Goal: Task Accomplishment & Management: Manage account settings

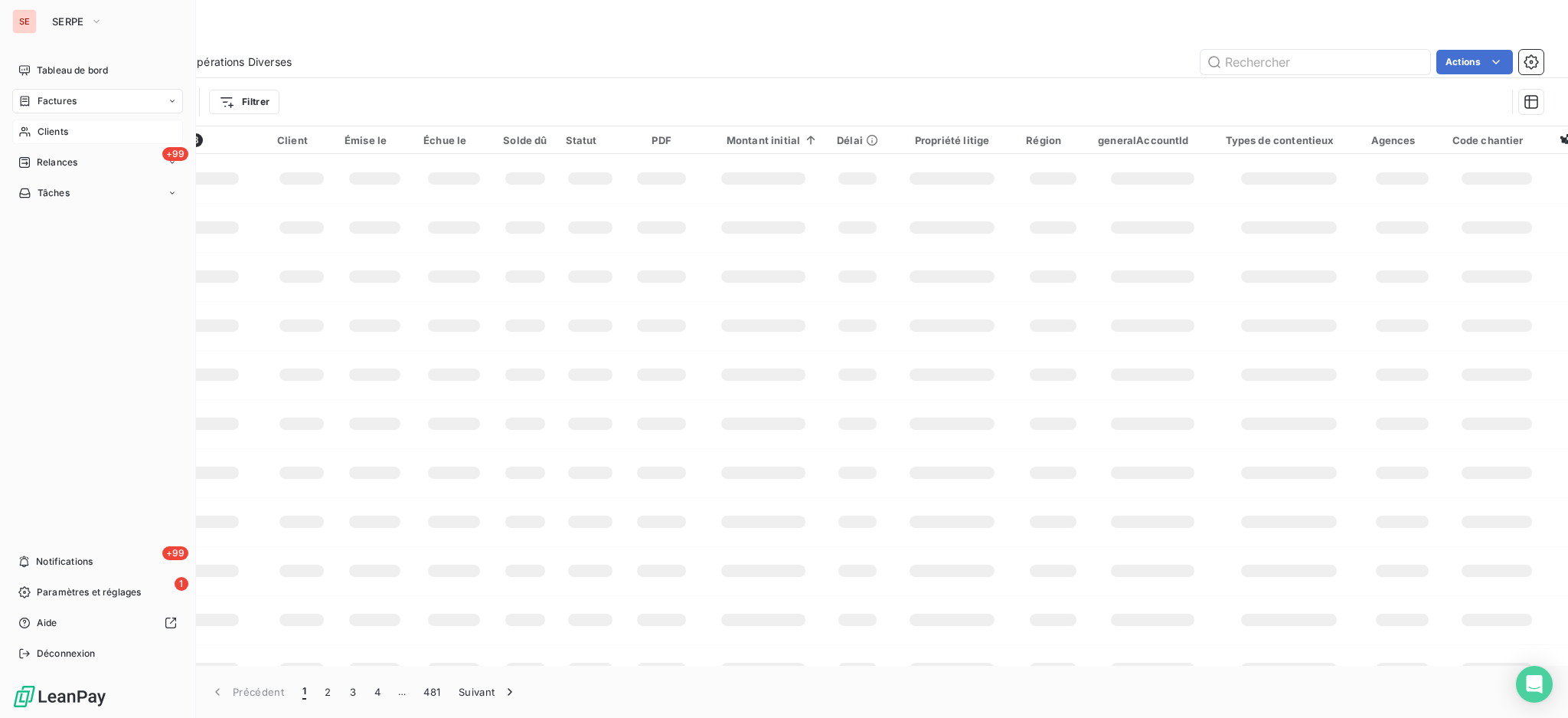
click at [49, 126] on span "Clients" at bounding box center [53, 132] width 31 height 14
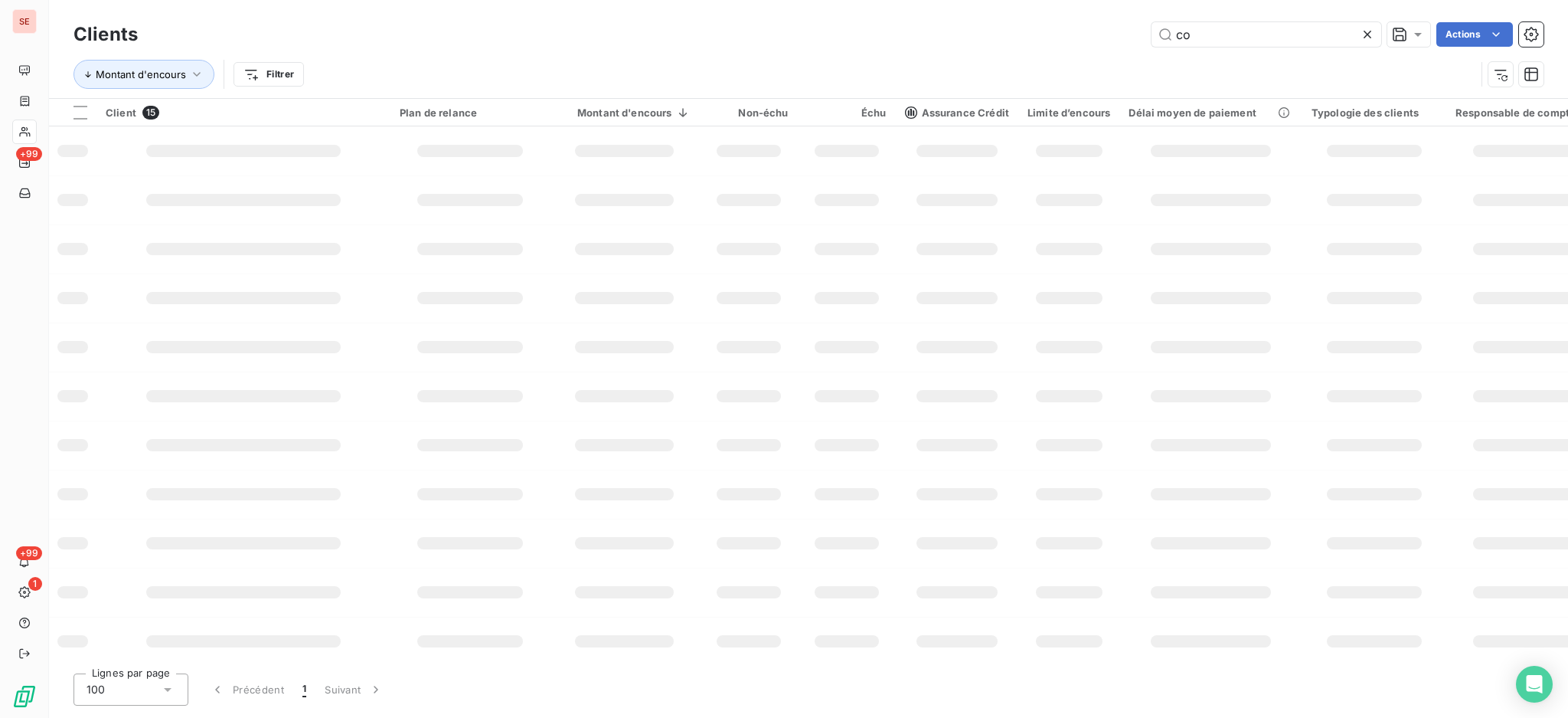
type input "c"
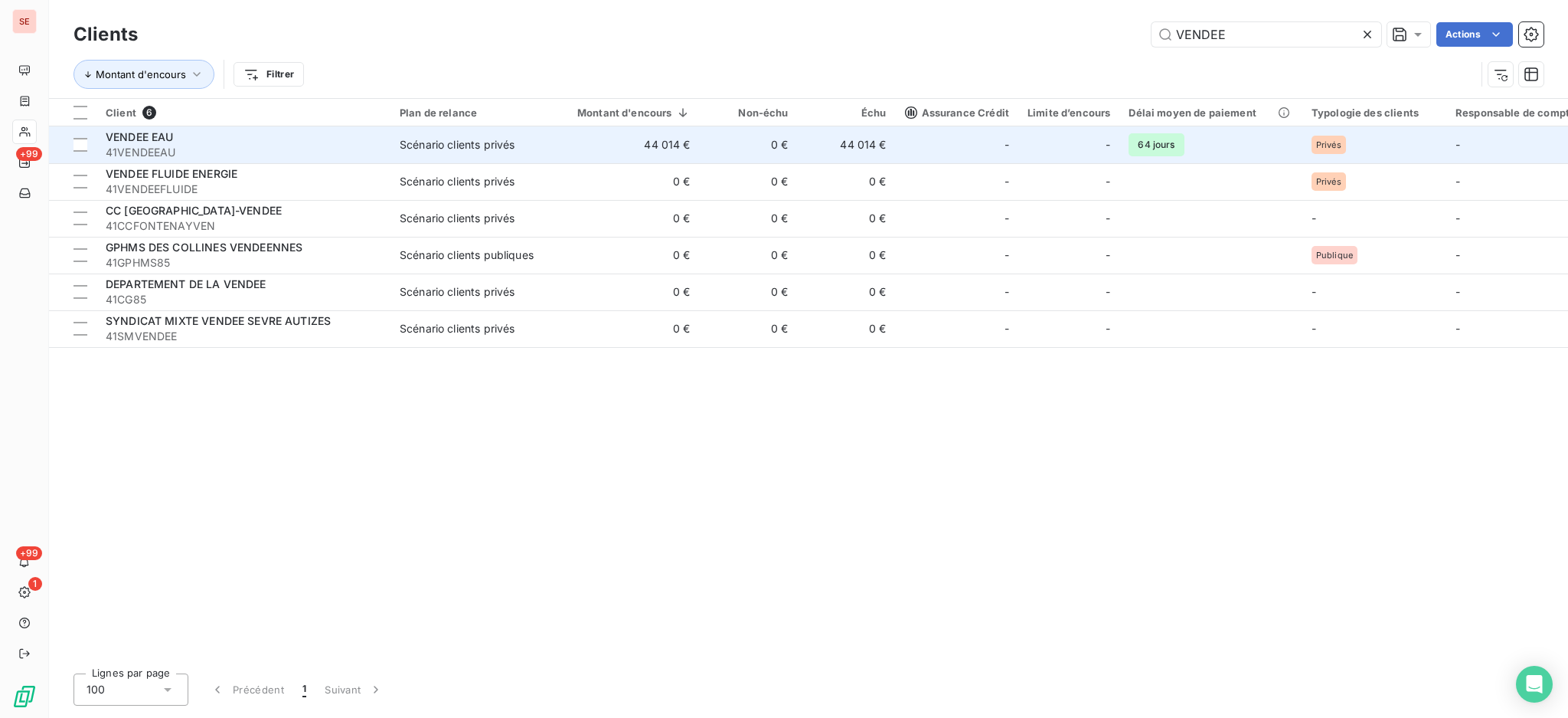
type input "VENDEE"
click at [713, 151] on td "0 €" at bounding box center [748, 144] width 98 height 37
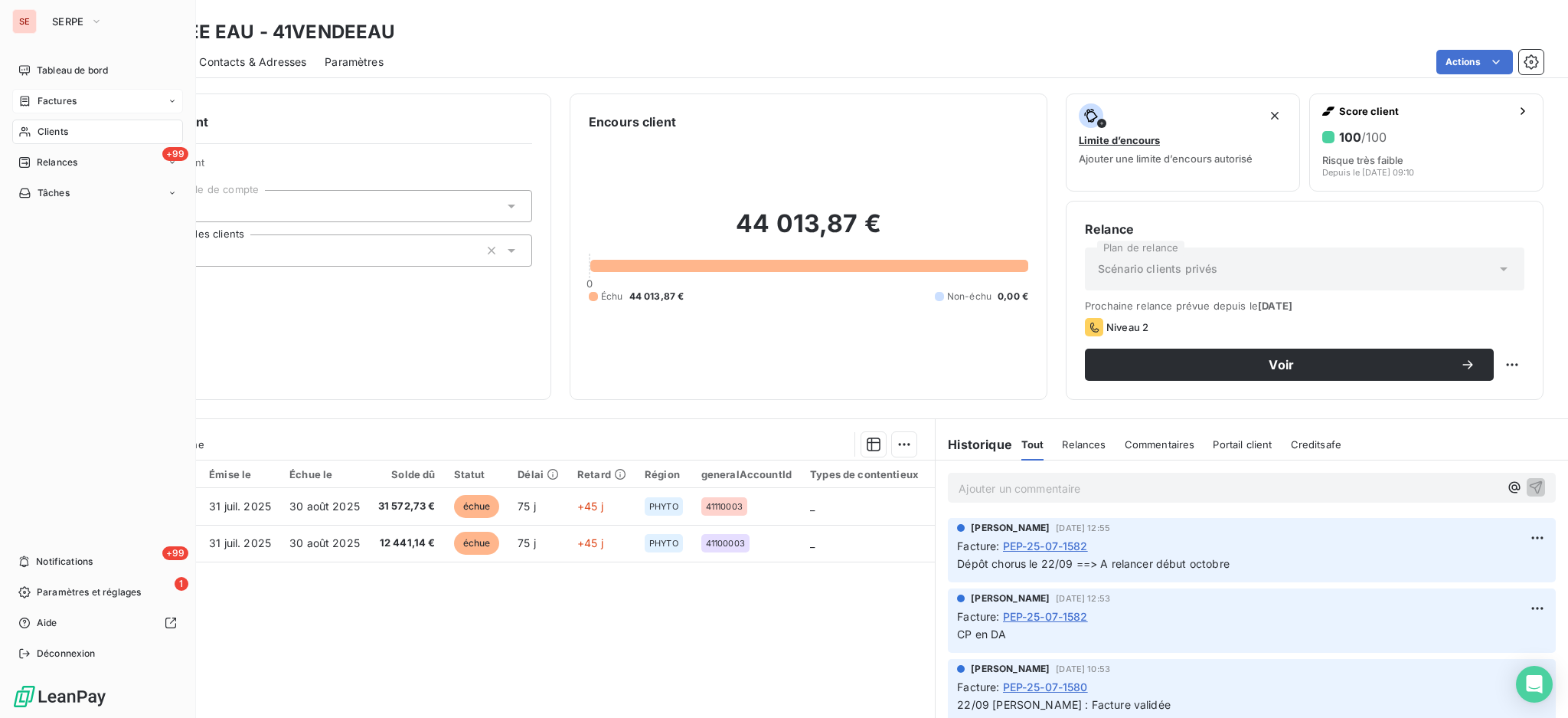
click at [46, 102] on span "Factures" at bounding box center [57, 101] width 39 height 14
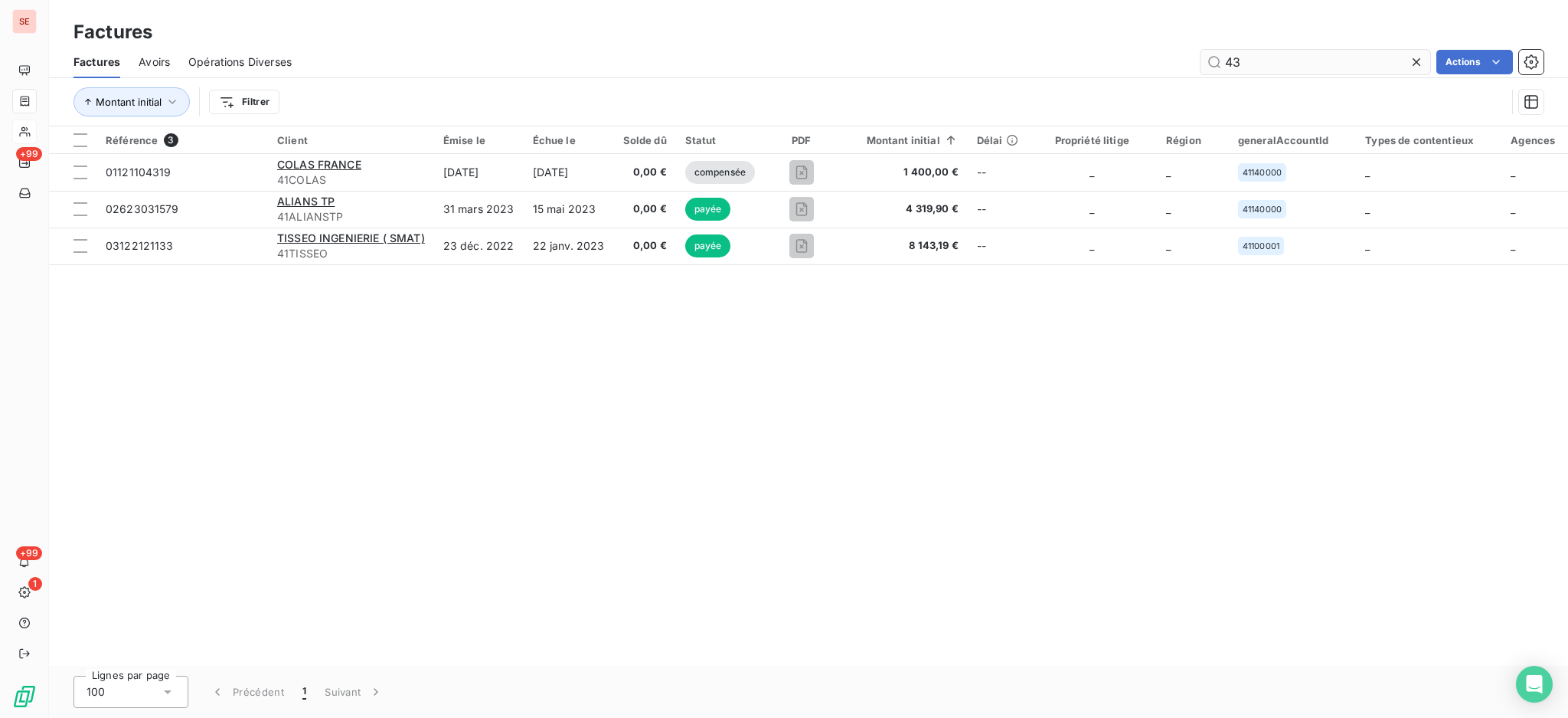
type input "4"
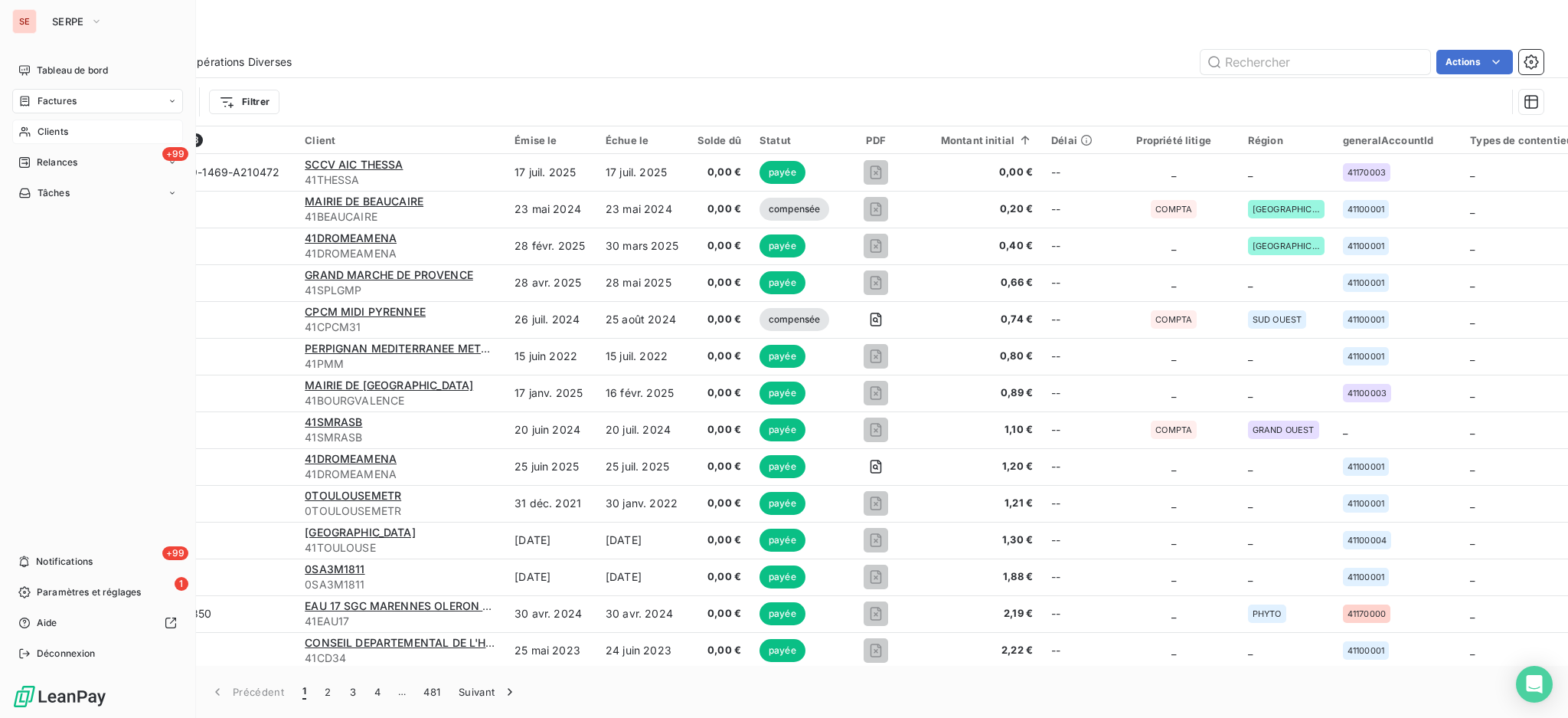
click at [38, 128] on span "Clients" at bounding box center [53, 132] width 31 height 14
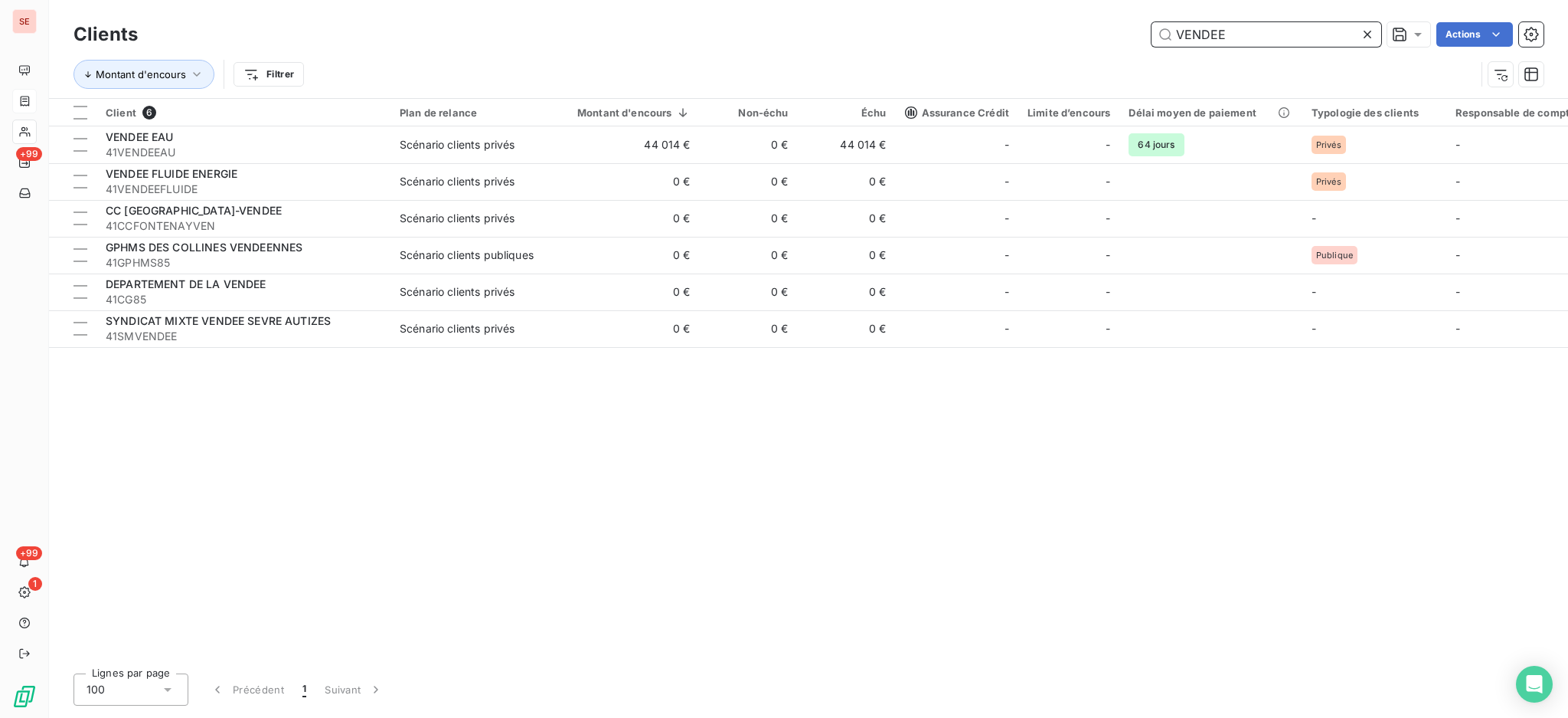
drag, startPoint x: 1239, startPoint y: 33, endPoint x: 980, endPoint y: 20, distance: 259.3
click at [980, 20] on div "Clients VENDEE Actions" at bounding box center [808, 35] width 1470 height 32
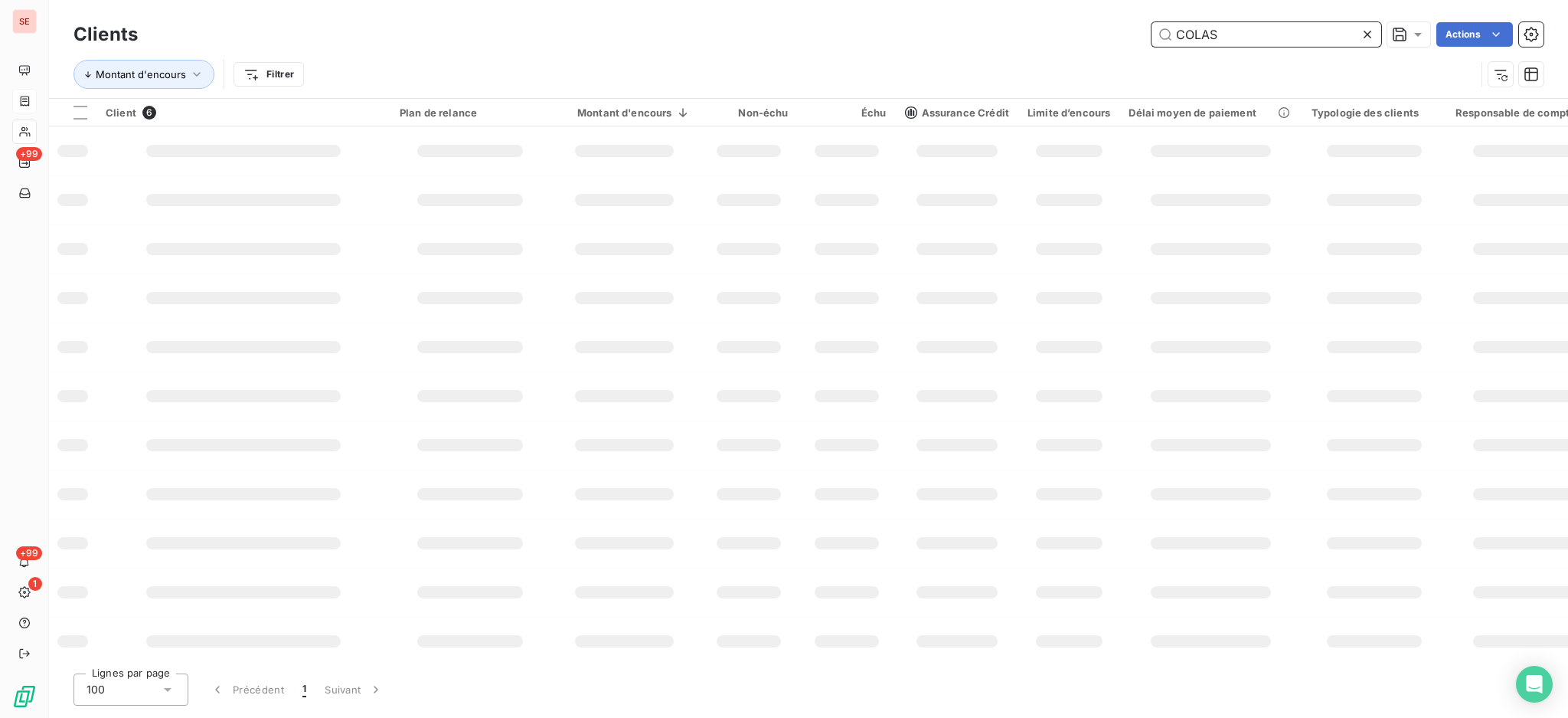
type input "COLAS"
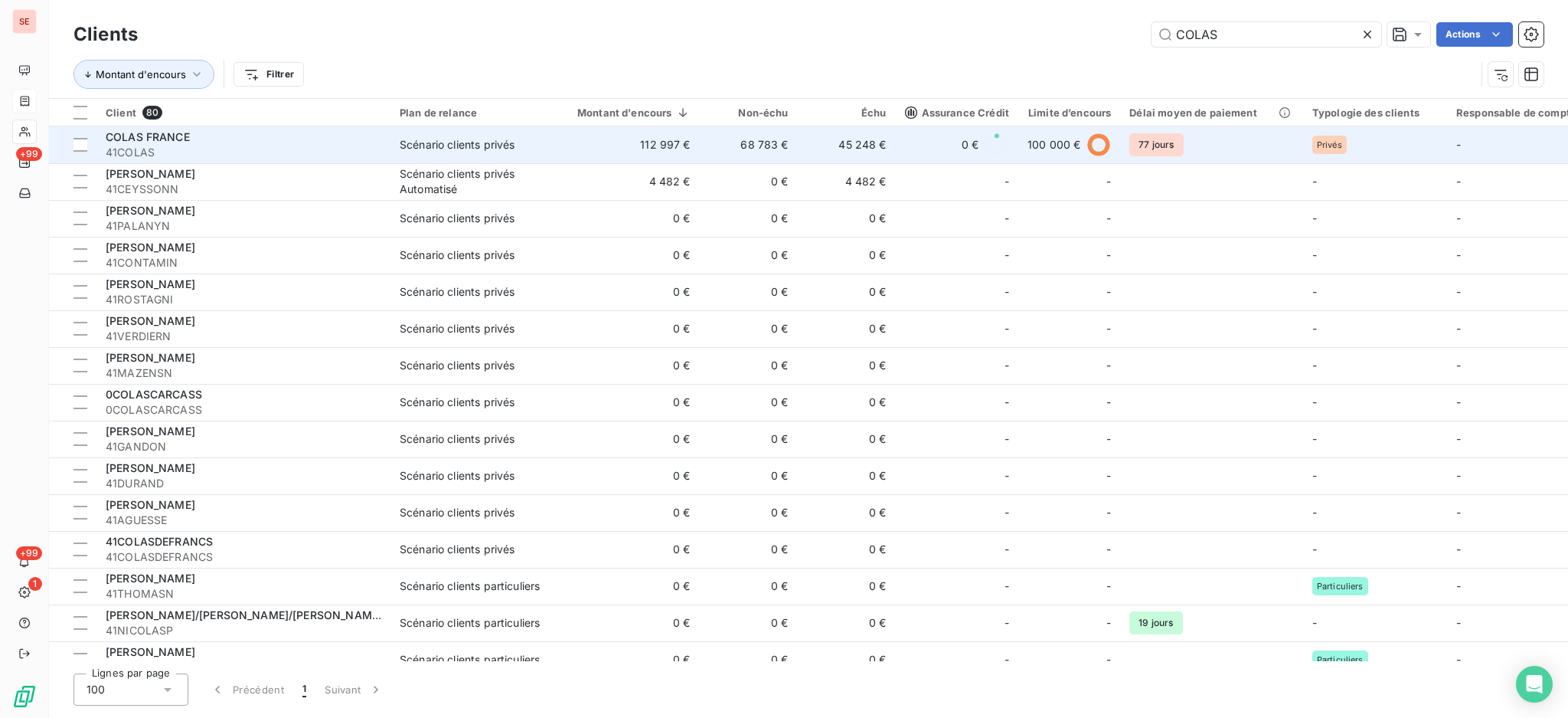
click at [902, 157] on td "0 €" at bounding box center [957, 144] width 122 height 37
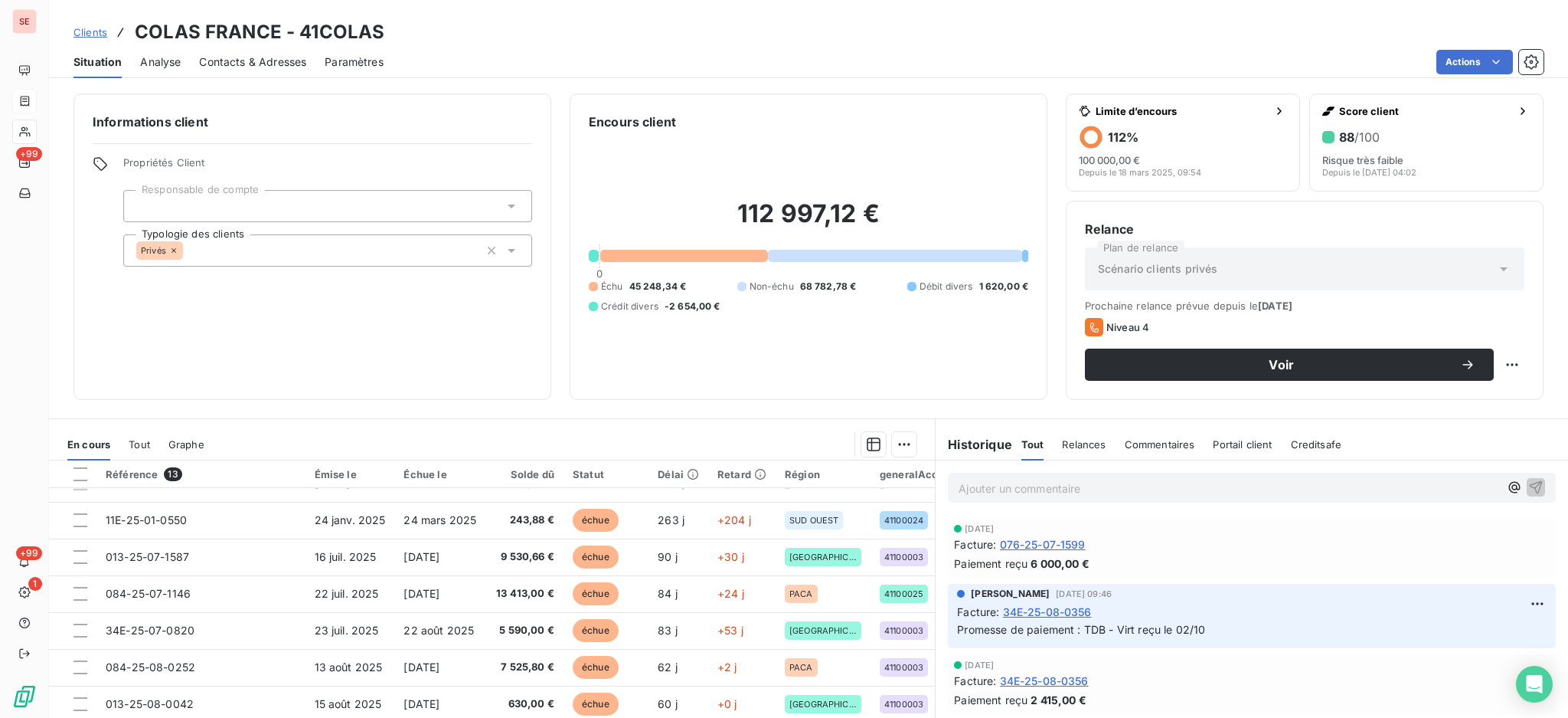
scroll to position [12, 0]
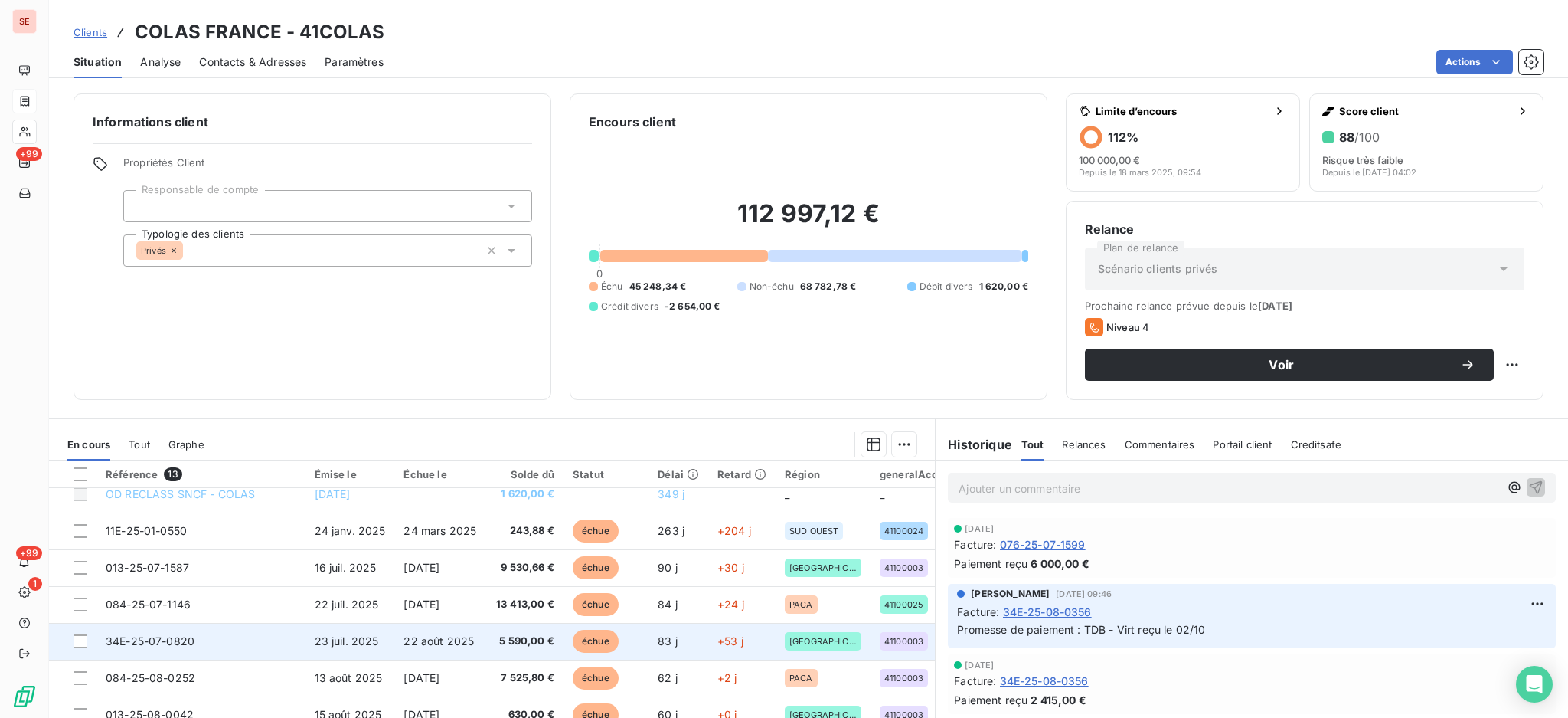
click at [381, 644] on td "23 juil. 2025" at bounding box center [350, 641] width 89 height 37
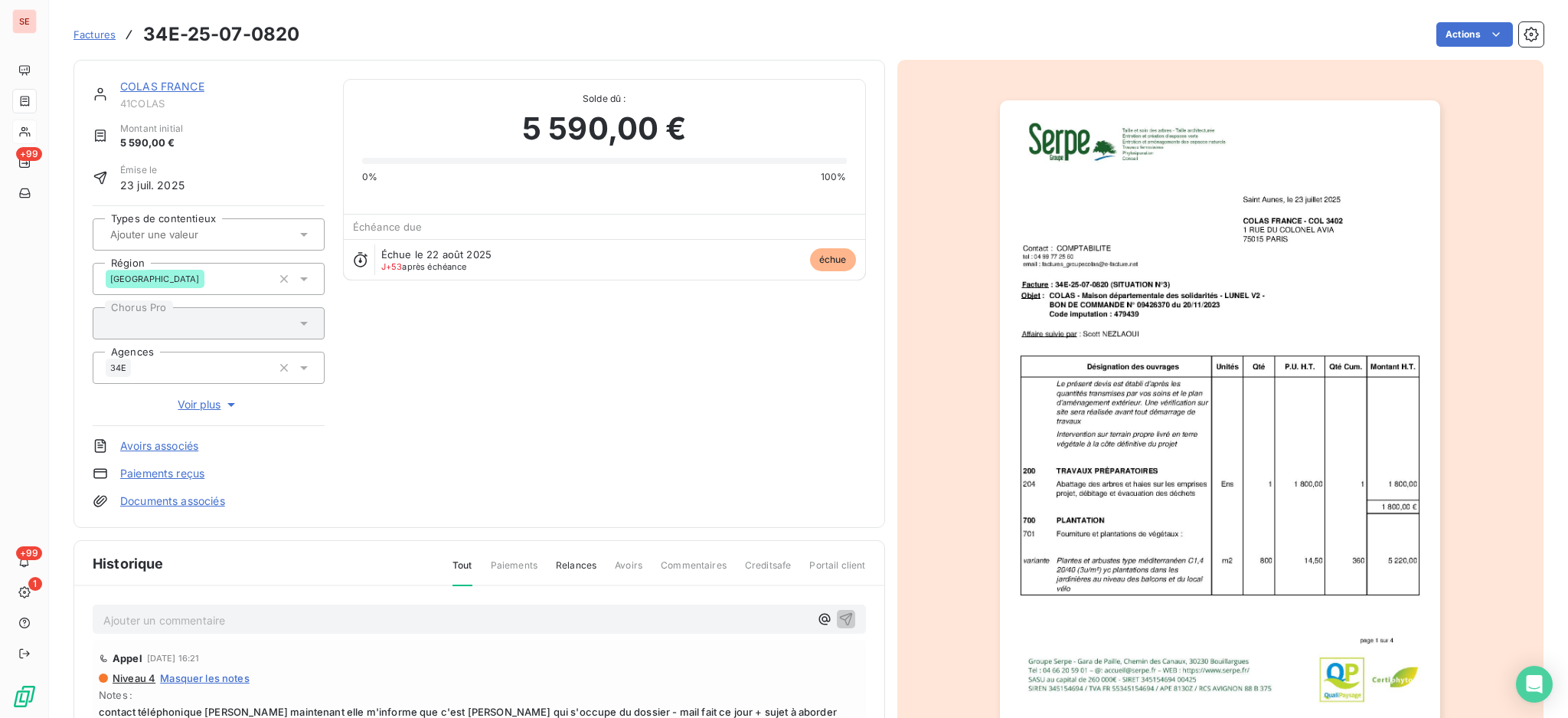
scroll to position [2, 0]
click at [183, 83] on link "COLAS FRANCE" at bounding box center [162, 84] width 84 height 13
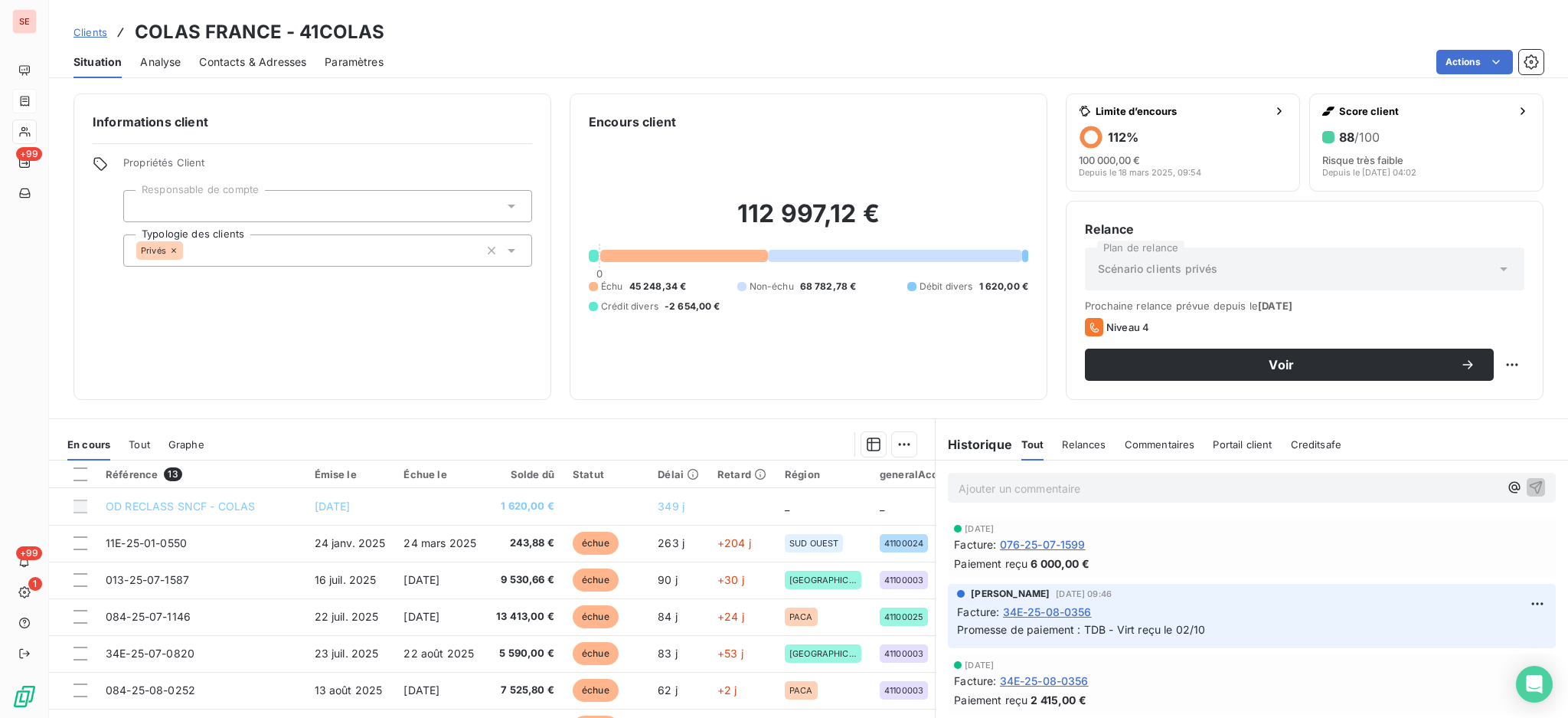
click at [270, 55] on span "Contacts & Adresses" at bounding box center [253, 62] width 107 height 15
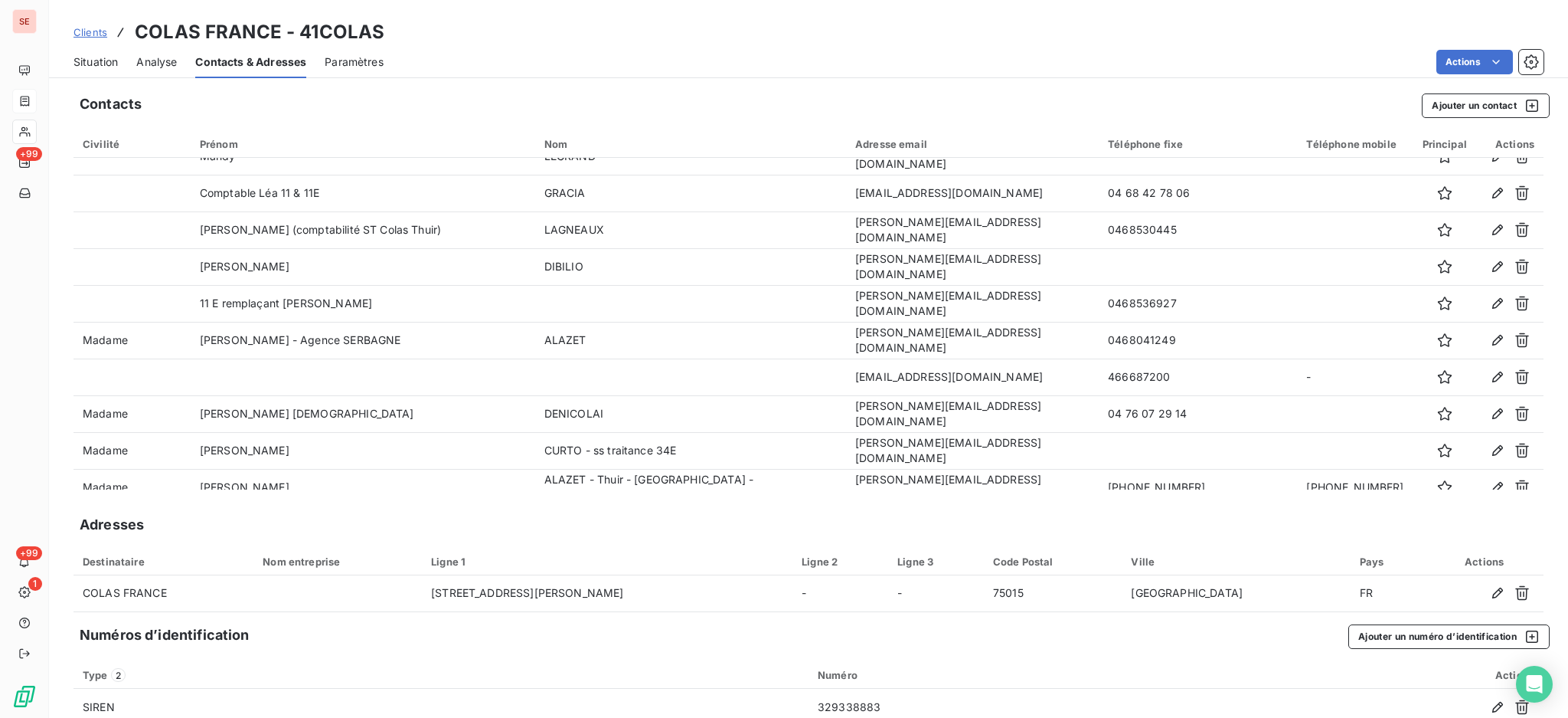
scroll to position [807, 0]
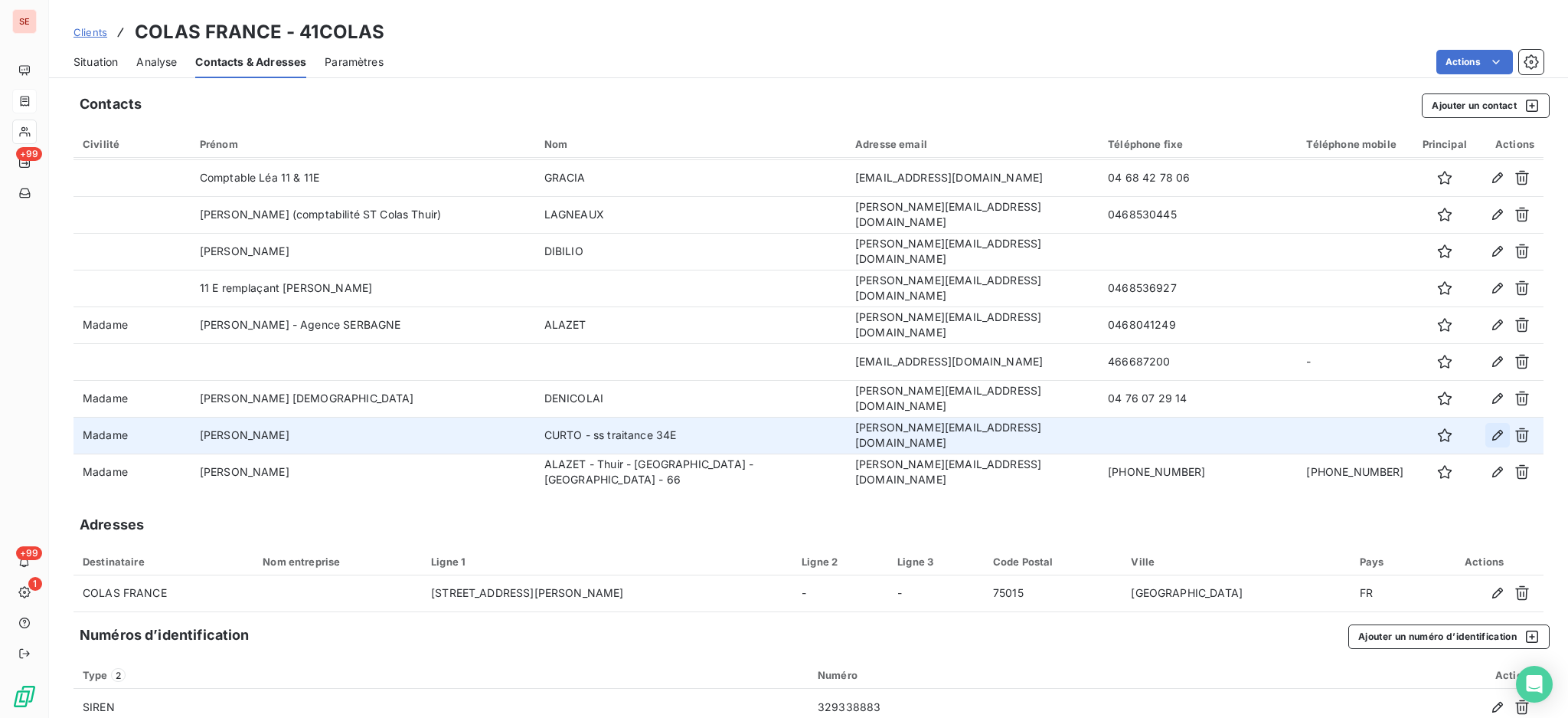
click at [1490, 436] on icon "button" at bounding box center [1497, 434] width 15 height 15
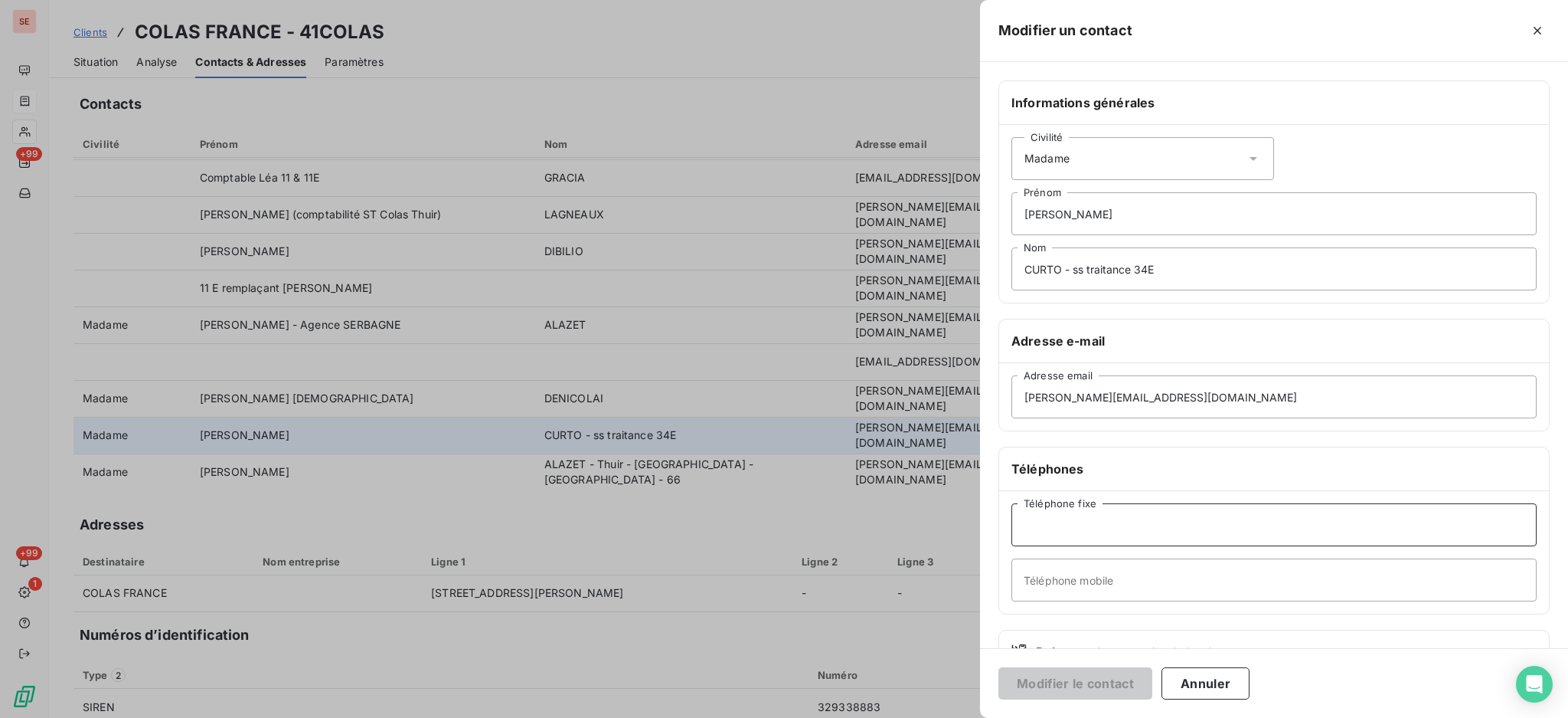
click at [1083, 524] on input "Téléphone fixe" at bounding box center [1273, 524] width 525 height 43
type input "04 67 07 29 16"
click at [998, 667] on button "Modifier le contact" at bounding box center [1075, 683] width 154 height 32
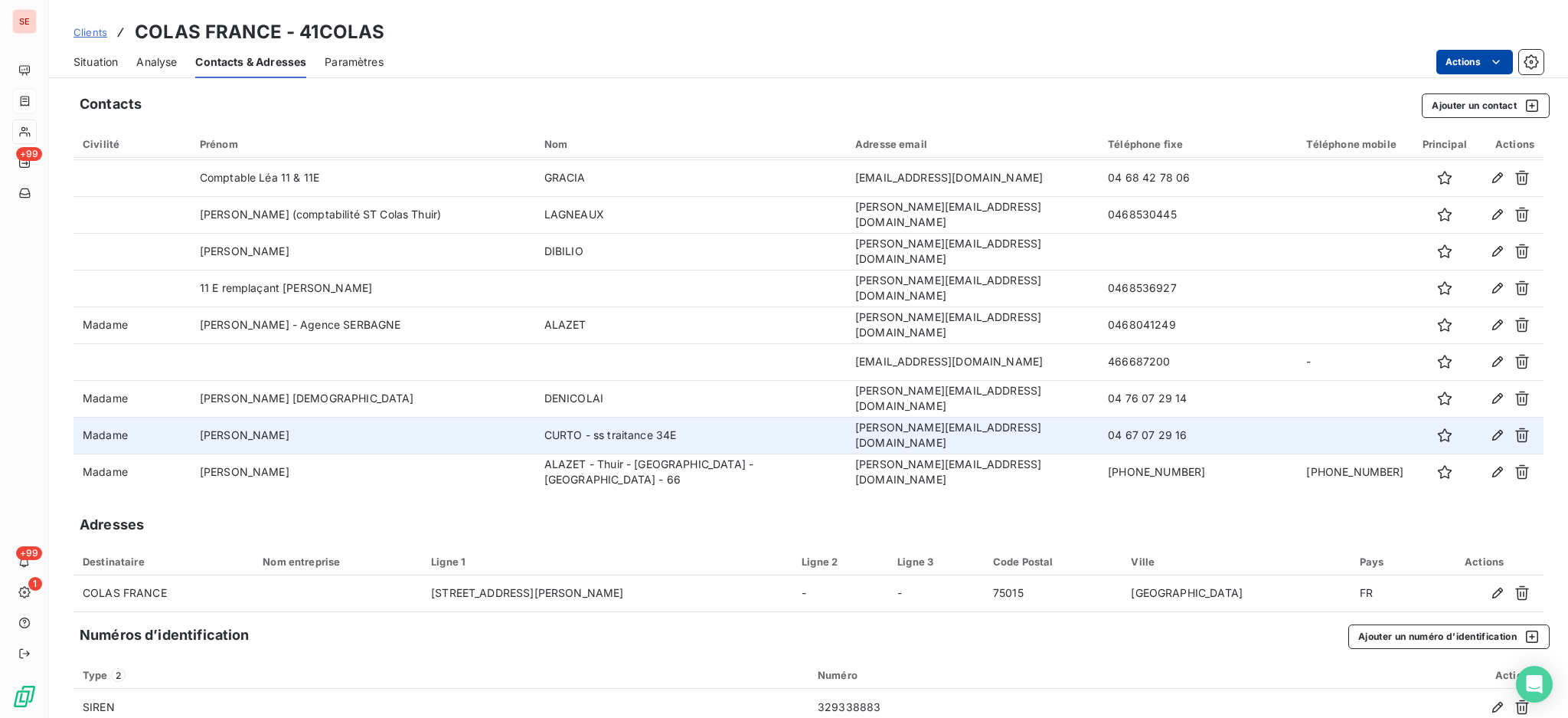
click at [1448, 61] on html "SE +99 +99 1 Clients COLAS [GEOGRAPHIC_DATA] - 41COLAS Situation Analyse Contac…" at bounding box center [784, 359] width 1568 height 718
click at [90, 65] on html "SE +99 +99 1 Clients COLAS [GEOGRAPHIC_DATA] - 41COLAS Situation Analyse Contac…" at bounding box center [784, 359] width 1568 height 718
click at [94, 61] on span "Situation" at bounding box center [95, 62] width 45 height 15
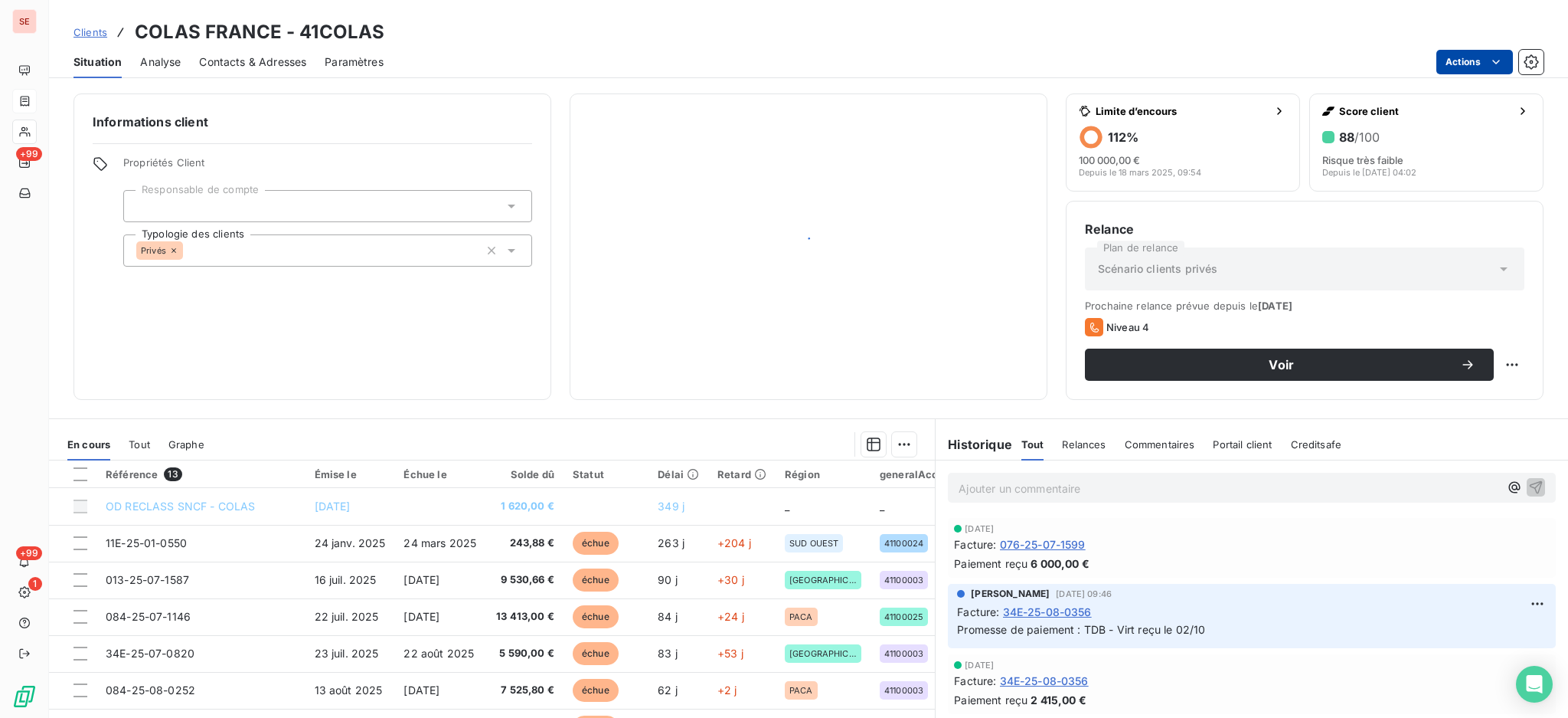
click at [1451, 60] on html "SE +99 +99 1 Clients COLAS [GEOGRAPHIC_DATA] - 41COLAS Situation Analyse Contac…" at bounding box center [784, 359] width 1568 height 718
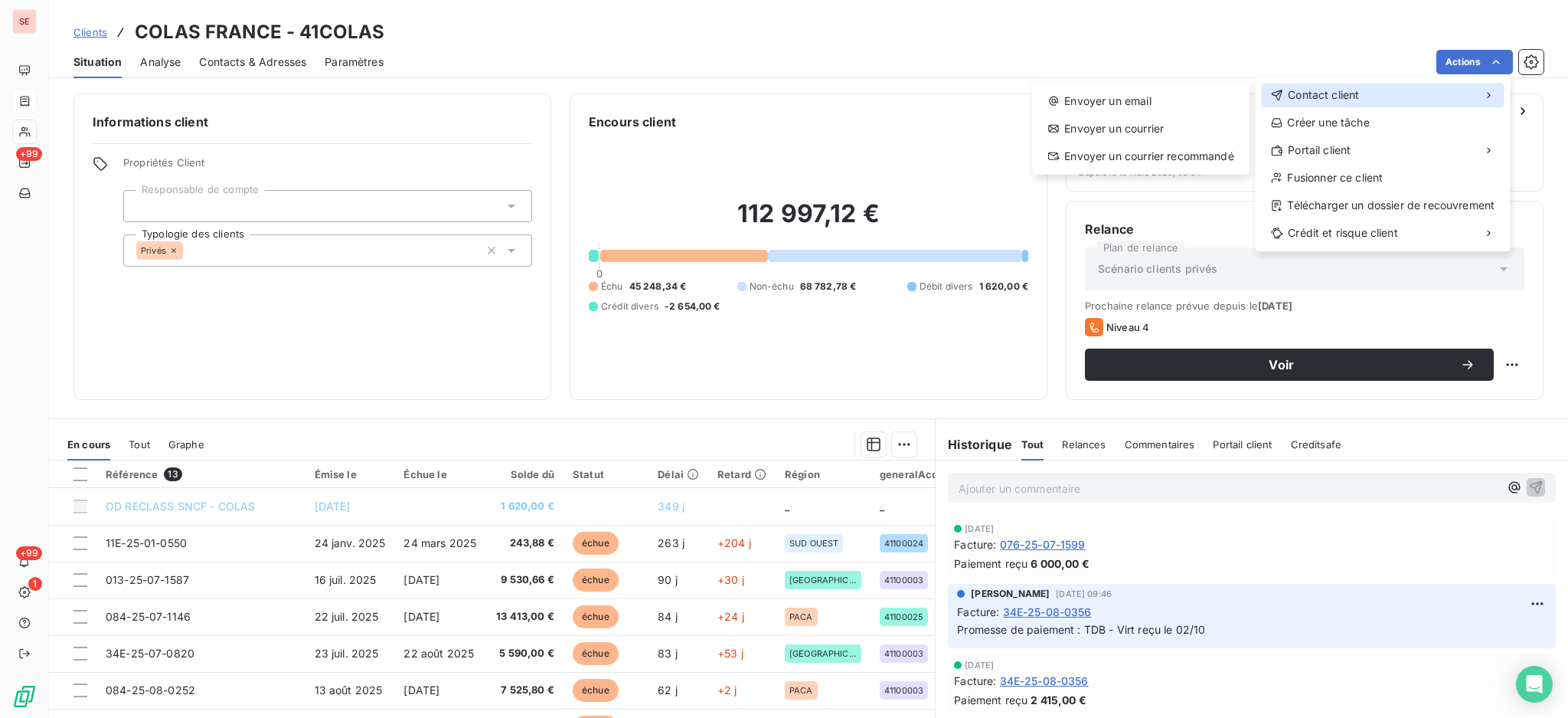
click at [1349, 93] on span "Contact client" at bounding box center [1323, 94] width 71 height 15
click at [1150, 102] on div "Envoyer un email" at bounding box center [1140, 100] width 205 height 25
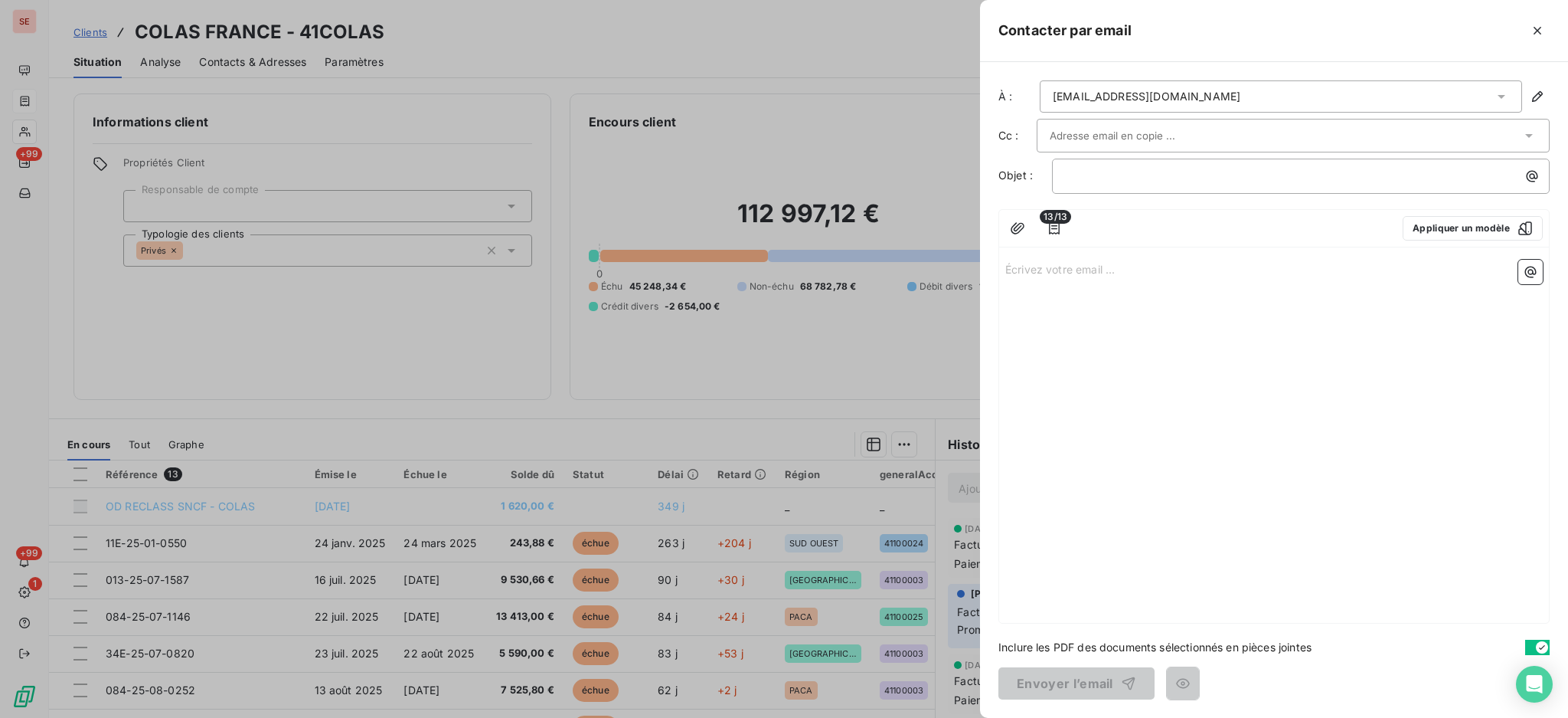
click at [1499, 99] on icon at bounding box center [1501, 95] width 15 height 15
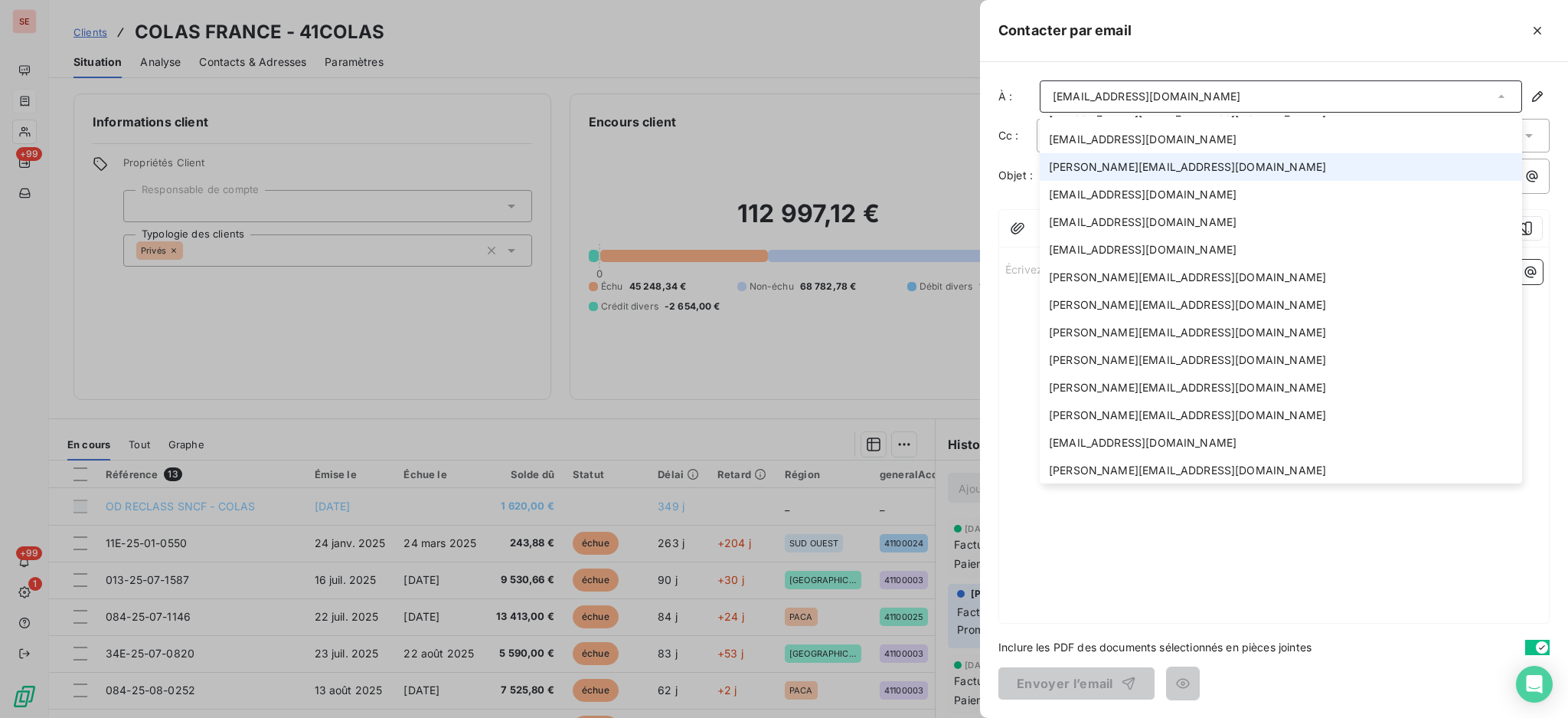
scroll to position [357, 0]
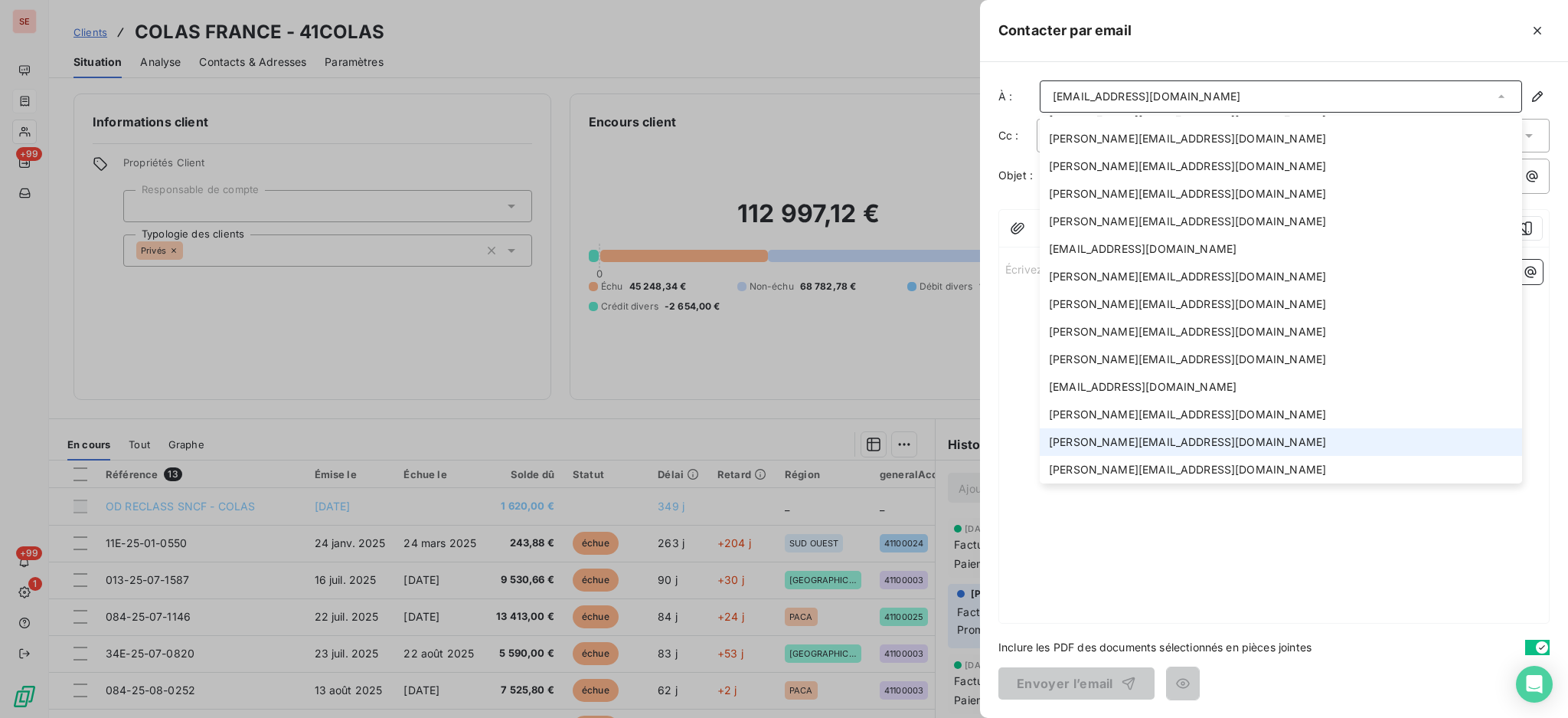
click at [1098, 440] on span "[PERSON_NAME][EMAIL_ADDRESS][DOMAIN_NAME]" at bounding box center [1187, 441] width 277 height 15
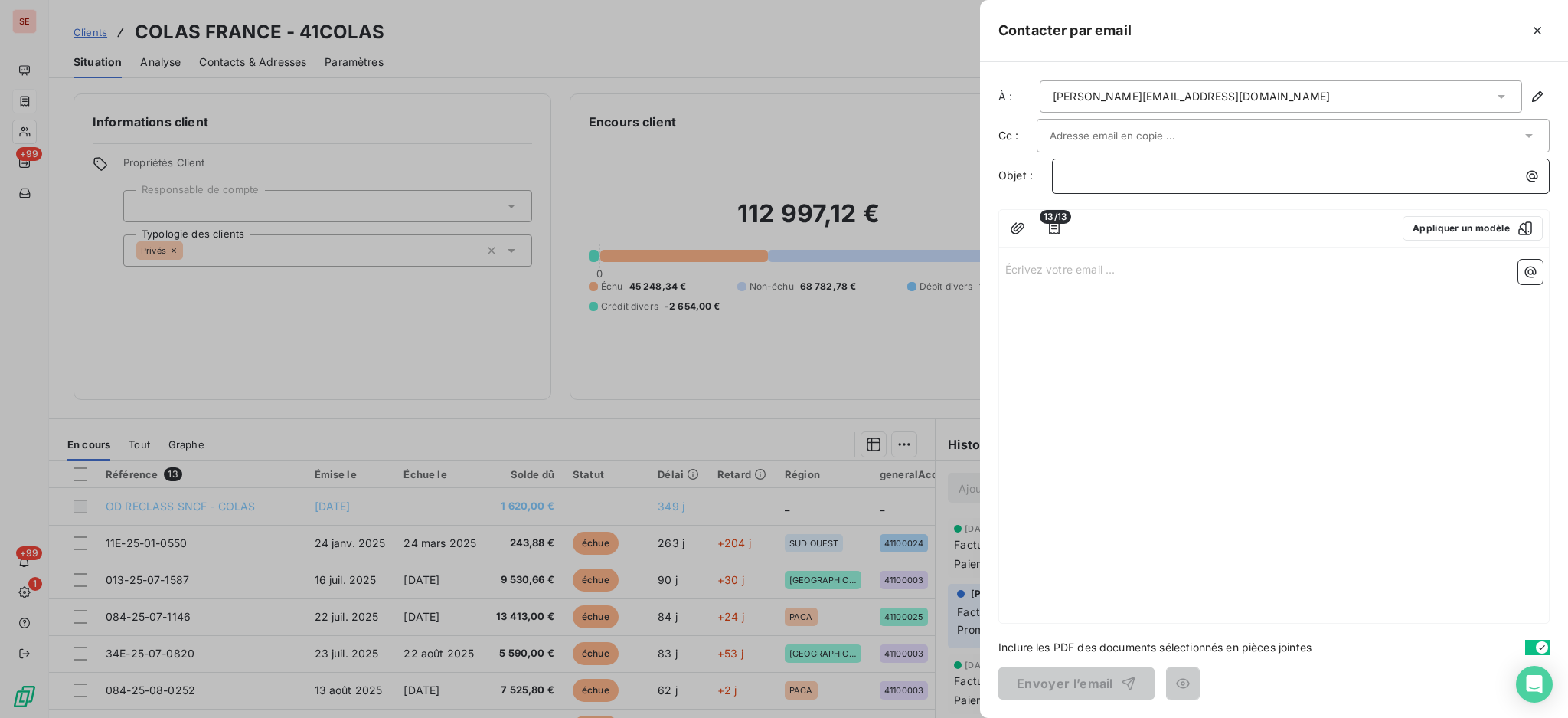
click at [1073, 177] on p "﻿" at bounding box center [1304, 176] width 479 height 18
click at [1526, 173] on icon "button" at bounding box center [1531, 176] width 15 height 15
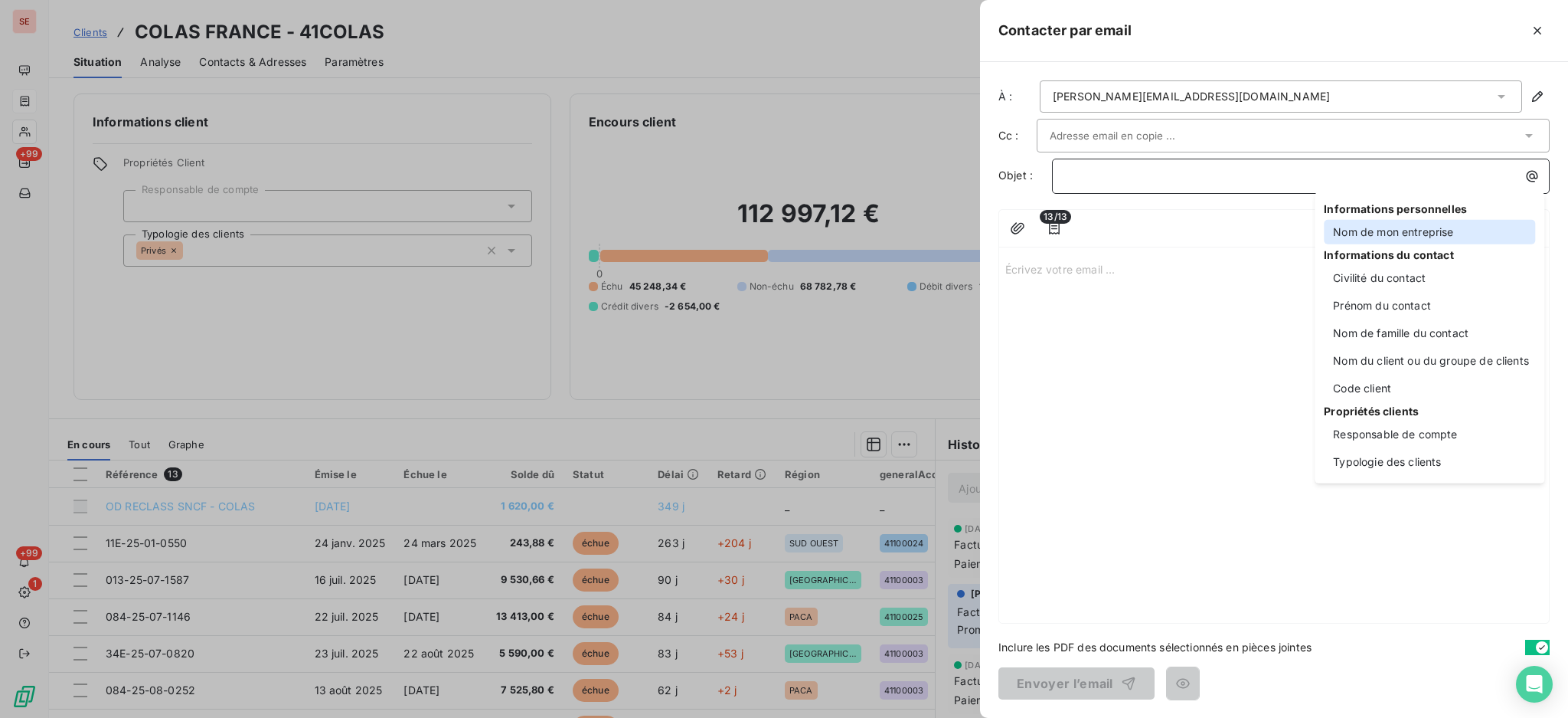
click at [1381, 233] on div "Nom de mon entreprise" at bounding box center [1429, 231] width 211 height 25
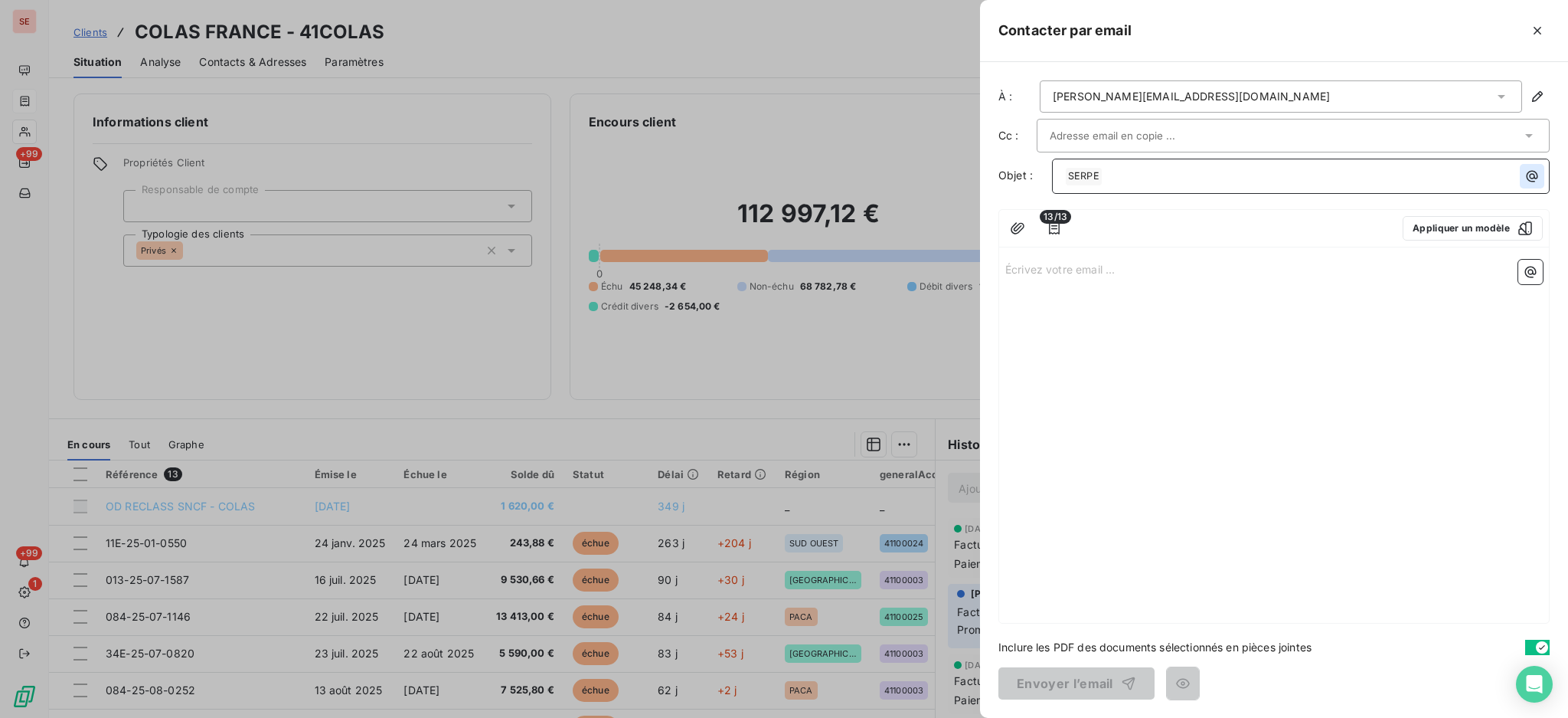
click at [1531, 183] on icon "button" at bounding box center [1531, 176] width 15 height 15
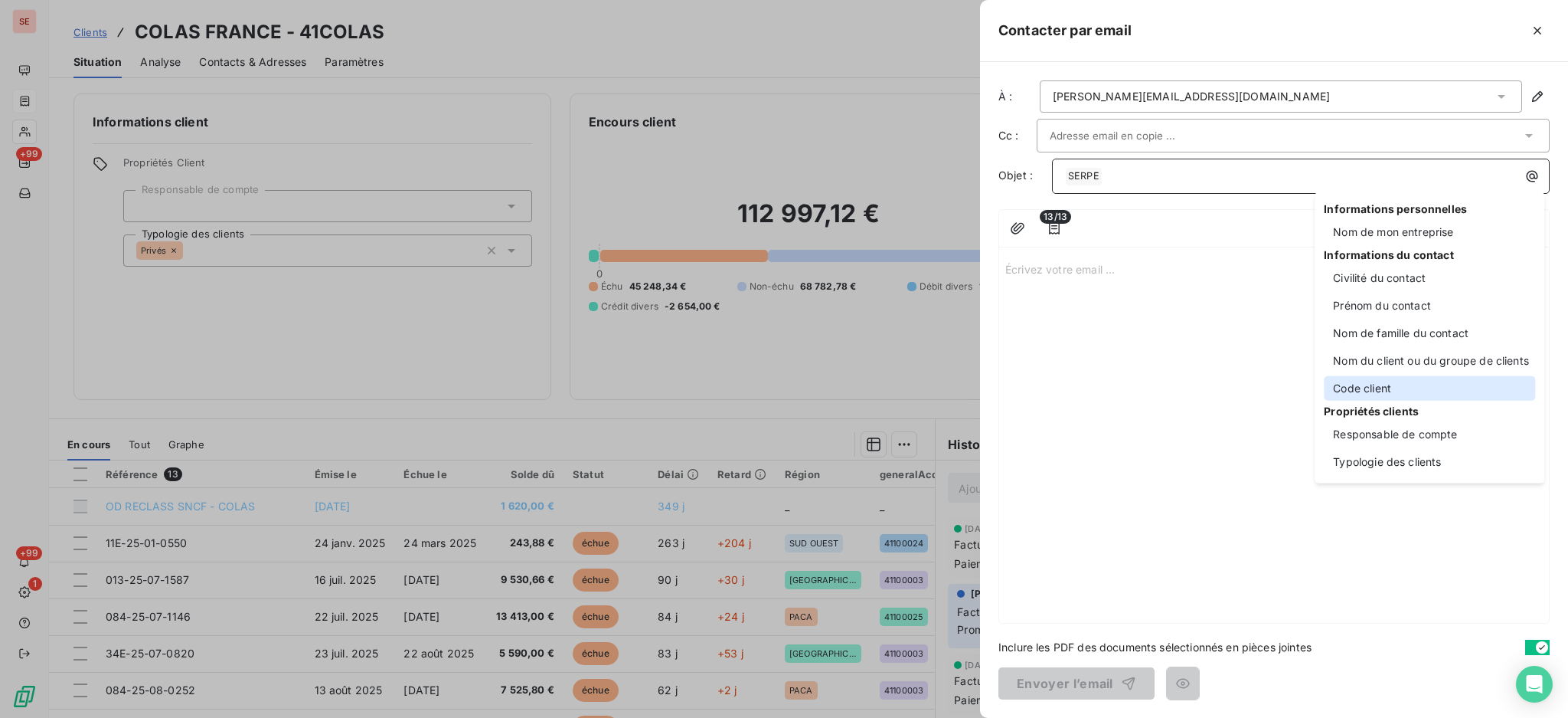
click at [1378, 391] on div "Code client" at bounding box center [1429, 388] width 211 height 25
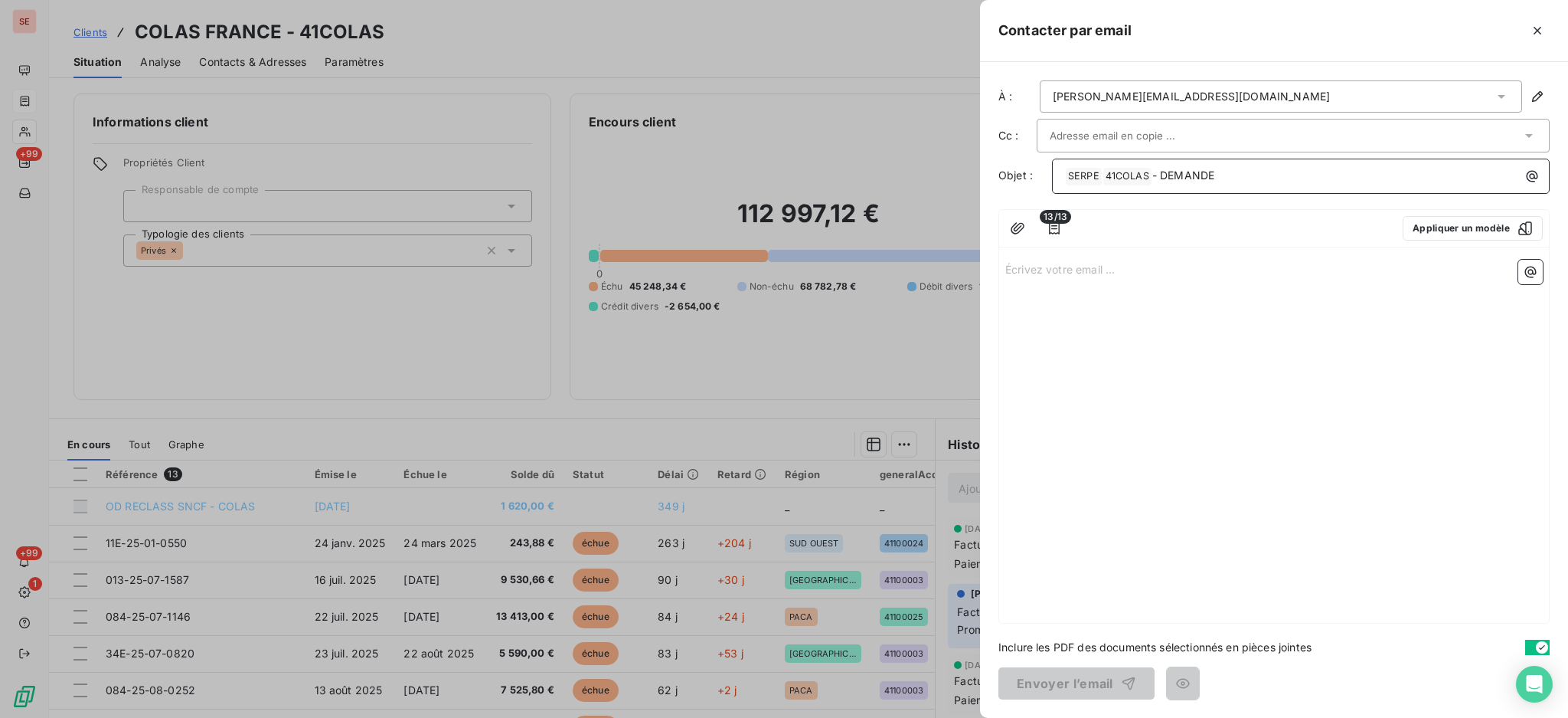
drag, startPoint x: 1264, startPoint y: 172, endPoint x: 1157, endPoint y: 172, distance: 107.0
click at [1157, 172] on p "﻿ SERPE ﻿ ﻿ 41COLAS ﻿ - DEMANDE" at bounding box center [1304, 176] width 479 height 19
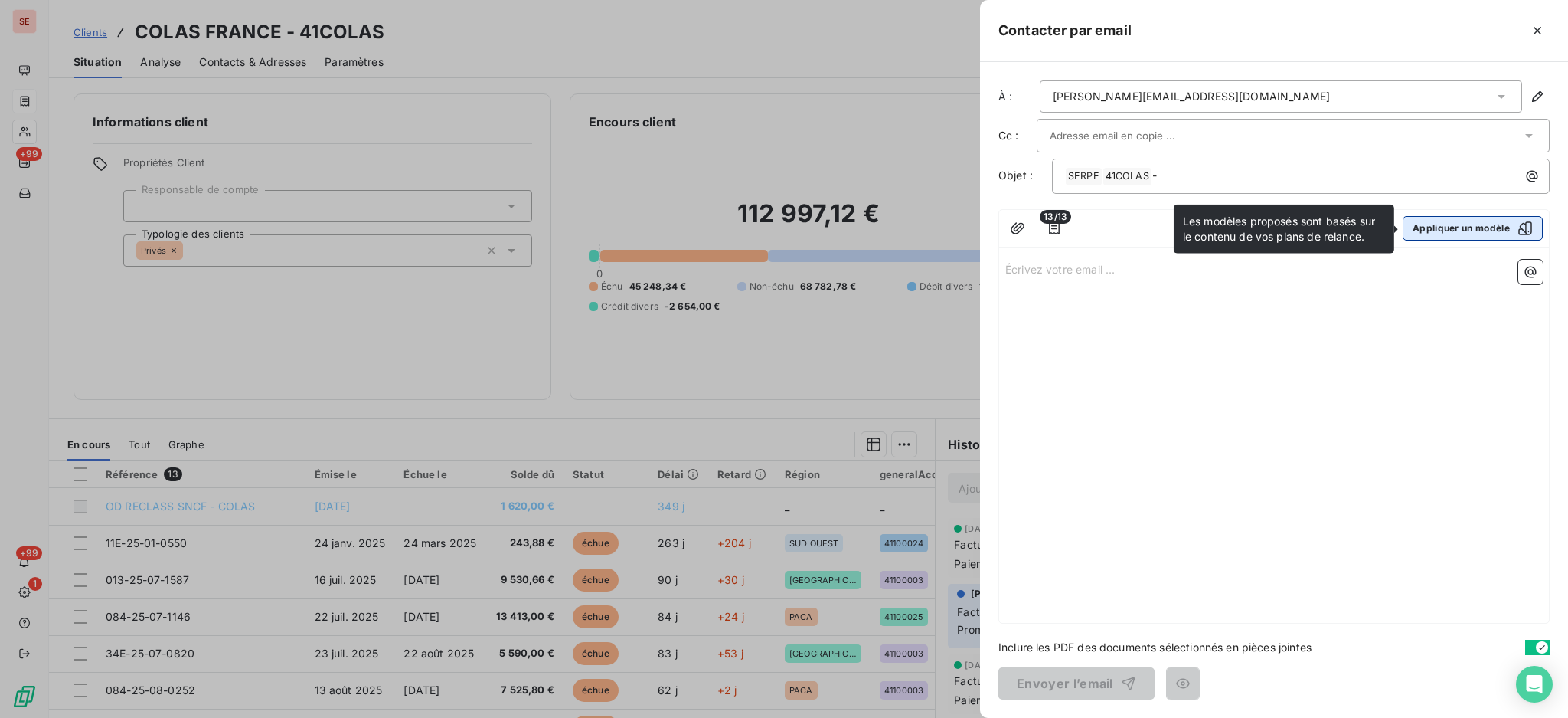
click at [1474, 223] on button "Appliquer un modèle" at bounding box center [1472, 228] width 140 height 25
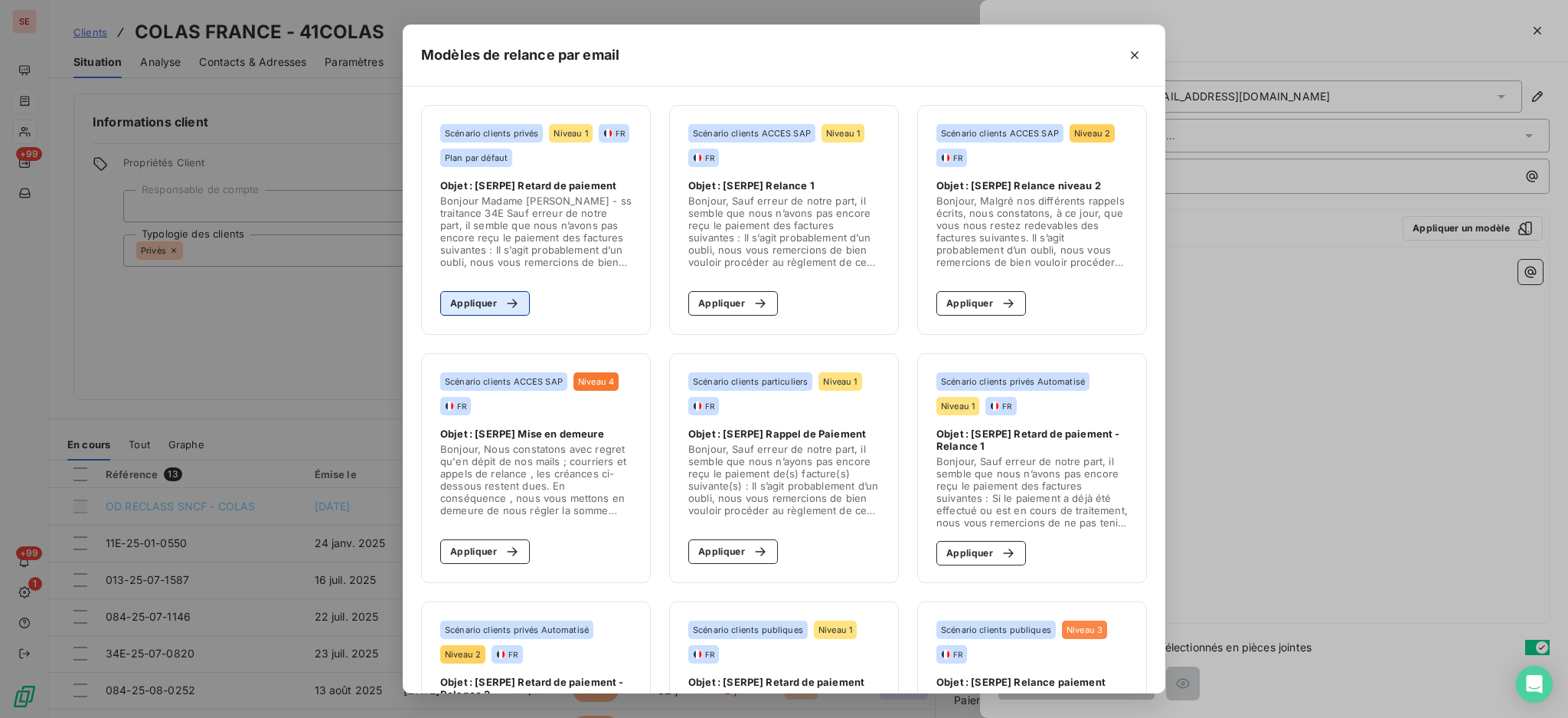
click at [474, 305] on button "Appliquer" at bounding box center [485, 303] width 89 height 25
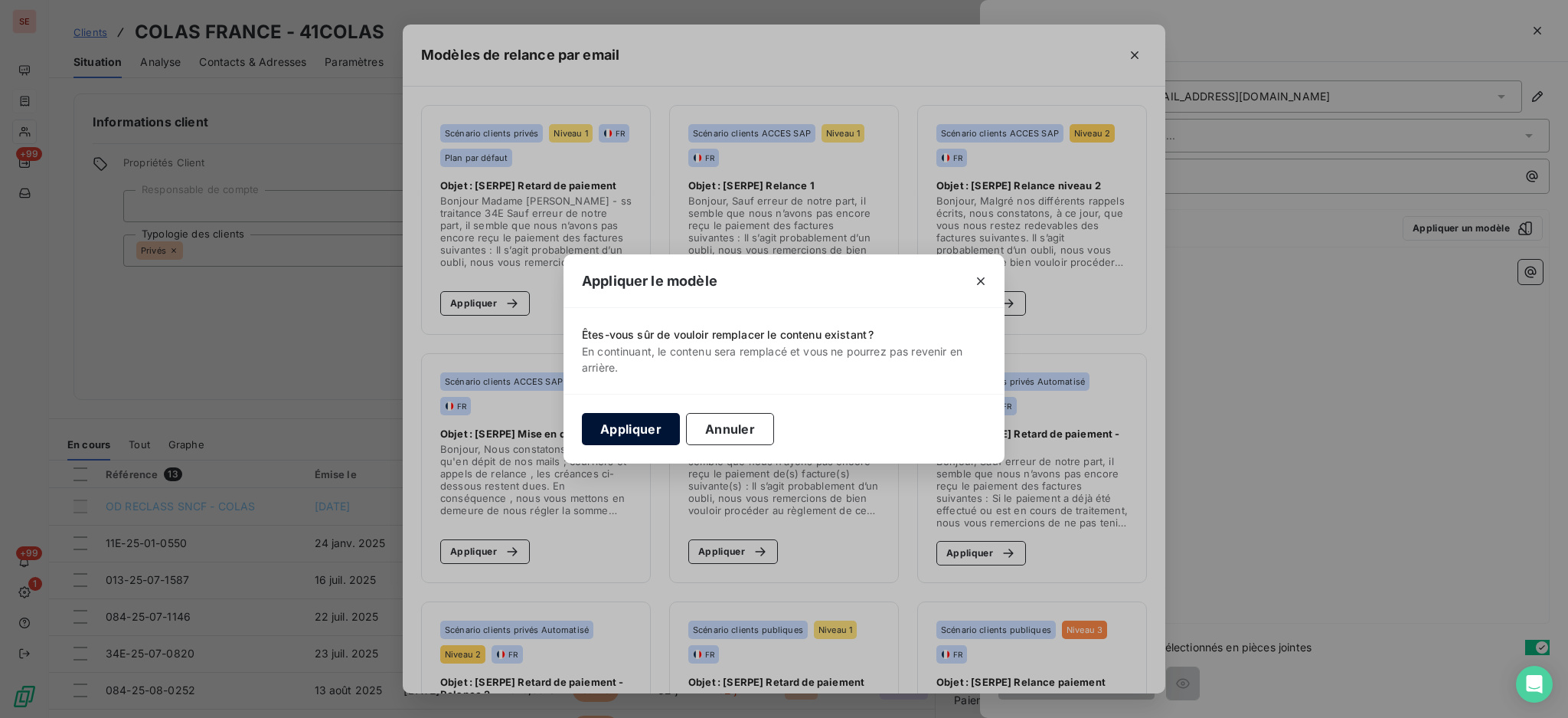
click at [641, 427] on button "Appliquer" at bounding box center [630, 429] width 98 height 32
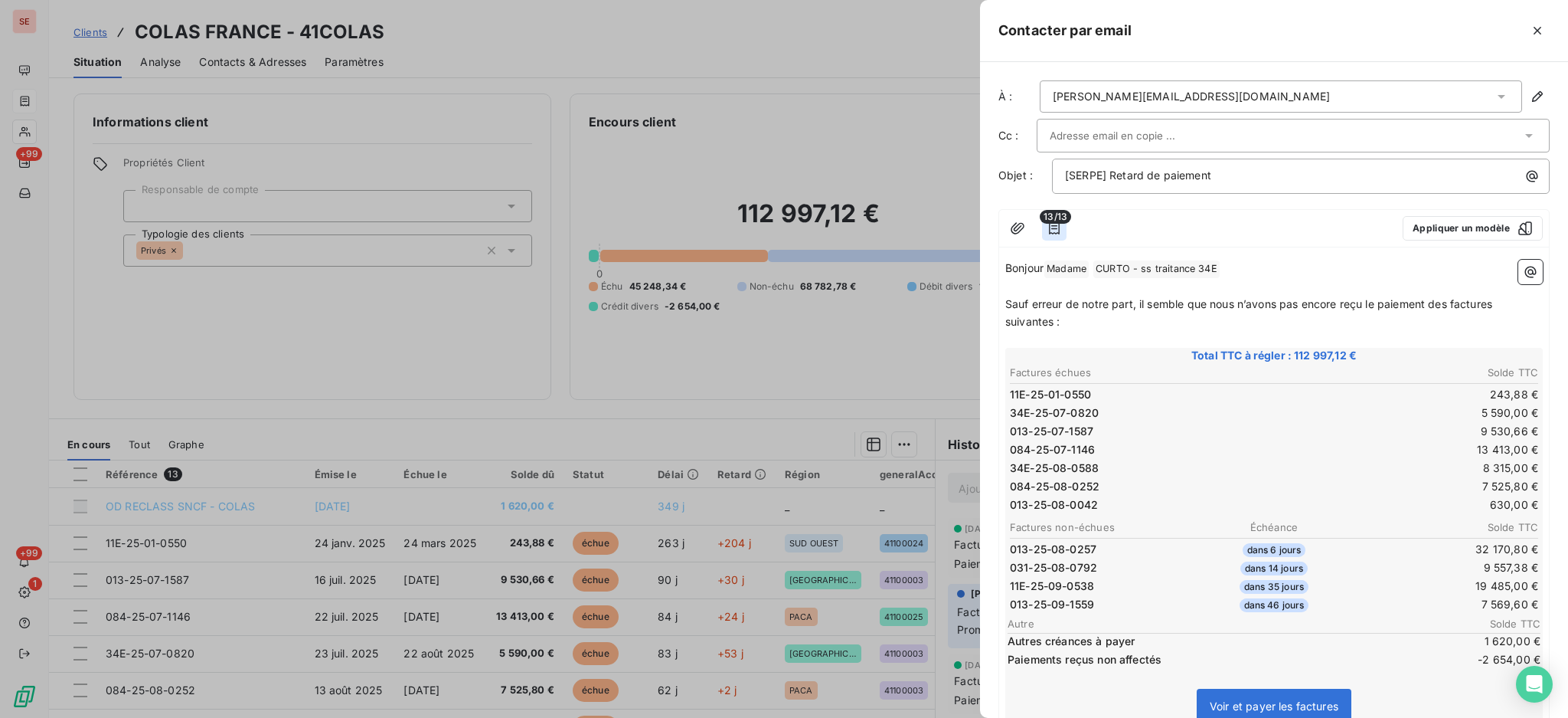
click at [1059, 228] on icon "button" at bounding box center [1054, 228] width 11 height 12
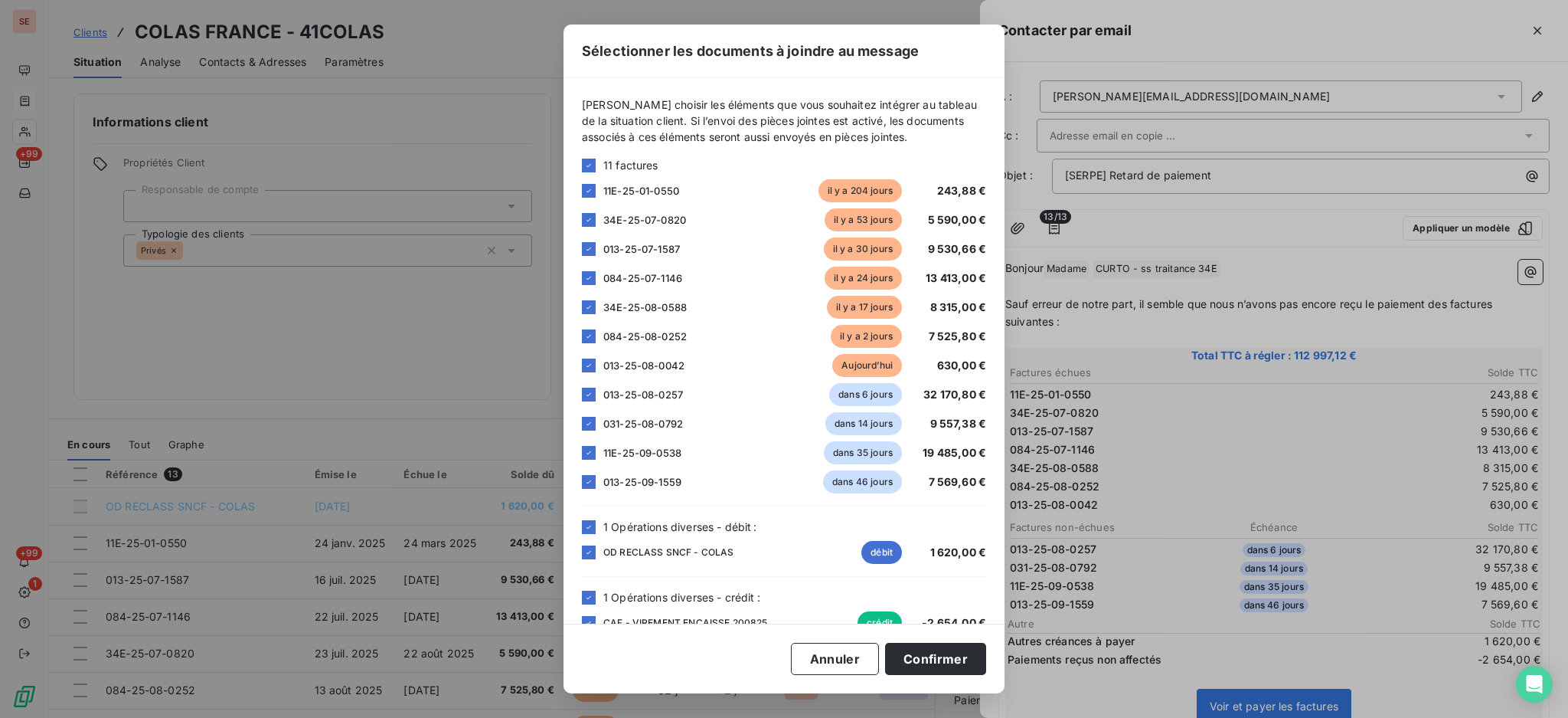
click at [586, 159] on div at bounding box center [588, 166] width 14 height 14
click at [588, 167] on icon at bounding box center [588, 165] width 9 height 9
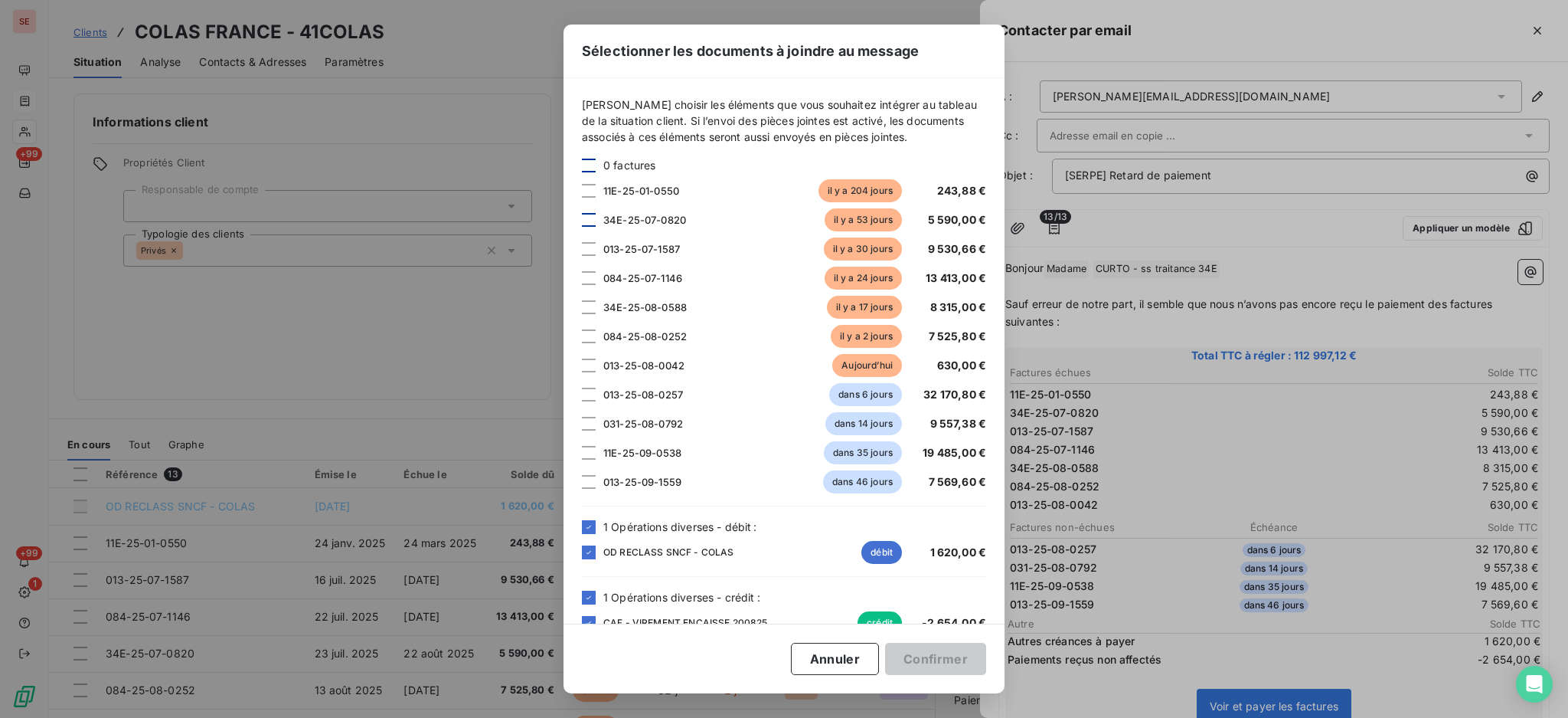
click at [587, 219] on div at bounding box center [588, 219] width 14 height 14
click at [588, 307] on div at bounding box center [588, 307] width 14 height 14
click at [940, 667] on button "Confirmer" at bounding box center [936, 658] width 101 height 32
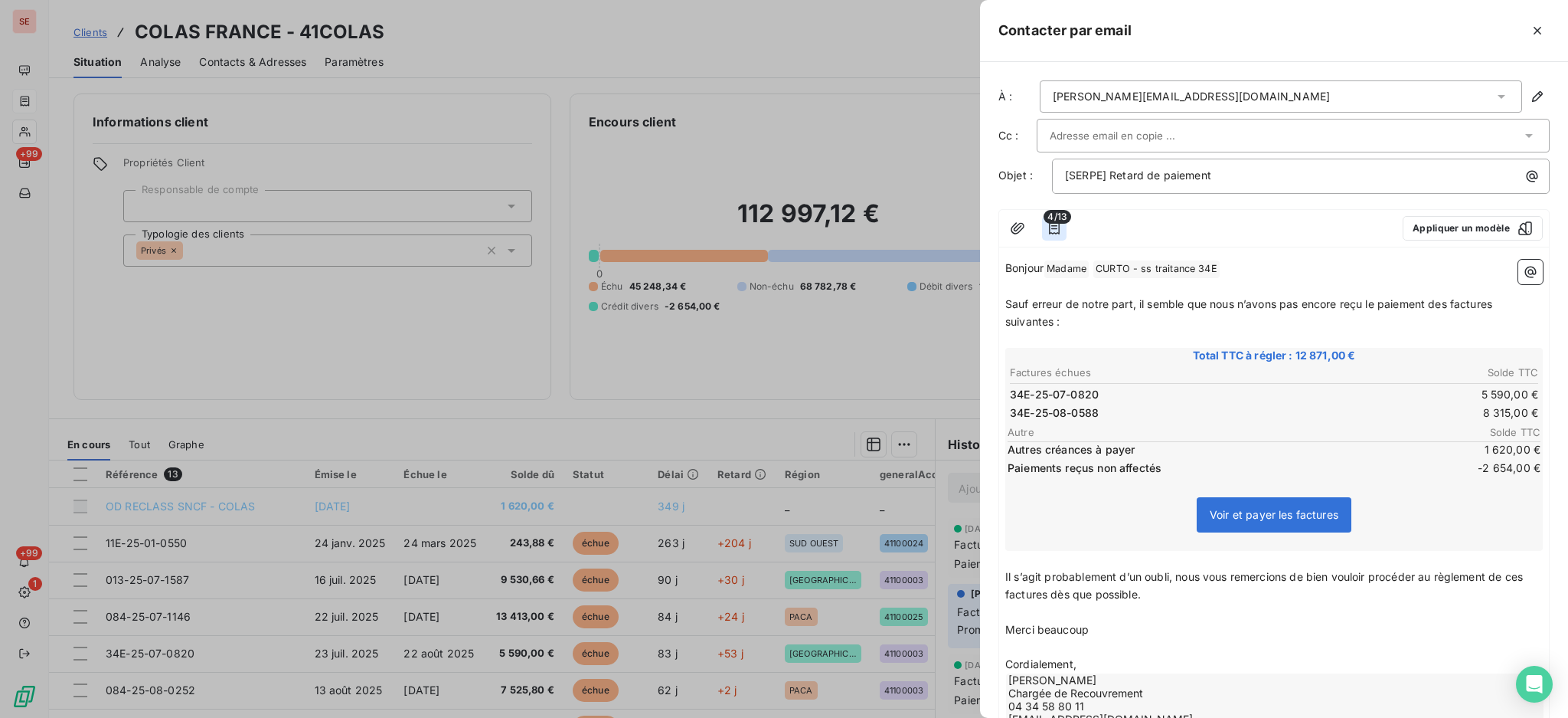
click at [1052, 224] on icon "button" at bounding box center [1053, 227] width 15 height 15
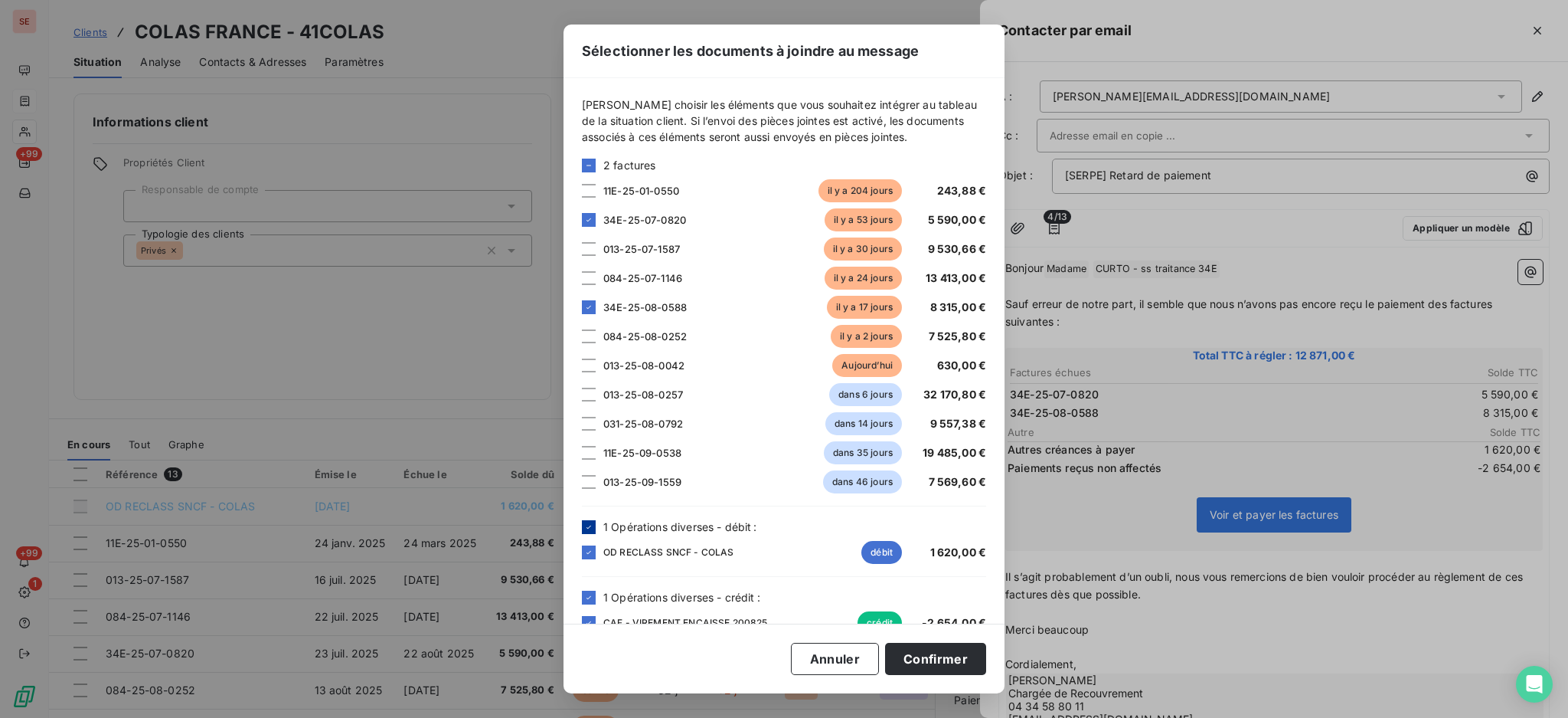
click at [585, 527] on icon at bounding box center [588, 526] width 9 height 9
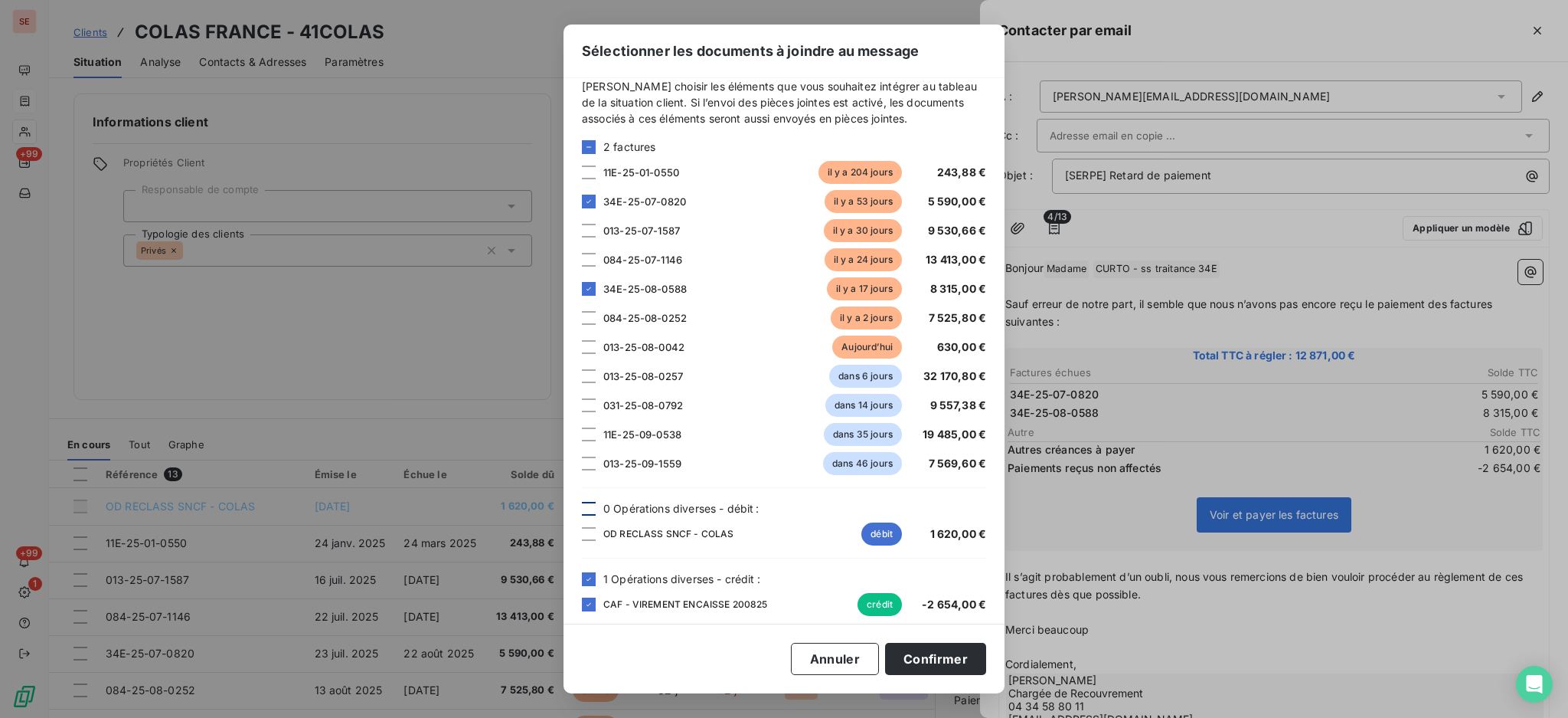
scroll to position [29, 0]
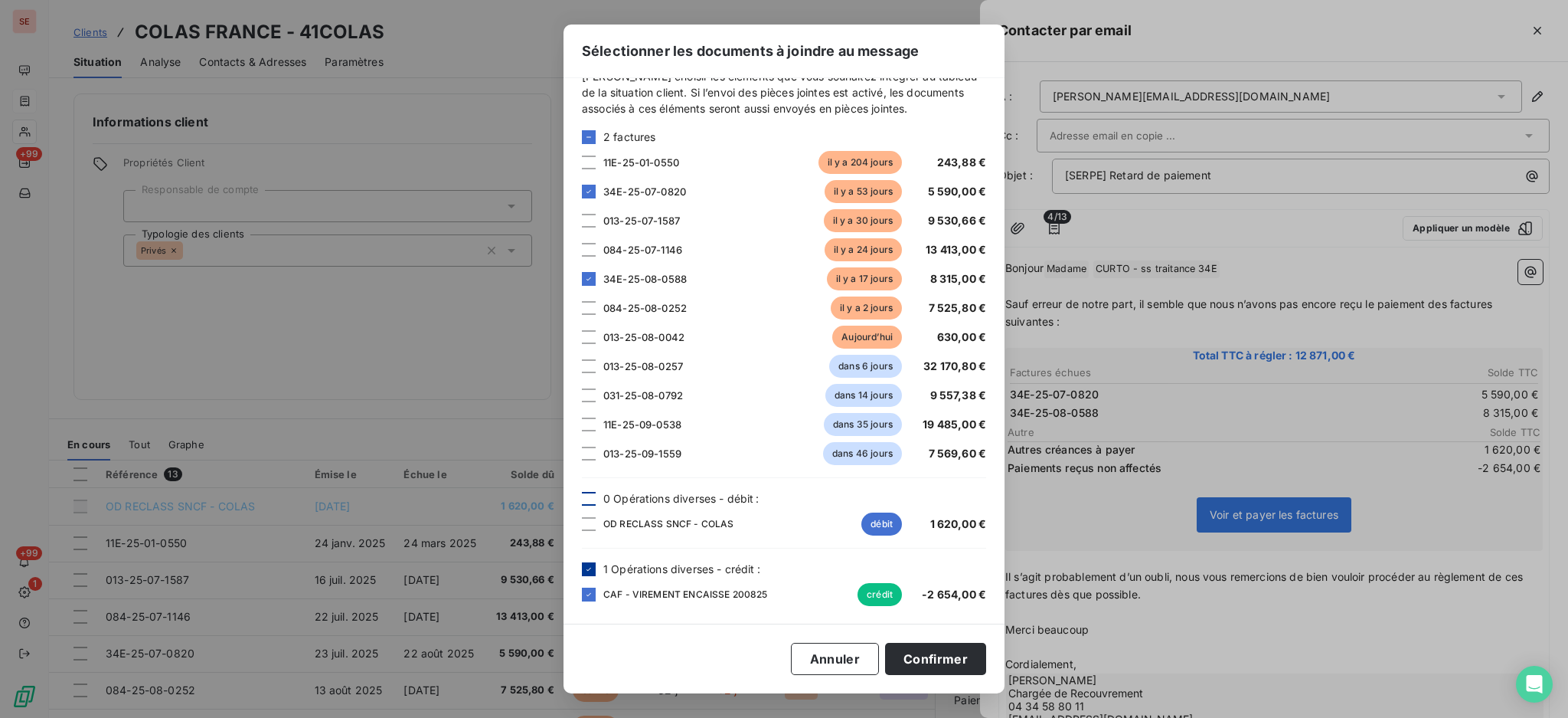
click at [591, 569] on icon at bounding box center [588, 569] width 9 height 9
click at [915, 657] on button "Confirmer" at bounding box center [936, 658] width 101 height 32
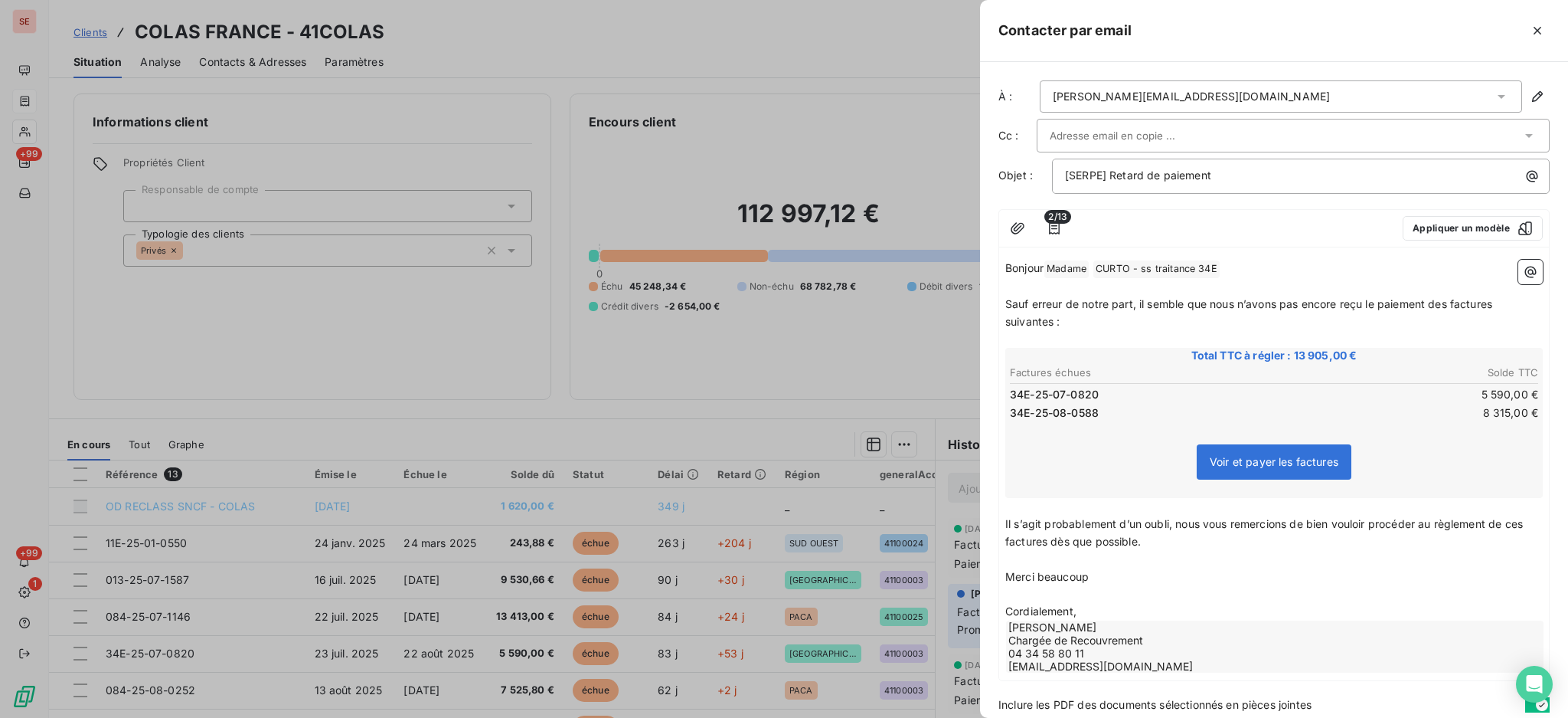
click at [1177, 267] on span "CURTO - ss traitance 34E ﻿" at bounding box center [1156, 269] width 126 height 18
click at [1239, 168] on p "[SERPE] Retard de paiement" at bounding box center [1304, 176] width 479 height 18
drag, startPoint x: 1305, startPoint y: 179, endPoint x: 765, endPoint y: 193, distance: 540.2
click at [765, 717] on div "Contacter par email À : [PERSON_NAME][EMAIL_ADDRESS][DOMAIN_NAME] Cc : Objet : …" at bounding box center [784, 718] width 1568 height 0
click at [1526, 176] on icon "button" at bounding box center [1532, 177] width 12 height 12
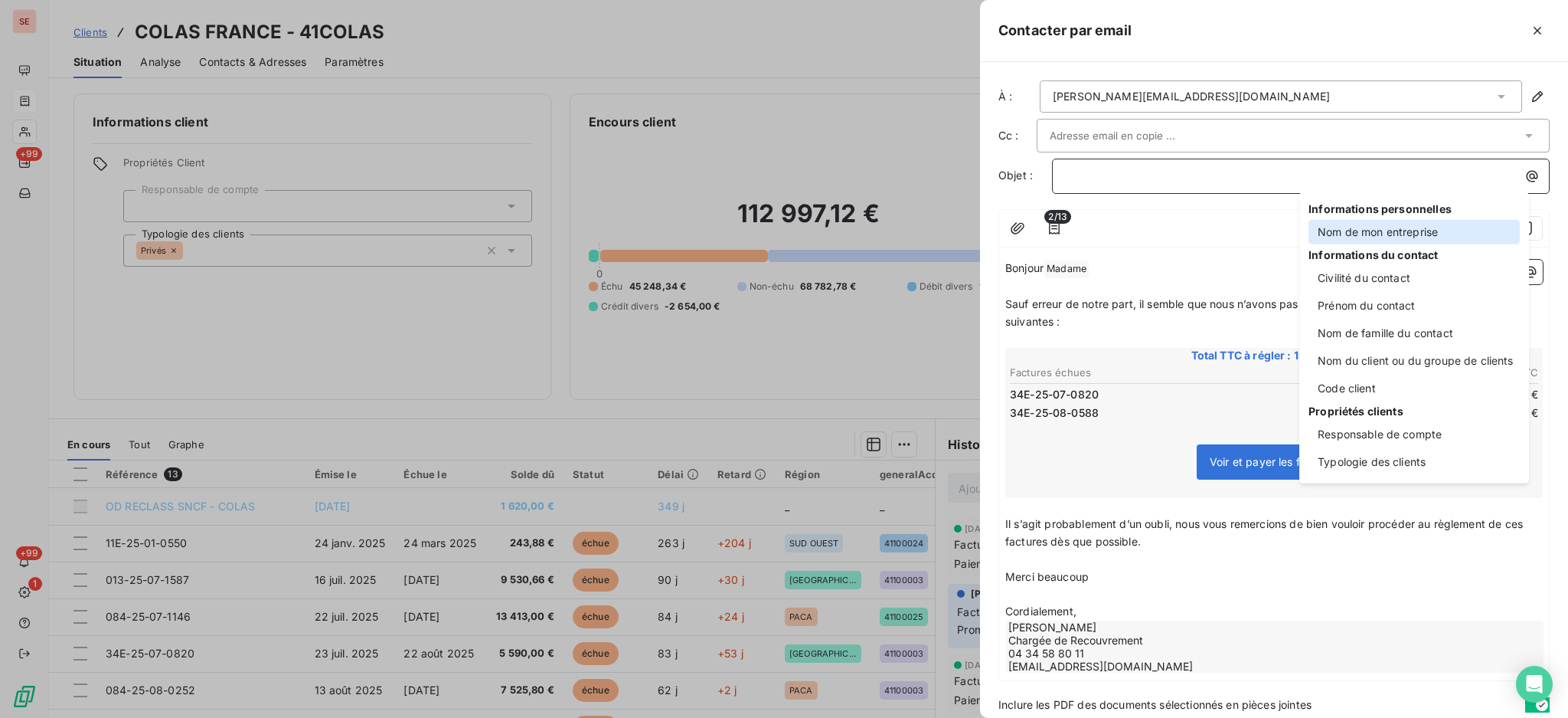
click at [1363, 226] on div "Nom de mon entreprise" at bounding box center [1413, 231] width 211 height 25
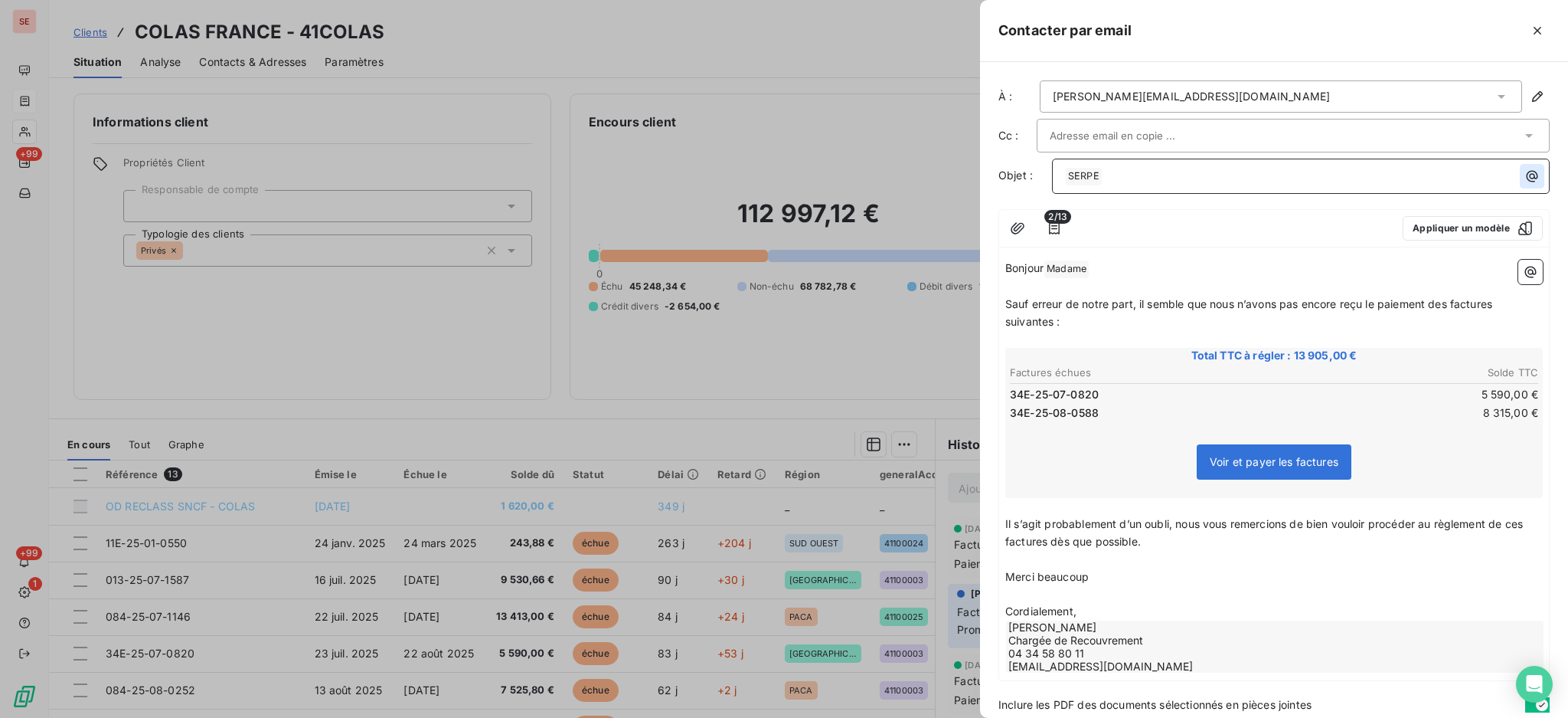
click at [1519, 167] on button "button" at bounding box center [1531, 176] width 25 height 25
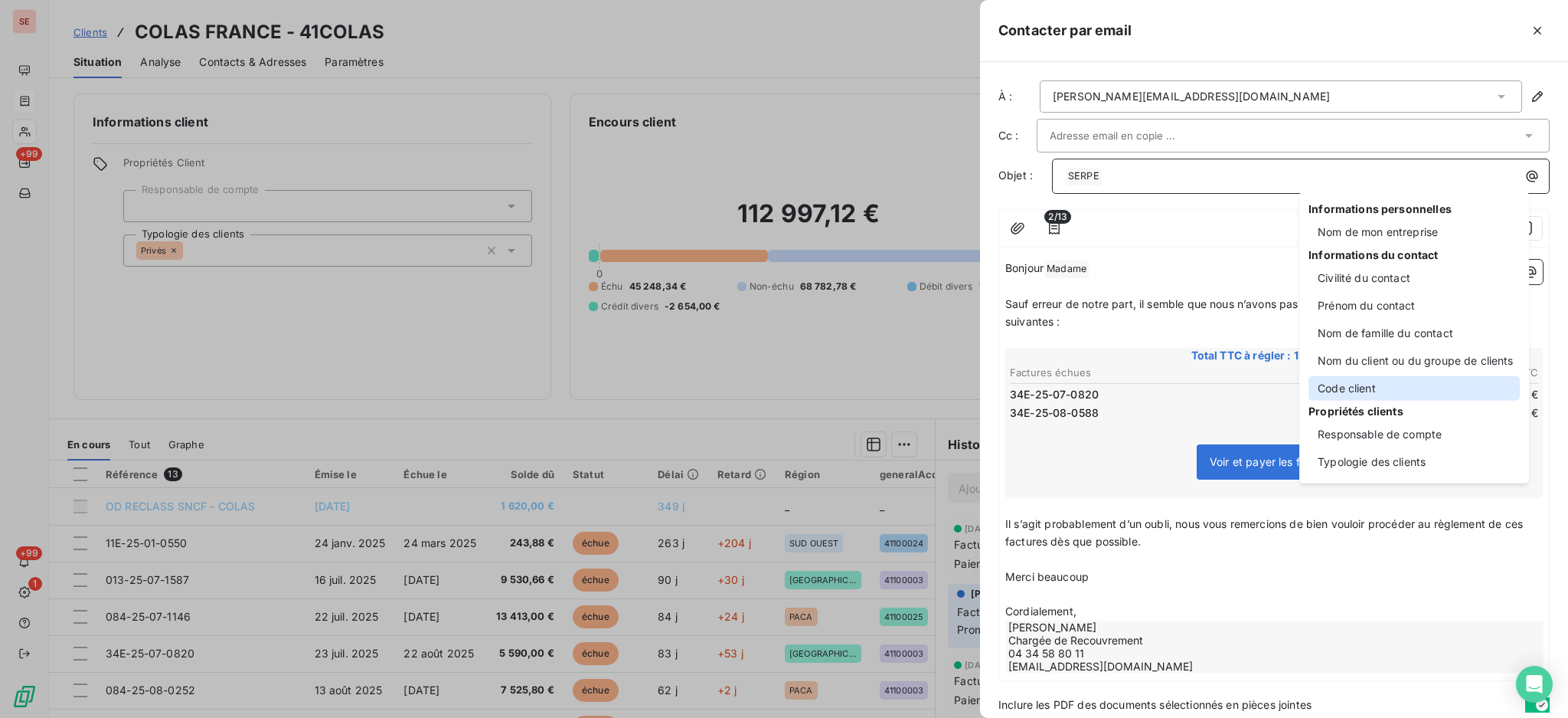
click at [1355, 395] on div "Code client" at bounding box center [1413, 388] width 211 height 25
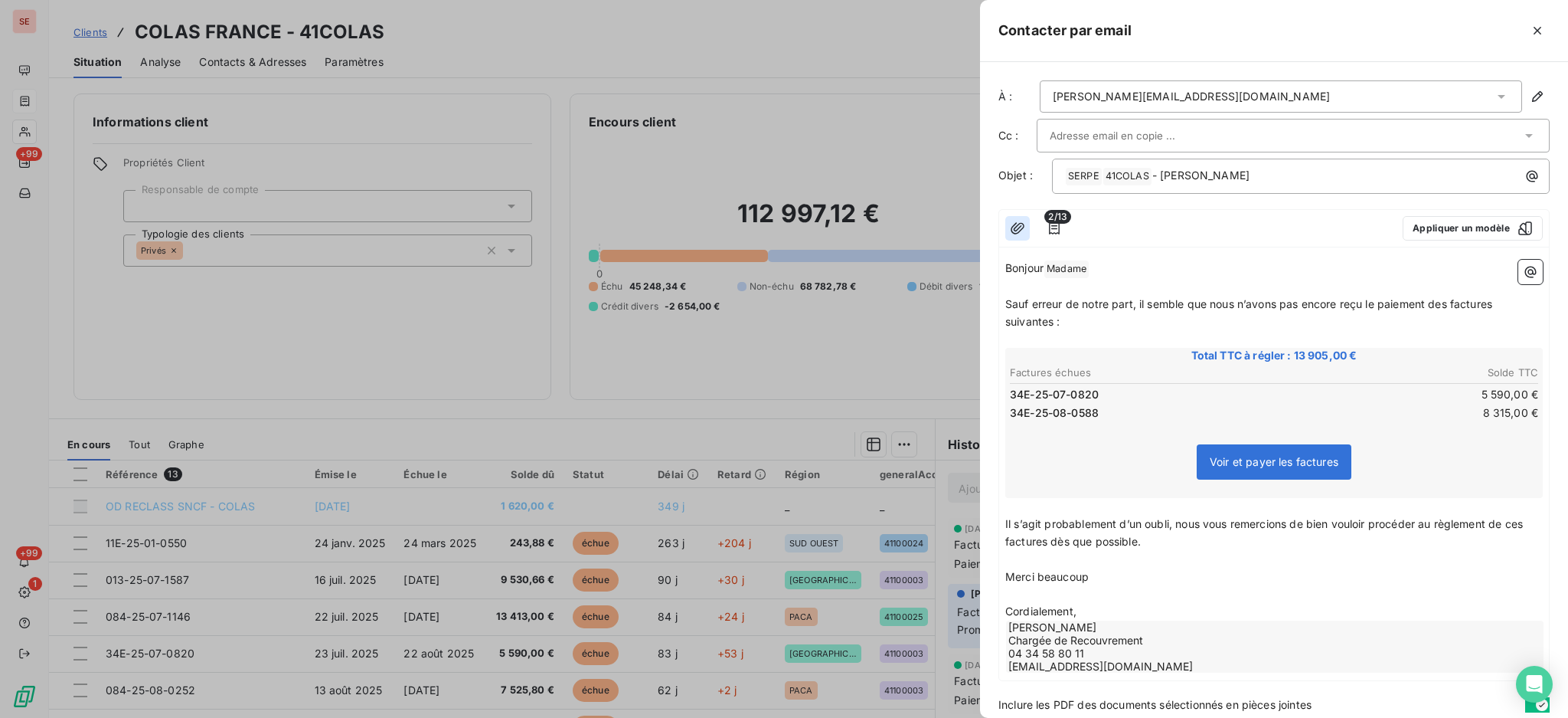
click at [1025, 226] on button "button" at bounding box center [1017, 228] width 25 height 25
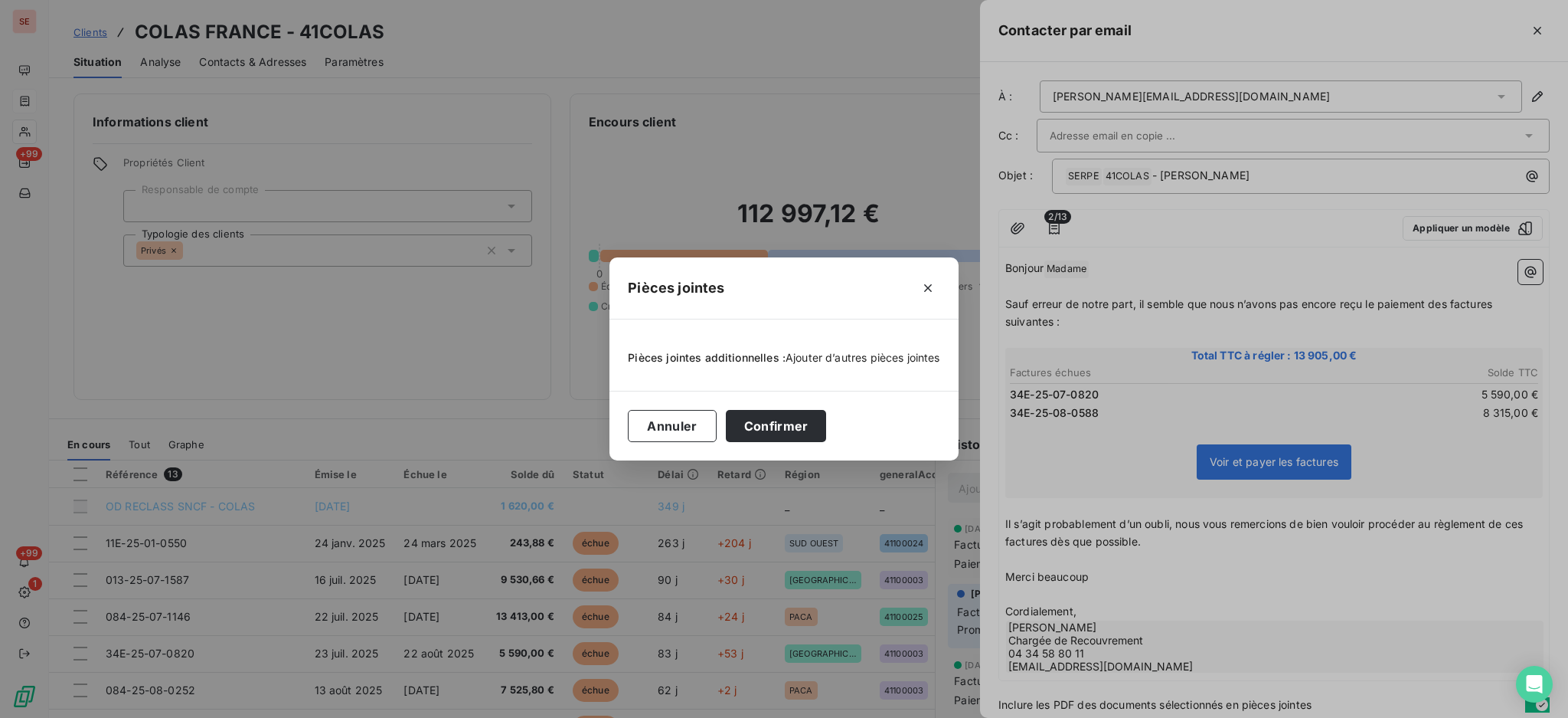
click at [836, 359] on span "Ajouter d’autres pièces jointes" at bounding box center [862, 357] width 155 height 13
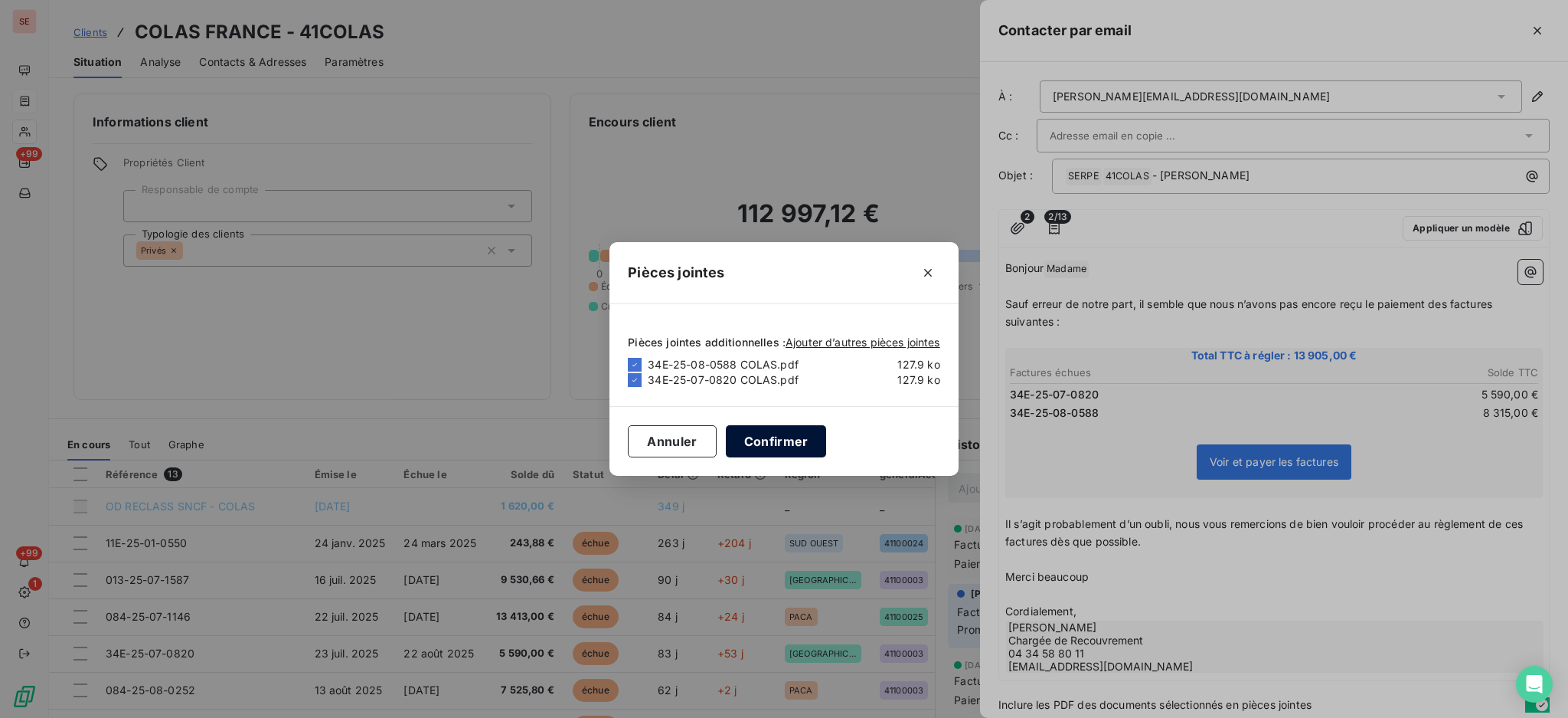
click at [781, 441] on button "Confirmer" at bounding box center [776, 441] width 101 height 32
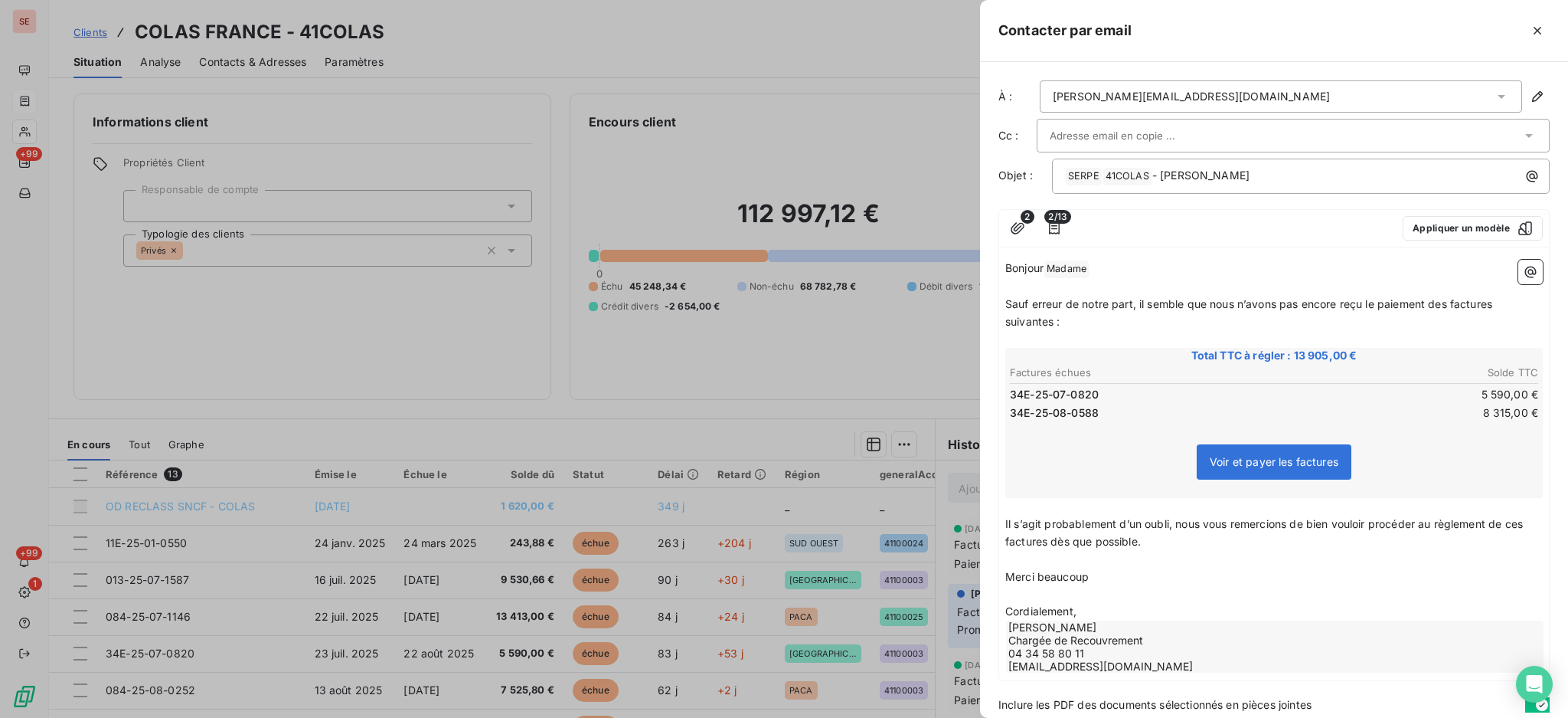
scroll to position [54, 0]
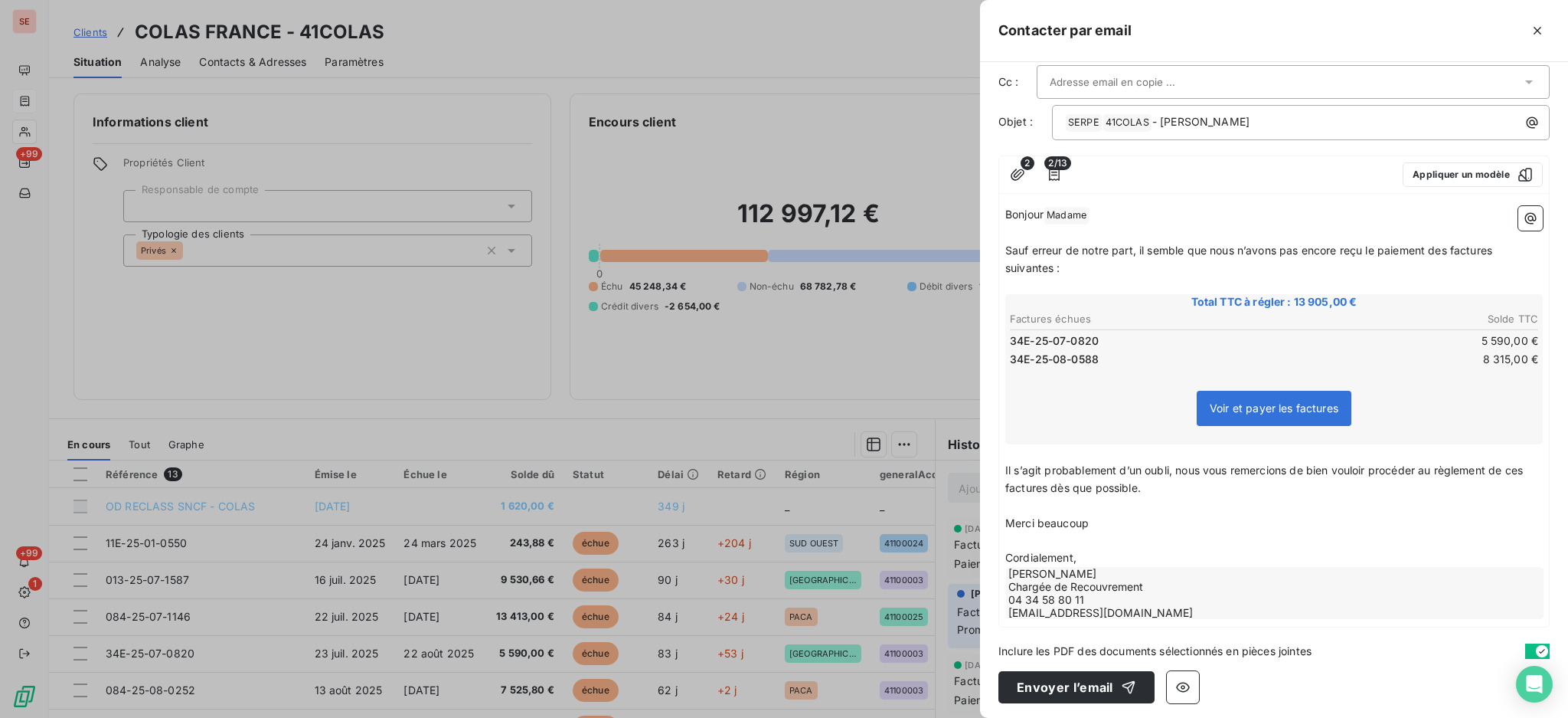
click at [1127, 550] on p "Cordialement," at bounding box center [1274, 558] width 538 height 18
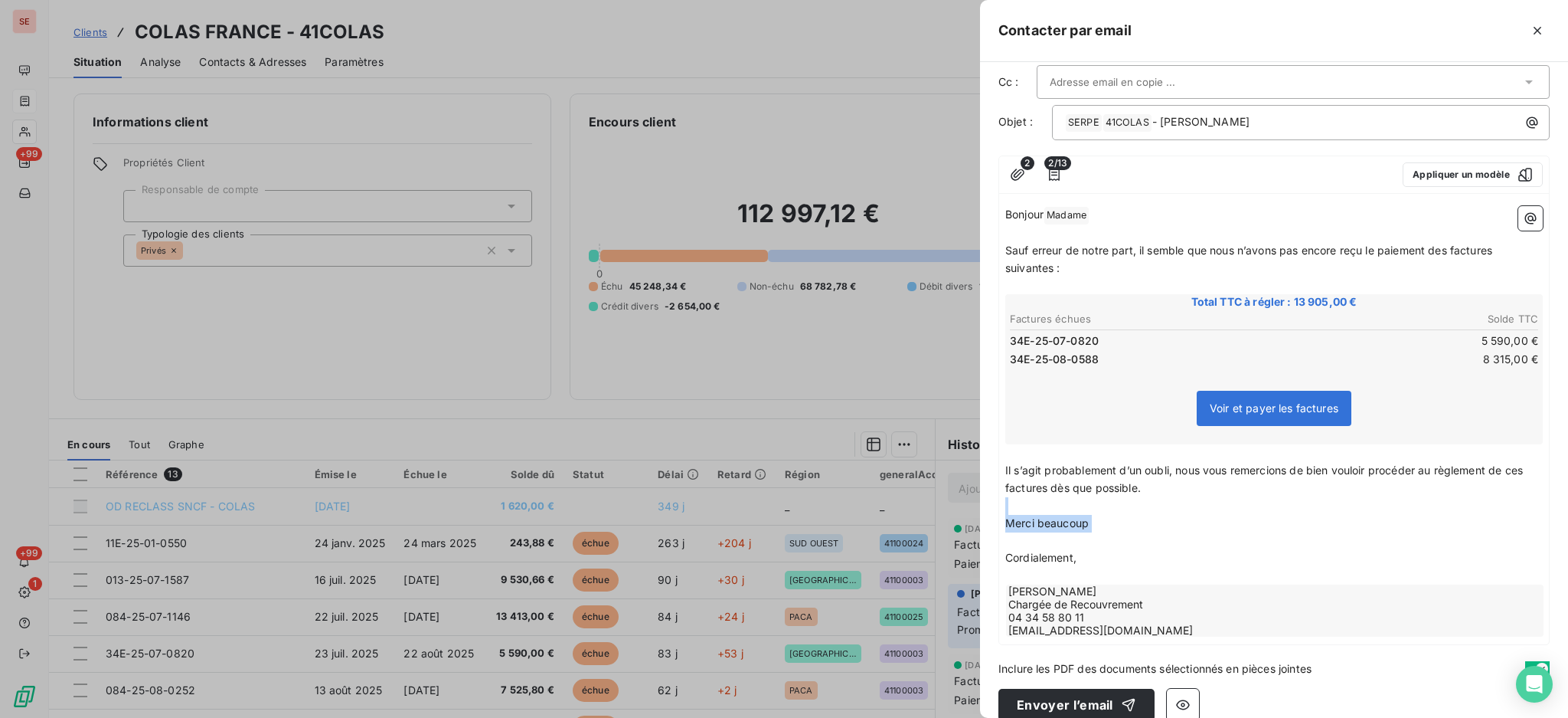
drag, startPoint x: 1117, startPoint y: 528, endPoint x: 1008, endPoint y: 503, distance: 111.8
click at [1008, 503] on div "Bonjour Madame ﻿ ﻿ Sauf erreur de notre part, il semble que nous n’avons pas en…" at bounding box center [1274, 422] width 538 height 432
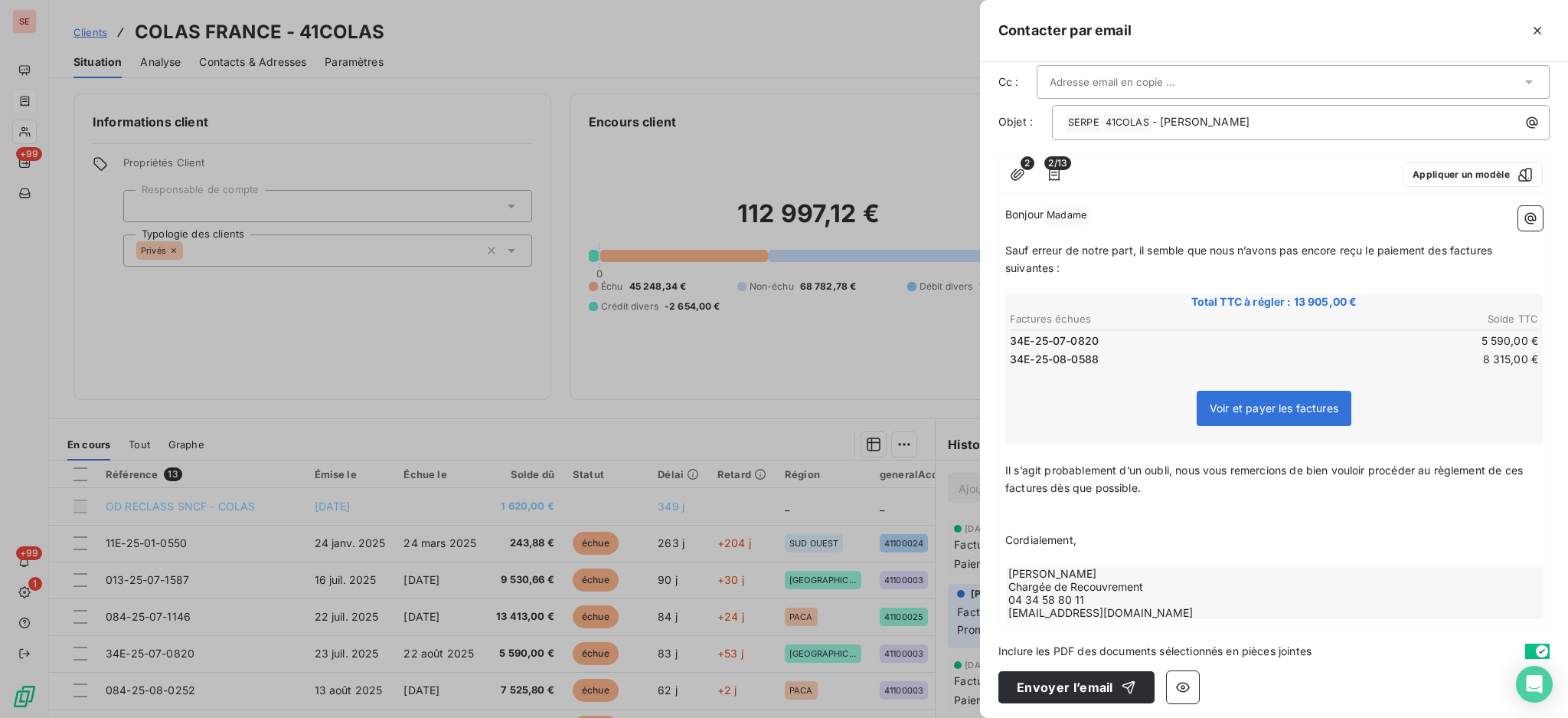
click at [1170, 487] on p "Il s’agit probablement d’un oubli, nous vous remercions de bien vouloir procéde…" at bounding box center [1274, 479] width 538 height 35
click at [1038, 682] on button "Envoyer l’email" at bounding box center [1076, 687] width 156 height 32
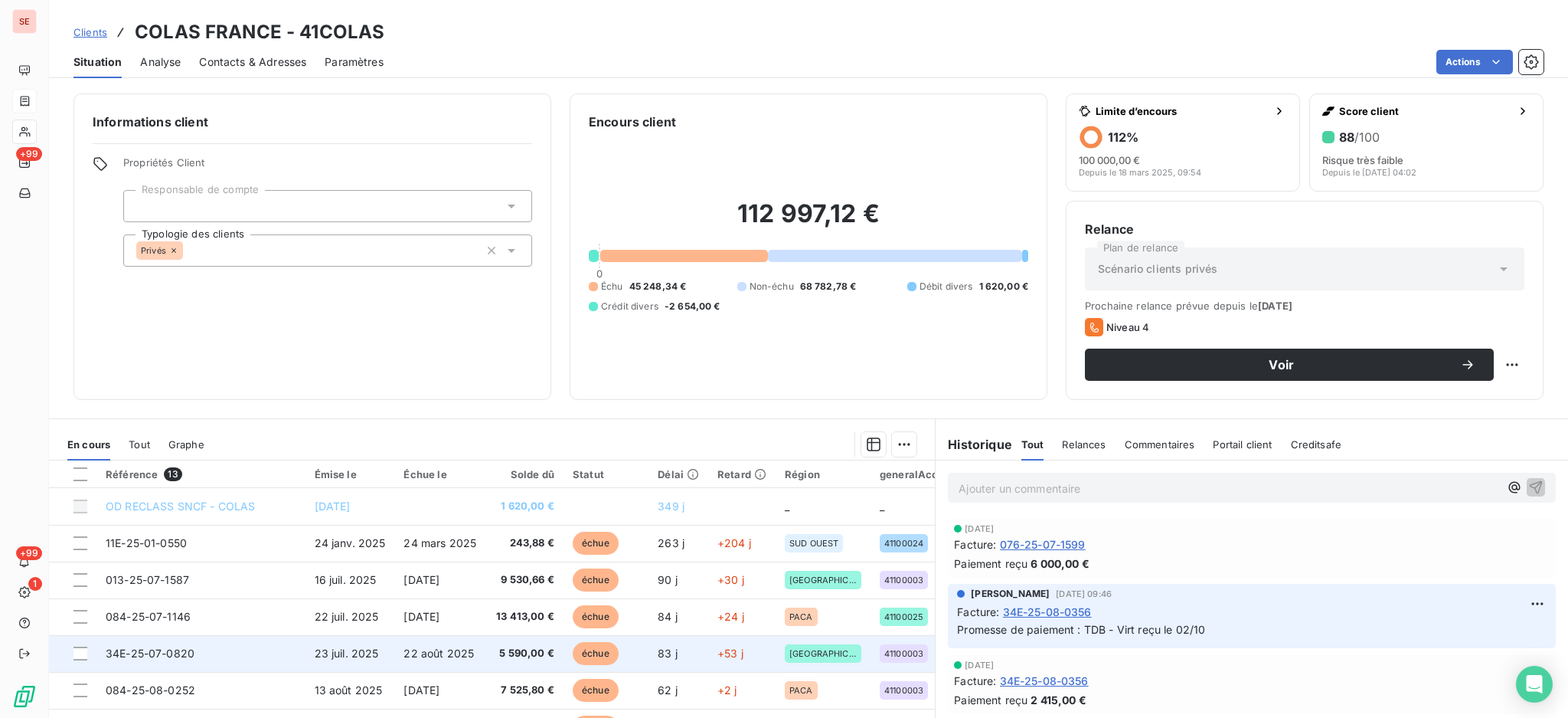
click at [364, 639] on td "23 juil. 2025" at bounding box center [350, 652] width 89 height 37
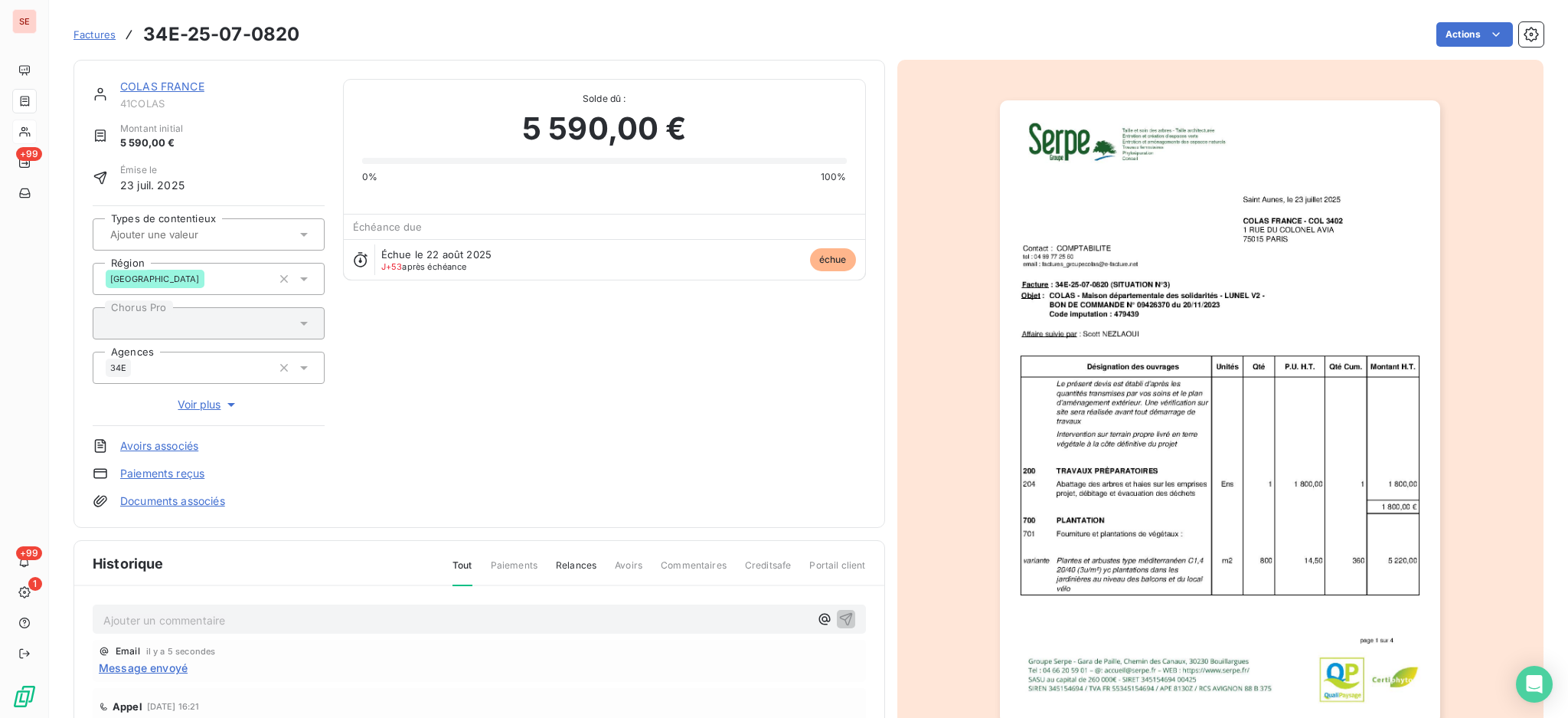
click at [247, 611] on p "Ajouter un commentaire ﻿" at bounding box center [456, 620] width 706 height 19
drag, startPoint x: 249, startPoint y: 617, endPoint x: 53, endPoint y: 615, distance: 196.0
click at [53, 615] on section "Factures 34E-25-07-0820 Actions COLAS FRANCE 41COLAS Montant initial 5 590,00 €…" at bounding box center [808, 359] width 1518 height 718
copy span "14/10 mail à [PERSON_NAME]"
click at [839, 612] on icon "button" at bounding box center [846, 618] width 15 height 15
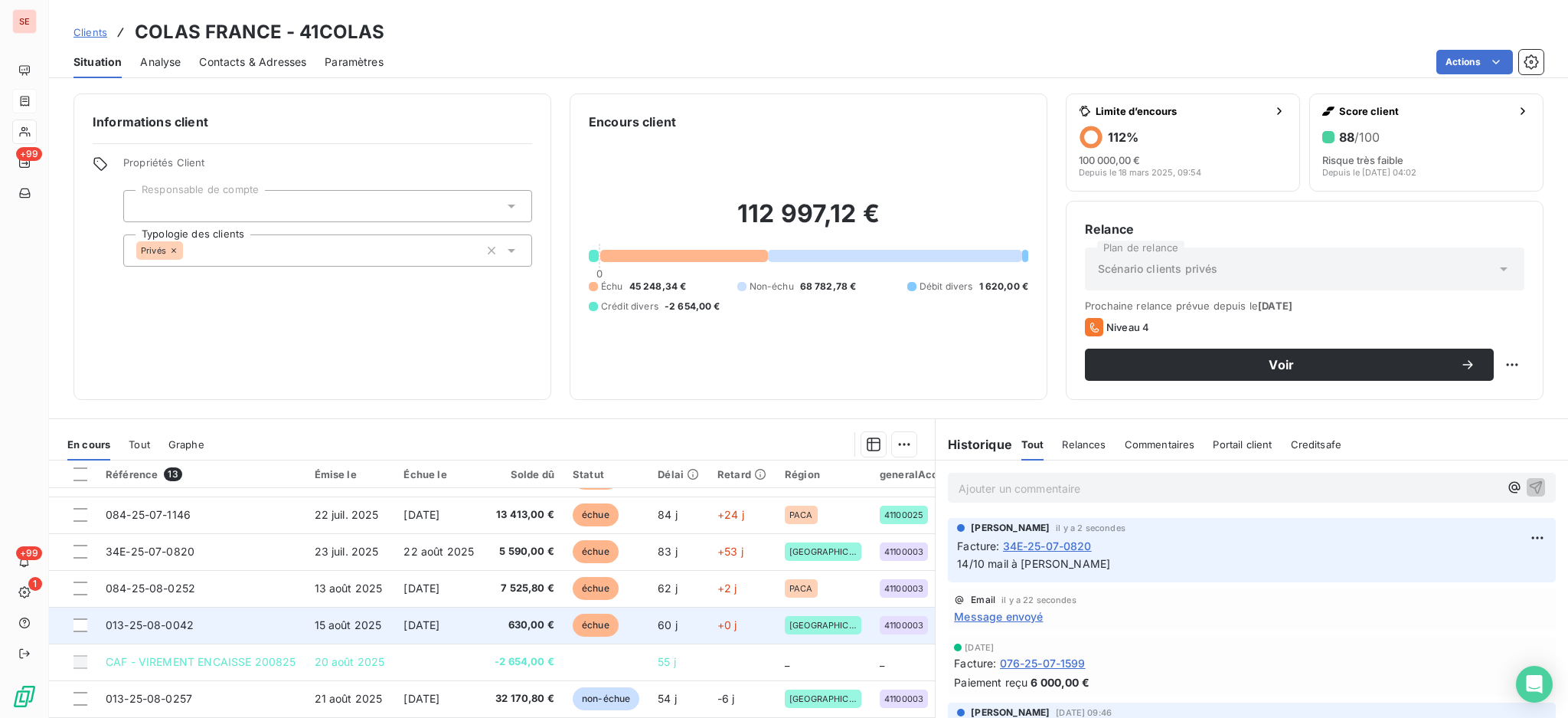
scroll to position [216, 0]
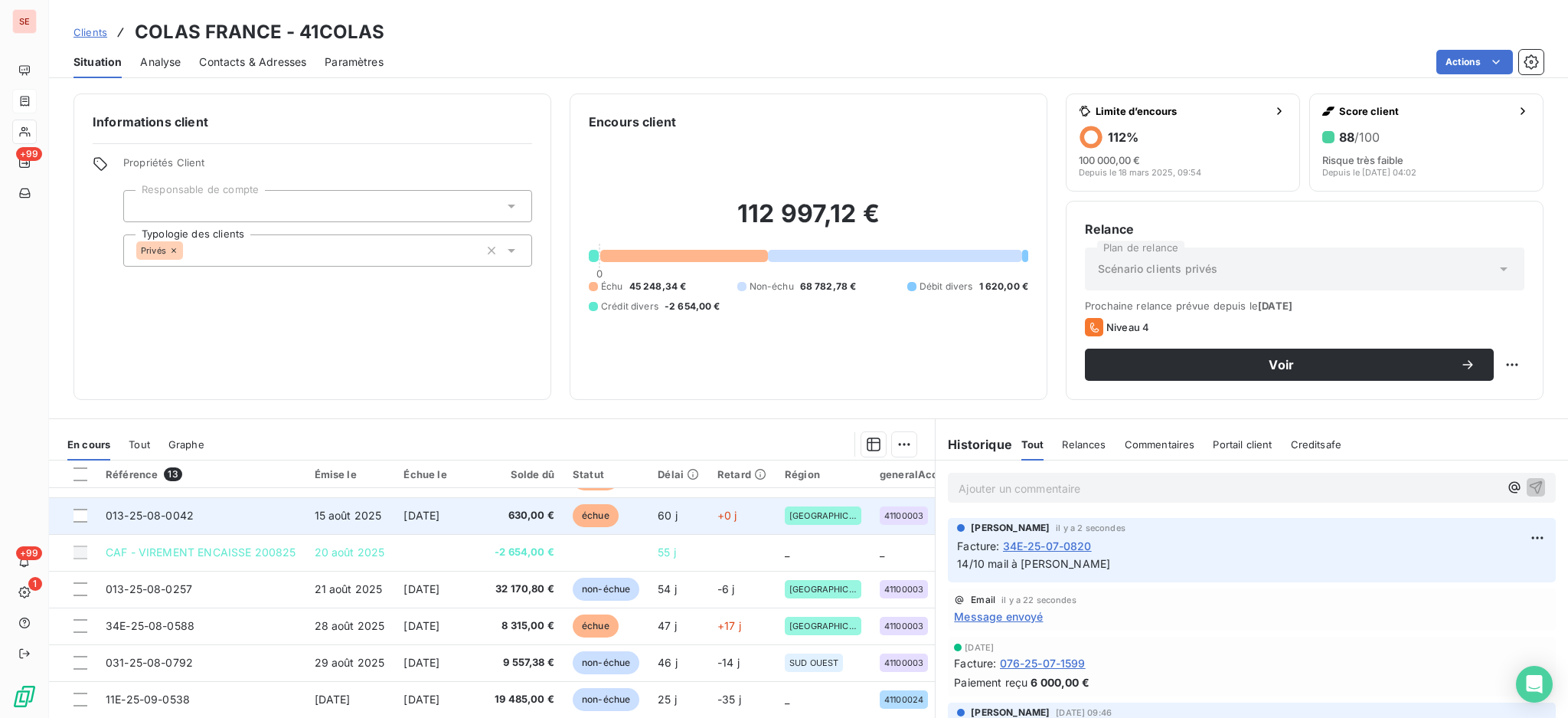
click at [193, 632] on td "34E-25-08-0588" at bounding box center [200, 626] width 209 height 37
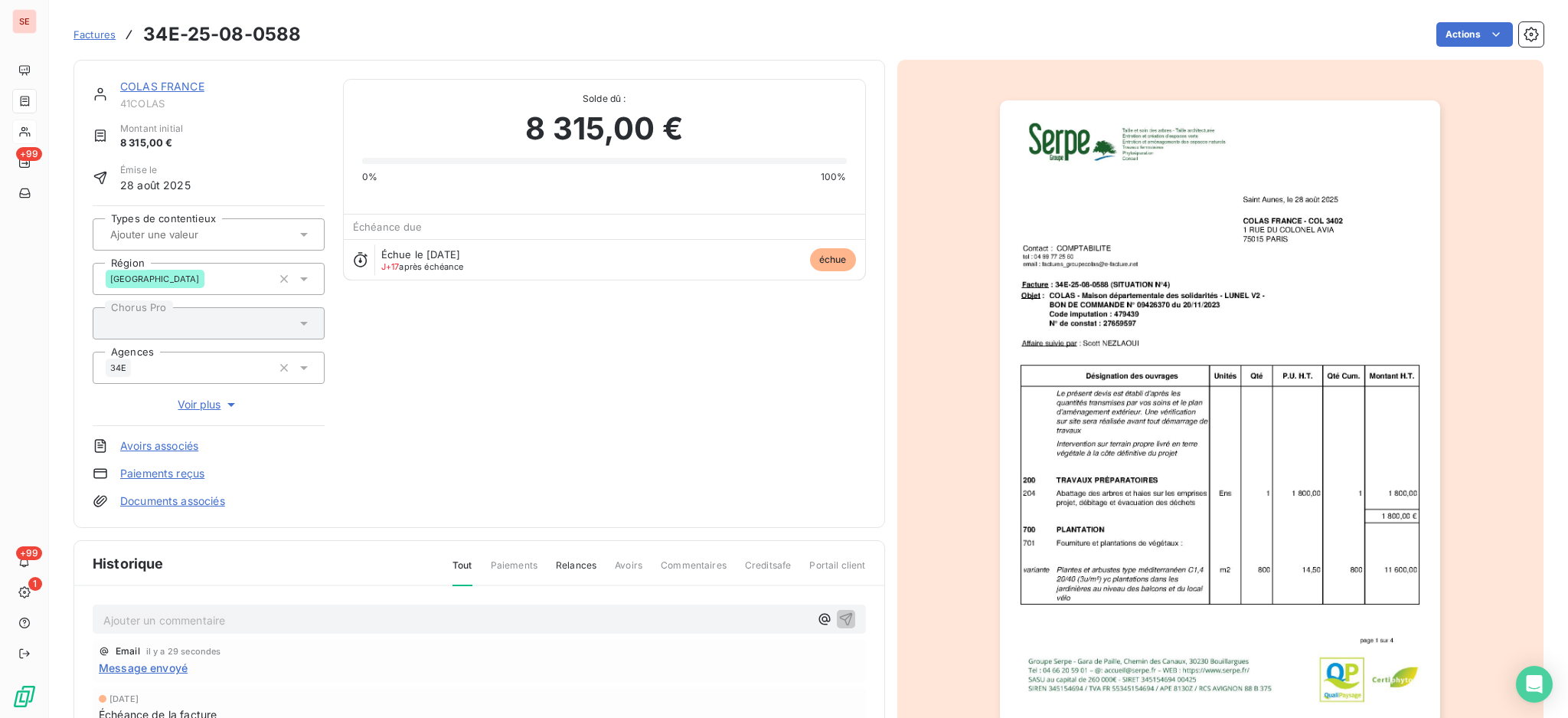
click at [284, 611] on p "Ajouter un commentaire ﻿" at bounding box center [456, 620] width 706 height 19
click at [839, 614] on icon "button" at bounding box center [846, 618] width 15 height 15
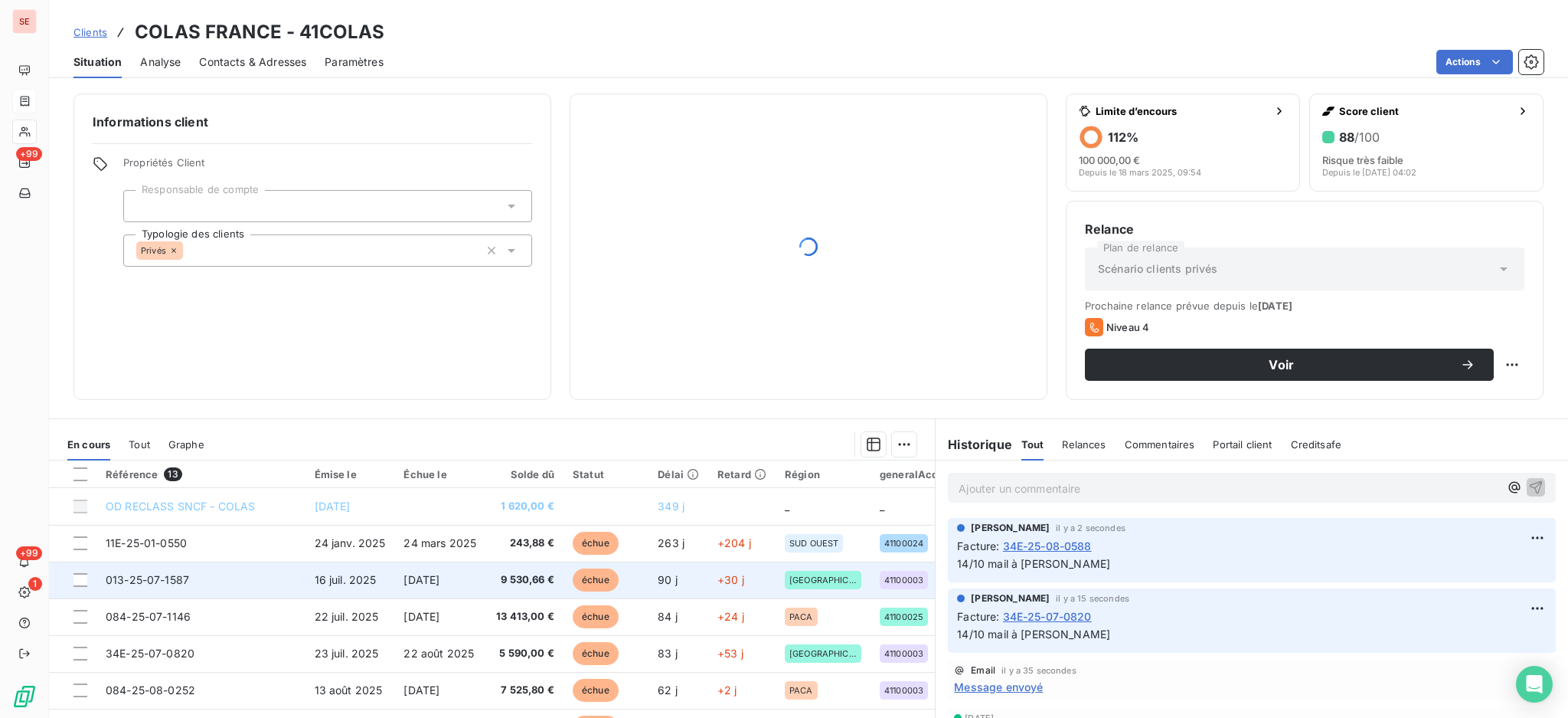
click at [222, 574] on td "013-25-07-1587" at bounding box center [200, 579] width 209 height 37
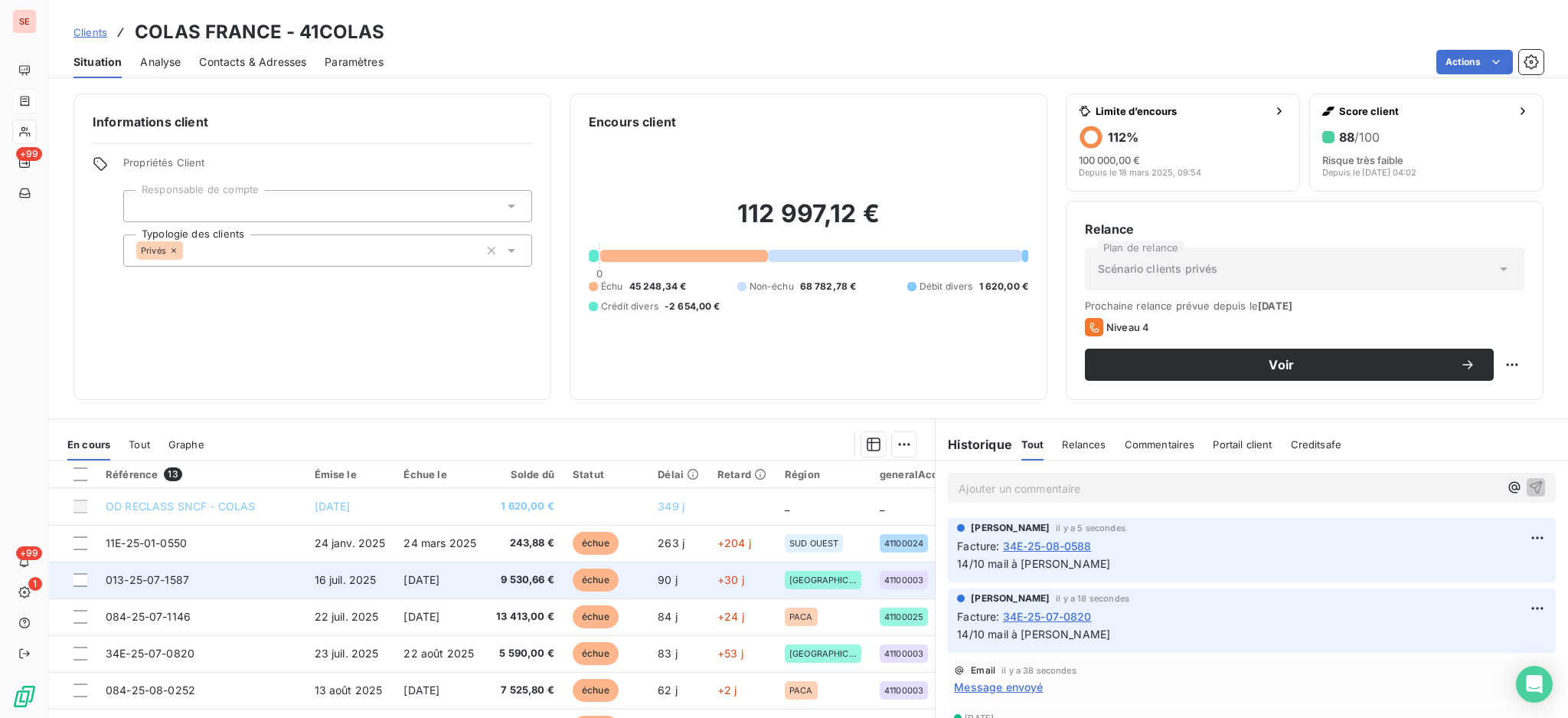
click at [293, 585] on td "013-25-07-1587" at bounding box center [200, 579] width 209 height 37
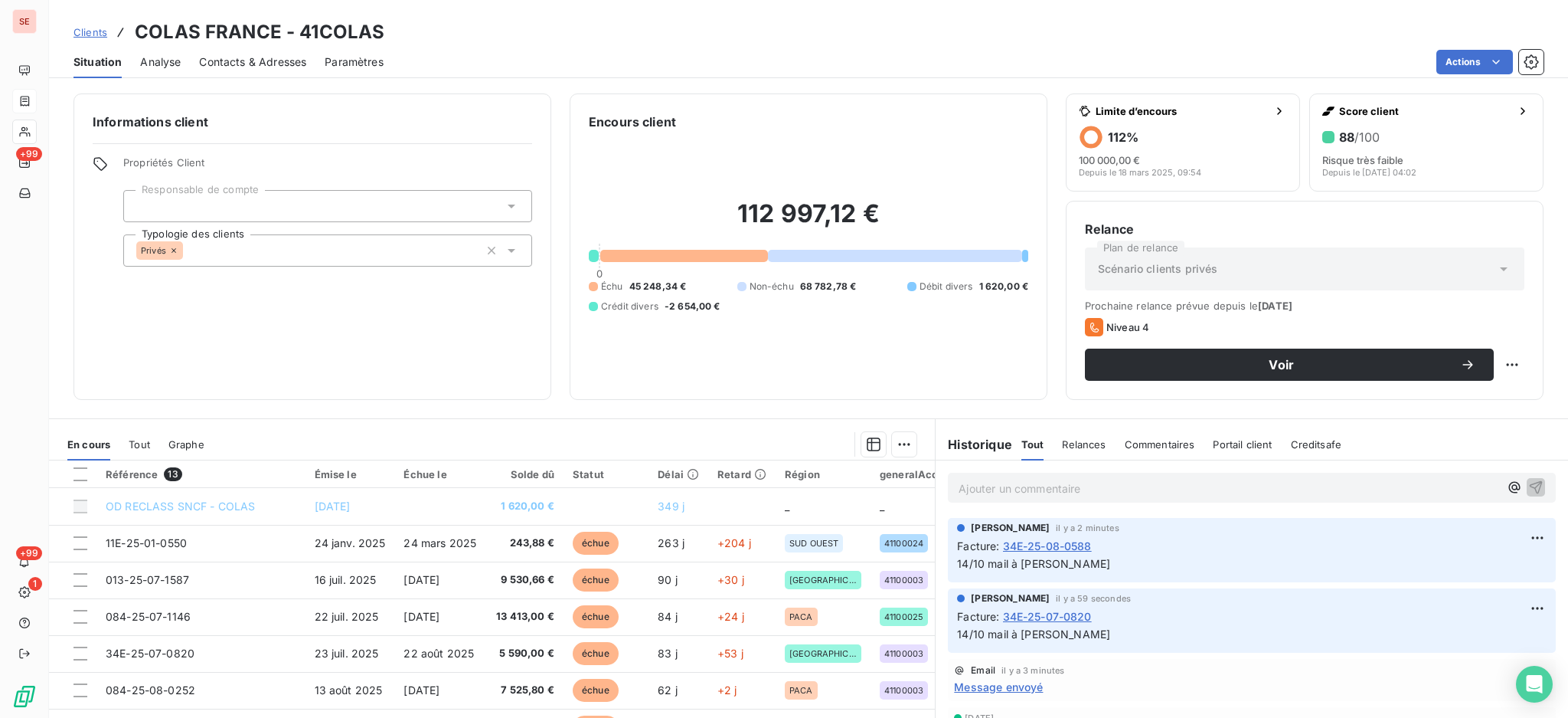
click at [254, 66] on span "Contacts & Adresses" at bounding box center [253, 62] width 107 height 15
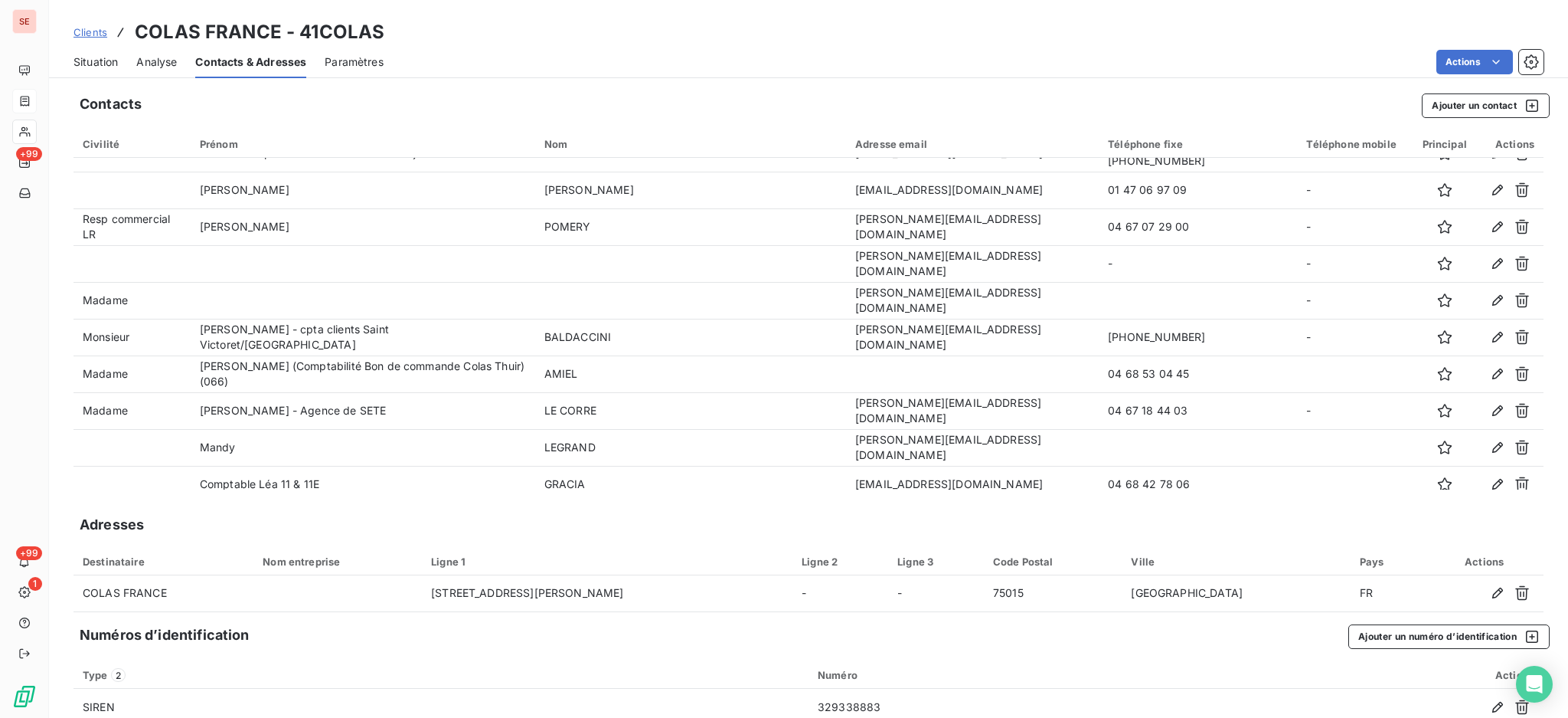
scroll to position [604, 0]
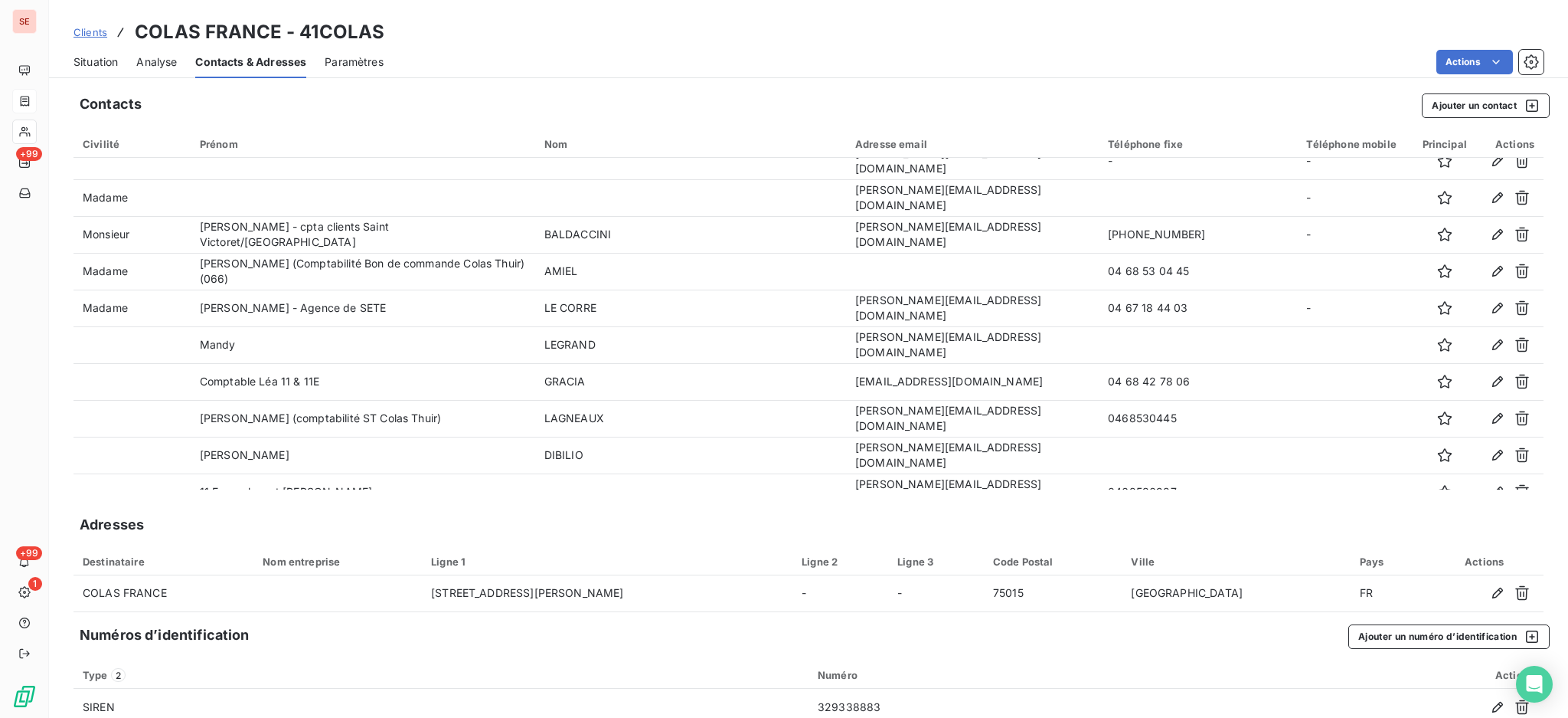
drag, startPoint x: 100, startPoint y: 61, endPoint x: 280, endPoint y: 0, distance: 190.1
click at [100, 61] on span "Situation" at bounding box center [95, 62] width 45 height 15
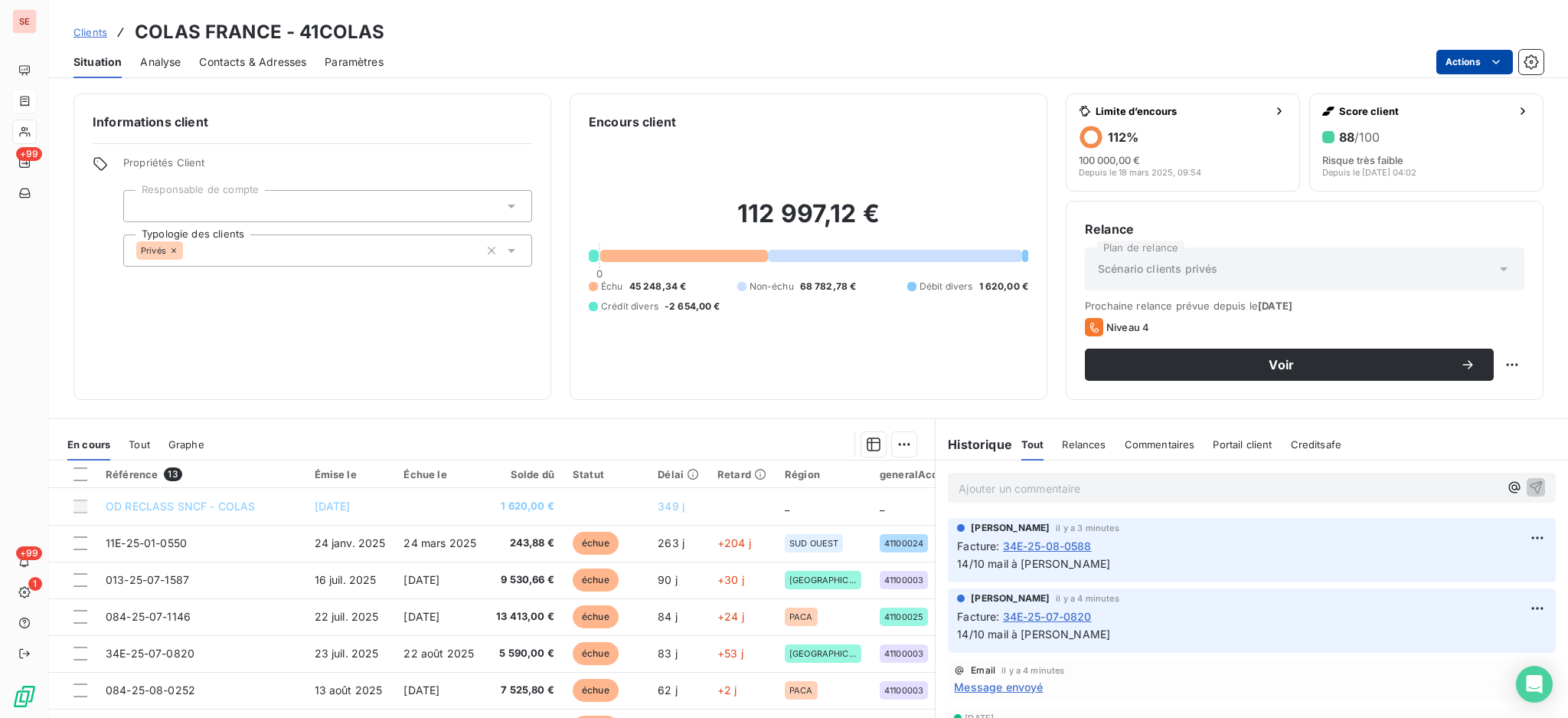
click at [1455, 56] on html "SE +99 +99 1 Clients COLAS [GEOGRAPHIC_DATA] - 41COLAS Situation Analyse Contac…" at bounding box center [784, 359] width 1568 height 718
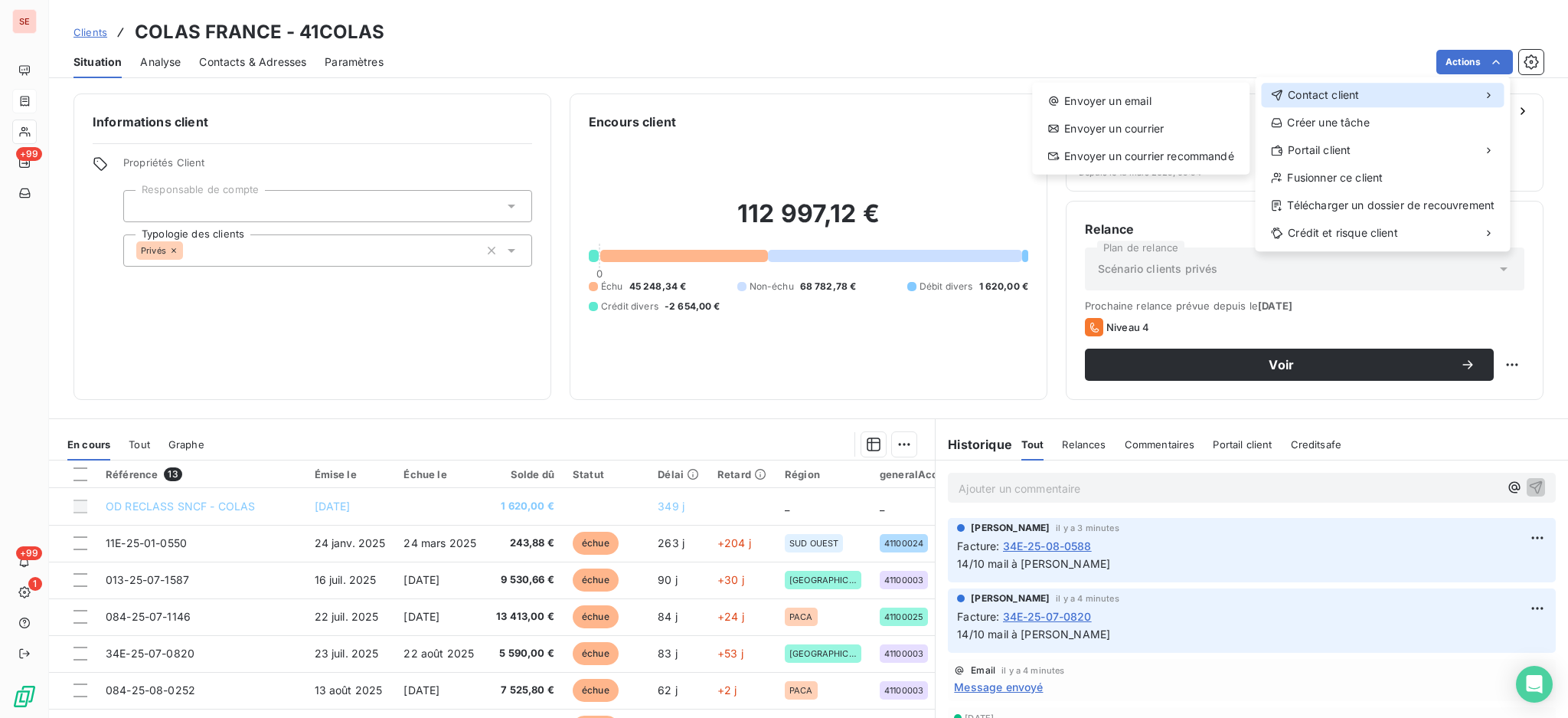
click at [1319, 101] on span "Contact client" at bounding box center [1323, 94] width 71 height 15
click at [1160, 110] on div "Envoyer un email" at bounding box center [1140, 100] width 205 height 25
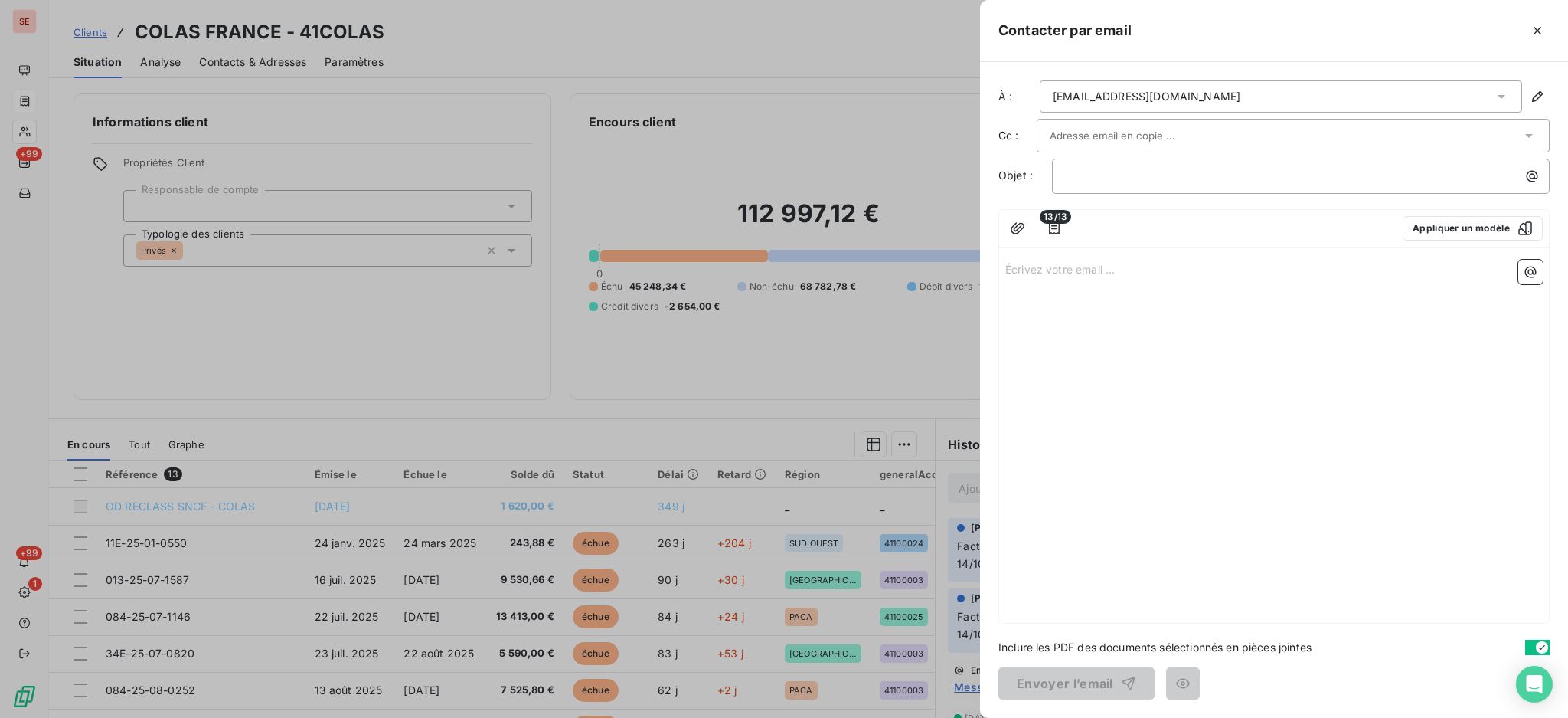
click at [1511, 97] on div "[EMAIL_ADDRESS][DOMAIN_NAME]" at bounding box center [1281, 96] width 482 height 32
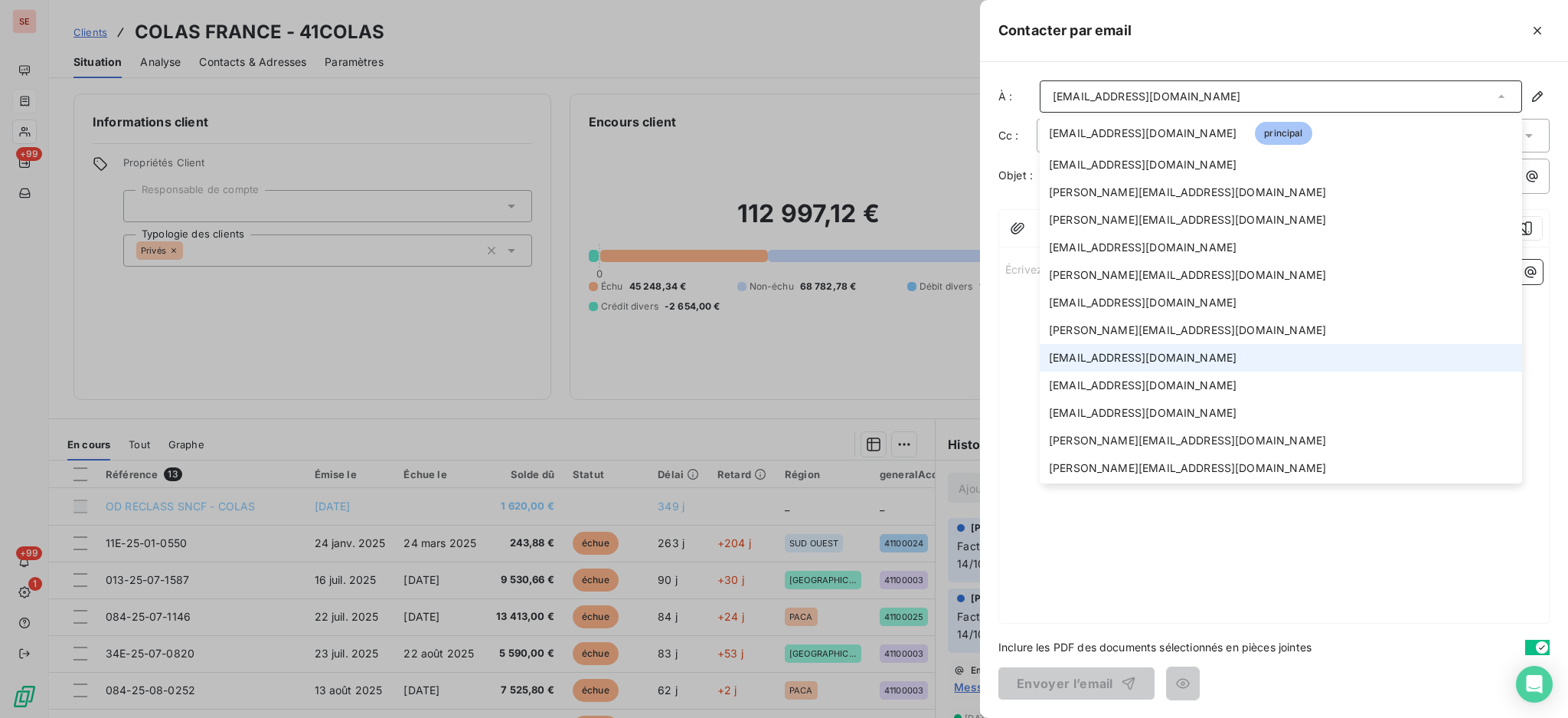
click at [1177, 359] on li "[EMAIL_ADDRESS][DOMAIN_NAME]" at bounding box center [1281, 358] width 482 height 28
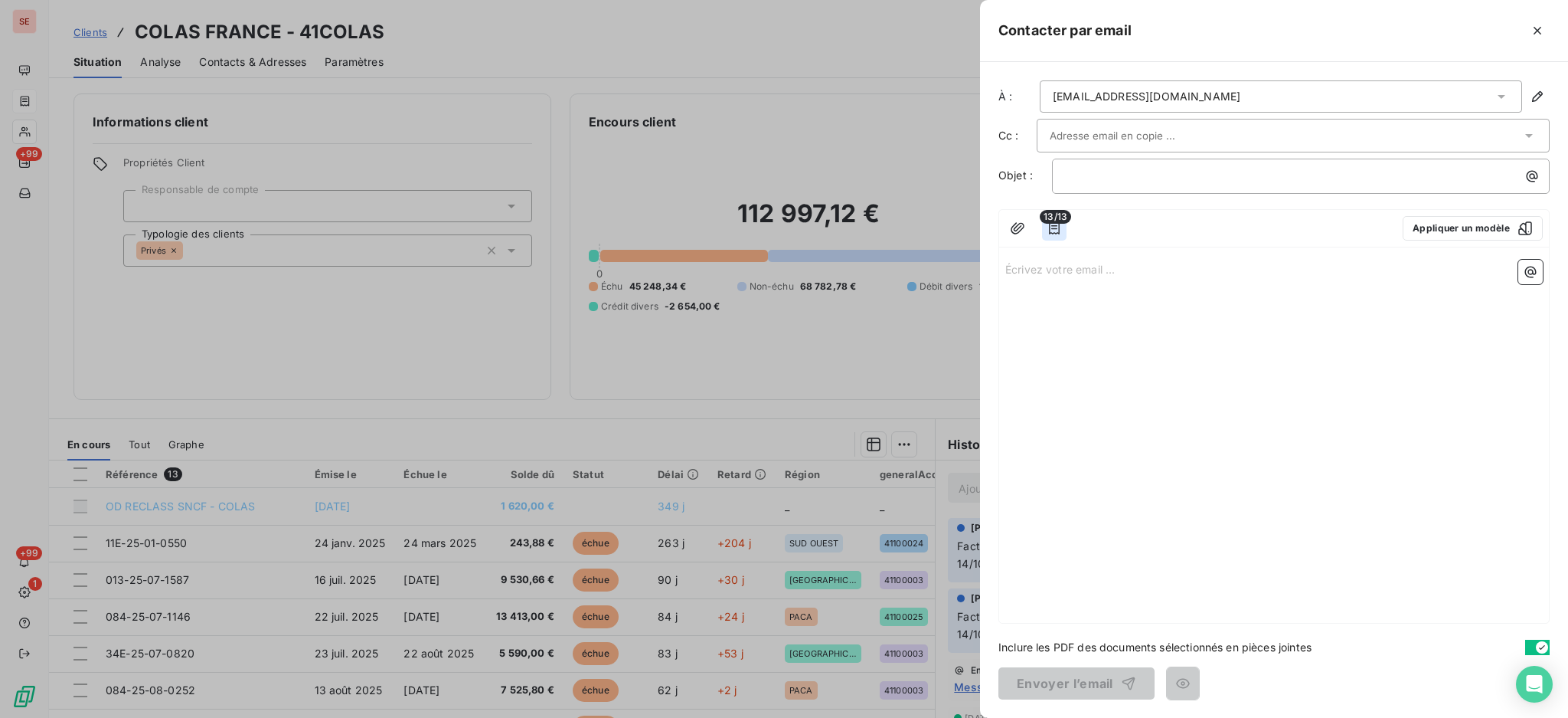
click at [1056, 228] on icon "button" at bounding box center [1054, 228] width 11 height 12
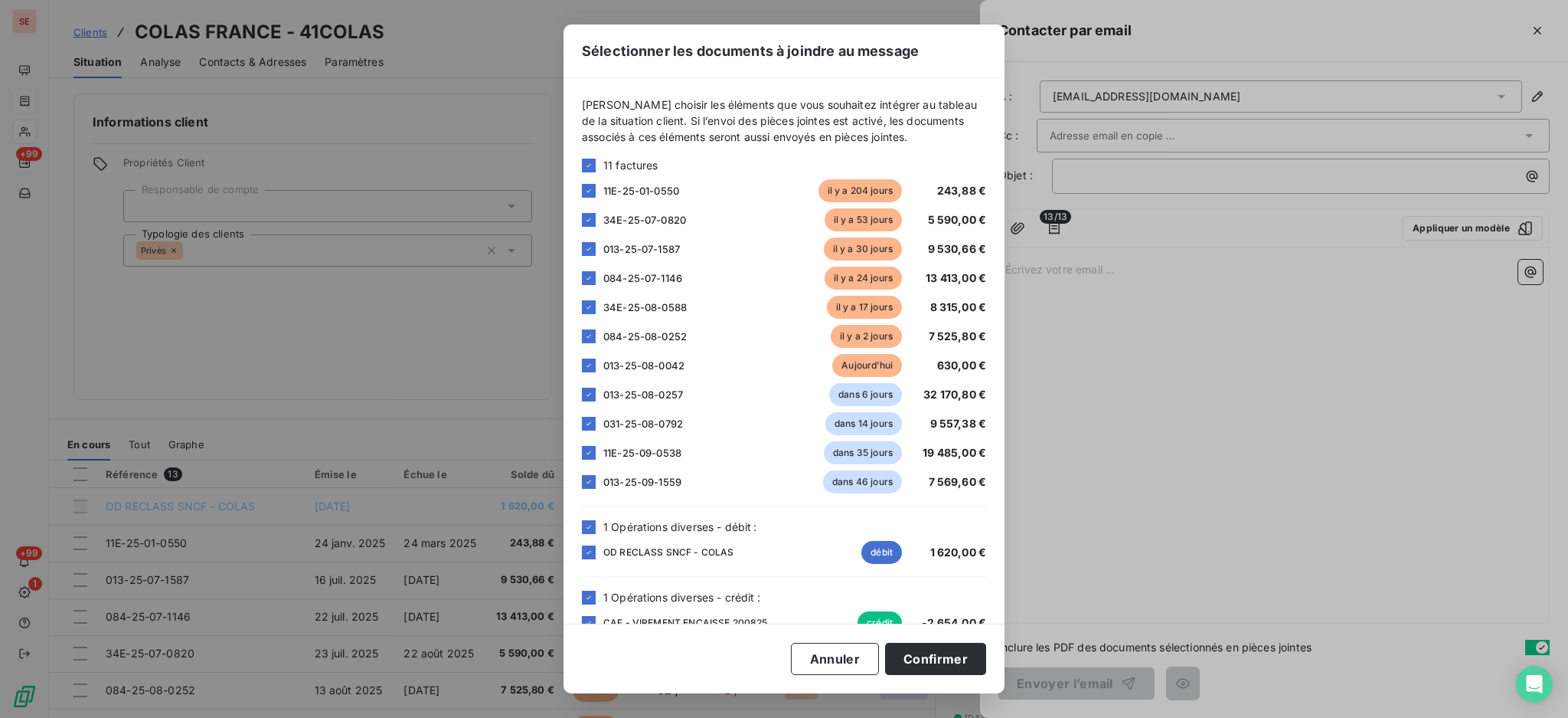
click at [585, 155] on div "[PERSON_NAME] choisir les éléments que vous souhaitez intégrer au tableau de la…" at bounding box center [783, 365] width 404 height 538
click at [588, 163] on icon at bounding box center [588, 165] width 9 height 9
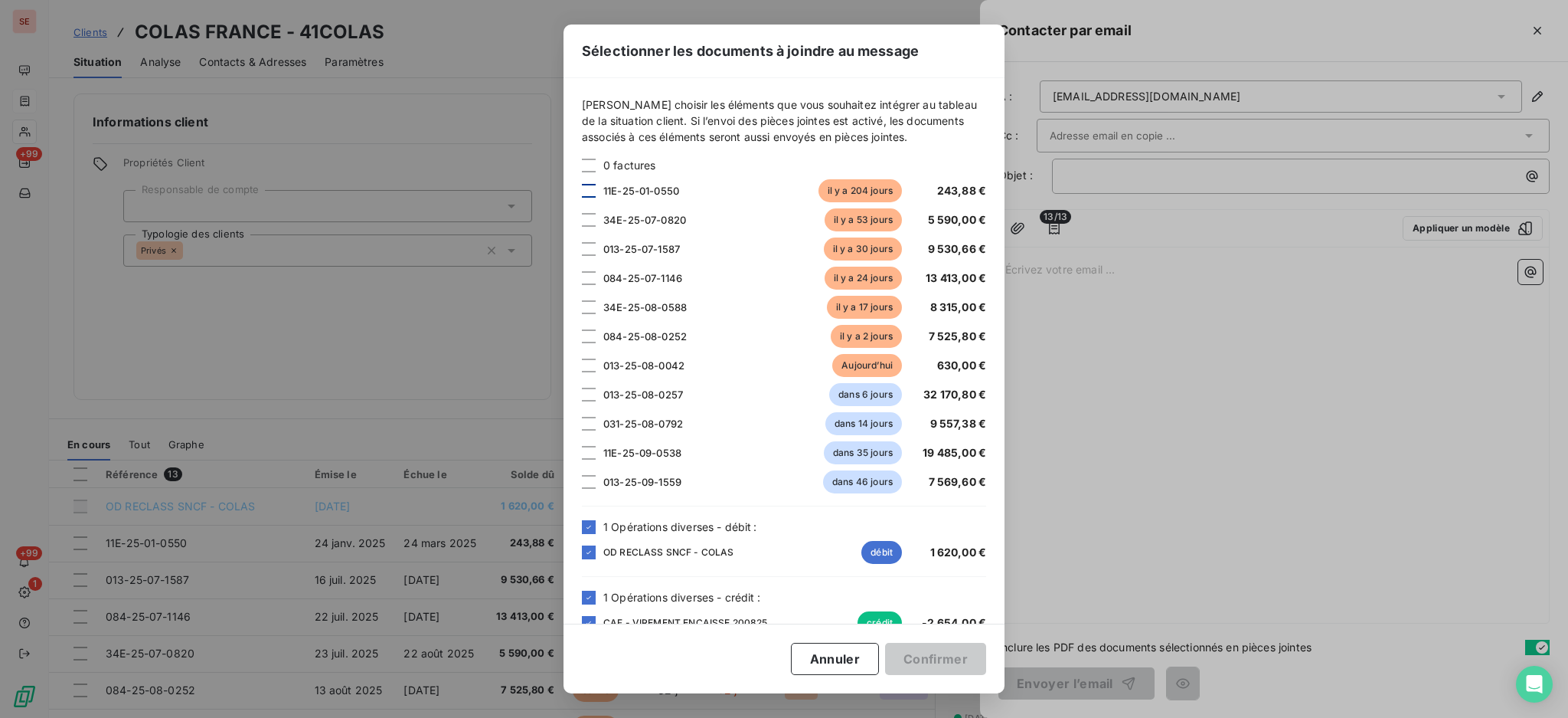
click at [585, 184] on div at bounding box center [588, 191] width 14 height 14
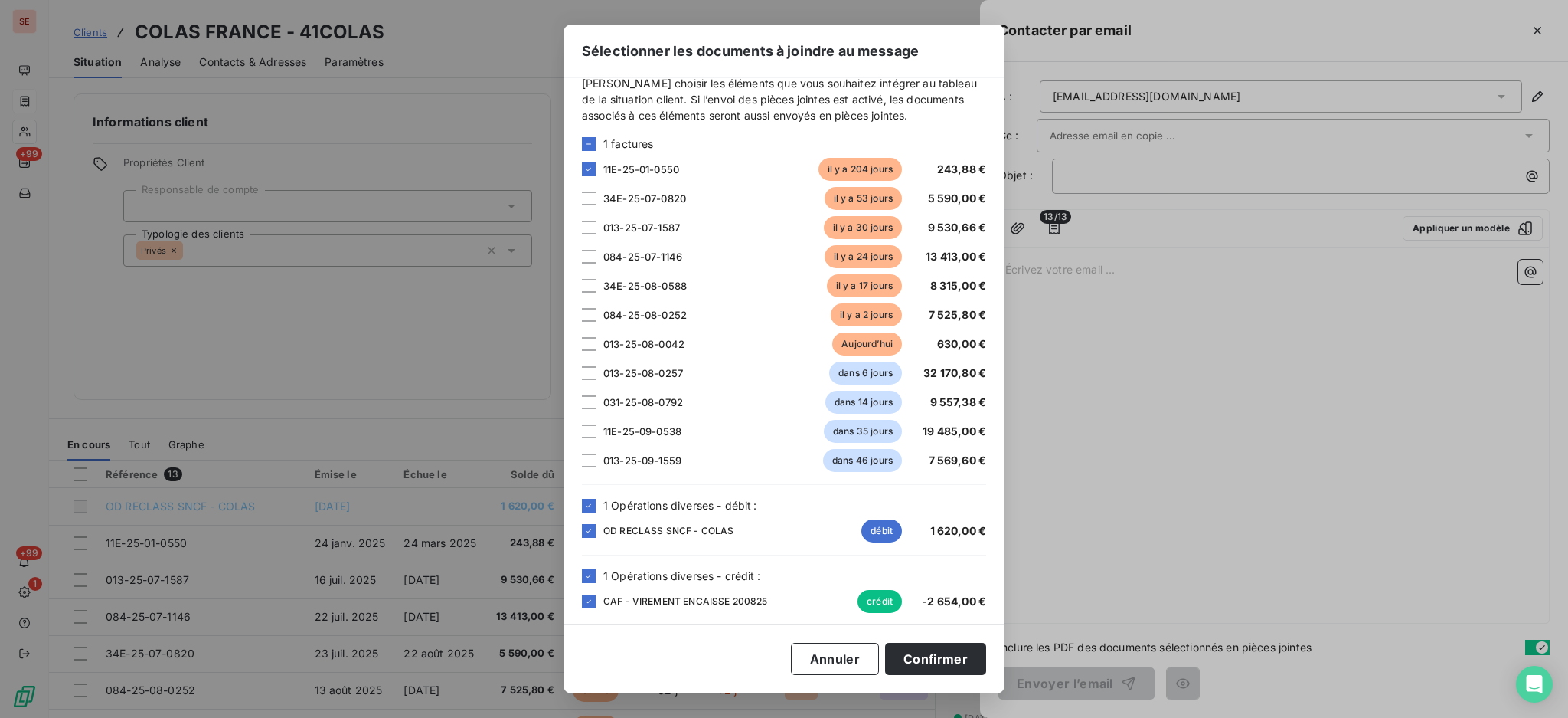
scroll to position [29, 0]
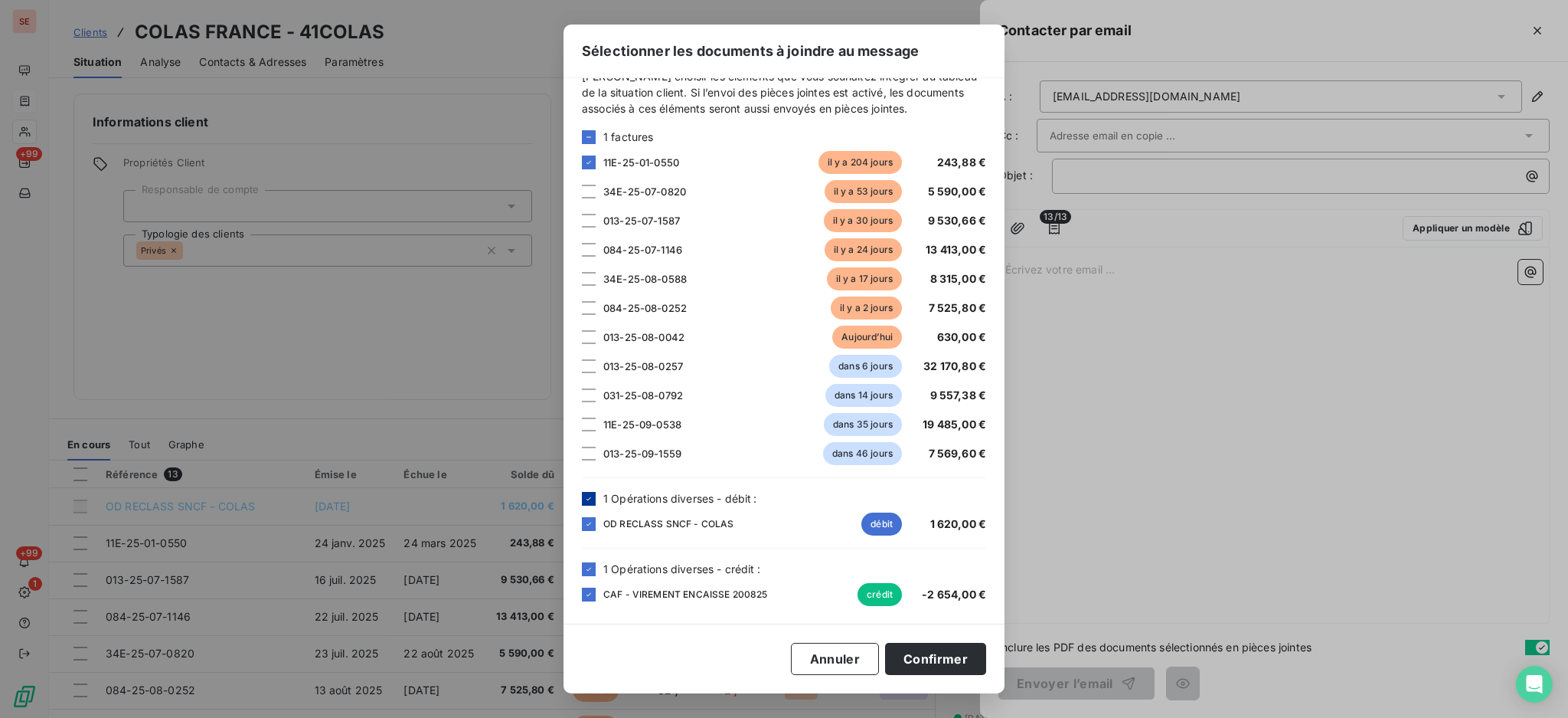
click at [589, 497] on icon at bounding box center [588, 499] width 9 height 9
click at [591, 568] on icon at bounding box center [588, 569] width 9 height 9
click at [946, 659] on button "Confirmer" at bounding box center [936, 658] width 101 height 32
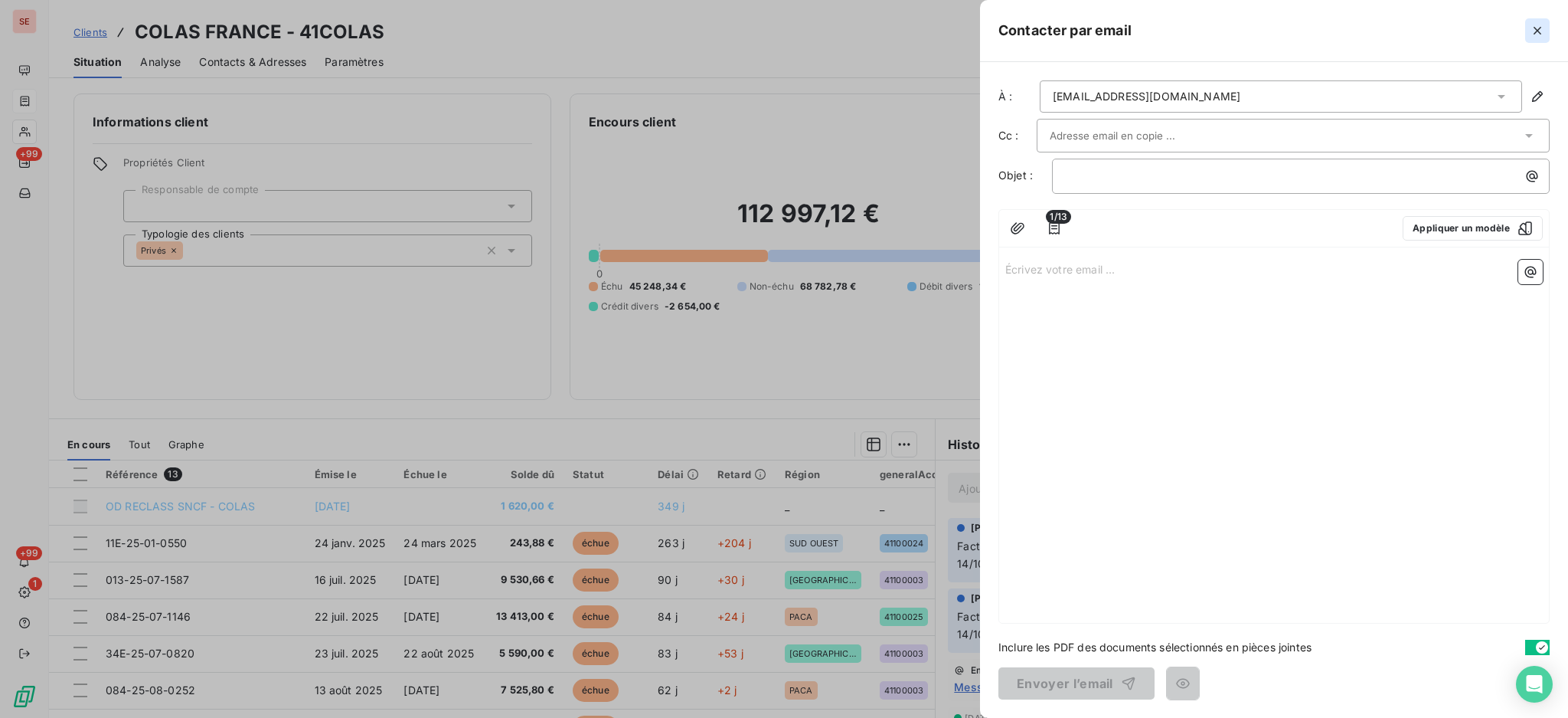
click at [1545, 32] on button "button" at bounding box center [1537, 31] width 25 height 25
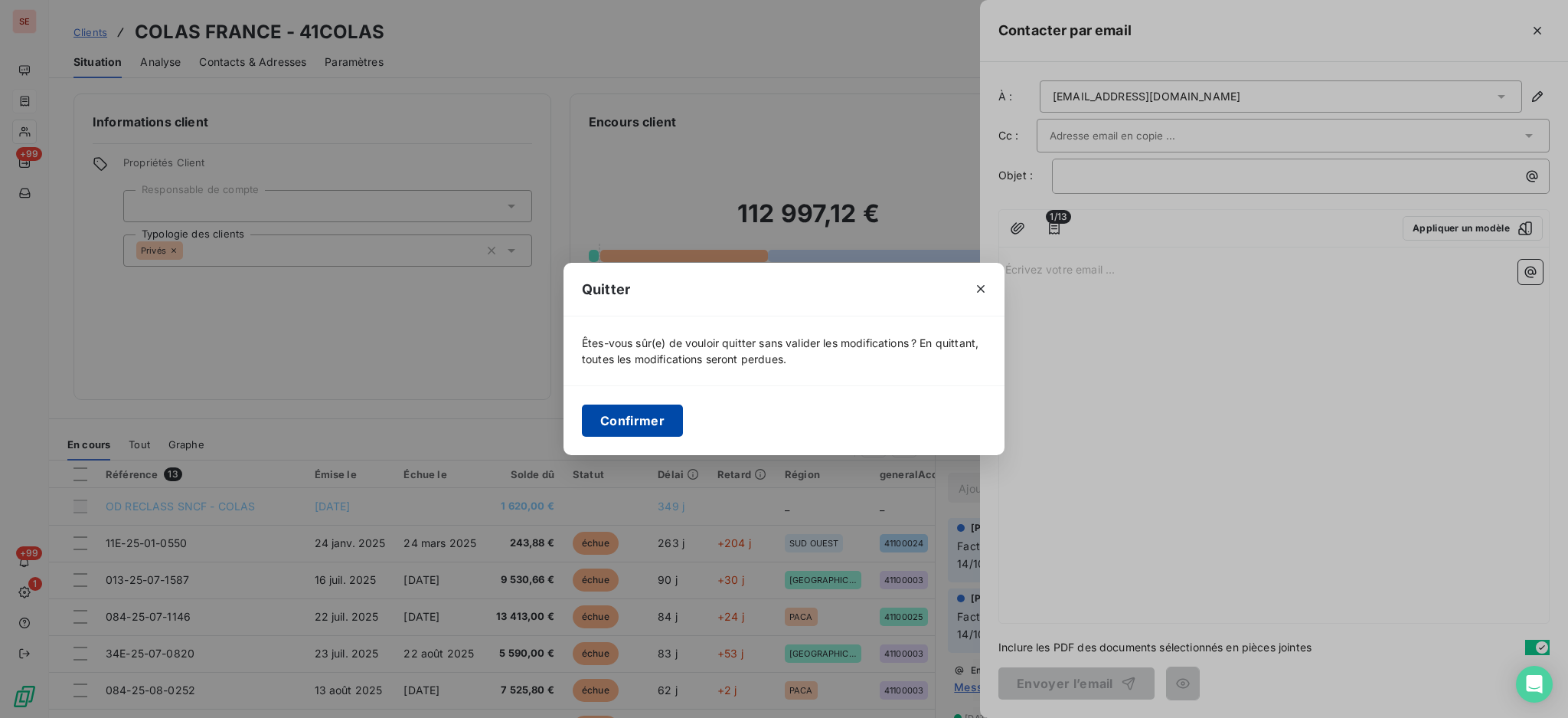
click at [644, 418] on button "Confirmer" at bounding box center [632, 420] width 101 height 32
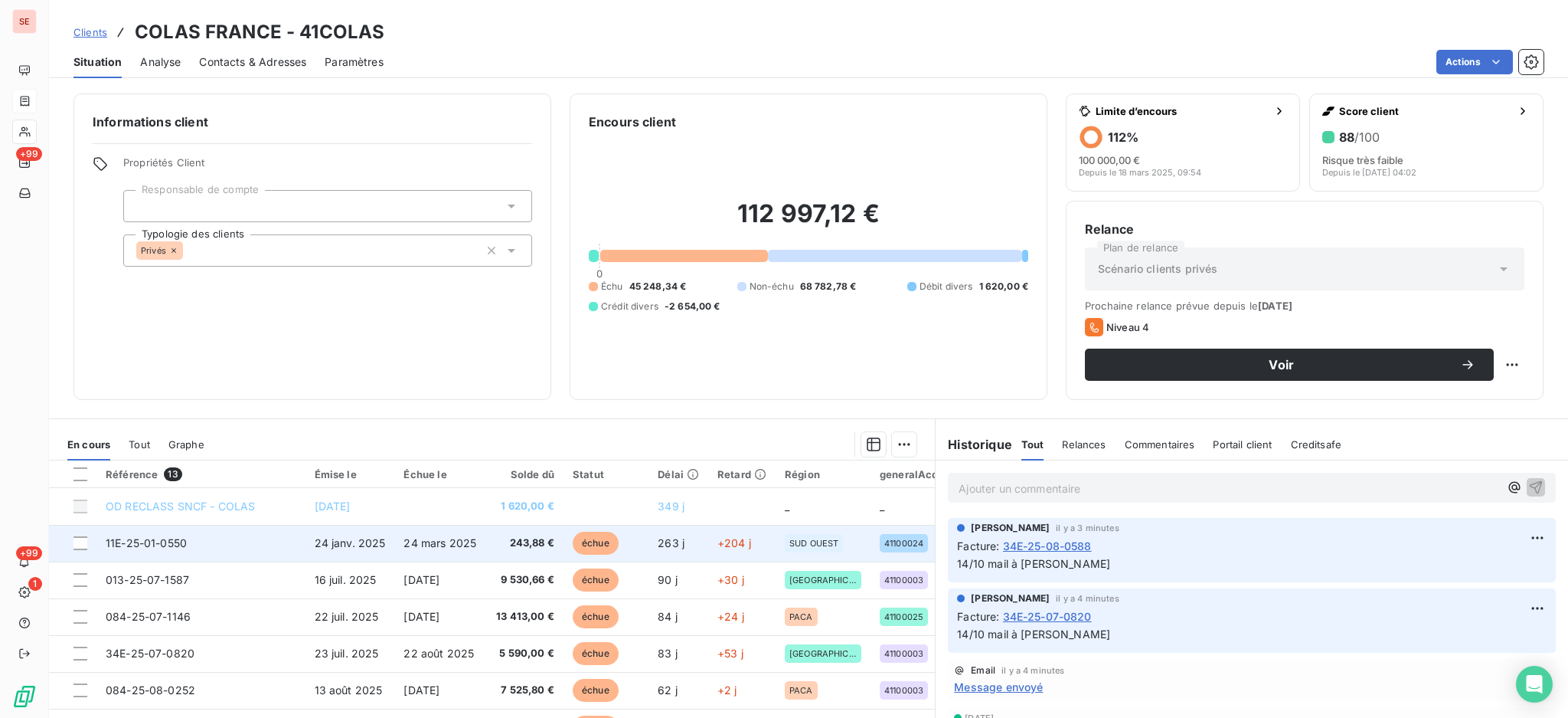
click at [497, 548] on span "243,88 €" at bounding box center [524, 542] width 60 height 15
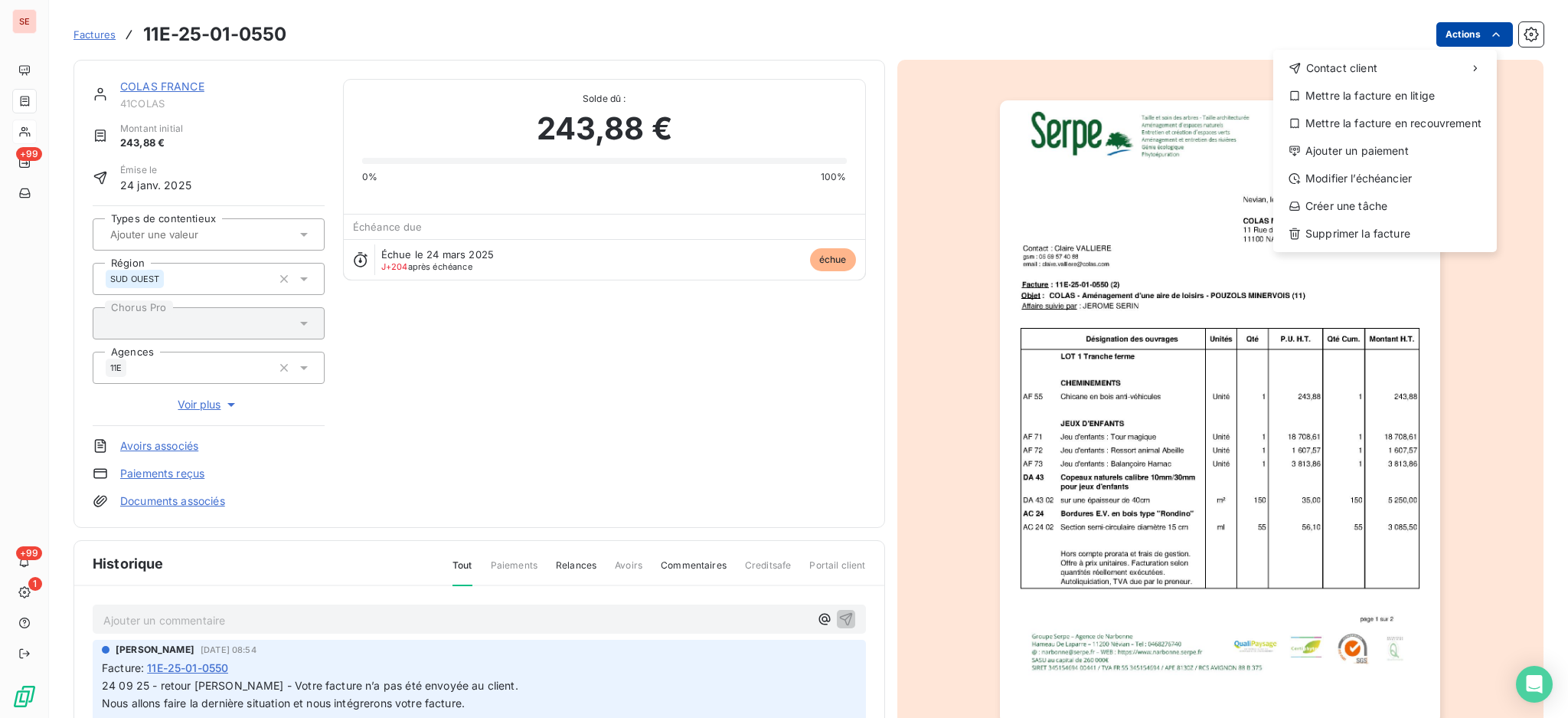
click at [1453, 32] on html "SE +99 +99 1 Factures 11E-25-01-0550 Actions Contact client Mettre la facture e…" at bounding box center [784, 359] width 1568 height 718
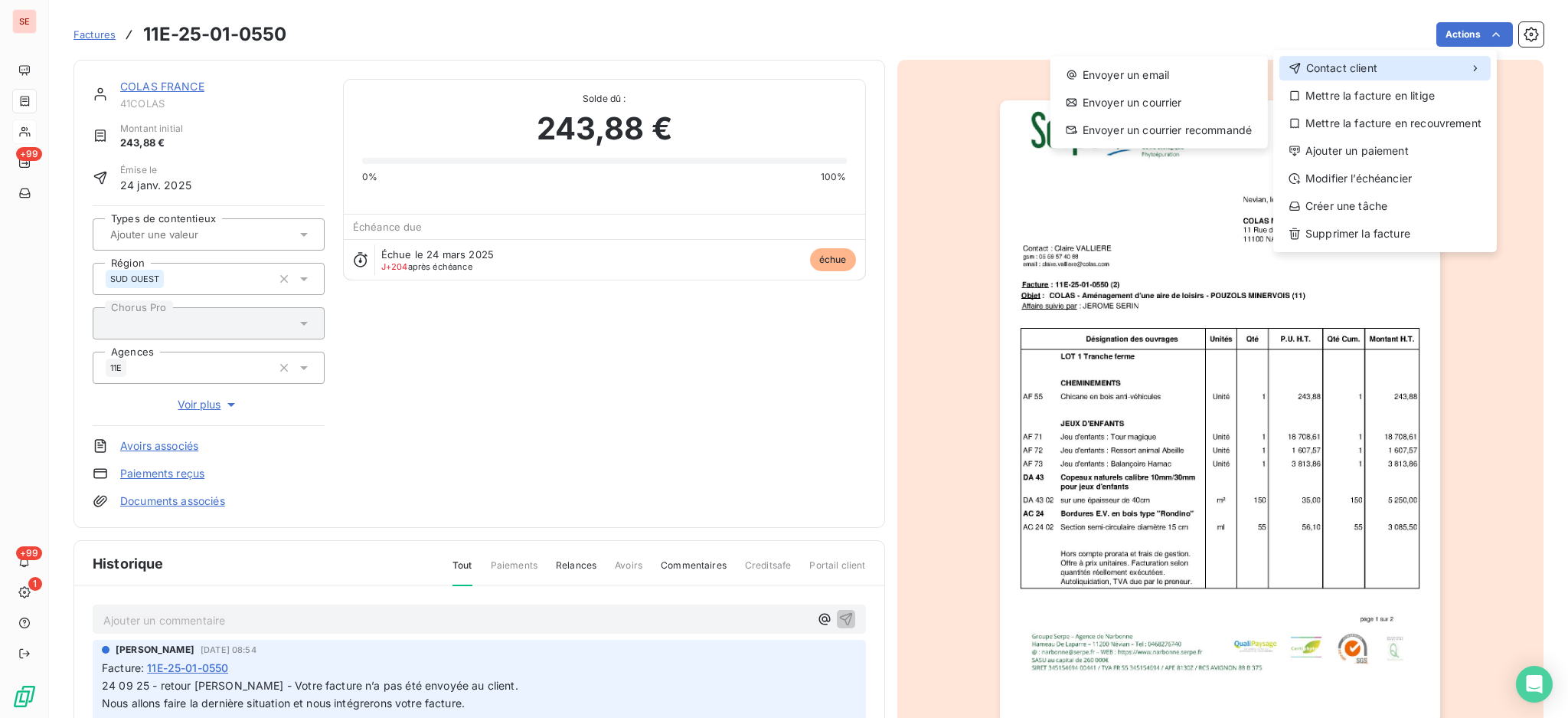
click at [1389, 69] on div "Contact client" at bounding box center [1384, 68] width 211 height 25
click at [1180, 75] on div "Envoyer un email" at bounding box center [1159, 74] width 205 height 25
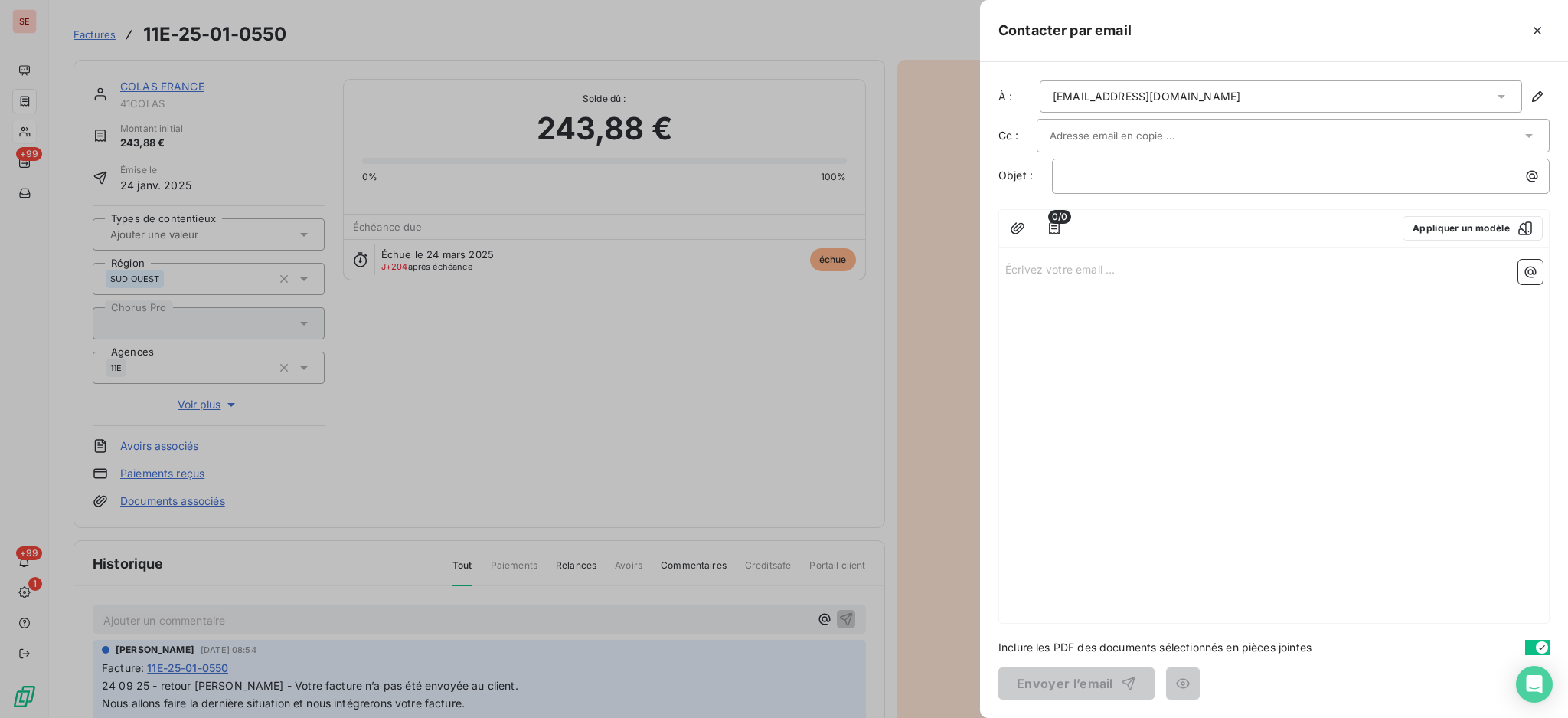
click at [1499, 93] on icon at bounding box center [1501, 95] width 15 height 15
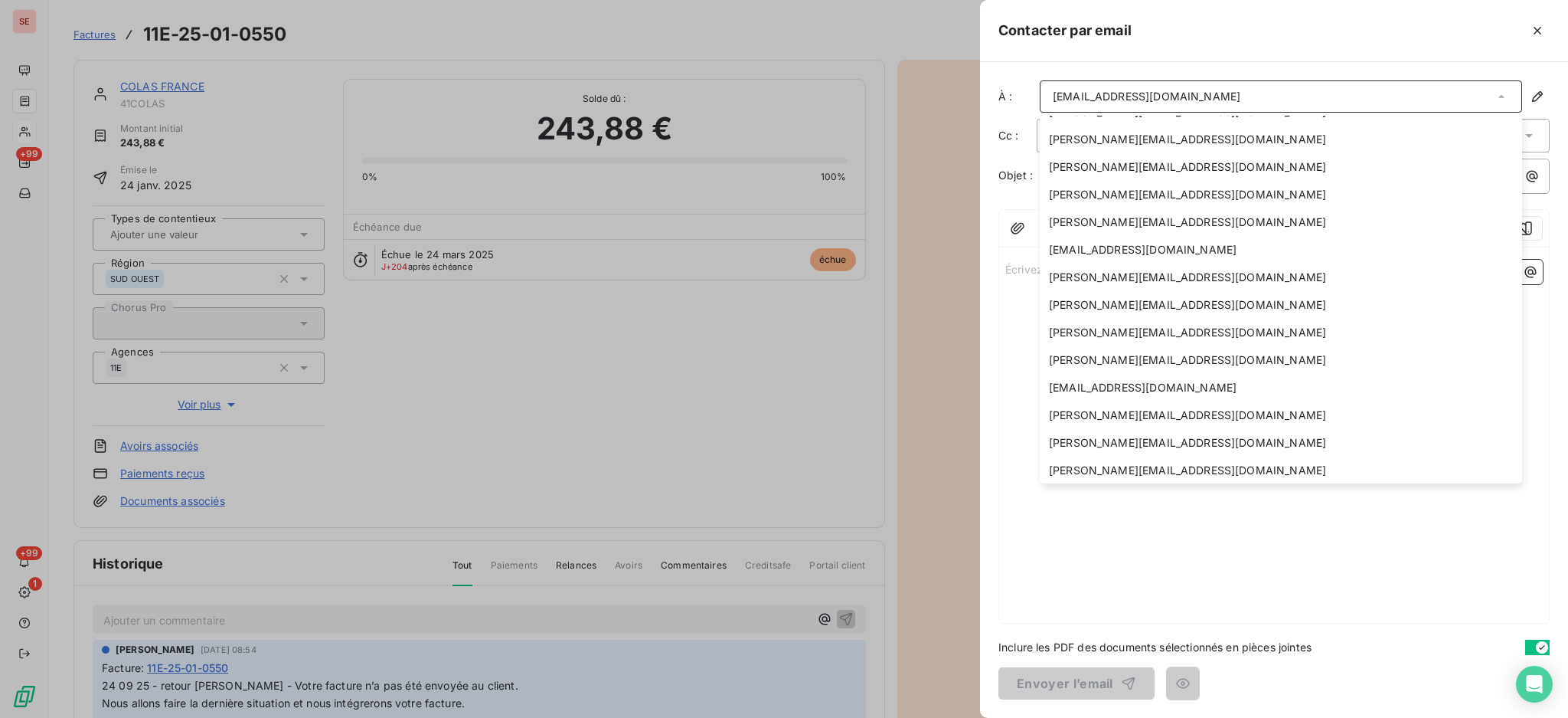
scroll to position [357, 0]
click at [1095, 245] on span "[EMAIL_ADDRESS][DOMAIN_NAME]" at bounding box center [1142, 248] width 188 height 15
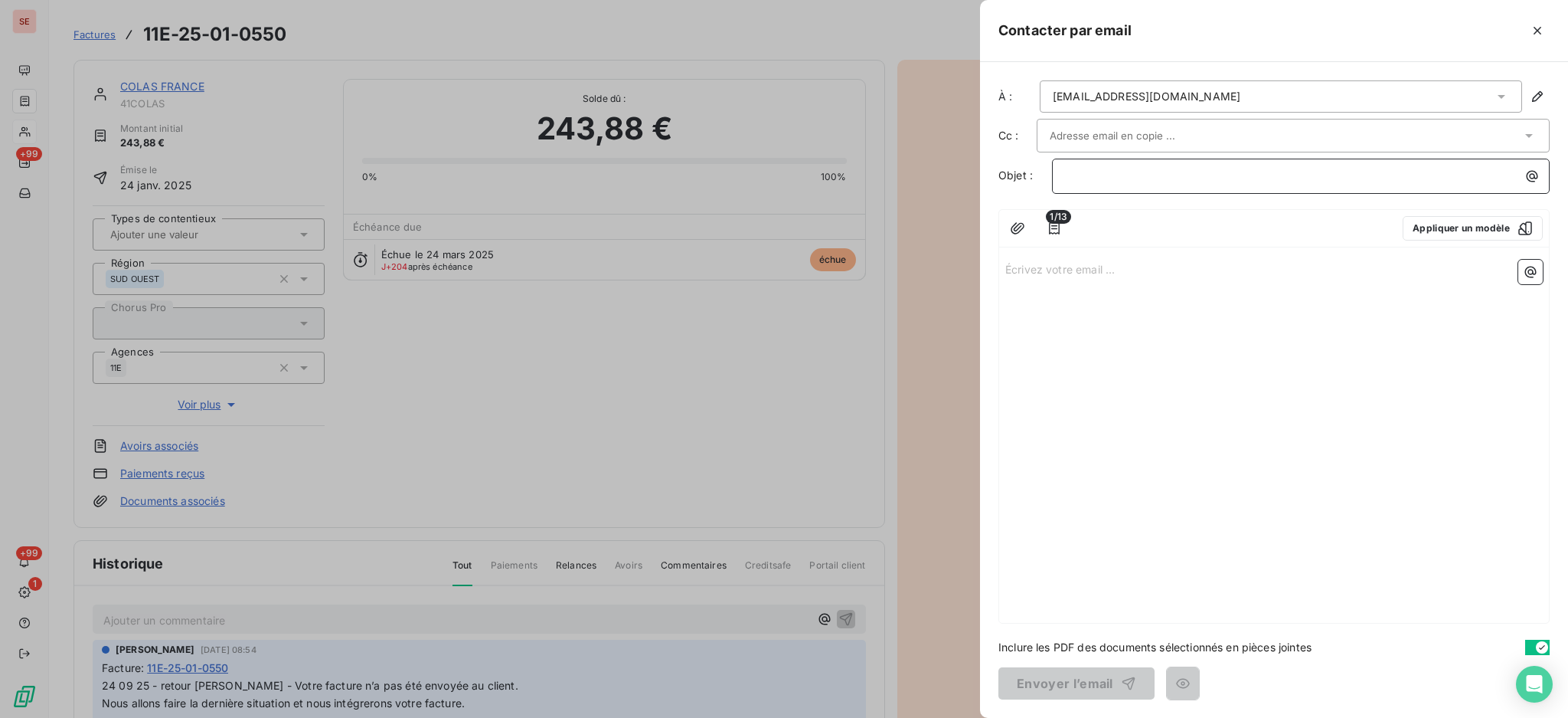
click at [1103, 179] on p "﻿" at bounding box center [1304, 176] width 479 height 18
click at [1341, 182] on p "﻿" at bounding box center [1304, 176] width 479 height 18
click at [1531, 170] on icon "button" at bounding box center [1531, 176] width 15 height 15
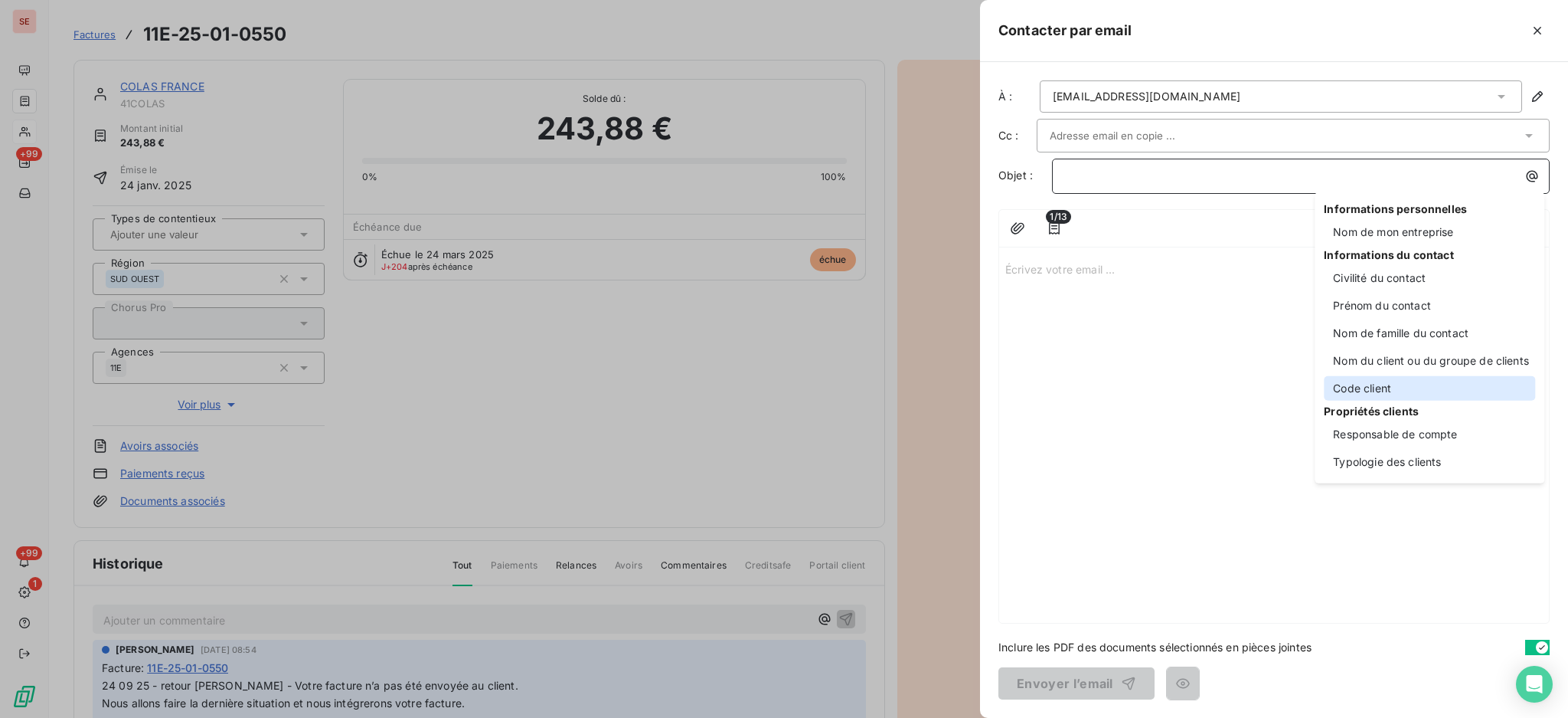
click at [1376, 391] on div "Code client" at bounding box center [1429, 388] width 211 height 25
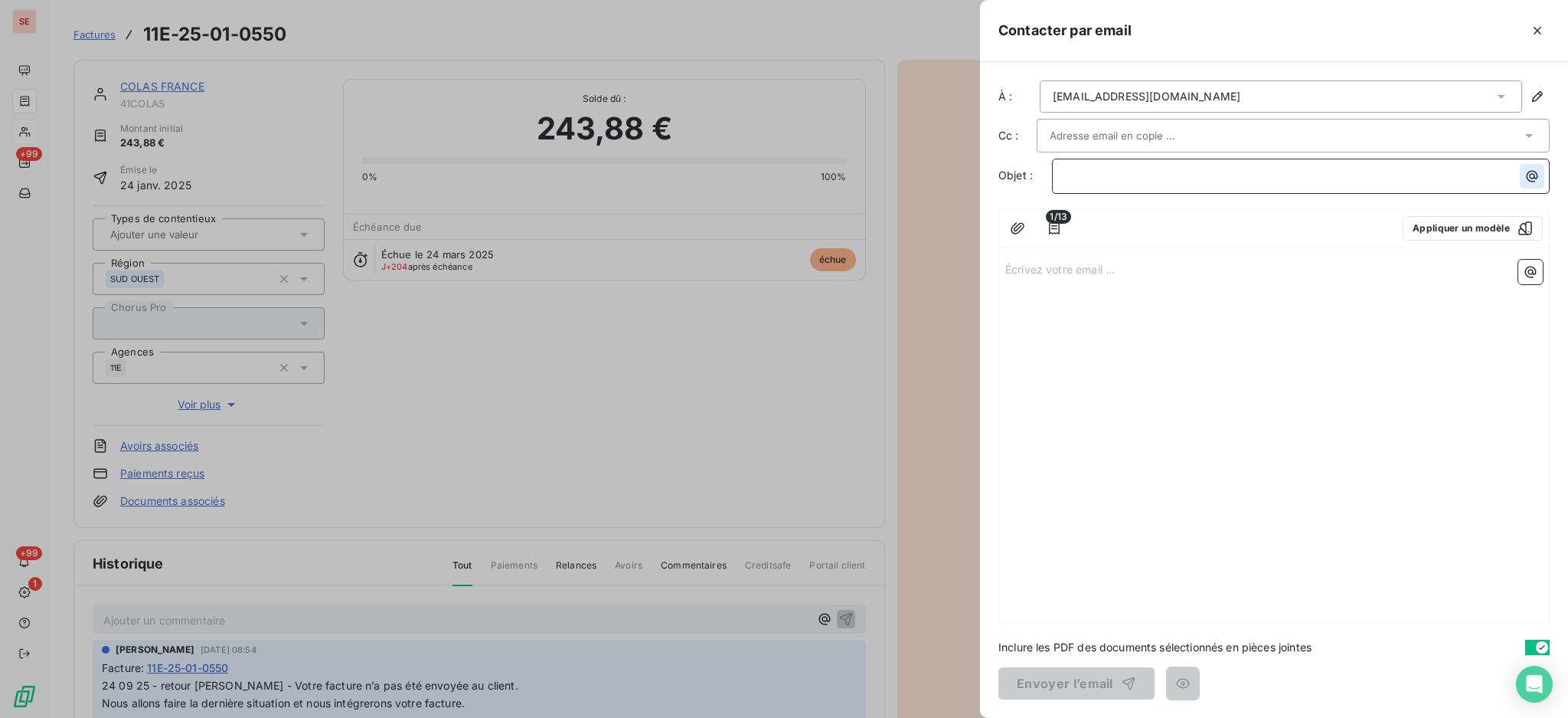
click at [1526, 180] on icon "button" at bounding box center [1531, 176] width 15 height 15
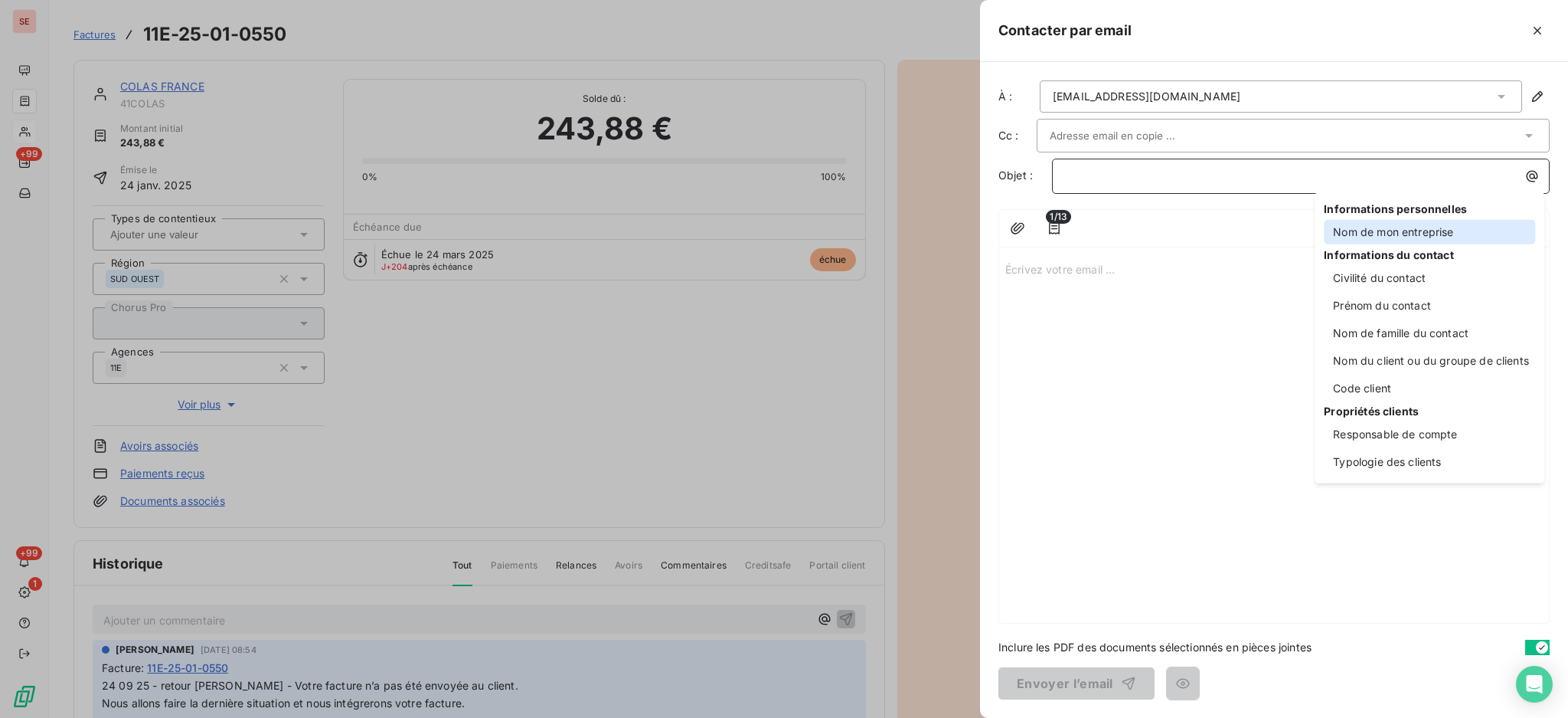
click at [1387, 239] on div "Nom de mon entreprise" at bounding box center [1429, 231] width 211 height 25
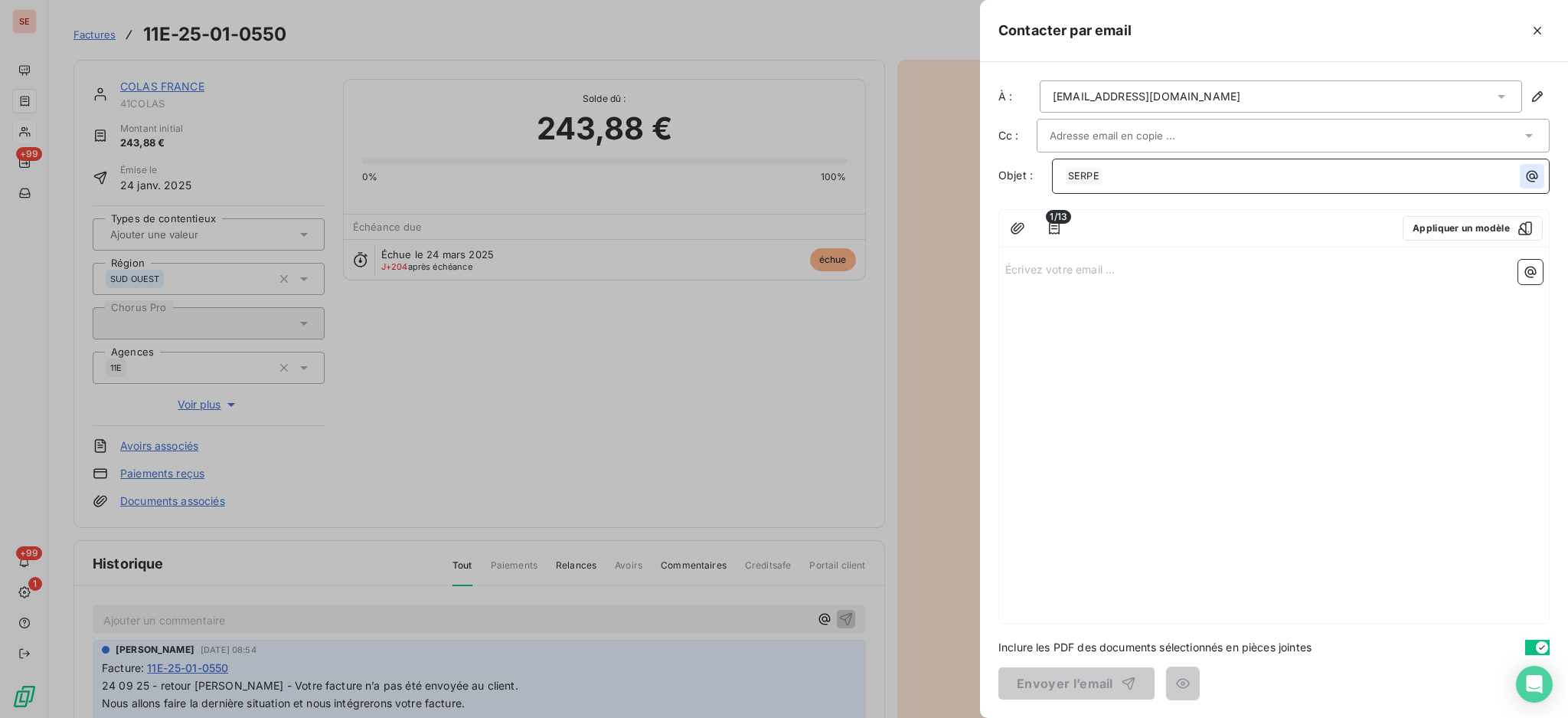
click at [1535, 181] on icon "button" at bounding box center [1531, 176] width 15 height 15
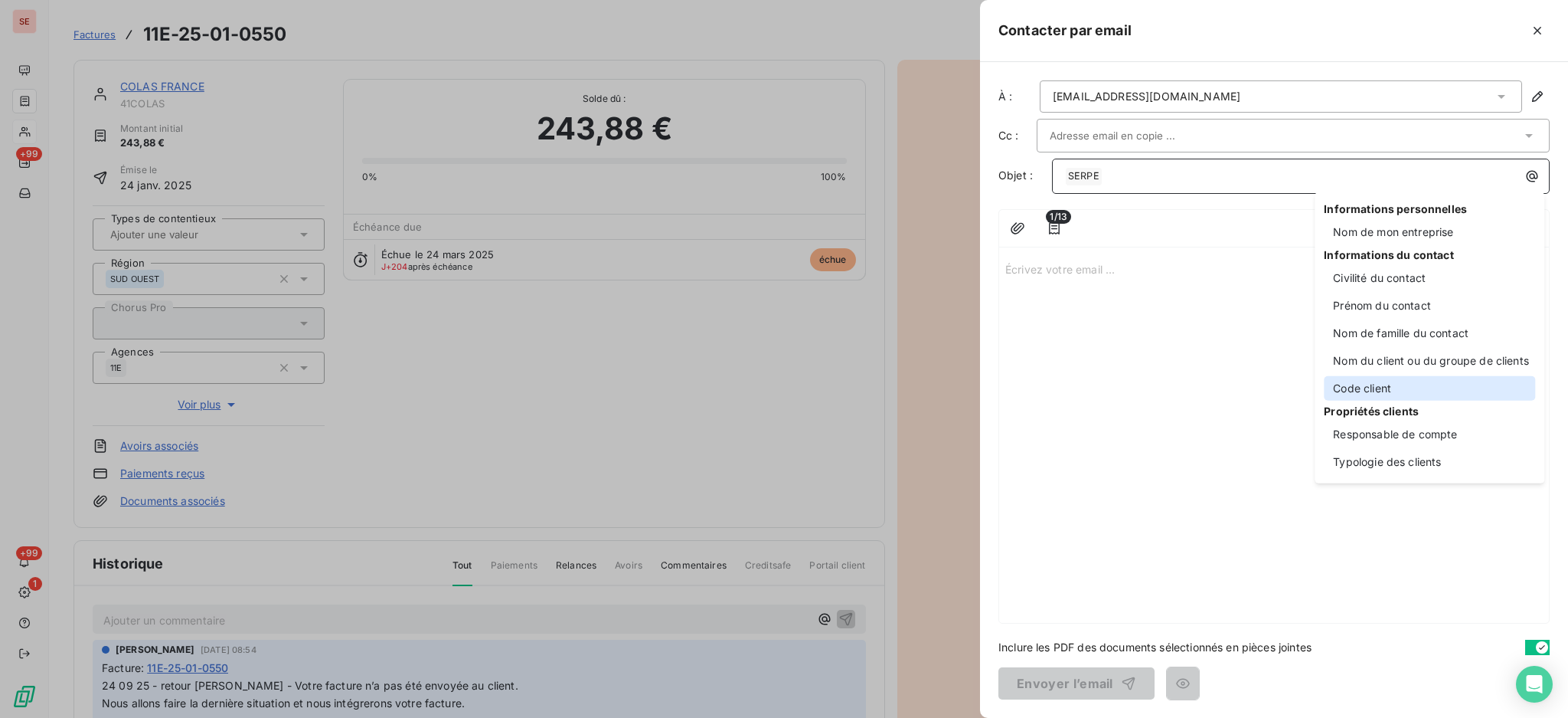
click at [1445, 379] on div "Code client" at bounding box center [1429, 388] width 211 height 25
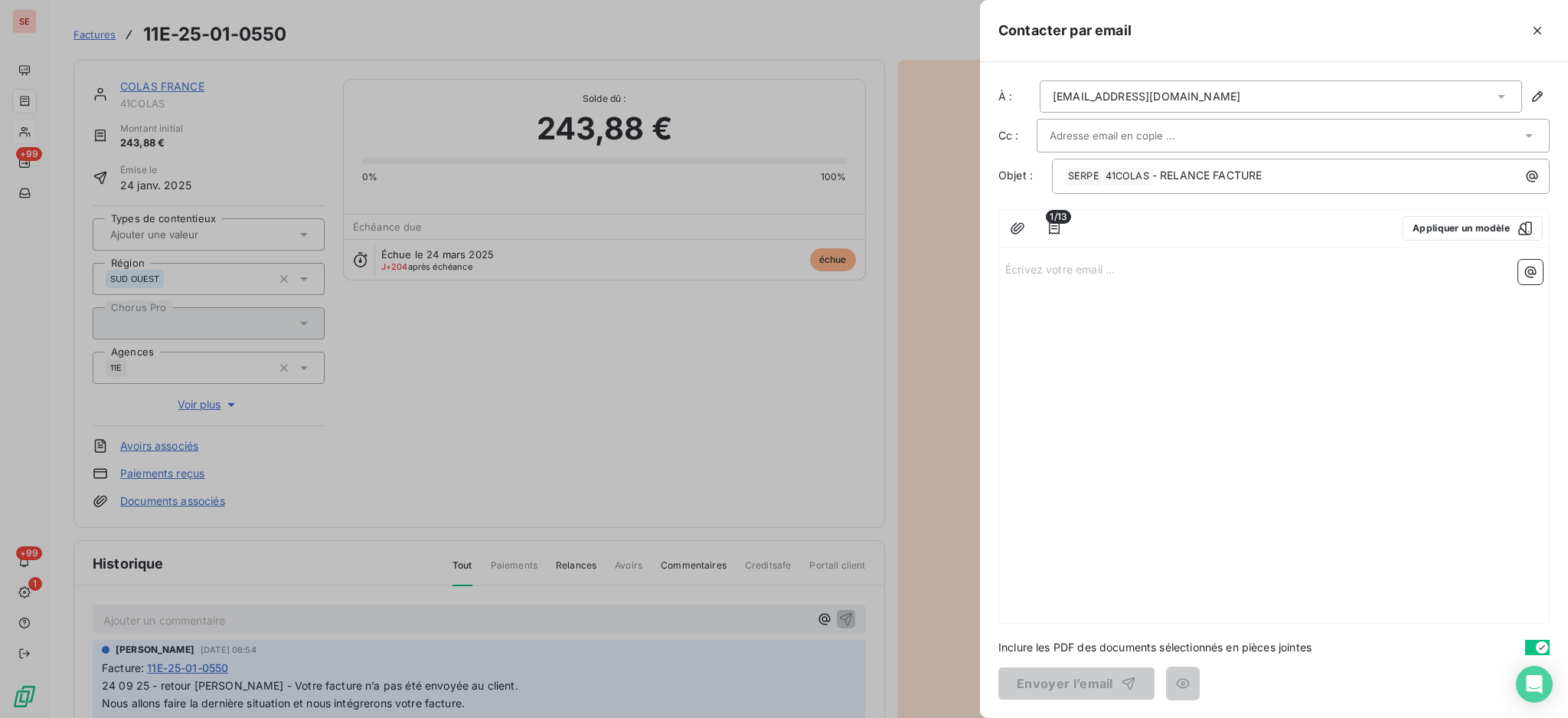
click at [1023, 273] on p "Écrivez votre email ... ﻿" at bounding box center [1274, 269] width 538 height 18
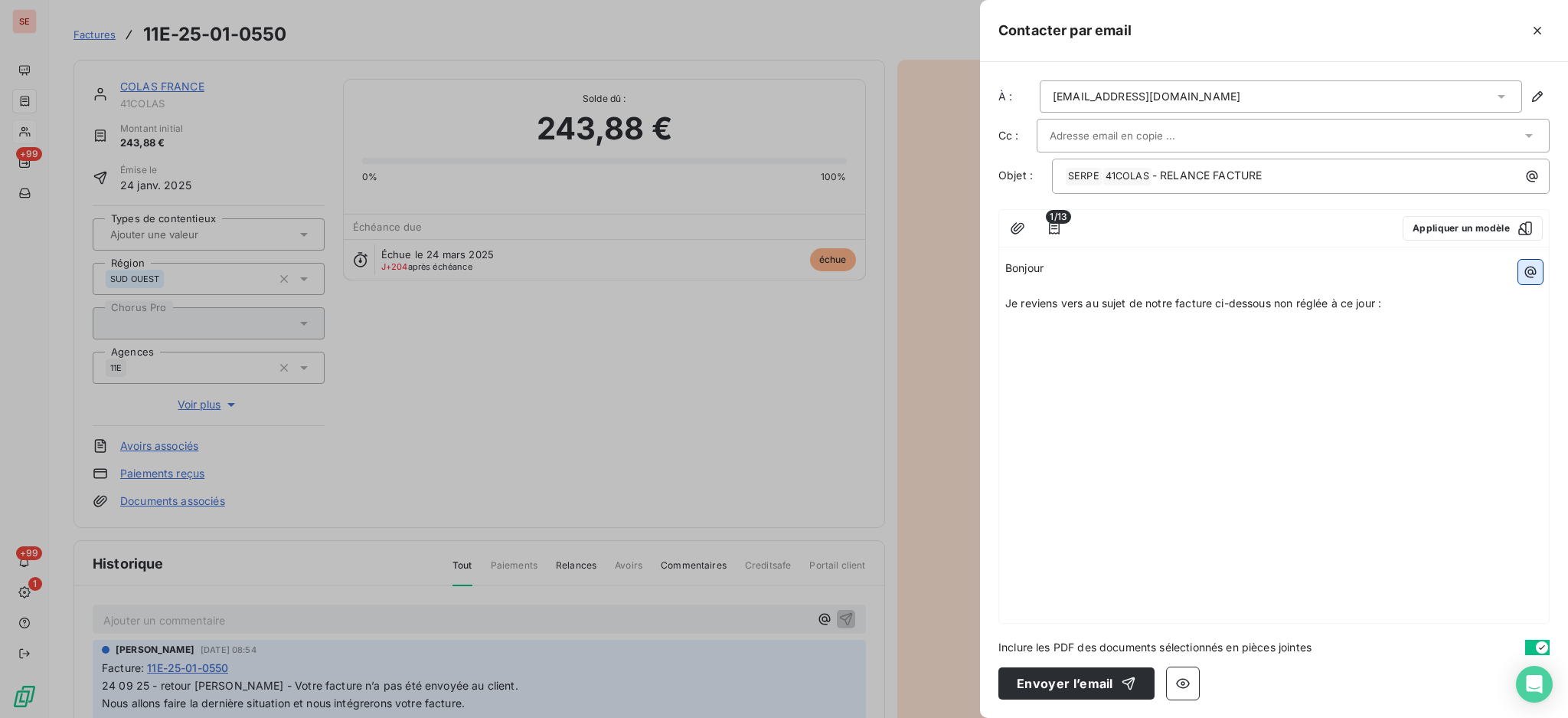
click at [1532, 275] on icon "button" at bounding box center [1529, 271] width 15 height 15
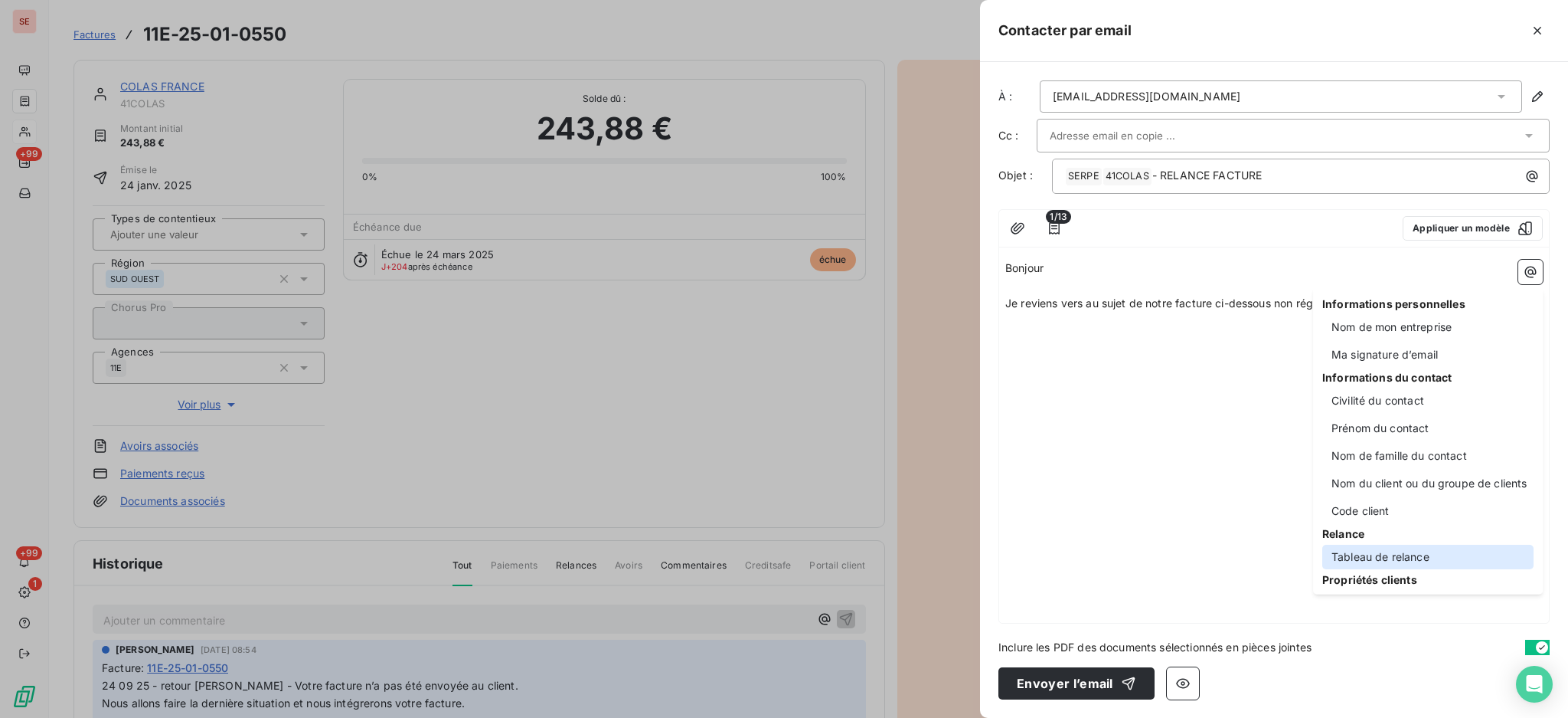
click at [1410, 561] on div "Tableau de relance" at bounding box center [1427, 556] width 211 height 25
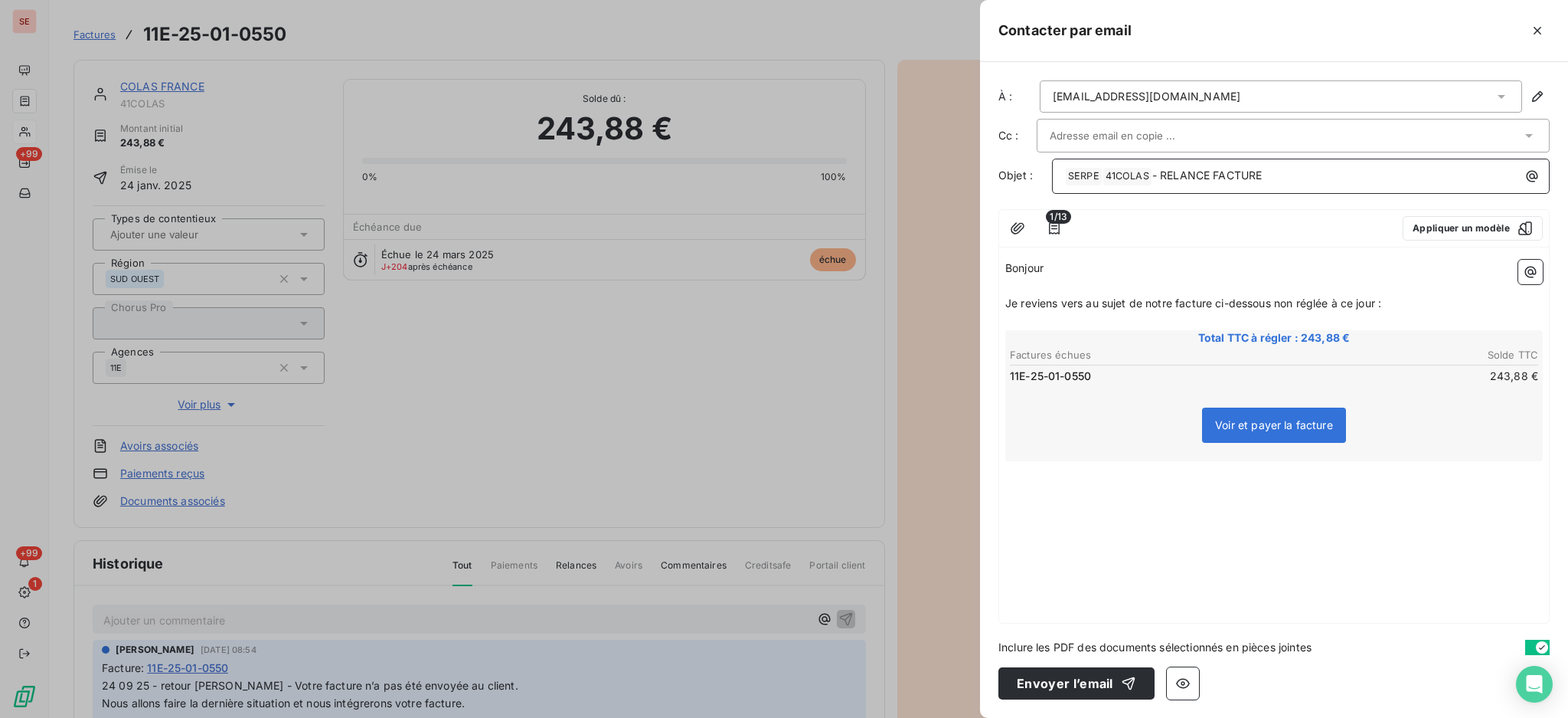
click at [1316, 180] on p "﻿ SERPE ﻿ ﻿ 41COLAS ﻿ - RELANCE FACTURE" at bounding box center [1304, 176] width 479 height 19
click at [1039, 474] on p "﻿" at bounding box center [1274, 470] width 538 height 18
click at [1301, 177] on p "﻿ SERPE ﻿ ﻿ 41COLAS ﻿ - RELANCE FACTURE -" at bounding box center [1304, 176] width 479 height 19
click at [1013, 475] on p "﻿" at bounding box center [1274, 470] width 538 height 18
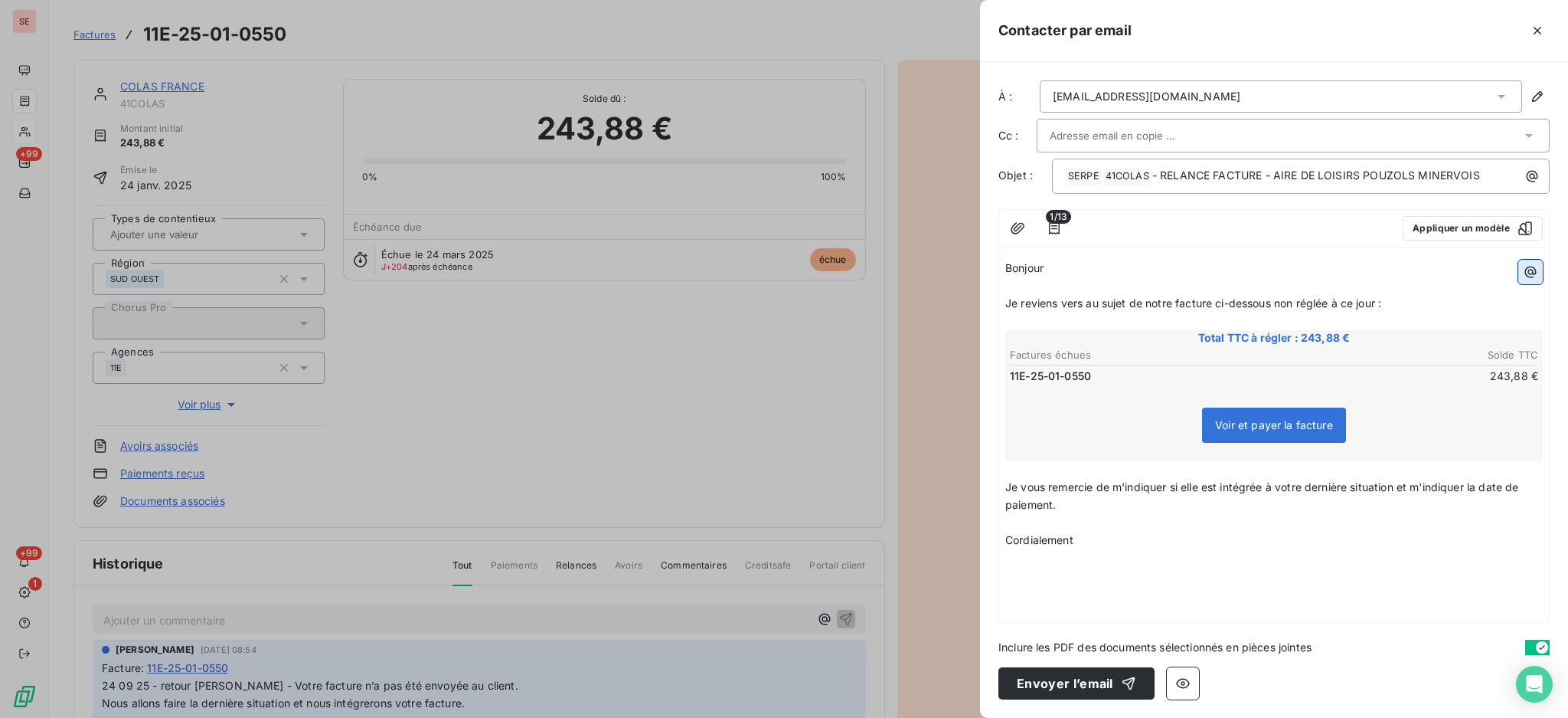
click at [1534, 273] on icon "button" at bounding box center [1529, 271] width 15 height 15
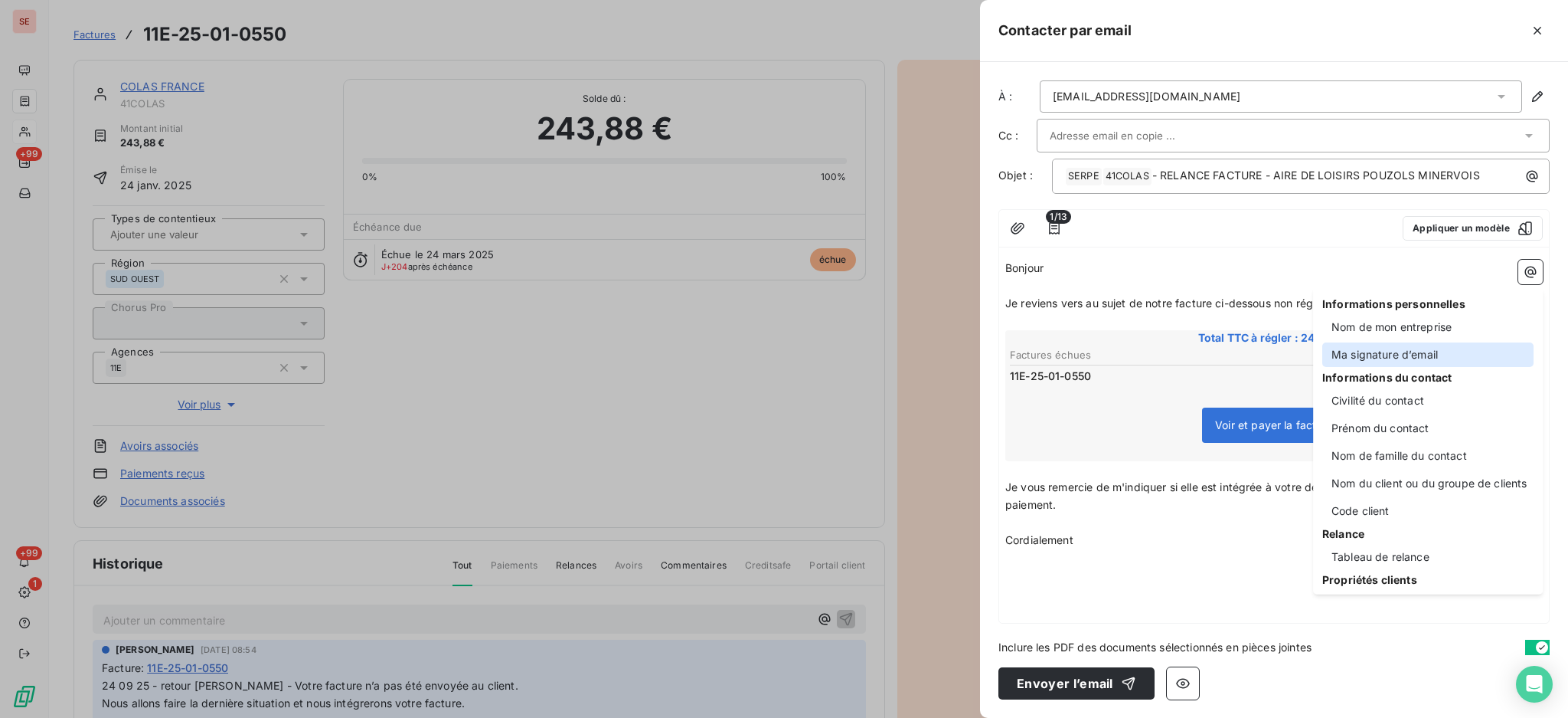
click at [1417, 365] on div "Ma signature d’email" at bounding box center [1427, 355] width 211 height 25
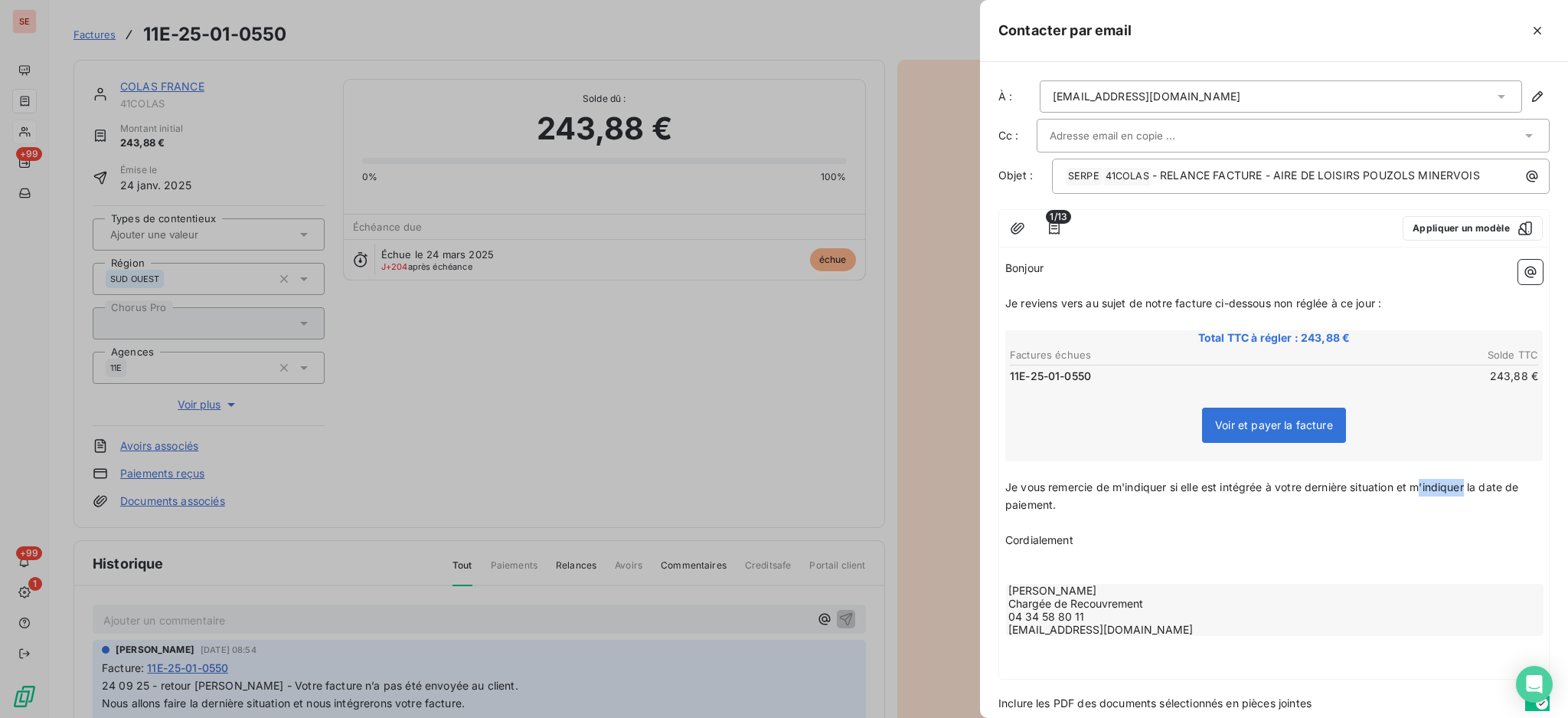
drag, startPoint x: 1467, startPoint y: 486, endPoint x: 1424, endPoint y: 478, distance: 43.7
click at [1424, 481] on span "Je vous remercie de m'indiquer si elle est intégrée à votre dernière situation …" at bounding box center [1263, 496] width 517 height 31
click at [1024, 226] on icon "button" at bounding box center [1016, 227] width 15 height 15
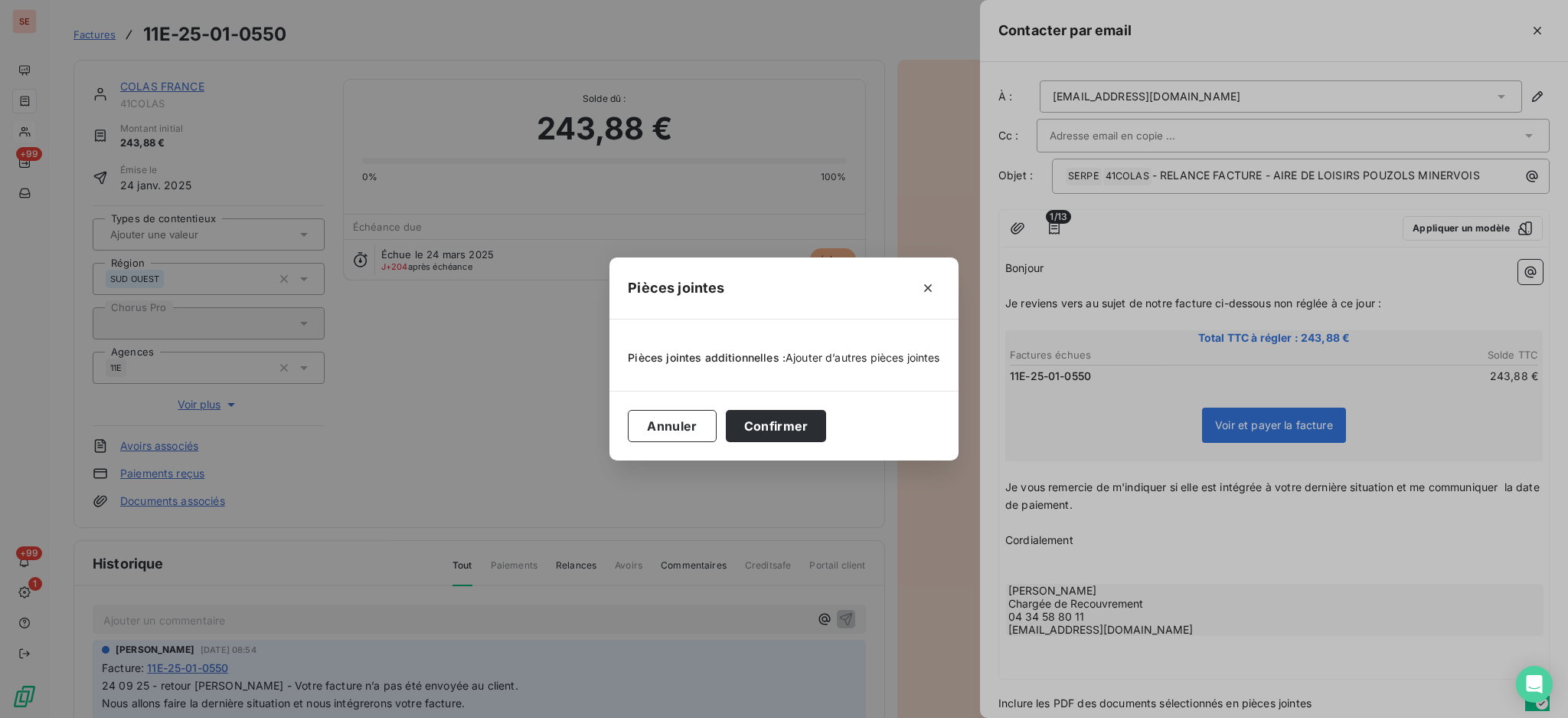
click at [886, 356] on span "Ajouter d’autres pièces jointes" at bounding box center [862, 357] width 155 height 13
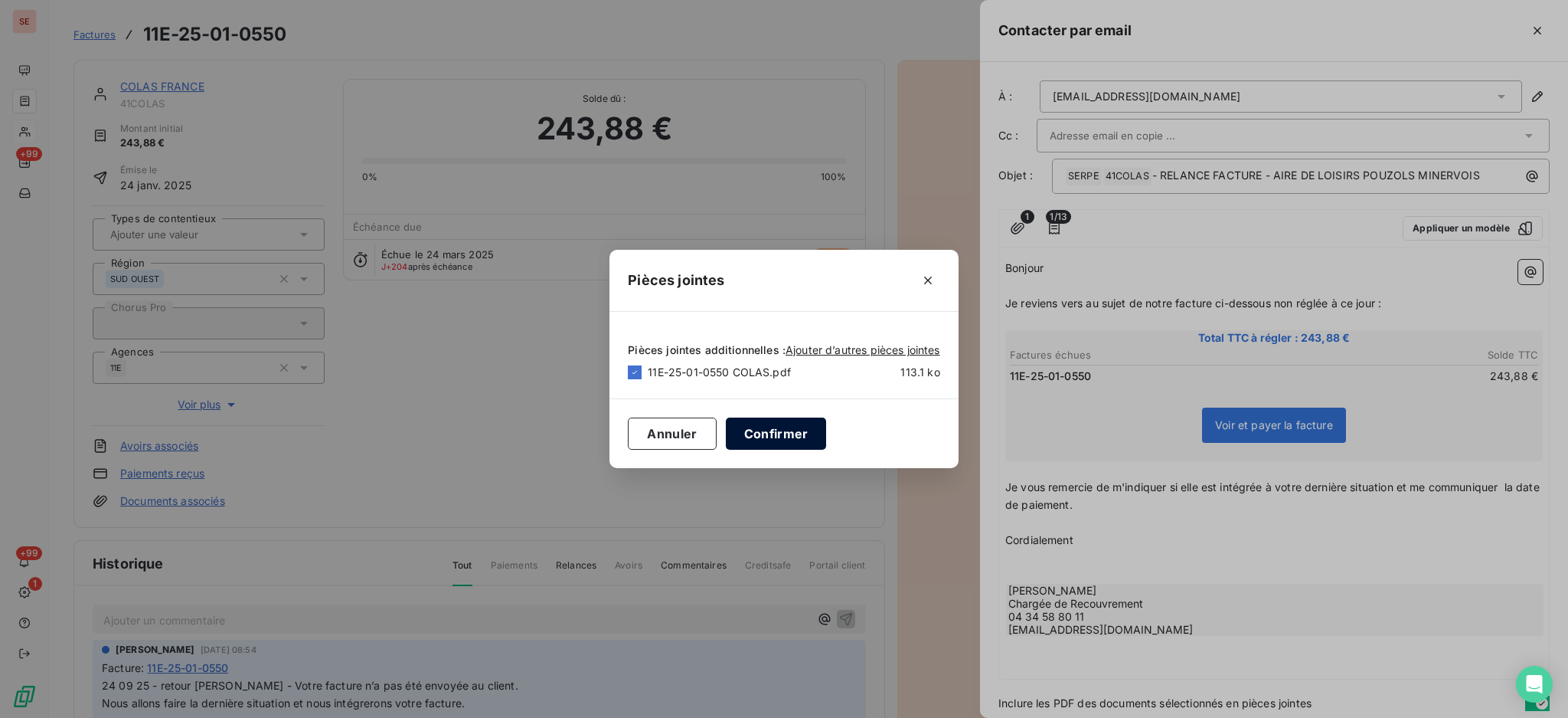
click at [778, 437] on button "Confirmer" at bounding box center [776, 433] width 101 height 32
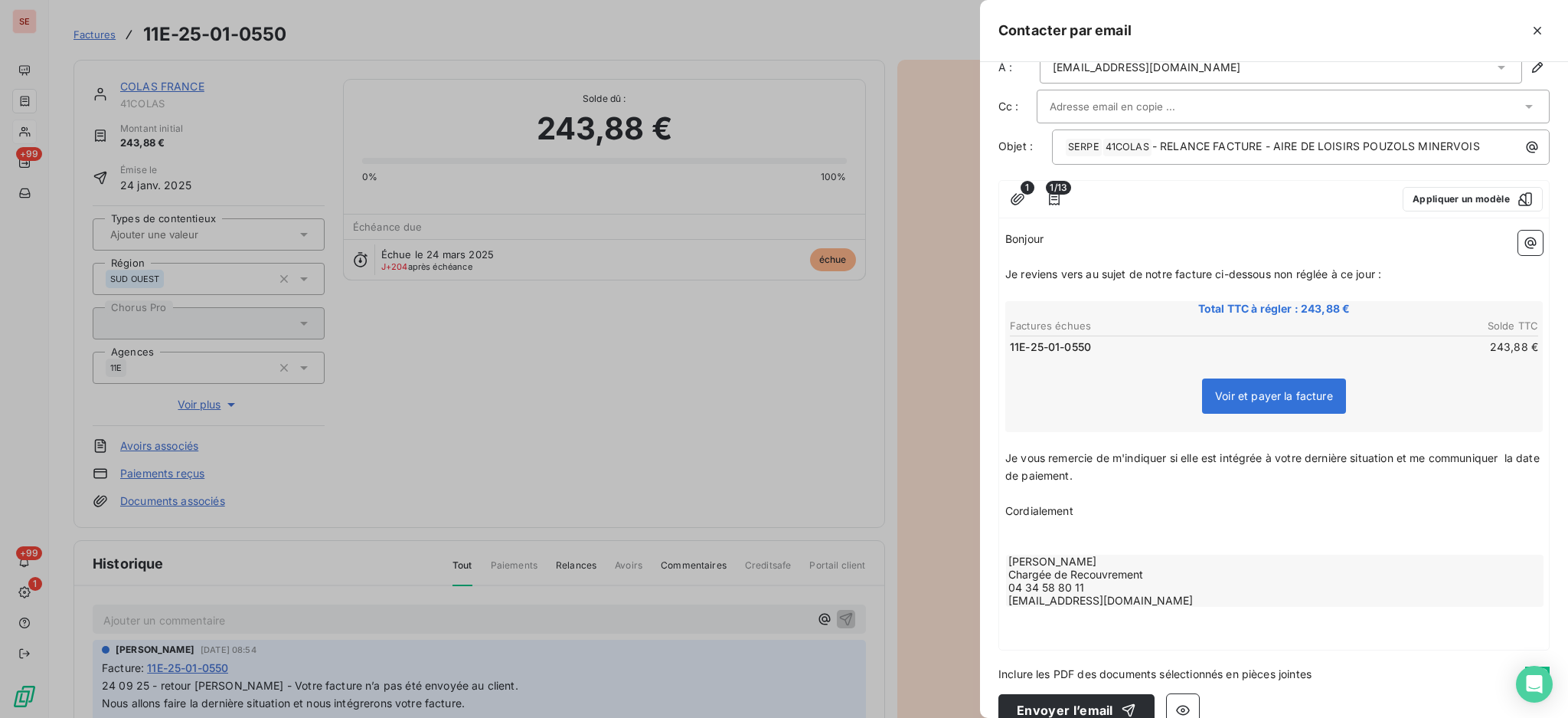
scroll to position [53, 0]
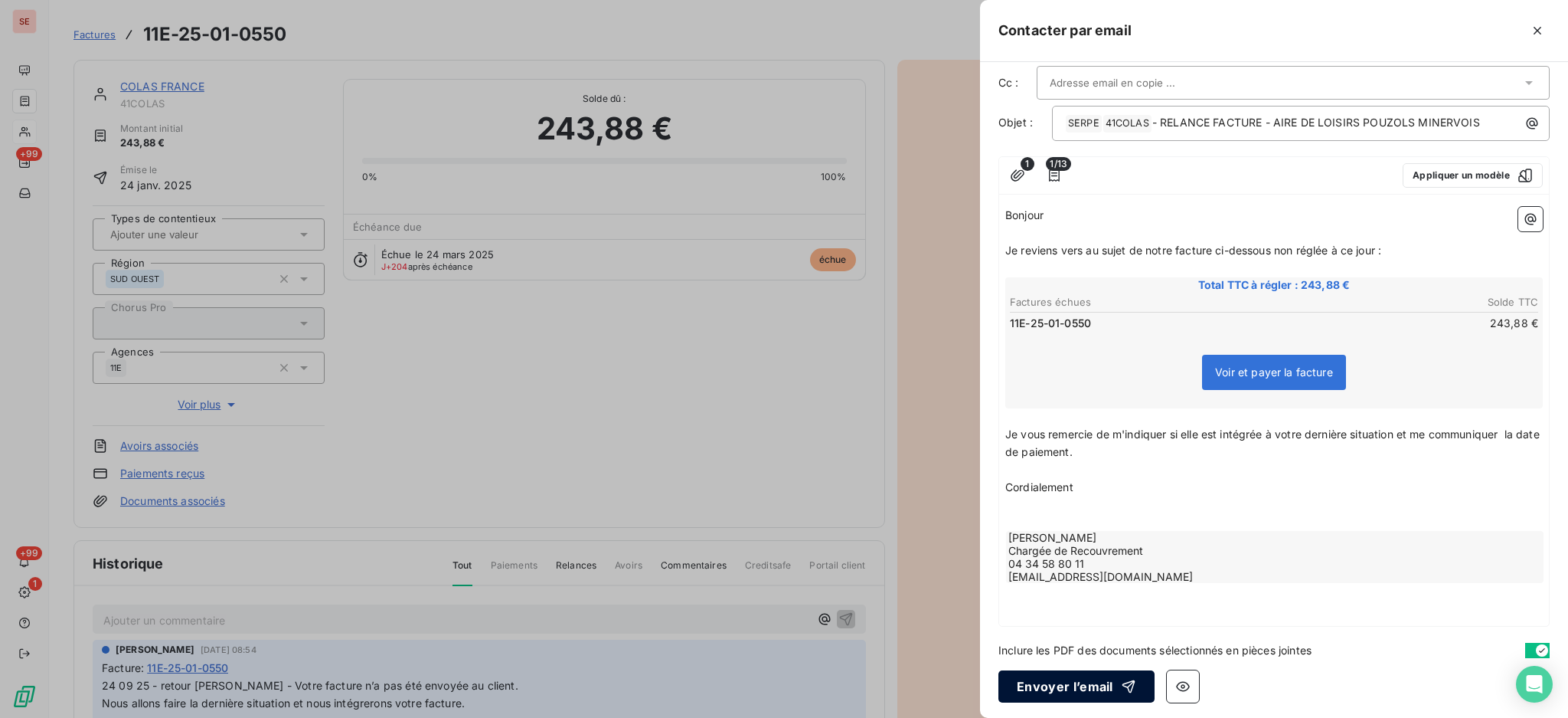
click at [1066, 675] on button "Envoyer l’email" at bounding box center [1076, 686] width 156 height 32
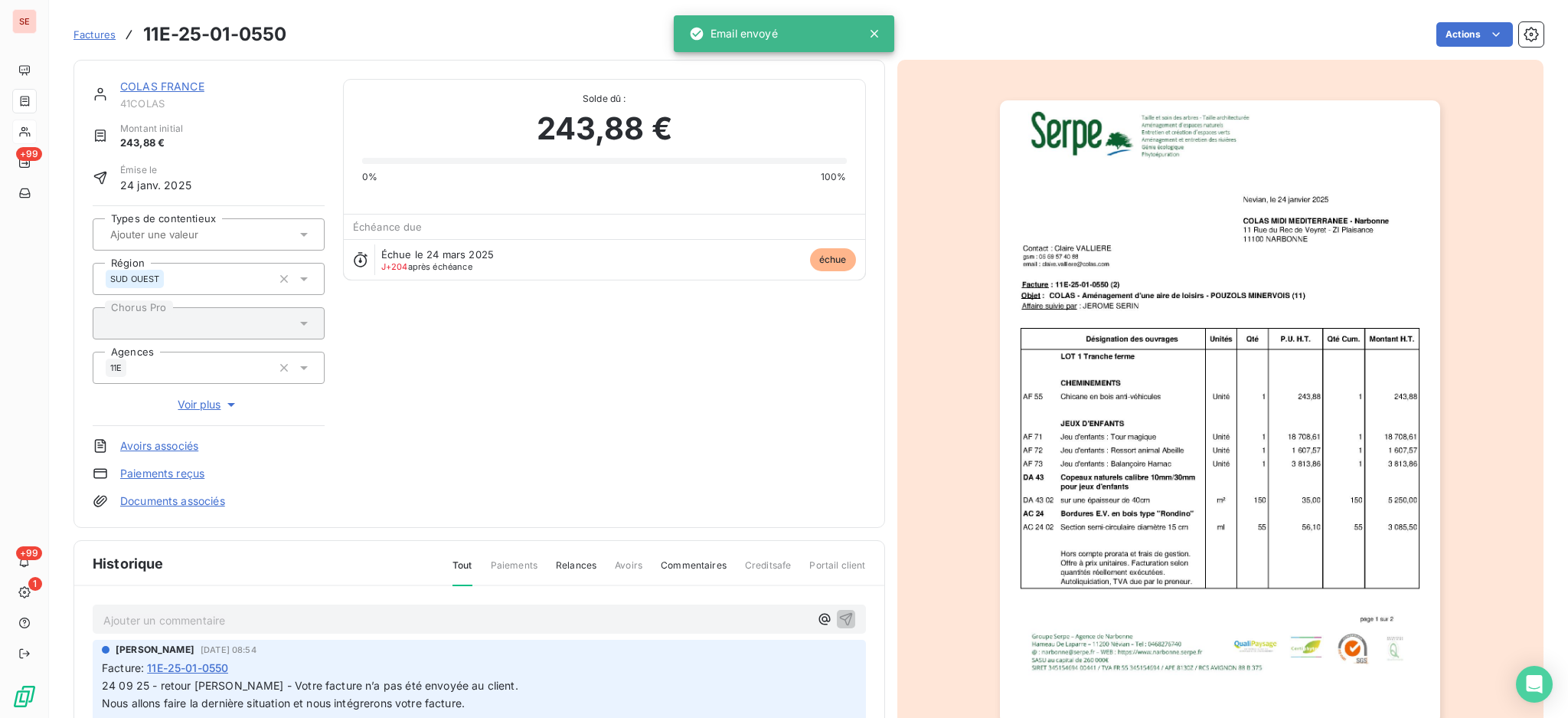
click at [390, 620] on p "Ajouter un commentaire ﻿" at bounding box center [456, 620] width 706 height 19
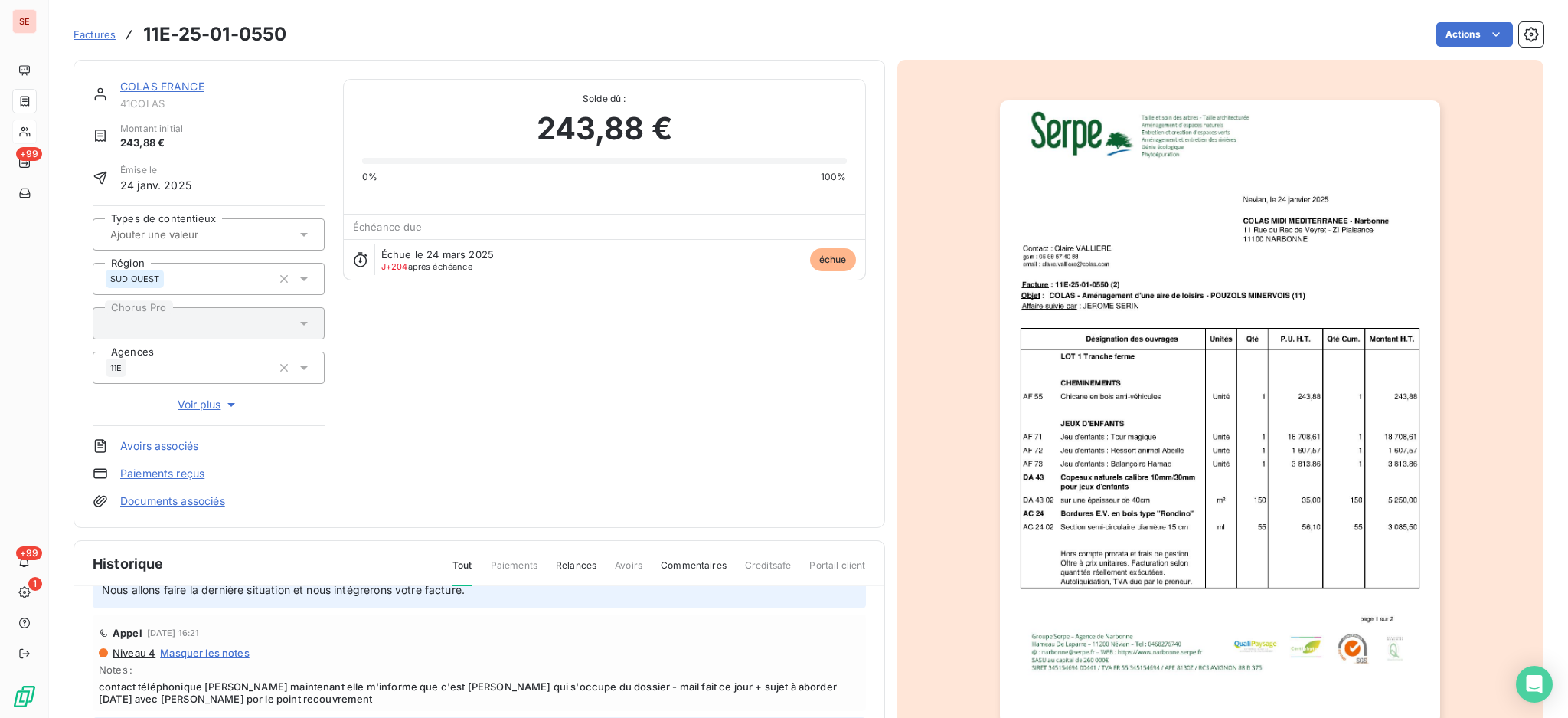
scroll to position [0, 0]
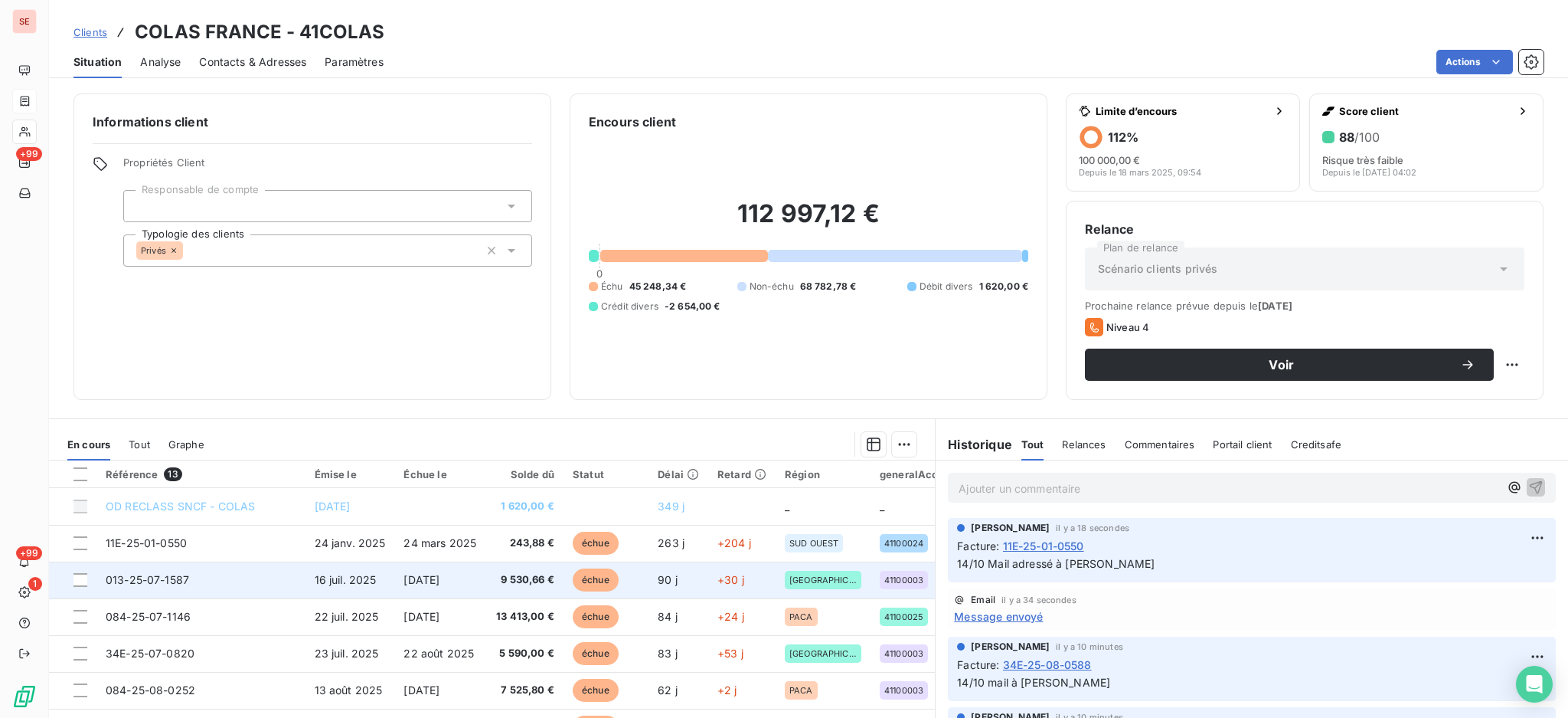
click at [311, 581] on td "16 juil. 2025" at bounding box center [350, 579] width 89 height 37
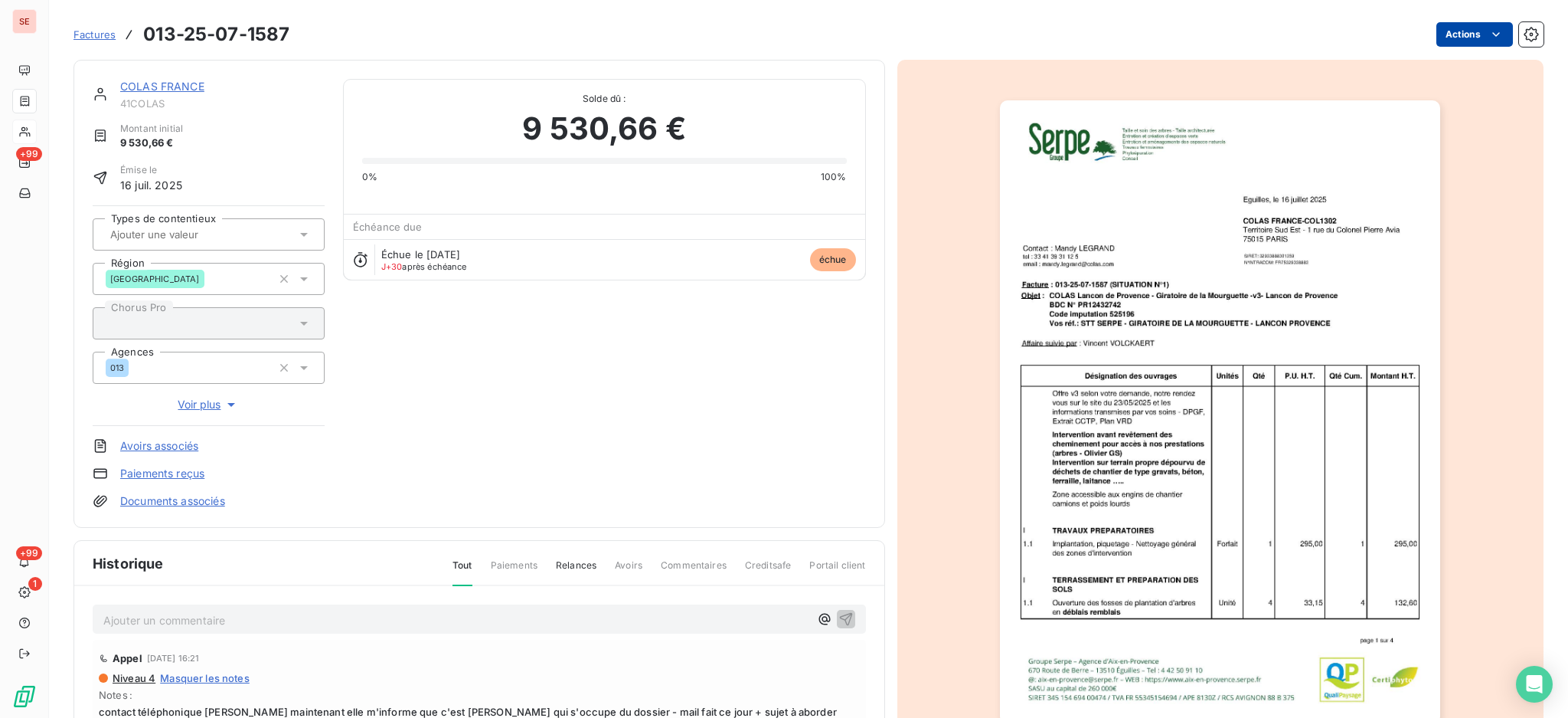
click at [1450, 35] on html "SE +99 +99 1 Factures 013-25-07-1587 Actions COLAS FRANCE 41COLAS Montant initi…" at bounding box center [784, 359] width 1568 height 718
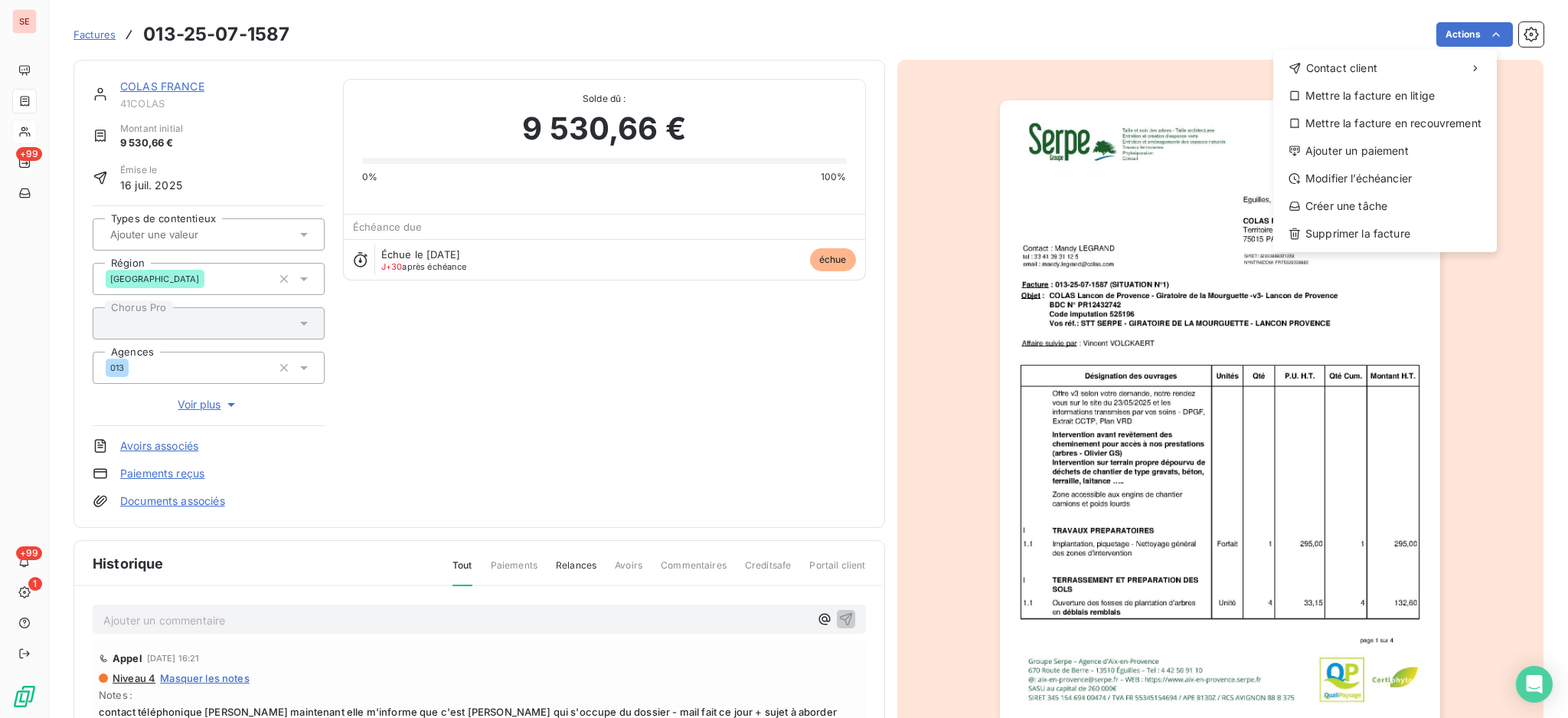
click at [159, 82] on html "SE +99 +99 1 Factures [PHONE_NUMBER] Actions Contact client Mettre la facture e…" at bounding box center [784, 359] width 1568 height 718
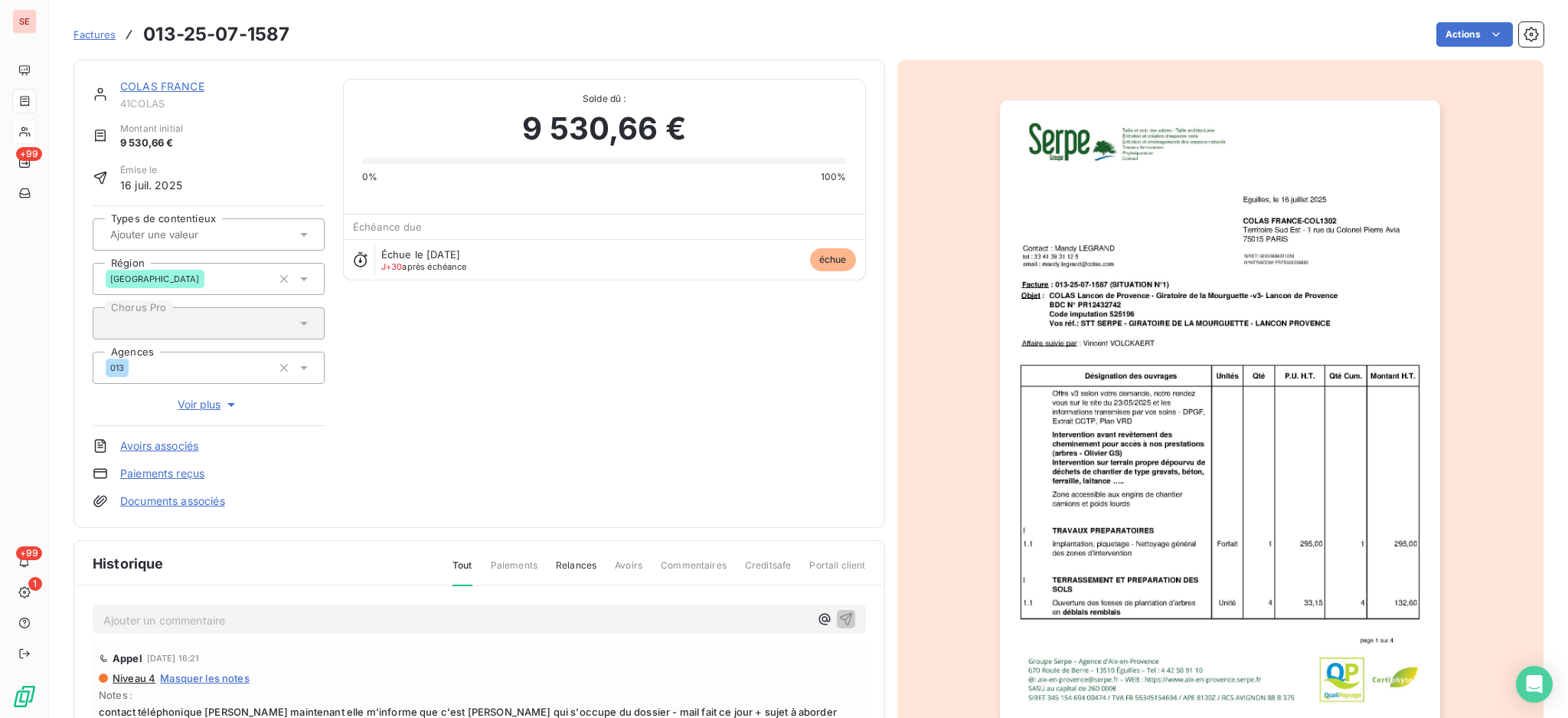
click at [179, 84] on link "COLAS FRANCE" at bounding box center [162, 85] width 84 height 13
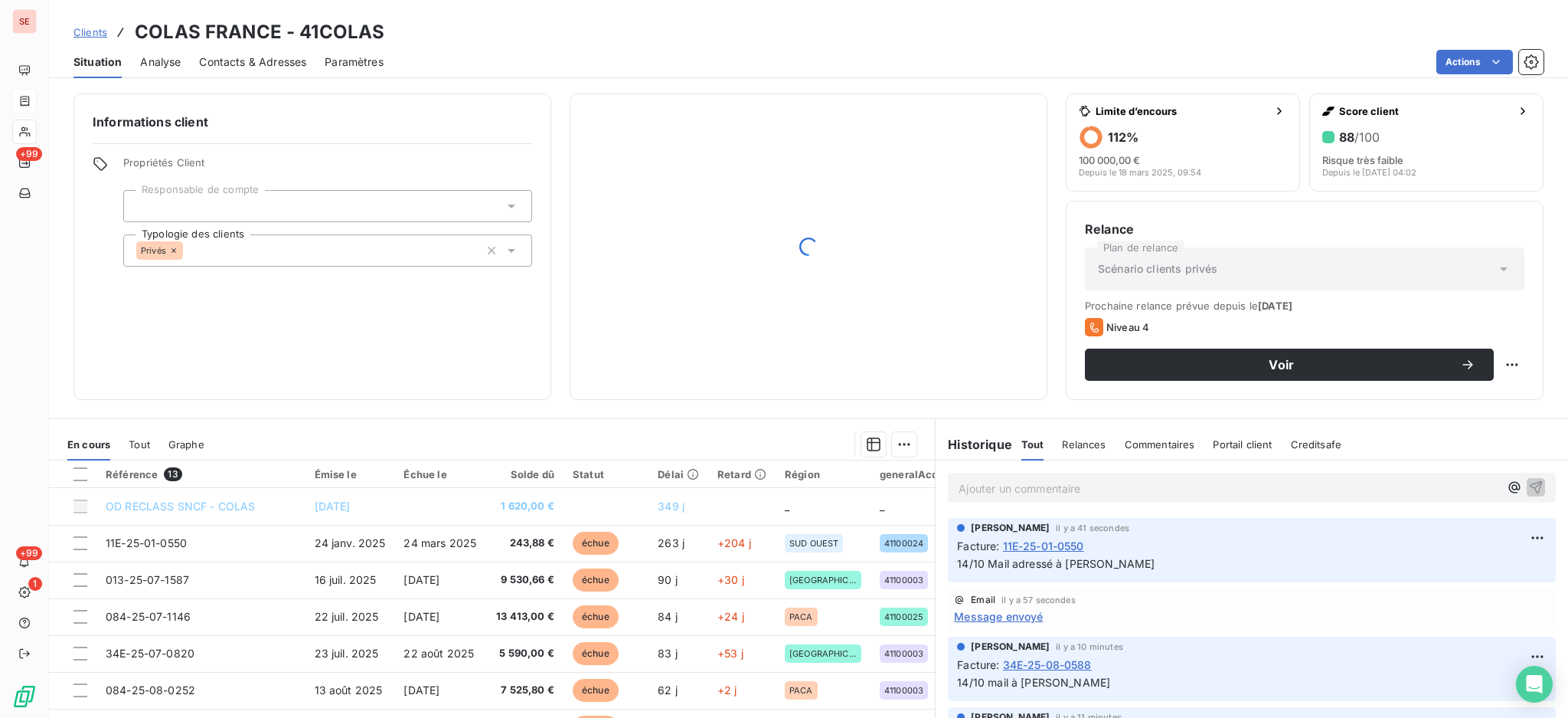
click at [227, 66] on span "Contacts & Adresses" at bounding box center [253, 62] width 107 height 15
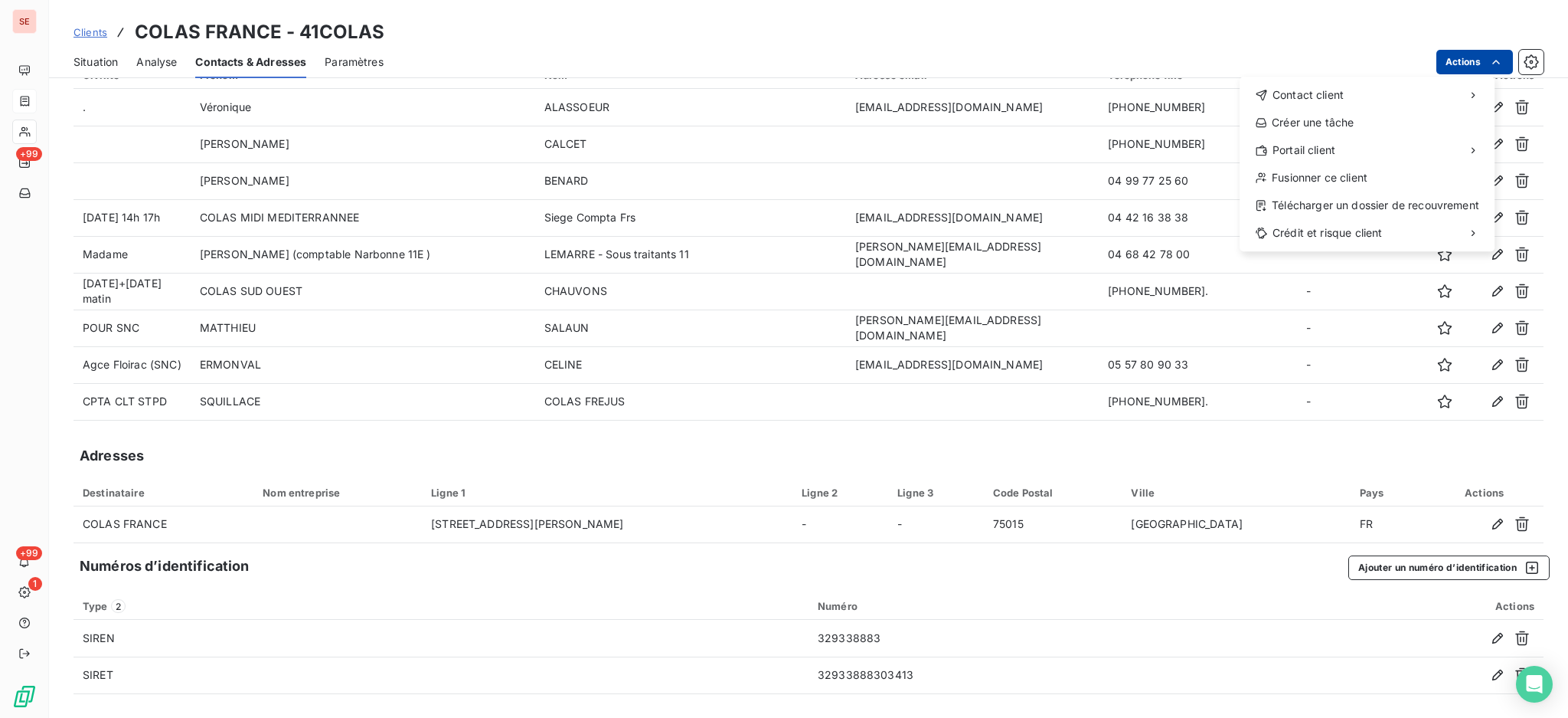
click at [1447, 69] on html "SE +99 +99 1 Clients COLAS [GEOGRAPHIC_DATA] - 41COLAS Situation Analyse Contac…" at bounding box center [784, 359] width 1568 height 718
click at [82, 60] on html "SE +99 +99 1 Clients COLAS [GEOGRAPHIC_DATA] - 41COLAS Situation Analyse Contac…" at bounding box center [784, 359] width 1568 height 718
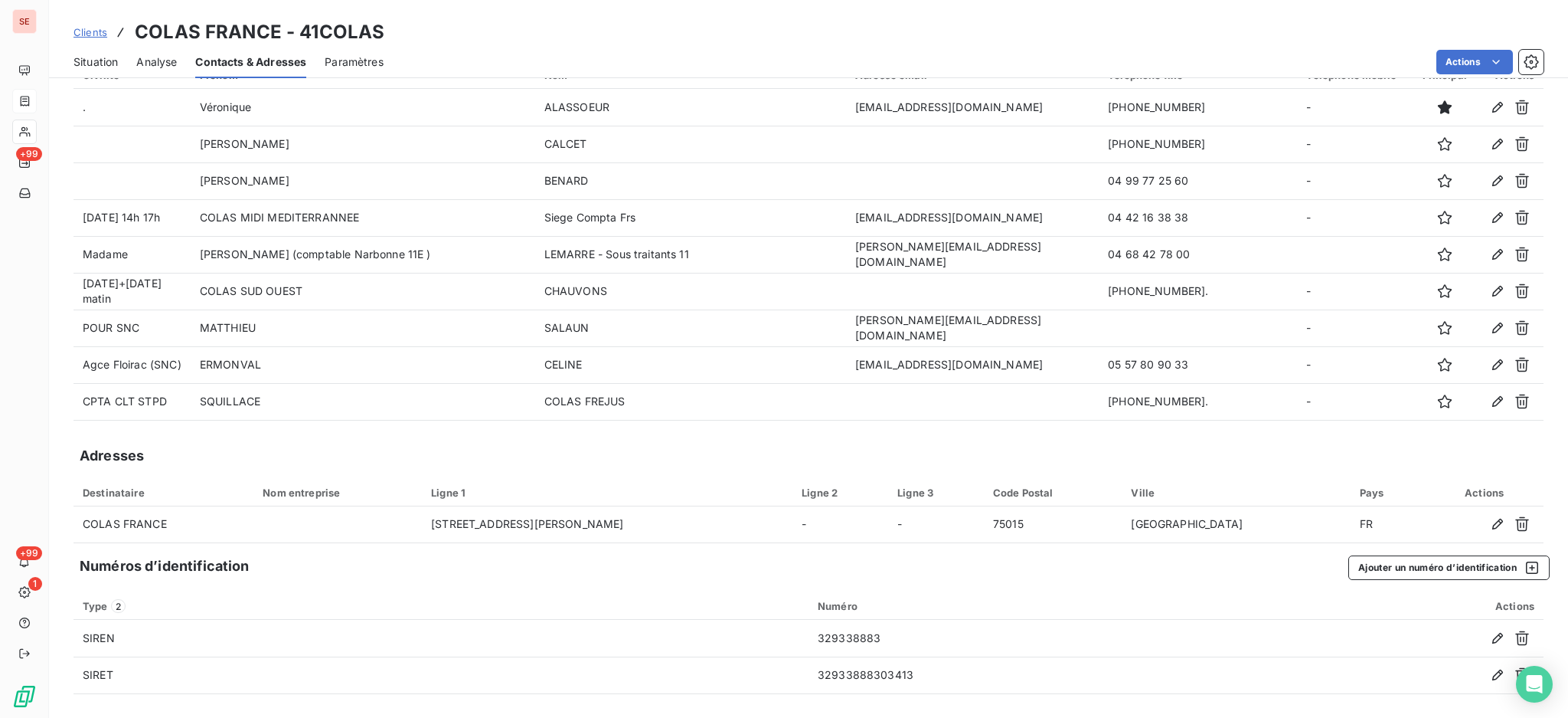
click at [82, 60] on span "Situation" at bounding box center [95, 62] width 45 height 15
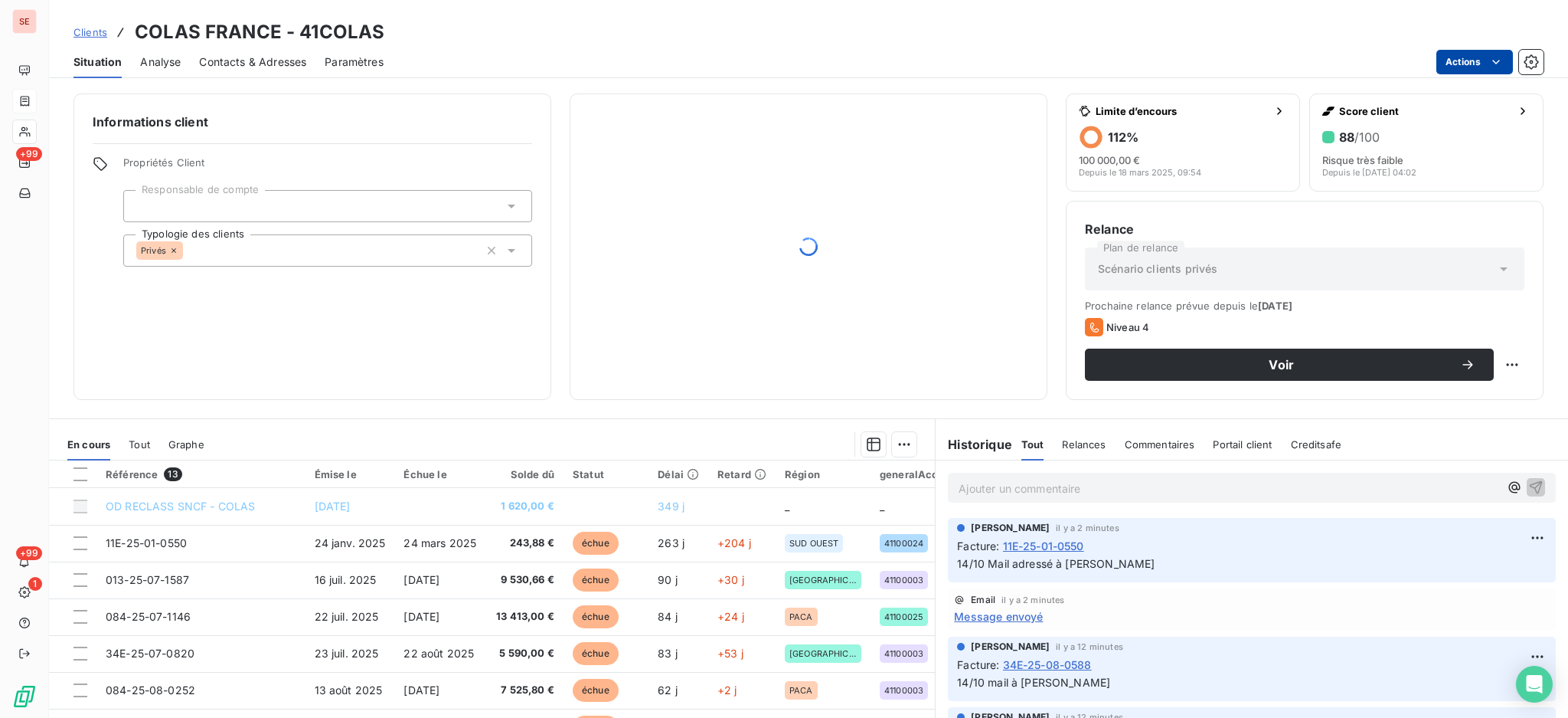
click at [1462, 58] on html "SE +99 +99 1 Clients COLAS [GEOGRAPHIC_DATA] - 41COLAS Situation Analyse Contac…" at bounding box center [784, 359] width 1568 height 718
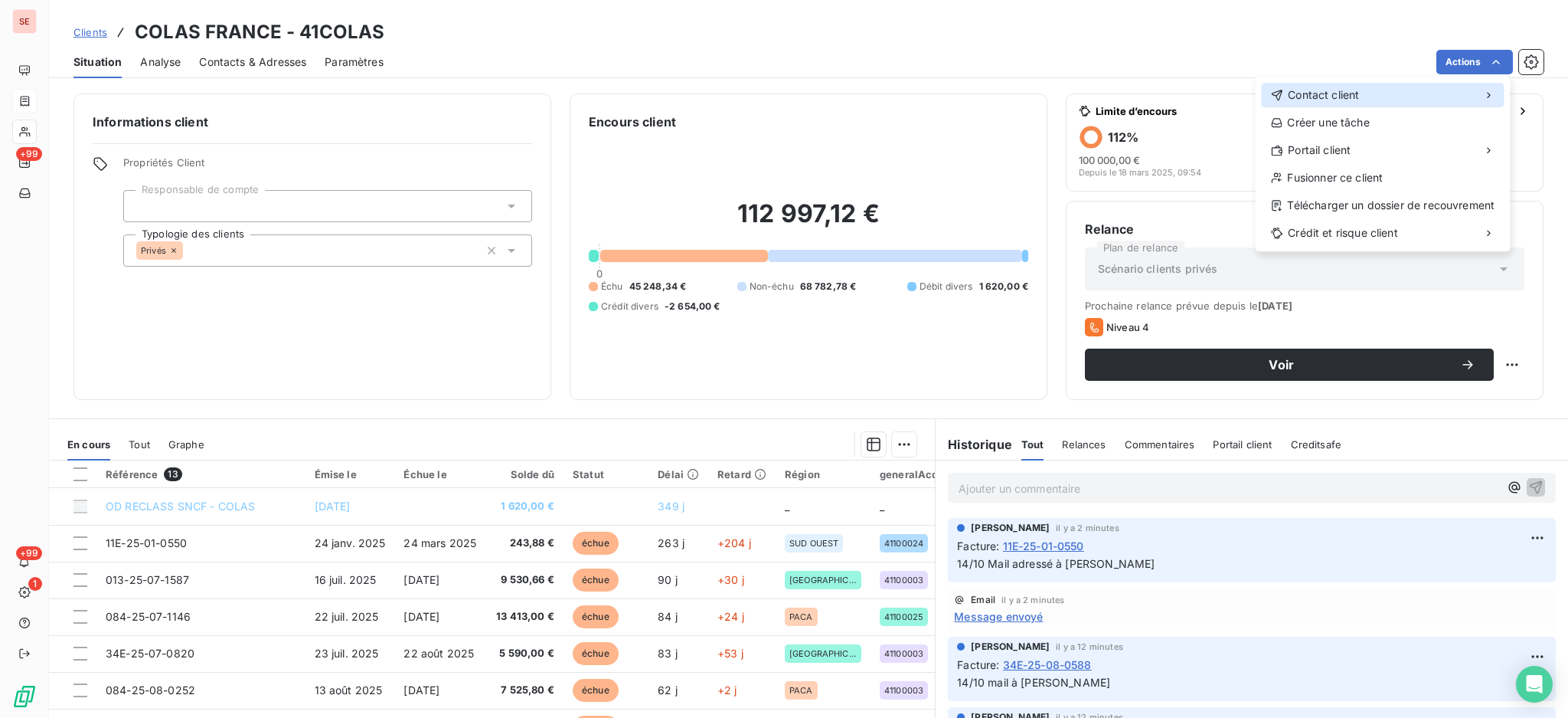
click at [1337, 95] on span "Contact client" at bounding box center [1323, 94] width 71 height 15
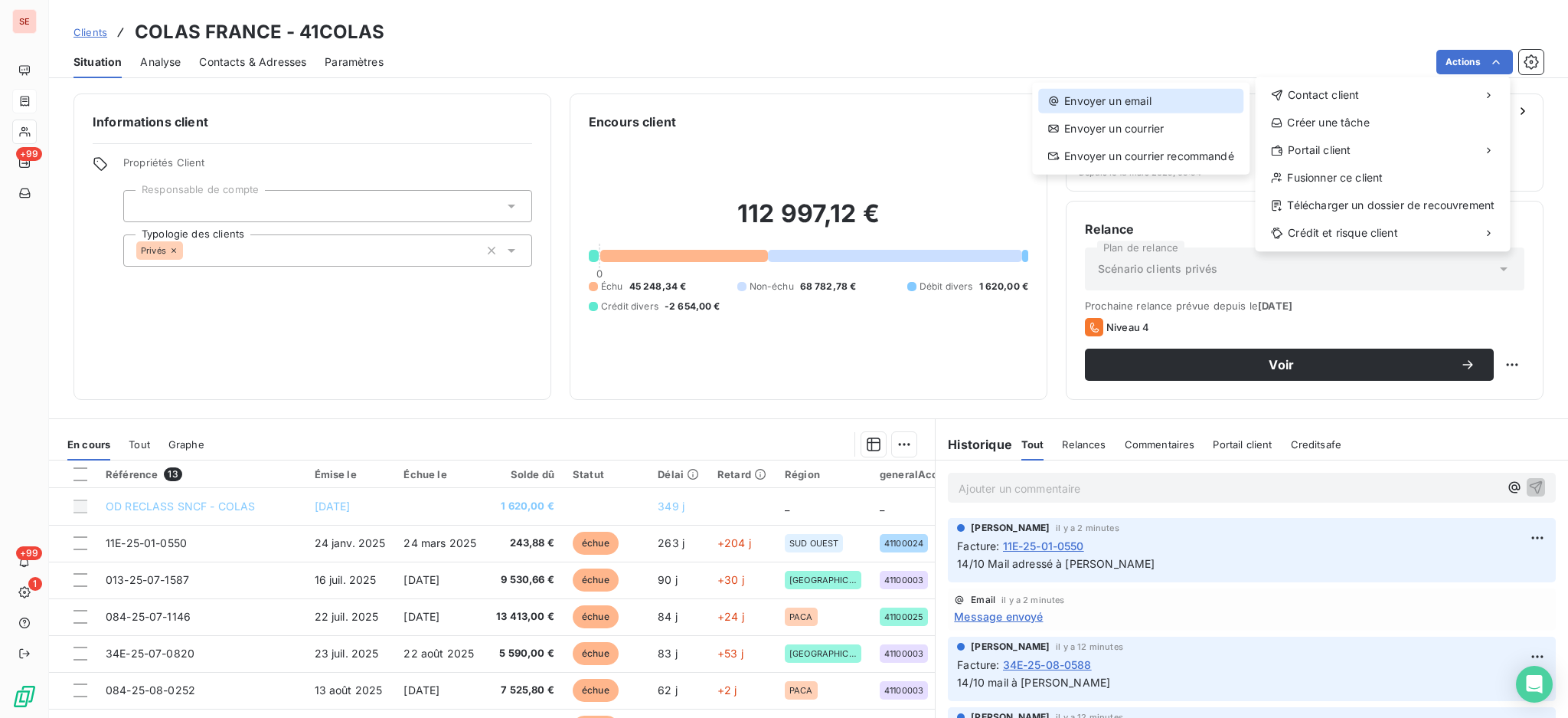
click at [1103, 101] on div "Envoyer un email" at bounding box center [1140, 100] width 205 height 25
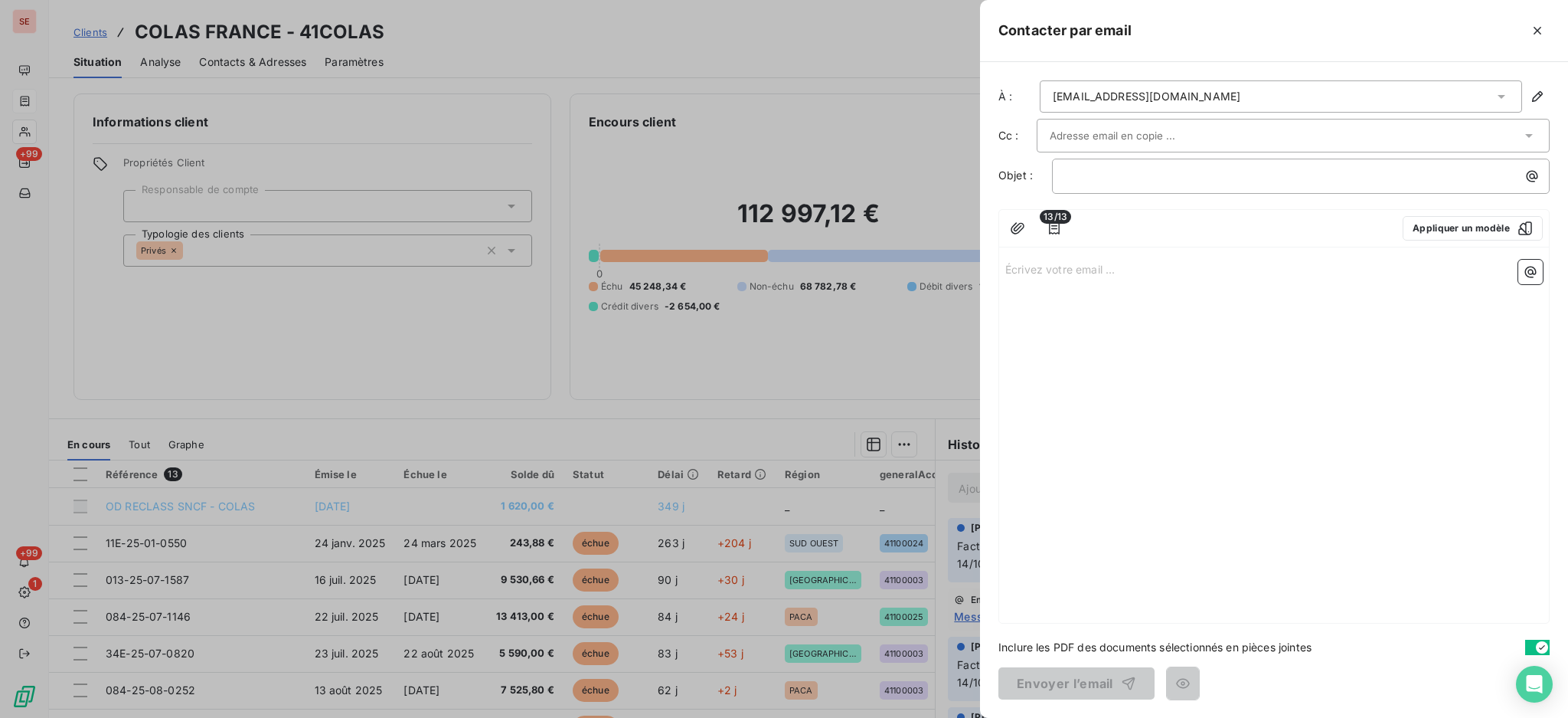
click at [1501, 96] on icon at bounding box center [1502, 97] width 8 height 4
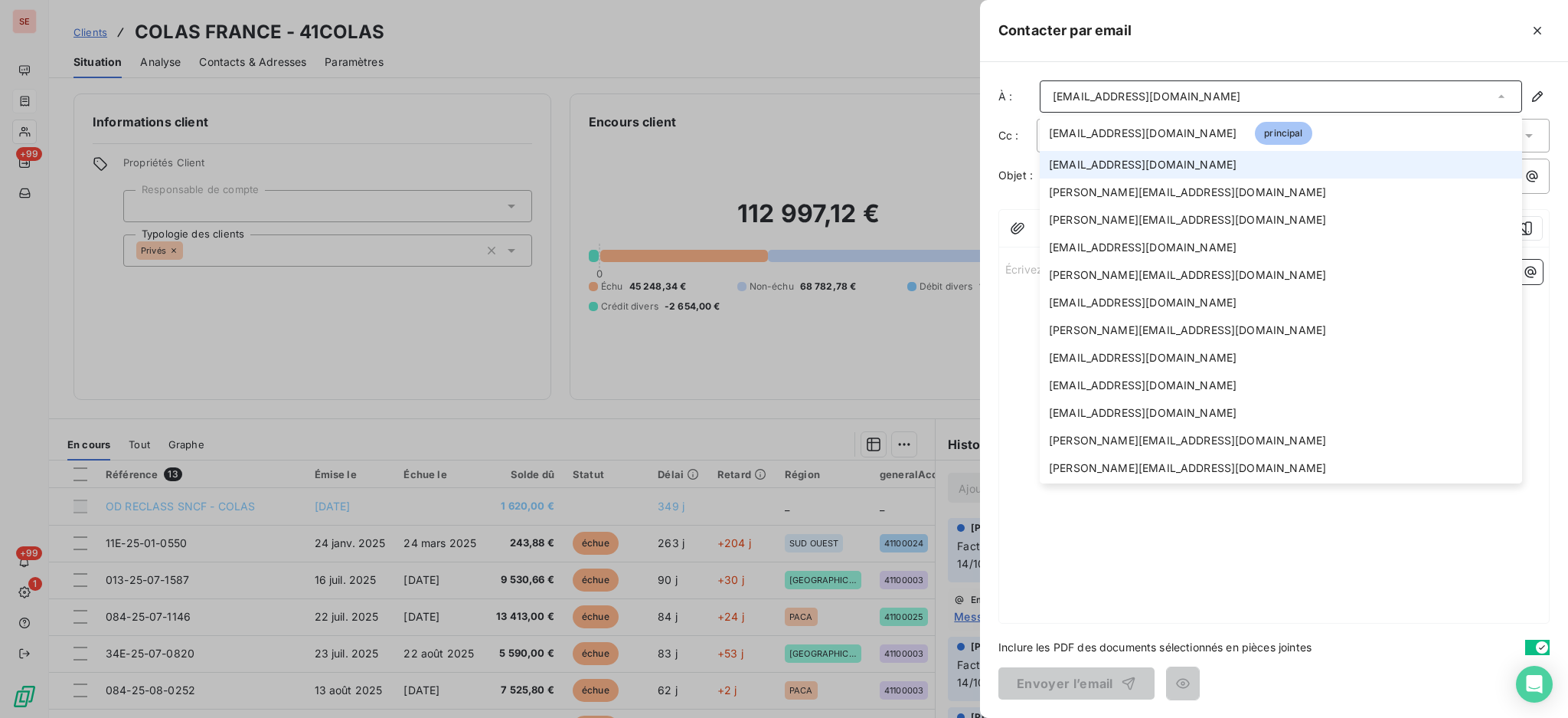
click at [1191, 172] on li "[EMAIL_ADDRESS][DOMAIN_NAME]" at bounding box center [1281, 165] width 482 height 28
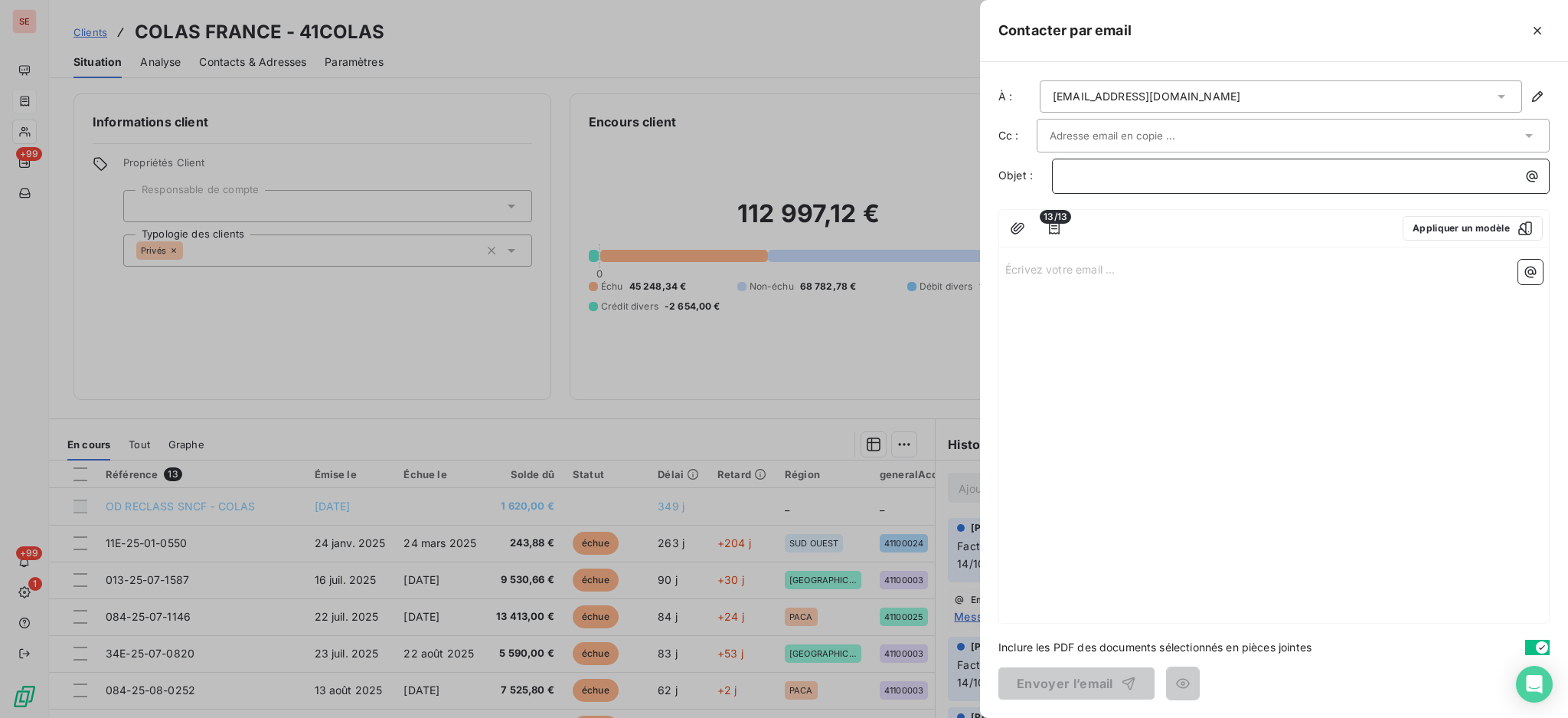
click at [1099, 175] on p "﻿" at bounding box center [1304, 176] width 479 height 18
click at [1536, 179] on icon "button" at bounding box center [1532, 177] width 12 height 12
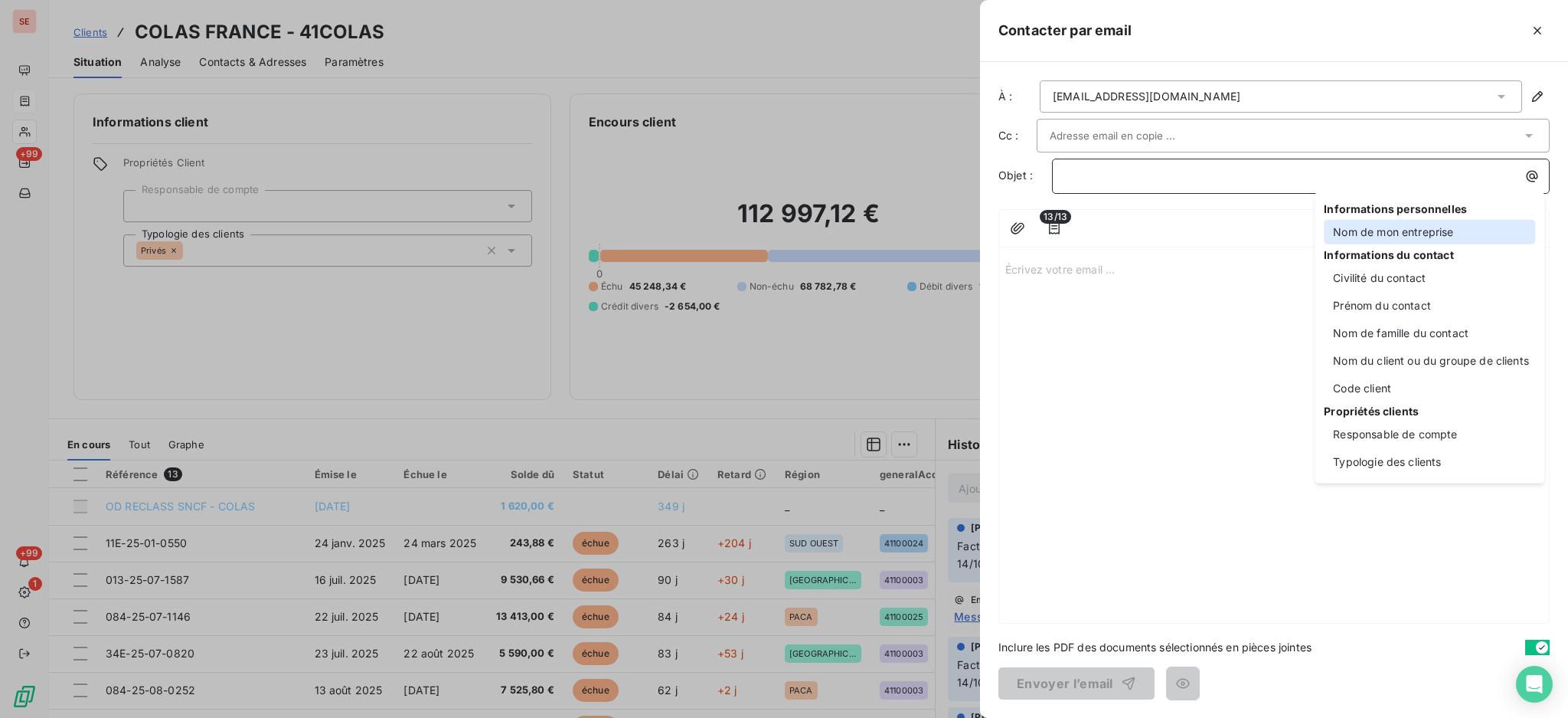
click at [1406, 229] on div "Nom de mon entreprise" at bounding box center [1429, 231] width 211 height 25
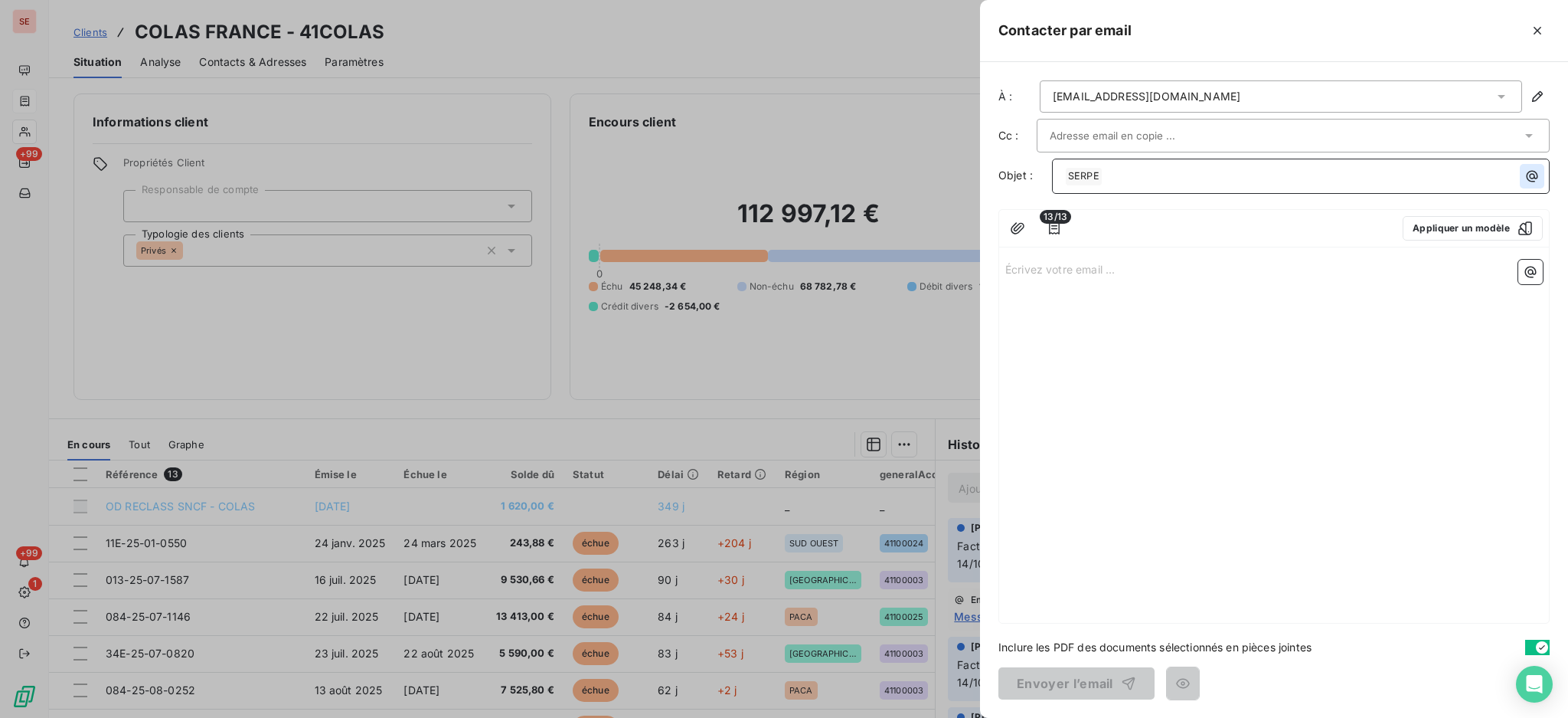
click at [1532, 176] on icon "button" at bounding box center [1531, 176] width 15 height 15
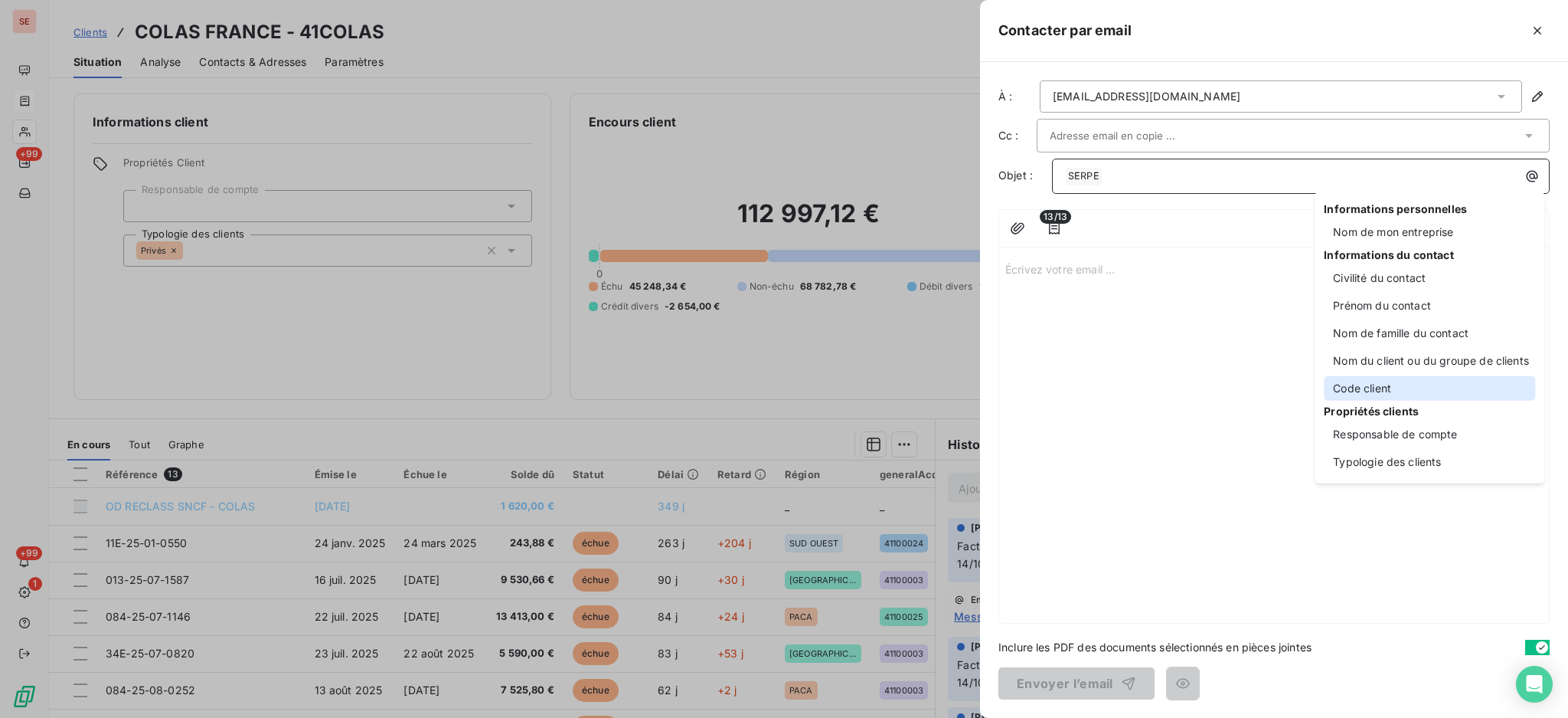
click at [1385, 395] on div "Code client" at bounding box center [1429, 388] width 211 height 25
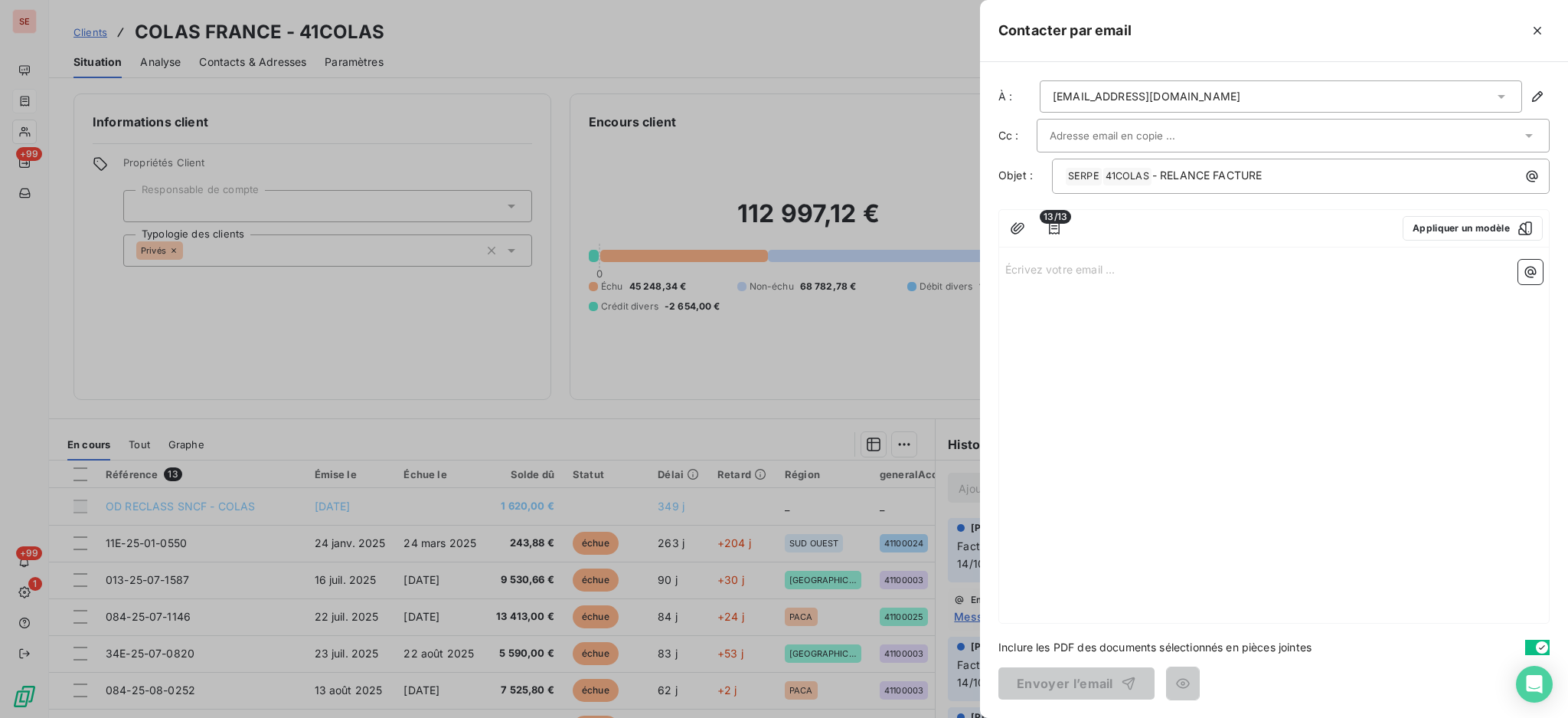
click at [1064, 271] on p "Écrivez votre email ... ﻿" at bounding box center [1274, 269] width 538 height 18
click at [1051, 231] on icon "button" at bounding box center [1053, 227] width 15 height 15
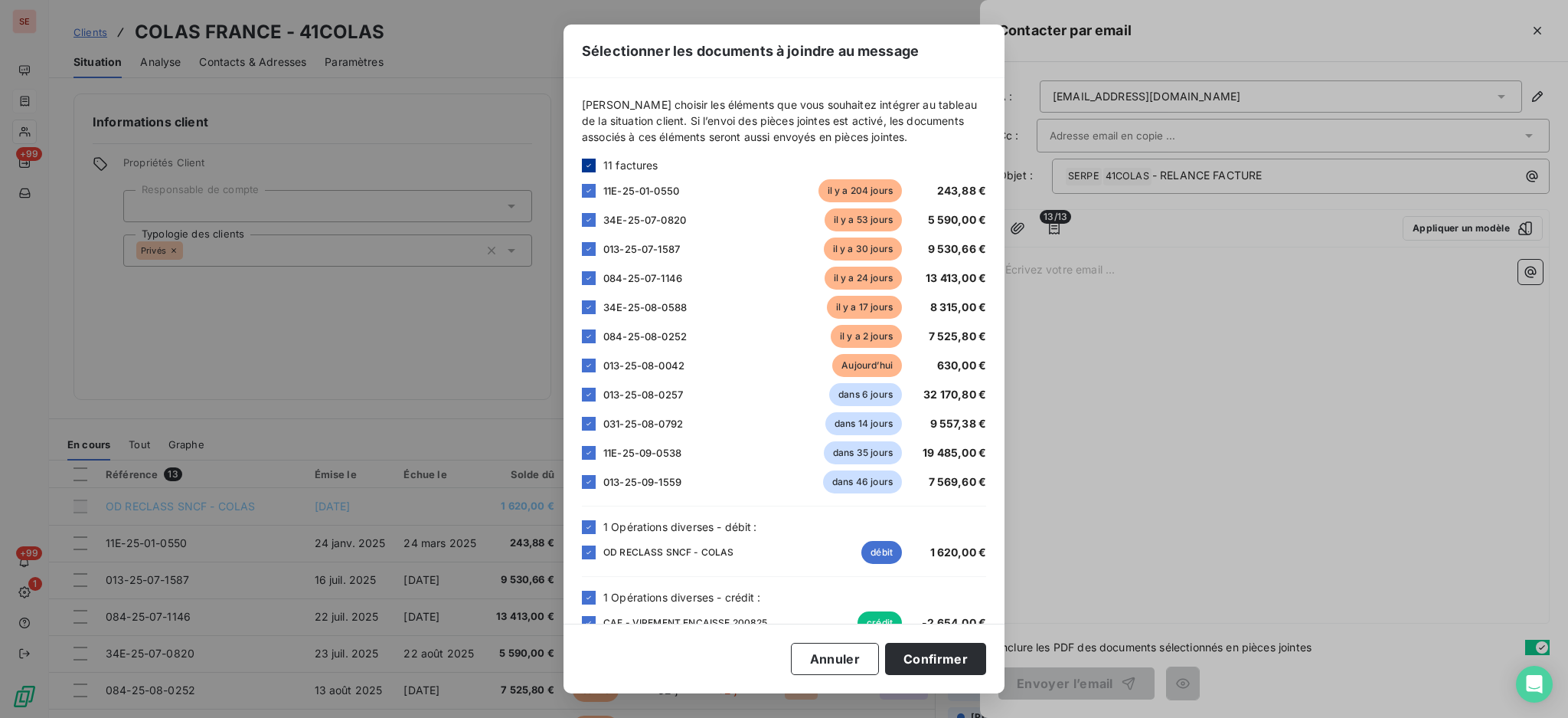
click at [591, 167] on icon at bounding box center [588, 165] width 9 height 9
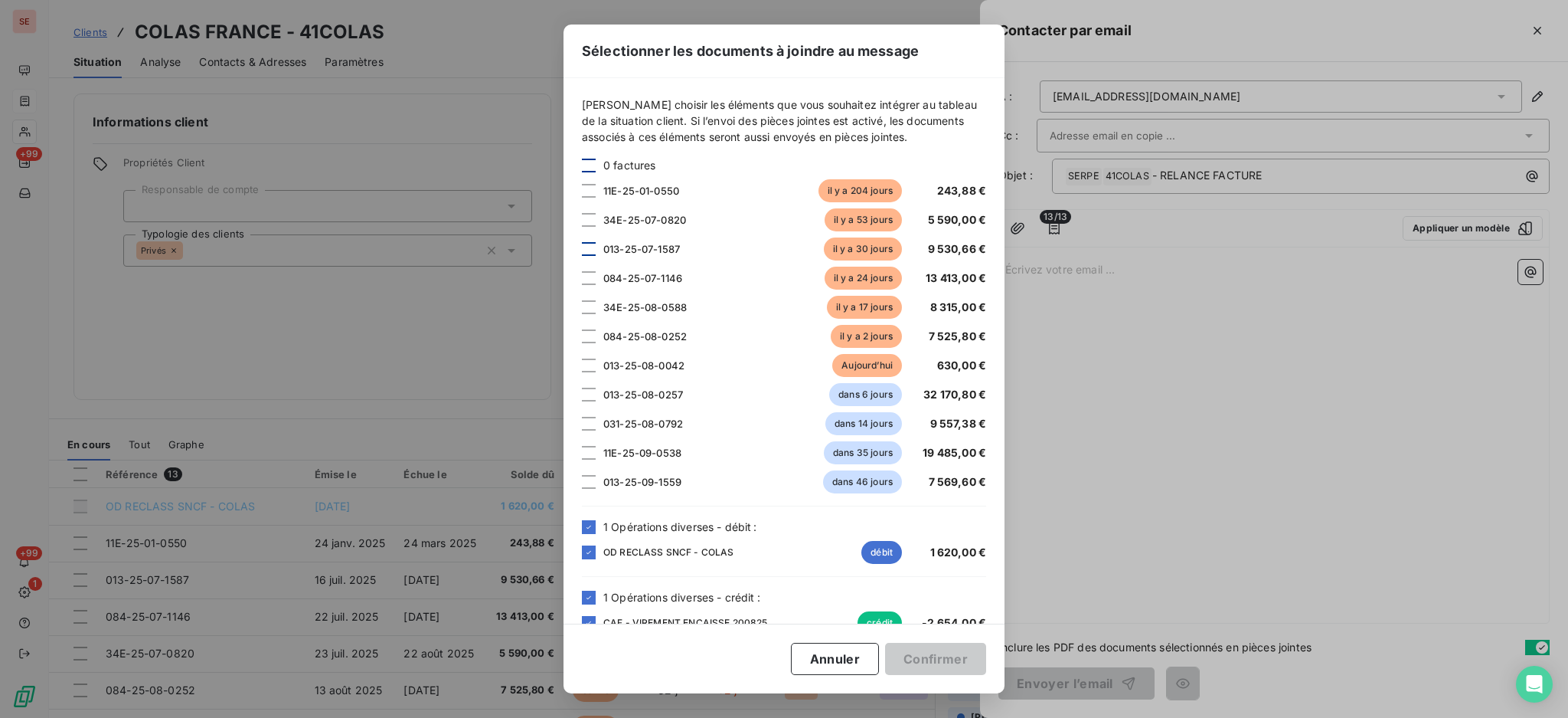
click at [587, 249] on div at bounding box center [588, 249] width 14 height 14
click at [588, 363] on div at bounding box center [588, 365] width 14 height 14
click at [587, 522] on icon at bounding box center [588, 526] width 9 height 9
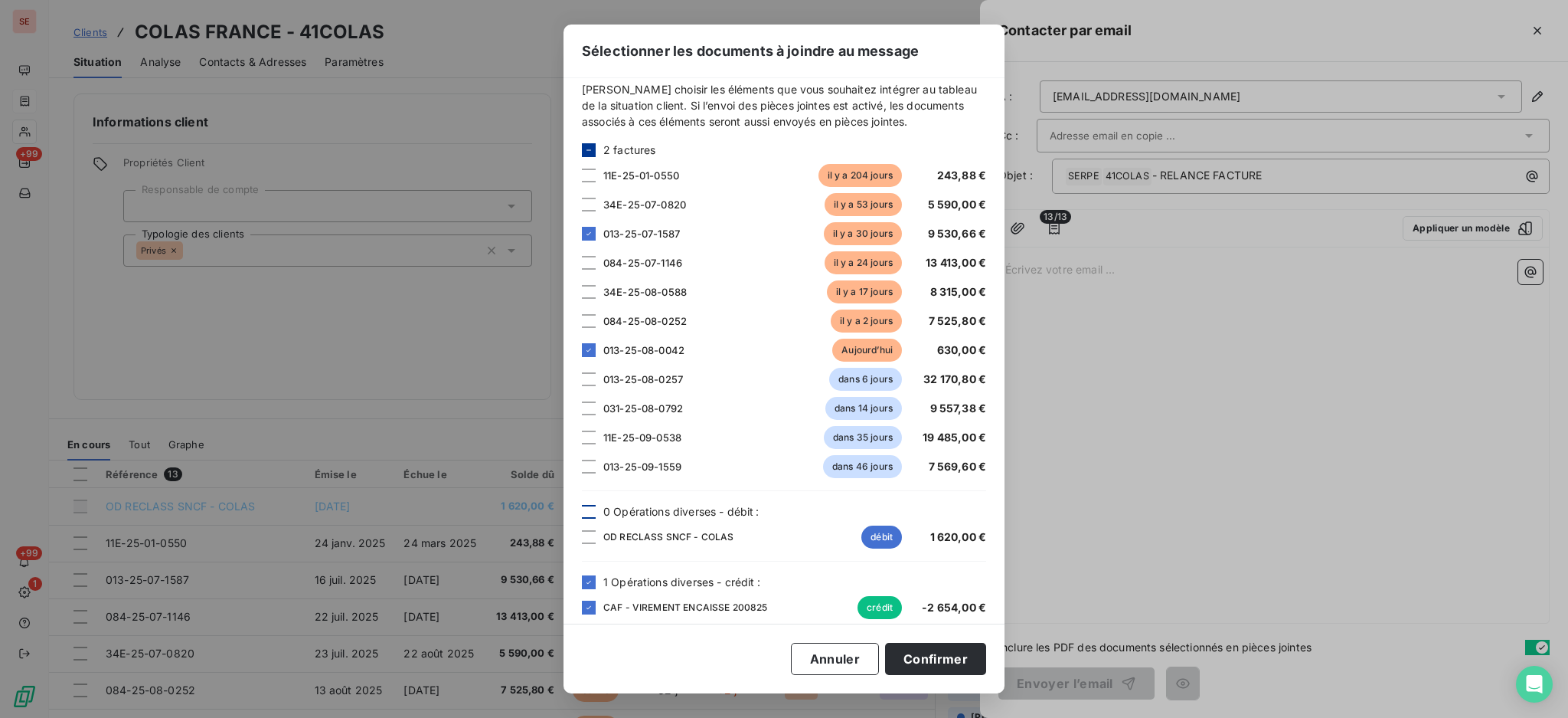
scroll to position [29, 0]
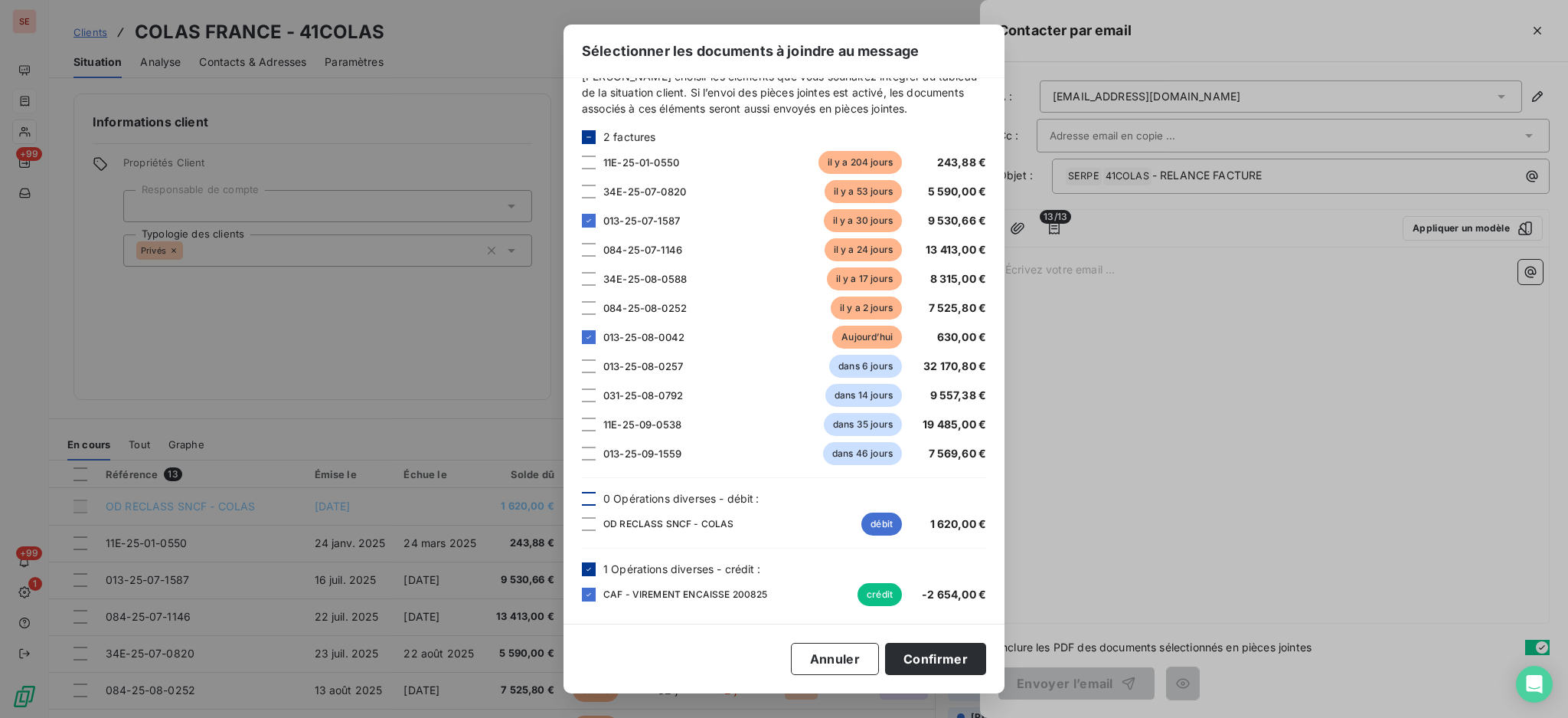
click at [585, 571] on icon at bounding box center [588, 569] width 9 height 9
click at [924, 661] on button "Confirmer" at bounding box center [936, 658] width 101 height 32
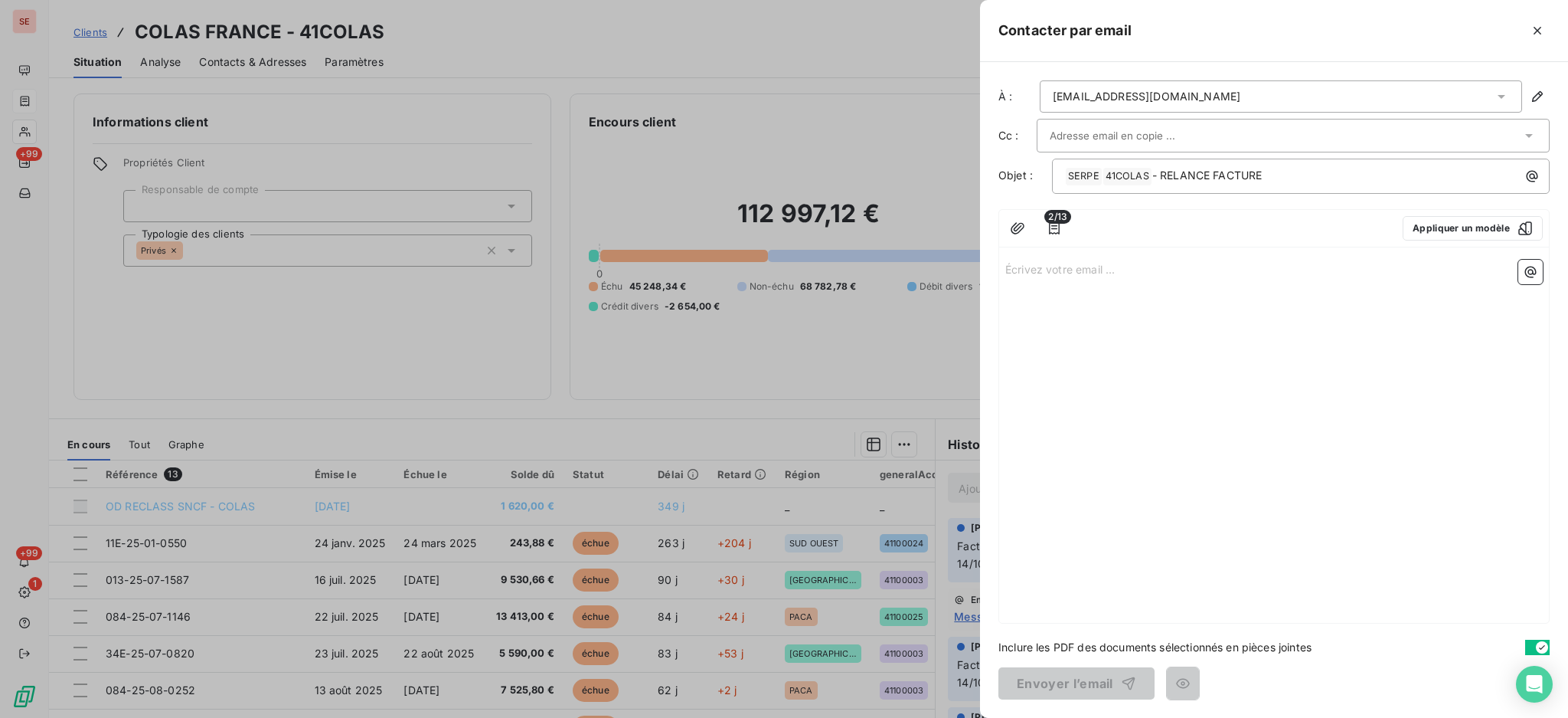
click at [1044, 273] on p "Écrivez votre email ... ﻿" at bounding box center [1274, 269] width 538 height 18
drag, startPoint x: 1301, startPoint y: 176, endPoint x: 1042, endPoint y: 183, distance: 259.1
click at [1042, 183] on div "Objet : ﻿ SERPE ﻿ ﻿ 41COLAS ﻿ - RELANCE FACTURE" at bounding box center [1273, 176] width 551 height 35
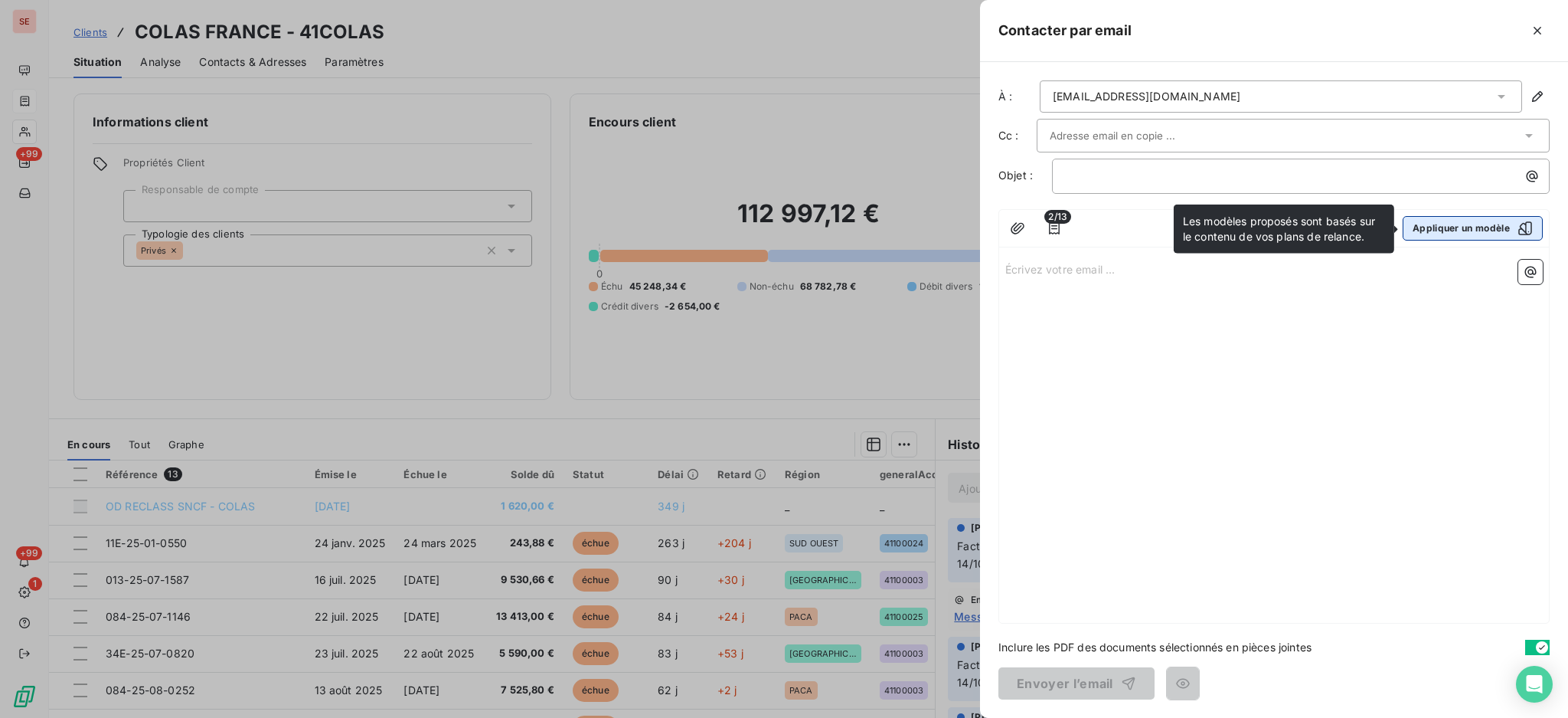
click at [1460, 232] on button "Appliquer un modèle" at bounding box center [1472, 228] width 140 height 25
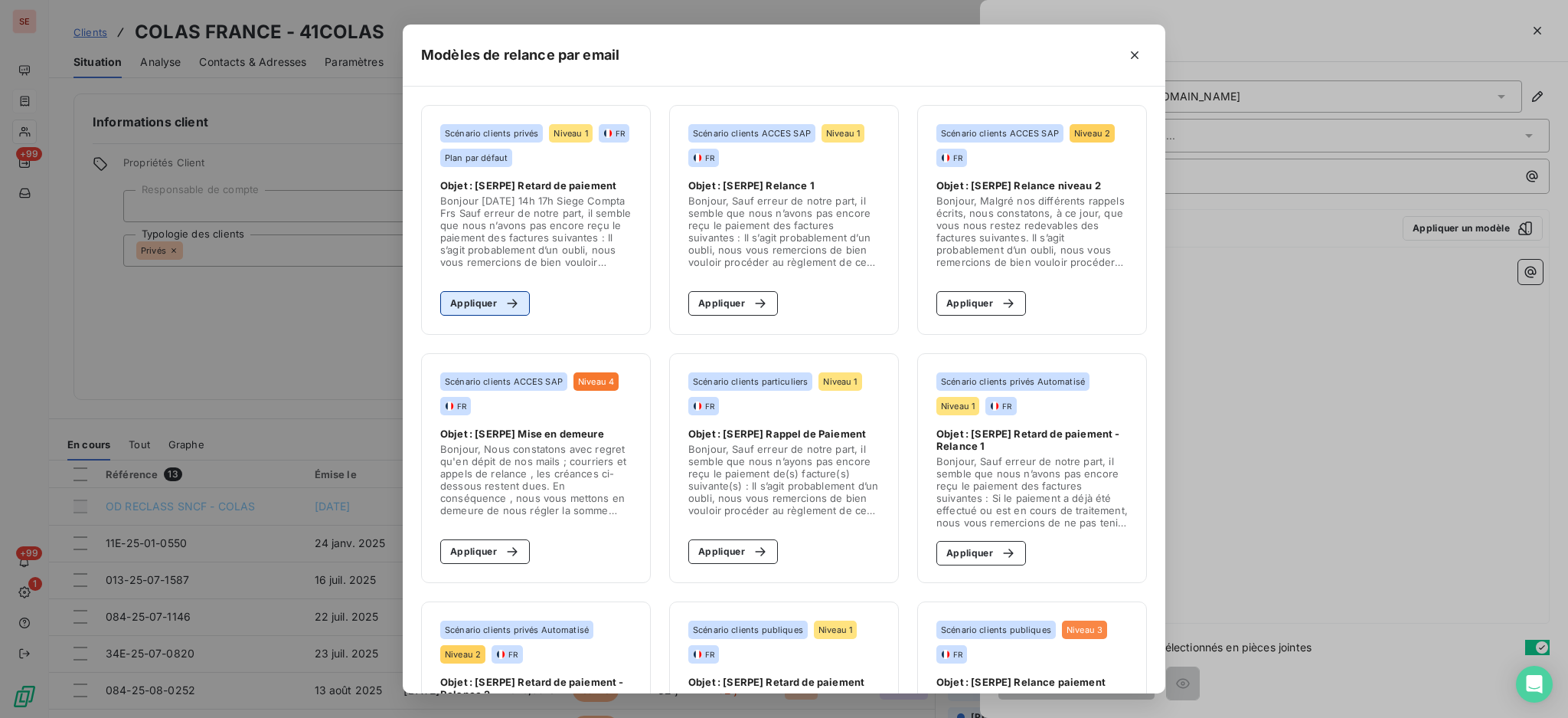
click at [476, 301] on button "Appliquer" at bounding box center [485, 303] width 89 height 25
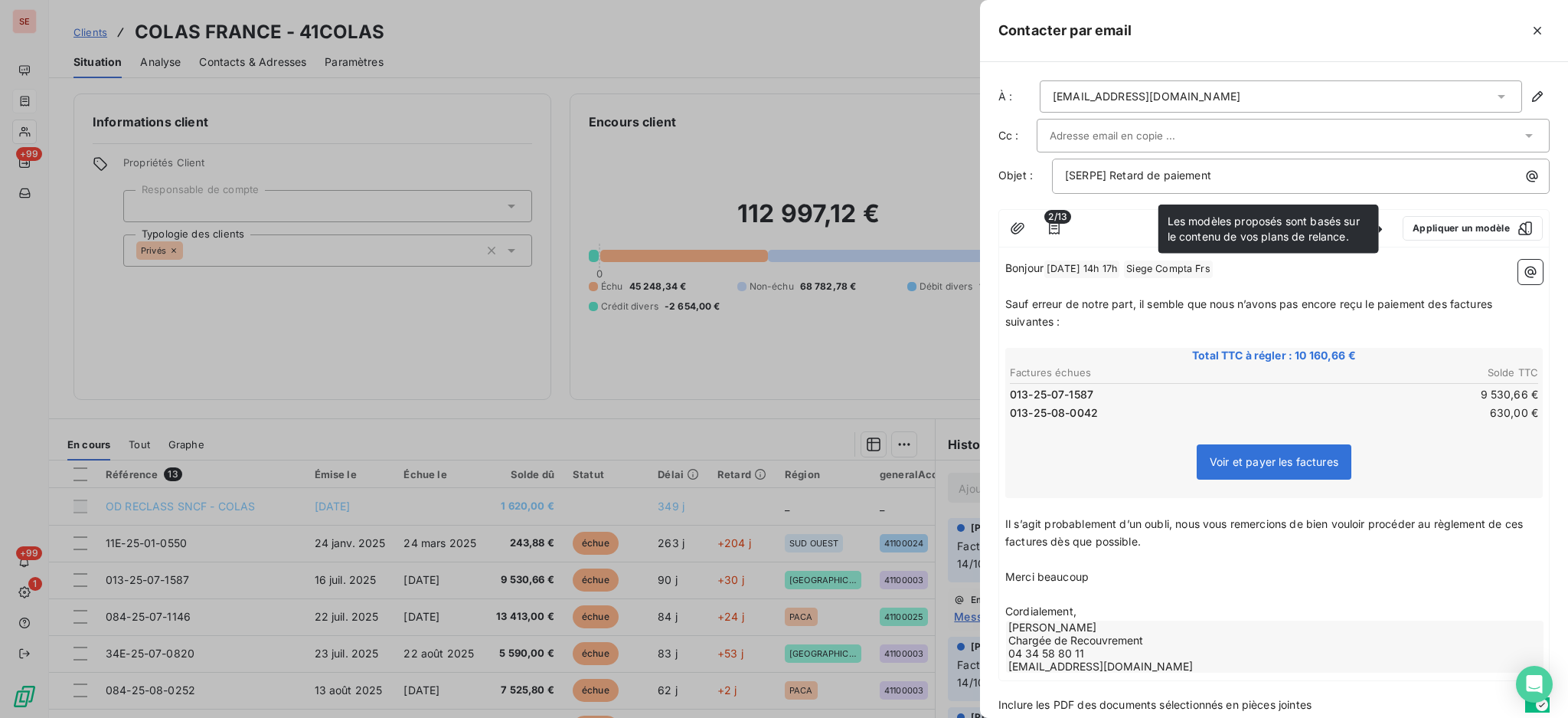
click at [1206, 266] on span "Siege Compta Frs ﻿" at bounding box center [1167, 269] width 88 height 18
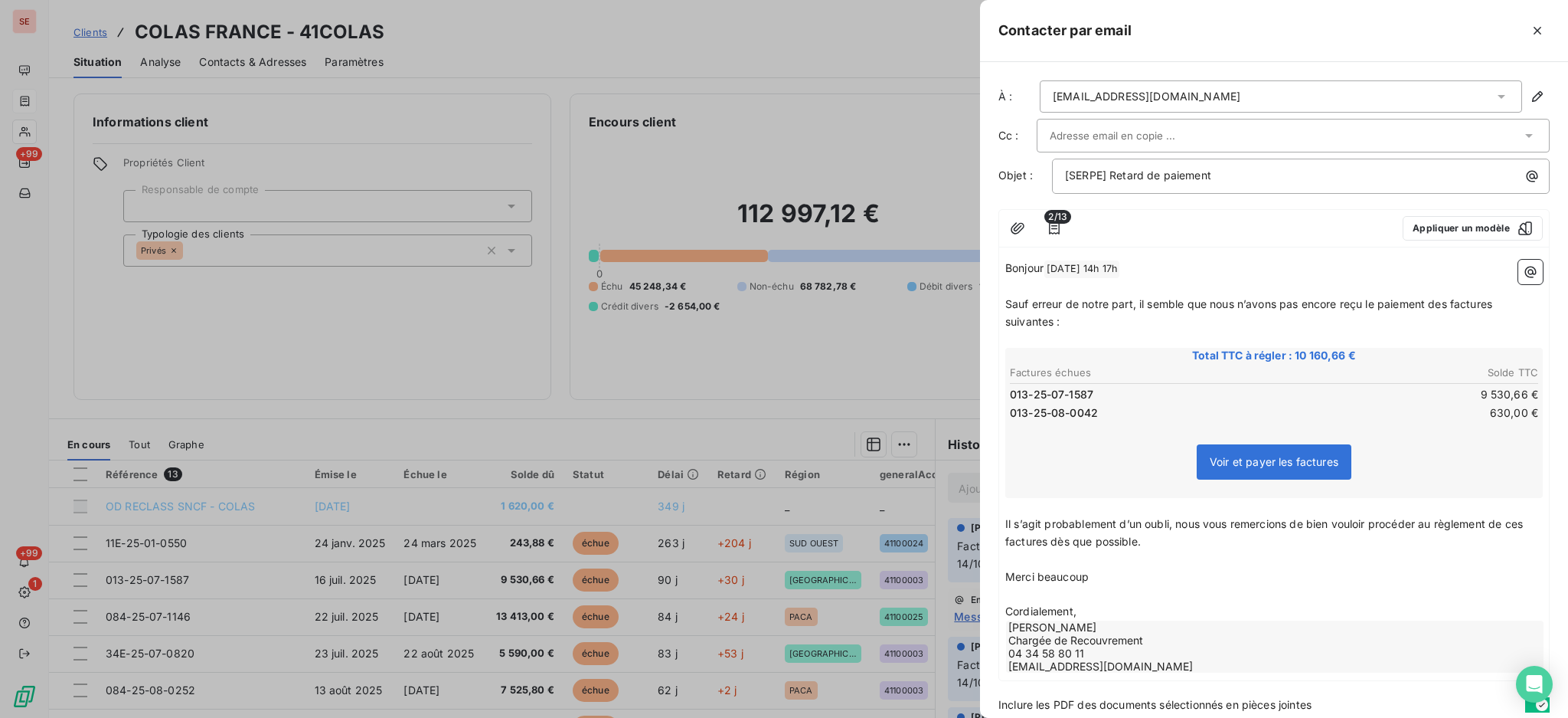
click at [1097, 270] on span "[DATE] 14h 17h ﻿" at bounding box center [1082, 269] width 75 height 18
drag, startPoint x: 1229, startPoint y: 173, endPoint x: 1061, endPoint y: 163, distance: 168.3
click at [1061, 163] on div "[SERPE] Retard de paiement" at bounding box center [1300, 176] width 497 height 35
click at [1095, 609] on p "Cordialement," at bounding box center [1274, 611] width 538 height 18
click at [1178, 536] on p "Il s’agit probablement d’un oubli, nous vous remercions de bien vouloir procéde…" at bounding box center [1274, 531] width 538 height 35
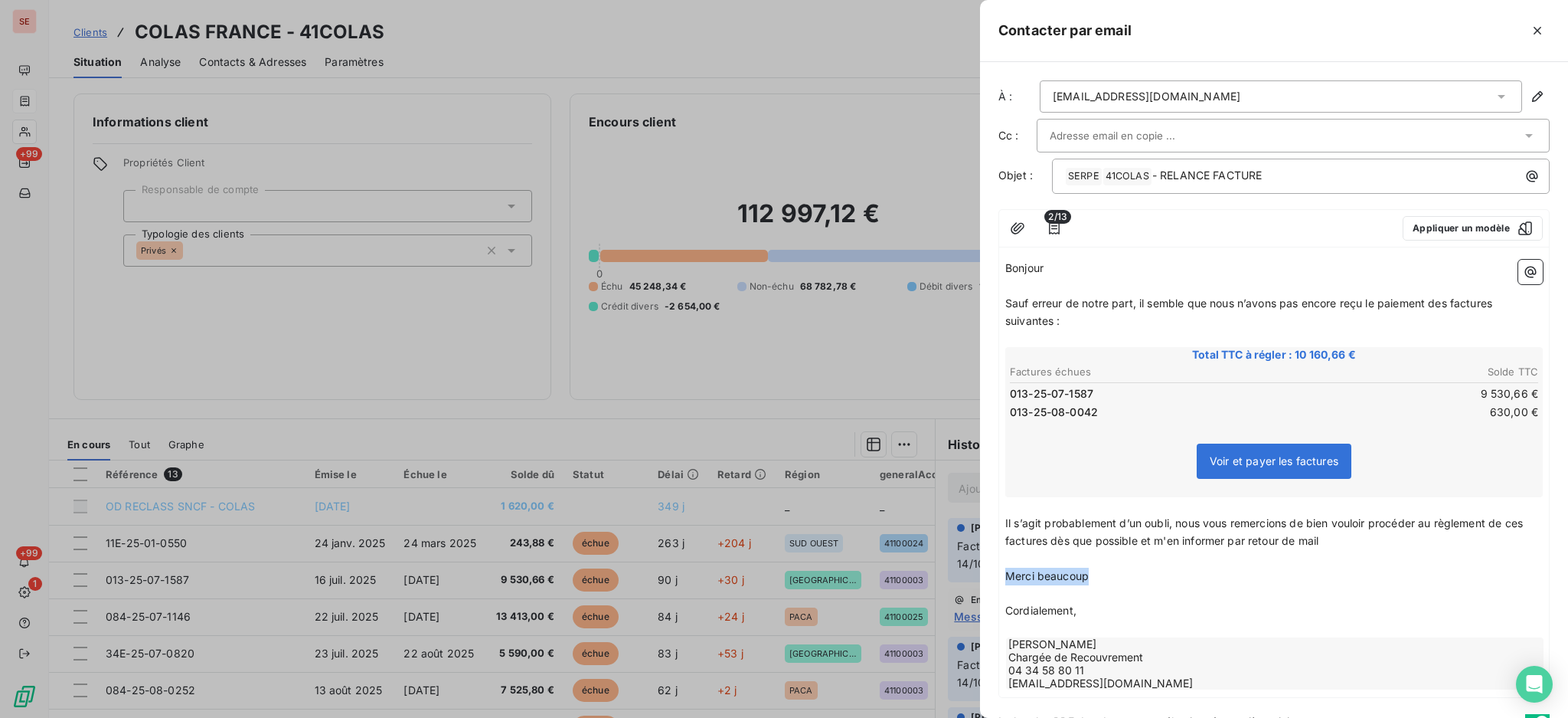
drag, startPoint x: 1109, startPoint y: 571, endPoint x: 1002, endPoint y: 570, distance: 107.0
click at [1002, 570] on div "Bonjour ﻿ Sauf erreur de notre part, il semble que nous n’avons pas encore reçu…" at bounding box center [1274, 475] width 550 height 444
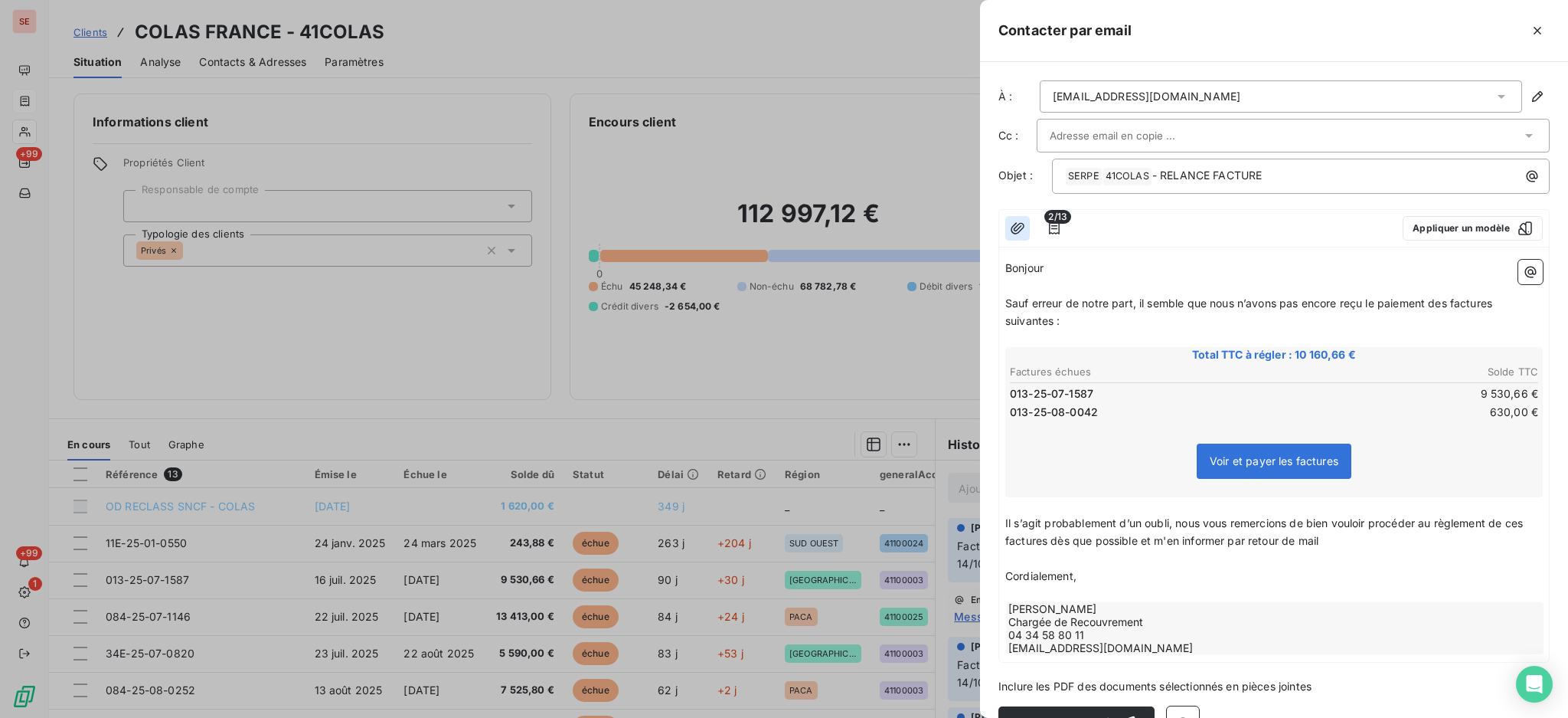
click at [1014, 229] on icon "button" at bounding box center [1016, 227] width 15 height 15
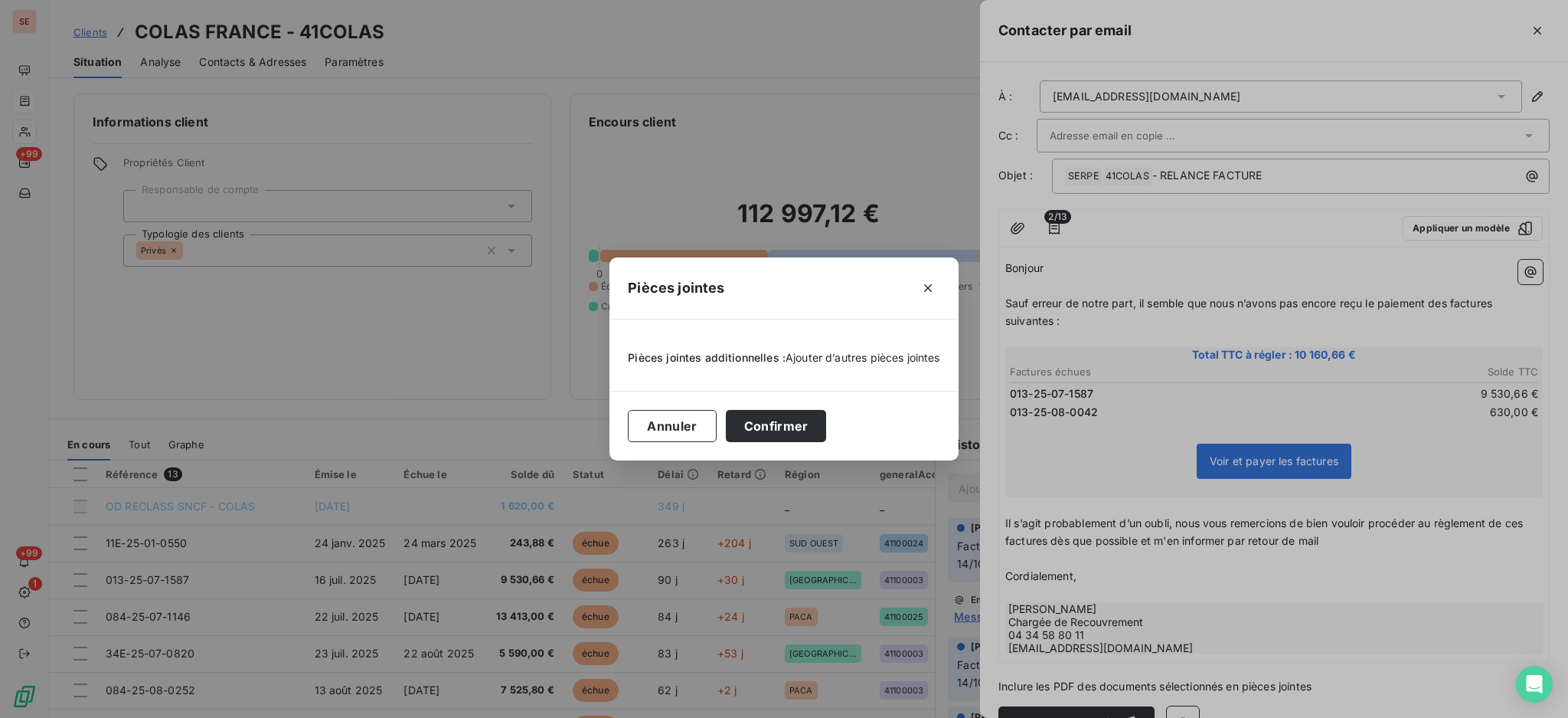
click at [875, 353] on span "Ajouter d’autres pièces jointes" at bounding box center [862, 357] width 155 height 13
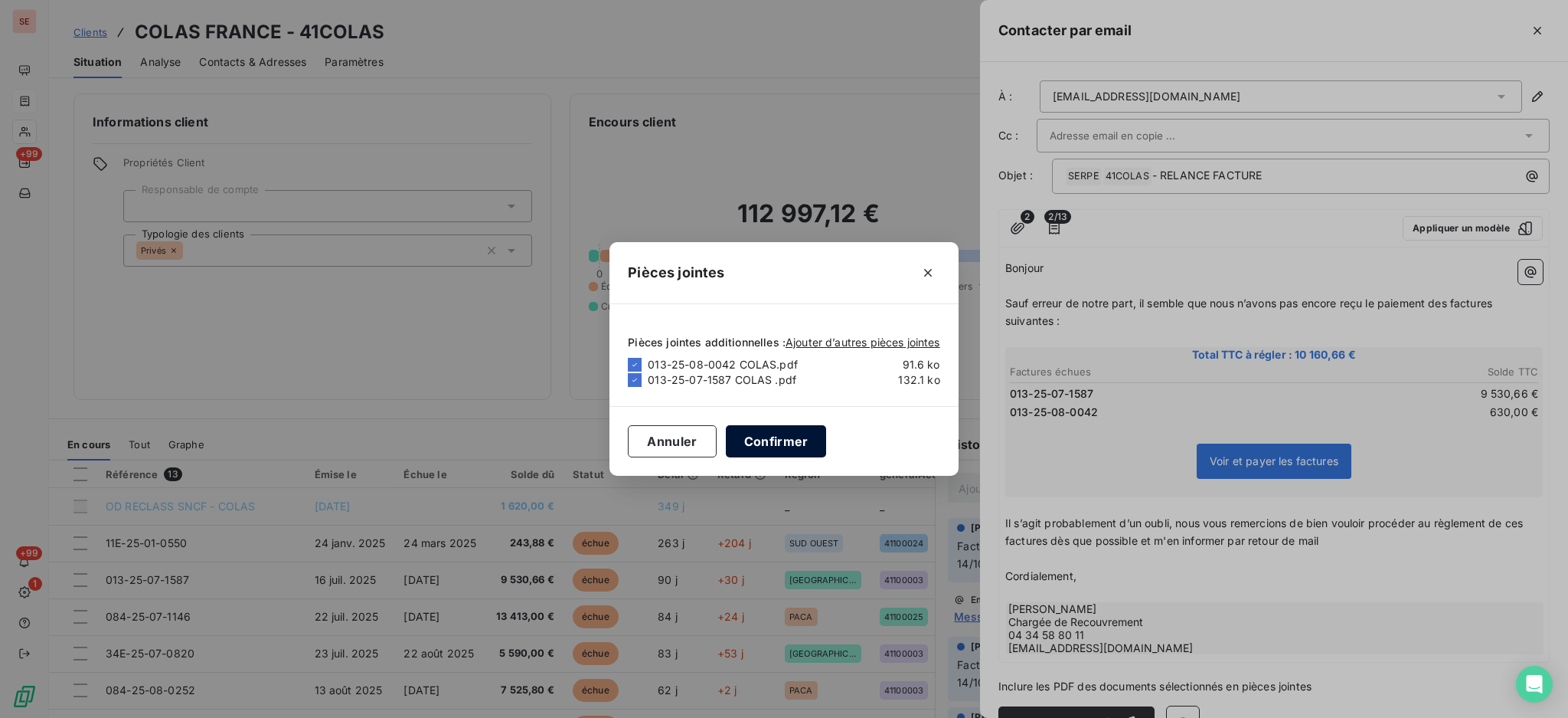
click at [791, 446] on button "Confirmer" at bounding box center [776, 441] width 101 height 32
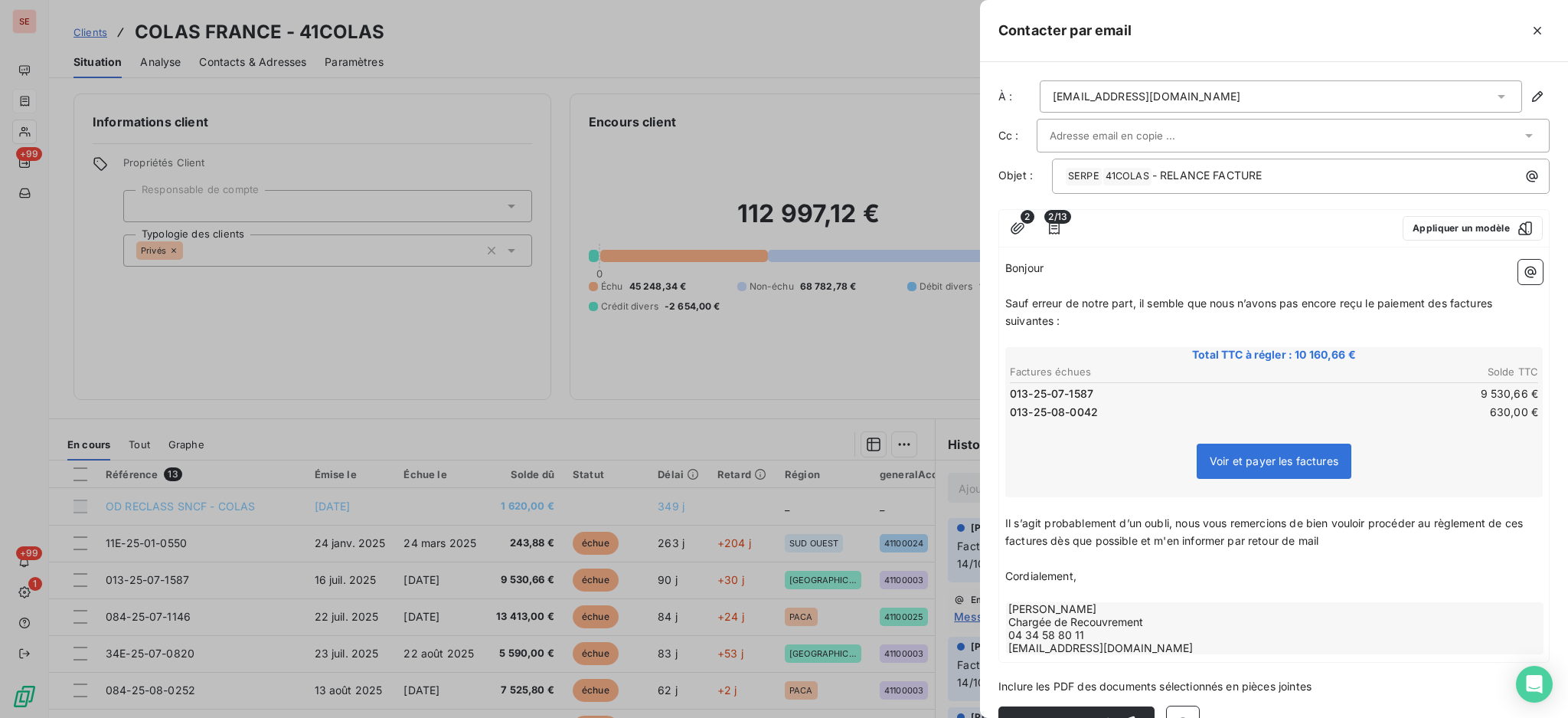
click at [1291, 129] on div at bounding box center [1285, 135] width 471 height 23
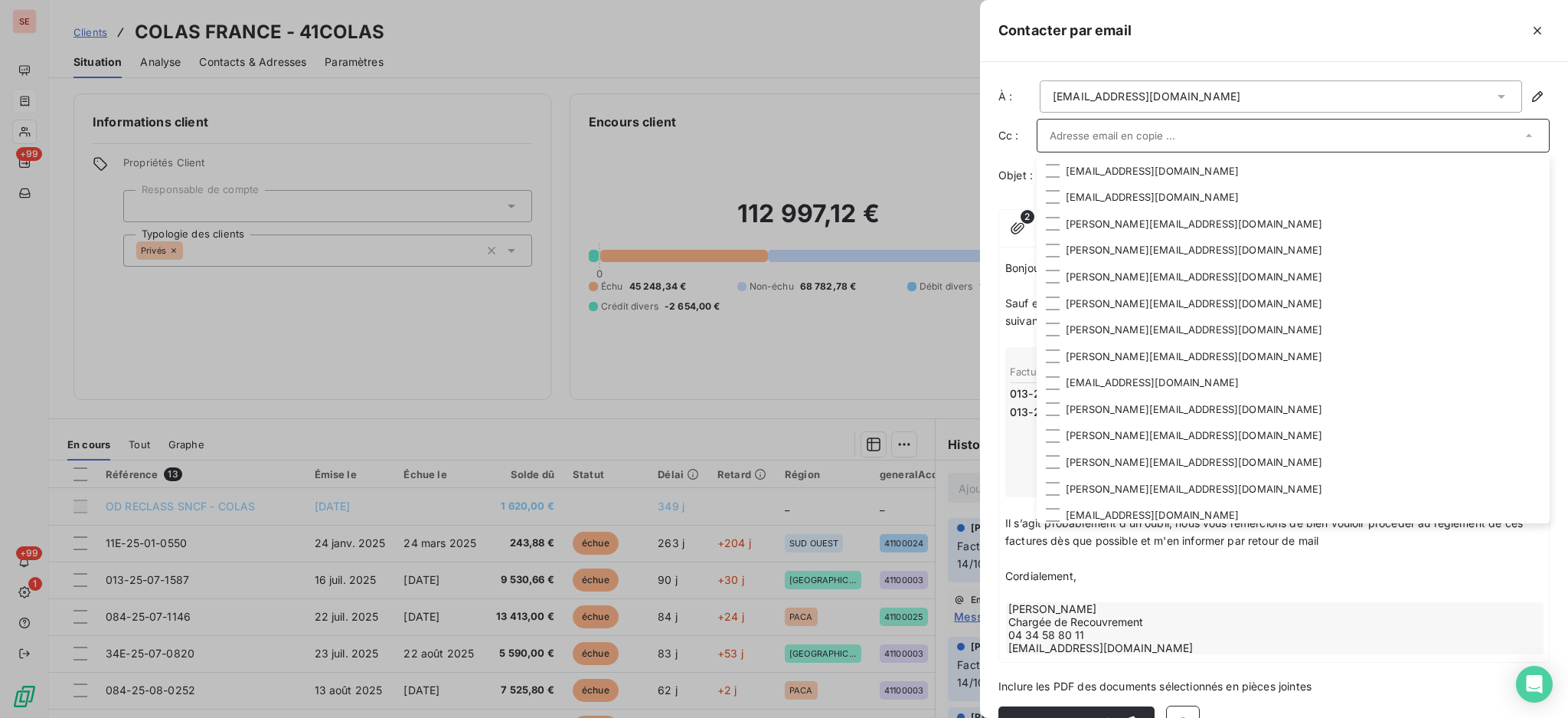
scroll to position [294, 0]
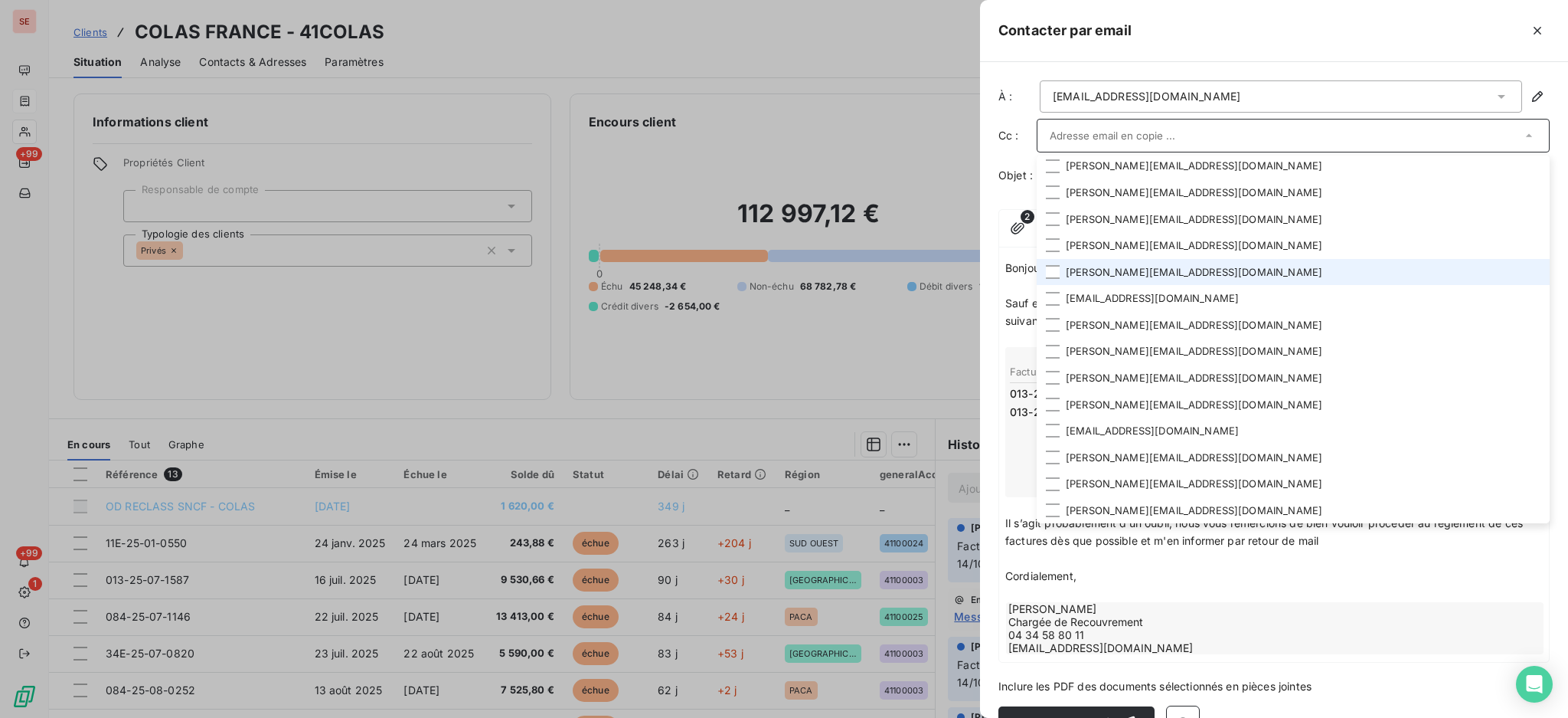
click at [1135, 279] on li "[PERSON_NAME][EMAIL_ADDRESS][DOMAIN_NAME]" at bounding box center [1292, 272] width 513 height 27
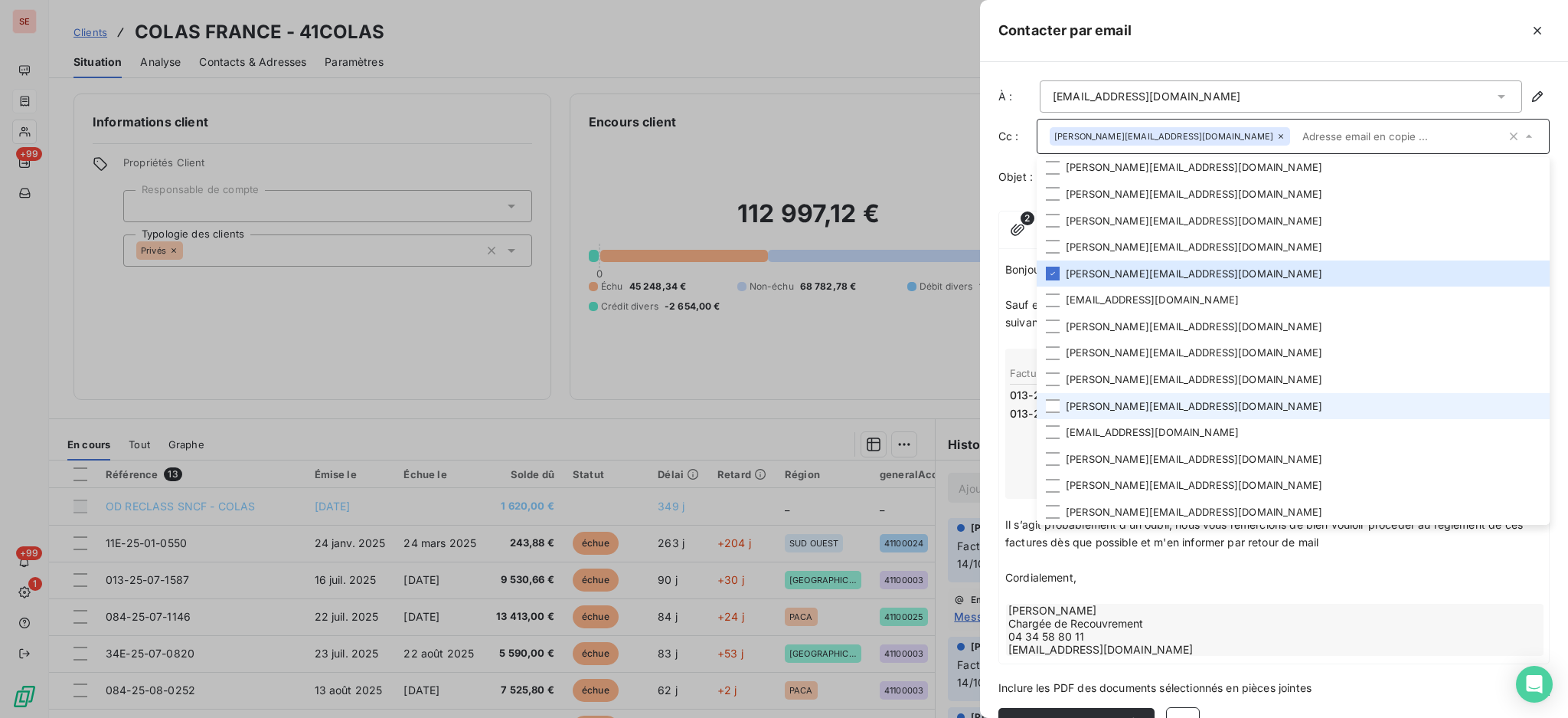
click at [1188, 576] on p "Cordialement," at bounding box center [1274, 578] width 538 height 18
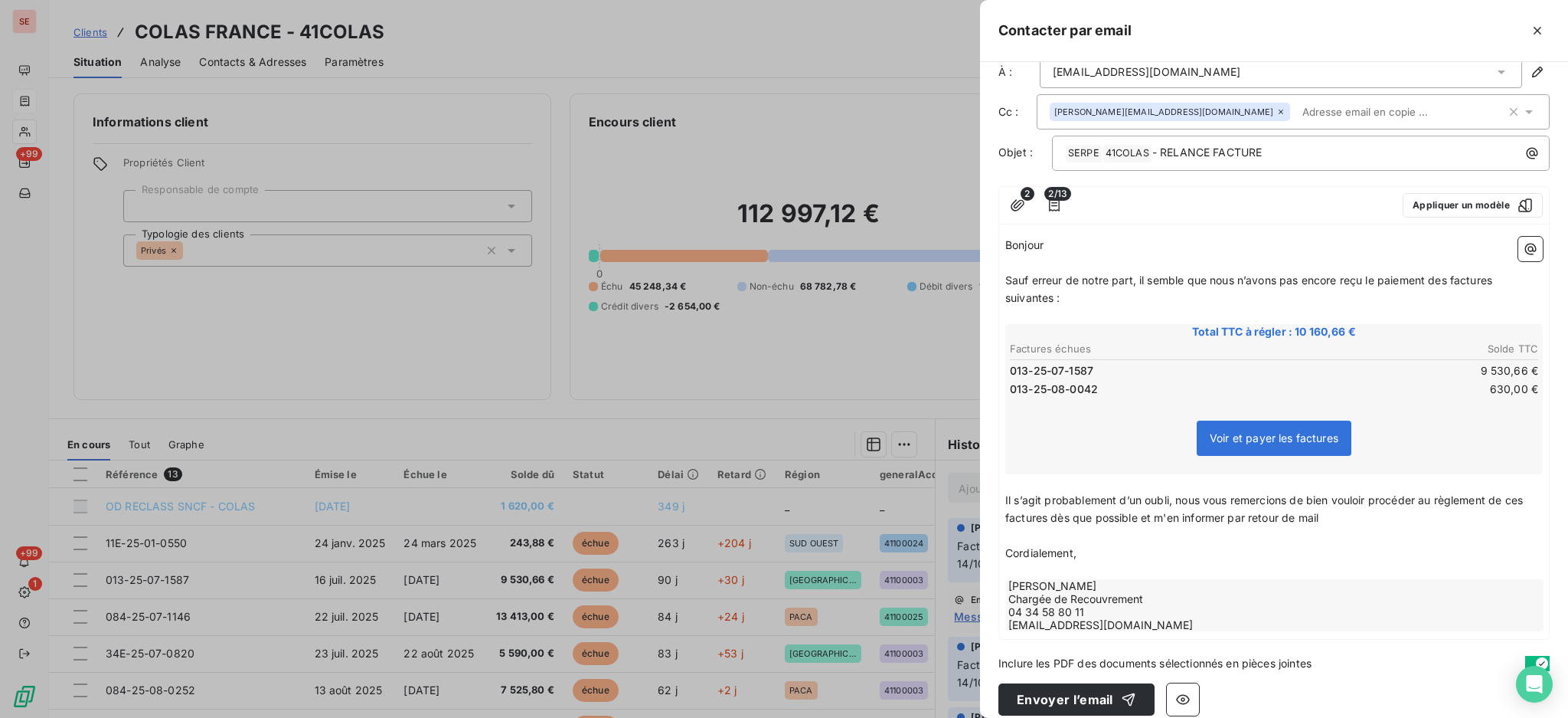
scroll to position [38, 0]
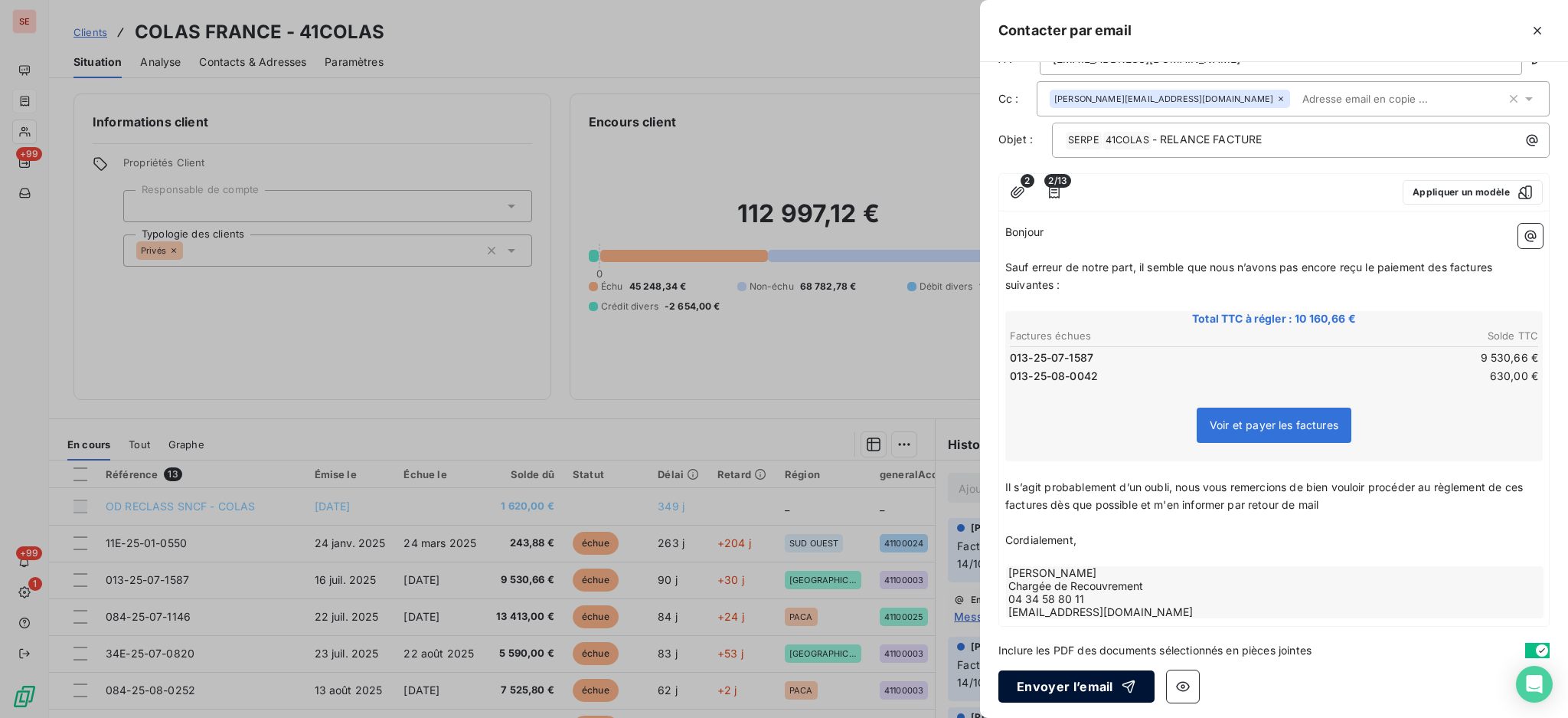
click at [1058, 689] on button "Envoyer l’email" at bounding box center [1076, 686] width 156 height 32
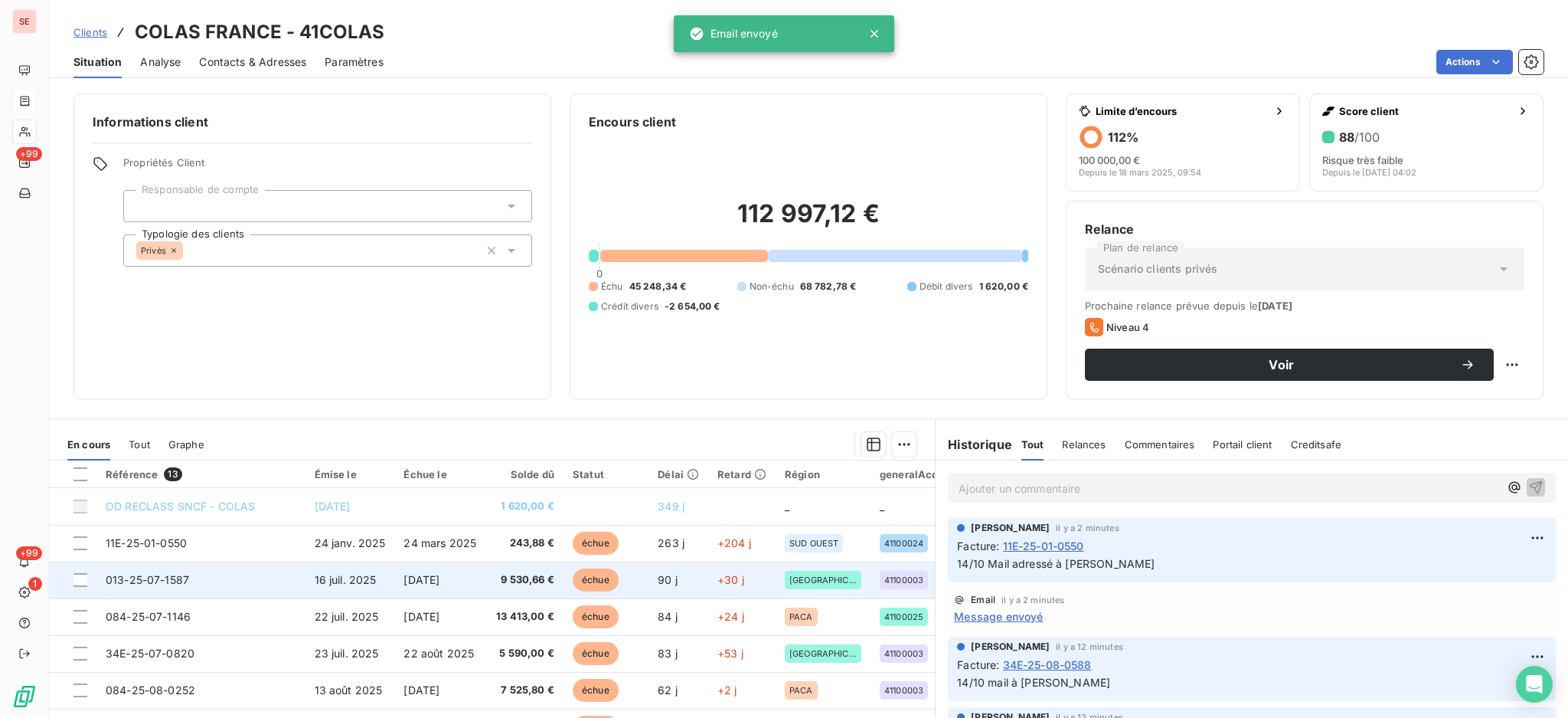
click at [327, 584] on span "16 juil. 2025" at bounding box center [345, 579] width 62 height 13
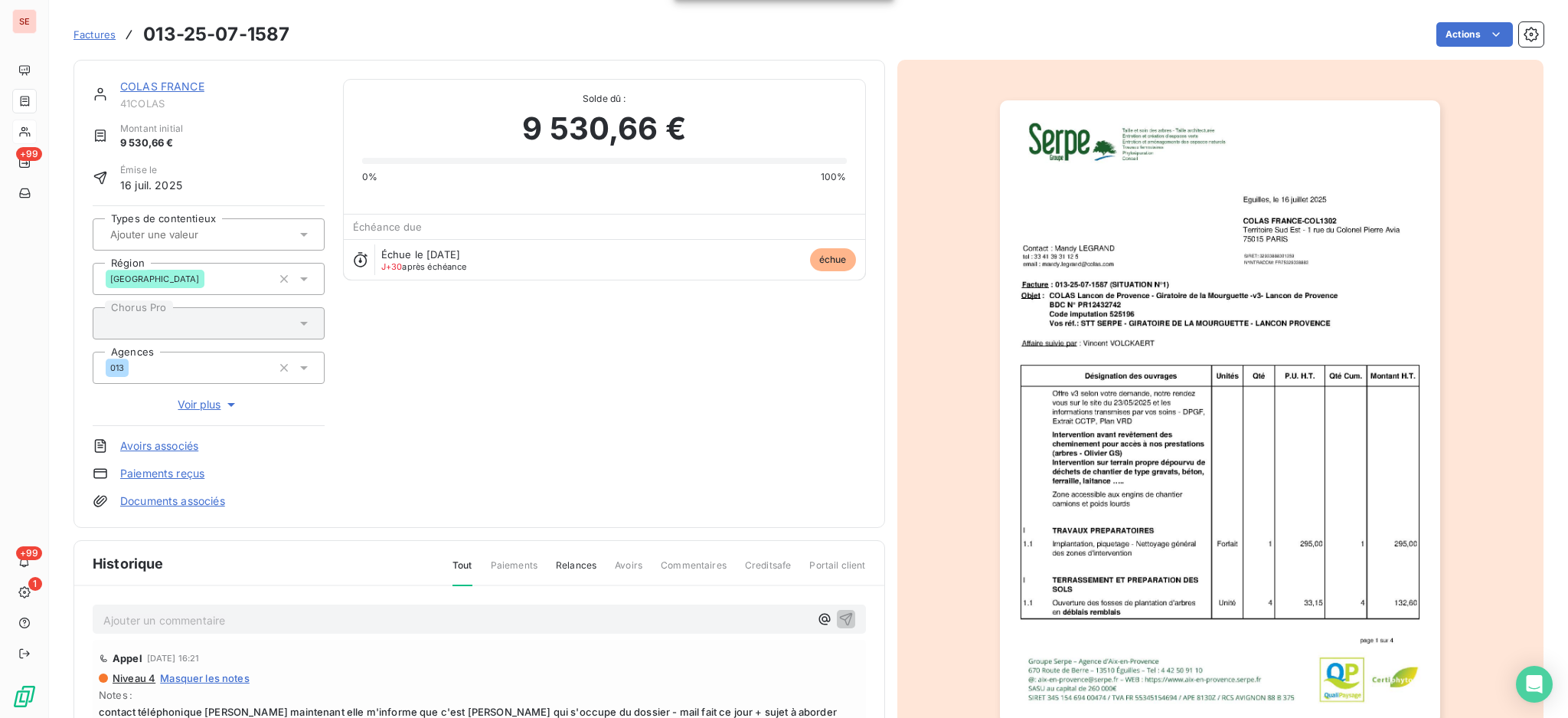
click at [402, 617] on p "Ajouter un commentaire ﻿" at bounding box center [456, 620] width 706 height 19
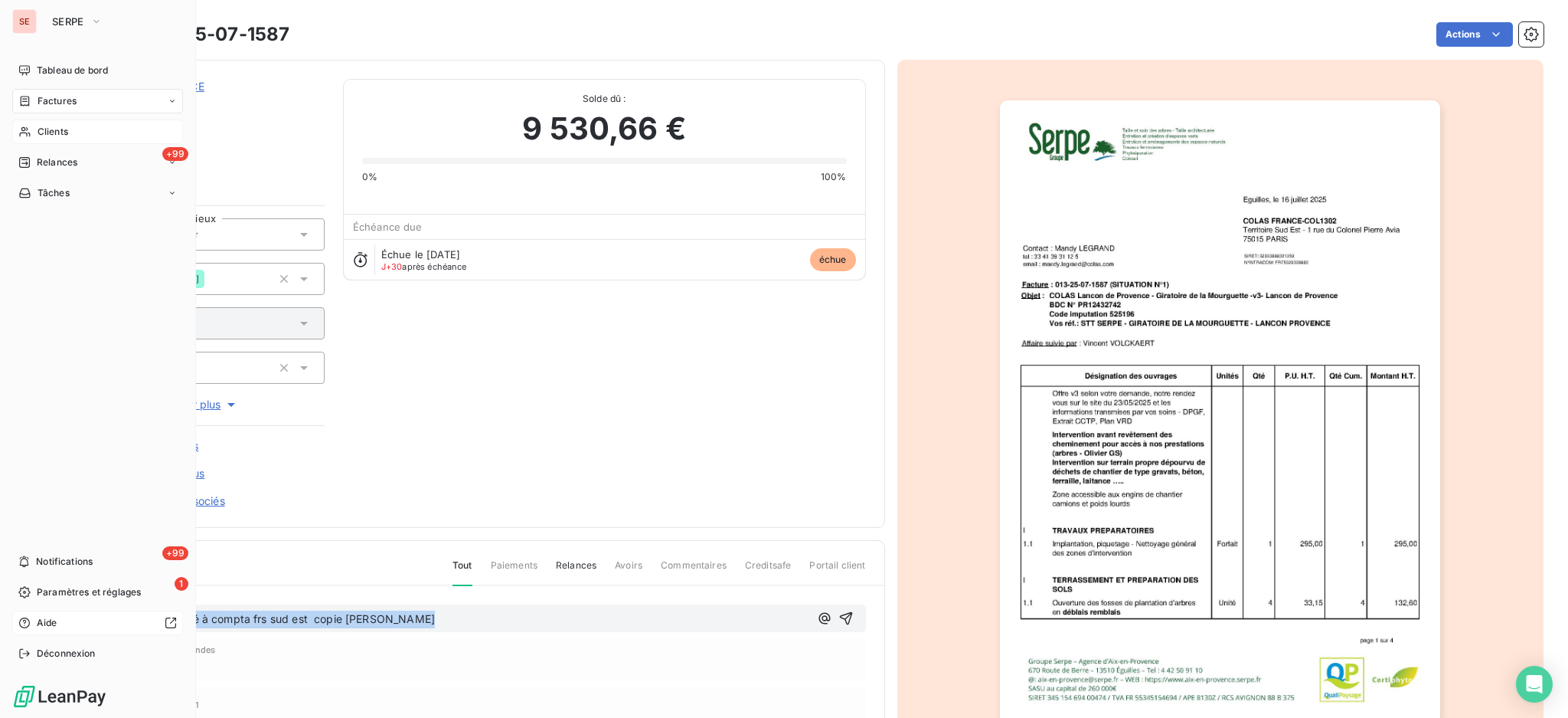
drag, startPoint x: 433, startPoint y: 617, endPoint x: 22, endPoint y: 622, distance: 411.0
click at [22, 622] on div "SE SERPE Tableau de bord Factures Clients +99 Relances Tâches +99 Notifications…" at bounding box center [784, 359] width 1568 height 718
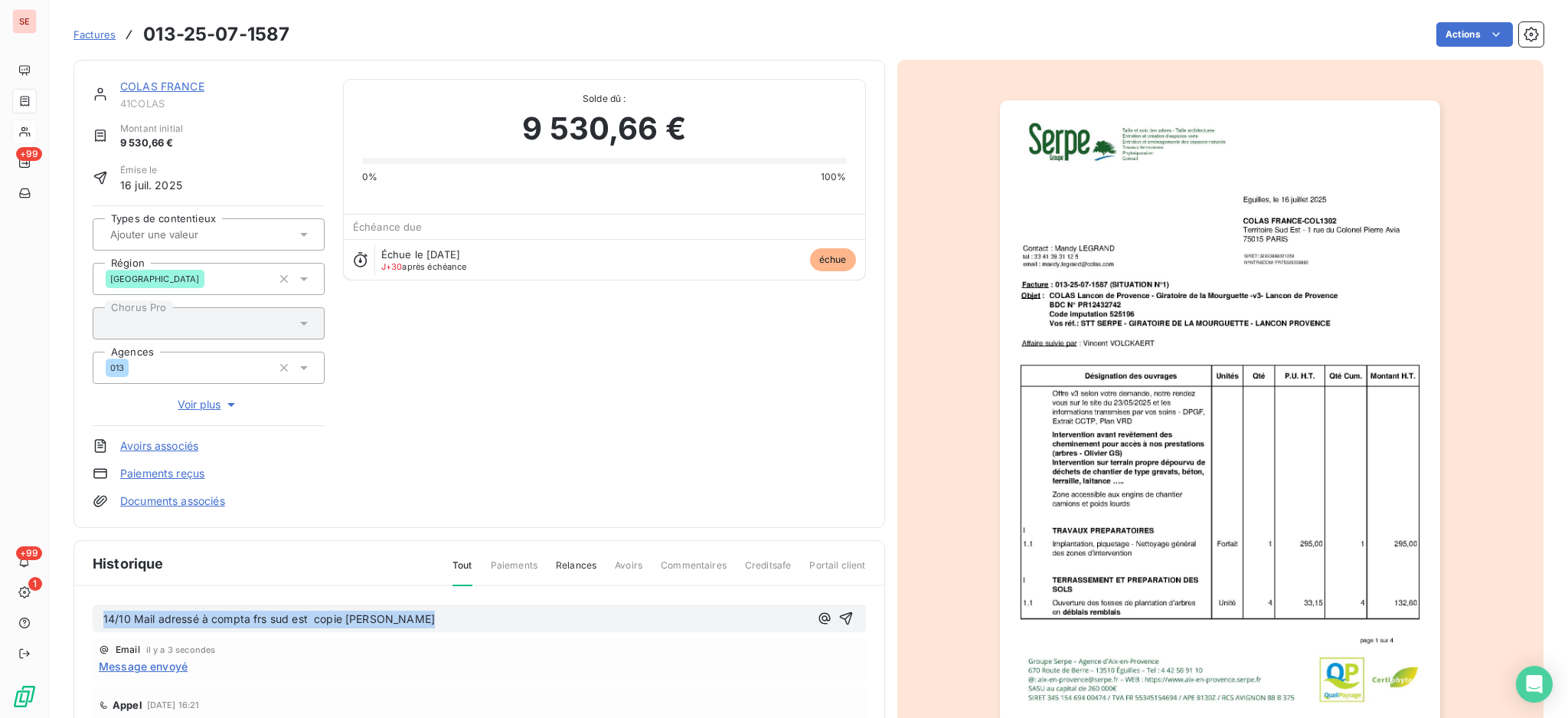
copy span "14/10 Mail adressé à compta frs sud est copie [PERSON_NAME]"
click at [839, 612] on icon "button" at bounding box center [846, 618] width 15 height 15
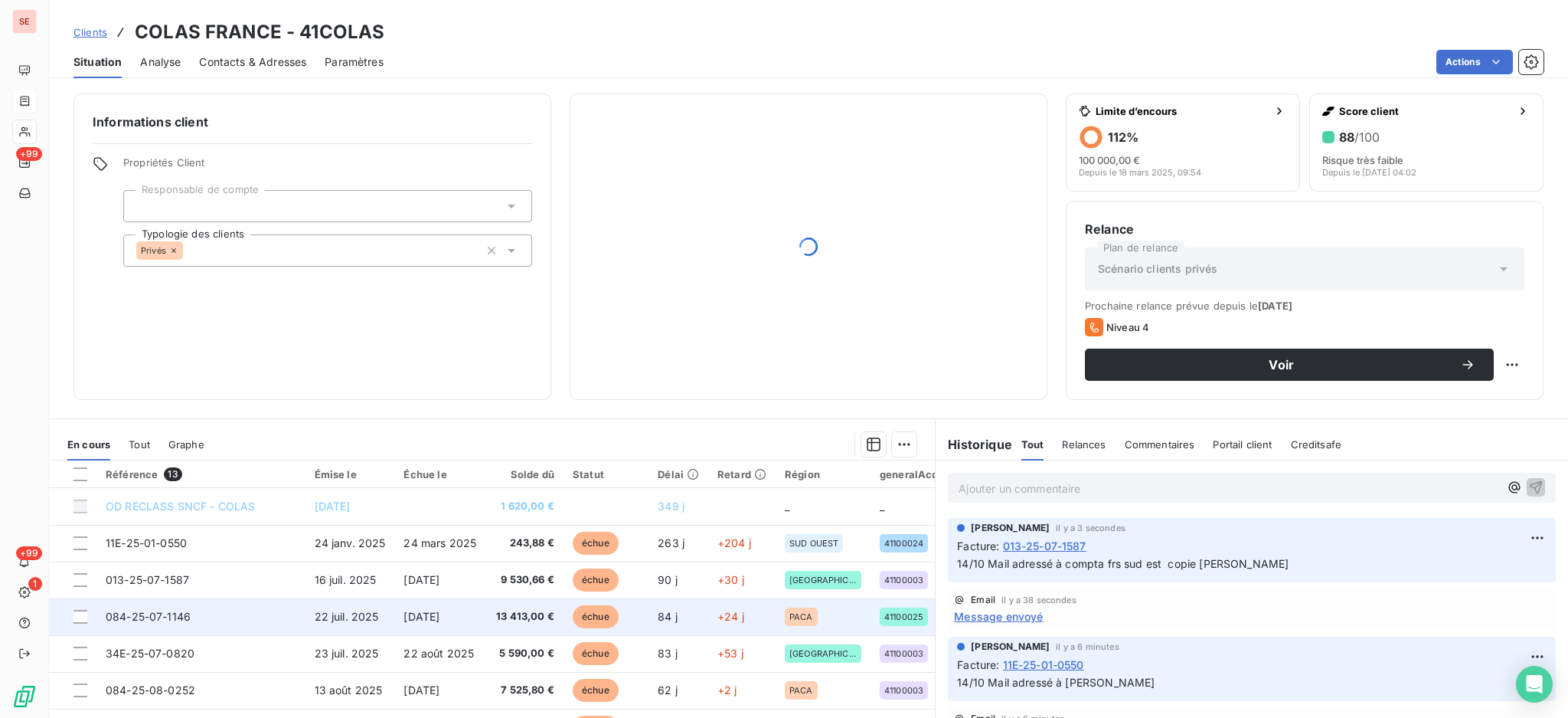
scroll to position [204, 0]
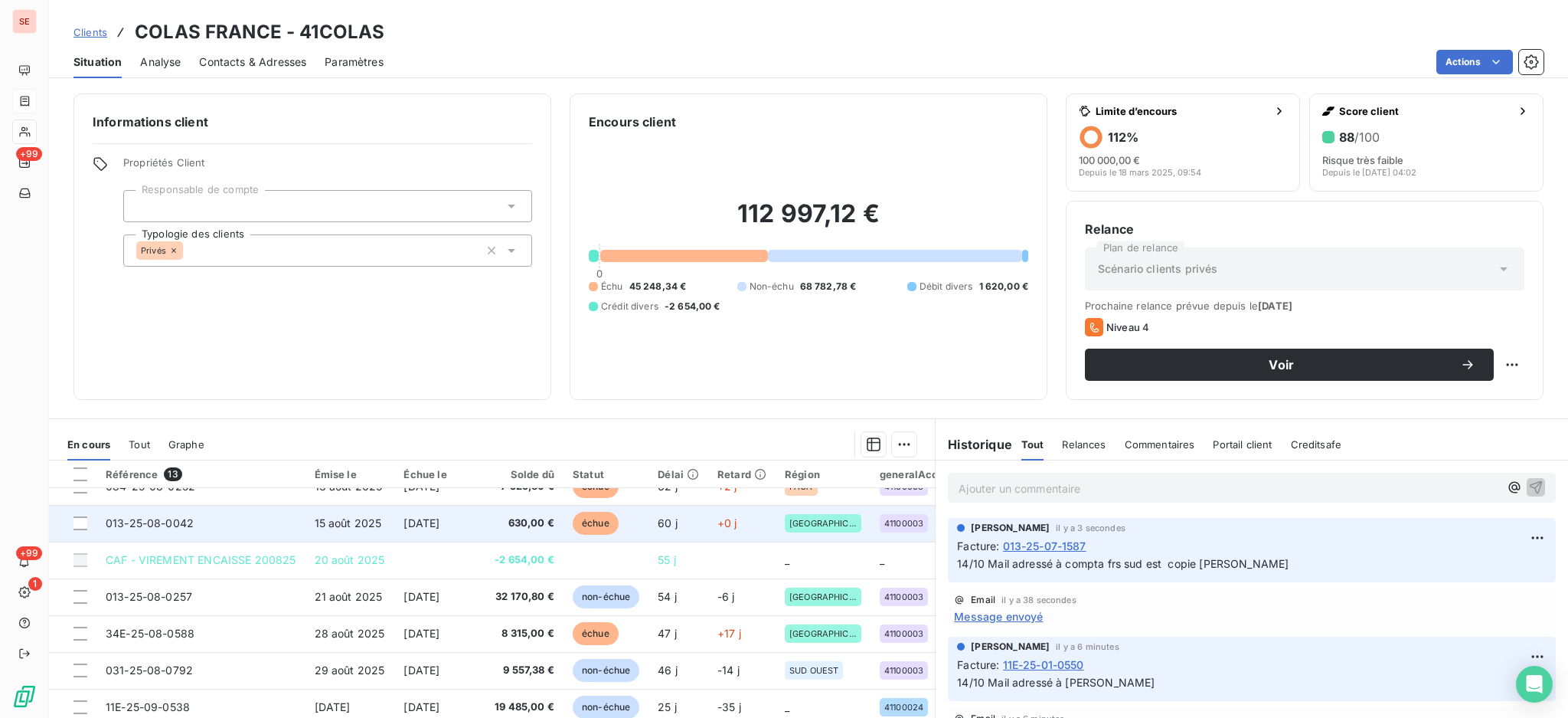
click at [216, 536] on td "013-25-08-0042" at bounding box center [200, 522] width 209 height 37
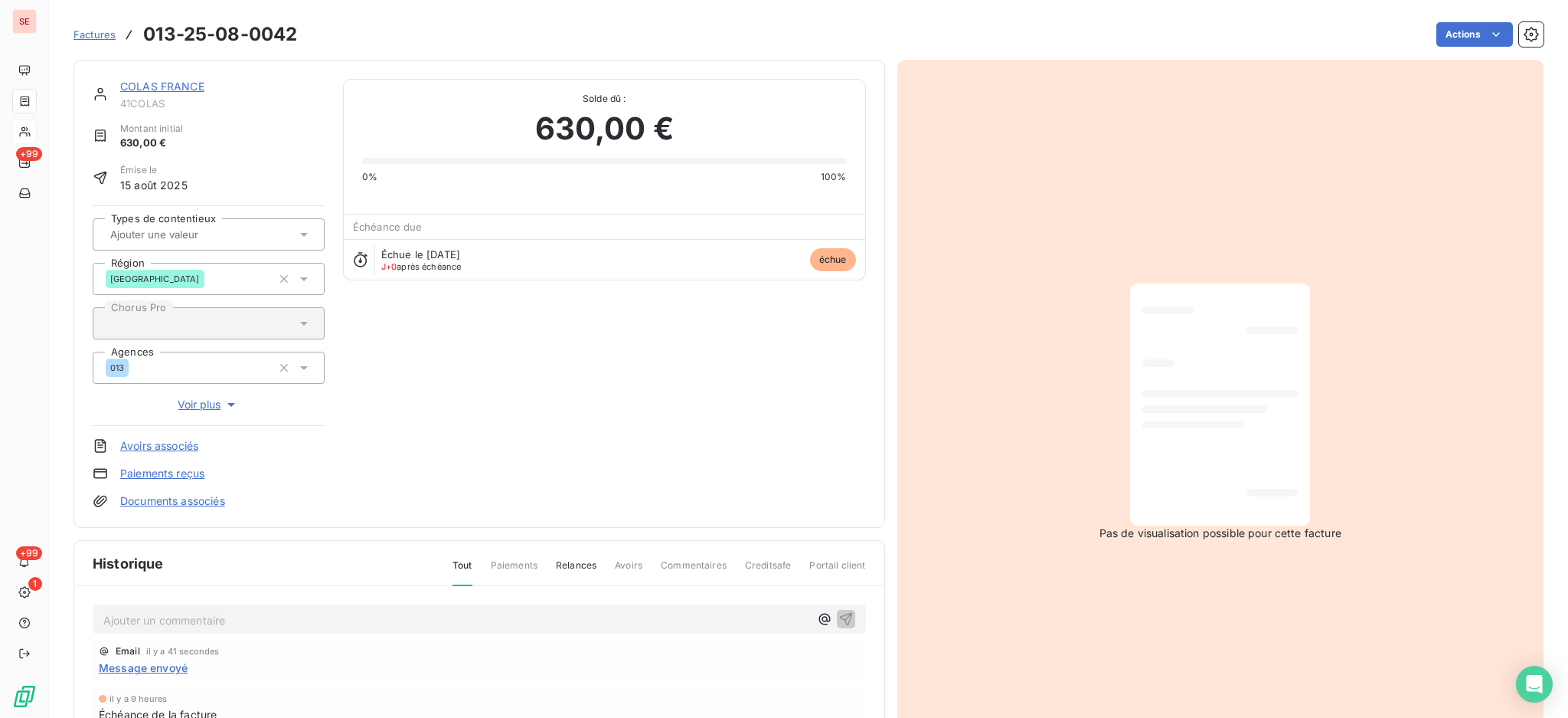
click at [239, 612] on p "Ajouter un commentaire ﻿" at bounding box center [456, 620] width 706 height 19
click at [839, 618] on icon "button" at bounding box center [846, 618] width 15 height 15
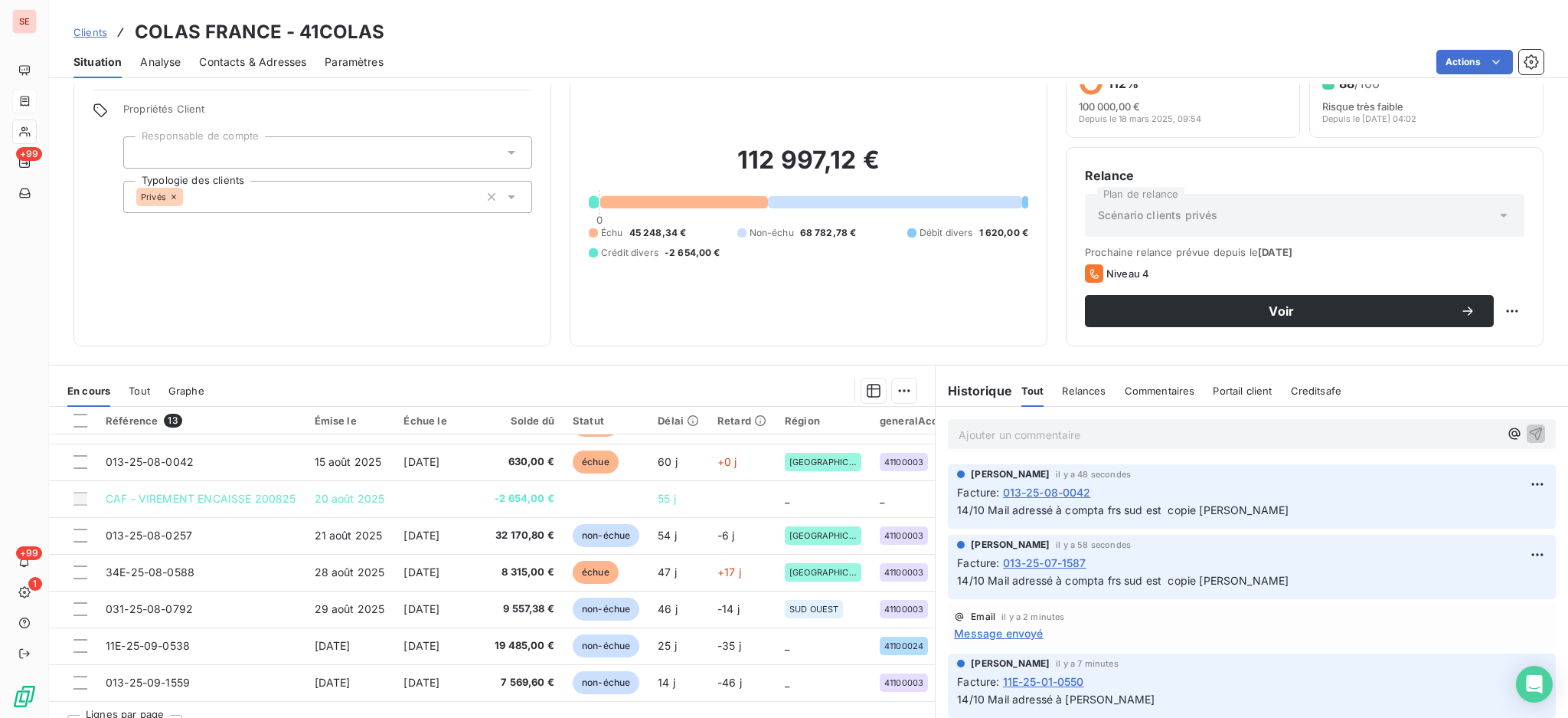
scroll to position [82, 0]
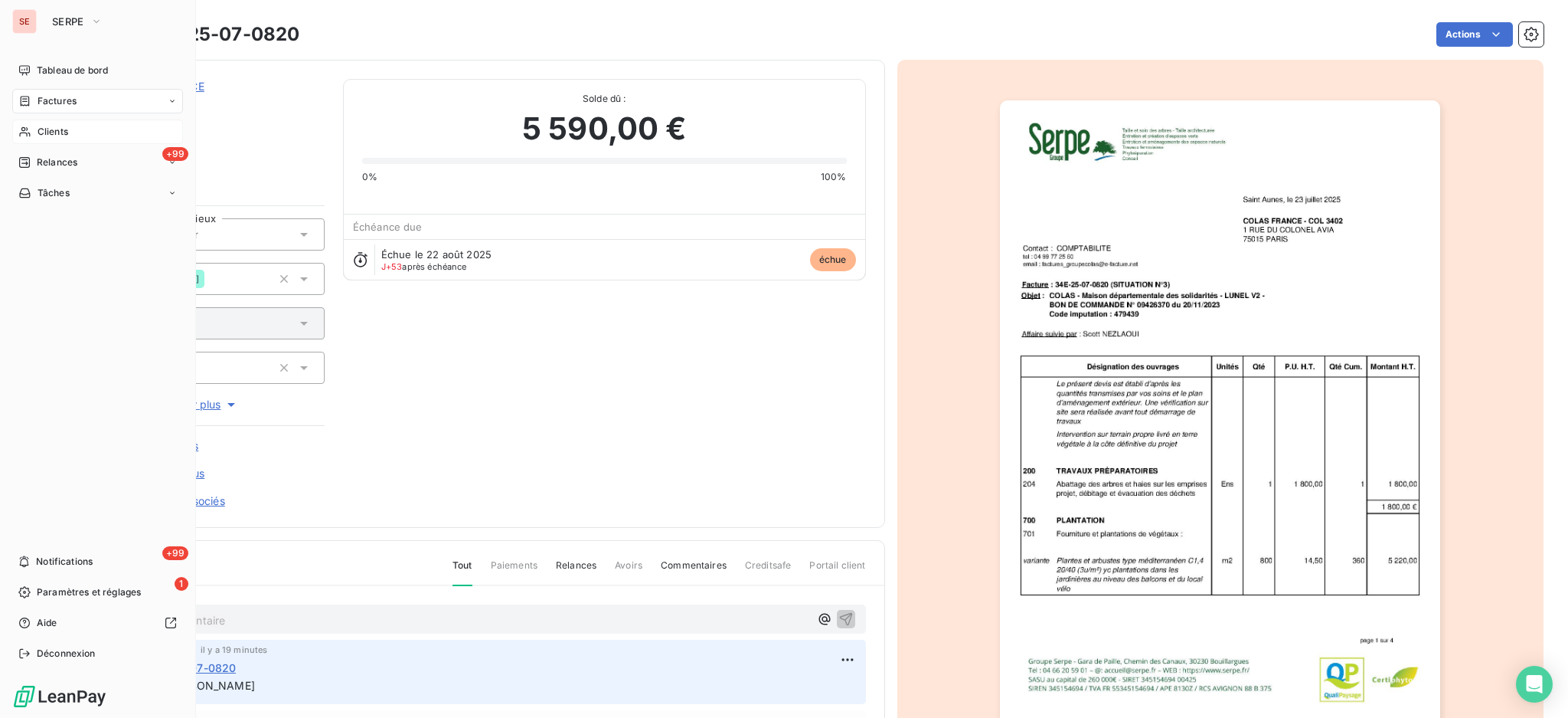
click at [45, 129] on span "Clients" at bounding box center [53, 132] width 31 height 14
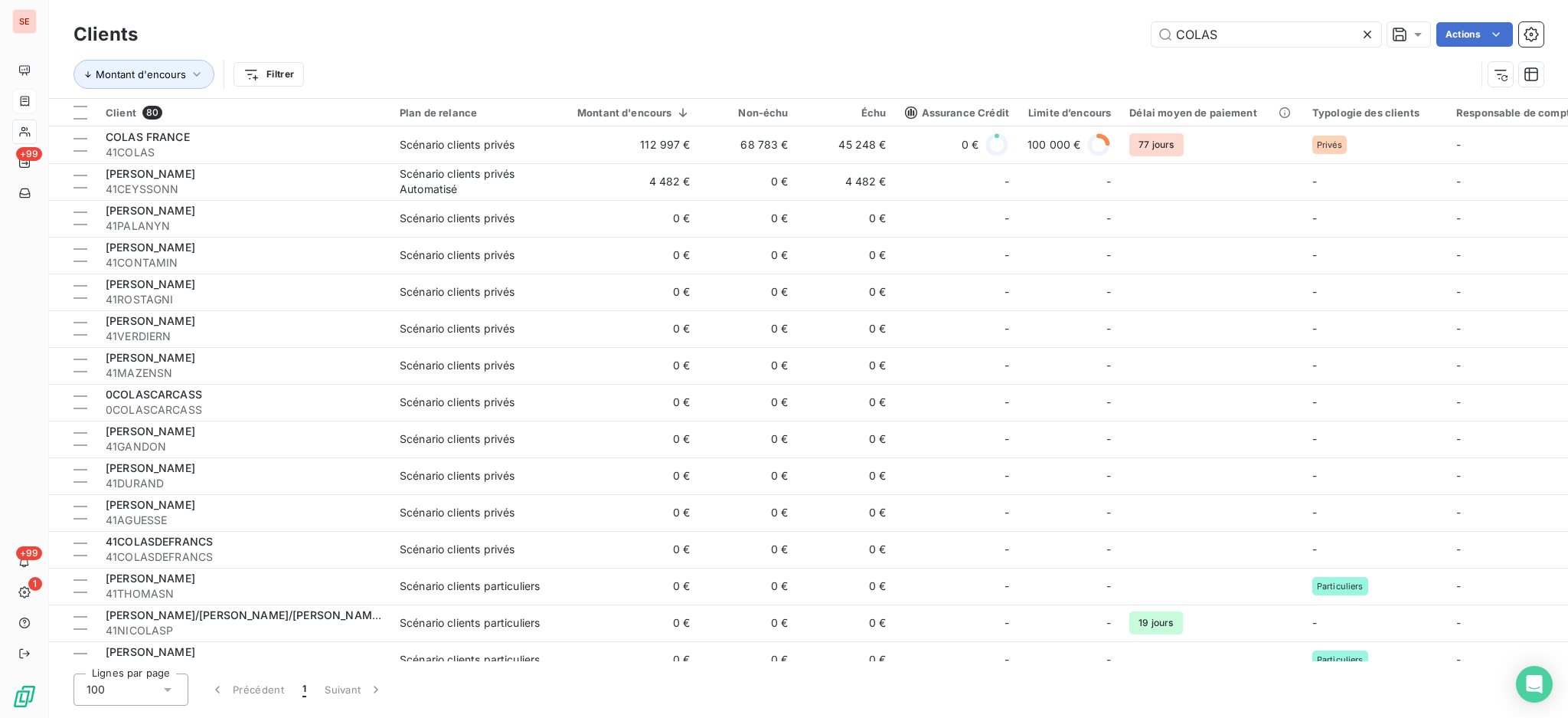
drag, startPoint x: 1205, startPoint y: 32, endPoint x: 989, endPoint y: 17, distance: 216.5
click at [1050, 15] on div "Clients COLAS Actions Montant d'encours Filtrer" at bounding box center [808, 49] width 1518 height 98
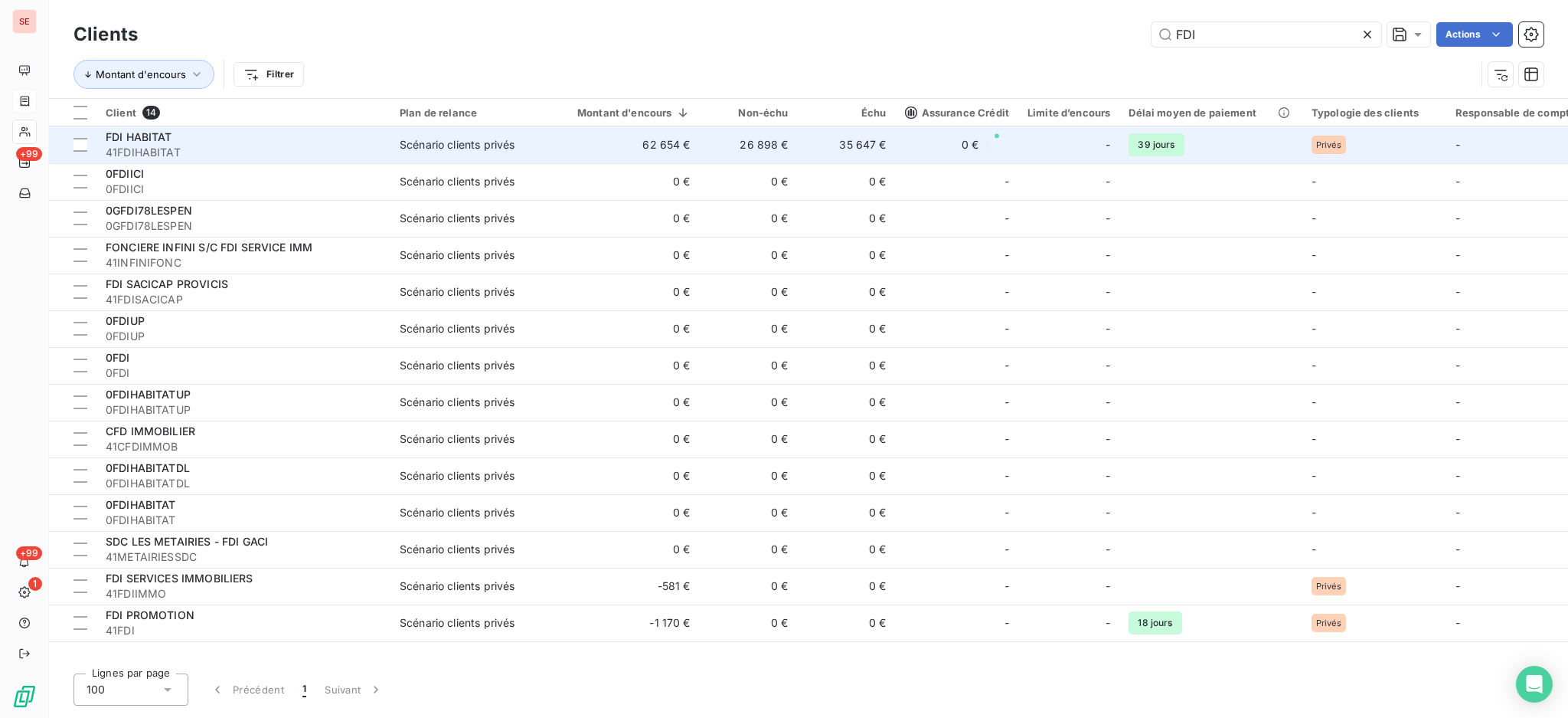
type input "FDI"
click at [195, 147] on span "41FDIHABITAT" at bounding box center [243, 152] width 276 height 15
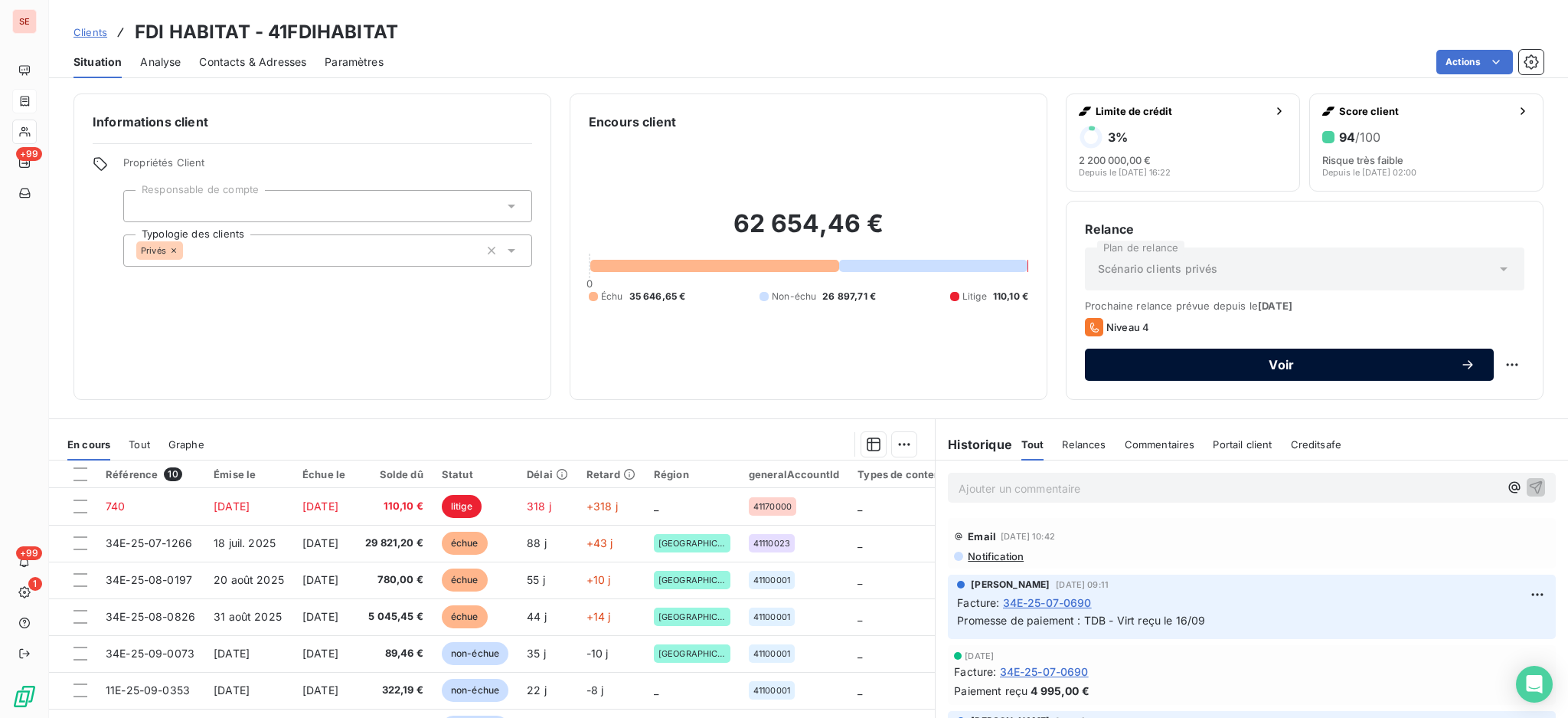
click at [1174, 366] on span "Voir" at bounding box center [1281, 364] width 356 height 12
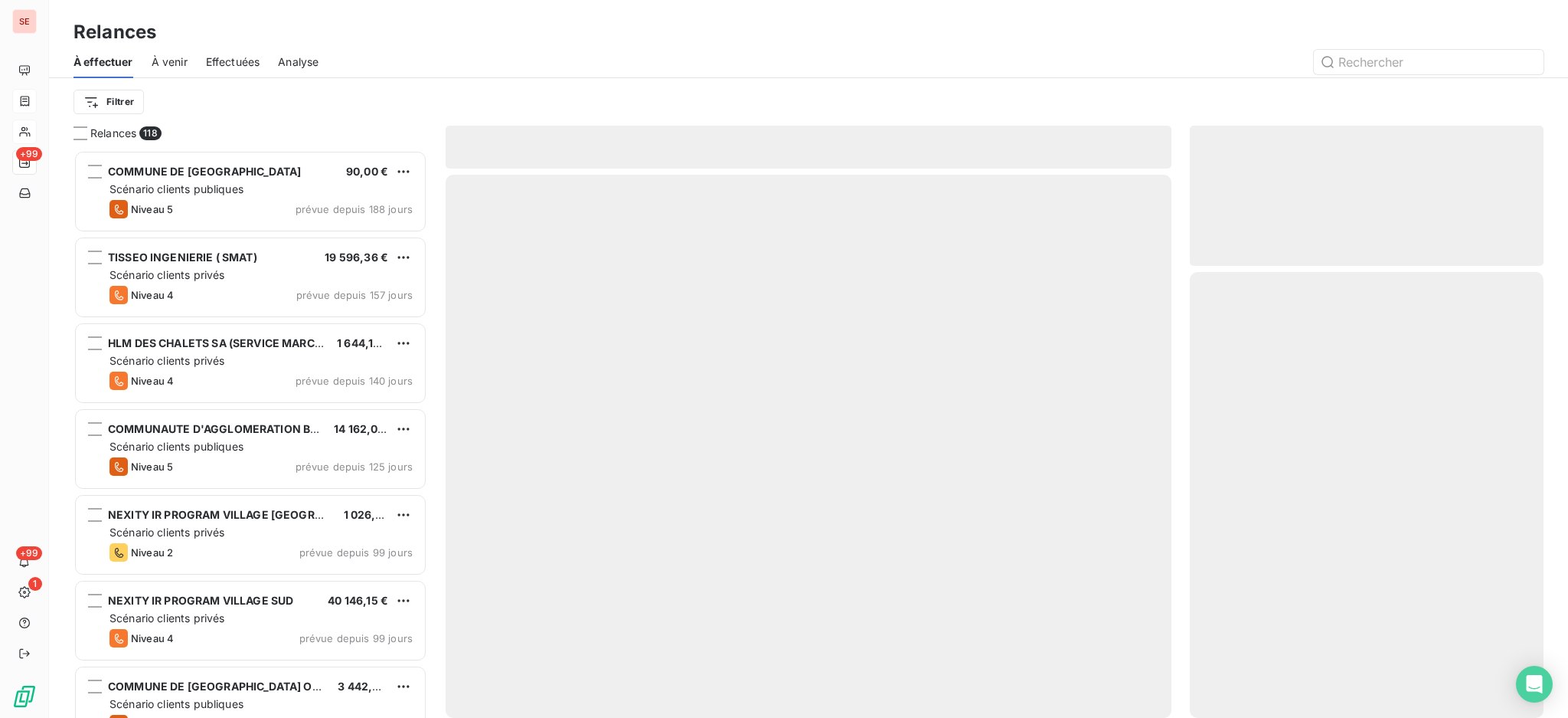
scroll to position [553, 337]
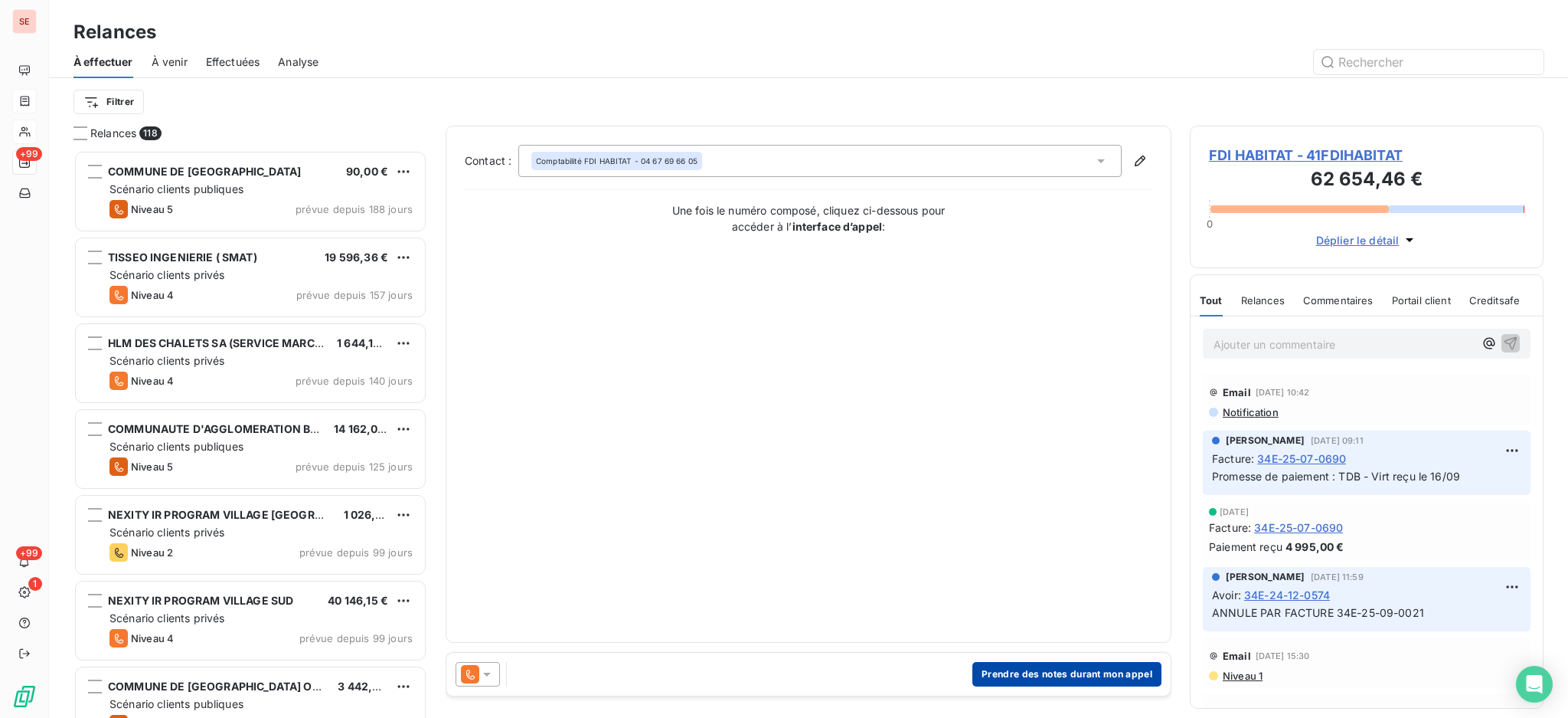
click at [1059, 672] on button "Prendre des notes durant mon appel" at bounding box center [1067, 673] width 190 height 25
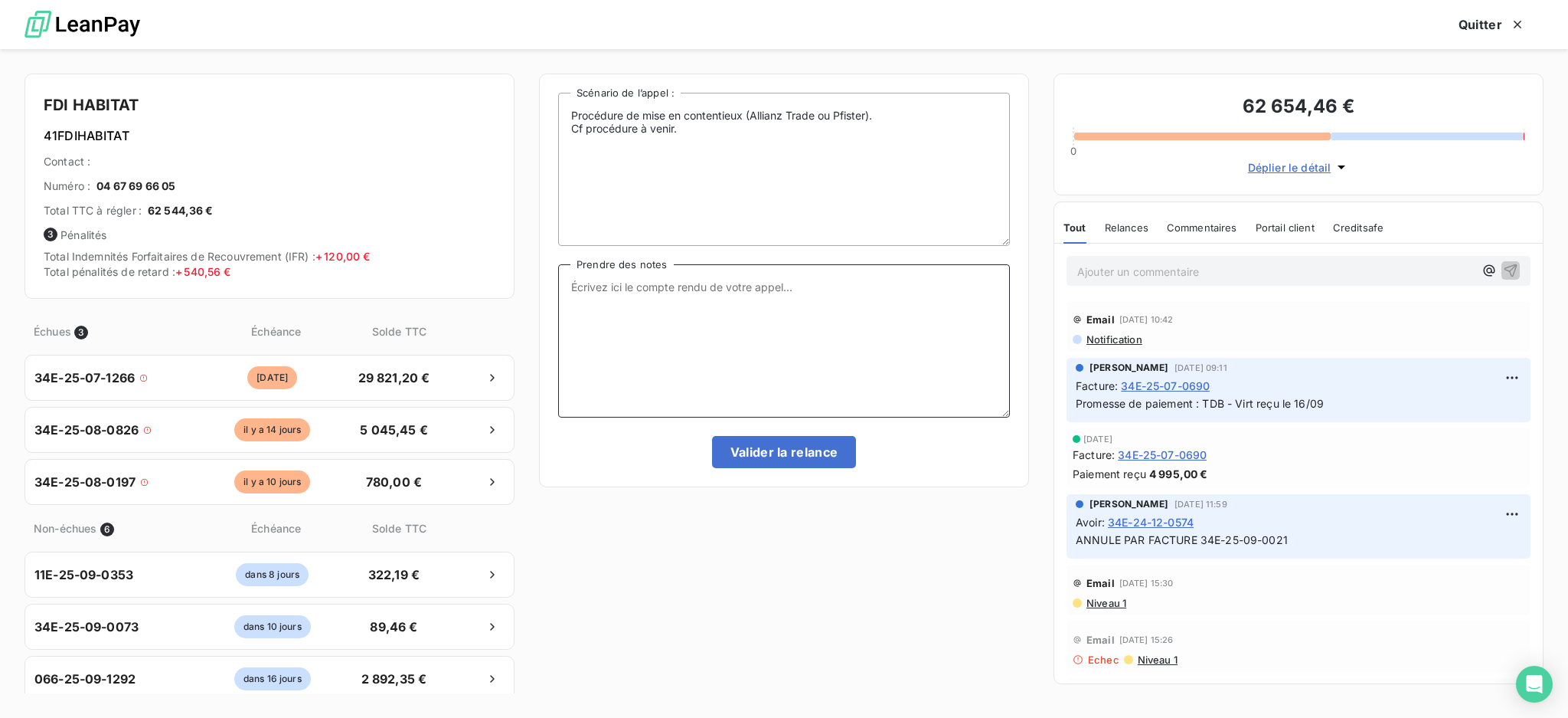
click at [683, 294] on textarea "Prendre des notes" at bounding box center [783, 341] width 452 height 153
click at [562, 290] on textarea "Prendre des notes" at bounding box center [783, 341] width 452 height 153
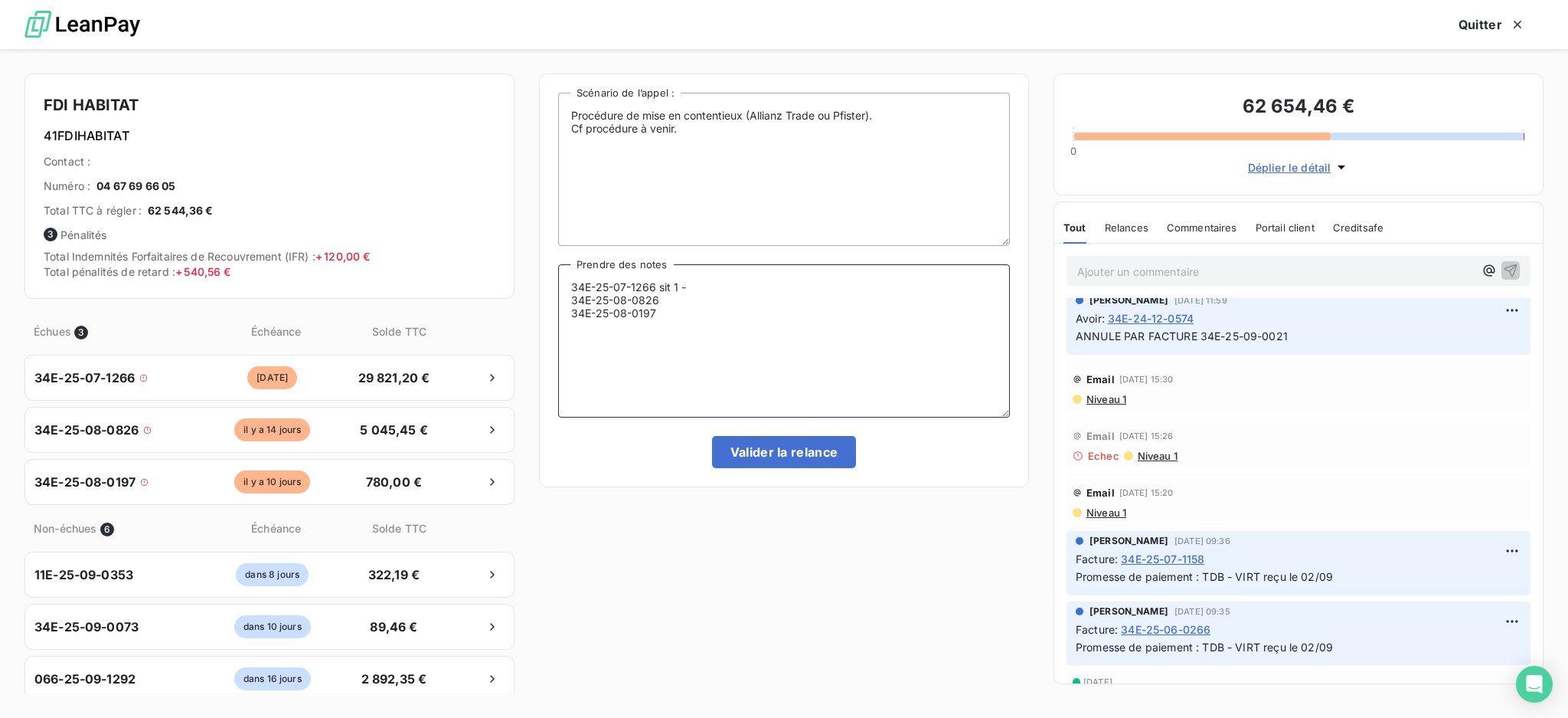
scroll to position [0, 0]
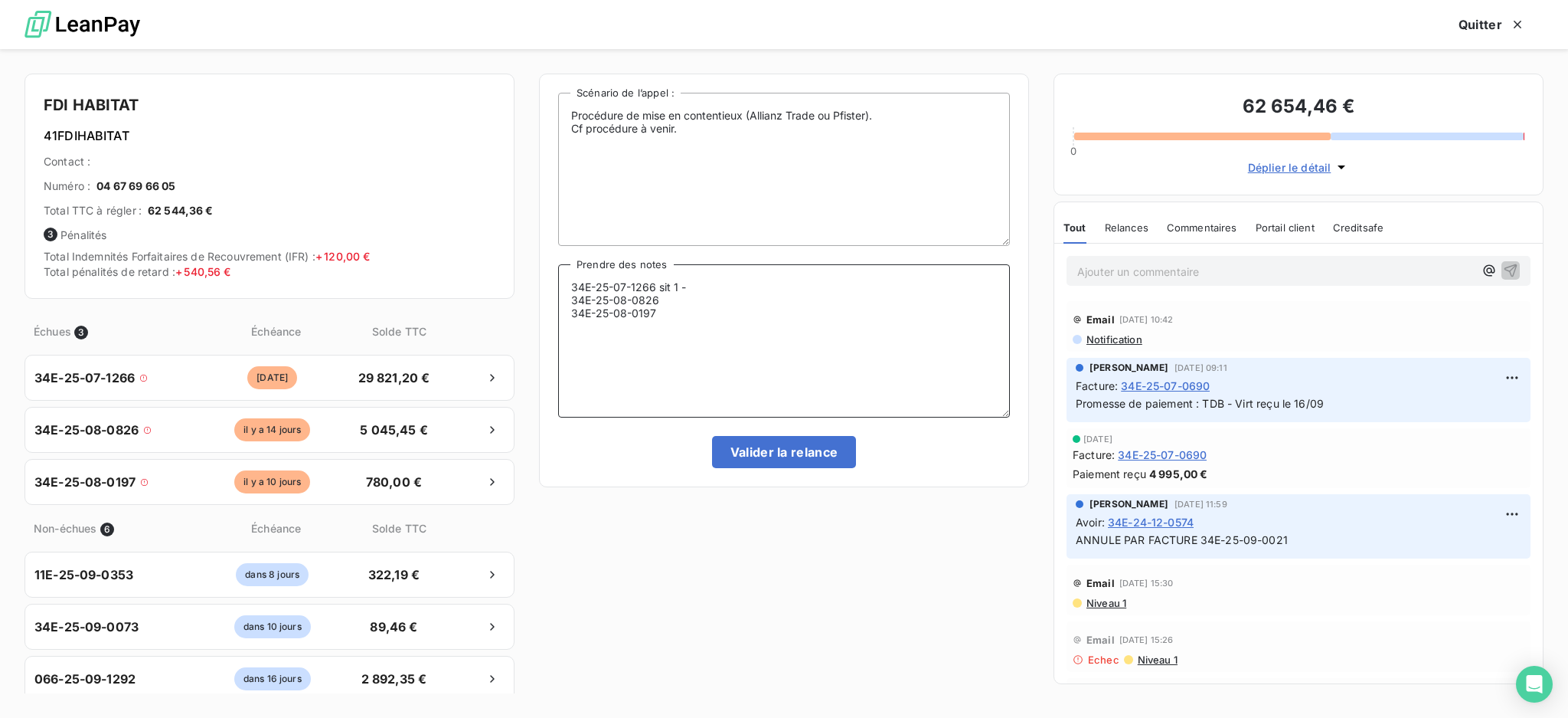
click at [712, 299] on textarea "34E-25-07-1266 sit 1 - 34E-25-08-0826 34E-25-08-0197" at bounding box center [783, 341] width 452 height 153
click at [670, 308] on textarea "34E-25-07-1266 sit 1 - ETOILE O SAUVIAN - 34E-25-08-0826 34E-25-08-0197" at bounding box center [783, 341] width 452 height 153
click at [668, 308] on textarea "34E-25-07-1266 sit 1 - ETOILE O SAUVIAN - 34E-25-08-0826 34E-25-08-0197" at bounding box center [783, 341] width 452 height 153
click at [672, 330] on textarea "34E-25-07-1266 sit 1 - ETOILE O SAUVIAN - 34E-25-08-0826 CE - PATRIMOINE IMMOBI…" at bounding box center [783, 341] width 452 height 153
click at [671, 335] on textarea "34E-25-07-1266 sit 1 - ETOILE O SAUVIAN - 34E-25-08-0826 CE - PATRIMOINE IMMOBI…" at bounding box center [783, 341] width 452 height 153
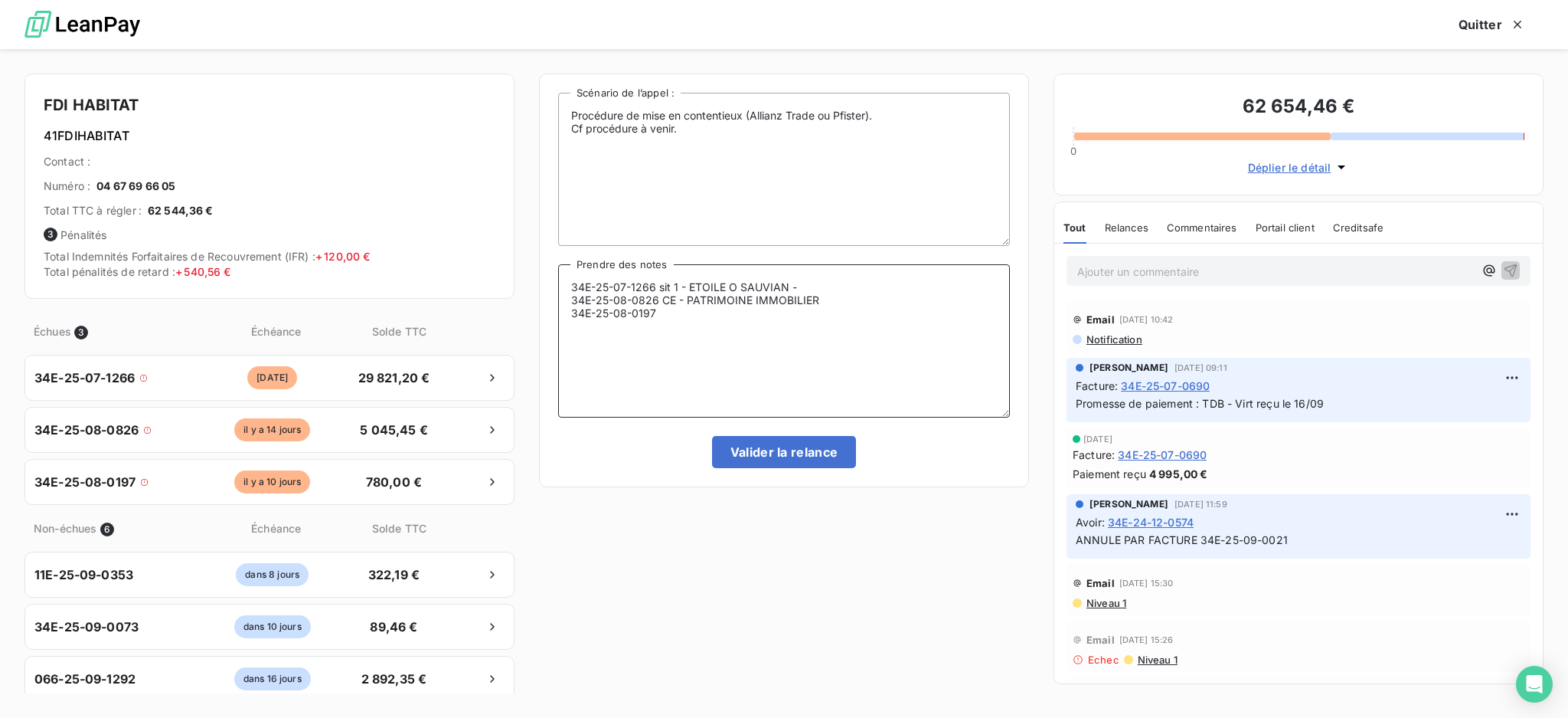
click at [671, 327] on textarea "34E-25-07-1266 sit 1 - ETOILE O SAUVIAN - 34E-25-08-0826 CE - PATRIMOINE IMMOBI…" at bounding box center [783, 341] width 452 height 153
drag, startPoint x: 737, startPoint y: 332, endPoint x: 659, endPoint y: 324, distance: 78.4
click at [659, 324] on textarea "34E-25-07-1266 sit 1 - ETOILE O SAUVIAN - 34E-25-08-0826 CE - PATRIMOINE IMMOBI…" at bounding box center [783, 341] width 452 height 153
click at [598, 337] on textarea "34E-25-07-1266 sit 1 - ETOILE O SAUVIAN - 34E-25-08-0826 CE - PATRIMOINE IMMOBI…" at bounding box center [783, 341] width 452 height 153
click at [882, 344] on textarea "34E-25-07-1266 sit 1 - ETOILE O SAUVIAN - 34E-25-08-0826 CE - PATRIMOINE IMMOBI…" at bounding box center [783, 341] width 452 height 153
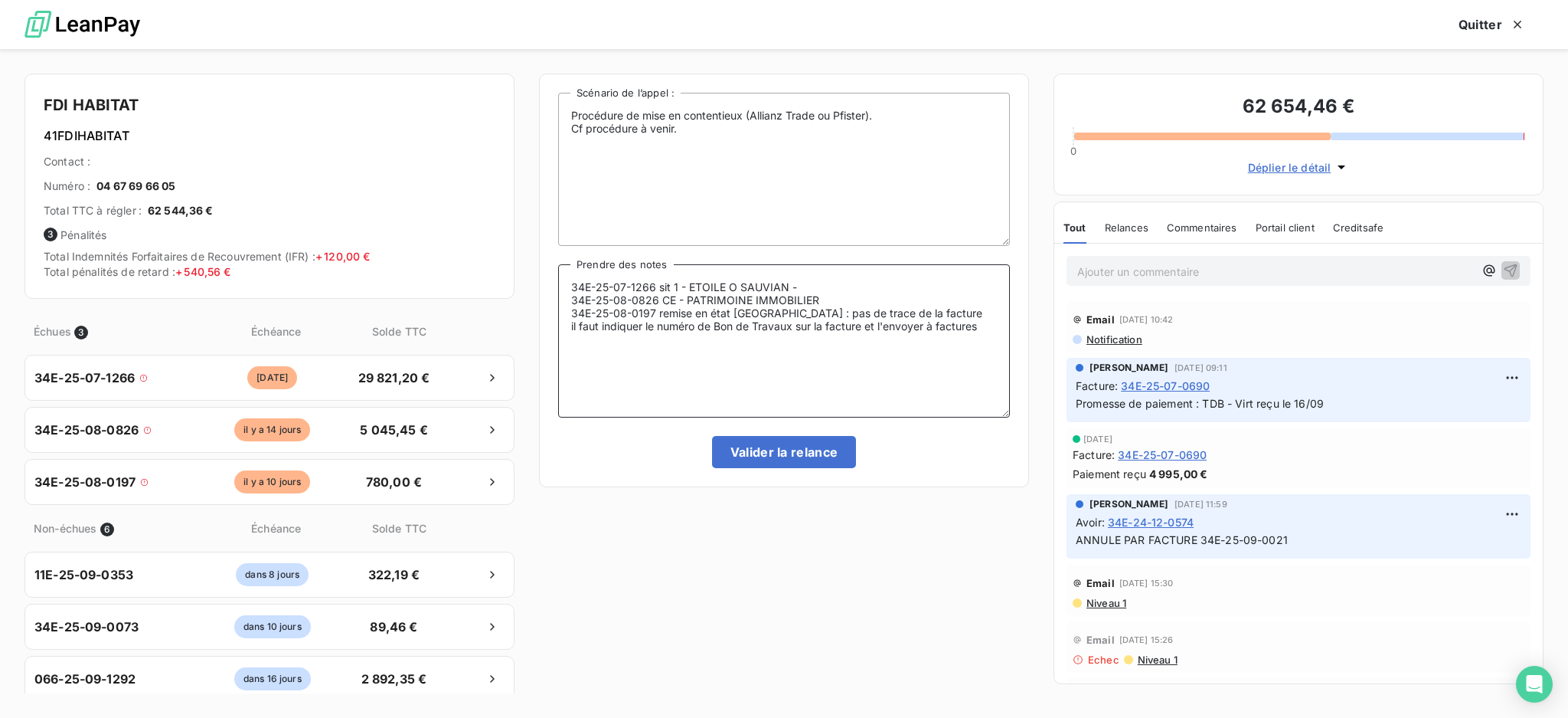
click at [994, 338] on textarea "34E-25-07-1266 sit 1 - ETOILE O SAUVIAN - 34E-25-08-0826 CE - PATRIMOINE IMMOBI…" at bounding box center [783, 341] width 452 height 153
drag, startPoint x: 979, startPoint y: 344, endPoint x: 939, endPoint y: 341, distance: 40.1
click at [939, 341] on textarea "34E-25-07-1266 sit 1 - ETOILE O SAUVIAN - 34E-25-08-0826 CE - PATRIMOINE IMMOBI…" at bounding box center [783, 341] width 452 height 153
paste textarea ".[EMAIL_ADDRESS][DOMAIN_NAME]"
click at [839, 307] on textarea "34E-25-07-1266 sit 1 - ETOILE O SAUVIAN - 34E-25-08-0826 CE - PATRIMOINE IMMOBI…" at bounding box center [783, 341] width 452 height 153
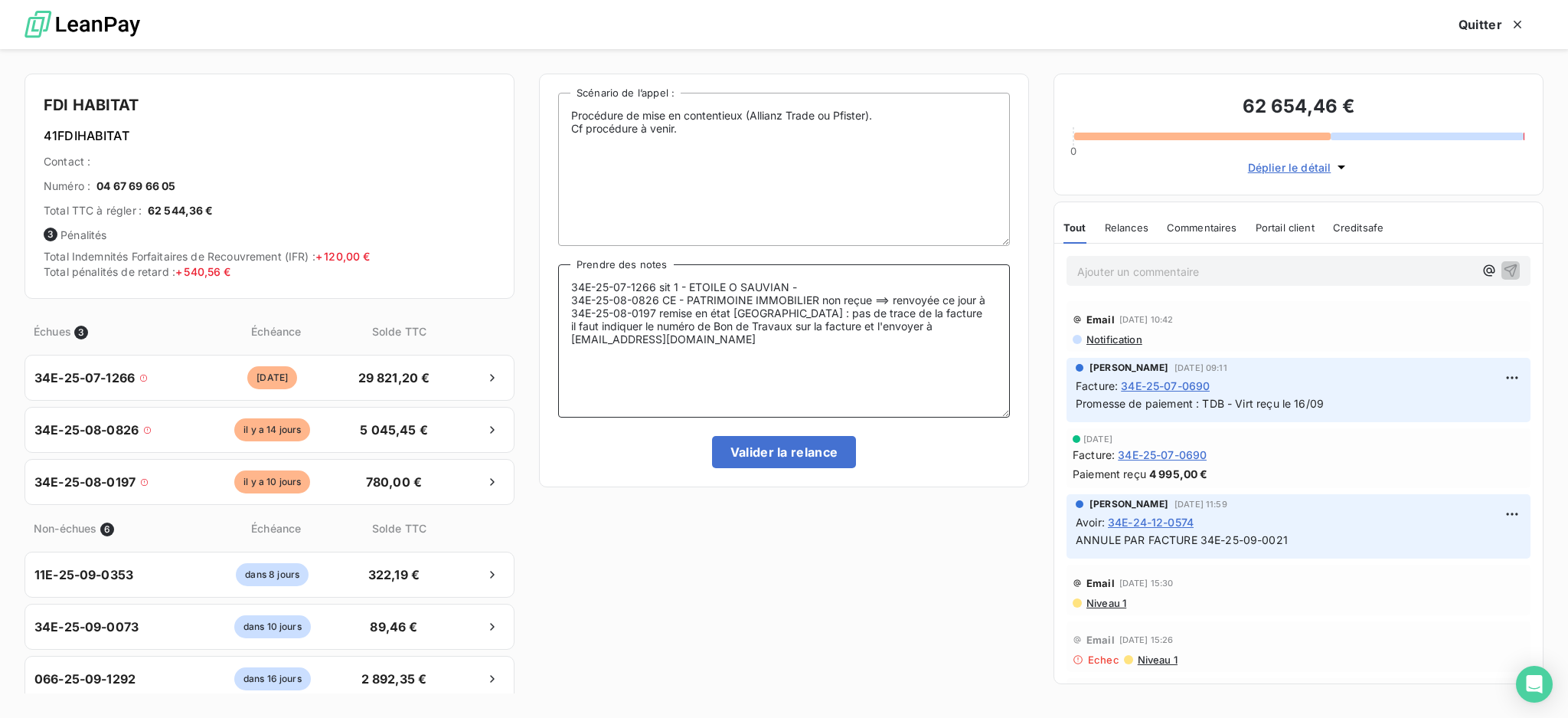
paste textarea "[EMAIL_ADDRESS][DOMAIN_NAME]"
click at [825, 295] on textarea "34E-25-07-1266 sit 1 - ETOILE O SAUVIAN - 34E-25-08-0826 CE - PATRIMOINE IMMOBI…" at bounding box center [783, 341] width 452 height 153
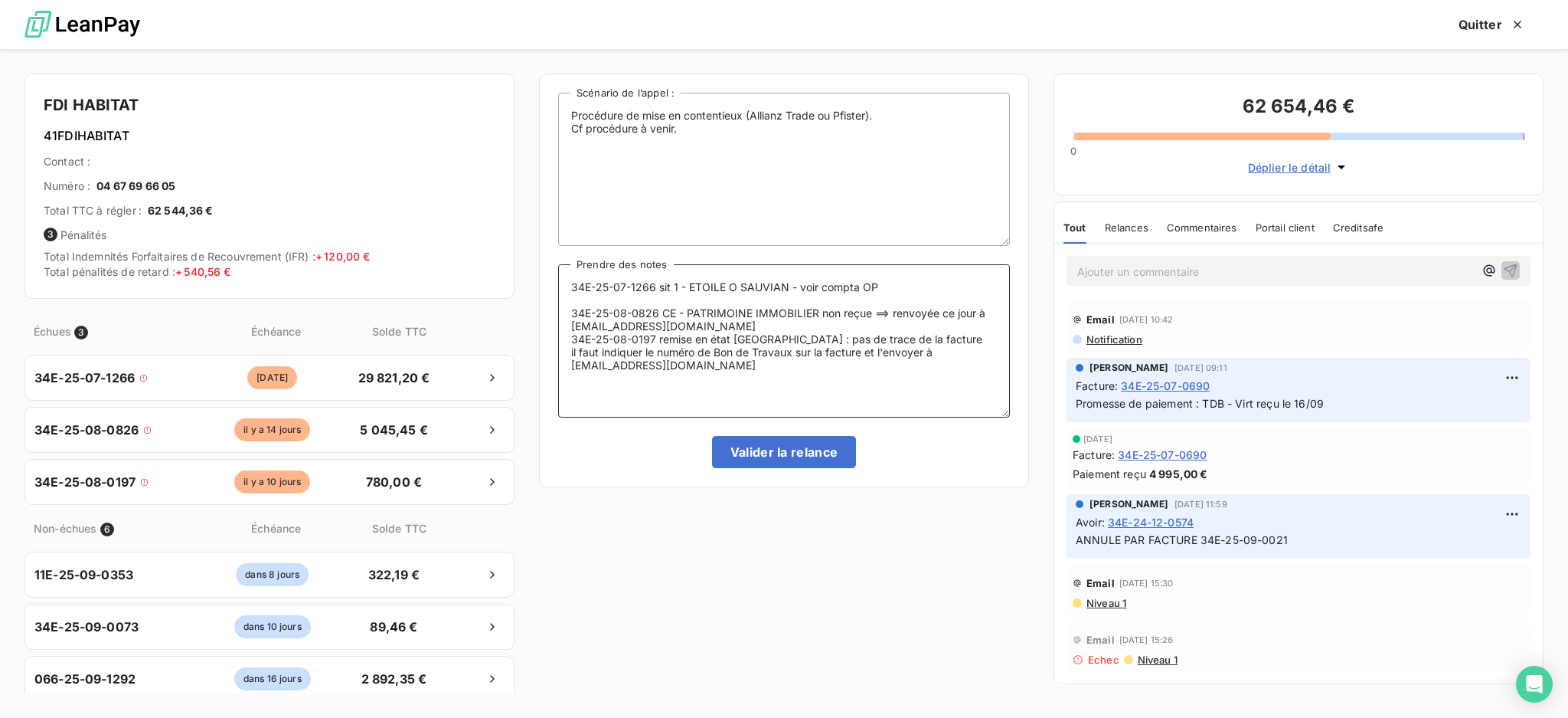
click at [779, 334] on textarea "34E-25-07-1266 sit 1 - ETOILE O SAUVIAN - voir compta OP 34E-25-08-0826 CE - PA…" at bounding box center [783, 341] width 452 height 153
click at [928, 296] on textarea "34E-25-07-1266 sit 1 - ETOILE O SAUVIAN - voir compta OP 34E-25-08-0826 CE - PA…" at bounding box center [783, 341] width 452 height 153
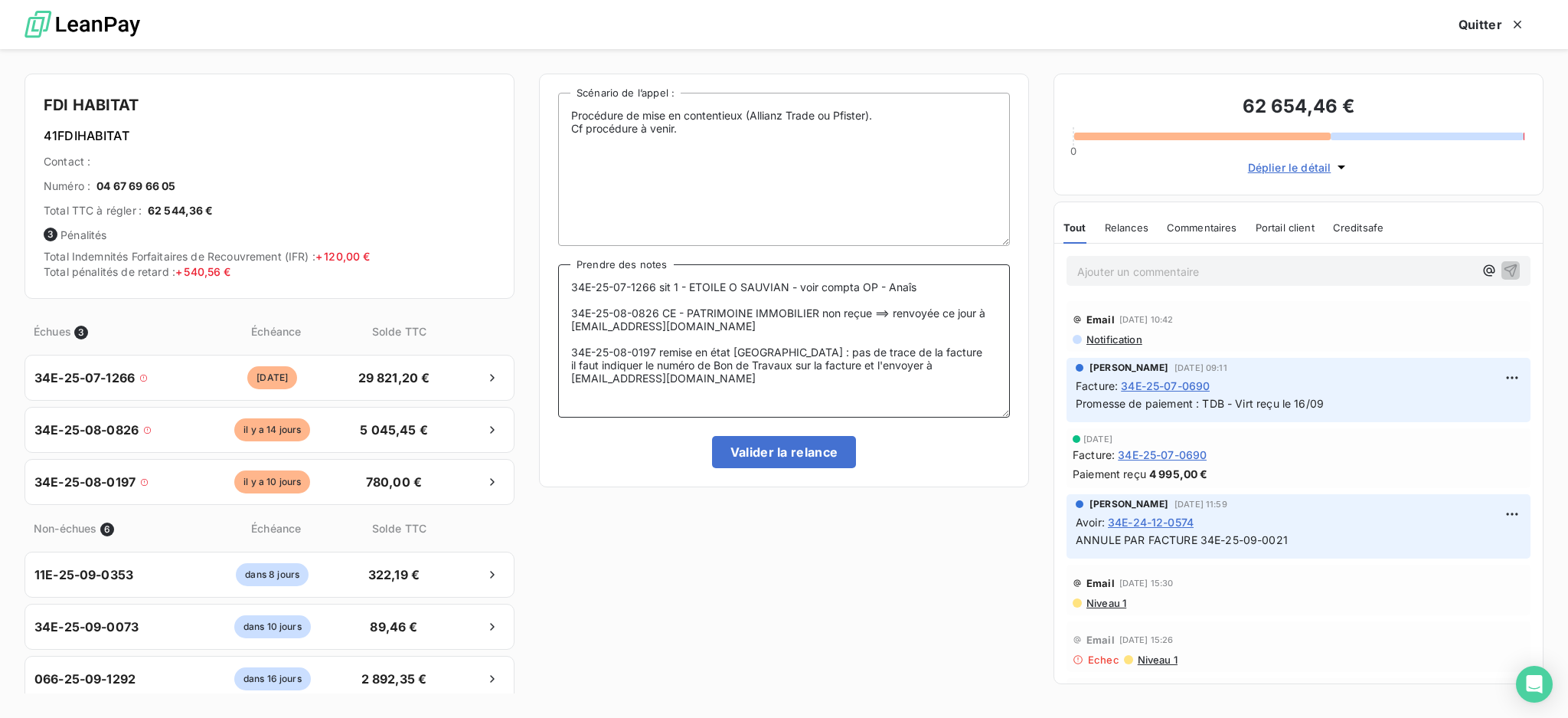
click at [929, 305] on textarea "34E-25-07-1266 sit 1 - ETOILE O SAUVIAN - voir compta OP - Anaîs 34E-25-08-0826…" at bounding box center [783, 341] width 452 height 153
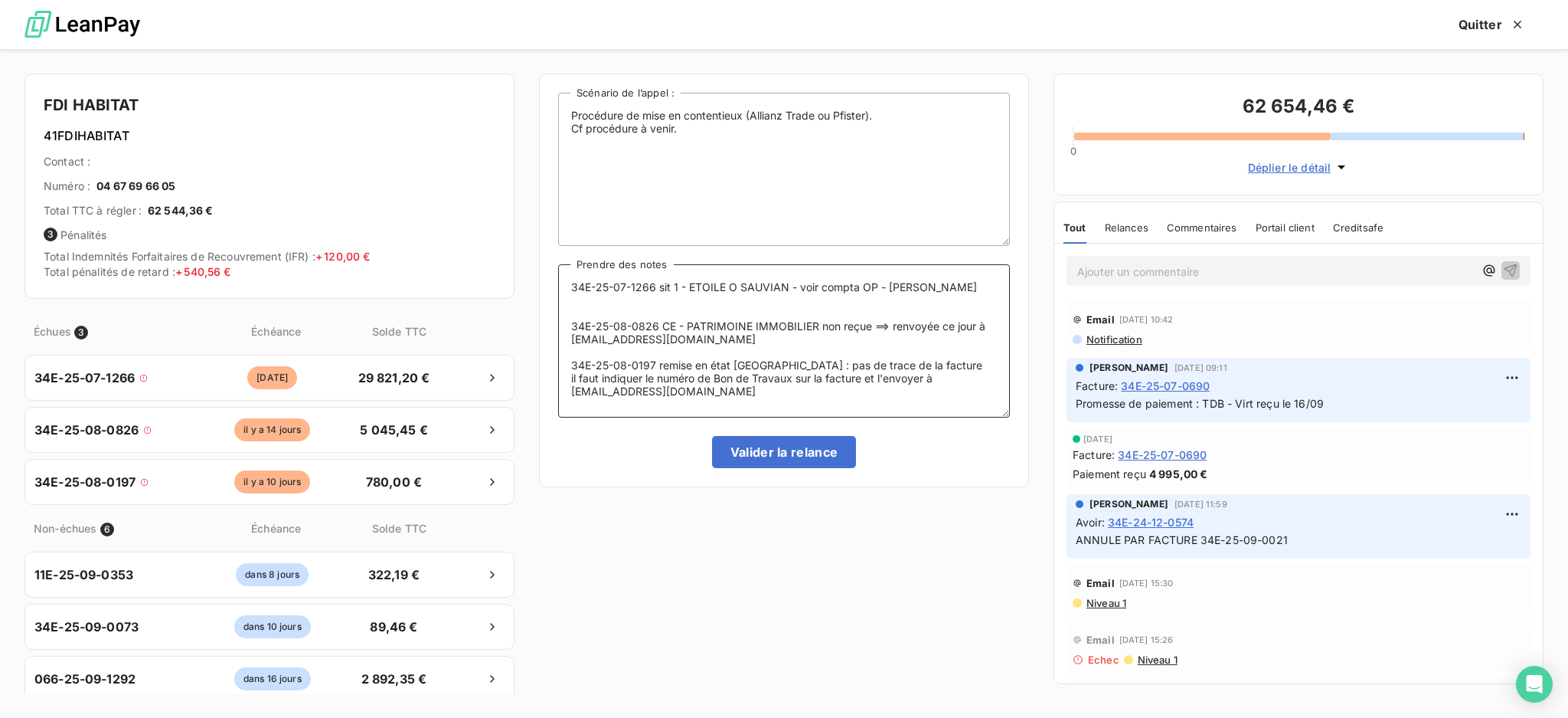
click at [715, 318] on textarea "34E-25-07-1266 sit 1 - ETOILE O SAUVIAN - voir compta OP - [PERSON_NAME] 34E-25…" at bounding box center [783, 341] width 452 height 153
click at [621, 307] on textarea "34E-25-07-1266 sit 1 - ETOILE O SAUVIAN - voir compta OP - [PERSON_NAME] pas de…" at bounding box center [783, 341] width 452 height 153
drag, startPoint x: 707, startPoint y: 400, endPoint x: 510, endPoint y: 270, distance: 236.0
click at [510, 270] on div "FDI HABITAT 41FDIHABITAT Contact : Numéro : [PHONE_NUMBER] Total TTC à régler :…" at bounding box center [784, 382] width 1568 height 668
click at [541, 494] on div "Procédure de mise en contentieux (Allianz Trade ou Pfister). Cf procédure à ven…" at bounding box center [784, 383] width 490 height 620
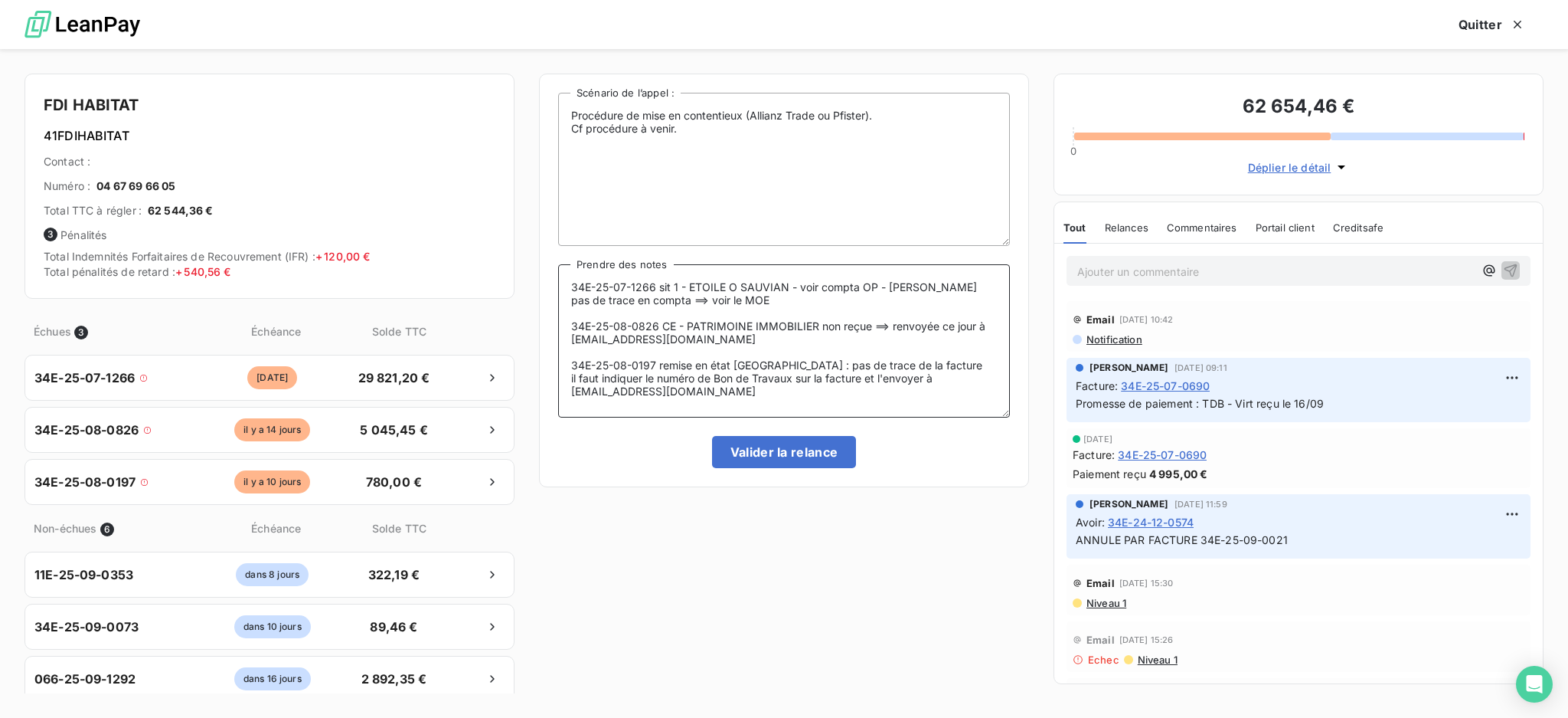
click at [818, 324] on textarea "34E-25-07-1266 sit 1 - ETOILE O SAUVIAN - voir compta OP - [PERSON_NAME] pas de…" at bounding box center [783, 341] width 452 height 153
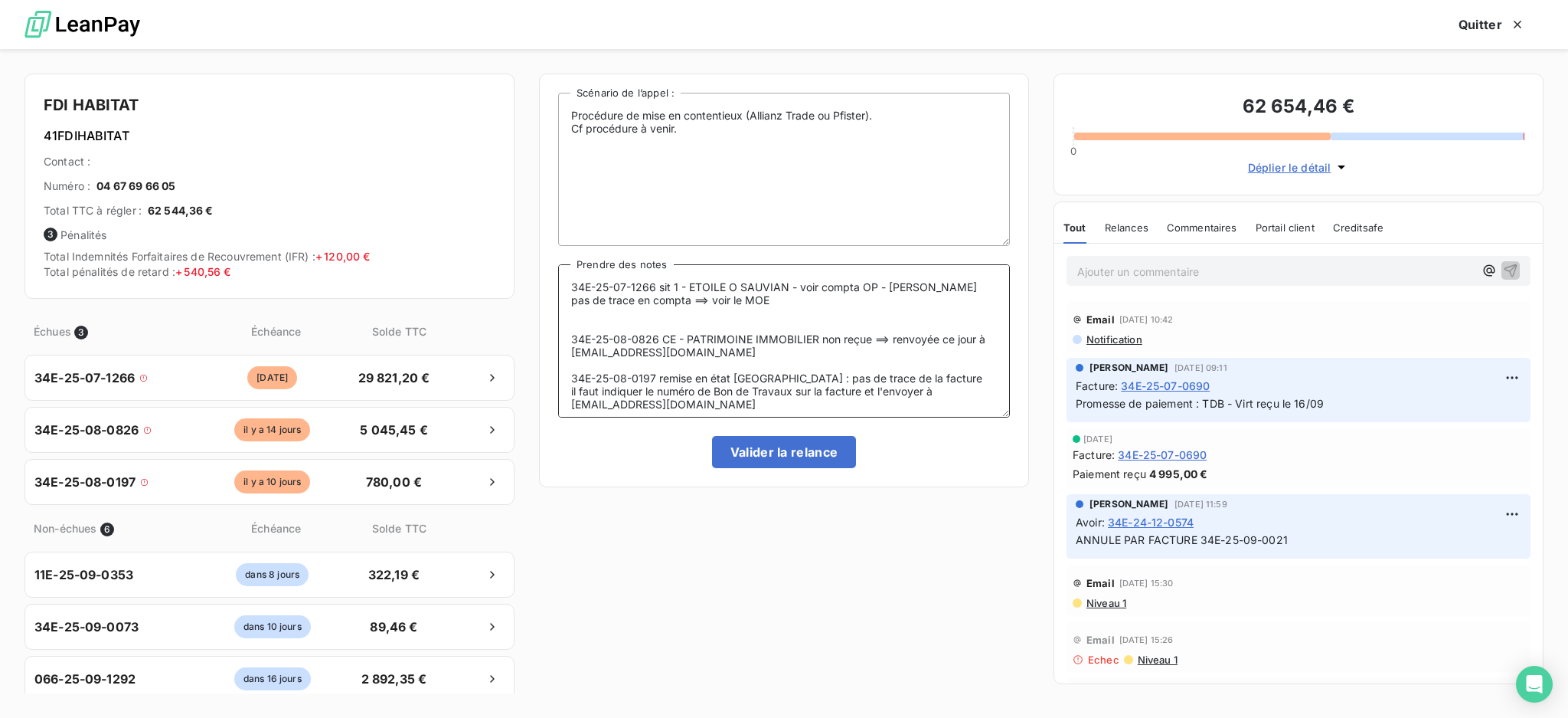
click at [855, 325] on textarea "34E-25-07-1266 sit 1 - ETOILE O SAUVIAN - voir compta OP - [PERSON_NAME] pas de…" at bounding box center [783, 341] width 452 height 153
drag, startPoint x: 709, startPoint y: 313, endPoint x: 726, endPoint y: 331, distance: 24.8
click at [709, 313] on textarea "34E-25-07-1266 sit 1 - ETOILE O SAUVIAN - voir compta OP - [PERSON_NAME] pas de…" at bounding box center [783, 341] width 452 height 153
click at [725, 332] on textarea "34E-25-07-1266 sit 1 - ETOILE O SAUVIAN - voir compta OP - [PERSON_NAME] pas de…" at bounding box center [783, 341] width 452 height 153
click at [687, 330] on textarea "34E-25-07-1266 sit 1 - ETOILE O SAUVIAN - voir compta OP - [PERSON_NAME] pas de…" at bounding box center [783, 341] width 452 height 153
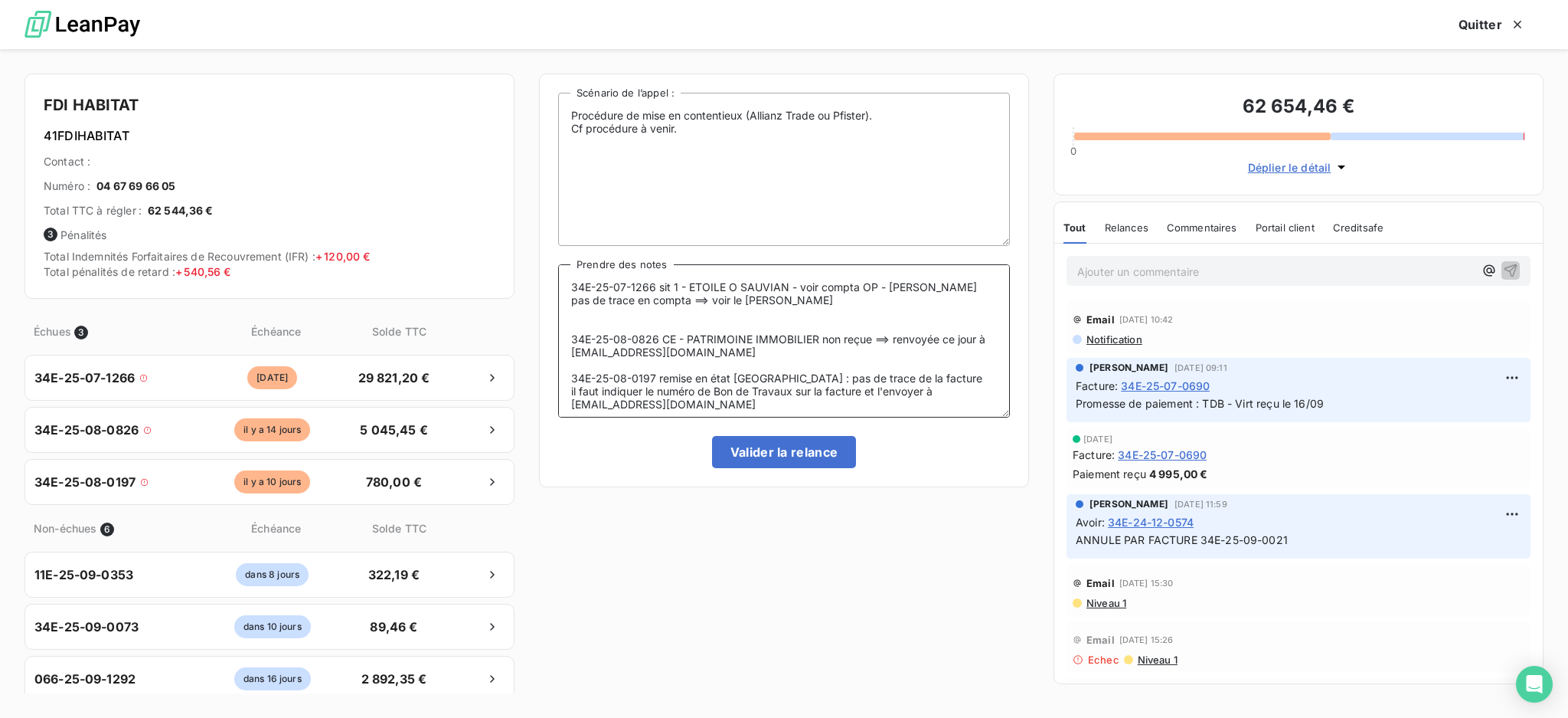
drag, startPoint x: 682, startPoint y: 323, endPoint x: 559, endPoint y: 330, distance: 123.2
click at [559, 330] on textarea "34E-25-07-1266 sit 1 - ETOILE O SAUVIAN - voir compta OP - [PERSON_NAME] pas de…" at bounding box center [783, 341] width 452 height 153
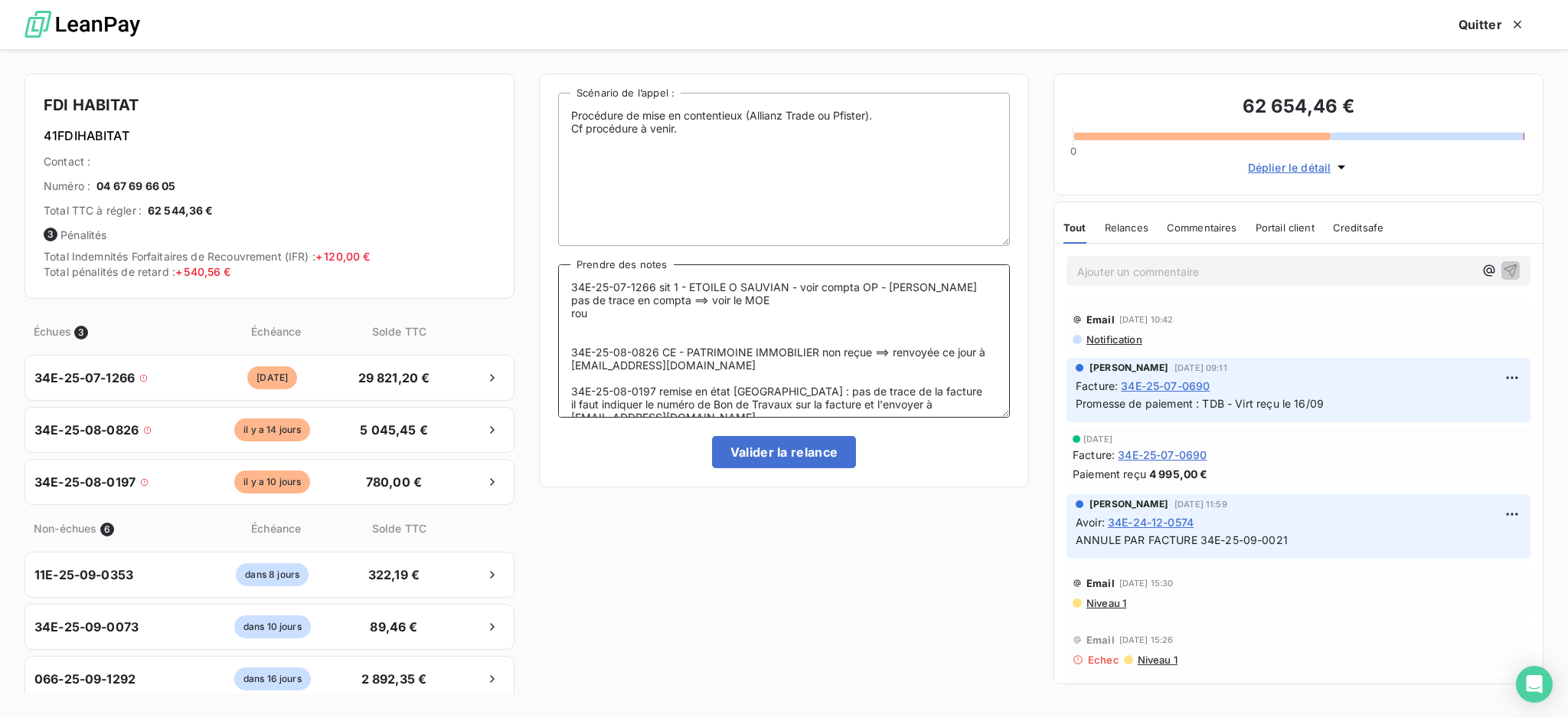
click at [638, 339] on textarea "34E-25-07-1266 sit 1 - ETOILE O SAUVIAN - voir compta OP - [PERSON_NAME] pas de…" at bounding box center [783, 341] width 452 height 153
click at [621, 329] on textarea "34E-25-07-1266 sit 1 - ETOILE O SAUVIAN - voir compta OP - [PERSON_NAME] pas de…" at bounding box center [783, 341] width 452 height 153
drag, startPoint x: 594, startPoint y: 323, endPoint x: 570, endPoint y: 322, distance: 24.0
click at [570, 322] on textarea "34E-25-07-1266 sit 1 - ETOILE O SAUVIAN - voir compta OP - [PERSON_NAME] pas de…" at bounding box center [783, 341] width 452 height 153
click at [656, 344] on textarea "34E-25-07-1266 sit 1 - ETOILE O SAUVIAN - voir compta OP - [PERSON_NAME] pas de…" at bounding box center [783, 341] width 452 height 153
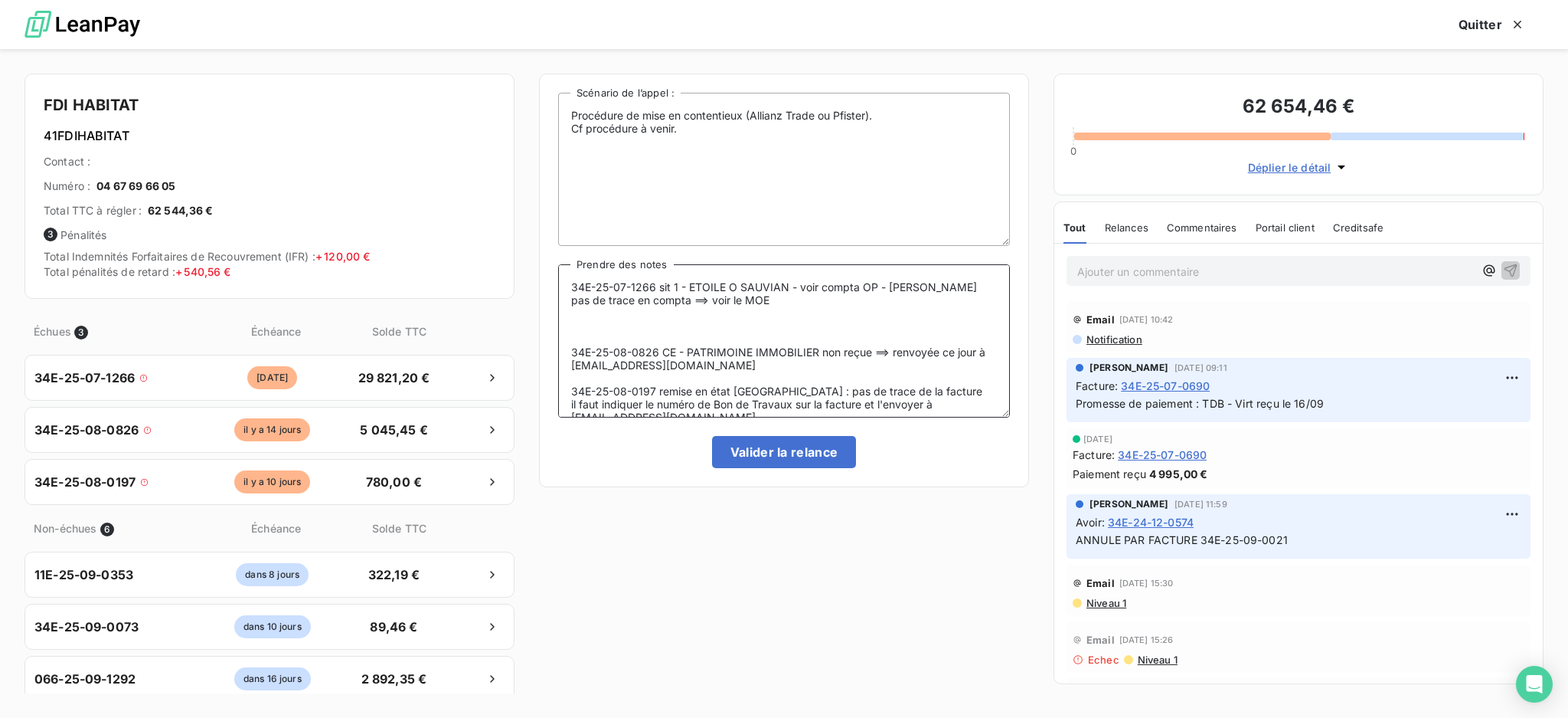
click at [647, 337] on textarea "34E-25-07-1266 sit 1 - ETOILE O SAUVIAN - voir compta OP - [PERSON_NAME] pas de…" at bounding box center [783, 341] width 452 height 153
click at [646, 327] on textarea "34E-25-07-1266 sit 1 - ETOILE O SAUVIAN - voir compta OP - [PERSON_NAME] pas de…" at bounding box center [783, 341] width 452 height 153
click at [579, 322] on textarea "34E-25-07-1266 sit 1 - ETOILE O SAUVIAN - voir compta OP - [PERSON_NAME] pas de…" at bounding box center [783, 341] width 452 height 153
click at [716, 330] on textarea "34E-25-07-1266 sit 1 - ETOILE O SAUVIAN - voir compta OP - [PERSON_NAME] pas de…" at bounding box center [783, 341] width 452 height 153
click at [688, 325] on textarea "34E-25-07-1266 sit 1 - ETOILE O SAUVIAN - voir compta OP - [PERSON_NAME] pas de…" at bounding box center [783, 341] width 452 height 153
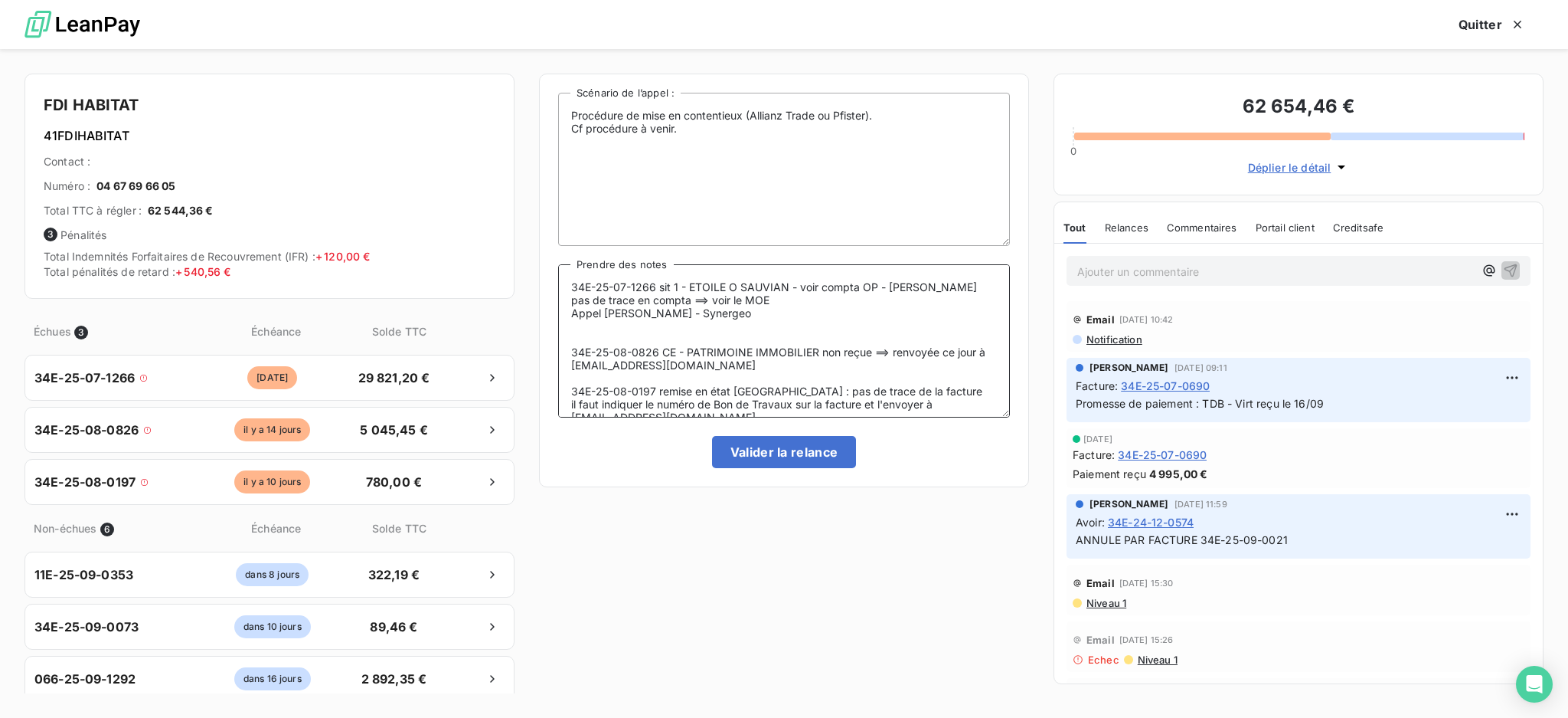
click at [785, 337] on textarea "34E-25-07-1266 sit 1 - ETOILE O SAUVIAN - voir compta OP - [PERSON_NAME] pas de…" at bounding box center [783, 341] width 452 height 153
click at [781, 326] on textarea "34E-25-07-1266 sit 1 - ETOILE O SAUVIAN - voir compta OP - [PERSON_NAME] pas de…" at bounding box center [783, 341] width 452 height 153
click at [795, 325] on textarea "34E-25-07-1266 sit 1 - ETOILE O SAUVIAN - voir compta OP - [PERSON_NAME] pas de…" at bounding box center [783, 341] width 452 height 153
click at [831, 330] on textarea "34E-25-07-1266 sit 1 - ETOILE O SAUVIAN - voir compta OP - [PERSON_NAME] pas de…" at bounding box center [783, 341] width 452 height 153
click at [879, 320] on textarea "34E-25-07-1266 sit 1 - ETOILE O SAUVIAN - voir compta OP - [PERSON_NAME] pas de…" at bounding box center [783, 341] width 452 height 153
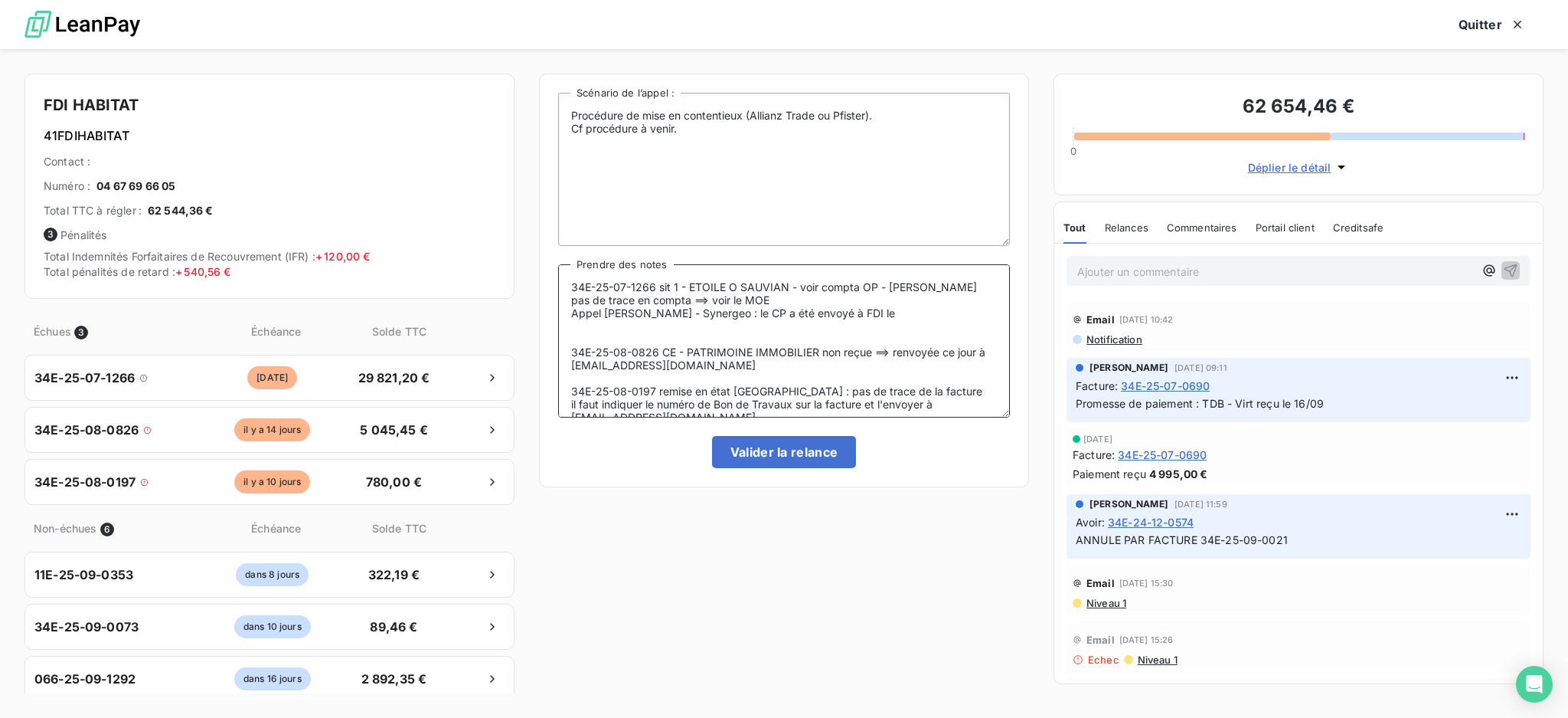
click at [902, 320] on textarea "34E-25-07-1266 sit 1 - ETOILE O SAUVIAN - voir compta OP - [PERSON_NAME] pas de…" at bounding box center [783, 341] width 452 height 153
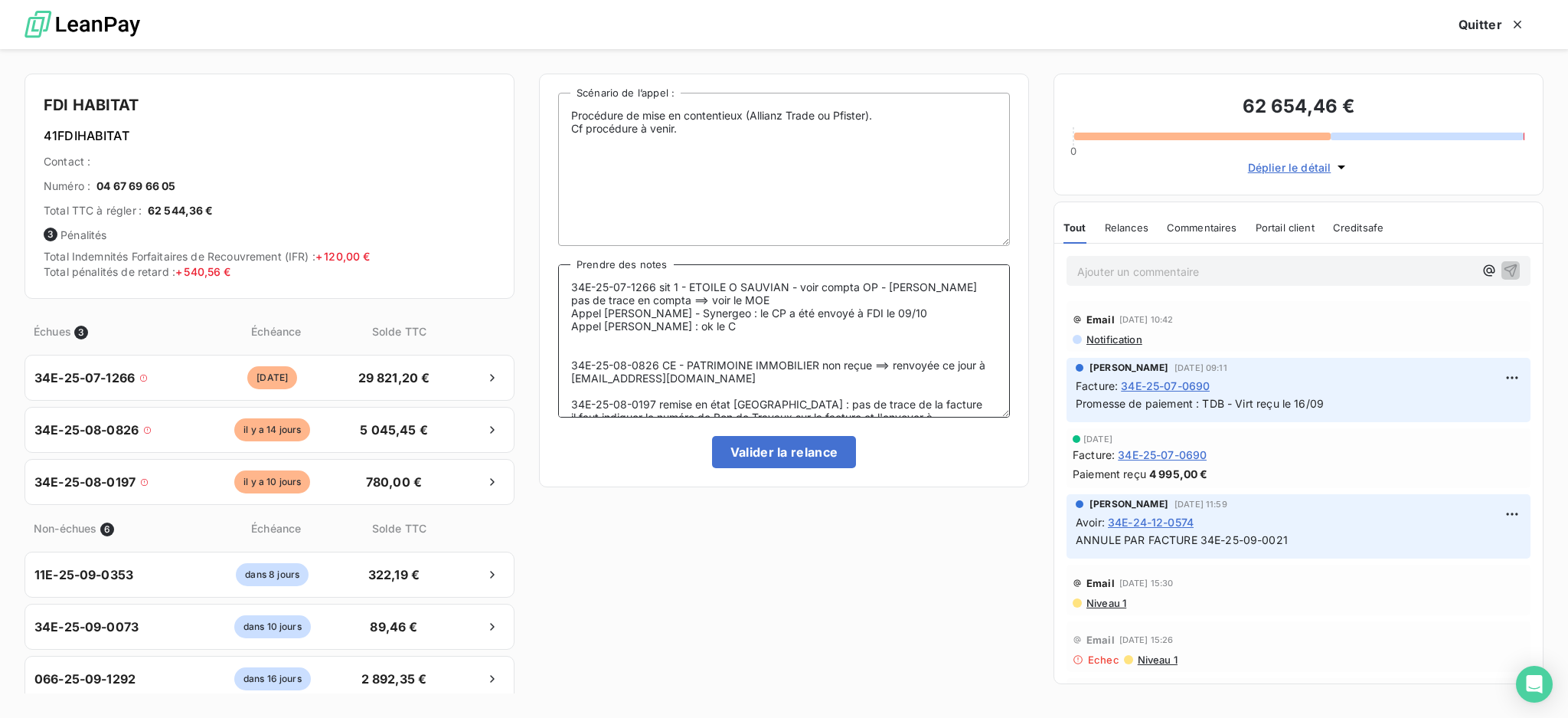
click at [858, 323] on textarea "34E-25-07-1266 sit 1 - ETOILE O SAUVIAN - voir compta OP - [PERSON_NAME] pas de…" at bounding box center [783, 341] width 452 height 153
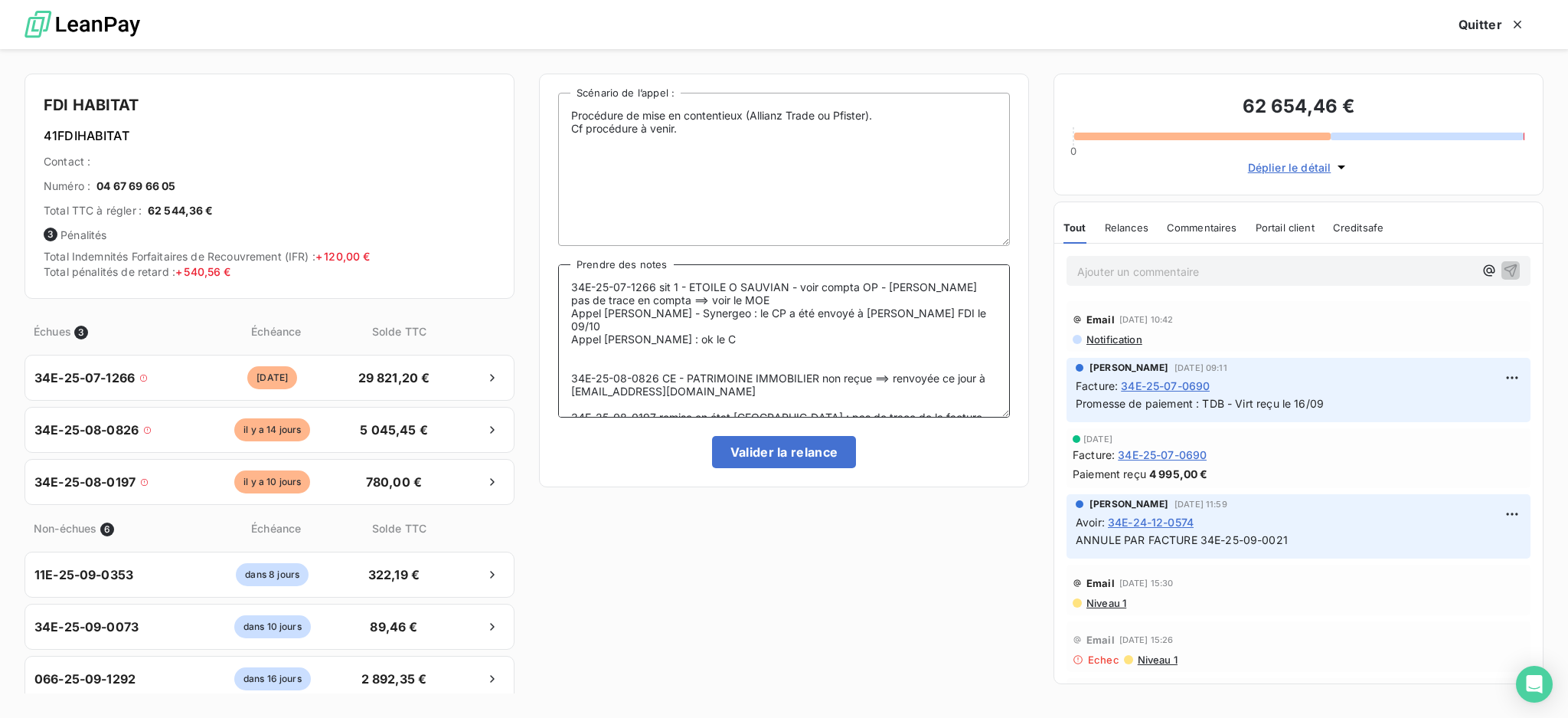
click at [760, 356] on textarea "34E-25-07-1266 sit 1 - ETOILE O SAUVIAN - voir compta OP - [PERSON_NAME] pas de…" at bounding box center [783, 341] width 452 height 153
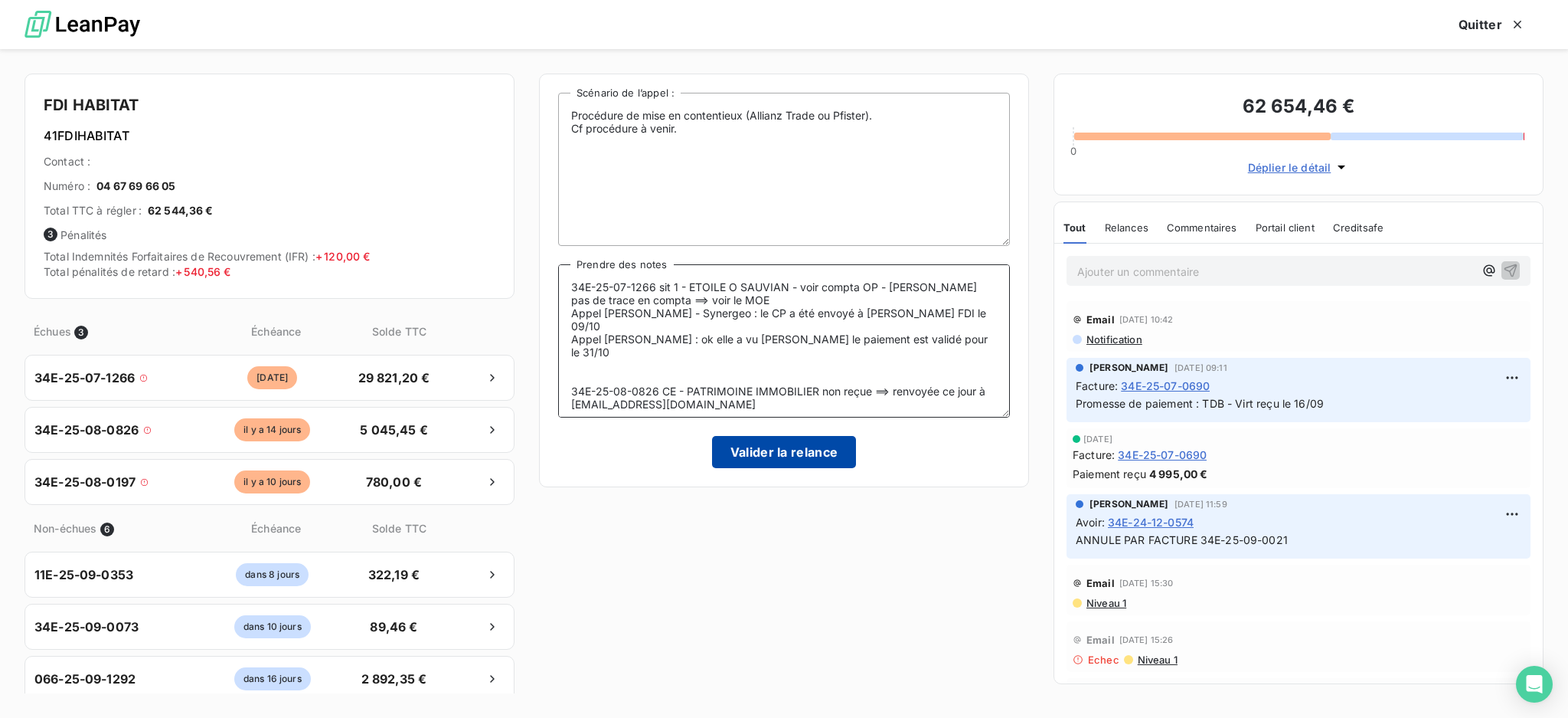
type textarea "34E-25-07-1266 sit 1 - ETOILE O SAUVIAN - voir compta OP - [PERSON_NAME] pas de…"
click at [813, 460] on button "Valider la relance" at bounding box center [784, 452] width 145 height 32
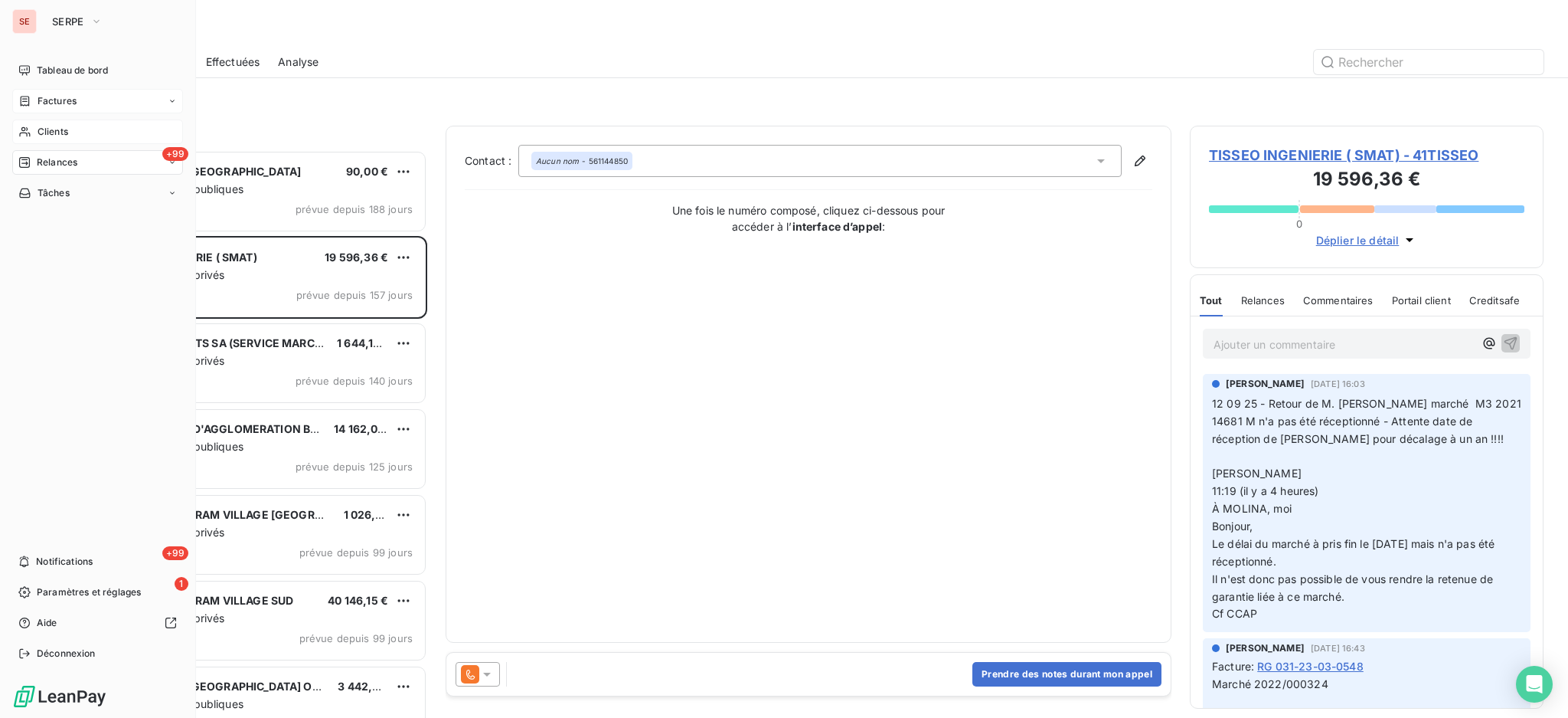
click at [43, 131] on span "Clients" at bounding box center [53, 132] width 31 height 14
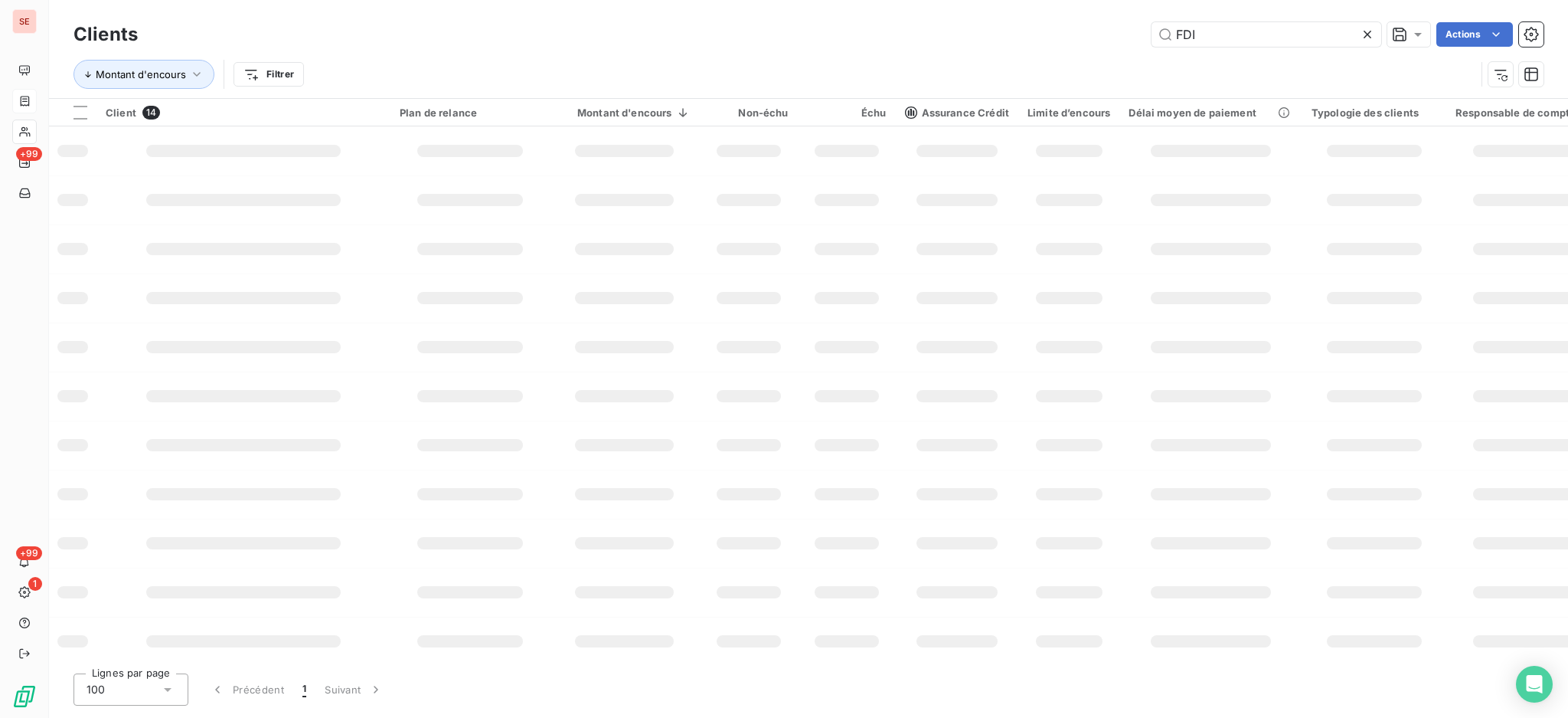
drag, startPoint x: 1241, startPoint y: 43, endPoint x: 882, endPoint y: 29, distance: 359.3
click at [1080, 0] on div "Clients FDI Actions Montant d'encours Filtrer" at bounding box center [808, 49] width 1518 height 98
type input "LUN"
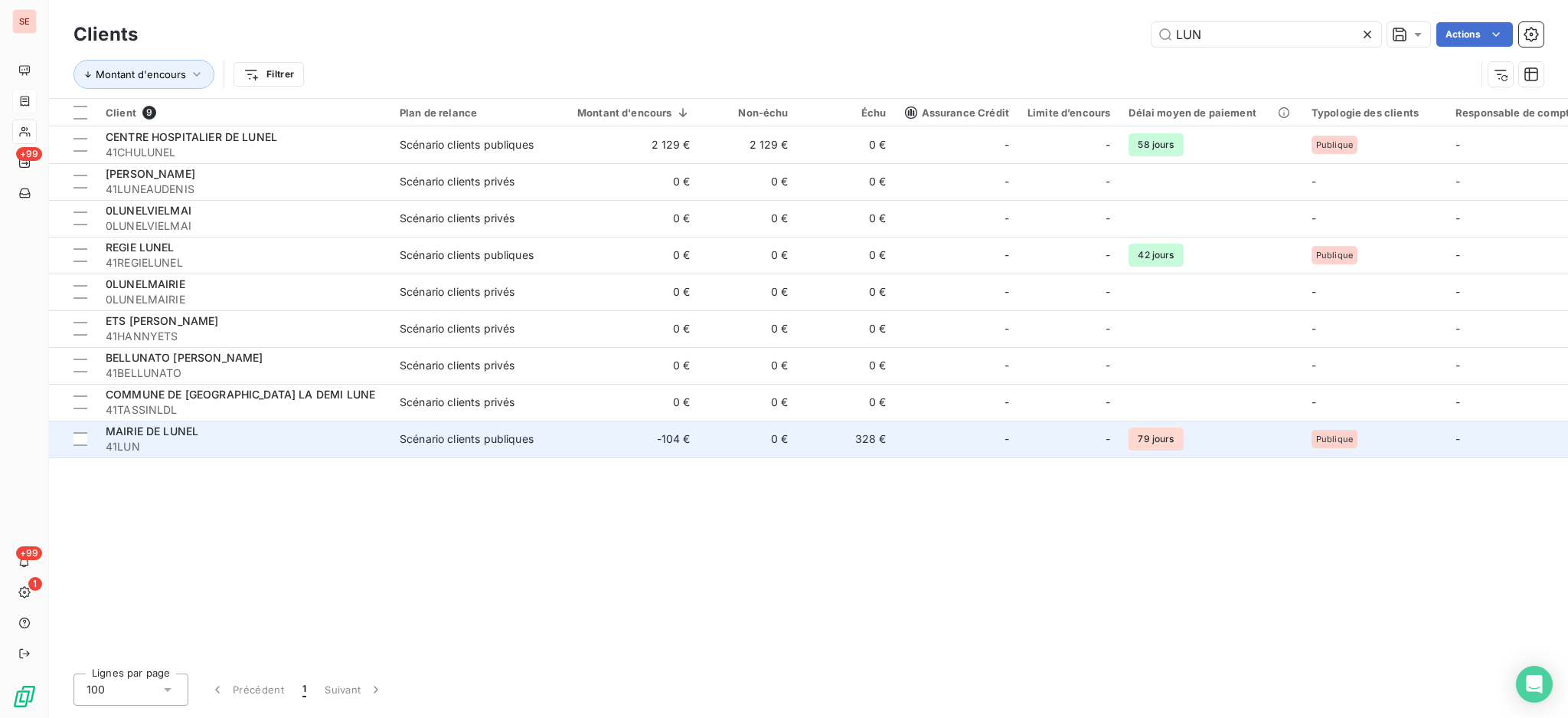
click at [181, 433] on span "MAIRIE DE LUNEL" at bounding box center [151, 430] width 92 height 13
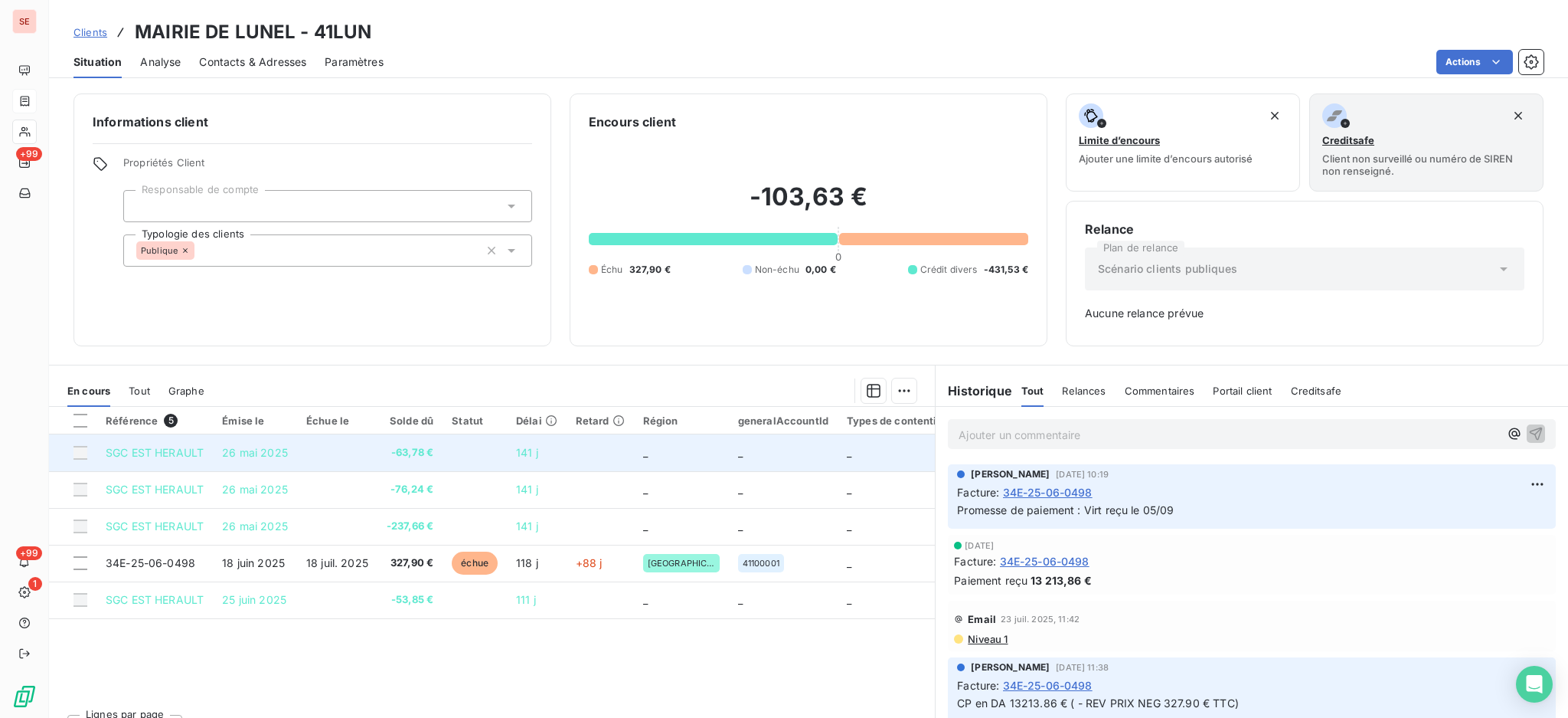
click at [371, 464] on td at bounding box center [336, 452] width 80 height 37
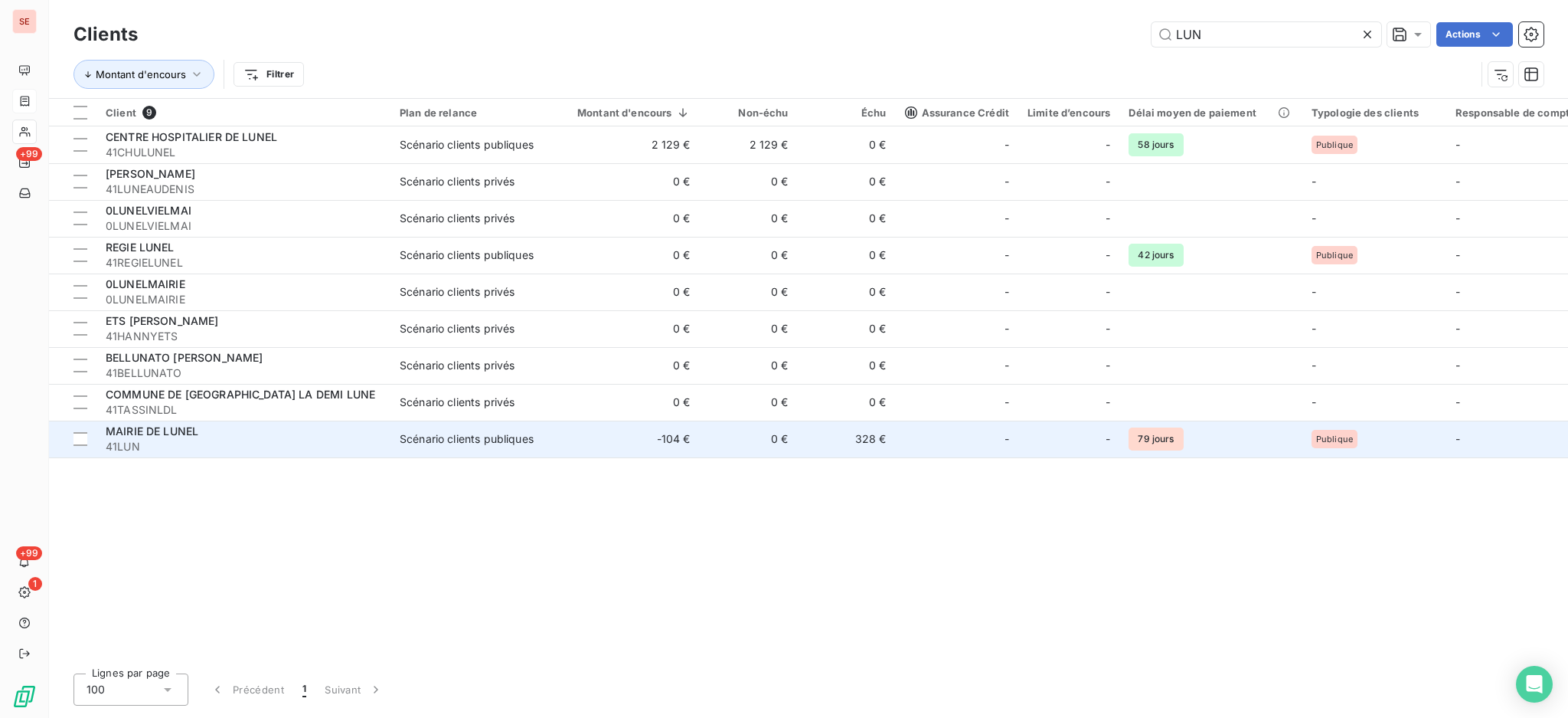
click at [330, 439] on span "41LUN" at bounding box center [243, 446] width 276 height 15
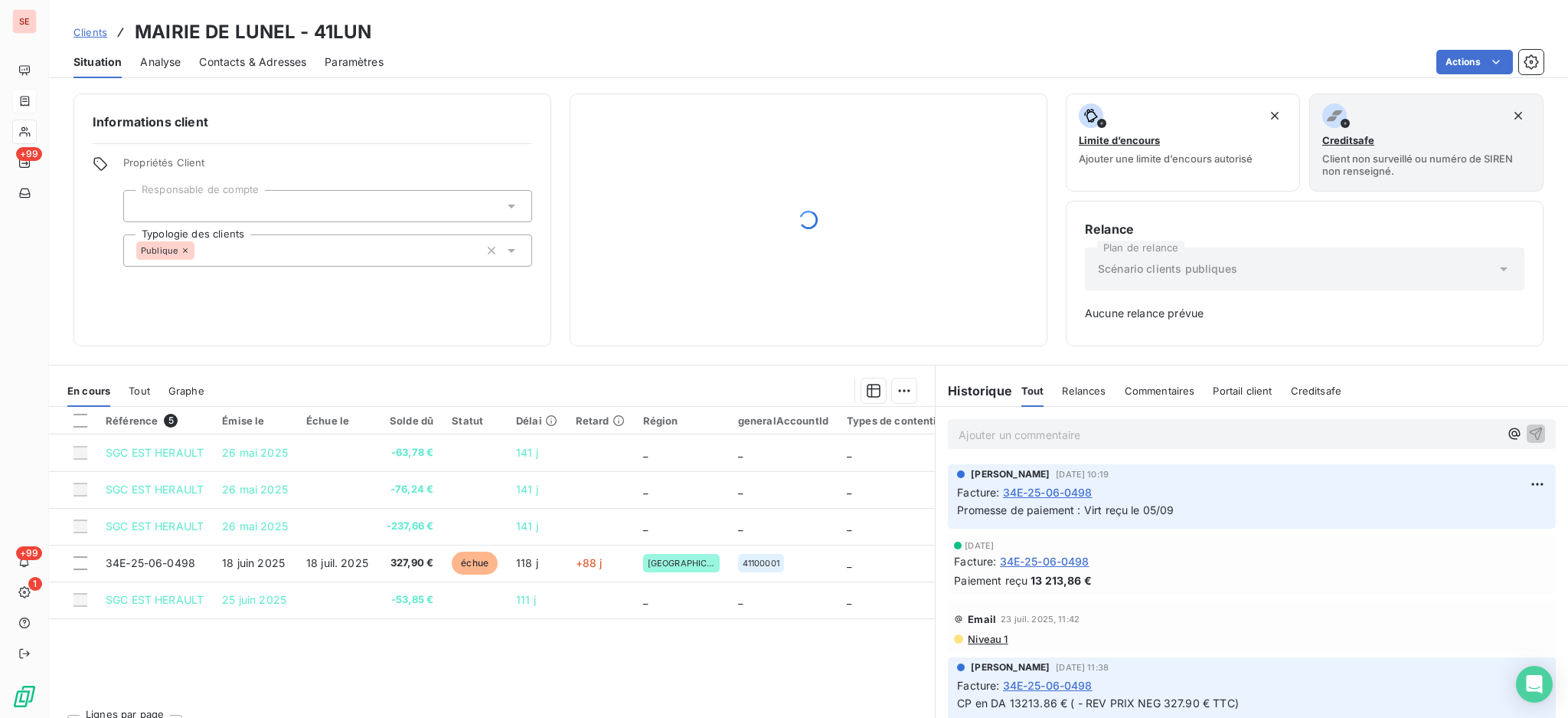
click at [1030, 437] on p "Ajouter un commentaire ﻿" at bounding box center [1229, 434] width 541 height 19
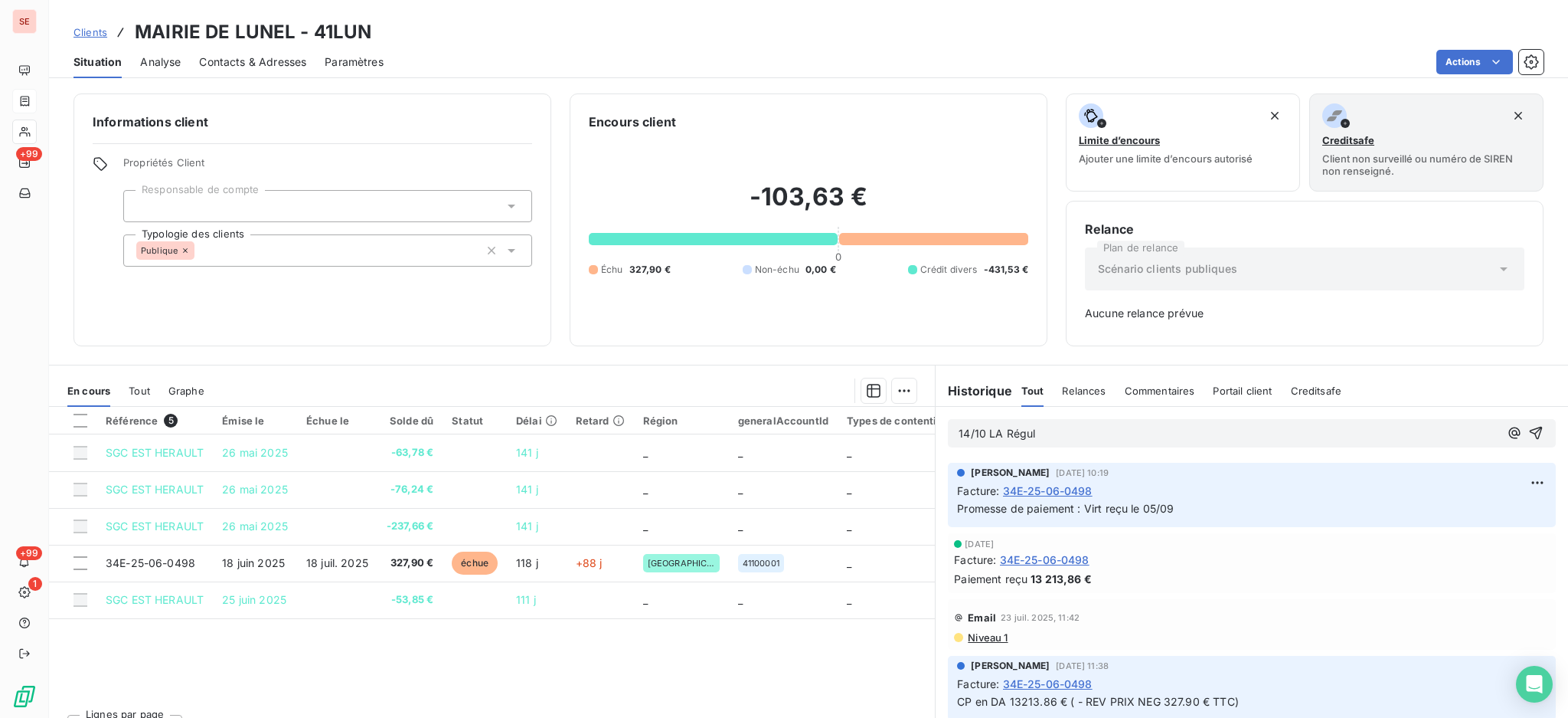
click at [1056, 429] on p "14/10 LA Régul" at bounding box center [1229, 434] width 541 height 18
click at [1087, 434] on span "14/10 LA Régul des révision de prix sera effectuée" at bounding box center [1087, 433] width 257 height 13
click at [1004, 436] on span "14/10 LA Régul des révisions de prix sera effectuée" at bounding box center [1090, 433] width 263 height 13
click at [1228, 436] on p "14/10 La régul des révisions de prix sera effectuée" at bounding box center [1229, 434] width 541 height 18
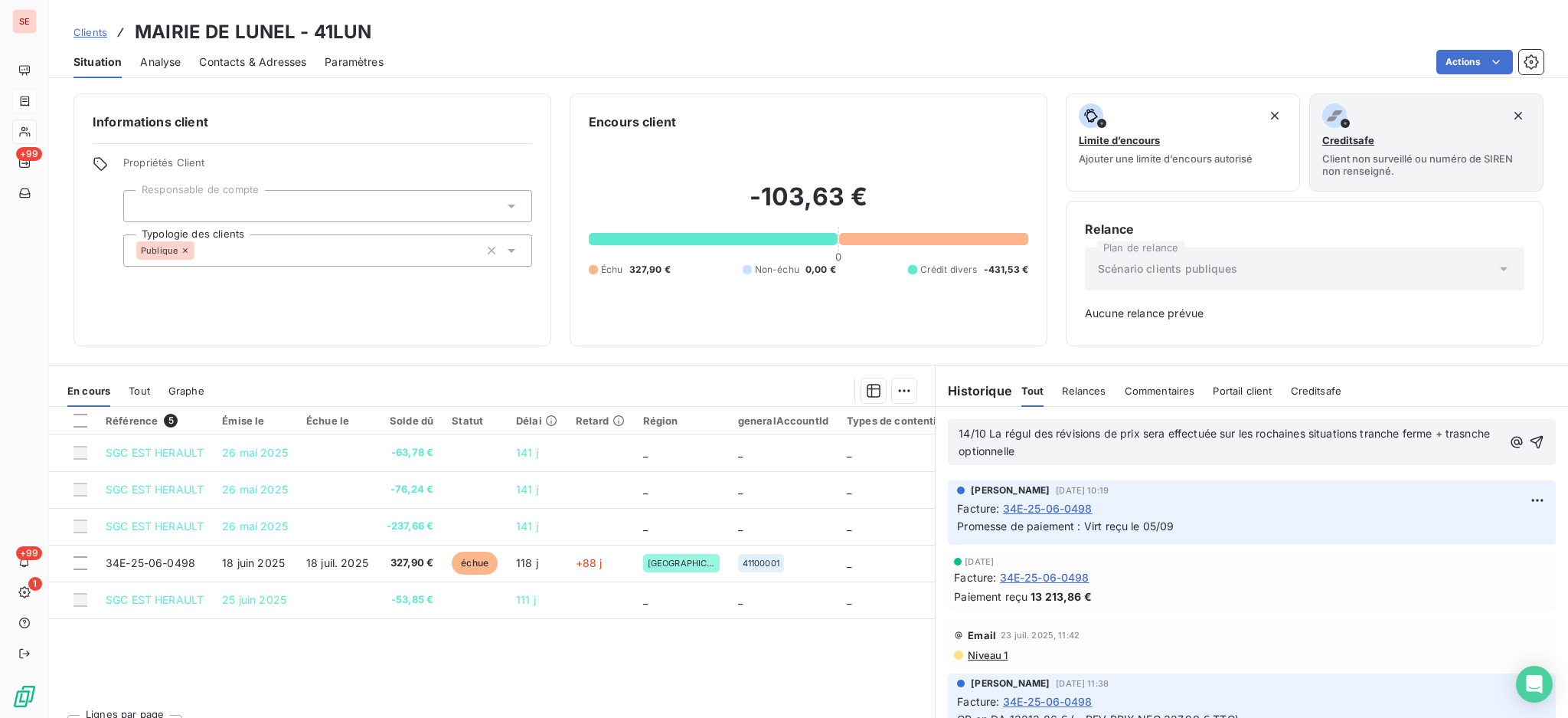
click at [1253, 432] on span "14/10 La régul des révisions de prix sera effectuée sur les rochaines situation…" at bounding box center [1226, 442] width 534 height 31
click at [1528, 441] on icon "button" at bounding box center [1535, 441] width 15 height 15
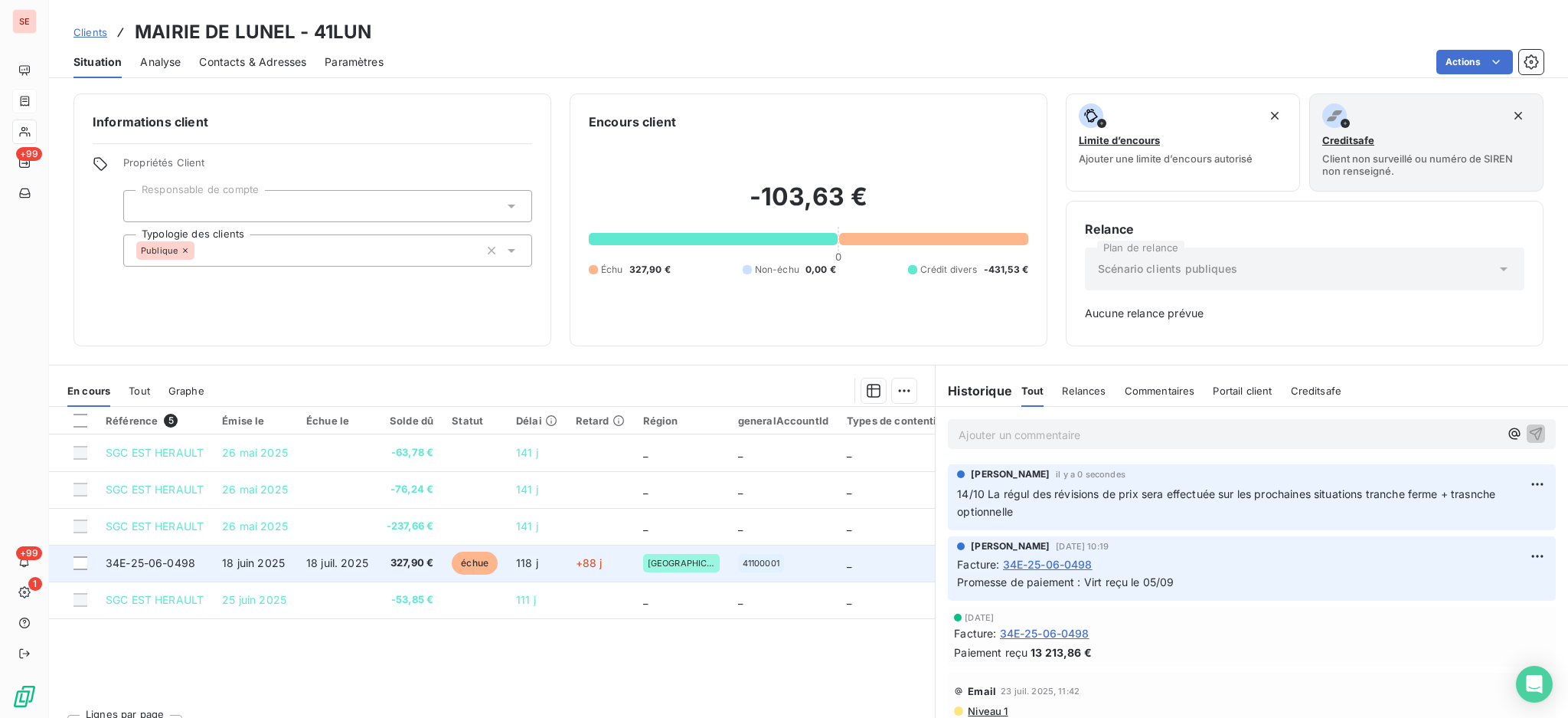
click at [414, 562] on span "327,90 €" at bounding box center [410, 562] width 47 height 15
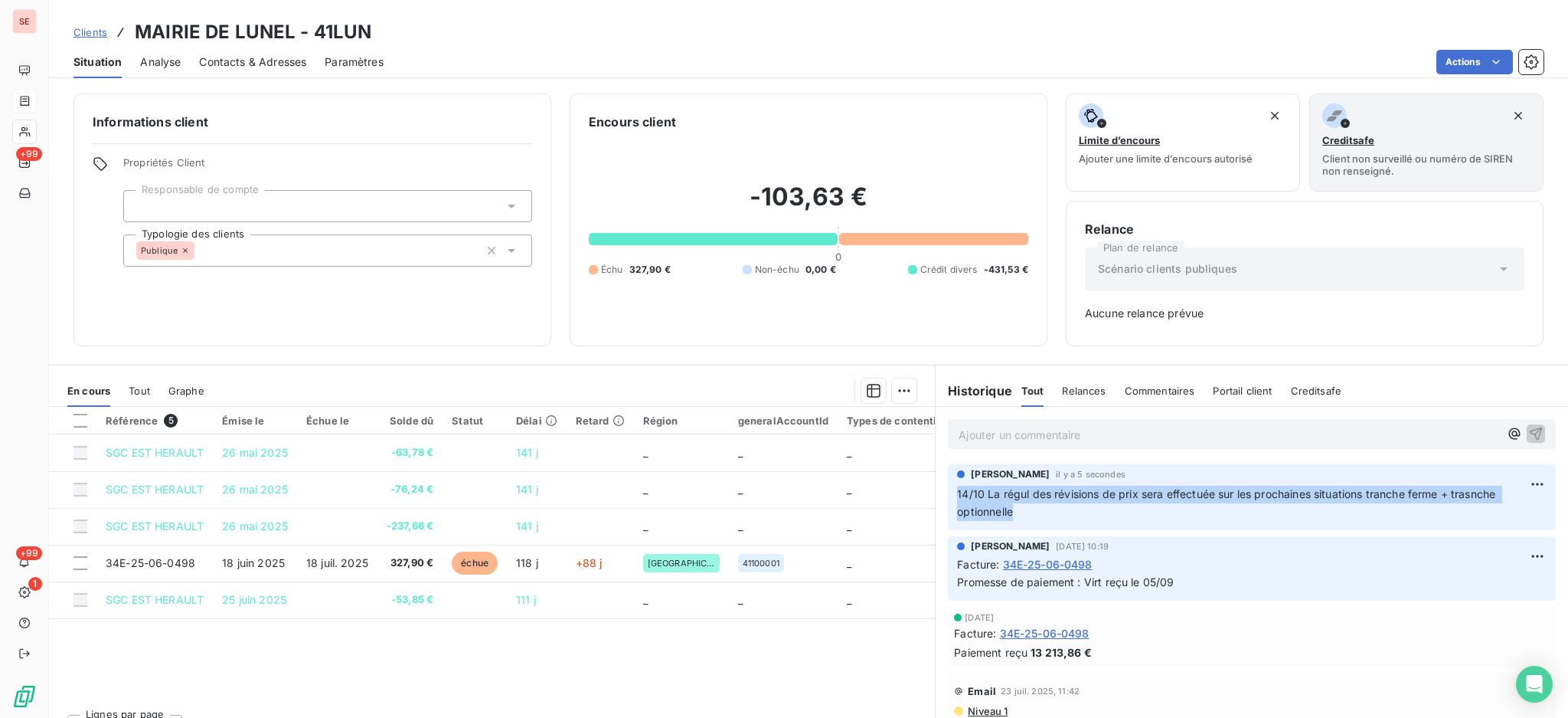
drag, startPoint x: 1056, startPoint y: 518, endPoint x: 945, endPoint y: 495, distance: 113.4
click at [948, 495] on div "[PERSON_NAME] il y a 5 secondes 14/10 La régul des révisions de prix sera effec…" at bounding box center [1251, 497] width 607 height 66
copy span "14/10 La régul des révisions de prix sera effectuée sur les prochaines situatio…"
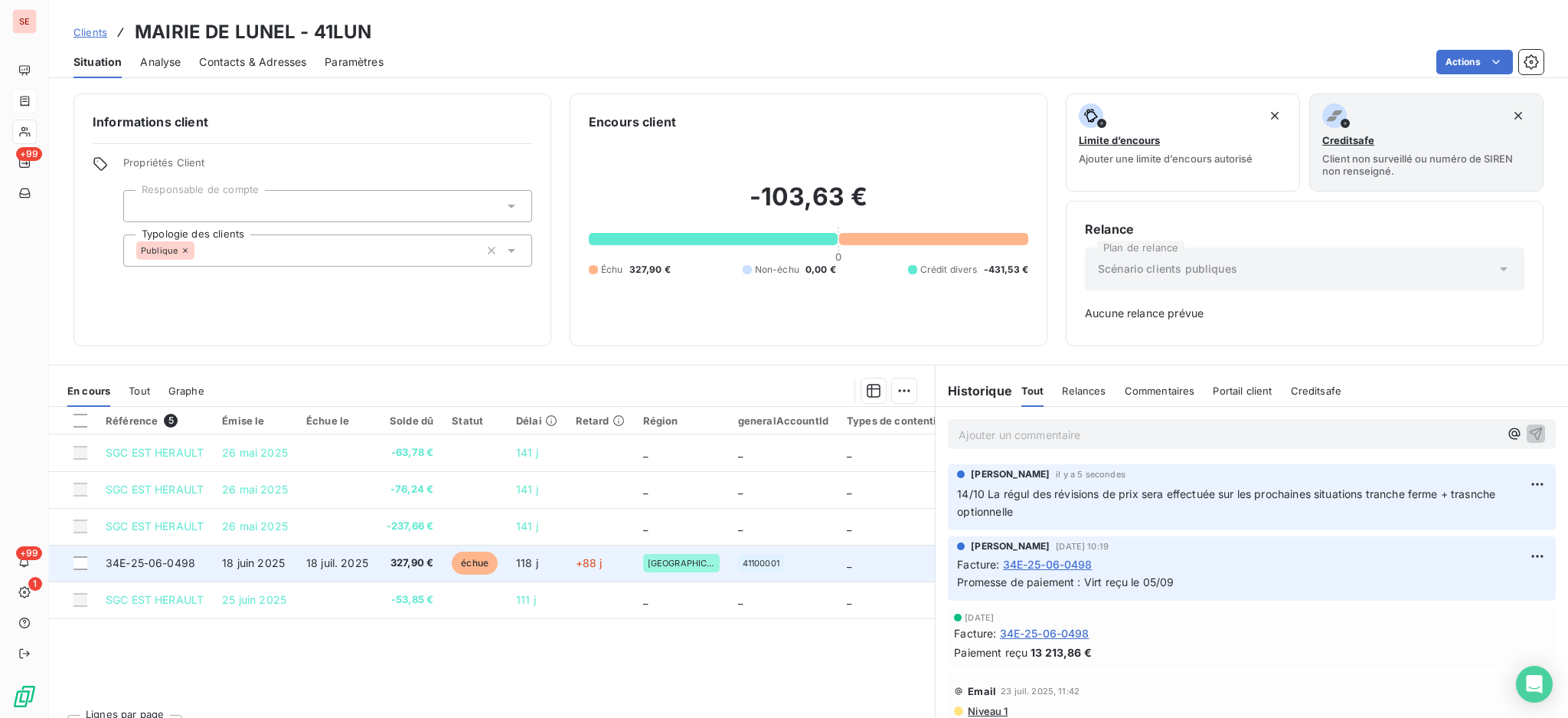
click at [419, 564] on span "327,90 €" at bounding box center [410, 562] width 47 height 15
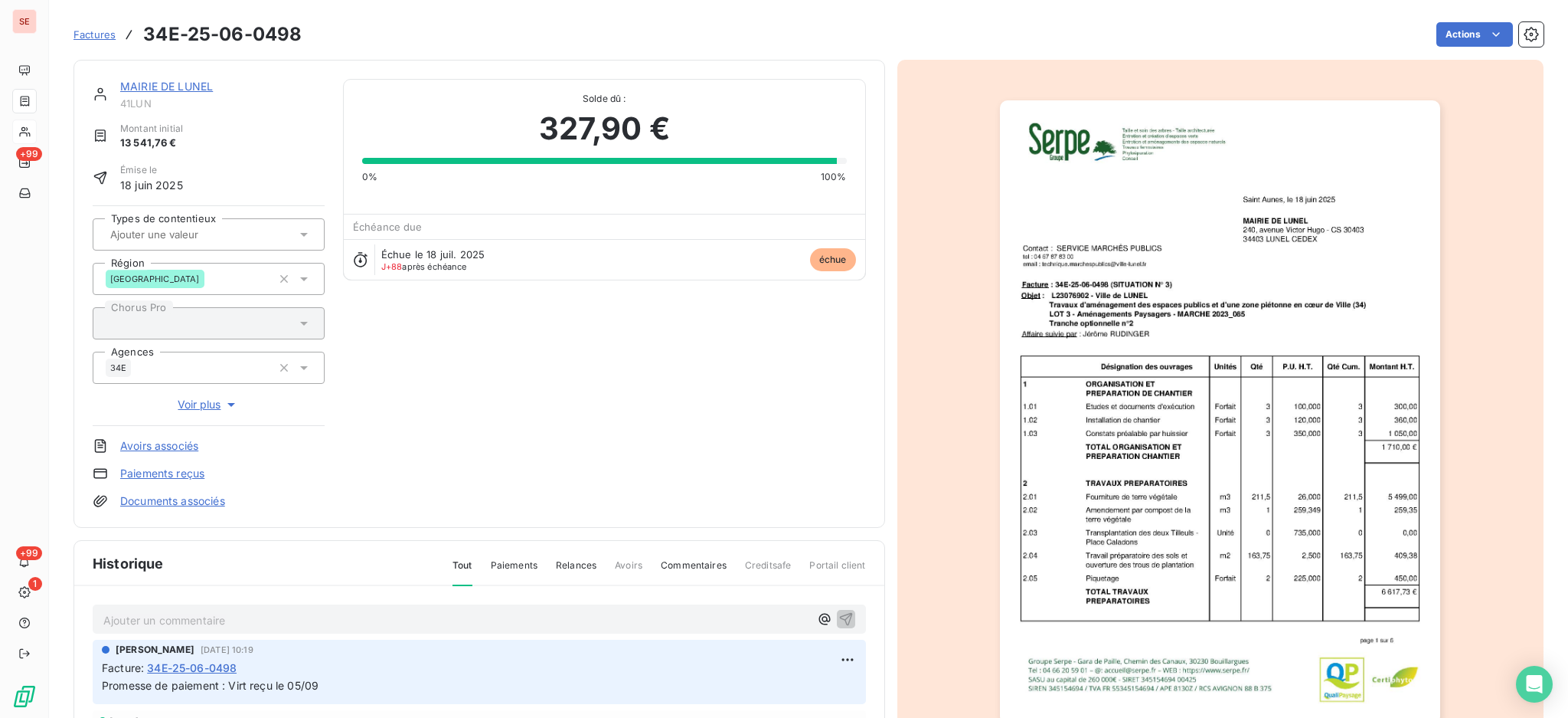
click at [406, 622] on p "Ajouter un commentaire ﻿" at bounding box center [456, 620] width 706 height 19
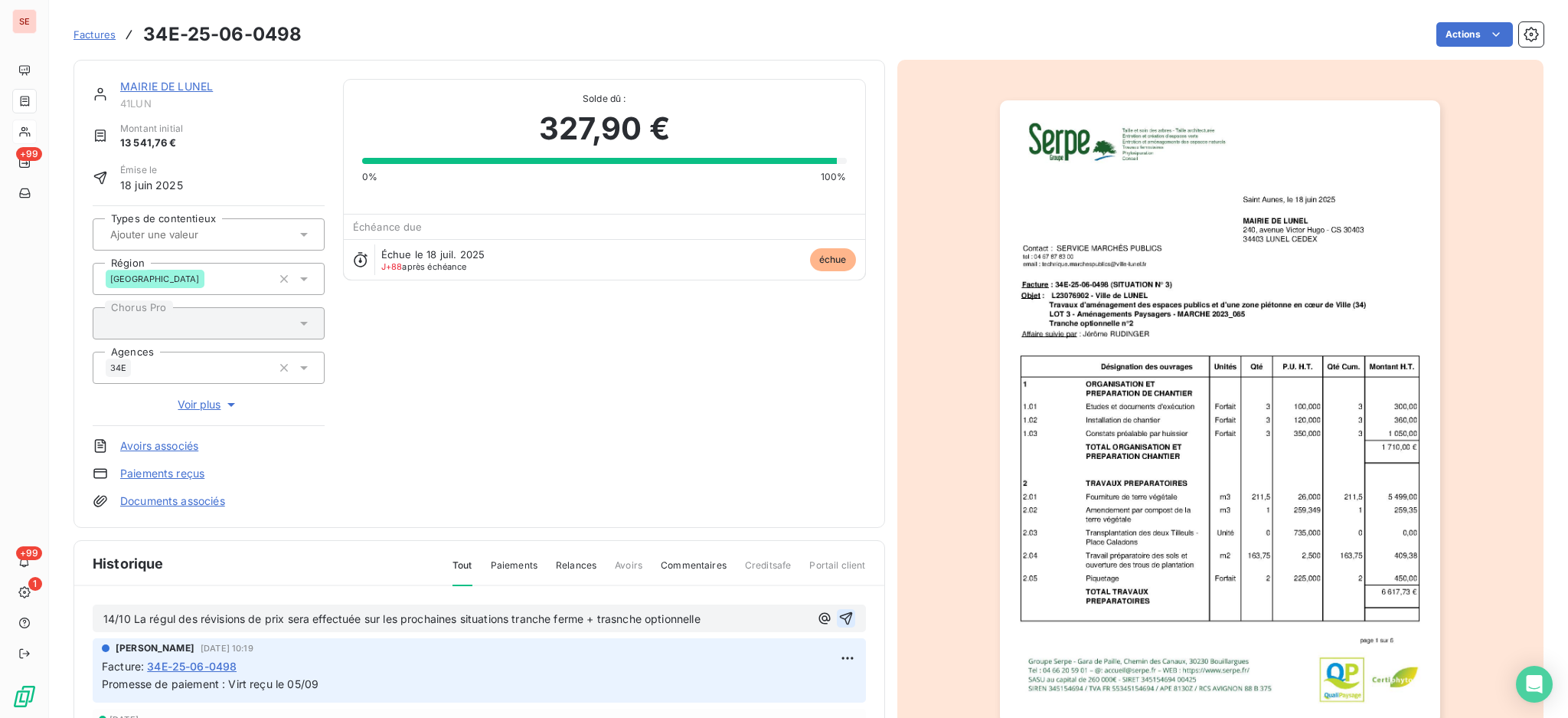
click at [839, 615] on icon "button" at bounding box center [846, 618] width 15 height 15
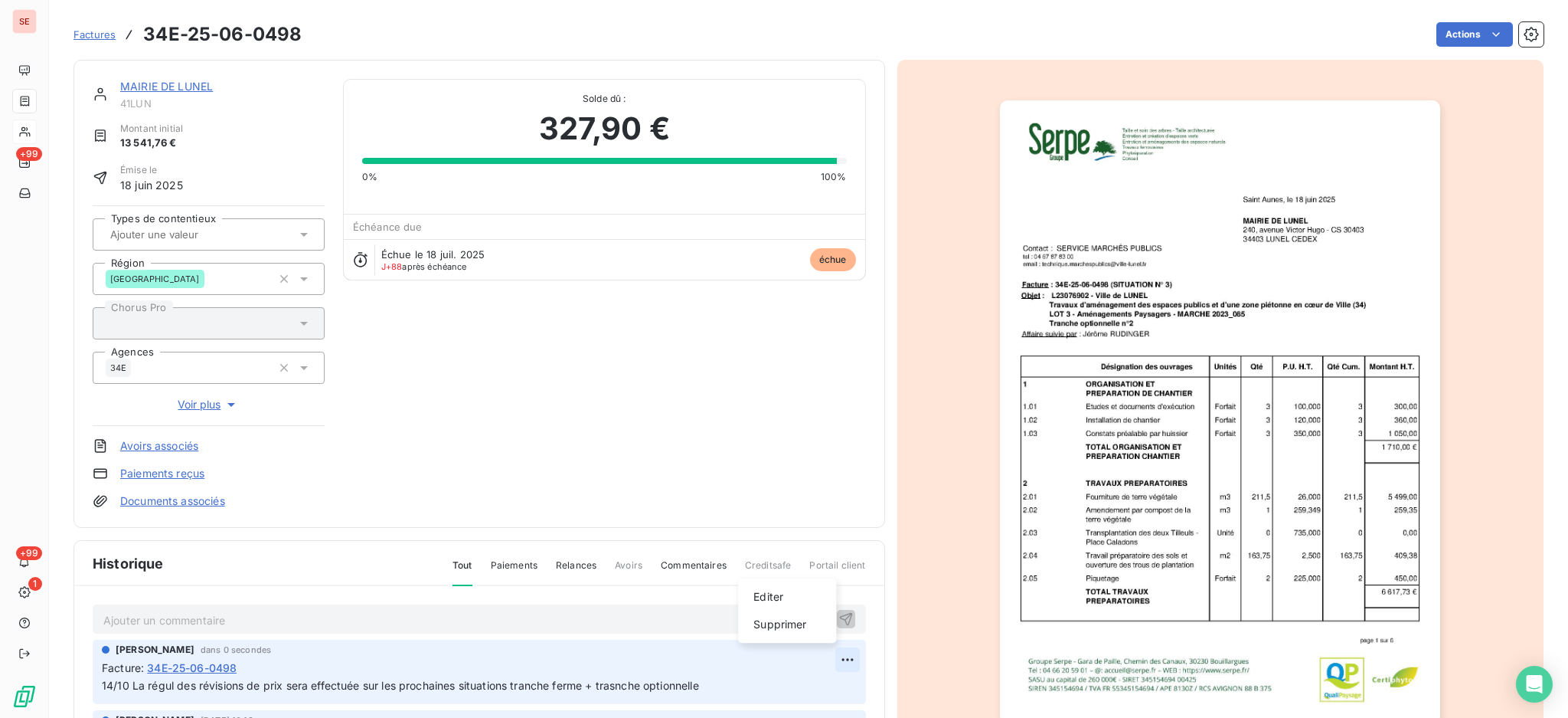
click at [822, 653] on html "SE +99 +99 1 Factures 34E-25-06-0498 Actions MAIRIE DE LUNEL 41LUN Montant init…" at bounding box center [784, 359] width 1568 height 718
click at [768, 598] on div "Editer" at bounding box center [787, 597] width 85 height 25
click at [621, 682] on span "14/10 La régul des révisions de prix sera effectuée sur les prochaines situatio…" at bounding box center [401, 684] width 597 height 13
click at [840, 685] on icon "button" at bounding box center [847, 685] width 15 height 15
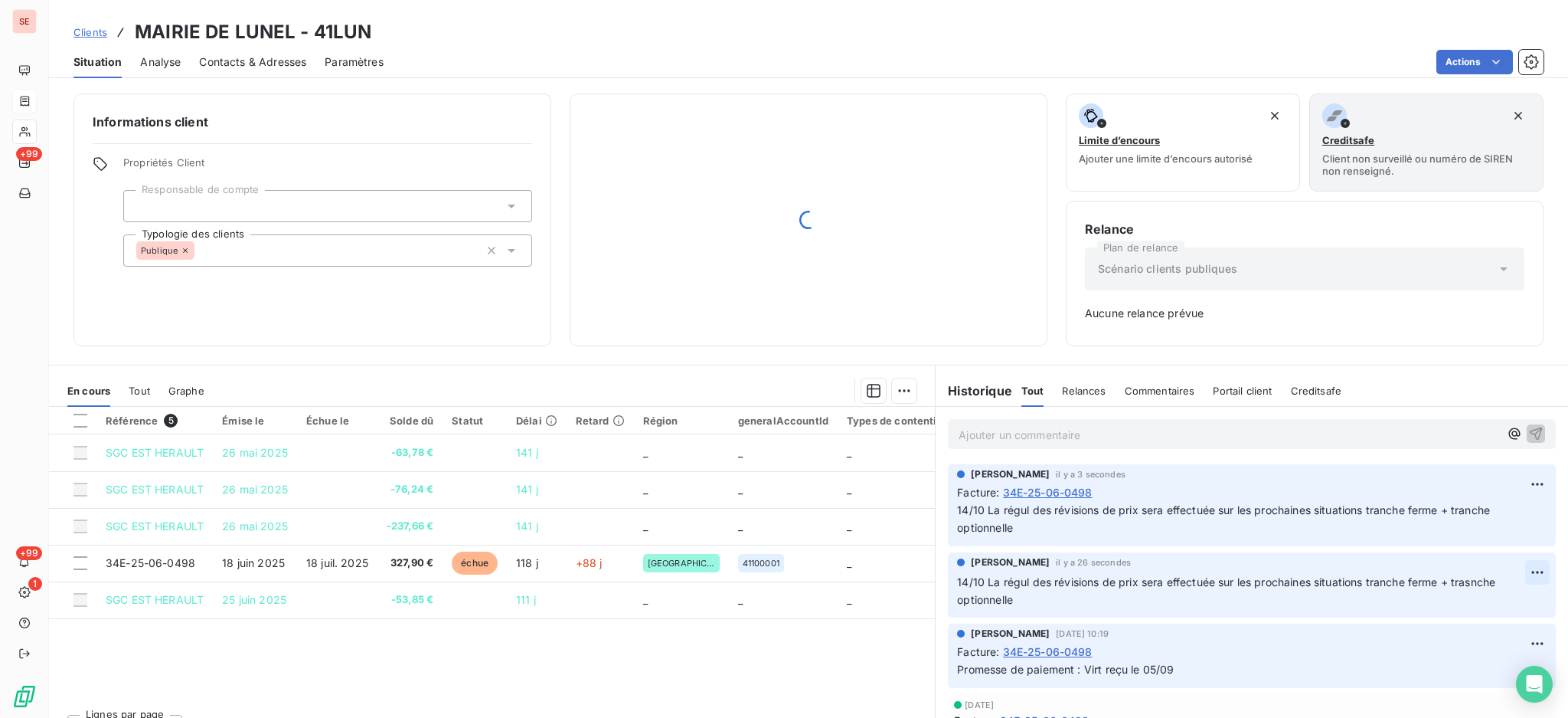
click at [1505, 571] on html "SE +99 +99 1 Clients MAIRIE DE LUNEL - 41LUN Situation Analyse Contacts & Adres…" at bounding box center [784, 359] width 1568 height 718
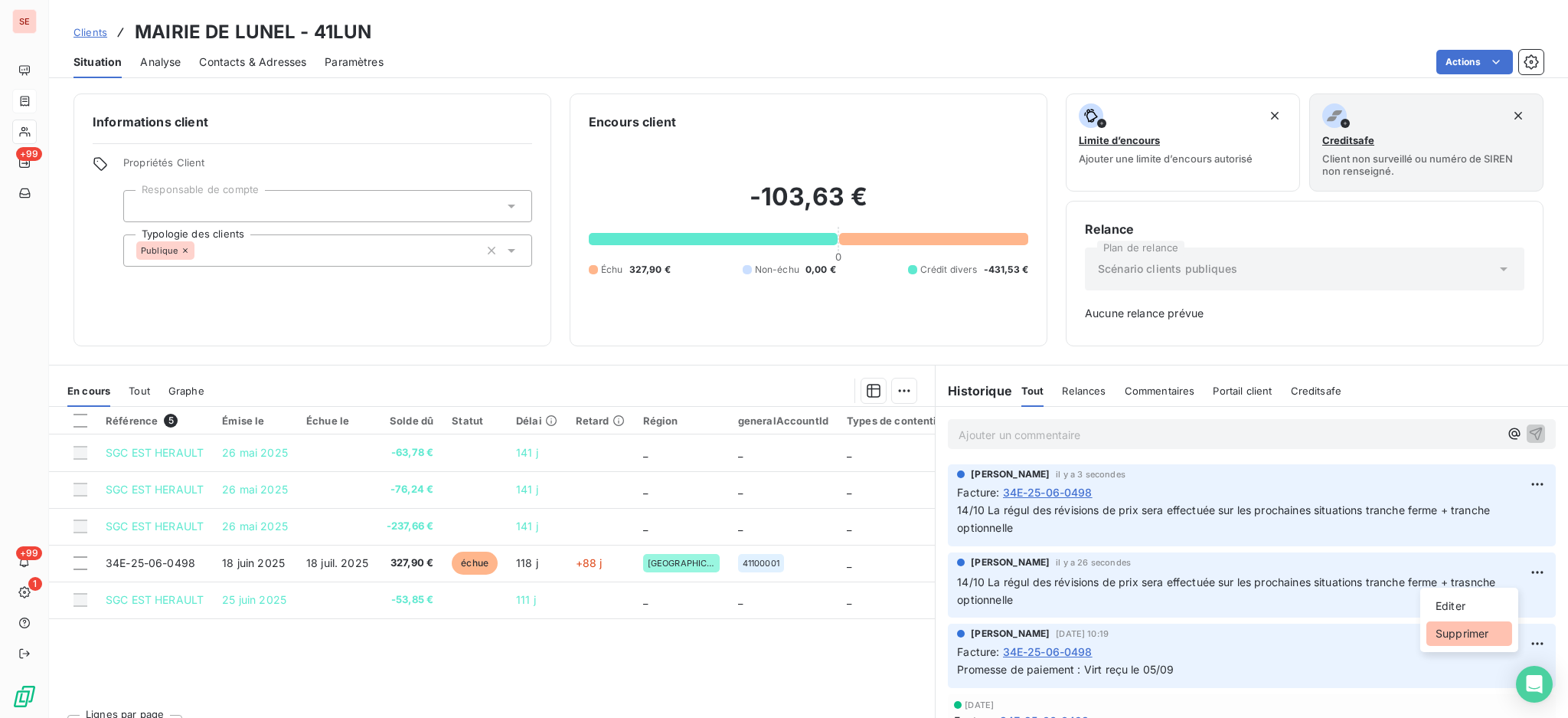
click at [1477, 625] on div "Supprimer" at bounding box center [1469, 634] width 85 height 25
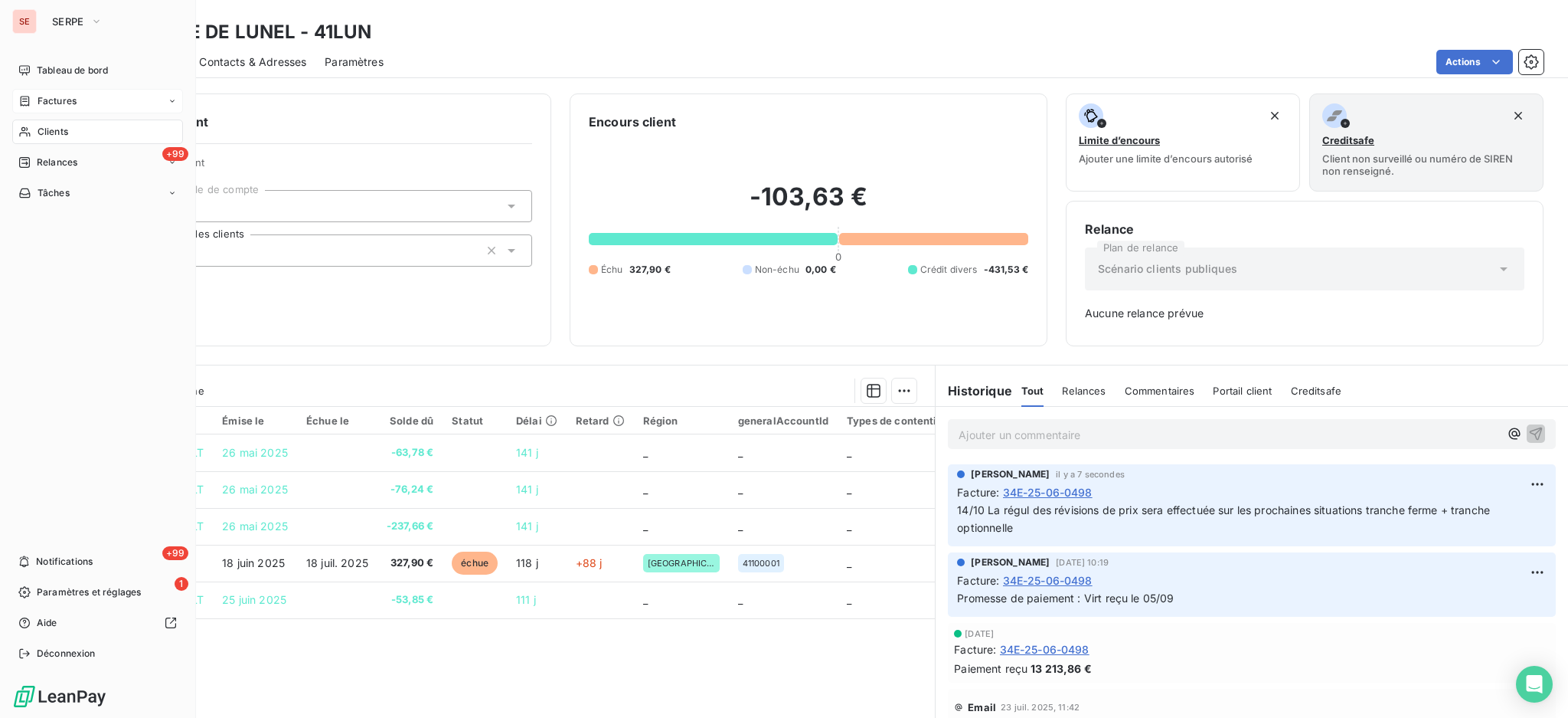
click at [46, 139] on div "Clients" at bounding box center [97, 131] width 171 height 25
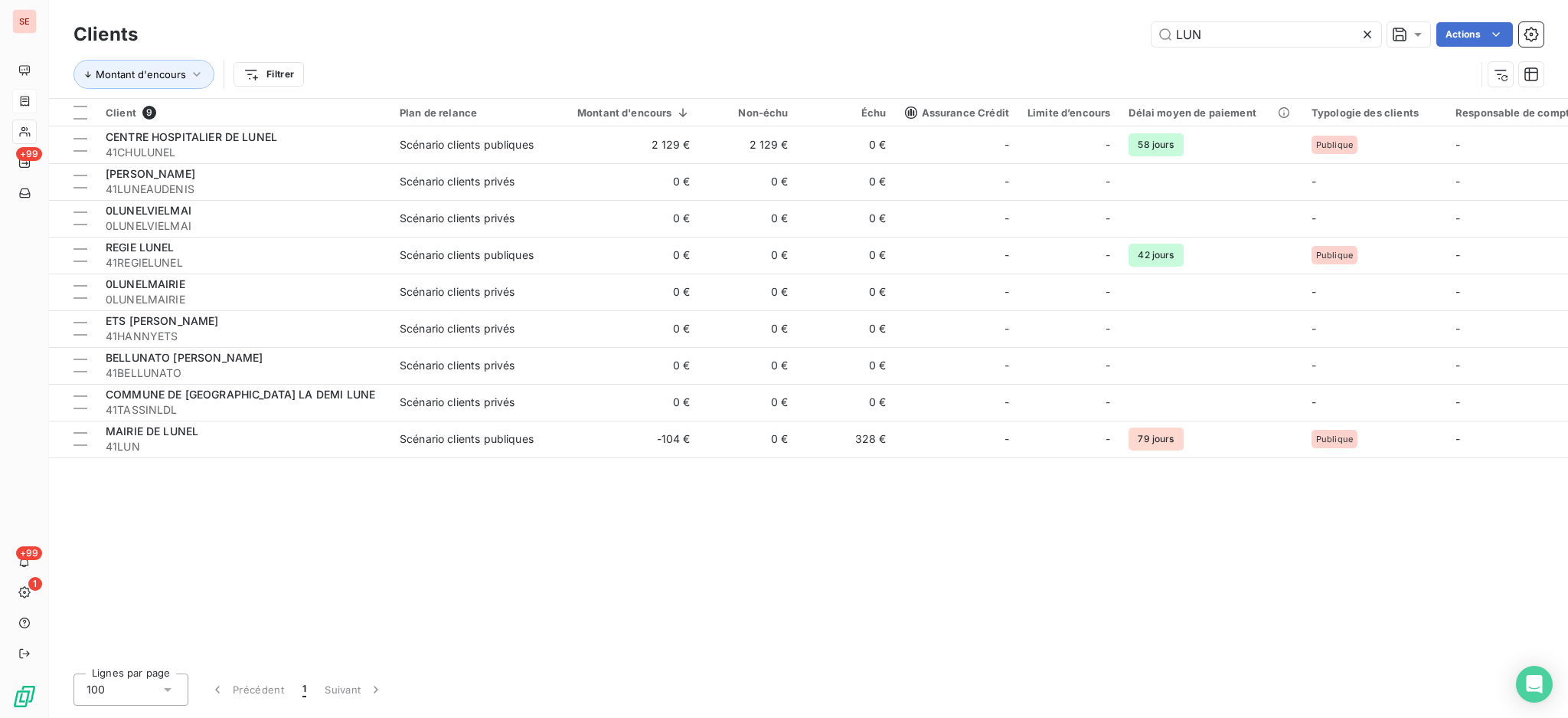
drag, startPoint x: 1240, startPoint y: 37, endPoint x: 864, endPoint y: 6, distance: 377.3
click at [876, 7] on div "Clients LUN Actions Montant d'encours Filtrer" at bounding box center [808, 49] width 1518 height 98
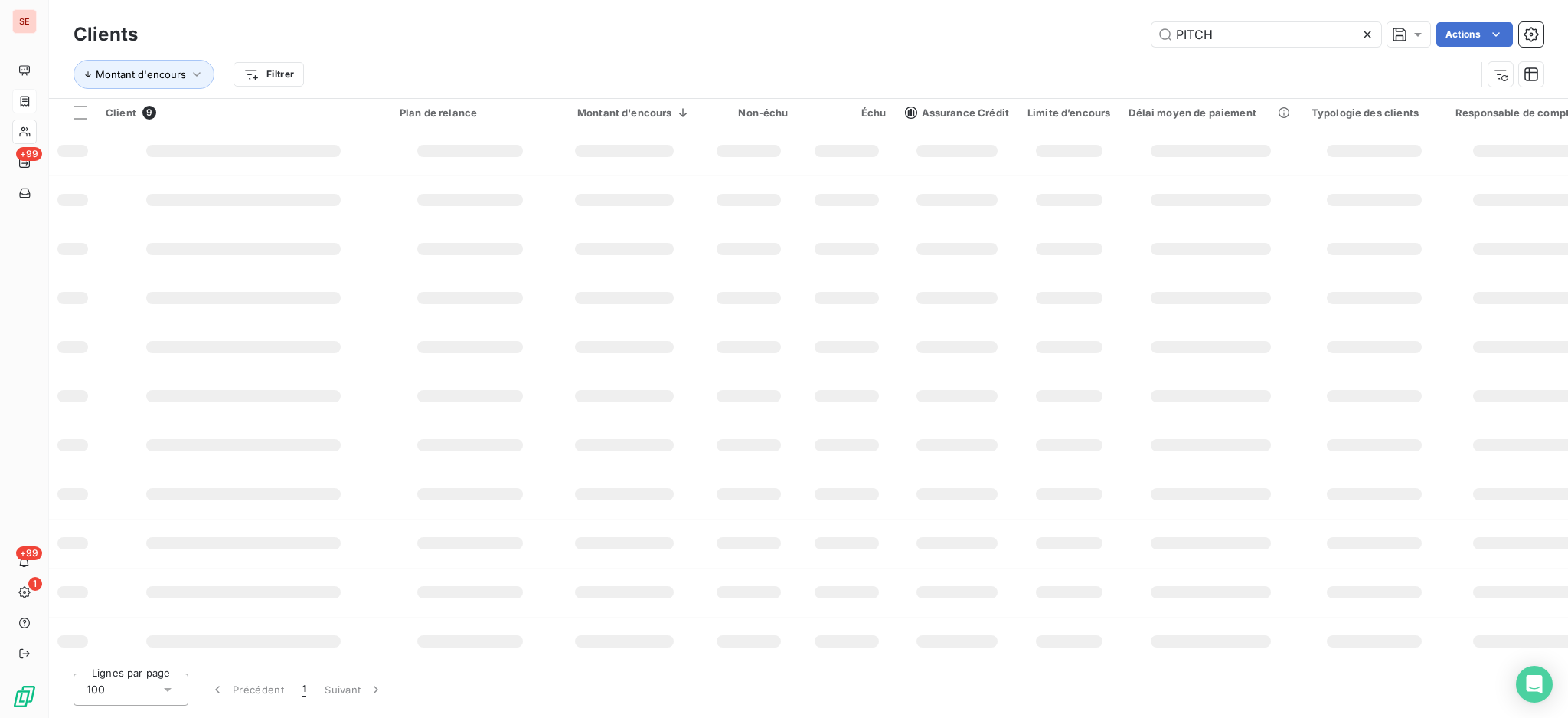
type input "PITCH"
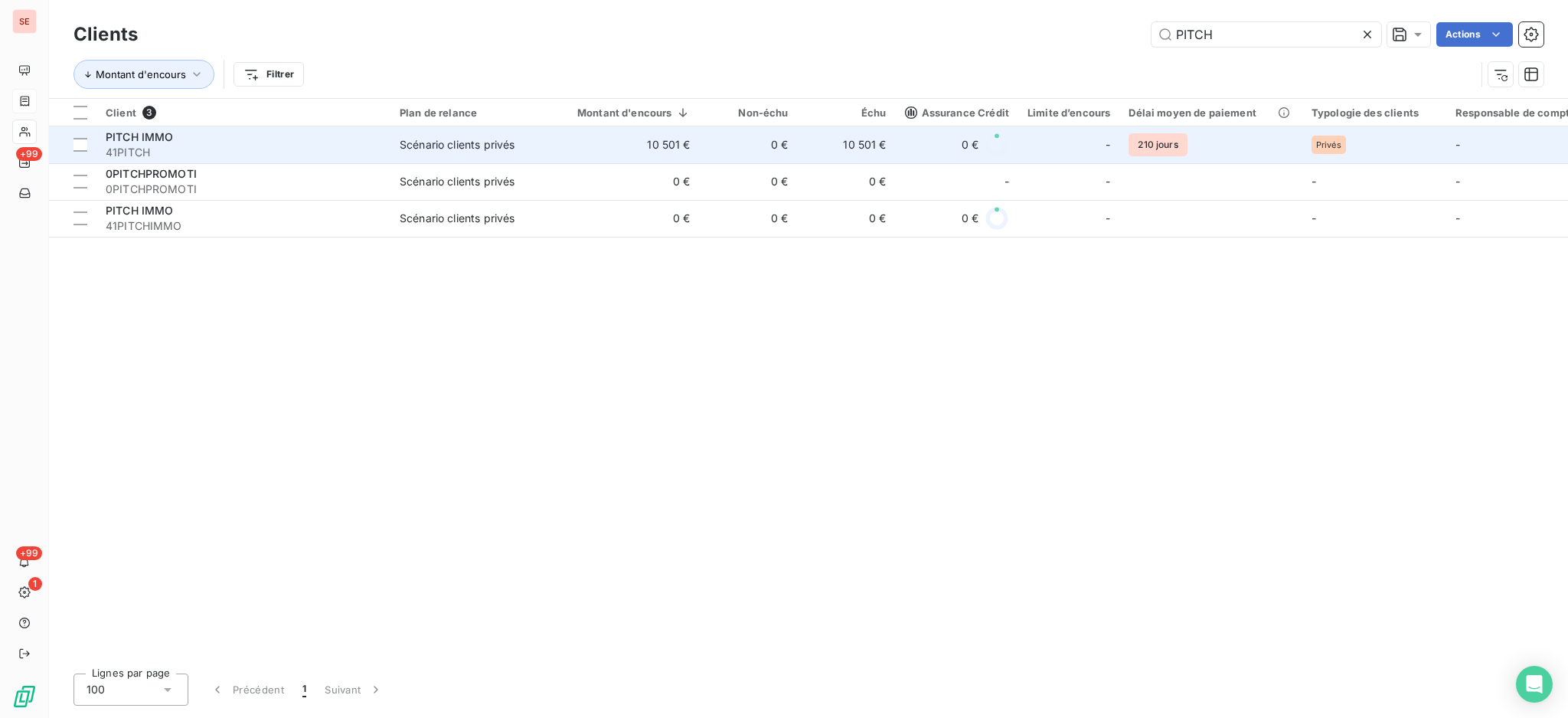
click at [259, 153] on span "41PITCH" at bounding box center [243, 152] width 276 height 15
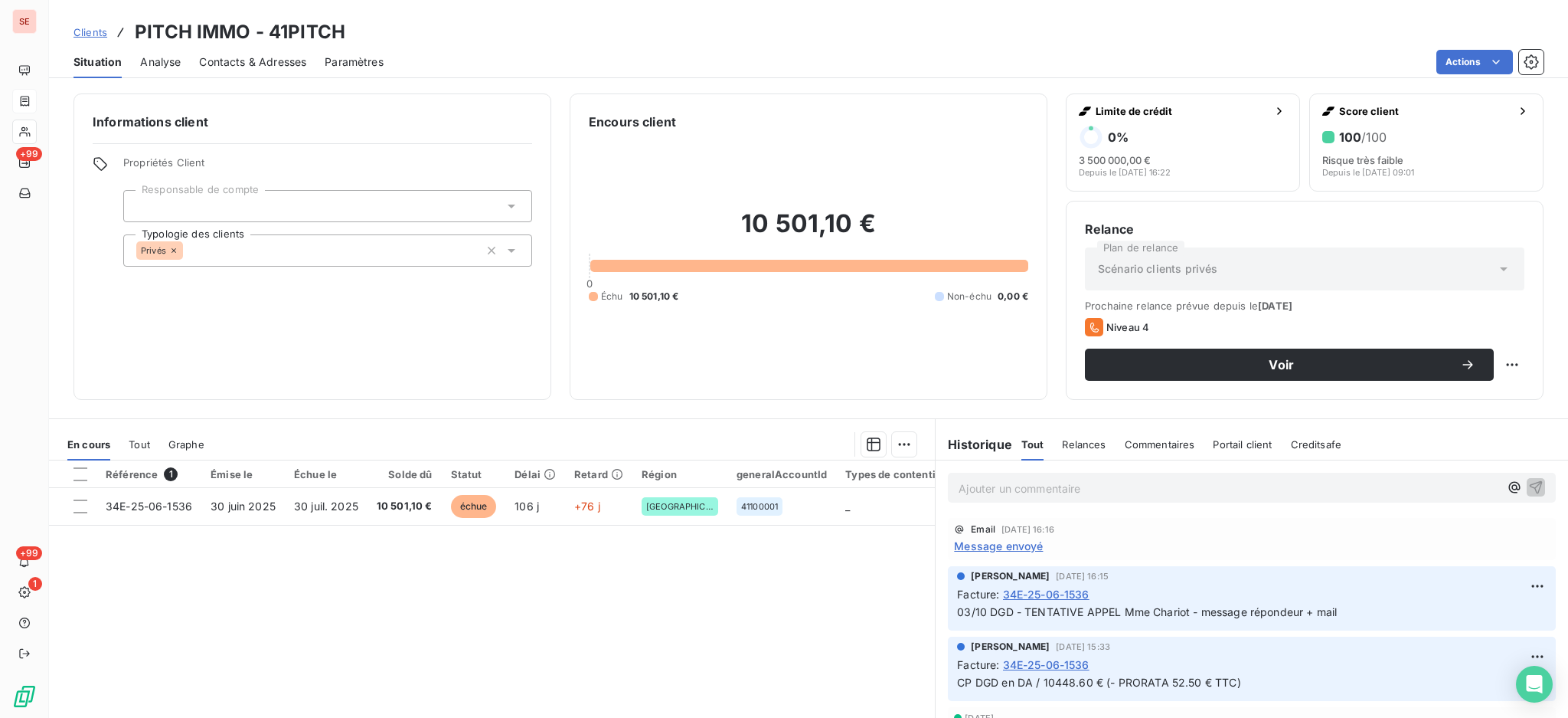
click at [266, 63] on span "Contacts & Adresses" at bounding box center [253, 62] width 107 height 15
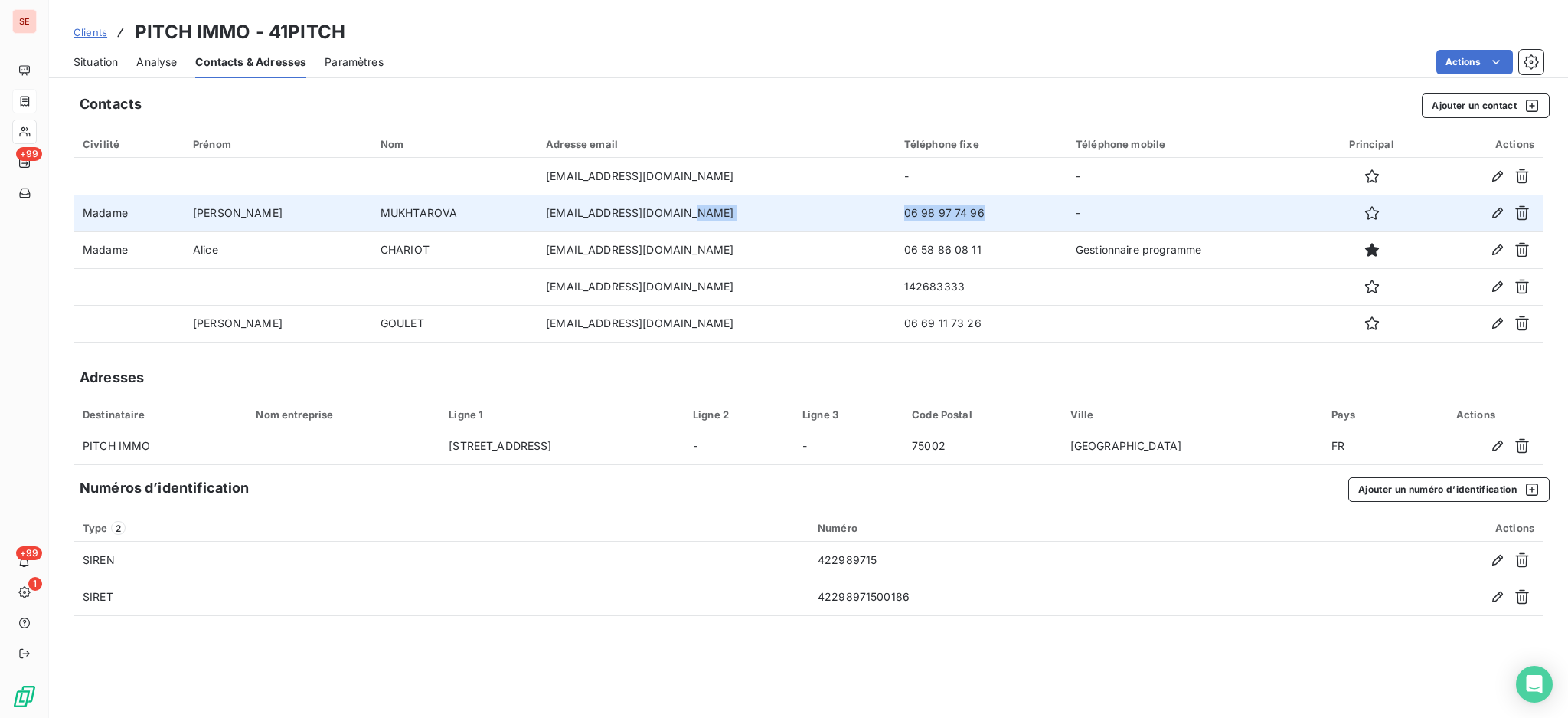
drag, startPoint x: 916, startPoint y: 216, endPoint x: 767, endPoint y: 213, distance: 149.0
click at [767, 213] on tr "Madame [PERSON_NAME] [EMAIL_ADDRESS][DOMAIN_NAME] 06 98 97 74 96 -" at bounding box center [808, 213] width 1470 height 37
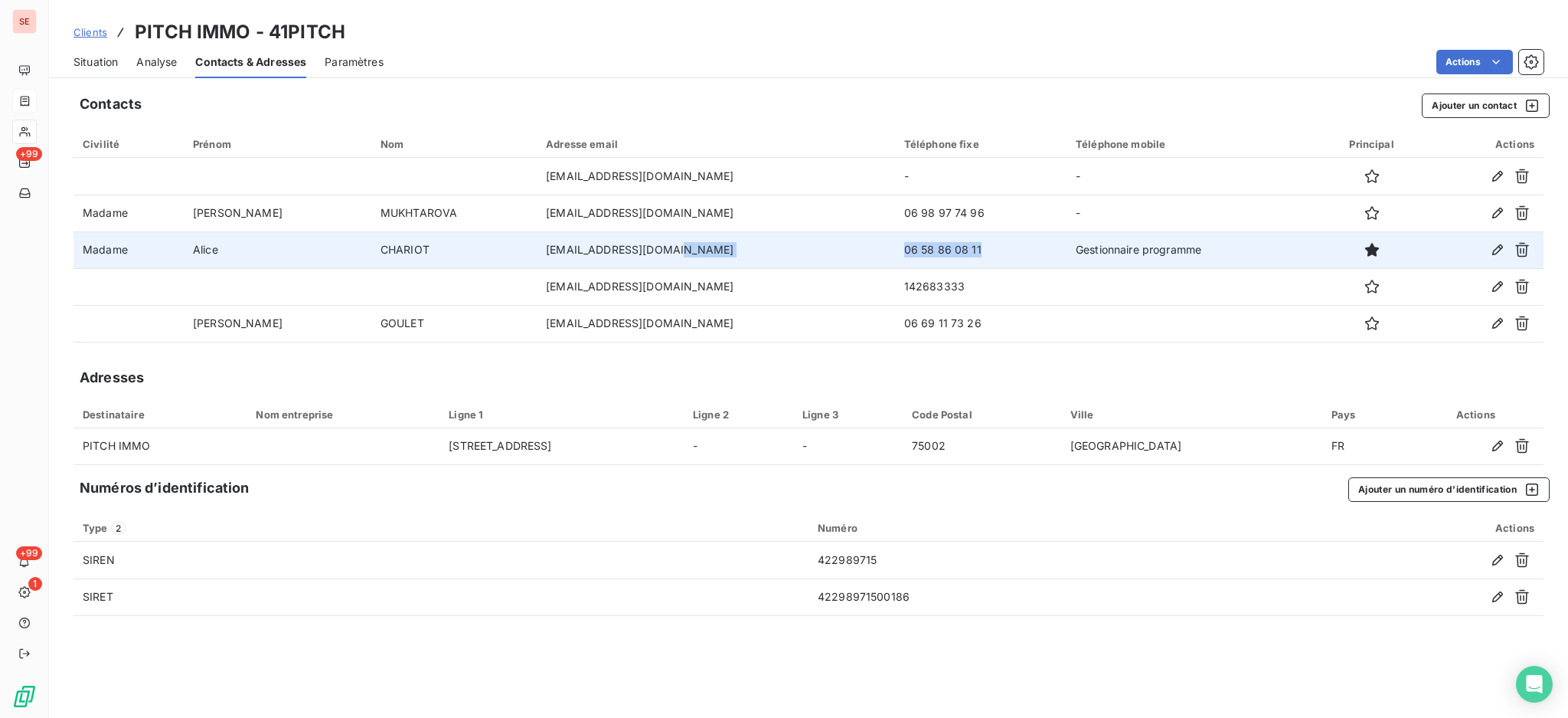
drag, startPoint x: 909, startPoint y: 248, endPoint x: 797, endPoint y: 254, distance: 112.2
click at [797, 254] on tr "Madame [PERSON_NAME] [EMAIL_ADDRESS][DOMAIN_NAME] 06 58 86 08 11 Gestionnaire p…" at bounding box center [808, 249] width 1470 height 37
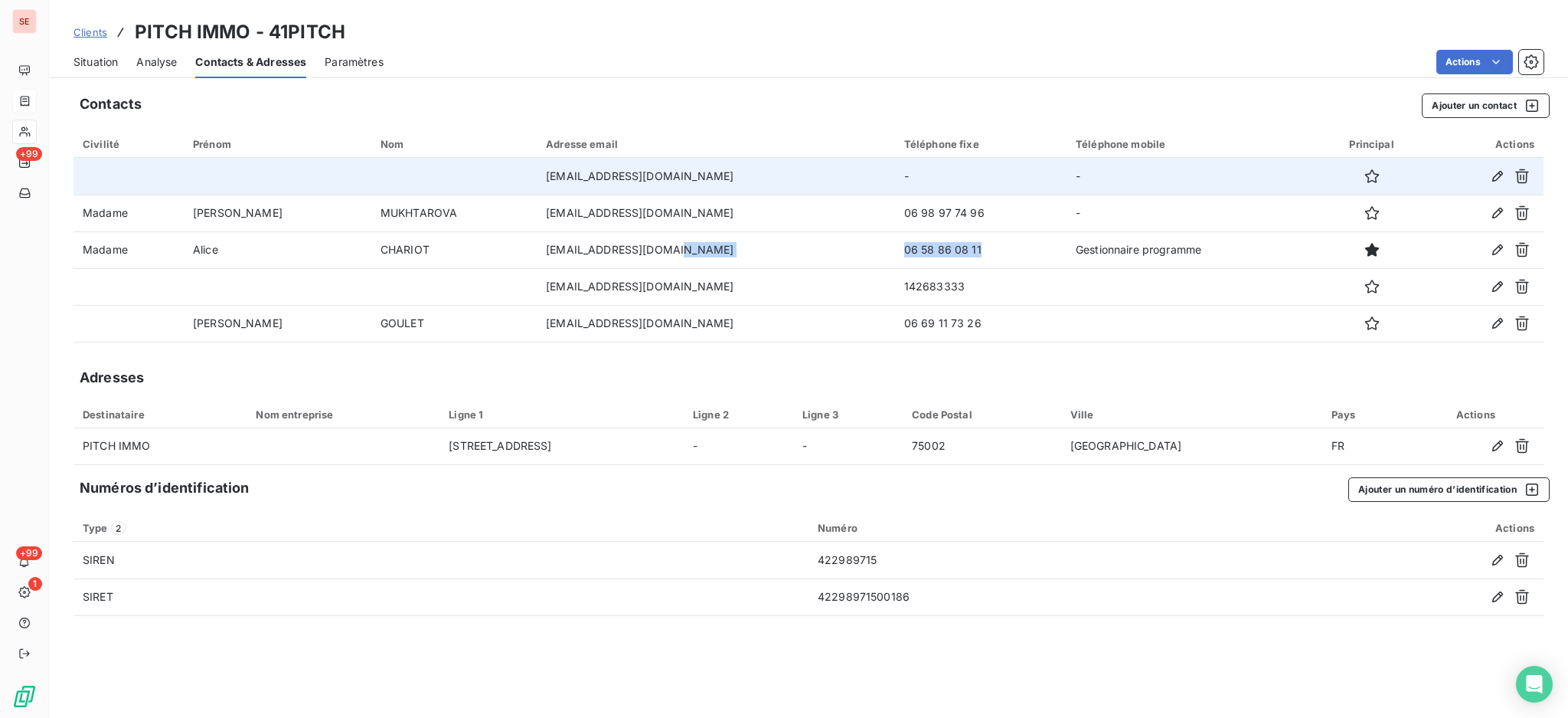
copy tr "06 58 86 08 11"
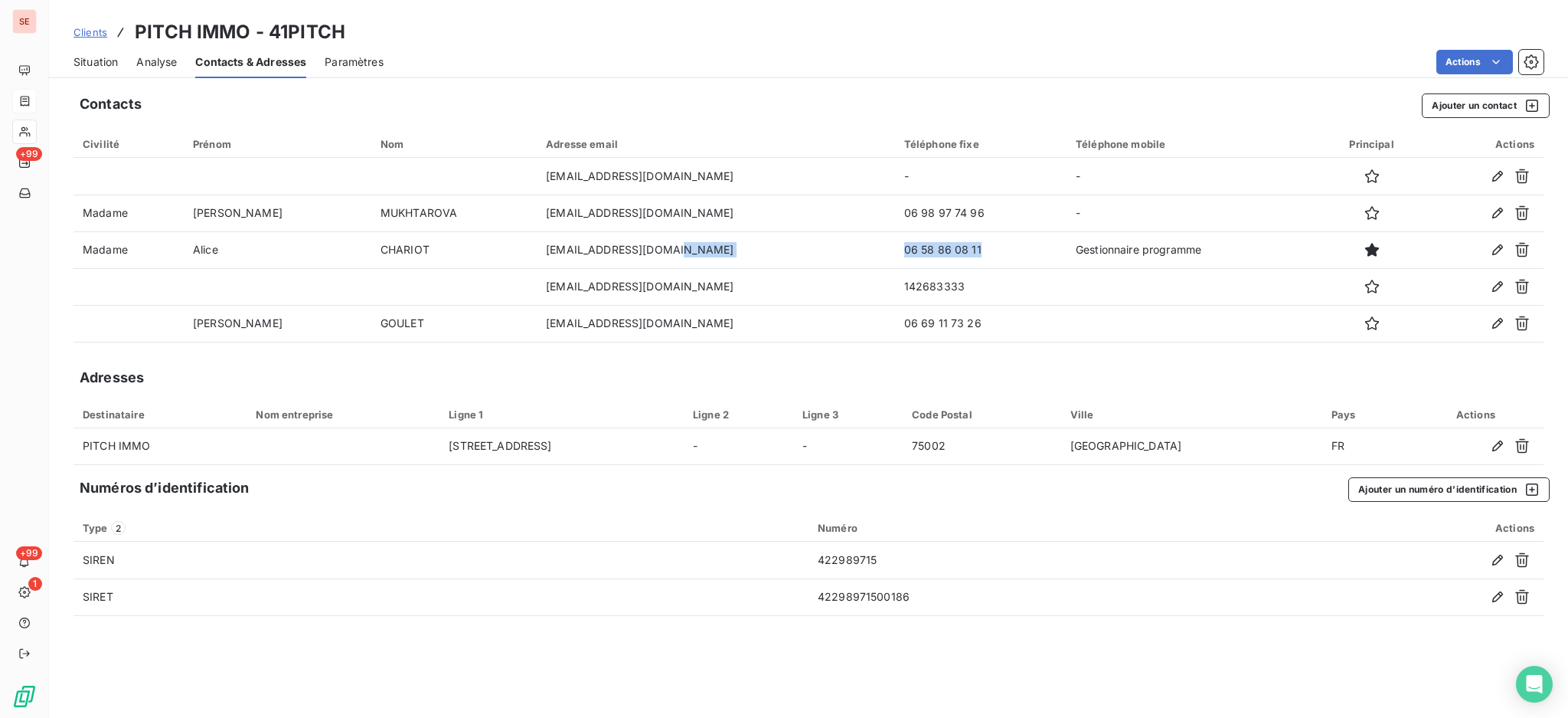
click at [99, 58] on span "Situation" at bounding box center [95, 62] width 45 height 15
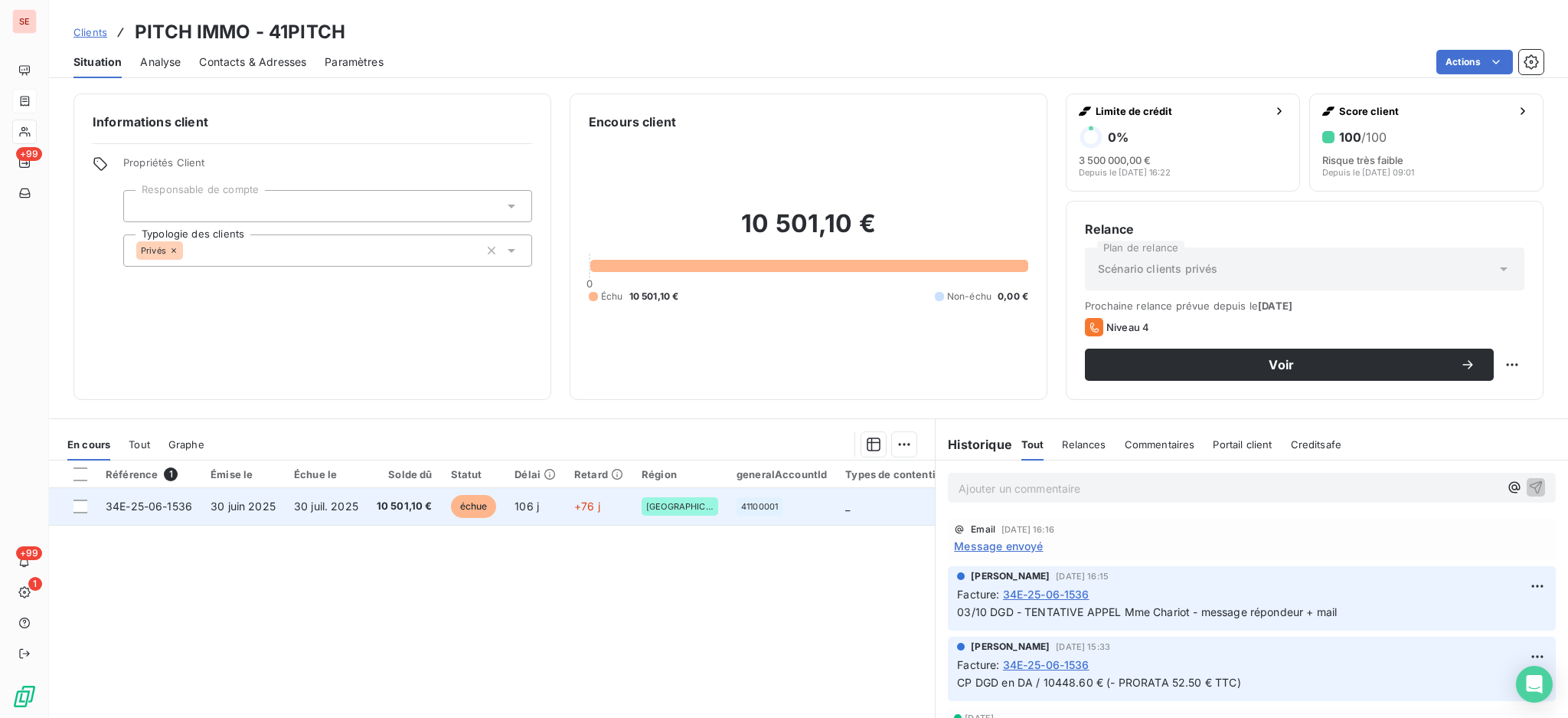
click at [377, 501] on span "10 501,10 €" at bounding box center [405, 505] width 56 height 15
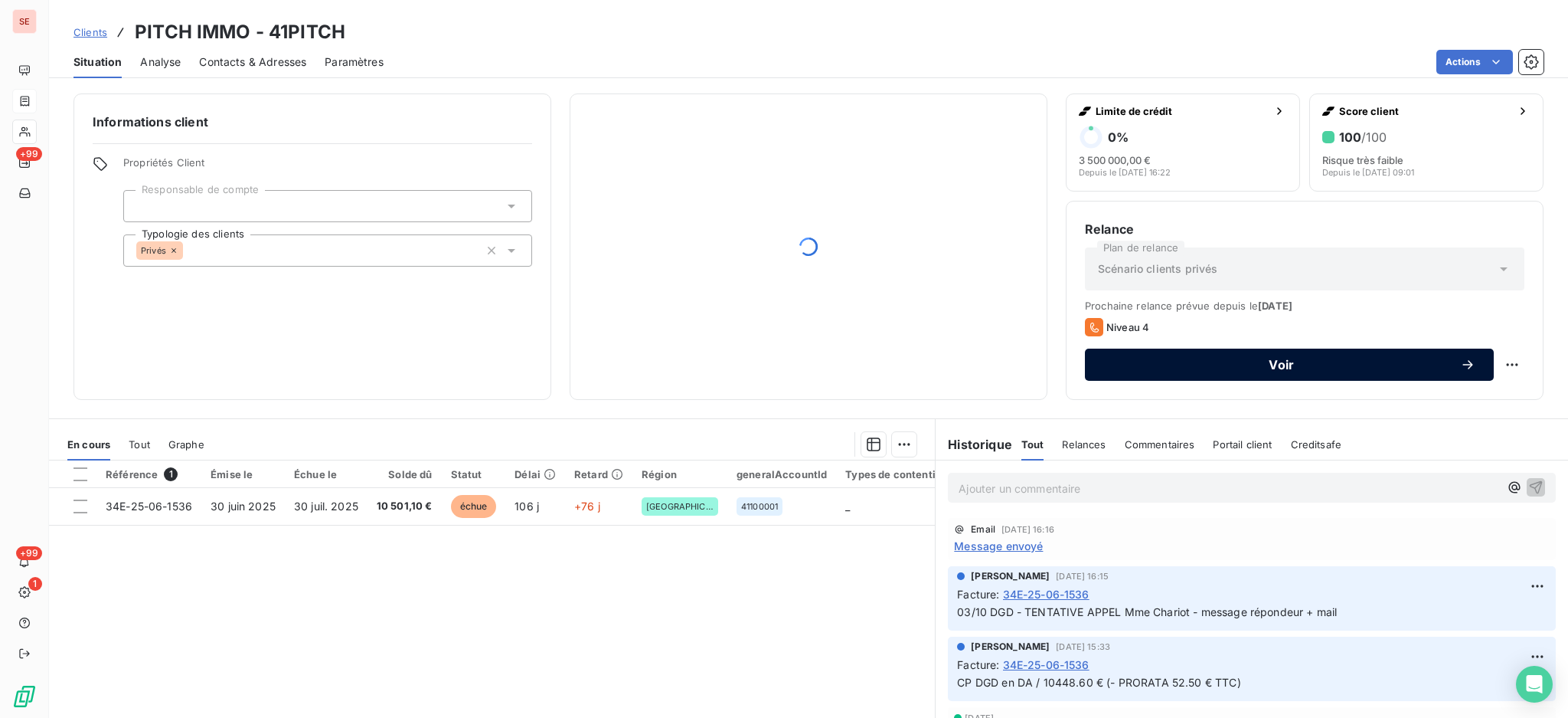
click at [1207, 359] on span "Voir" at bounding box center [1281, 364] width 356 height 12
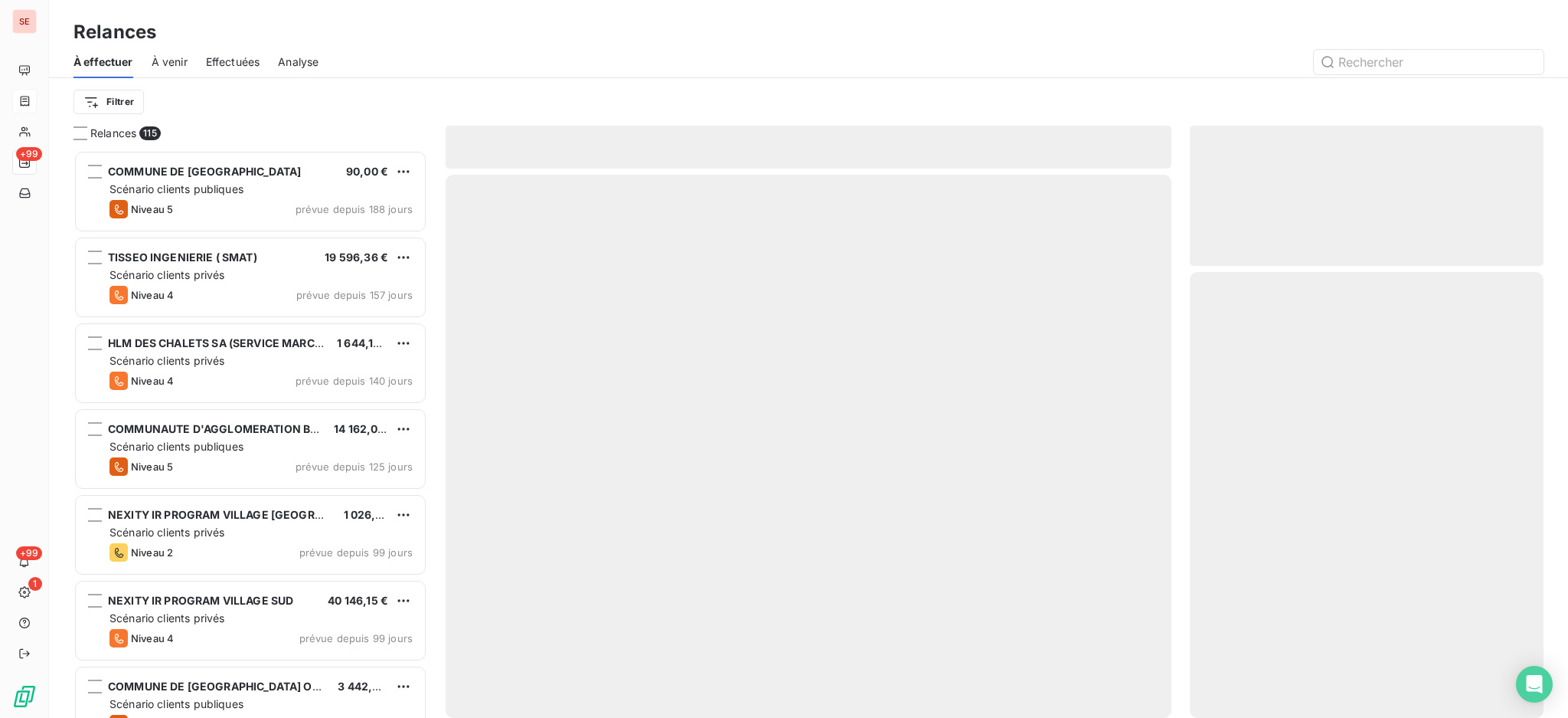
scroll to position [553, 337]
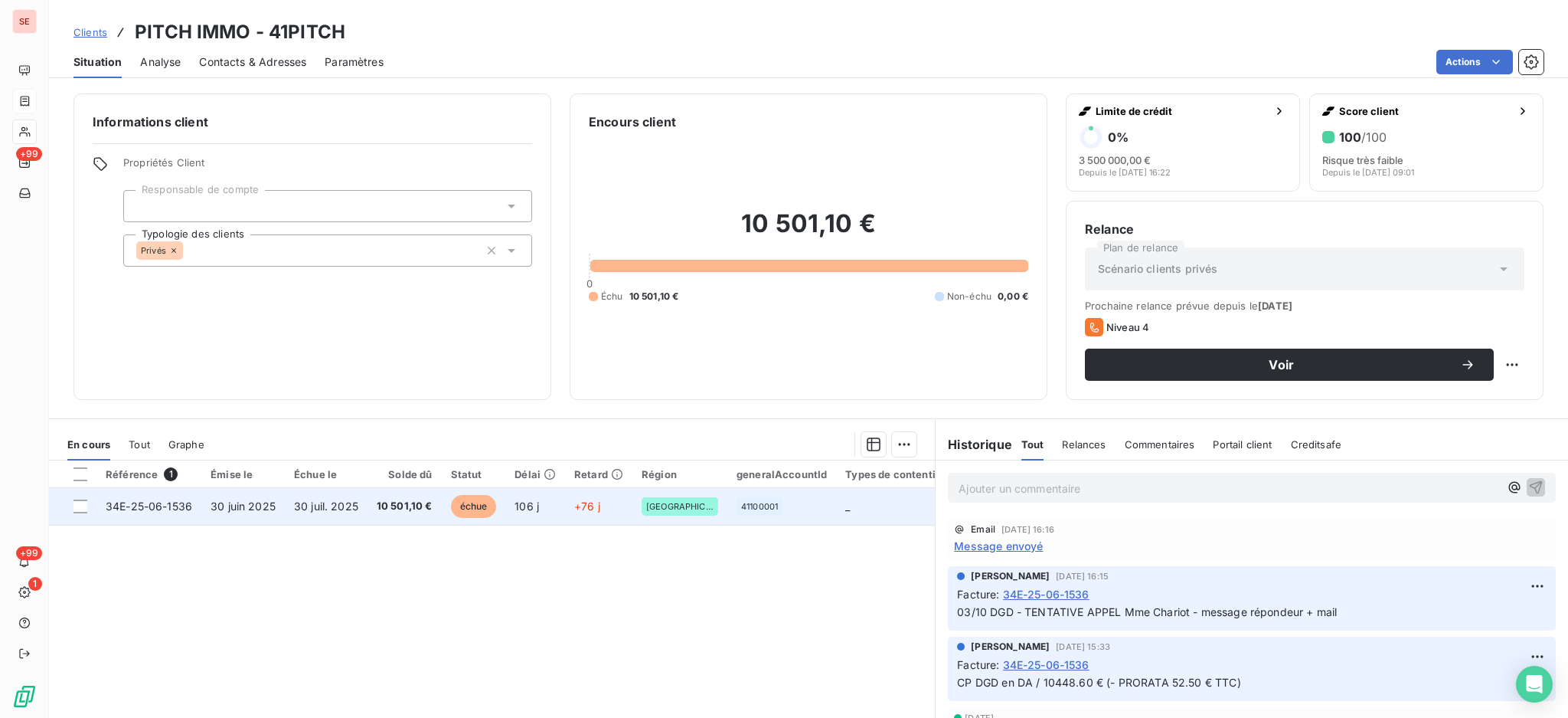
click at [367, 512] on td "10 501,10 €" at bounding box center [404, 505] width 74 height 37
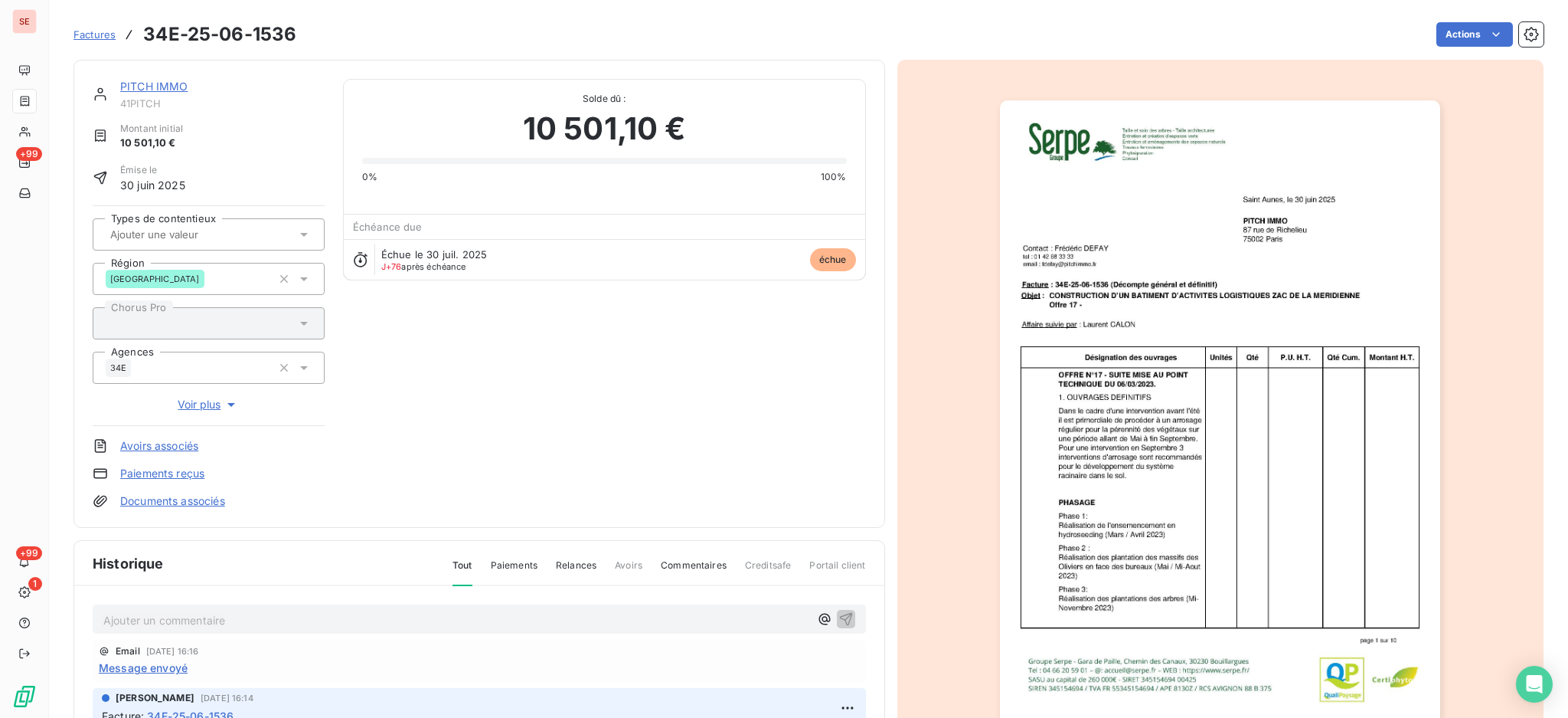
click at [274, 605] on div "Ajouter un commentaire ﻿" at bounding box center [478, 620] width 773 height 30
click at [266, 611] on p "Ajouter un commentaire ﻿" at bounding box center [456, 620] width 706 height 19
drag, startPoint x: 482, startPoint y: 622, endPoint x: 96, endPoint y: 631, distance: 386.1
click at [96, 631] on div "14/10 plusieurs tentatives d'appel Mme Charriot ==> envoi d'un mail." at bounding box center [478, 619] width 773 height 29
copy span "14/10 plusieurs tentatives d'appel Mme Charriot ==> envoi d'un mail."
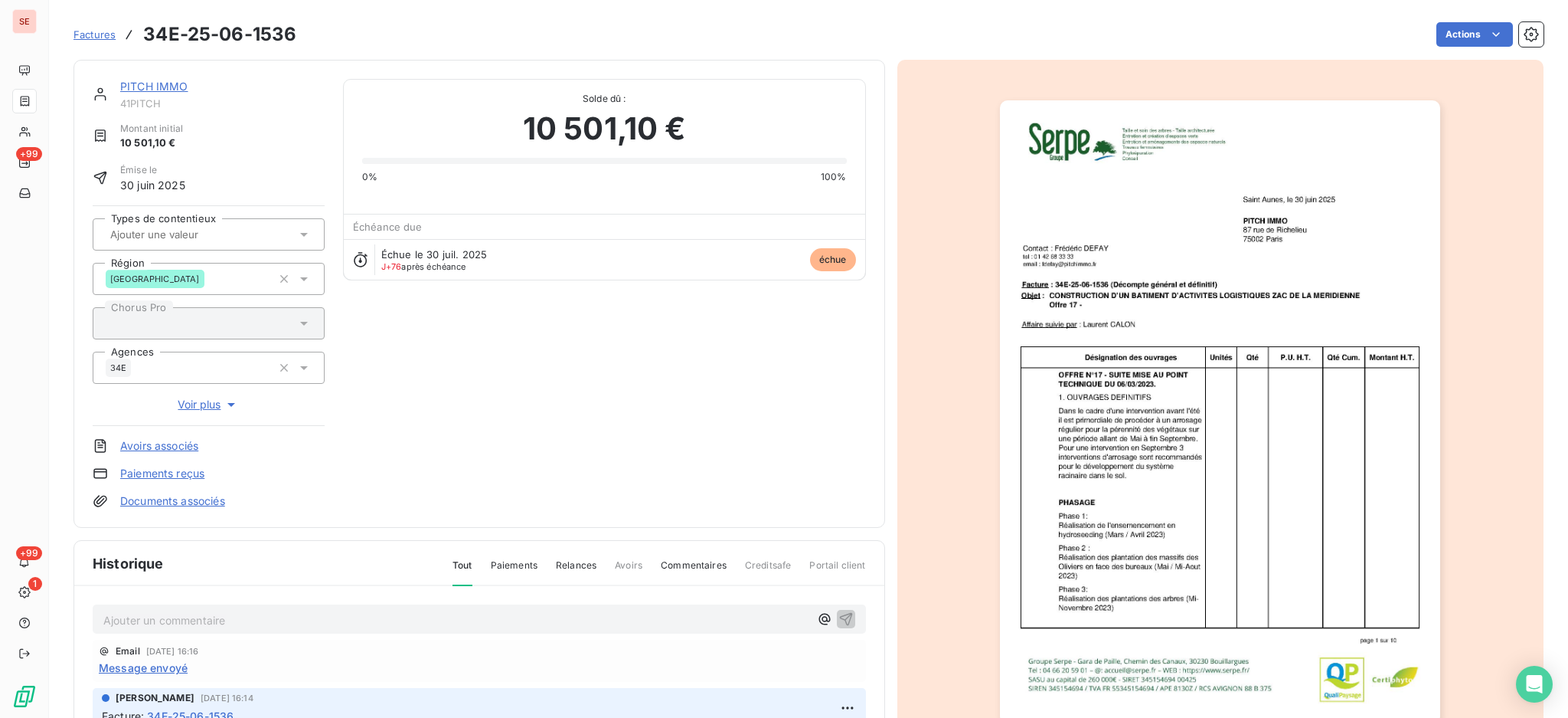
click at [142, 87] on link "PITCH IMMO" at bounding box center [154, 85] width 68 height 13
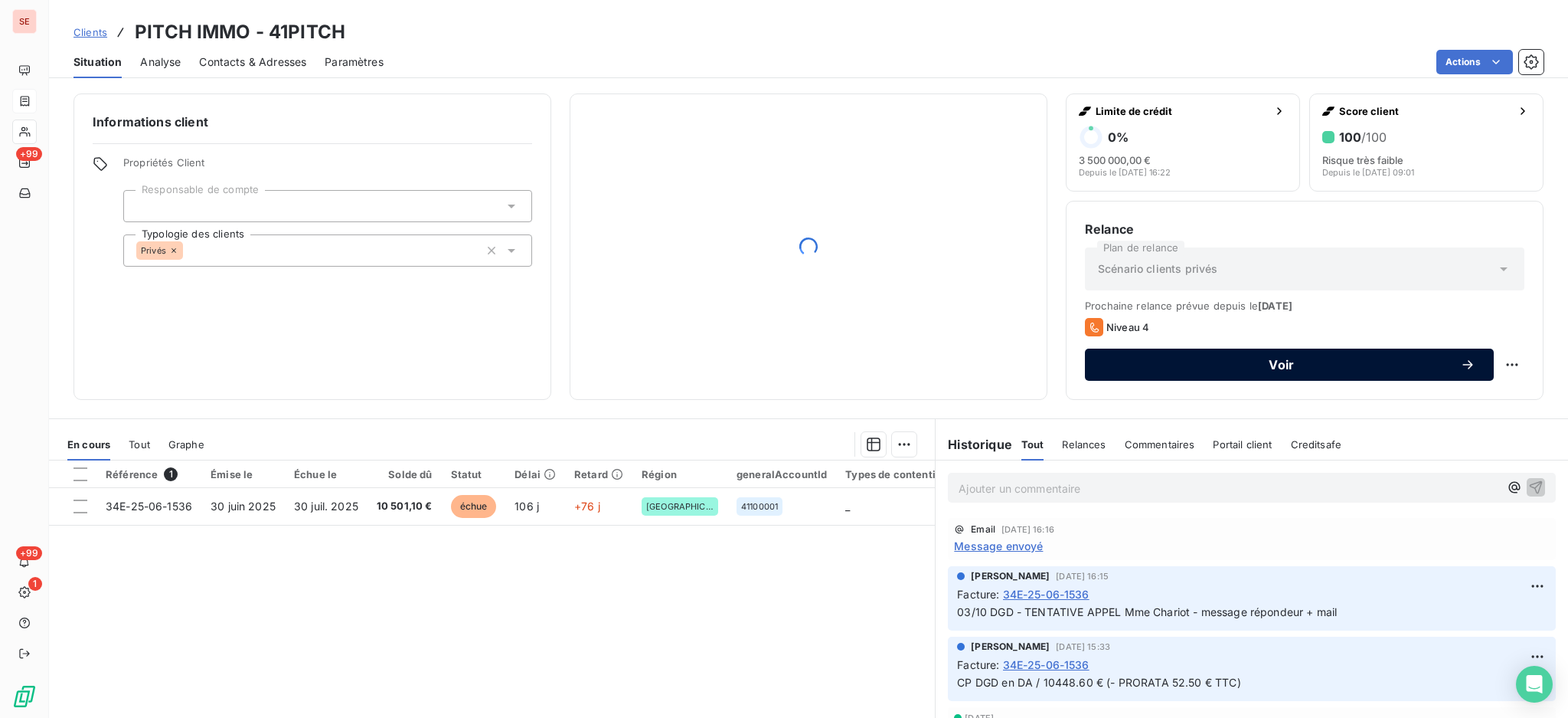
click at [1216, 363] on span "Voir" at bounding box center [1281, 364] width 356 height 12
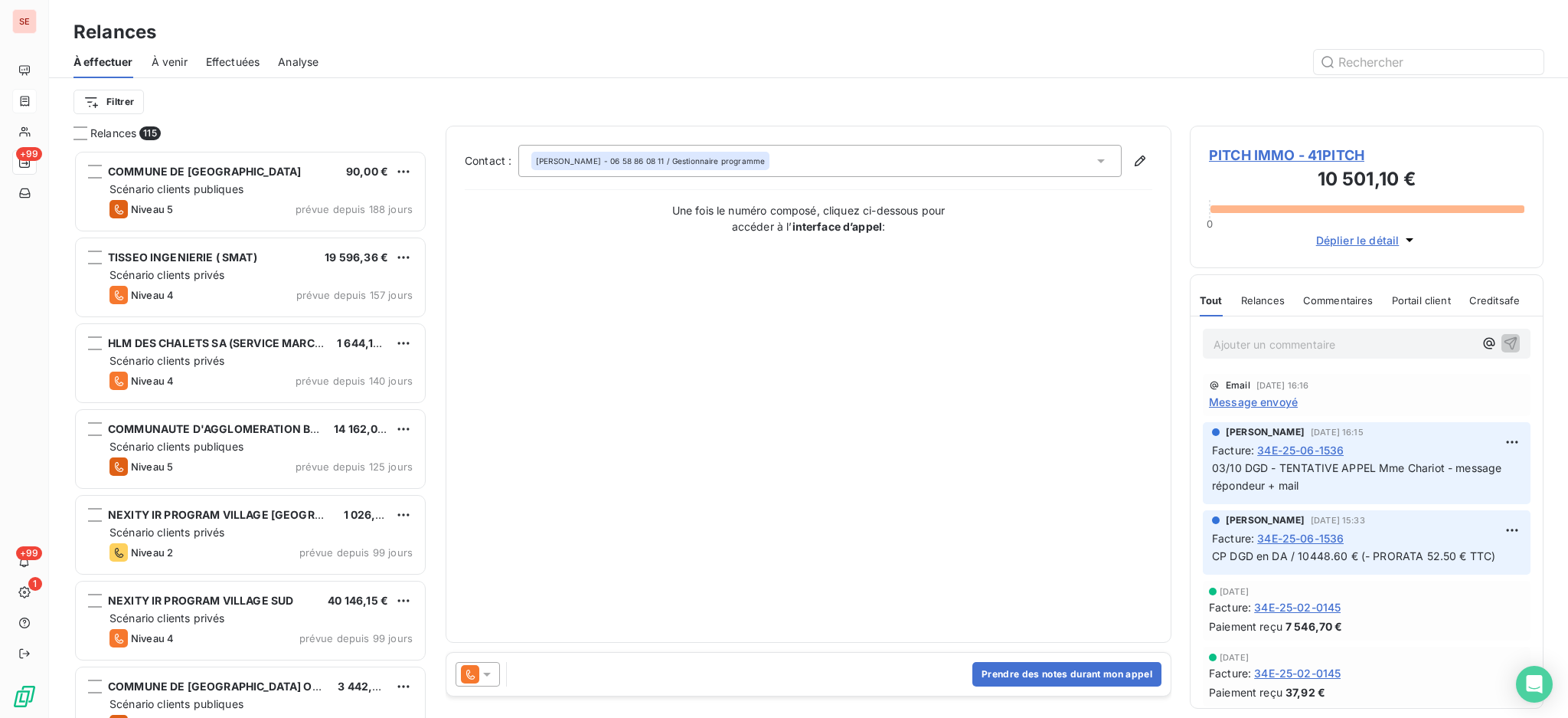
scroll to position [553, 337]
click at [1026, 669] on button "Prendre des notes durant mon appel" at bounding box center [1067, 673] width 190 height 25
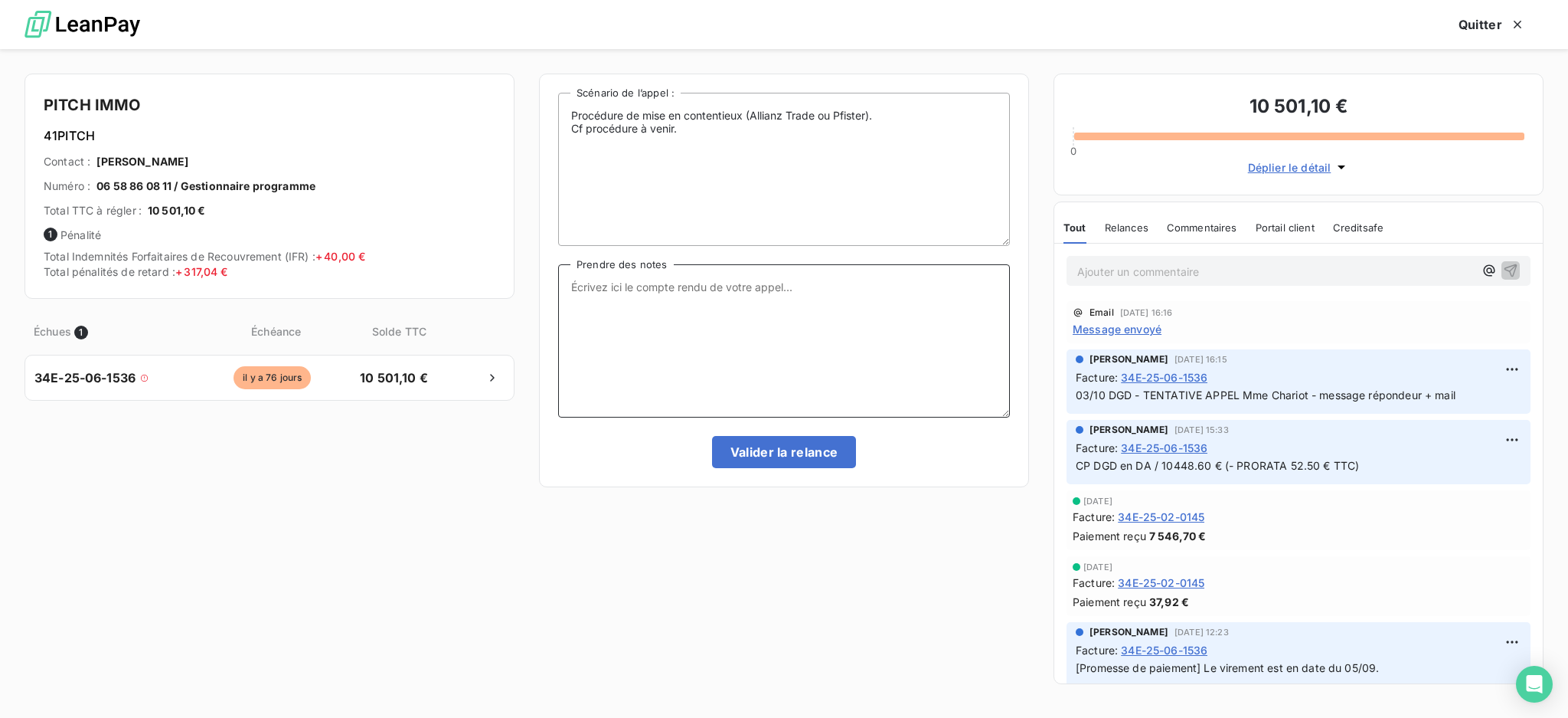
click at [604, 270] on textarea "Prendre des notes" at bounding box center [783, 341] width 452 height 153
paste textarea "14/10 plusieurs tentatives d'appel Mme Charriot ==> envoi d'un mail."
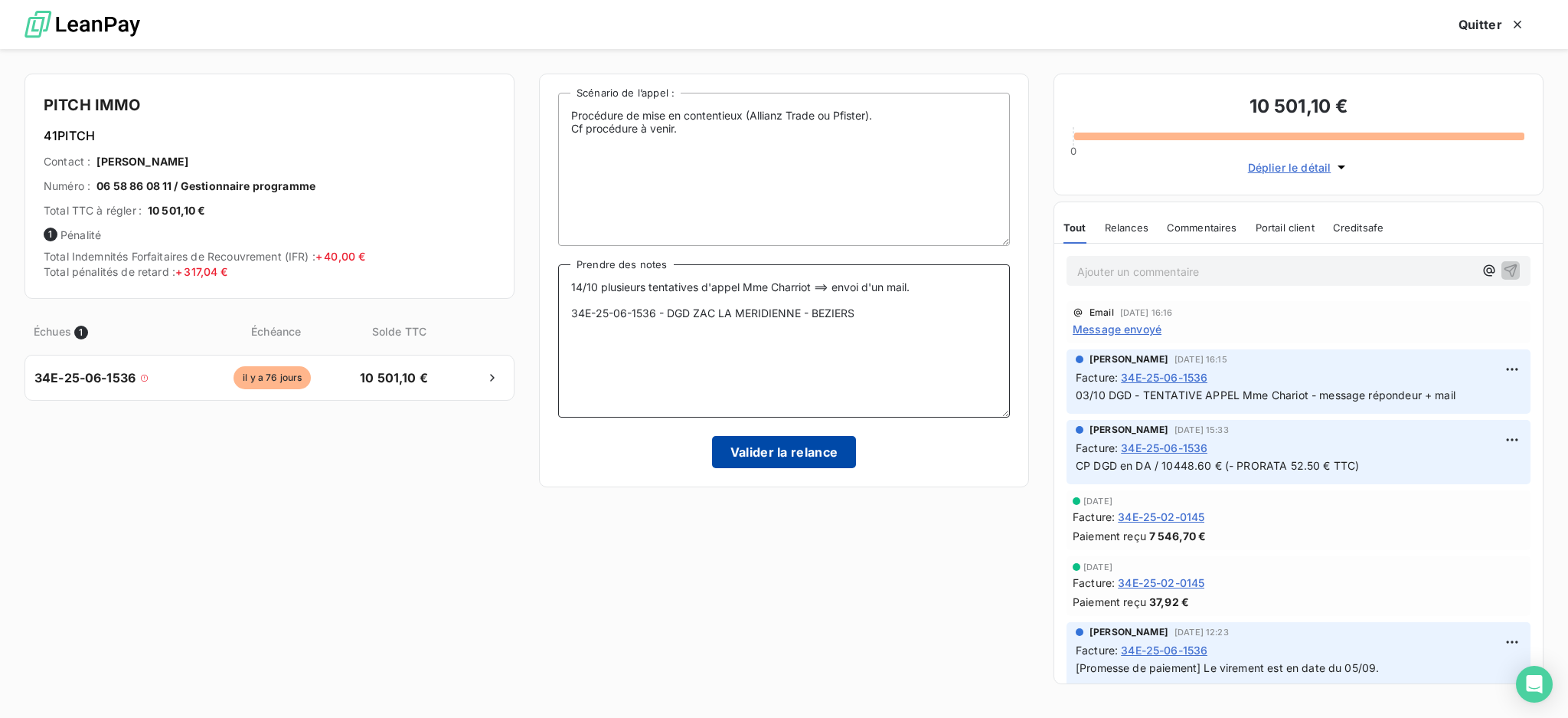
type textarea "14/10 plusieurs tentatives d'appel Mme Charriot ==> envoi d'un mail. 34E-25-06-…"
click at [760, 458] on button "Valider la relance" at bounding box center [784, 452] width 145 height 32
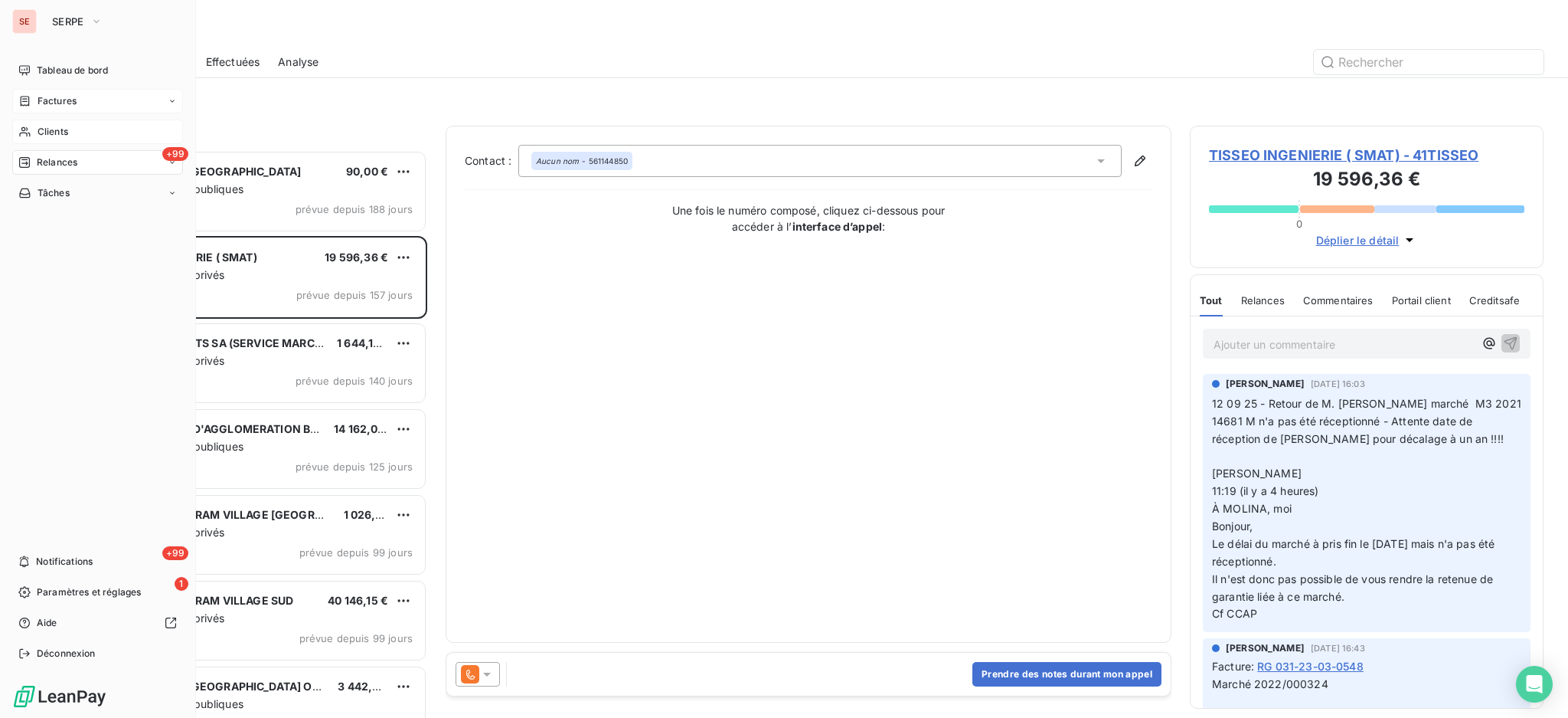
click at [60, 132] on span "Clients" at bounding box center [53, 132] width 31 height 14
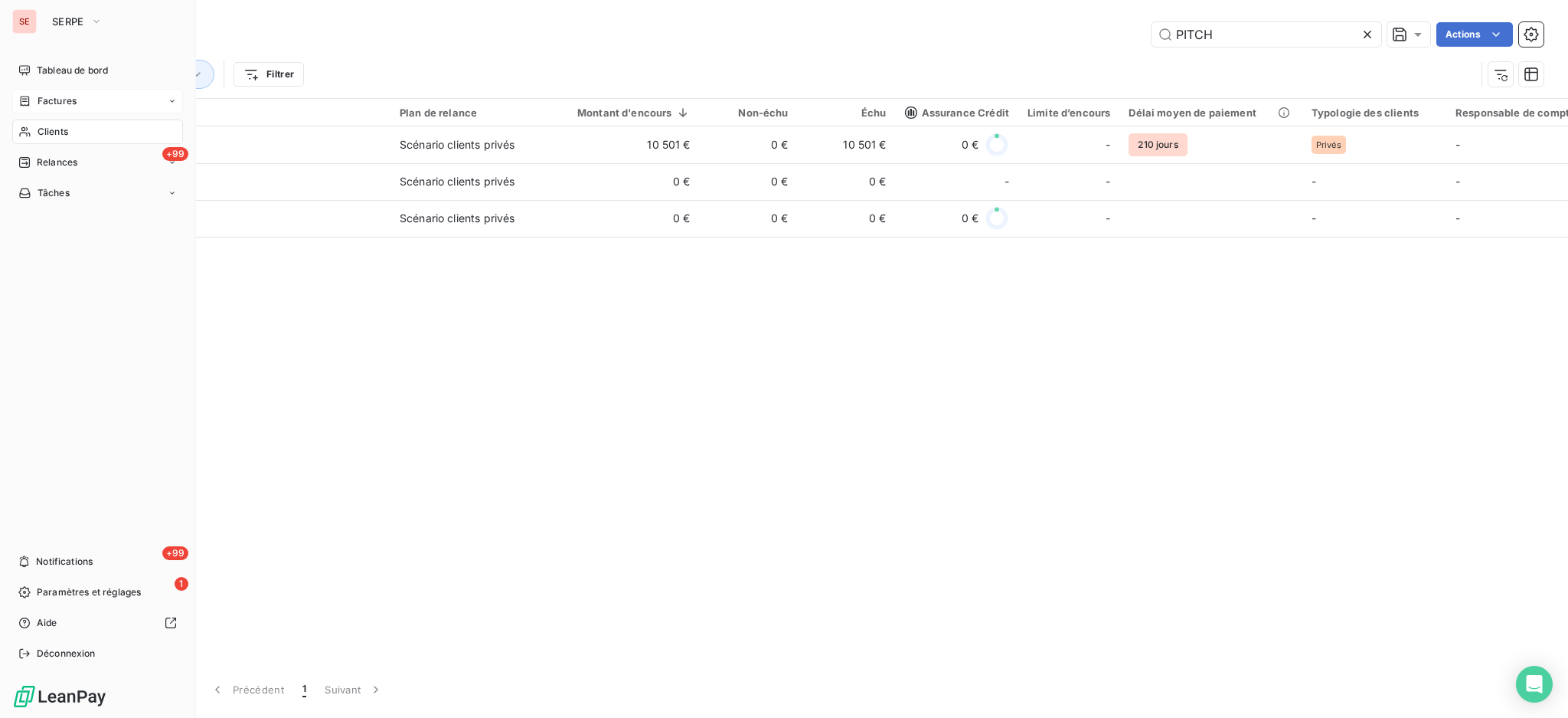
click at [48, 129] on span "Clients" at bounding box center [53, 132] width 31 height 14
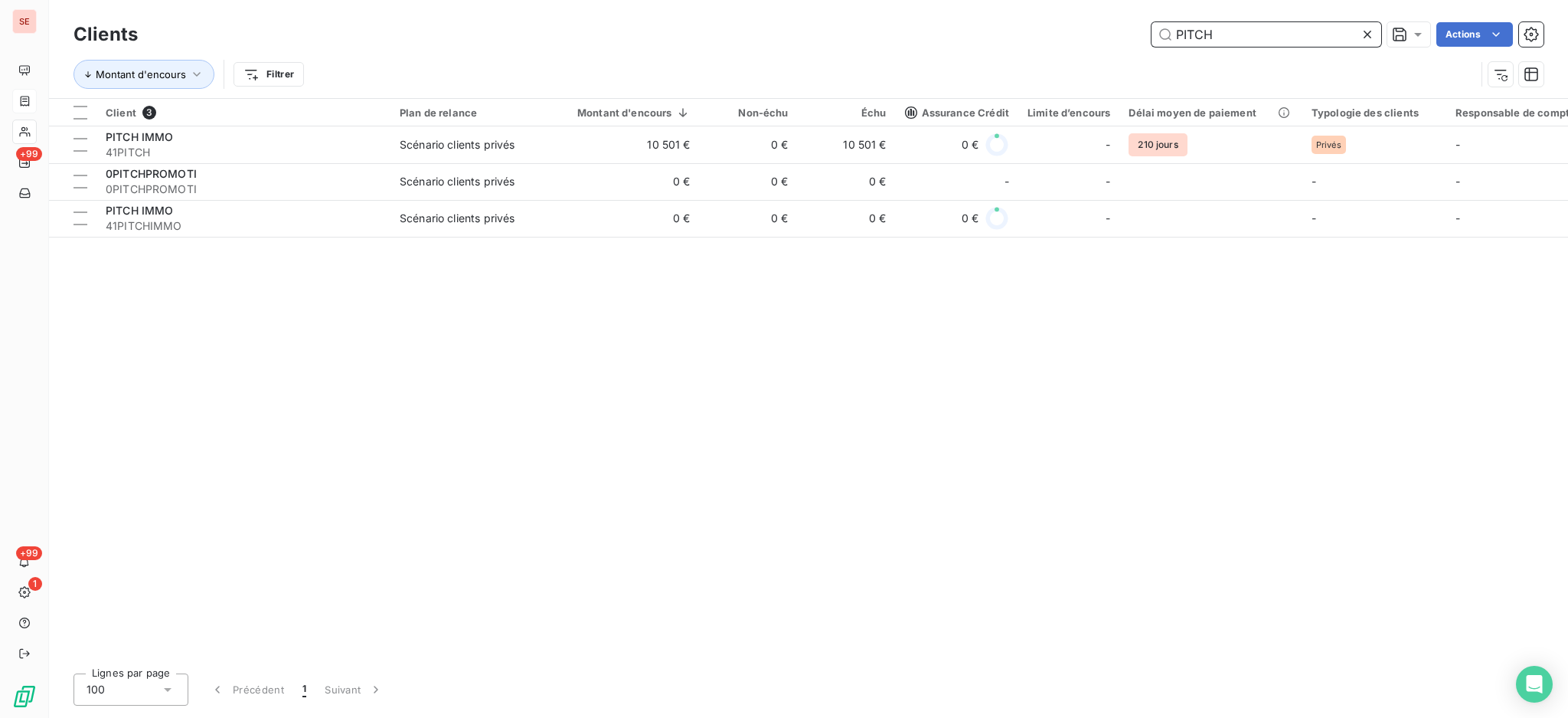
drag, startPoint x: 1238, startPoint y: 29, endPoint x: 982, endPoint y: 8, distance: 256.9
click at [989, 11] on div "Clients PITCH Actions Montant d'encours Filtrer" at bounding box center [808, 49] width 1518 height 98
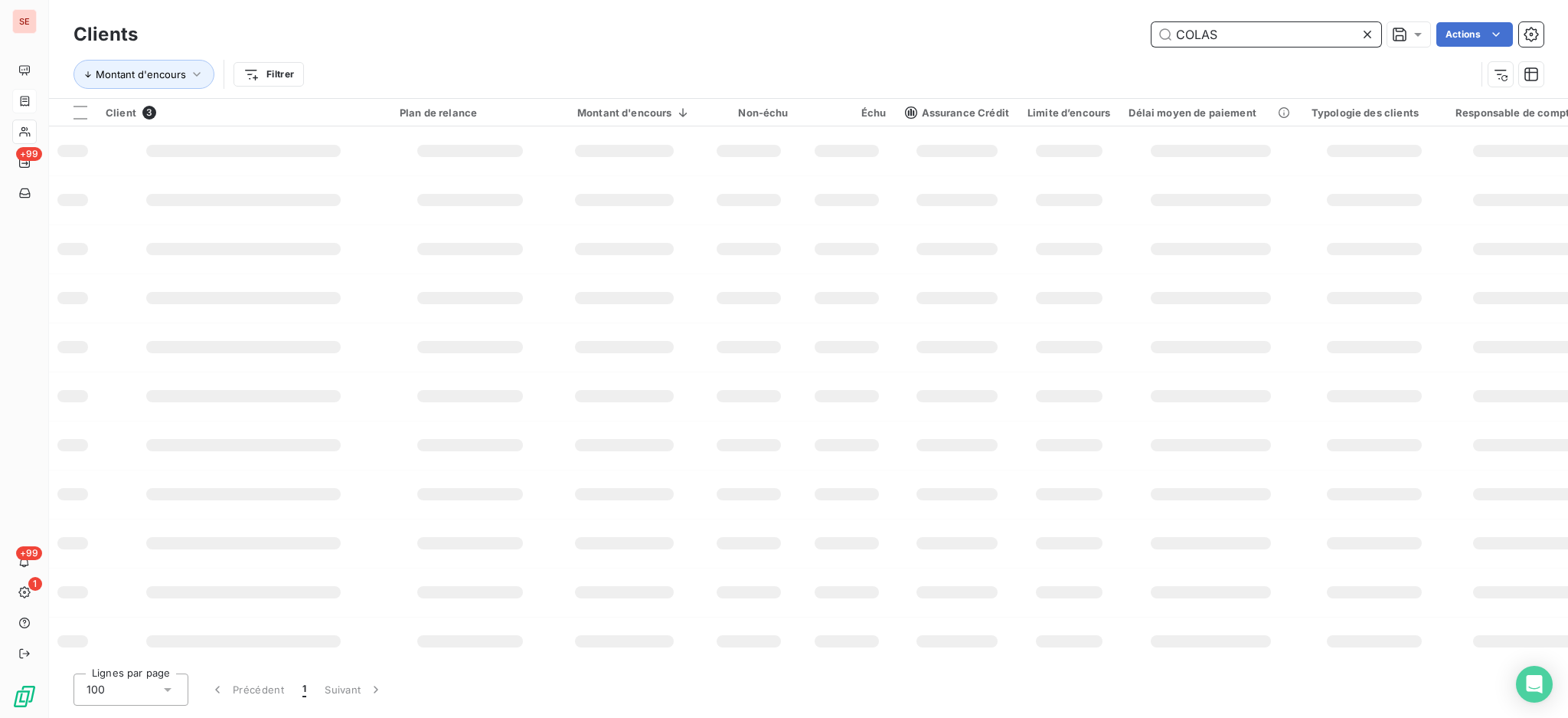
type input "COLAS"
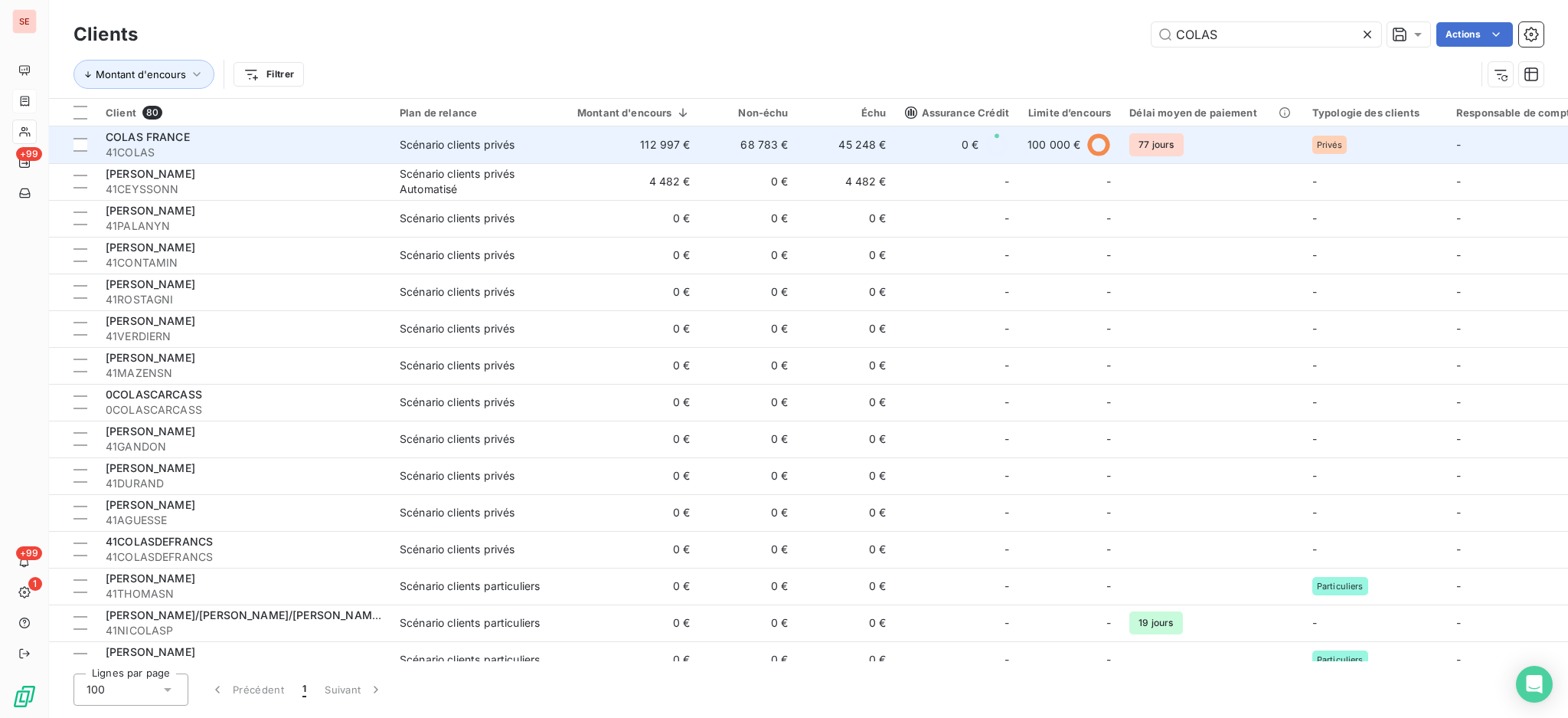
click at [245, 149] on span "41COLAS" at bounding box center [243, 152] width 276 height 15
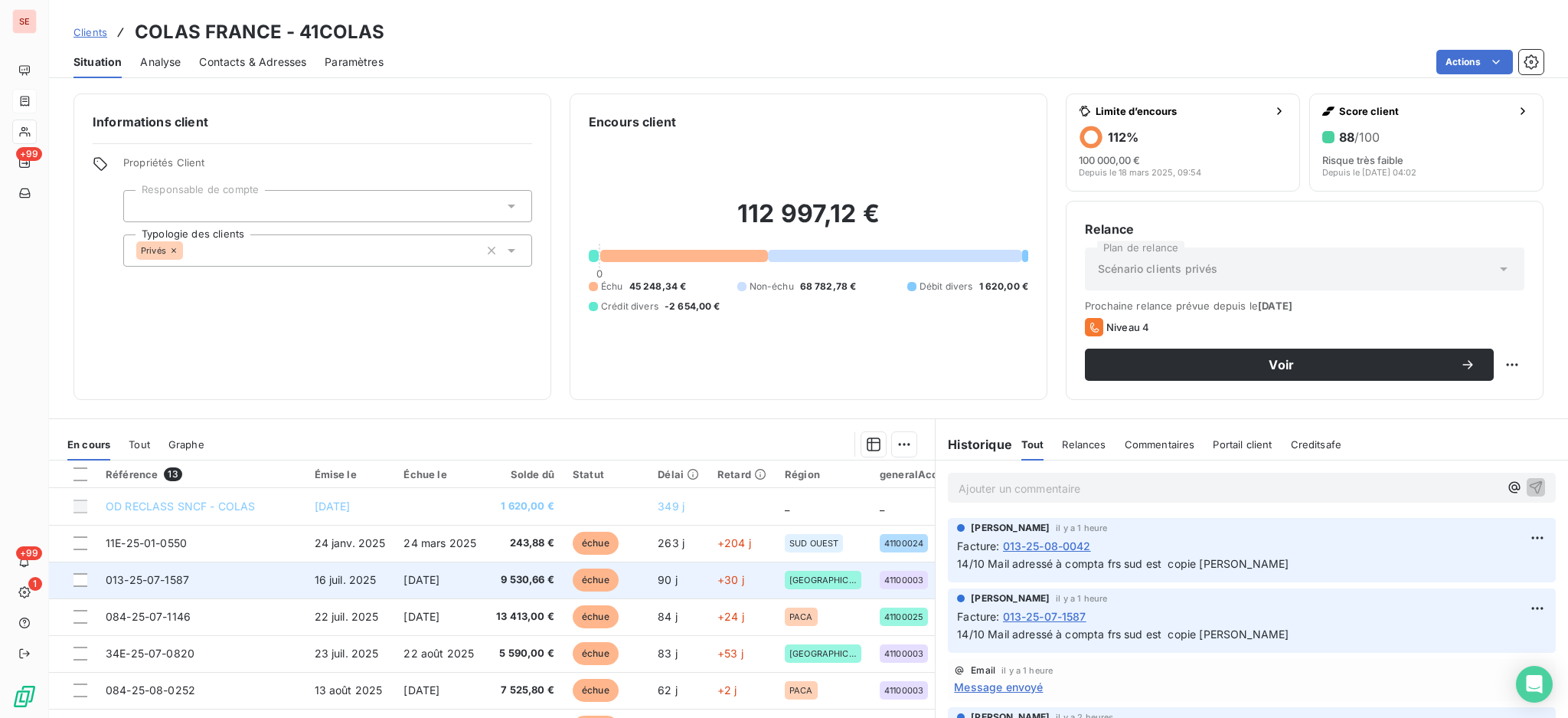
click at [440, 576] on span "[DATE]" at bounding box center [422, 579] width 36 height 13
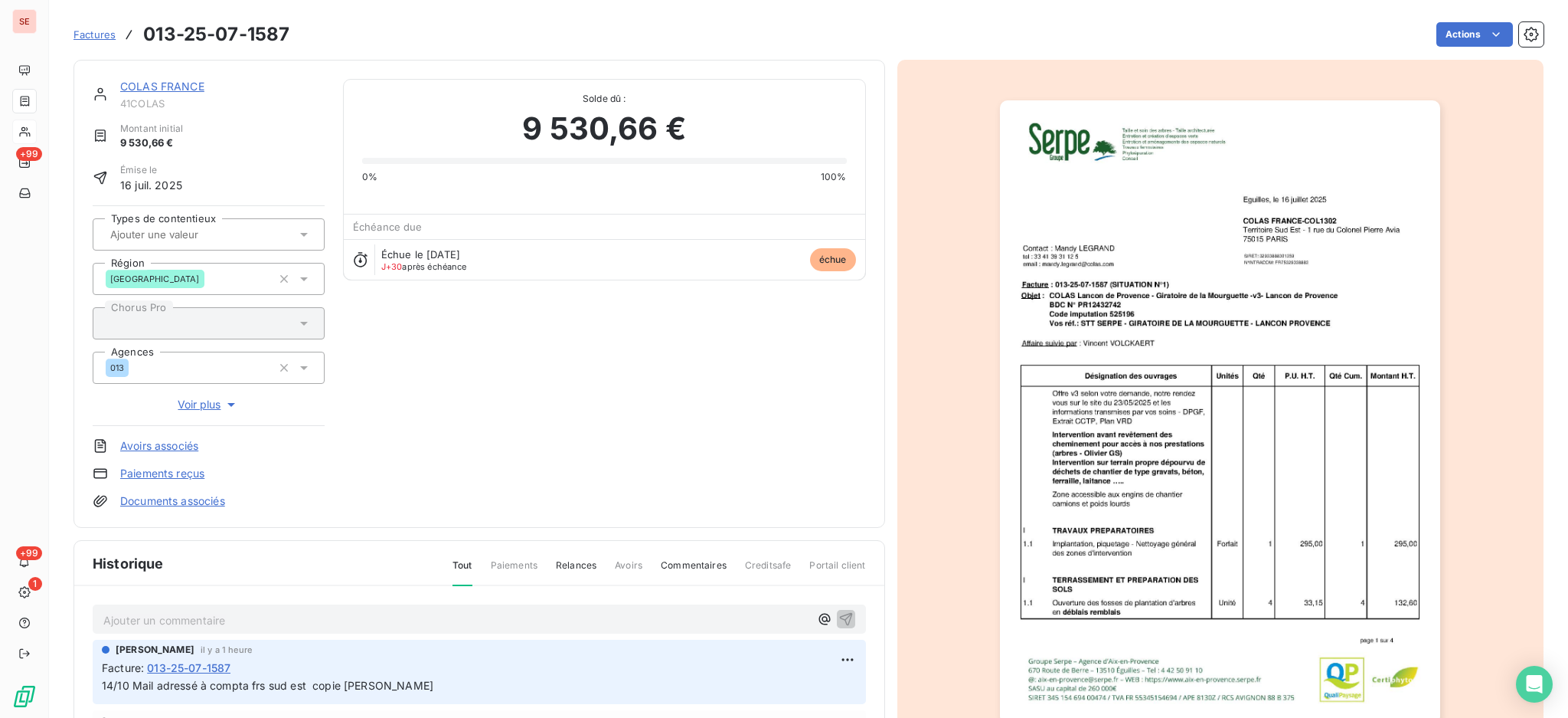
click at [259, 613] on p "Ajouter un commentaire ﻿" at bounding box center [456, 620] width 706 height 19
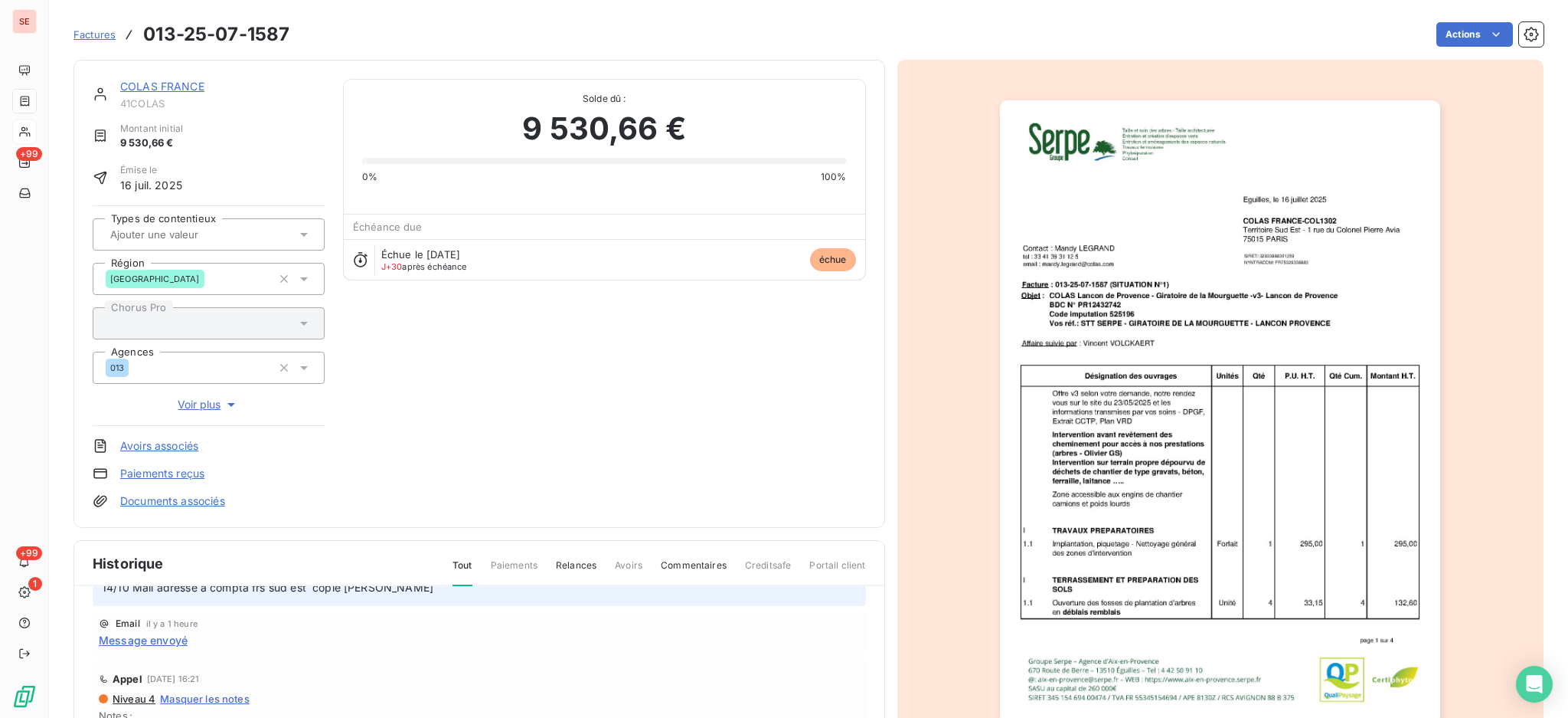
scroll to position [102, 0]
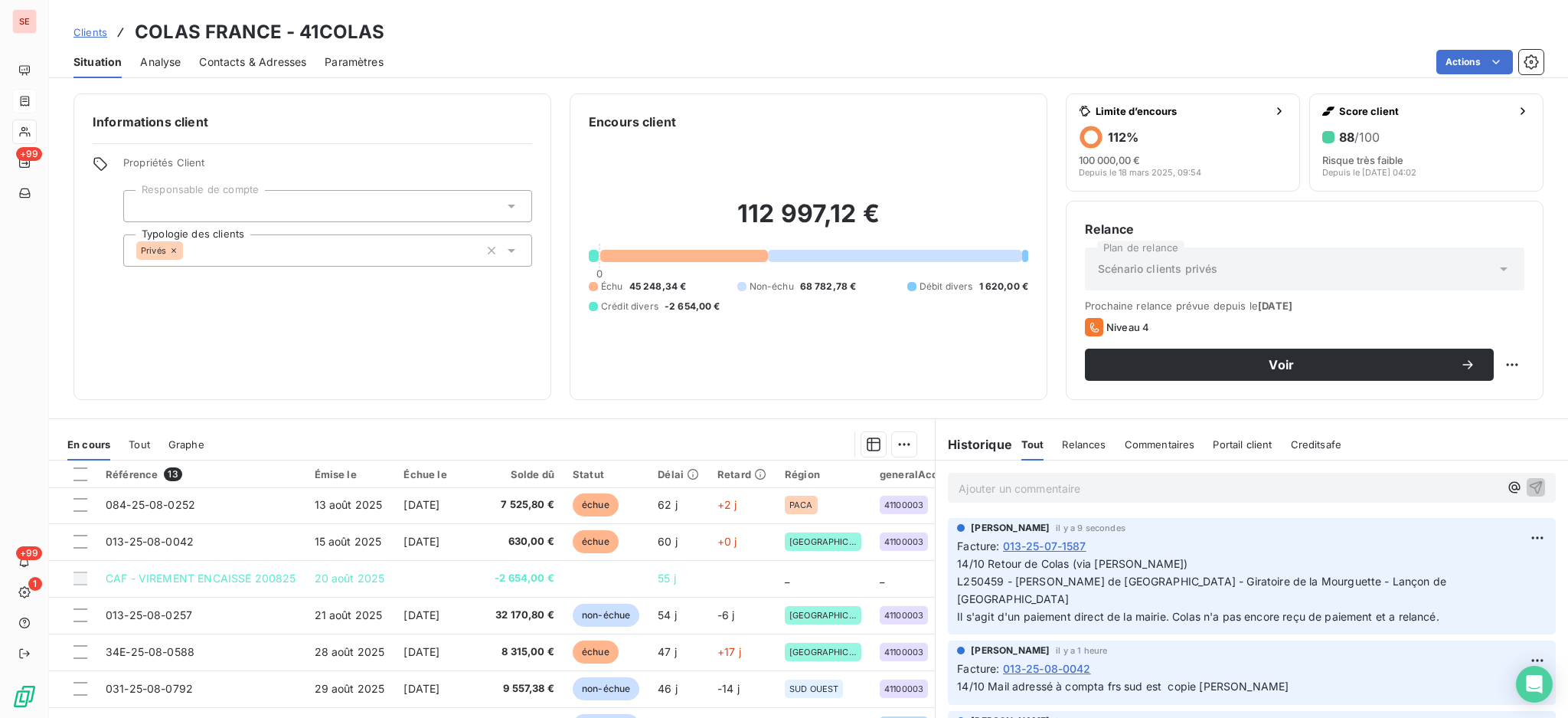
scroll to position [204, 0]
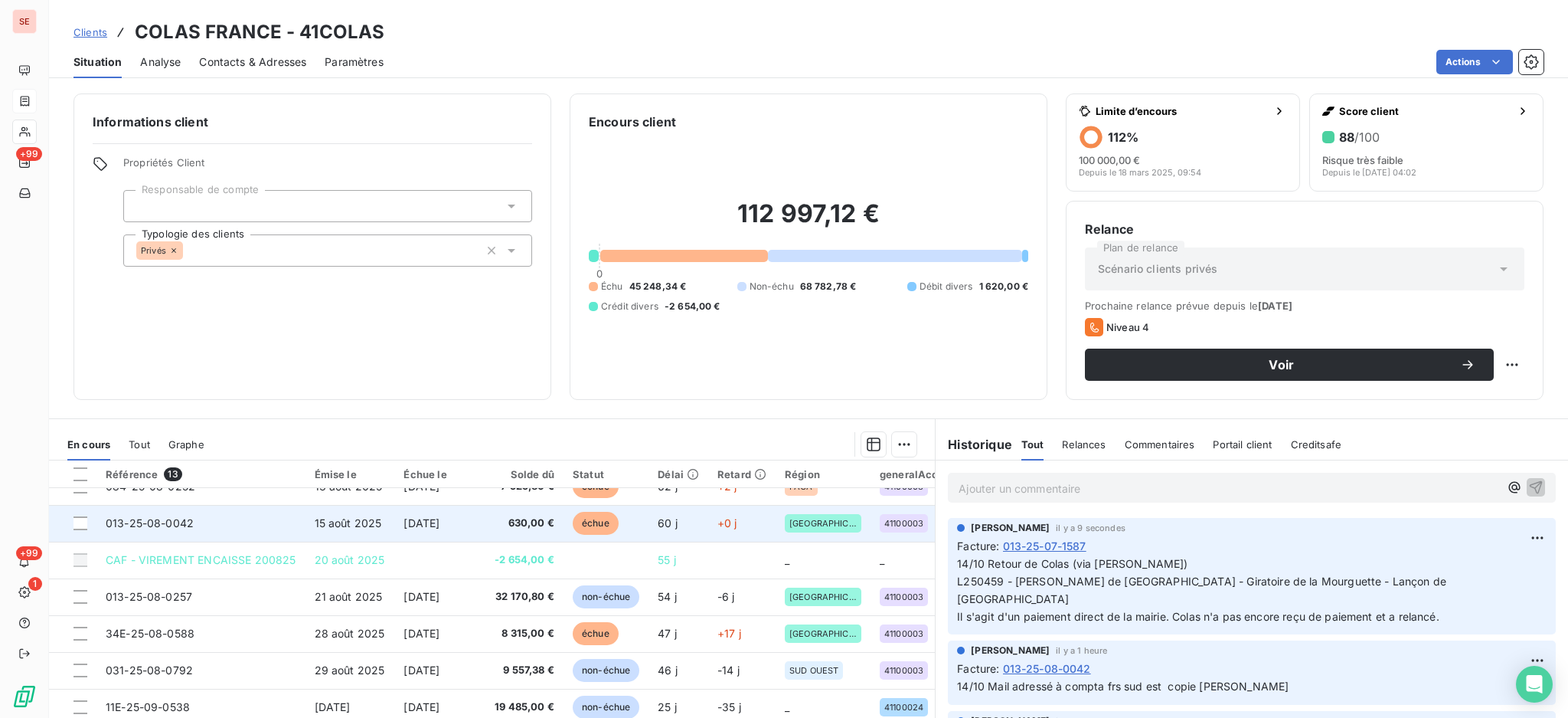
click at [483, 526] on td "[DATE]" at bounding box center [440, 522] width 91 height 37
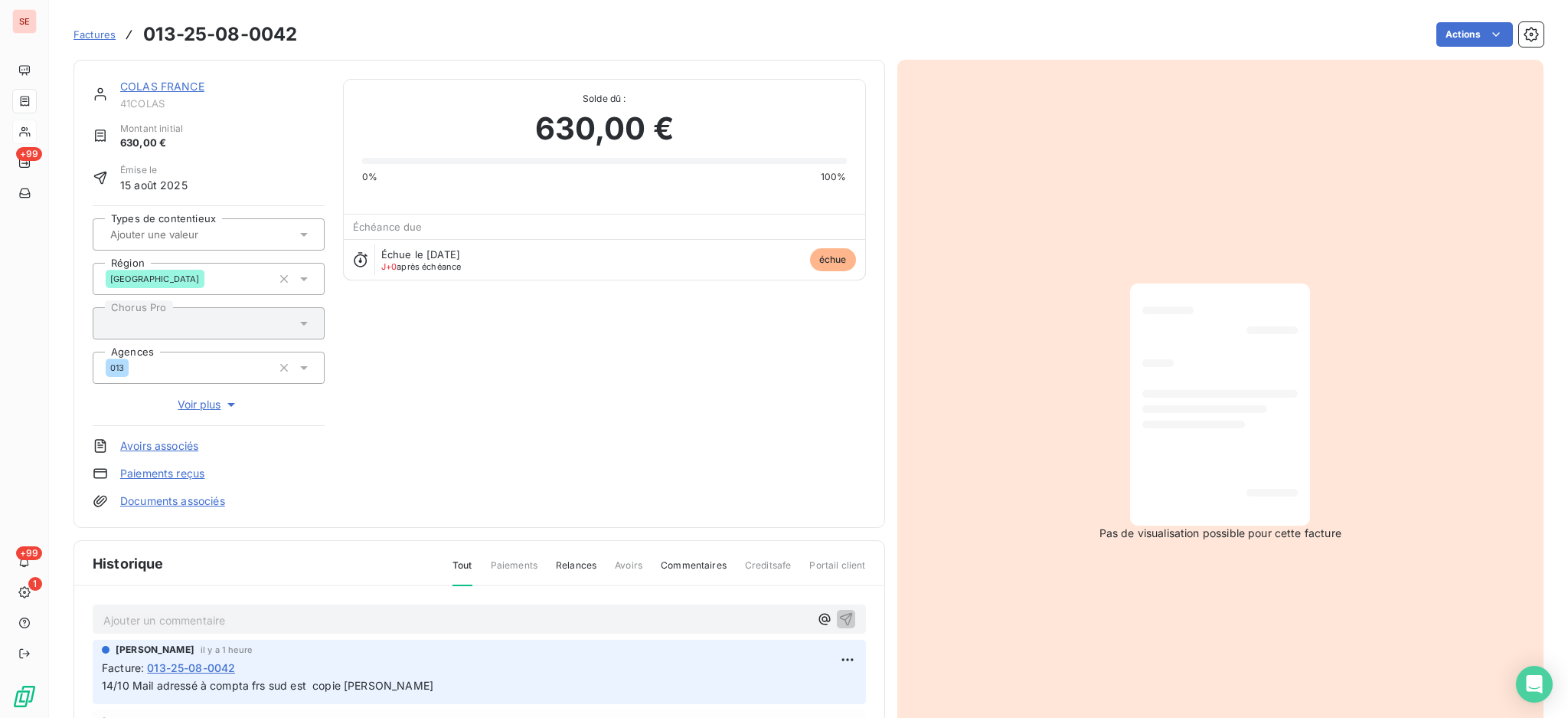
click at [206, 615] on p "Ajouter un commentaire ﻿" at bounding box center [456, 620] width 706 height 19
click at [234, 615] on span "14/10 Retour de COLAS (vi Jusitine Nicolaud)" at bounding box center [219, 618] width 232 height 13
click at [371, 611] on p "14/10 Retour de COLAS (via Jusitine Nicolaud)" at bounding box center [456, 620] width 706 height 18
click at [366, 615] on p "14/10 Retour de COLAS (via Jusitine Nicolaud)" at bounding box center [456, 620] width 706 height 18
click at [431, 619] on p "14/10 Retour de COLAS (via Jusitine Nicolaud)" at bounding box center [456, 620] width 706 height 18
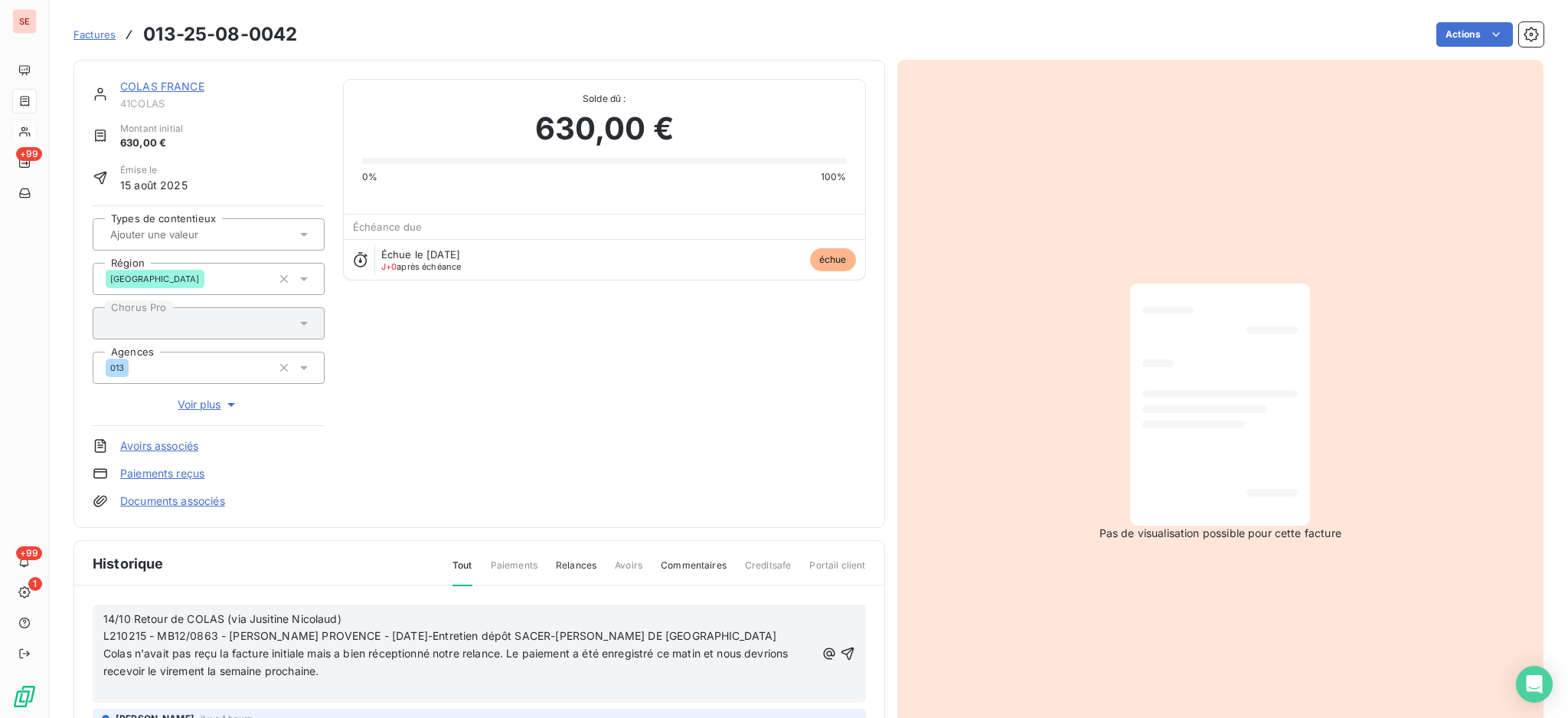
click at [359, 690] on p "﻿" at bounding box center [458, 689] width 712 height 18
click at [841, 646] on icon "button" at bounding box center [847, 645] width 13 height 13
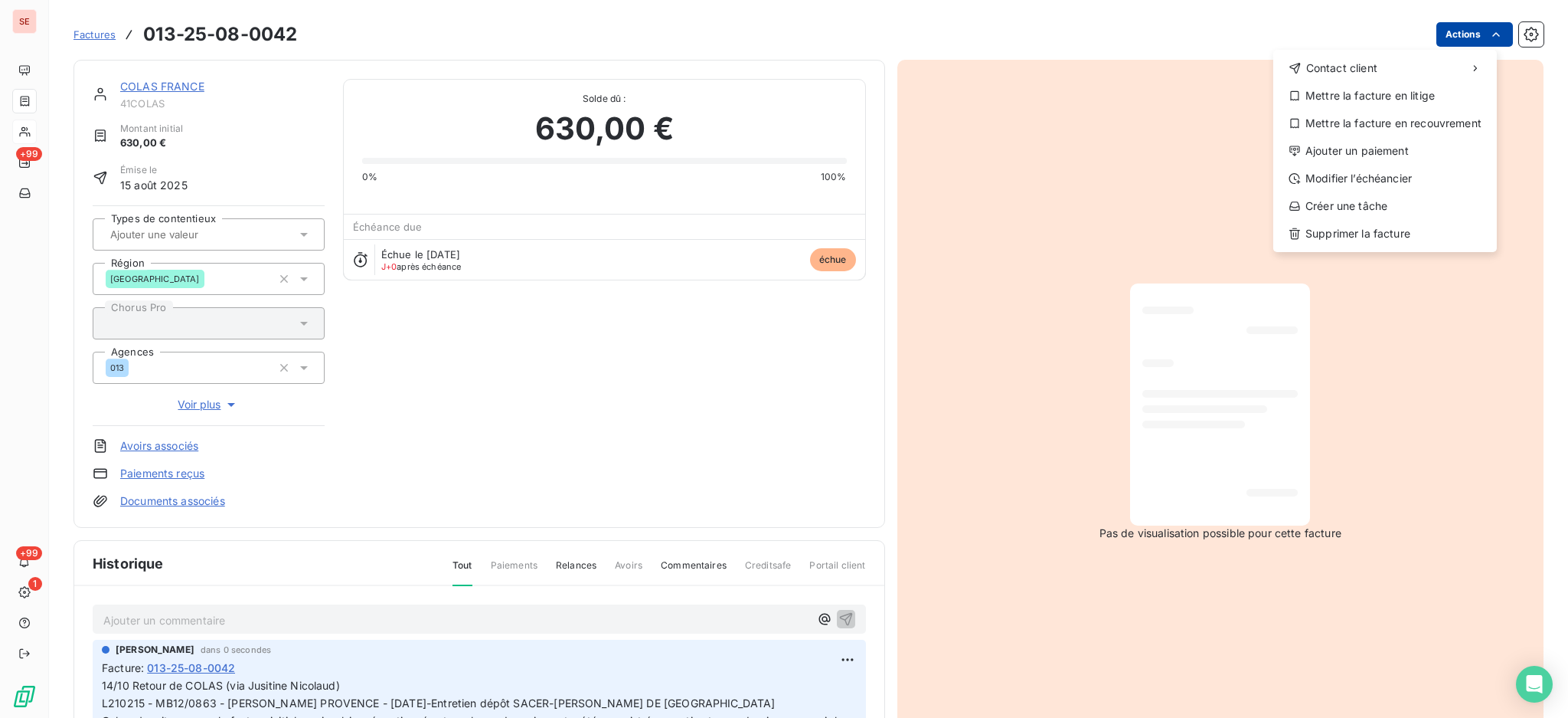
click at [1446, 42] on html "SE +99 +99 1 Factures [PHONE_NUMBER] Actions Contact client Mettre la facture e…" at bounding box center [784, 359] width 1568 height 718
click at [1411, 157] on div "Ajouter un paiement" at bounding box center [1384, 151] width 211 height 25
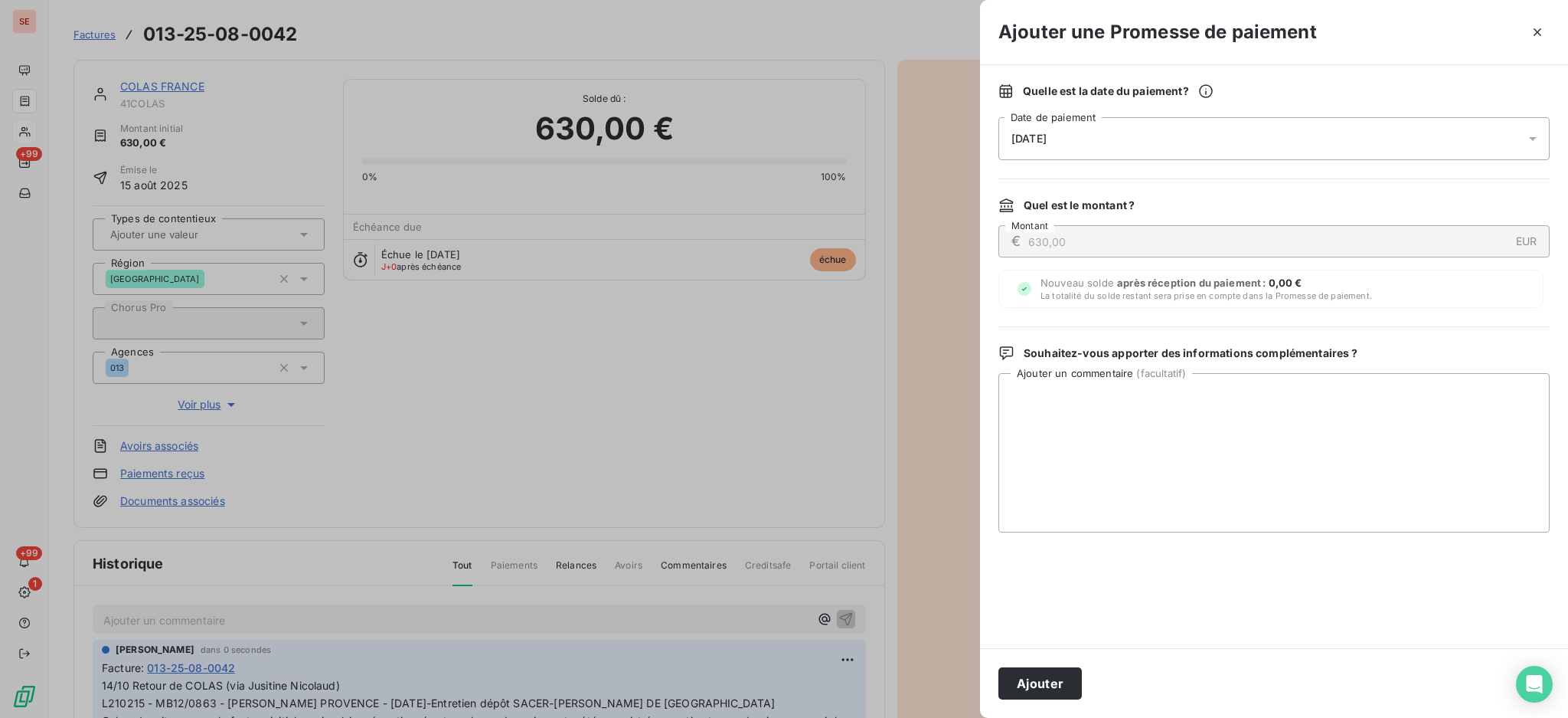
click at [1532, 140] on icon at bounding box center [1532, 138] width 15 height 15
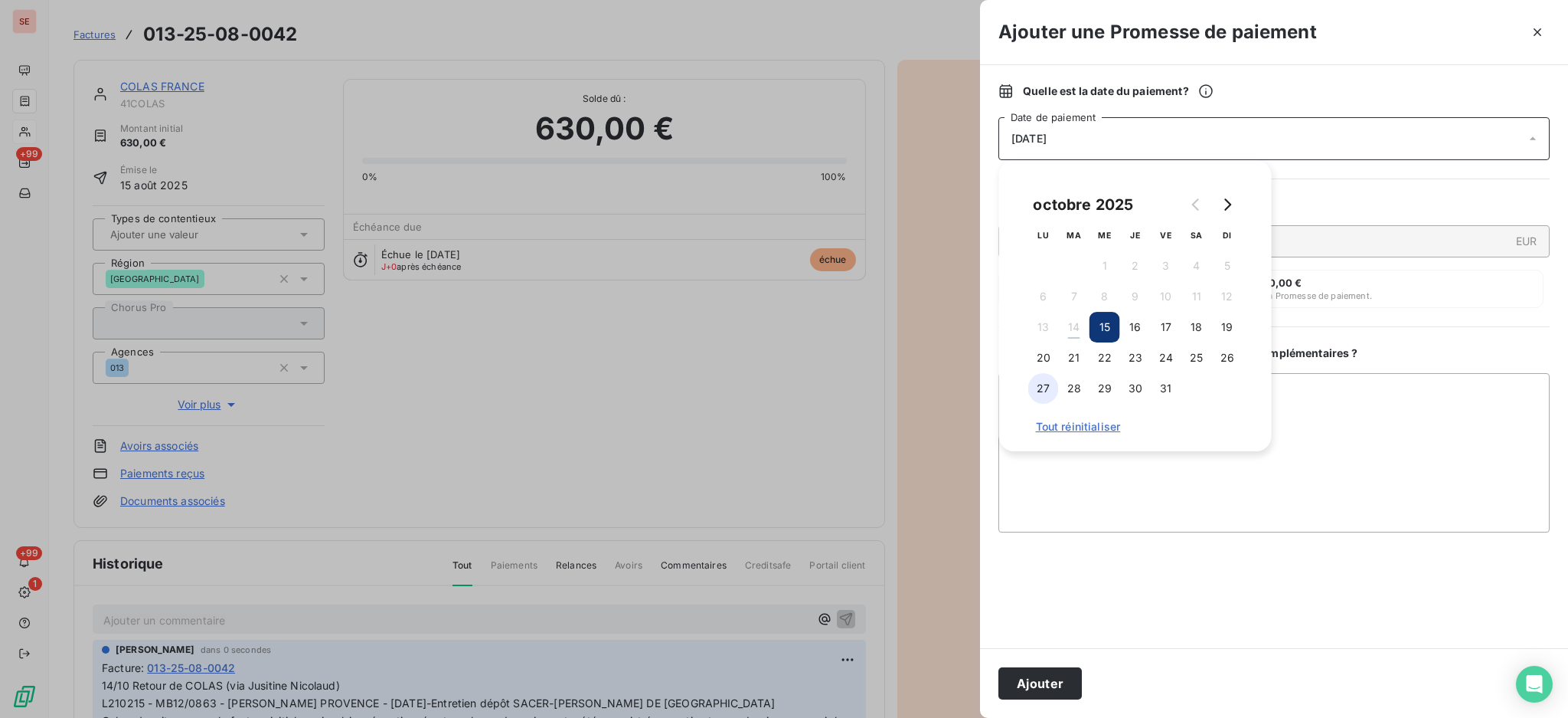
click at [1044, 390] on button "27" at bounding box center [1043, 388] width 31 height 31
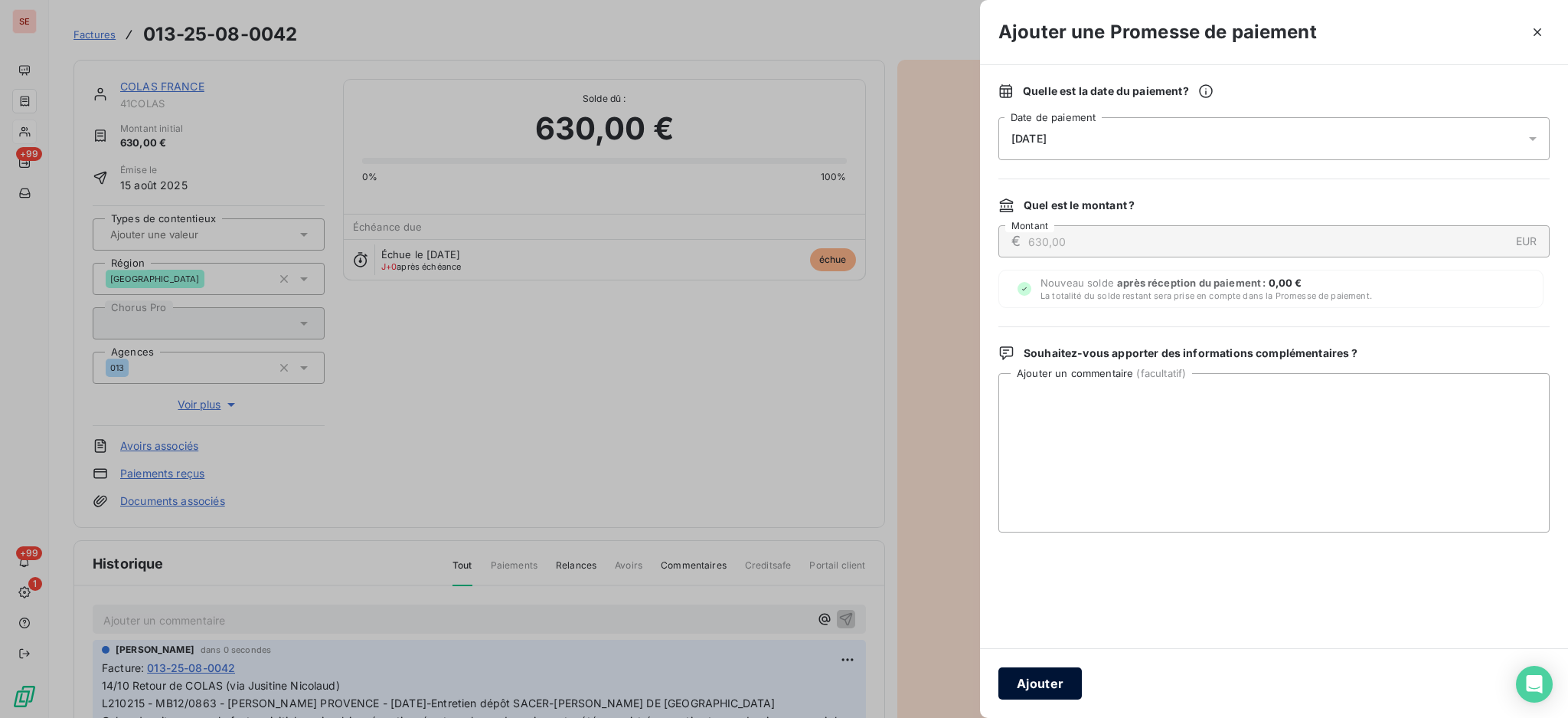
click at [1042, 682] on button "Ajouter" at bounding box center [1040, 683] width 83 height 32
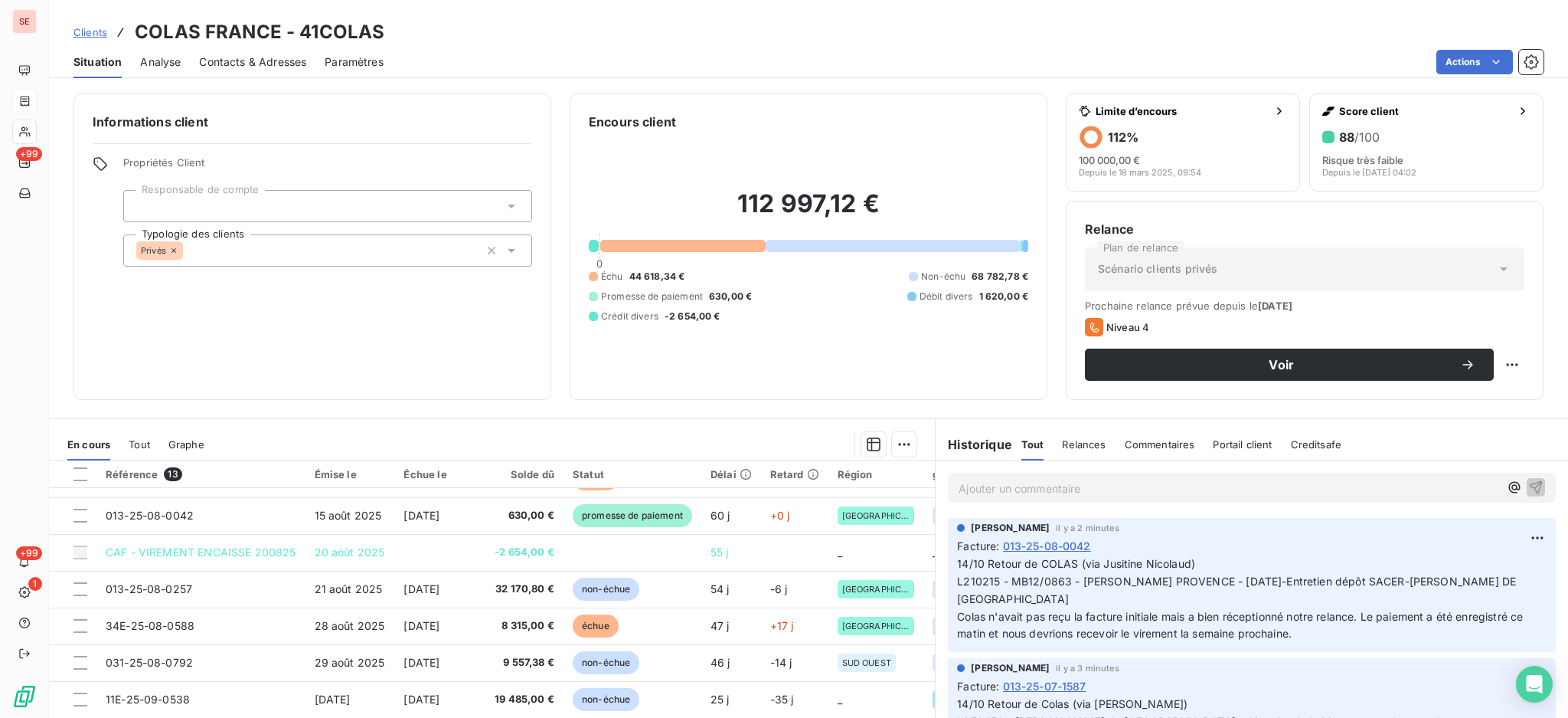
scroll to position [216, 0]
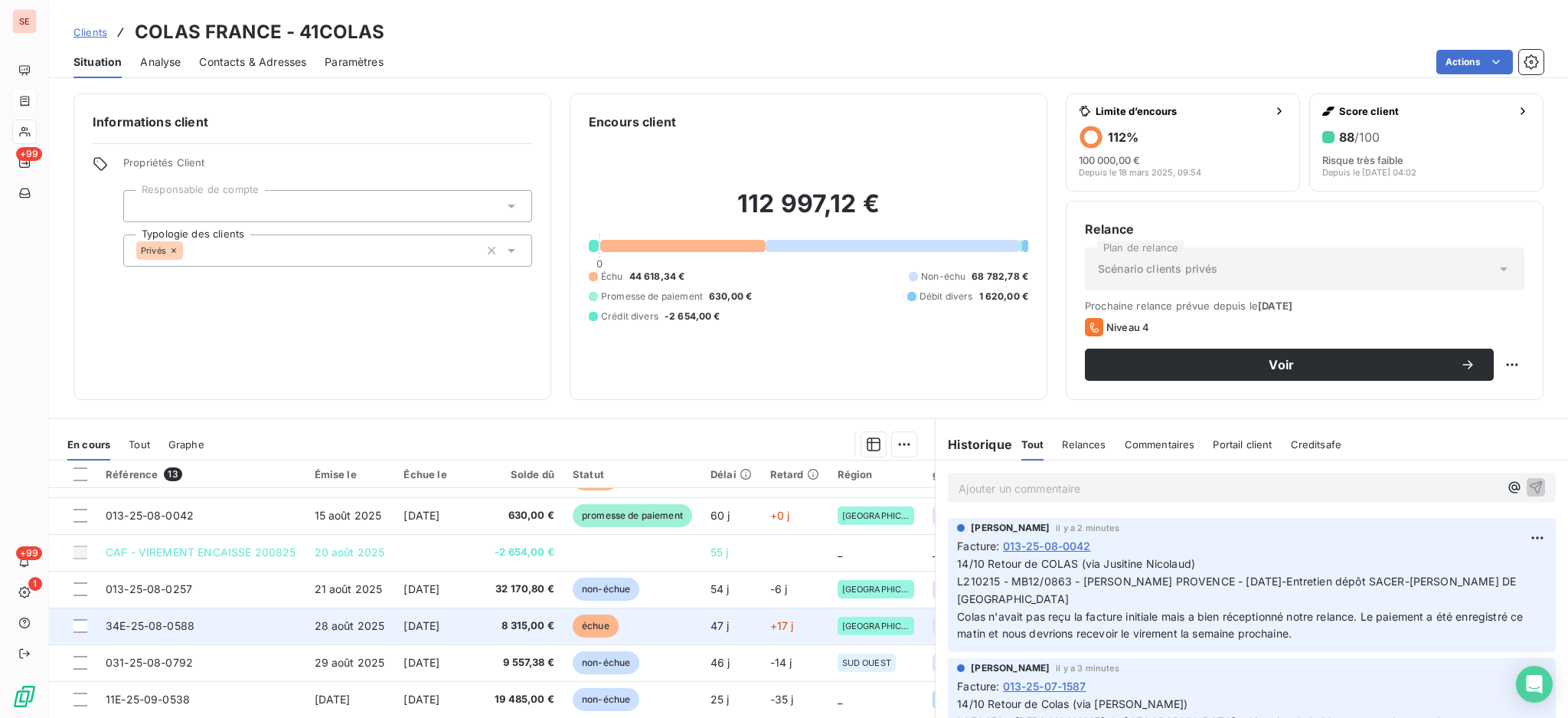
click at [247, 629] on td "34E-25-08-0588" at bounding box center [200, 626] width 209 height 37
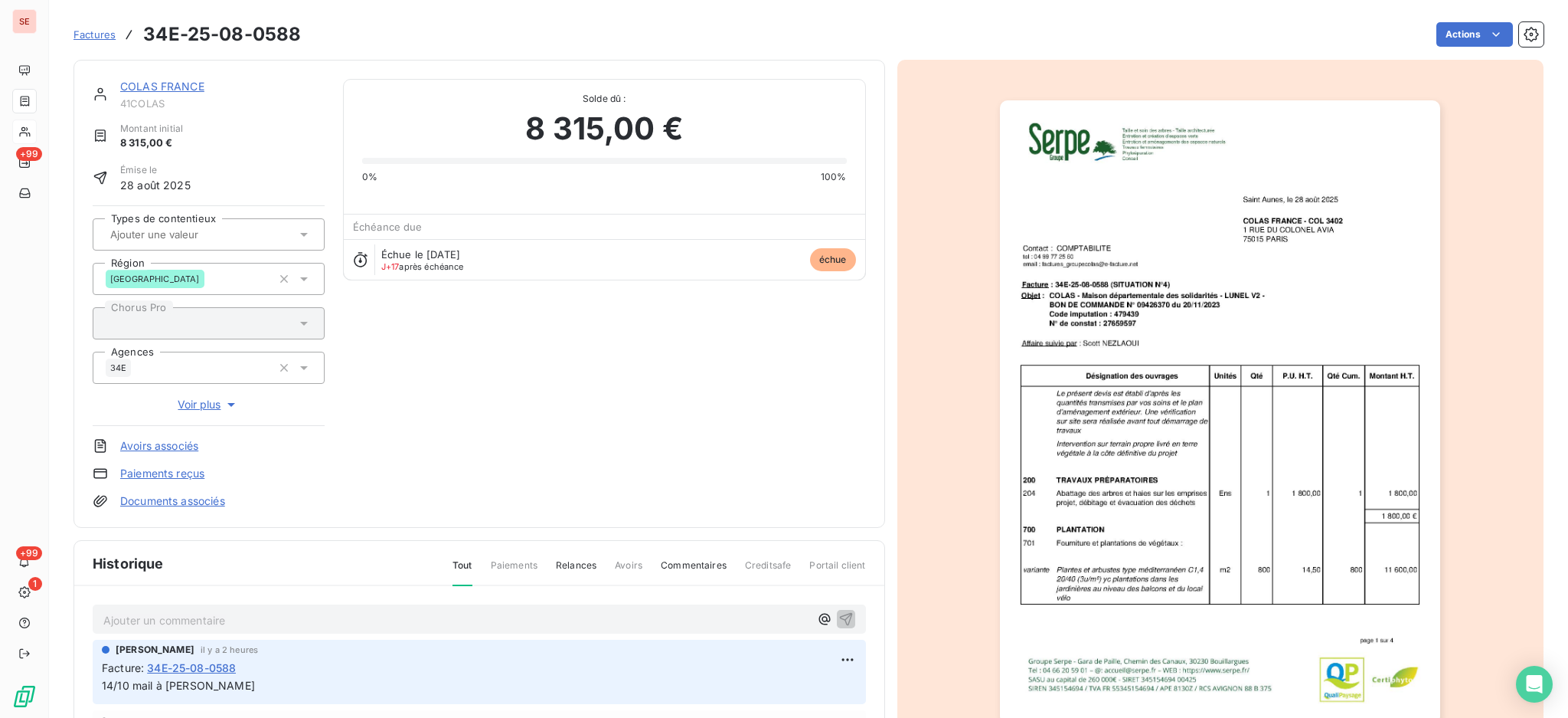
click at [225, 617] on p "Ajouter un commentaire ﻿" at bounding box center [456, 620] width 706 height 19
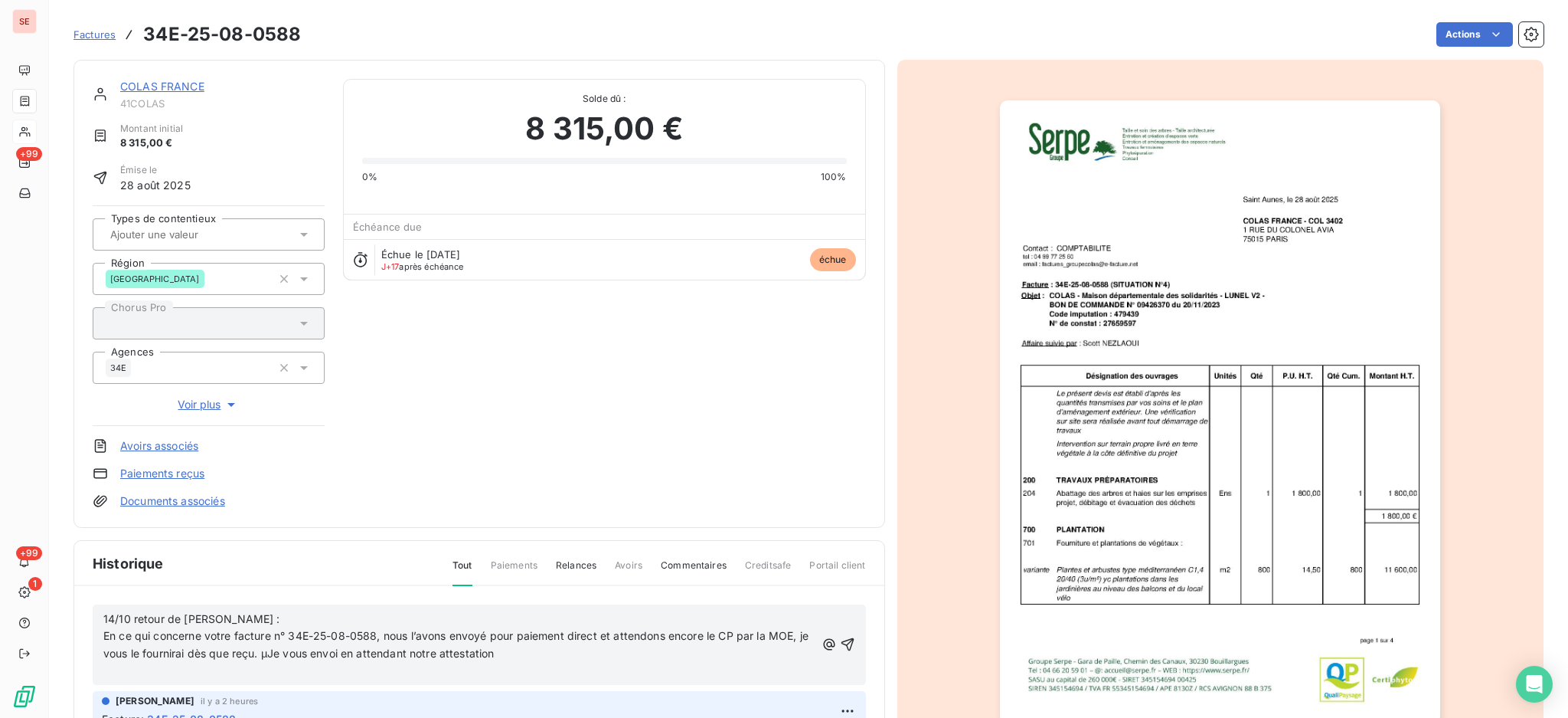
click at [234, 629] on p "14/10 retour de [PERSON_NAME] :" at bounding box center [458, 620] width 712 height 18
click at [213, 674] on p "﻿" at bounding box center [458, 671] width 712 height 18
click at [840, 632] on icon "button" at bounding box center [847, 636] width 15 height 15
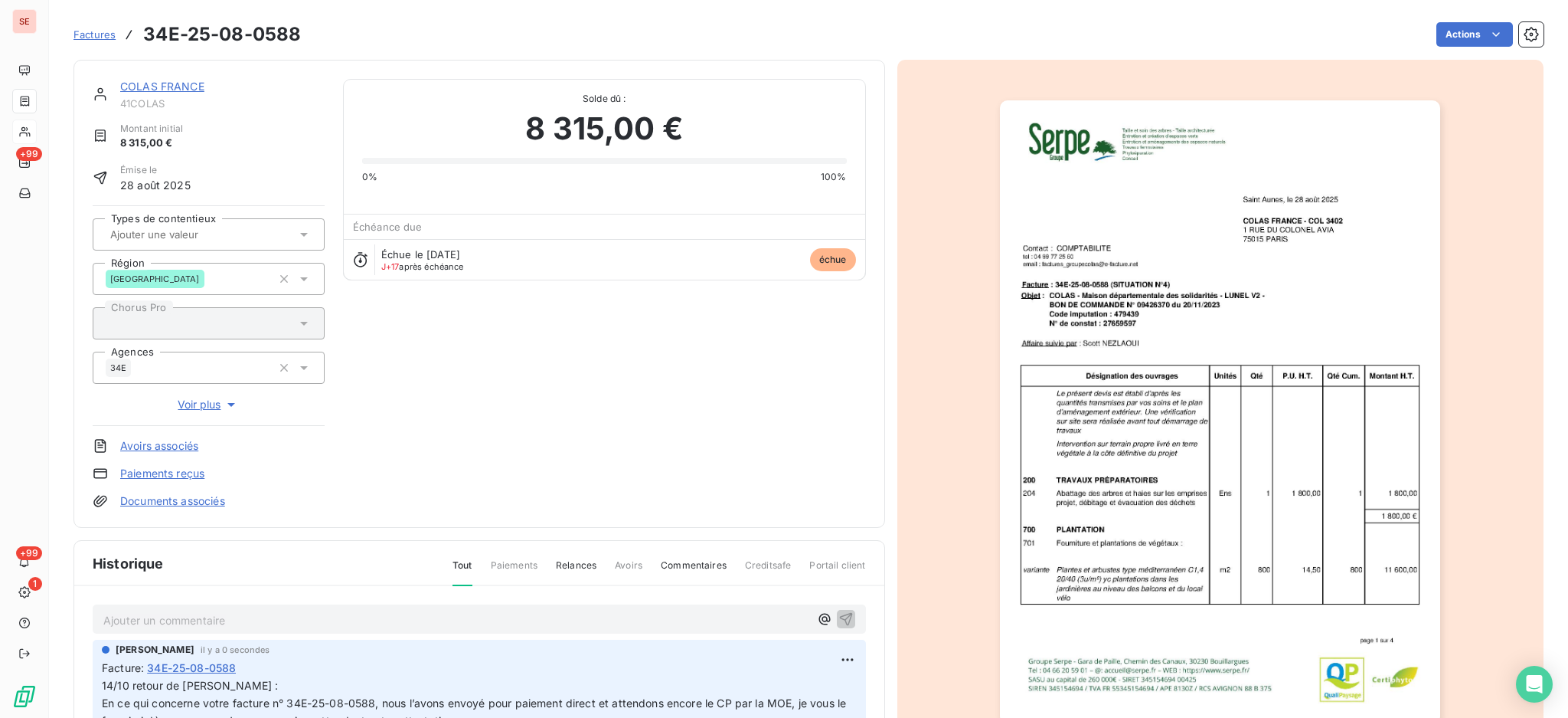
click at [149, 498] on link "Documents associés" at bounding box center [173, 501] width 105 height 15
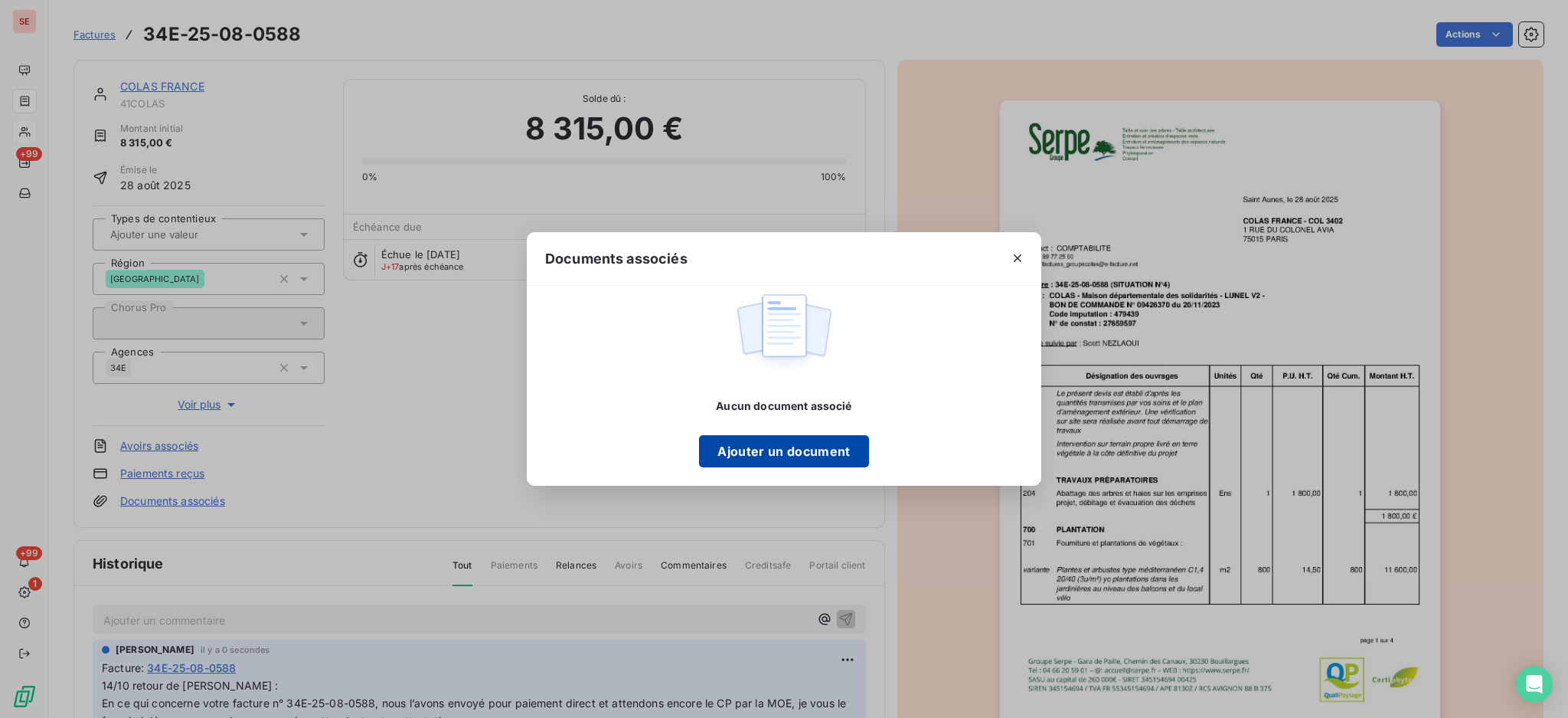
click at [781, 445] on button "Ajouter un document" at bounding box center [783, 451] width 169 height 32
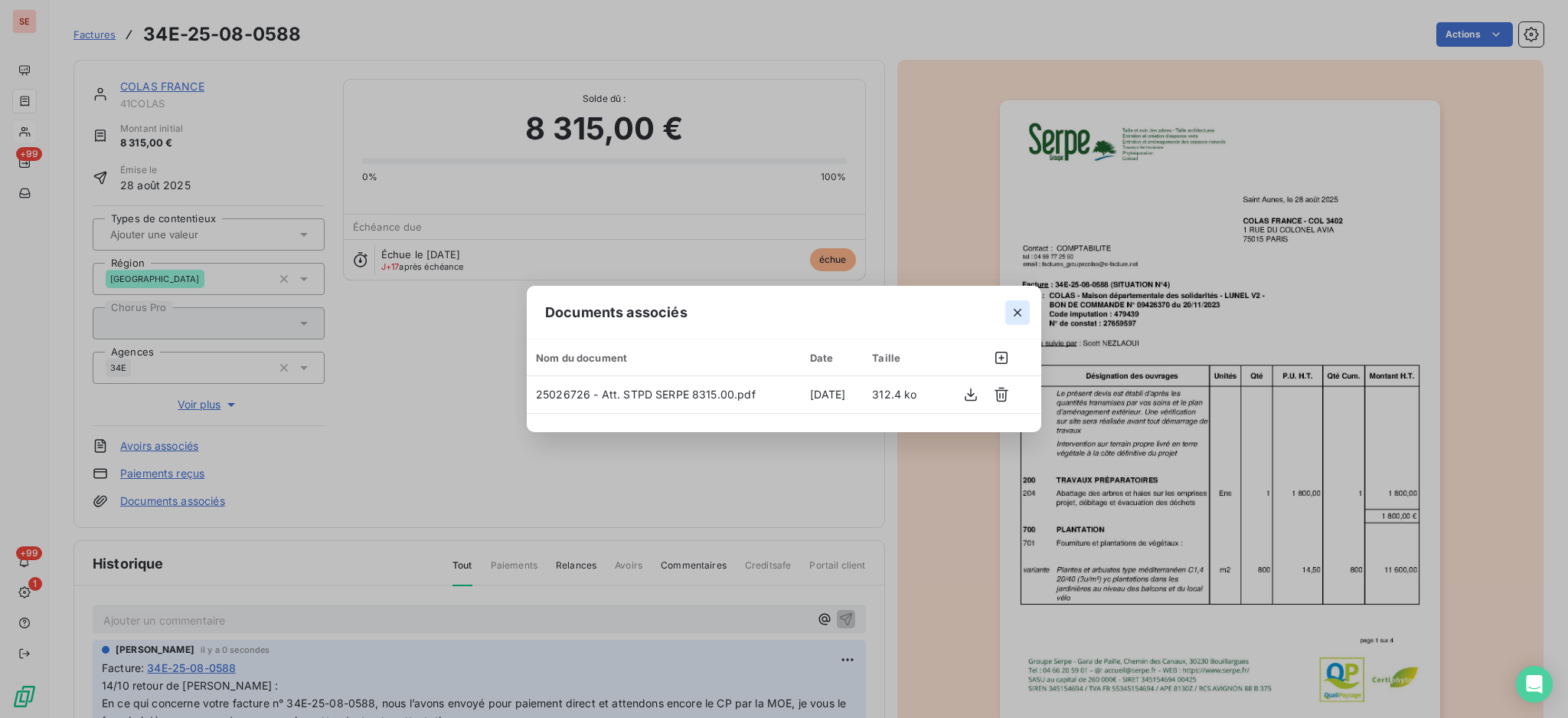
click at [1020, 313] on icon "button" at bounding box center [1016, 312] width 15 height 15
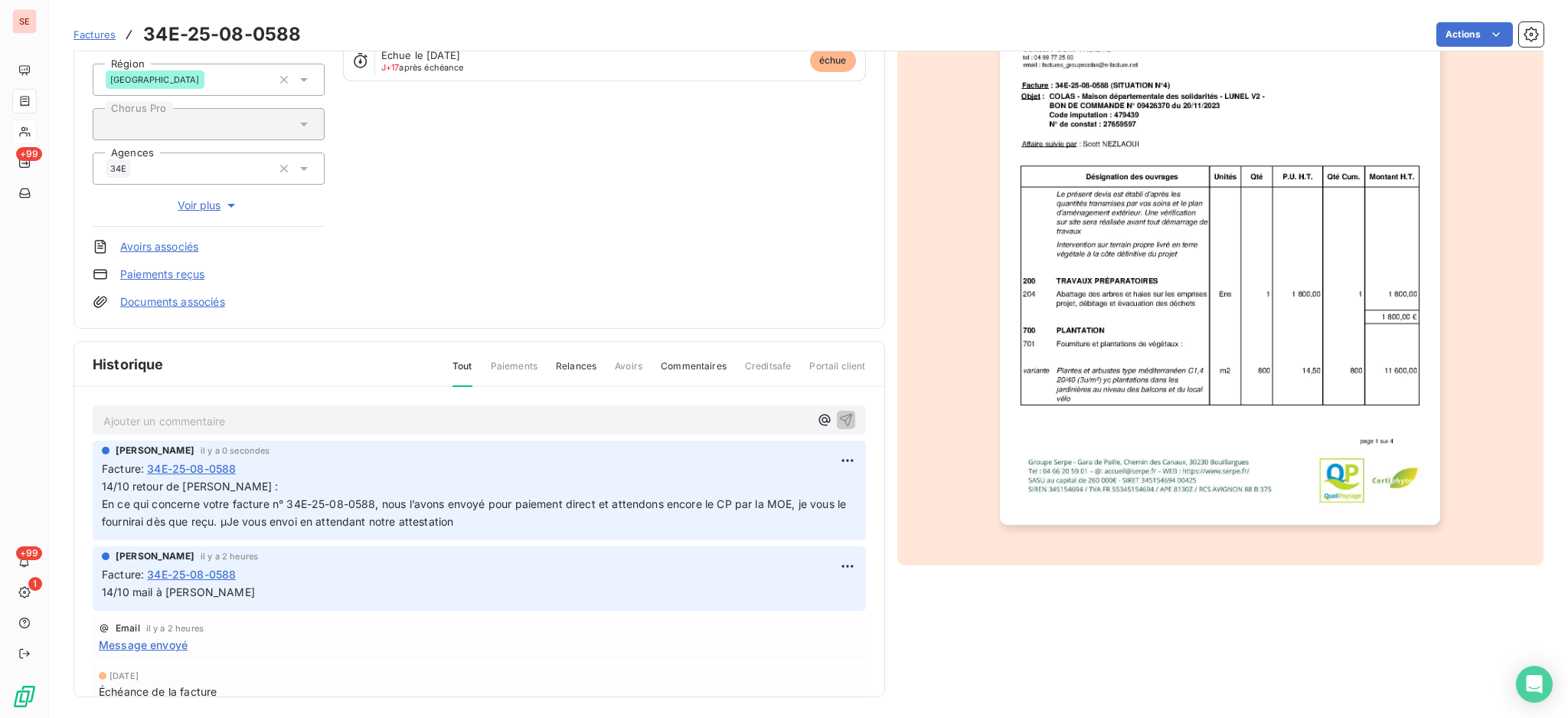
scroll to position [203, 0]
click at [560, 519] on p "14/10 retour de [PERSON_NAME] : En ce qui concerne votre facture n° 34E-25-08-0…" at bounding box center [479, 501] width 755 height 53
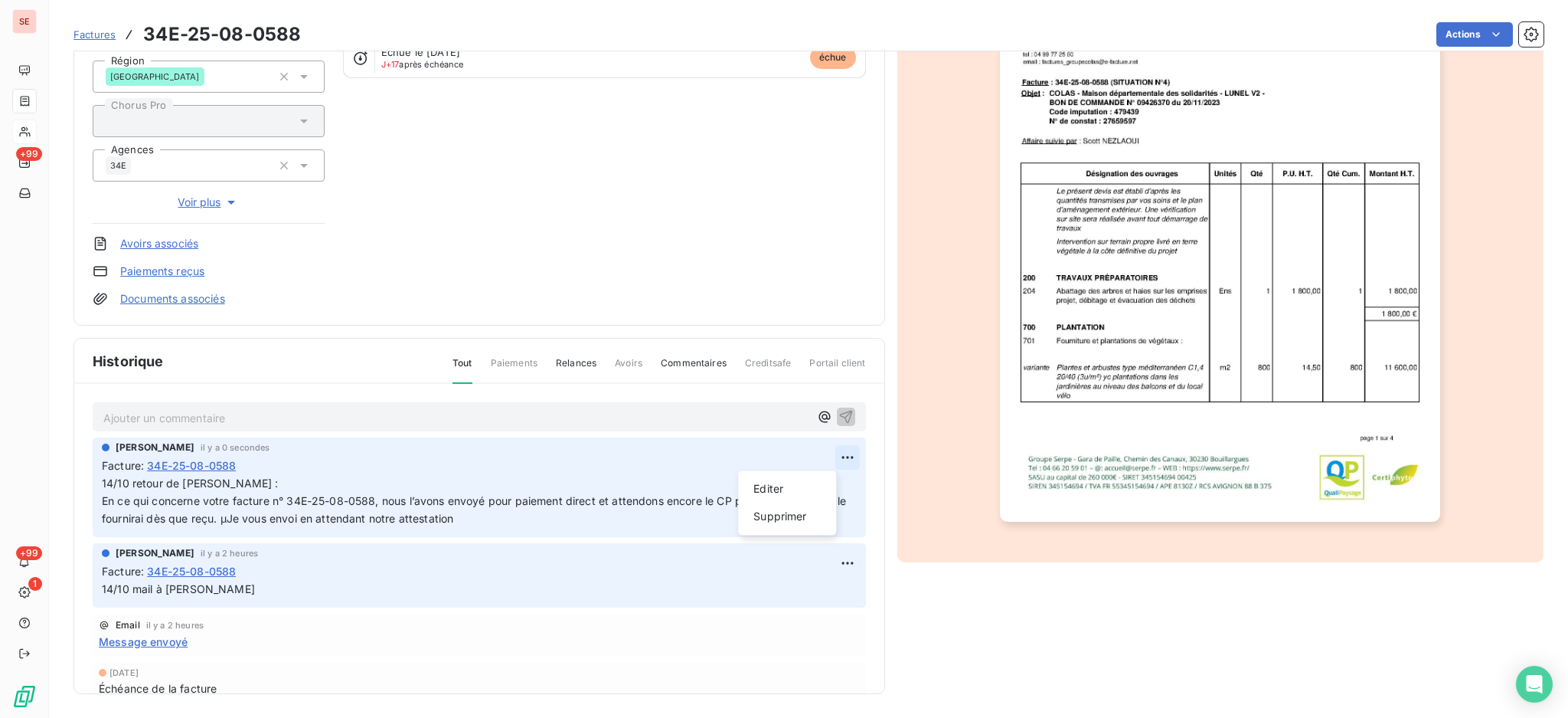
click at [819, 458] on html "SE +99 +99 1 Factures 34E-25-08-0588 Actions COLAS FRANCE 41COLAS Montant initi…" at bounding box center [784, 359] width 1568 height 718
click at [803, 481] on div "Editer" at bounding box center [787, 489] width 85 height 25
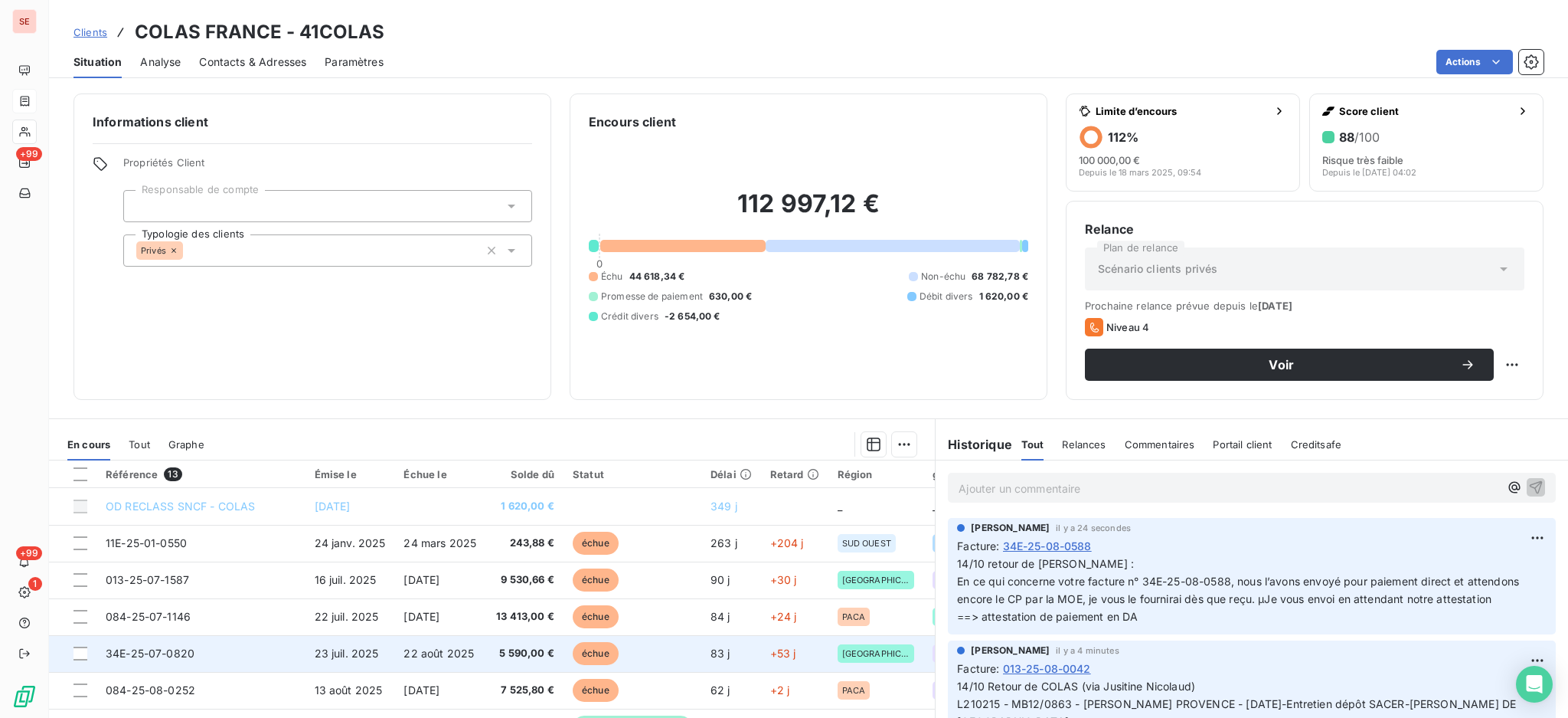
click at [307, 653] on td "23 juil. 2025" at bounding box center [350, 652] width 89 height 37
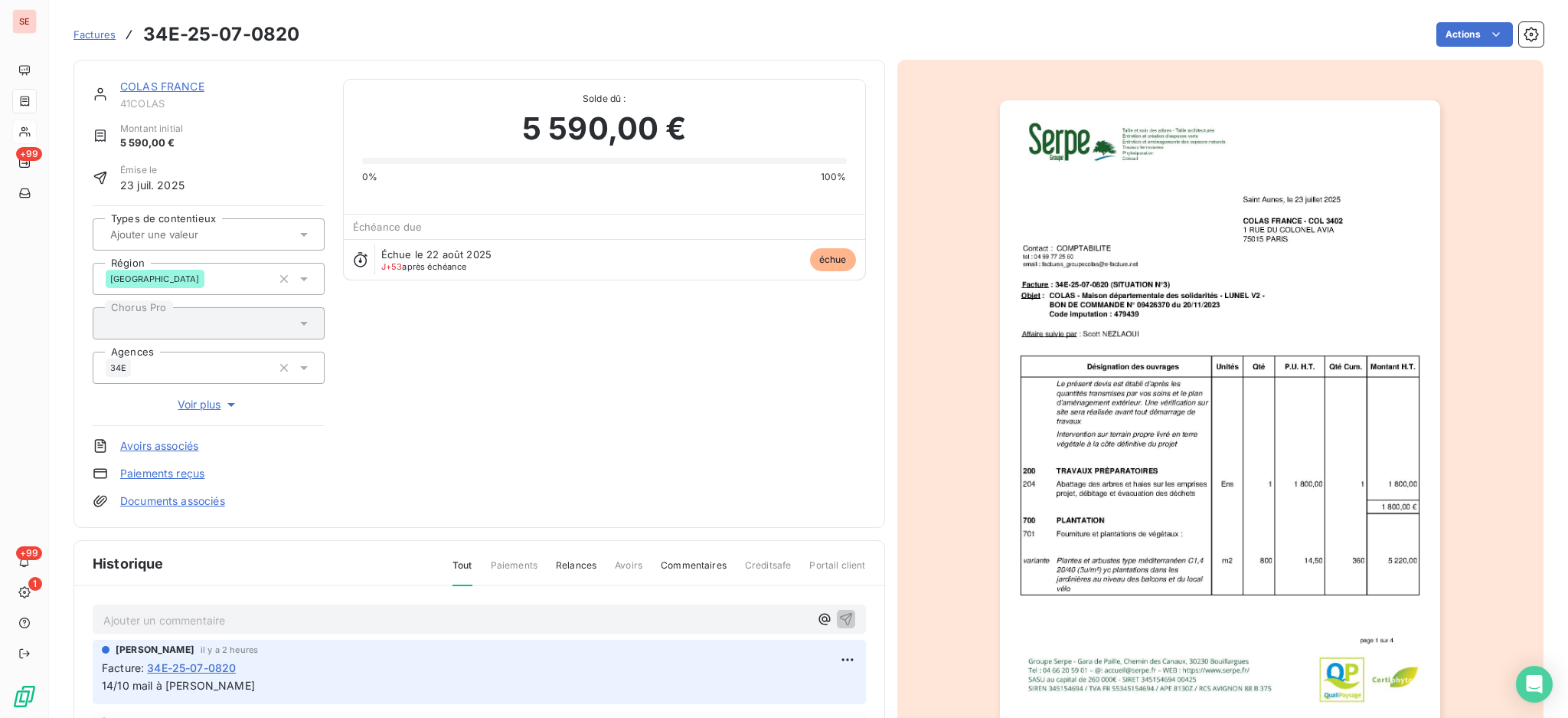
click at [248, 621] on p "Ajouter un commentaire ﻿" at bounding box center [456, 620] width 706 height 19
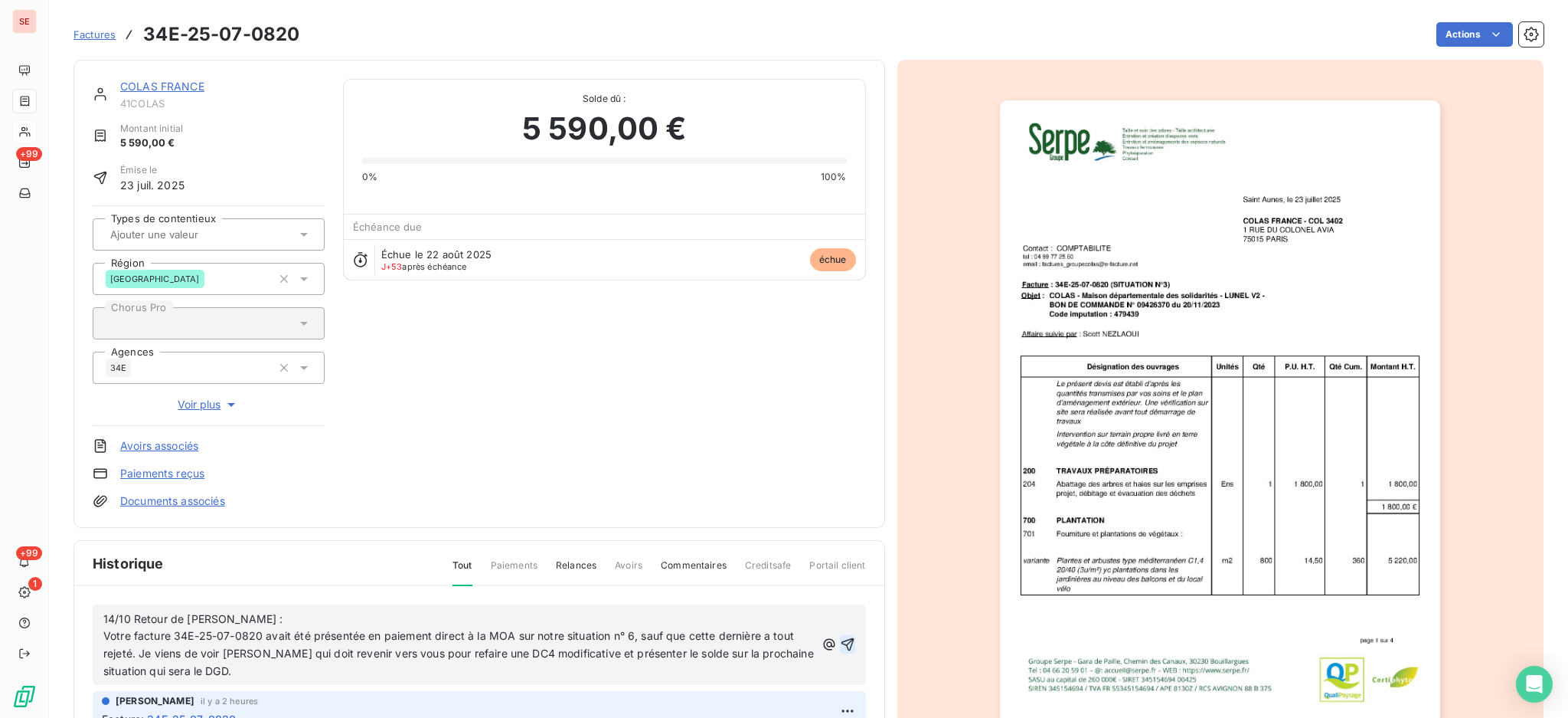
click at [840, 642] on icon "button" at bounding box center [847, 644] width 15 height 15
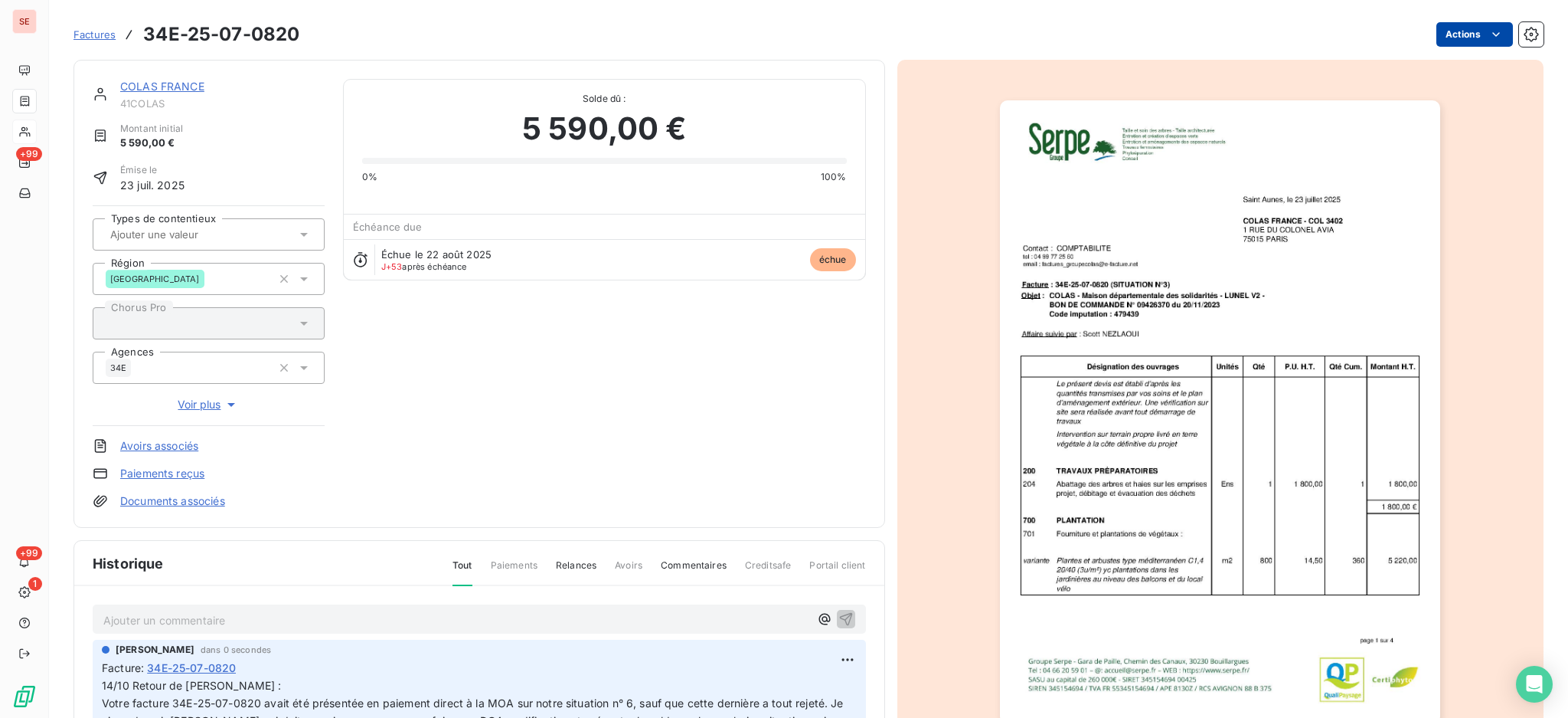
click at [1461, 26] on html "SE +99 +99 1 Factures 34E-25-07-0820 Actions COLAS FRANCE 41COLAS Montant initi…" at bounding box center [784, 359] width 1568 height 718
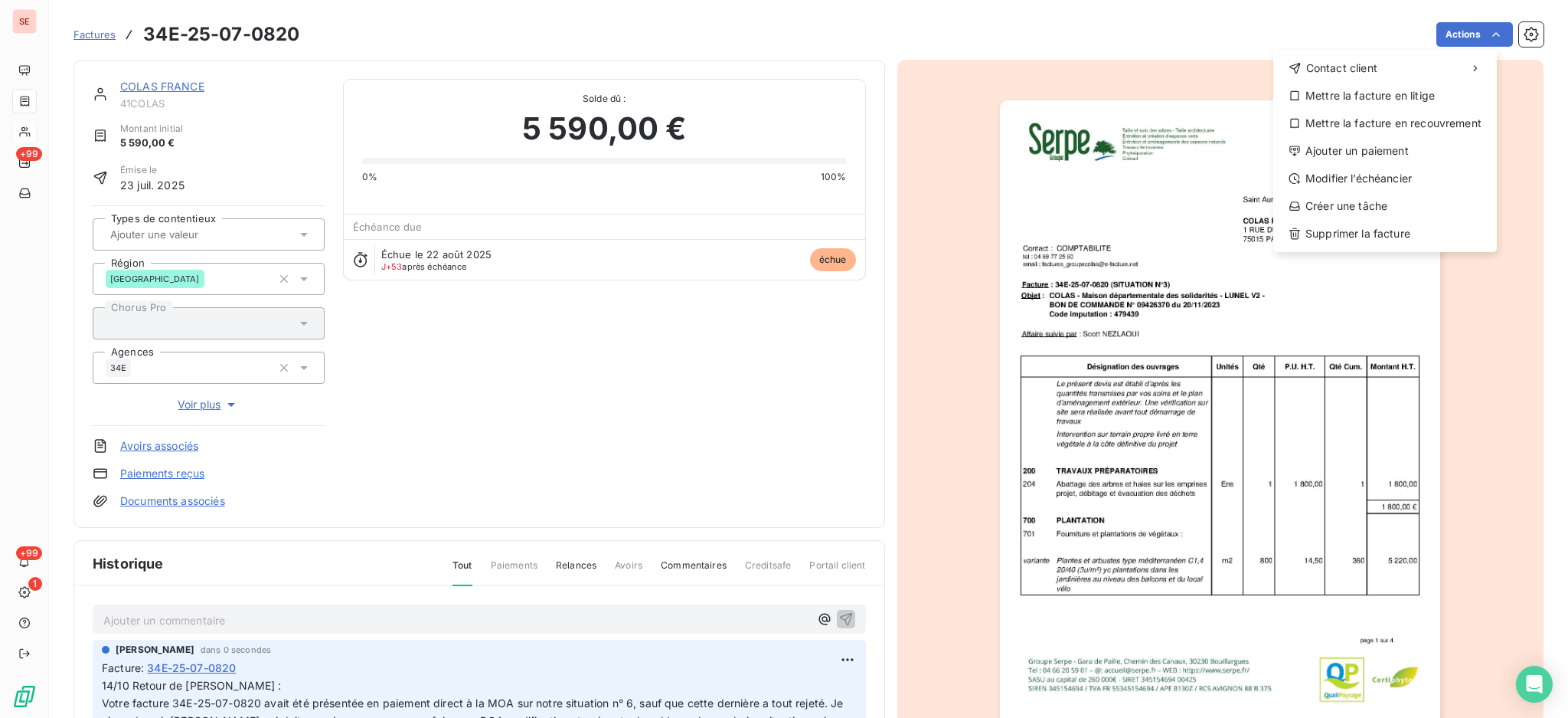
click at [1417, 109] on div "Contact client Mettre la facture en litige Mettre la facture en recouvrement Aj…" at bounding box center [1384, 151] width 223 height 203
click at [1417, 99] on div "Mettre la facture en litige" at bounding box center [1384, 95] width 211 height 25
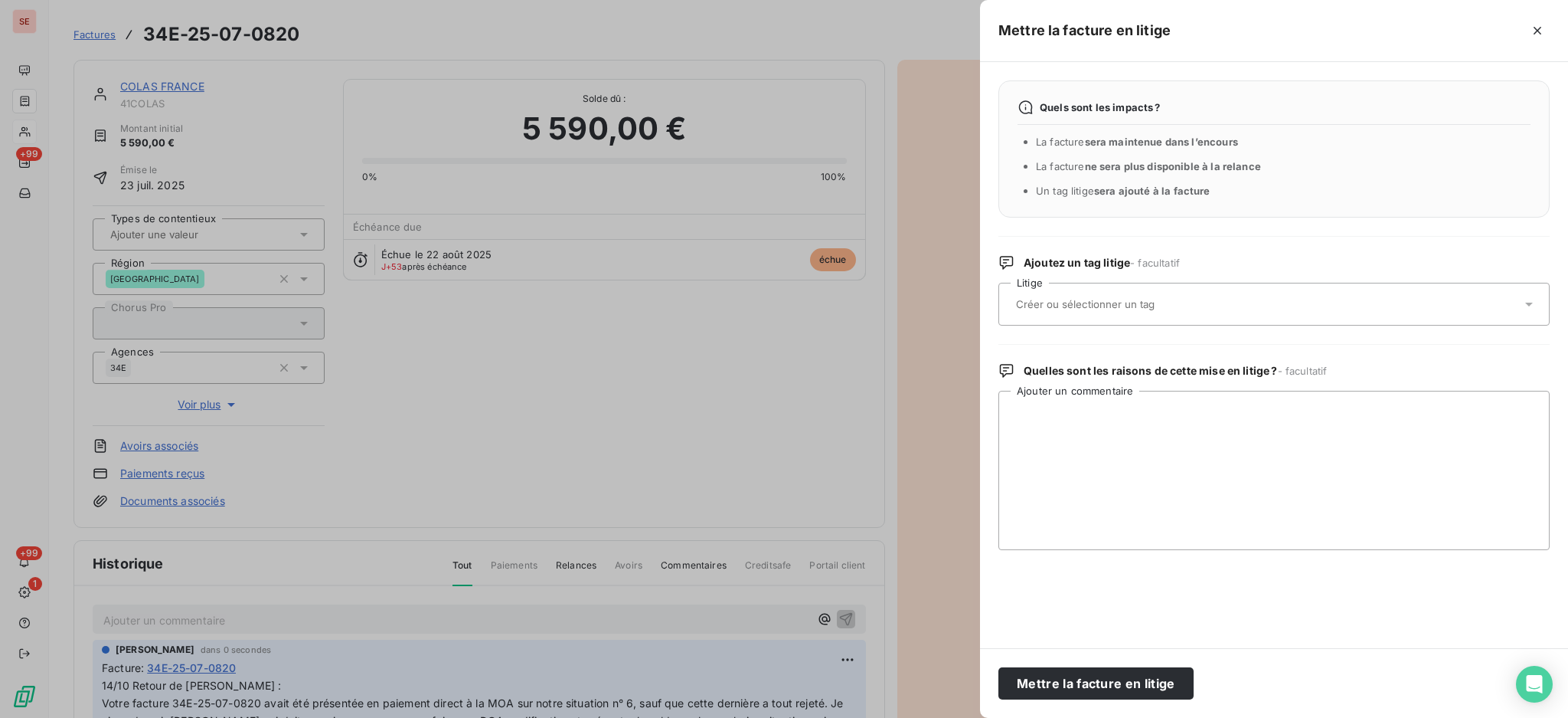
click at [1529, 300] on icon at bounding box center [1528, 304] width 15 height 15
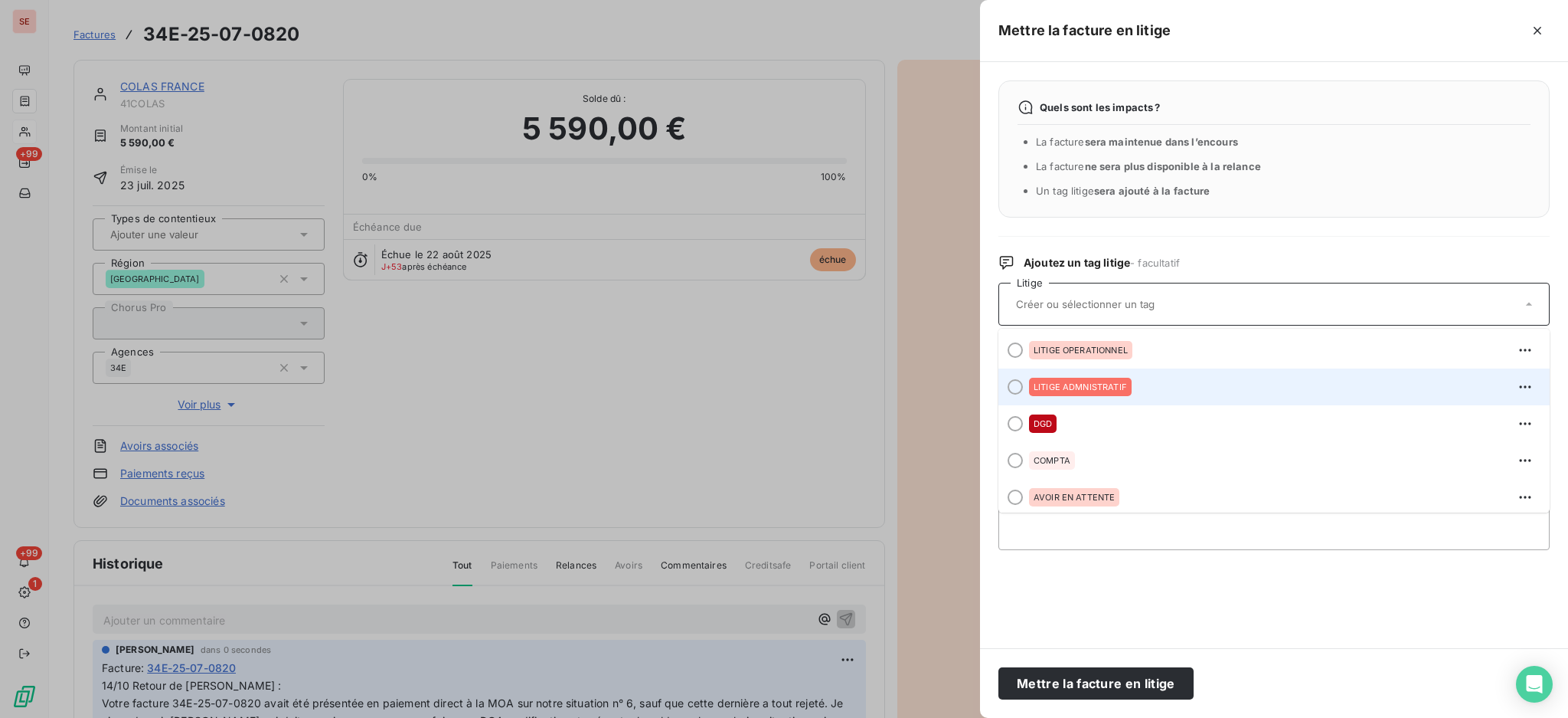
click at [1075, 387] on span "LITIGE ADMNISTRATIF" at bounding box center [1080, 386] width 93 height 9
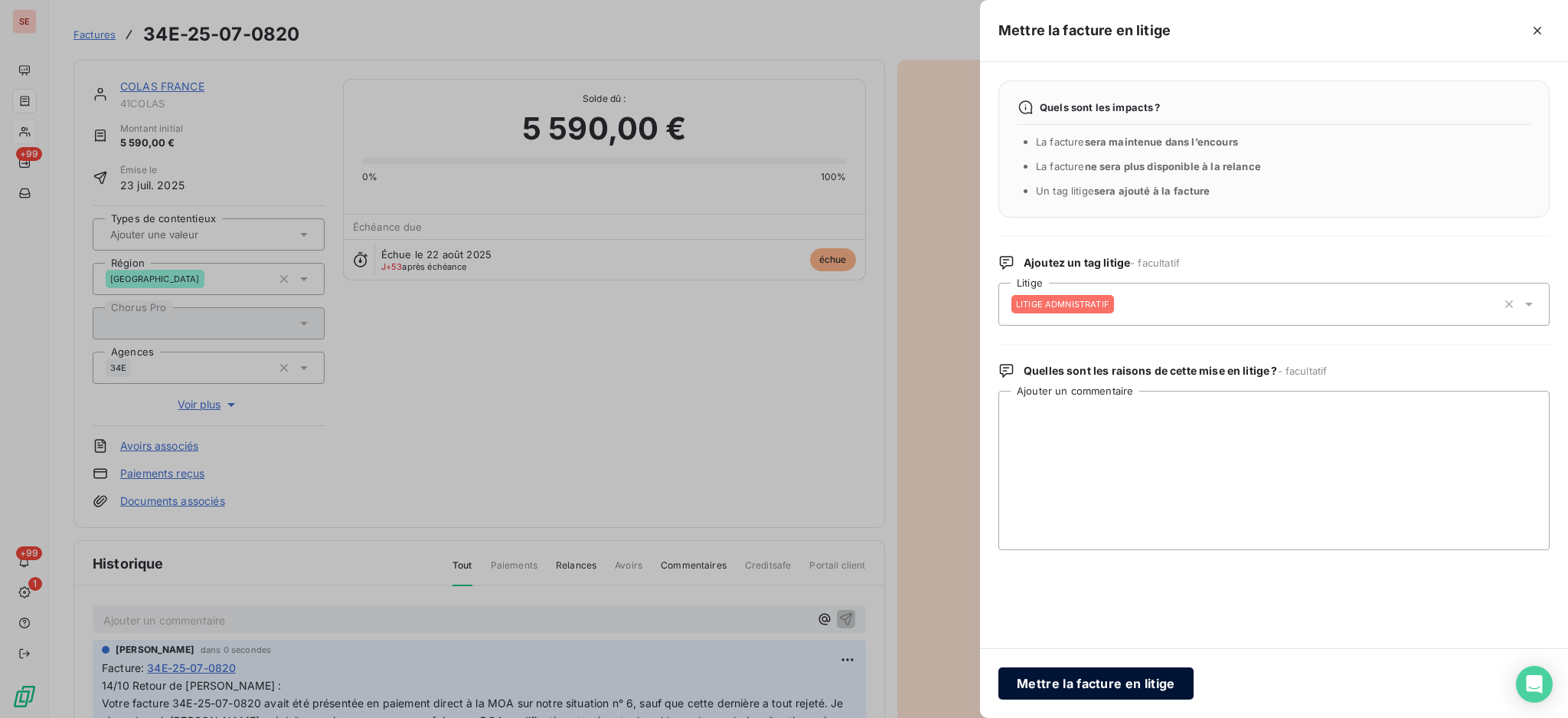
click at [1100, 680] on button "Mettre la facture en litige" at bounding box center [1096, 683] width 196 height 32
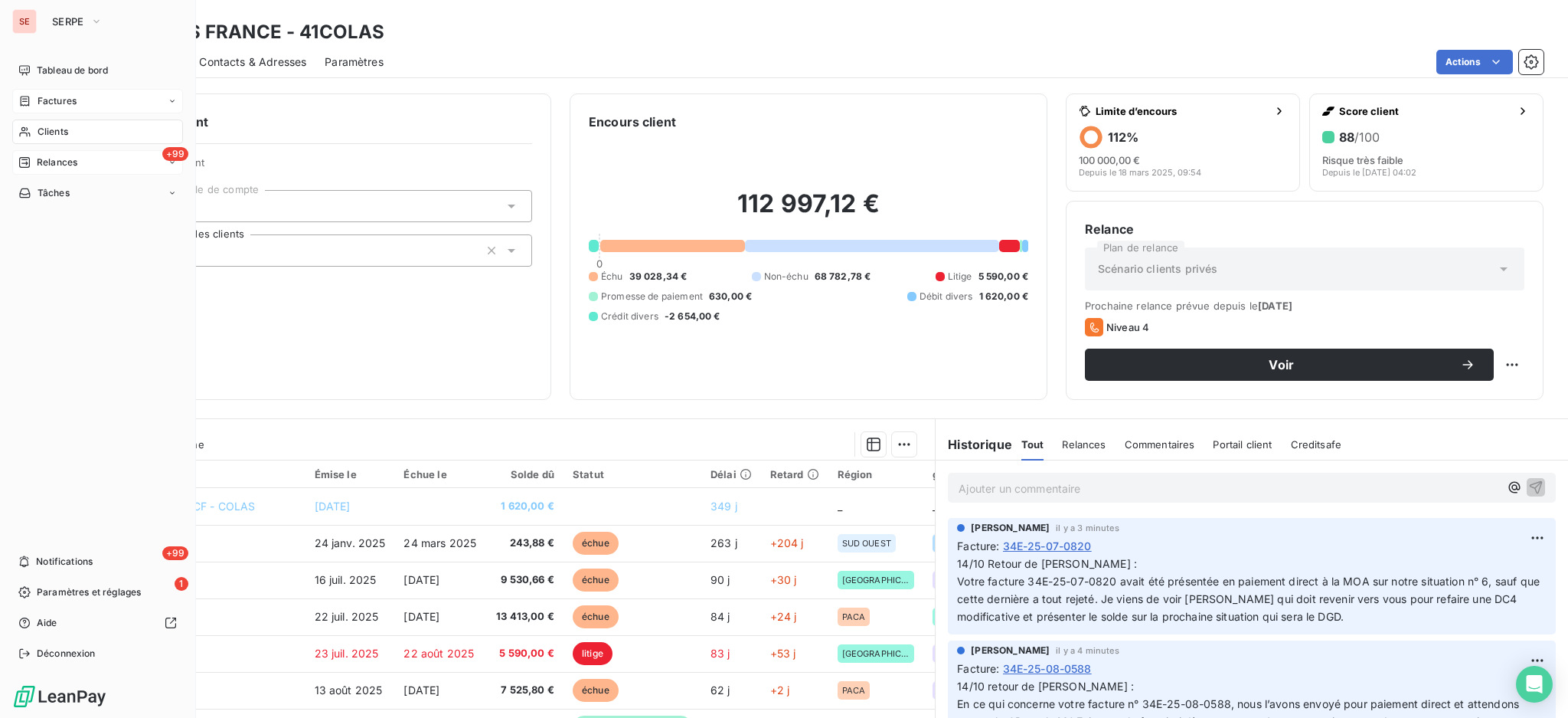
click at [50, 154] on div "+99 Relances" at bounding box center [97, 162] width 171 height 25
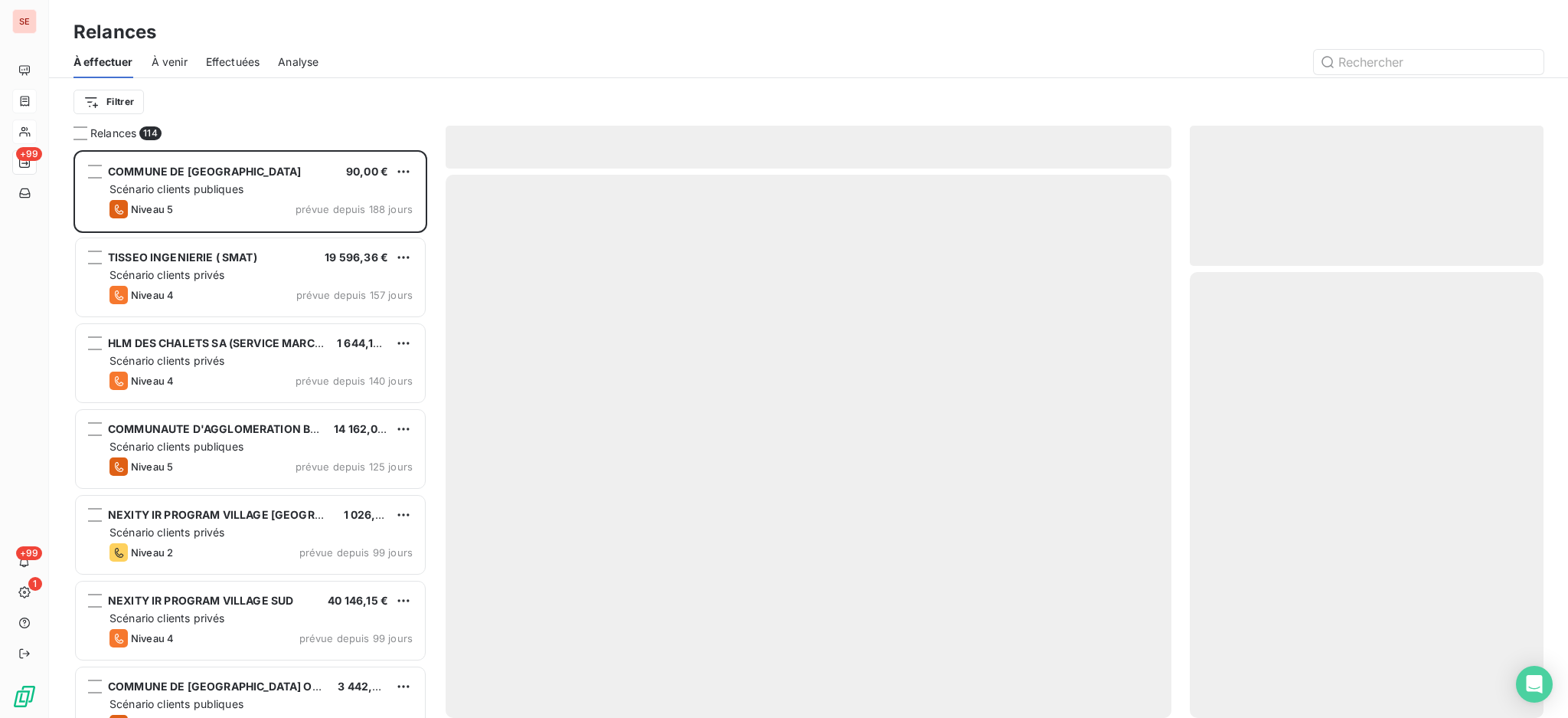
scroll to position [553, 337]
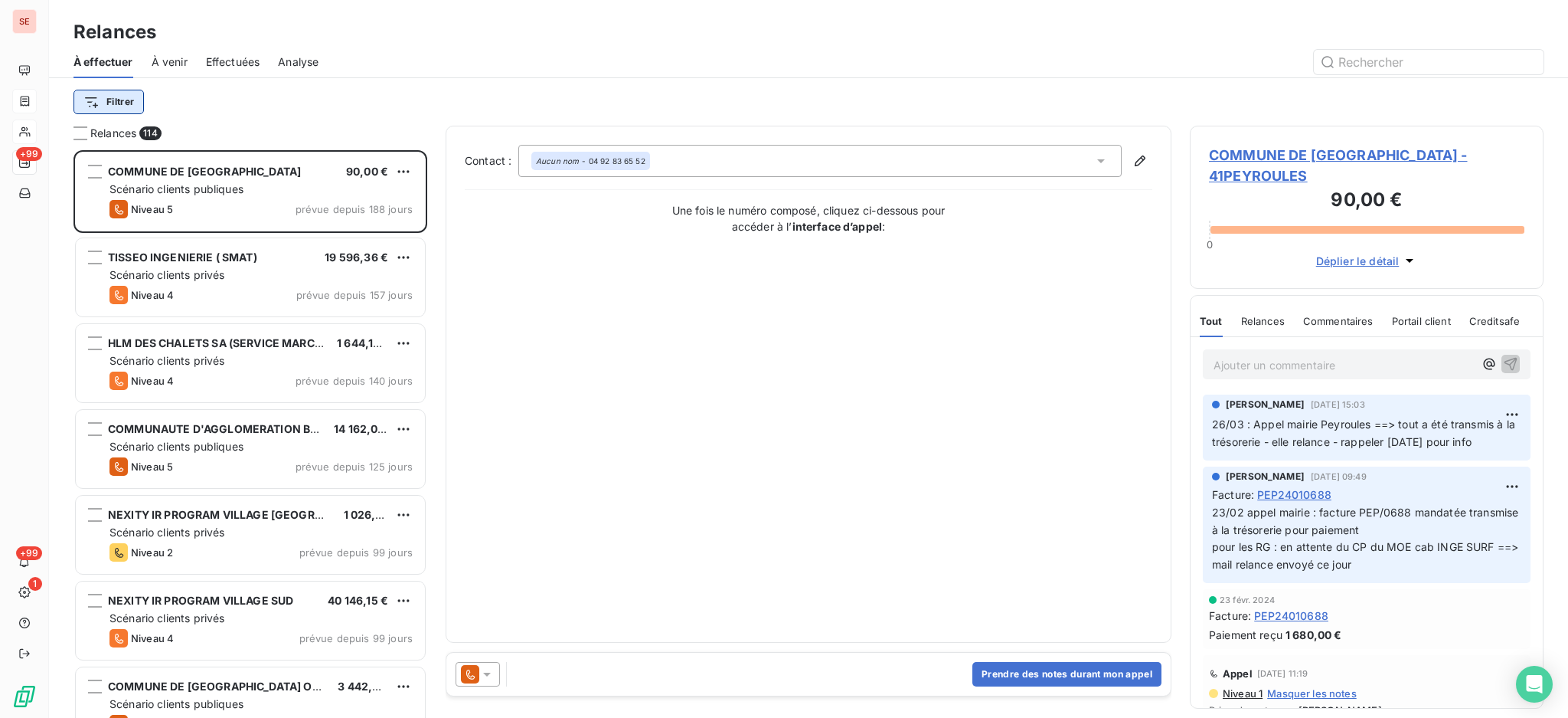
click at [125, 99] on html "SE +99 +99 1 Relances À effectuer À venir Effectuées Analyse Filtrer Relances 1…" at bounding box center [784, 359] width 1568 height 718
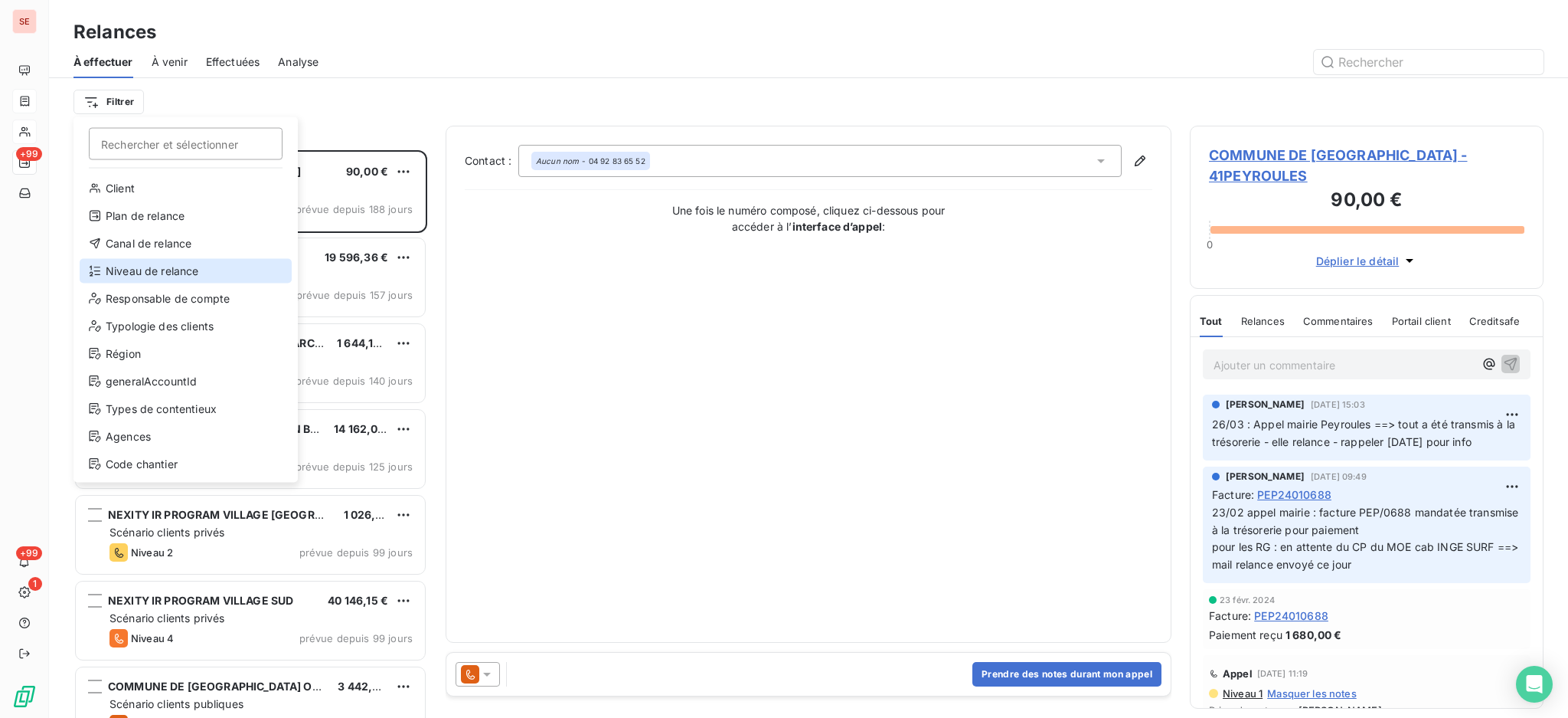
click at [151, 273] on div "Niveau de relance" at bounding box center [186, 271] width 212 height 25
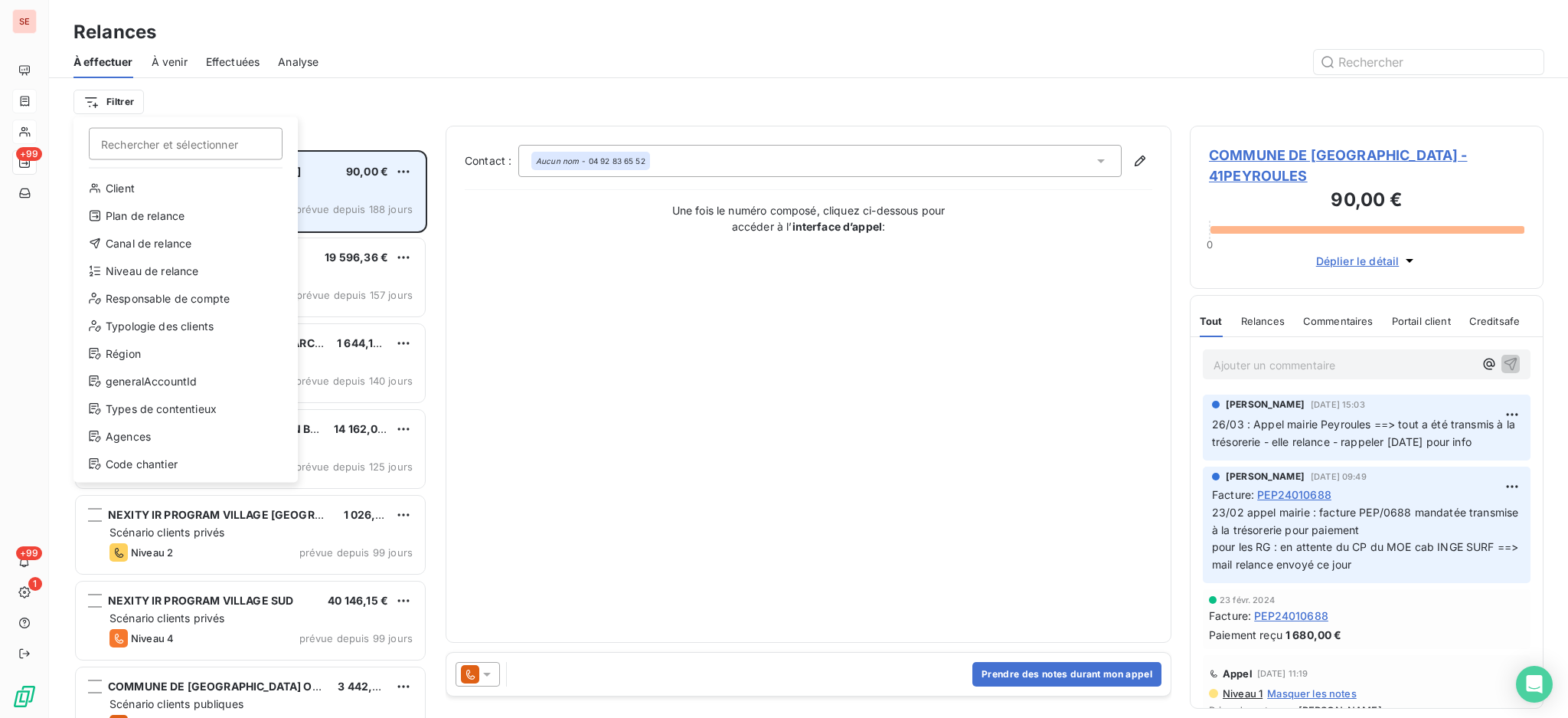
scroll to position [16, 16]
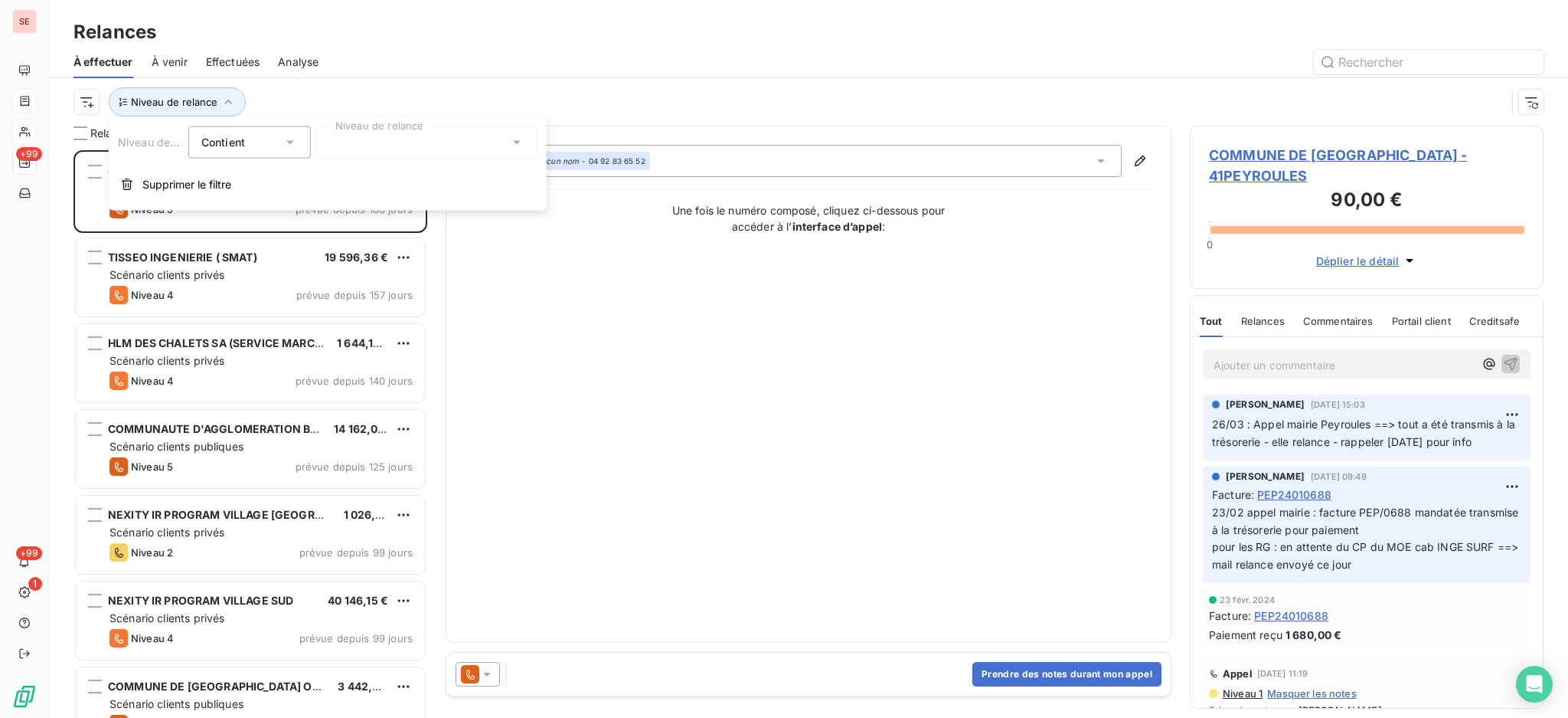
click at [519, 139] on icon at bounding box center [516, 142] width 15 height 15
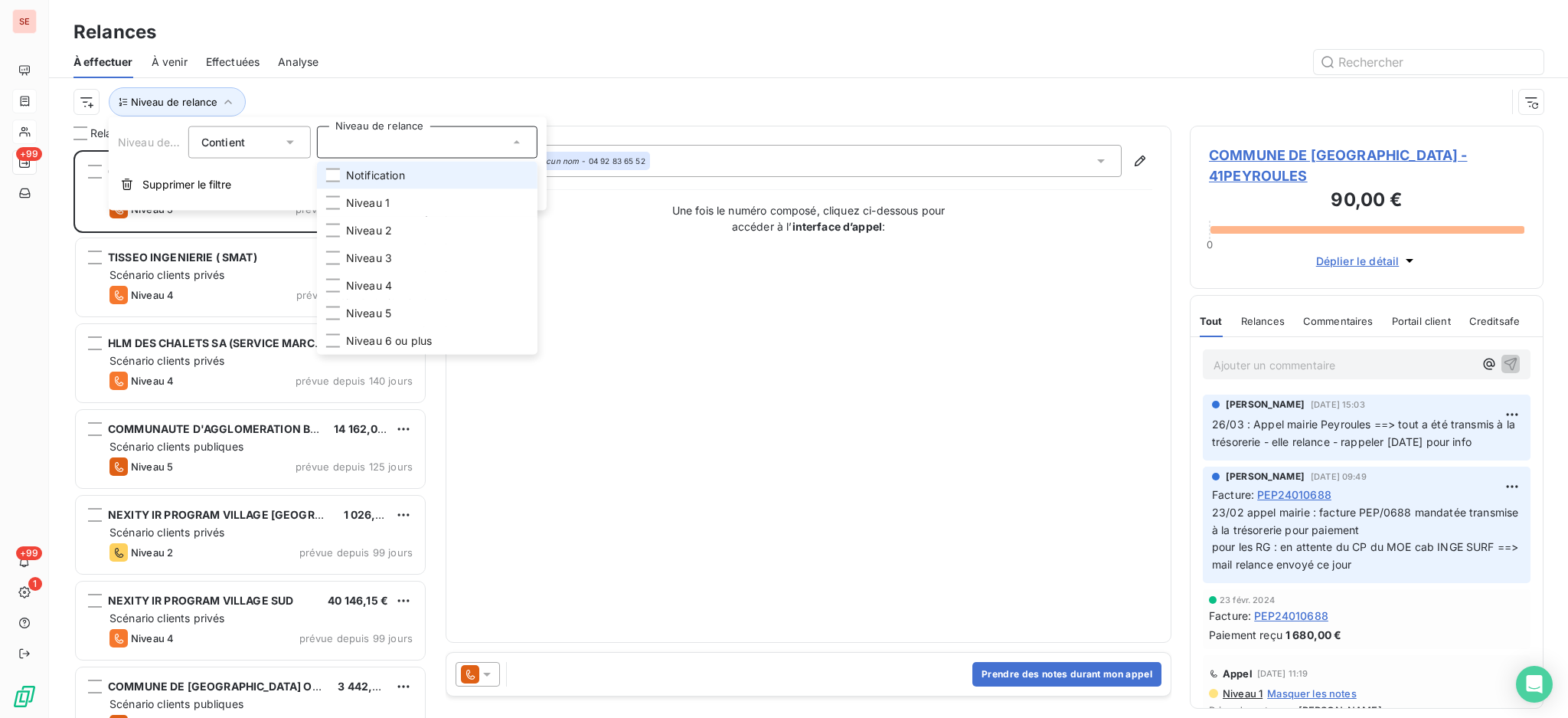
click at [457, 172] on li "Notification" at bounding box center [427, 176] width 220 height 28
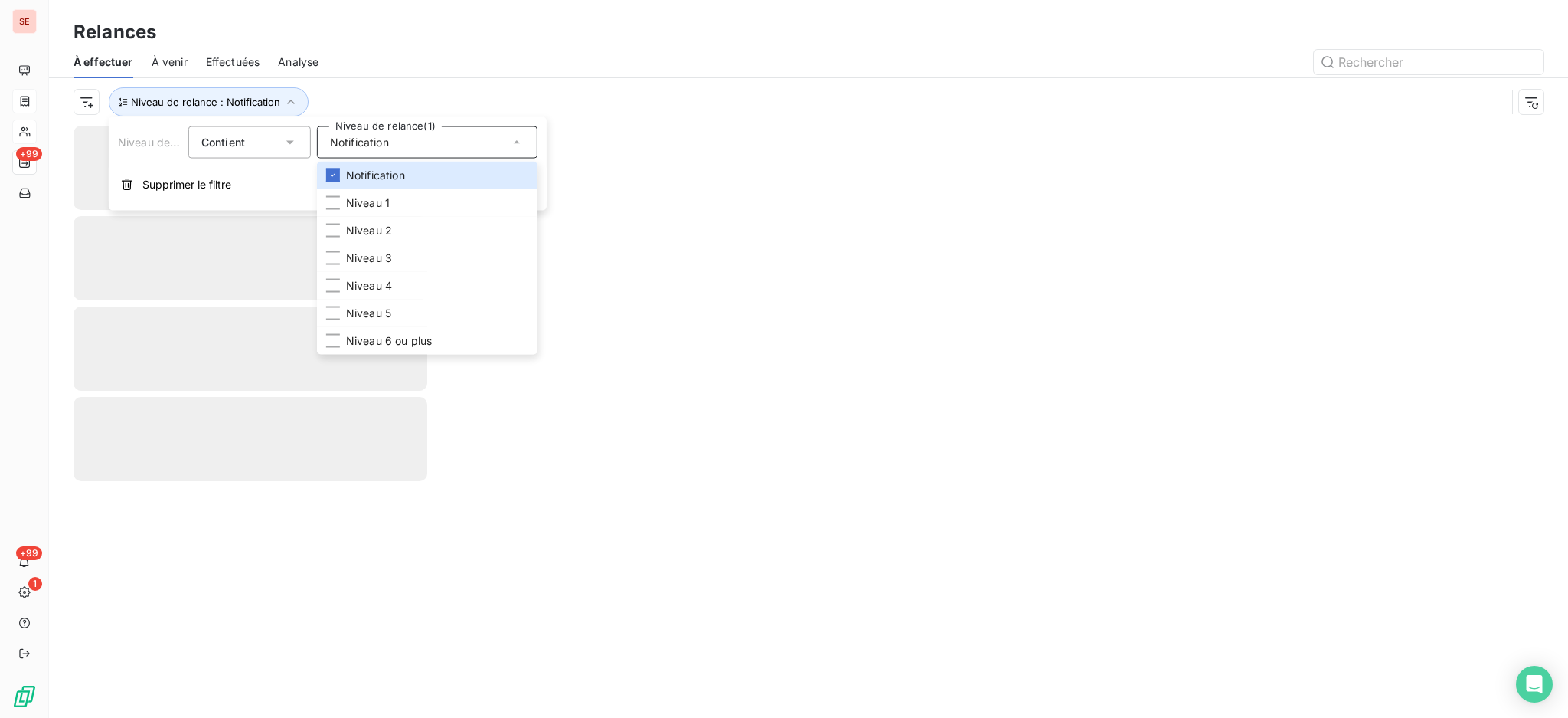
click at [445, 36] on div "Relances" at bounding box center [808, 33] width 1518 height 28
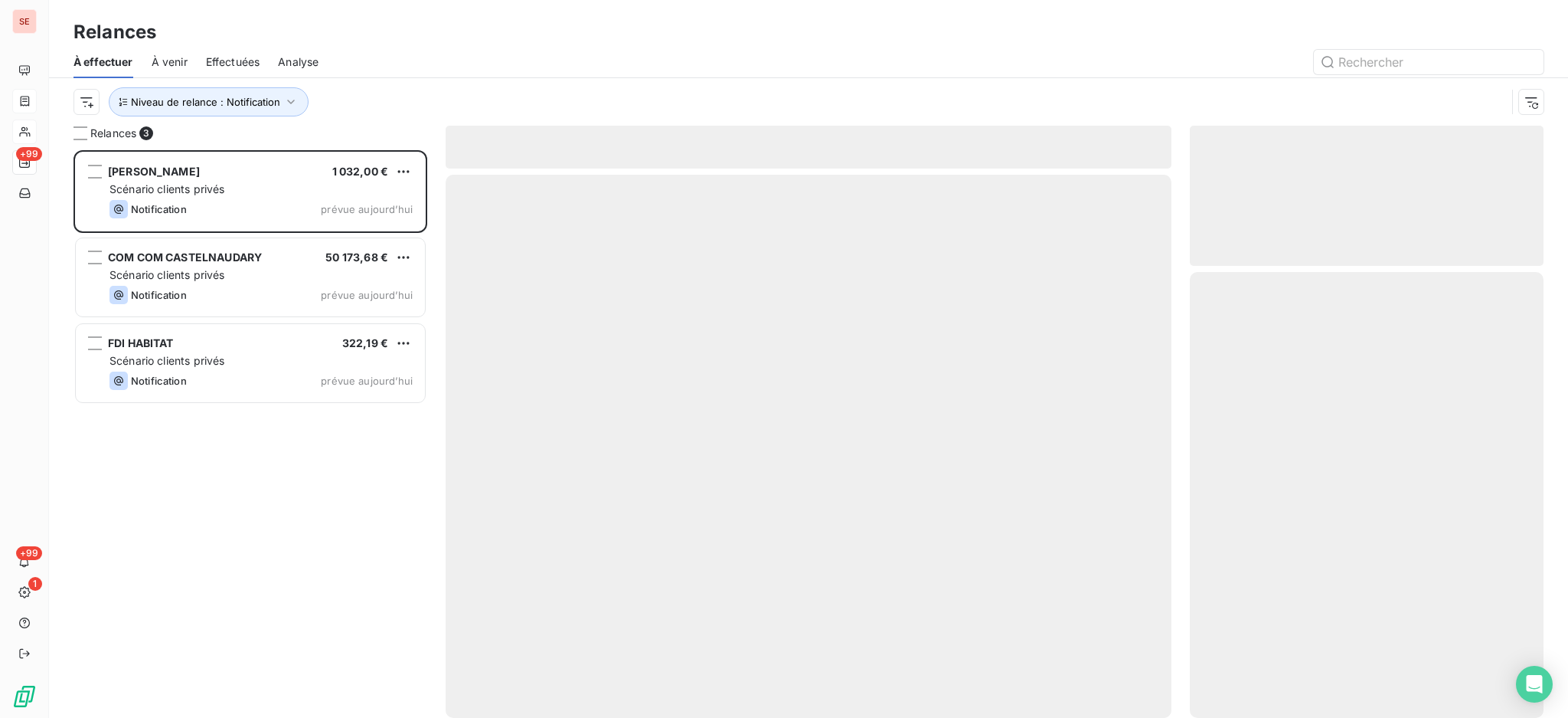
scroll to position [552, 337]
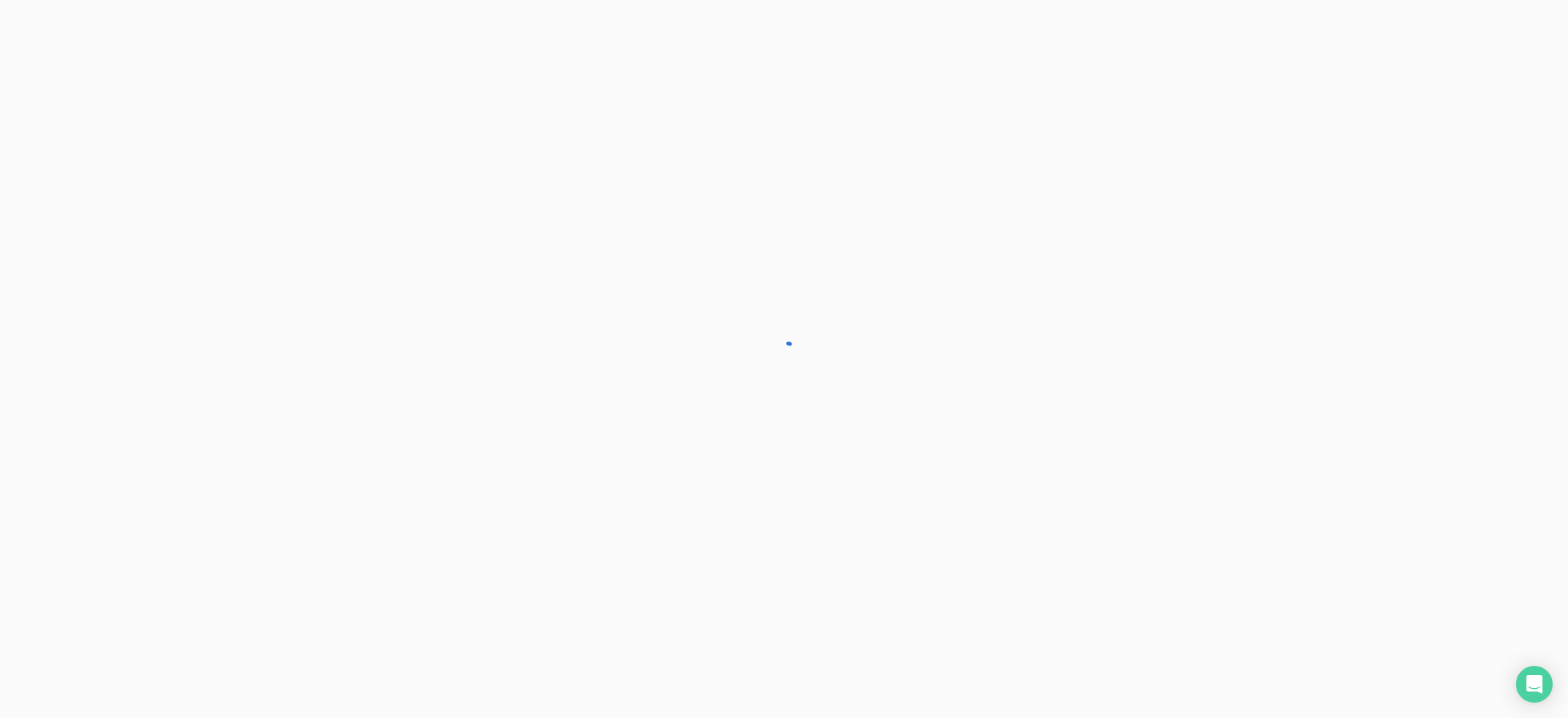
click at [215, 368] on div at bounding box center [784, 359] width 1568 height 718
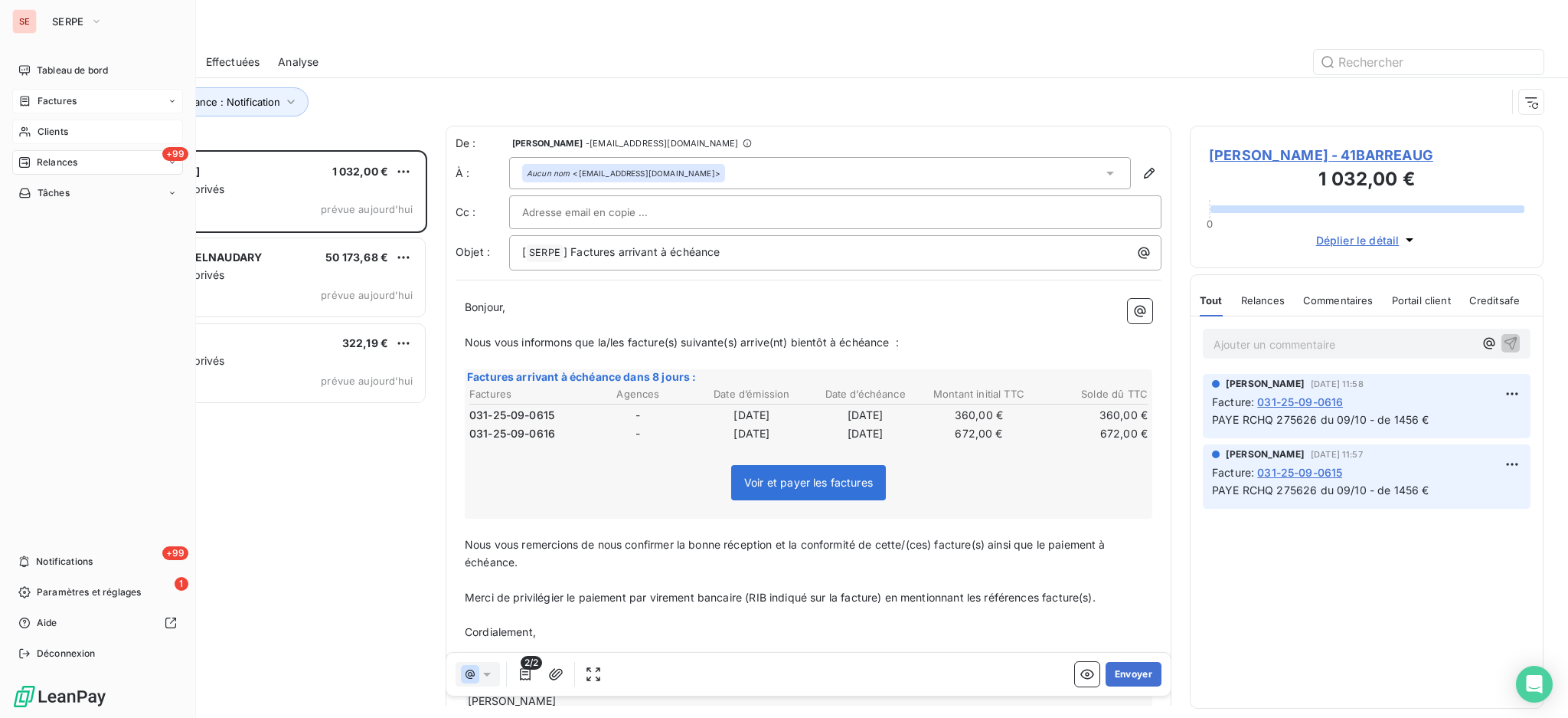
click at [45, 133] on span "Clients" at bounding box center [53, 132] width 31 height 14
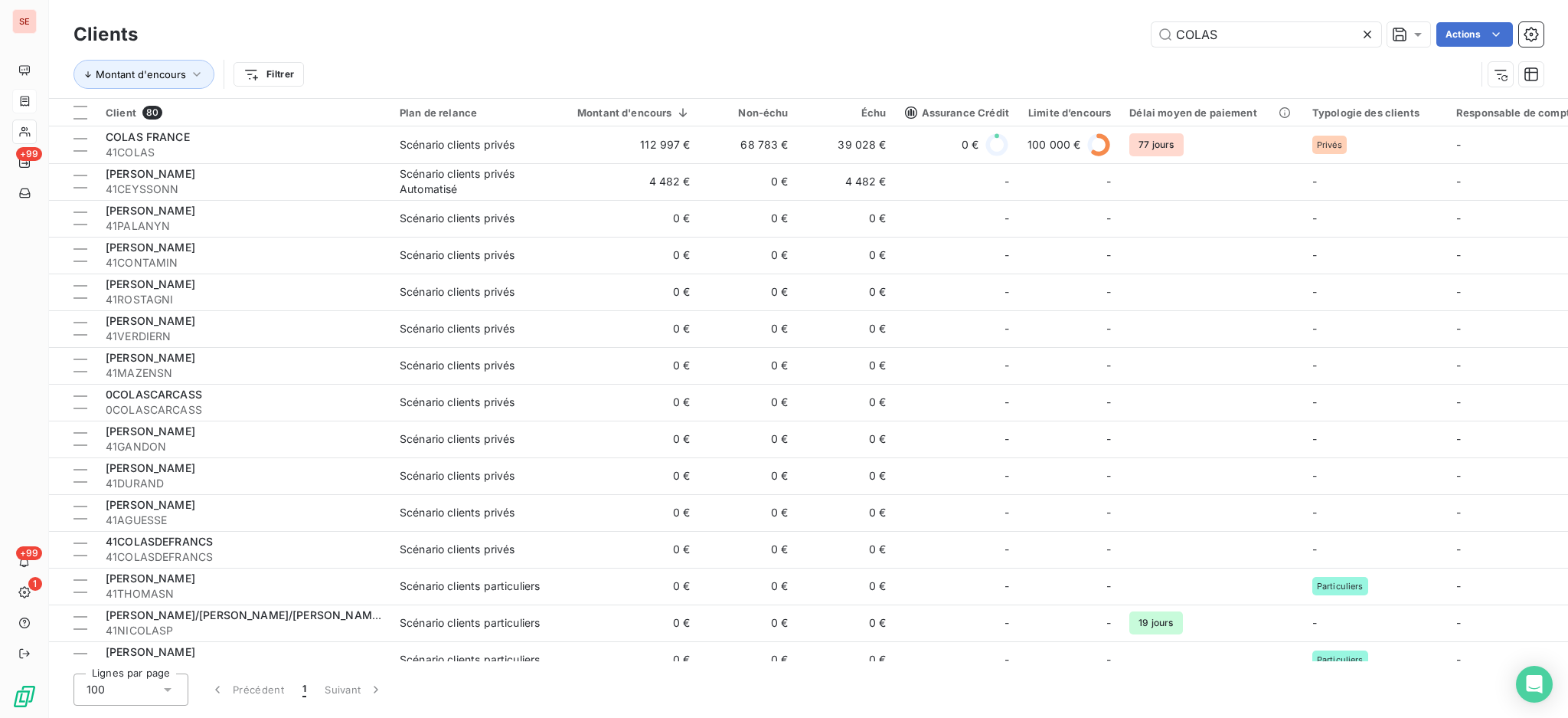
drag, startPoint x: 1240, startPoint y: 36, endPoint x: 1120, endPoint y: 28, distance: 120.3
click at [1120, 28] on div "COLAS Actions" at bounding box center [849, 34] width 1387 height 25
type input "S"
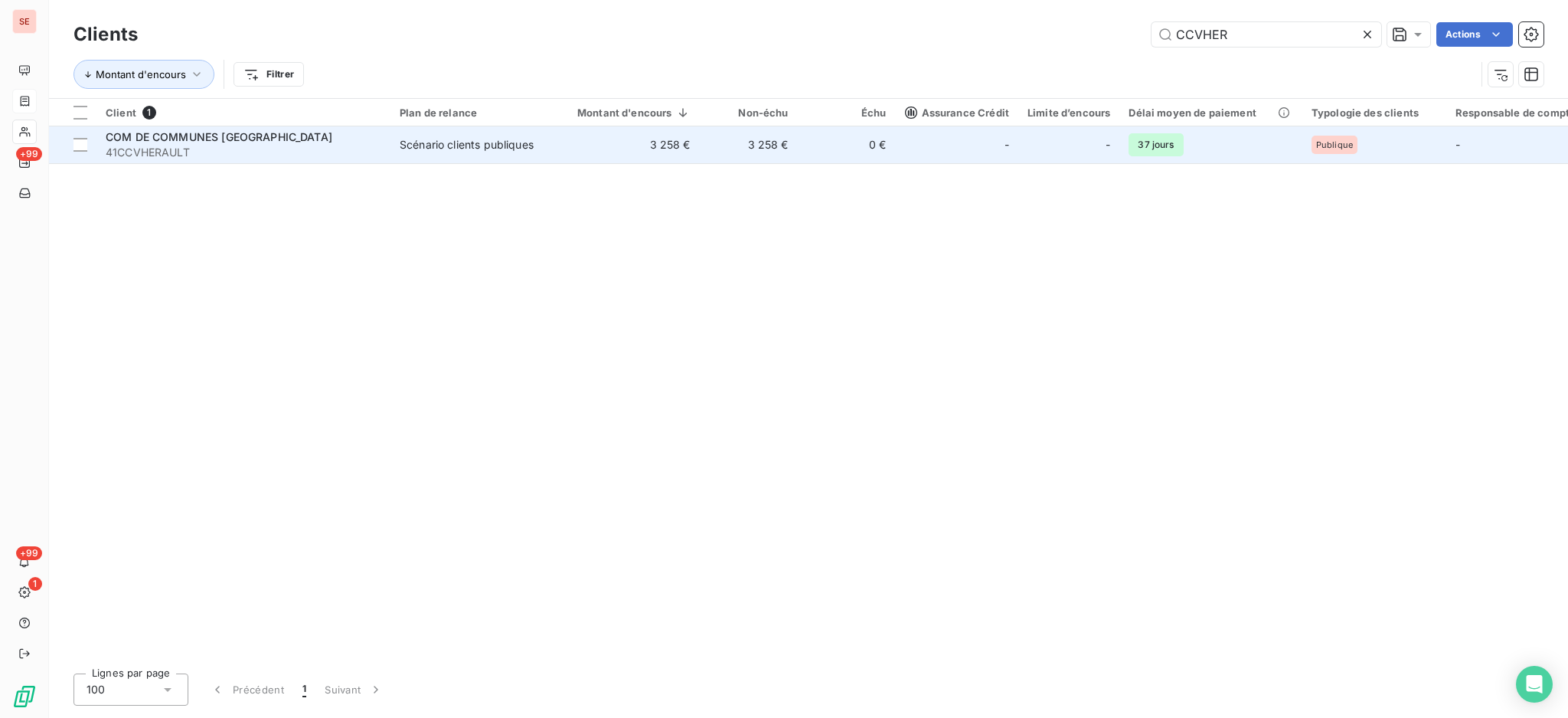
type input "CCVHER"
click at [201, 163] on td "COM DE COMMUNES VALLEE HERAULT 41CCVHERAULT" at bounding box center [243, 144] width 294 height 37
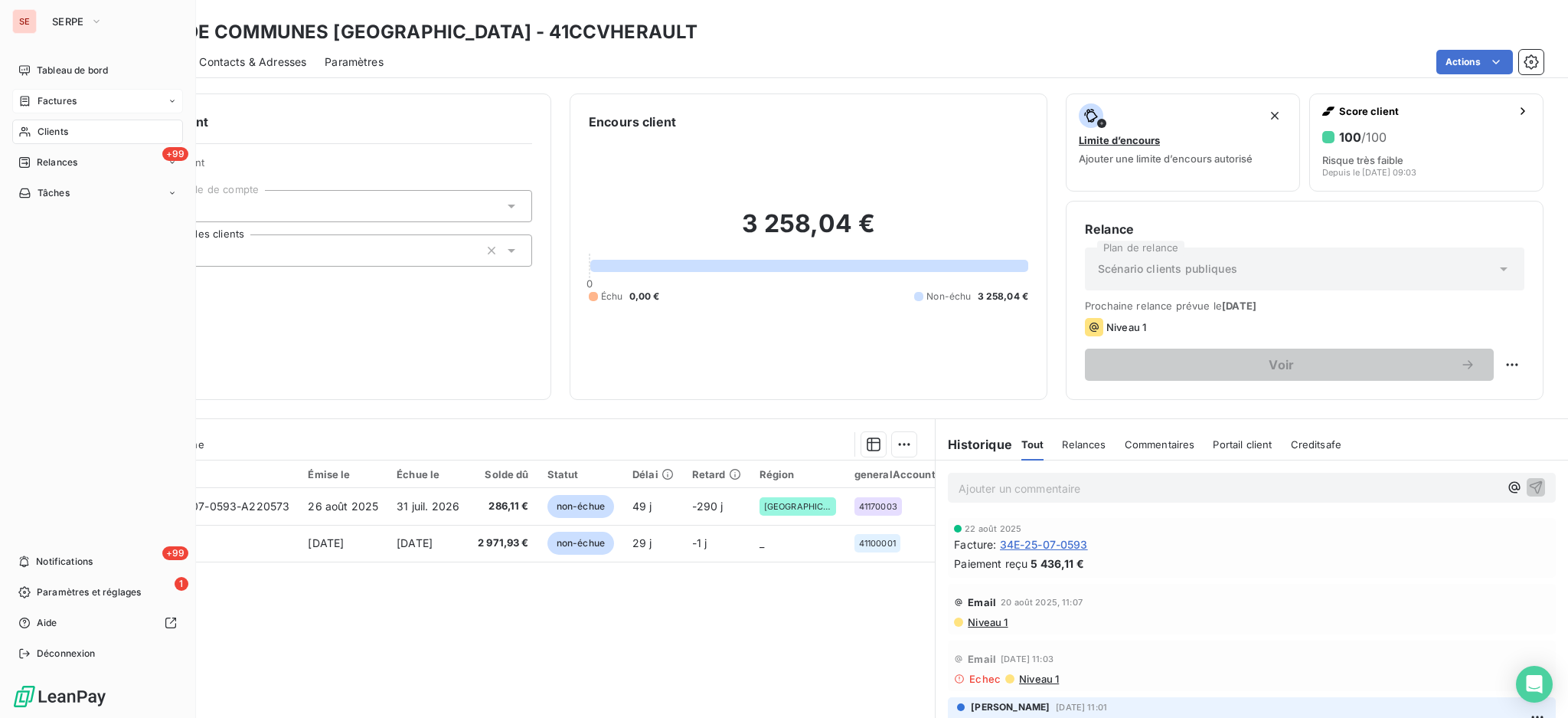
click at [52, 136] on span "Clients" at bounding box center [53, 132] width 31 height 14
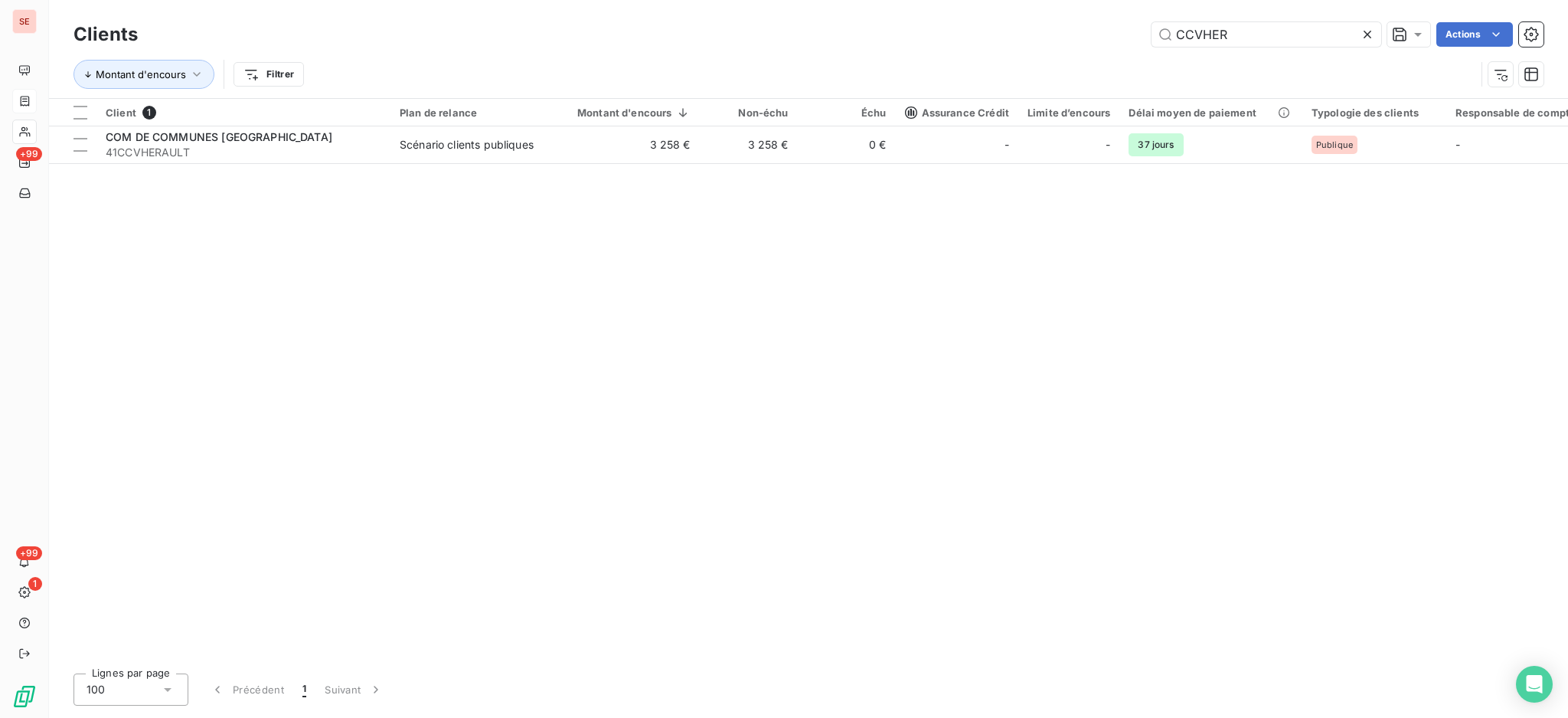
drag, startPoint x: 1259, startPoint y: 41, endPoint x: 784, endPoint y: 7, distance: 476.2
click at [851, 5] on div "Clients CCVHER Actions Montant d'encours Filtrer" at bounding box center [808, 49] width 1518 height 98
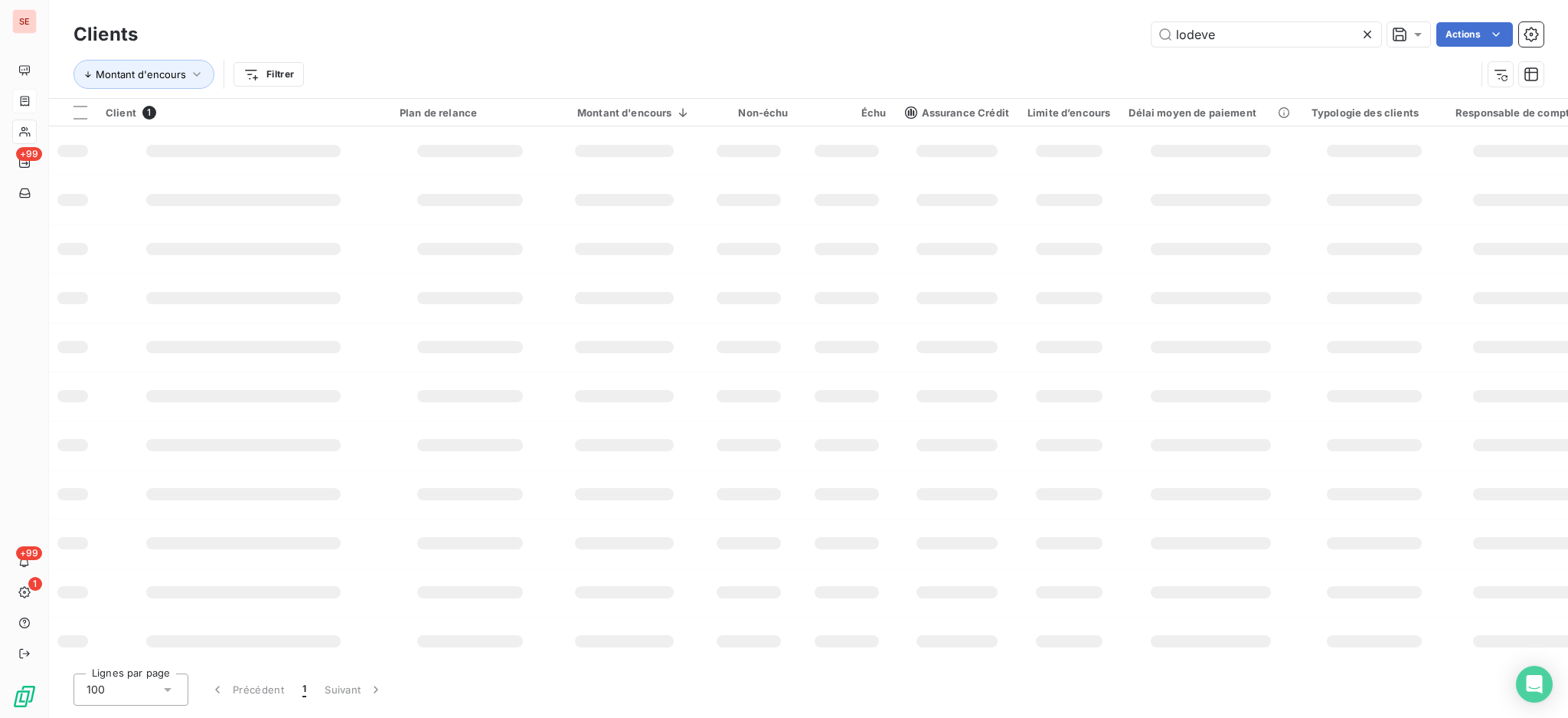
type input "lodeve"
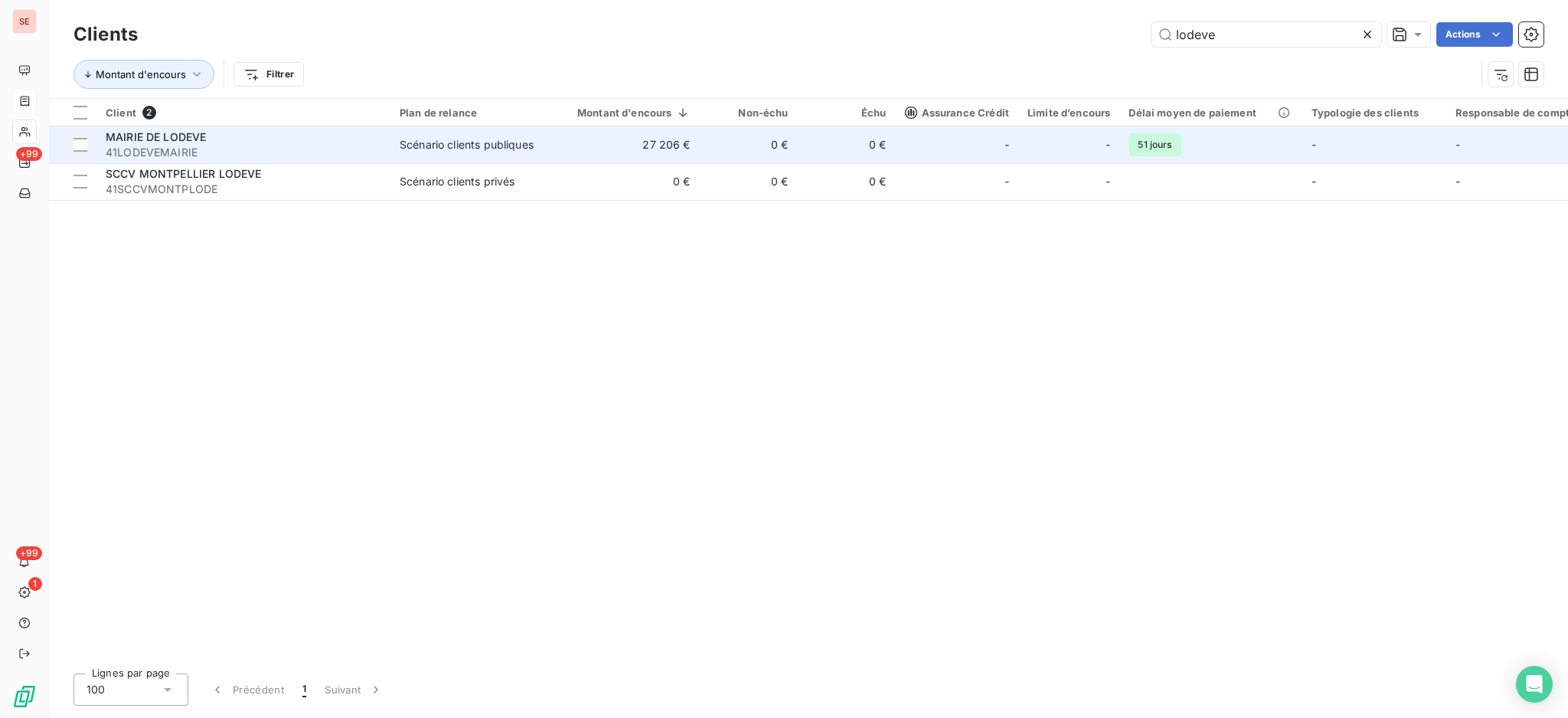
click at [327, 158] on span "41LODEVEMAIRIE" at bounding box center [243, 152] width 276 height 15
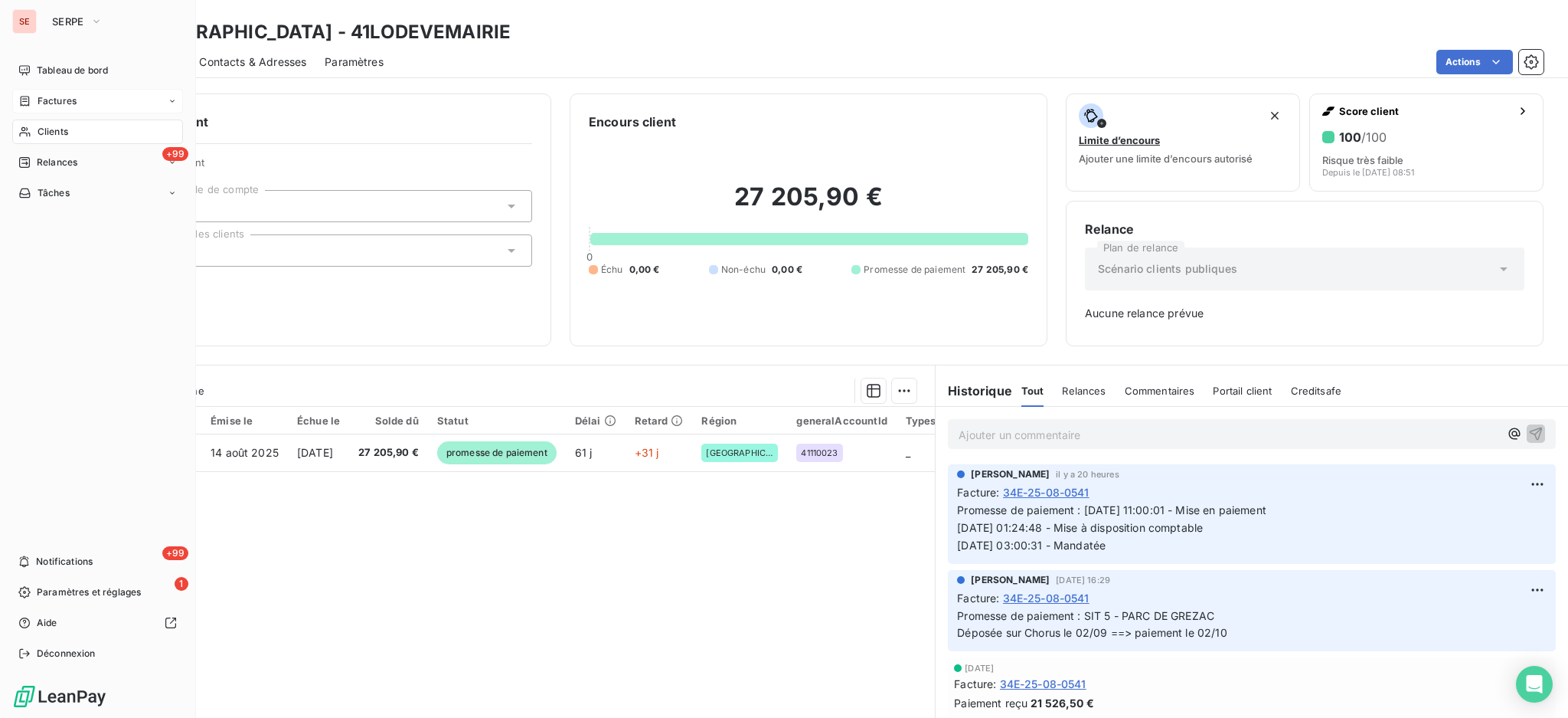
click at [46, 132] on span "Clients" at bounding box center [53, 132] width 31 height 14
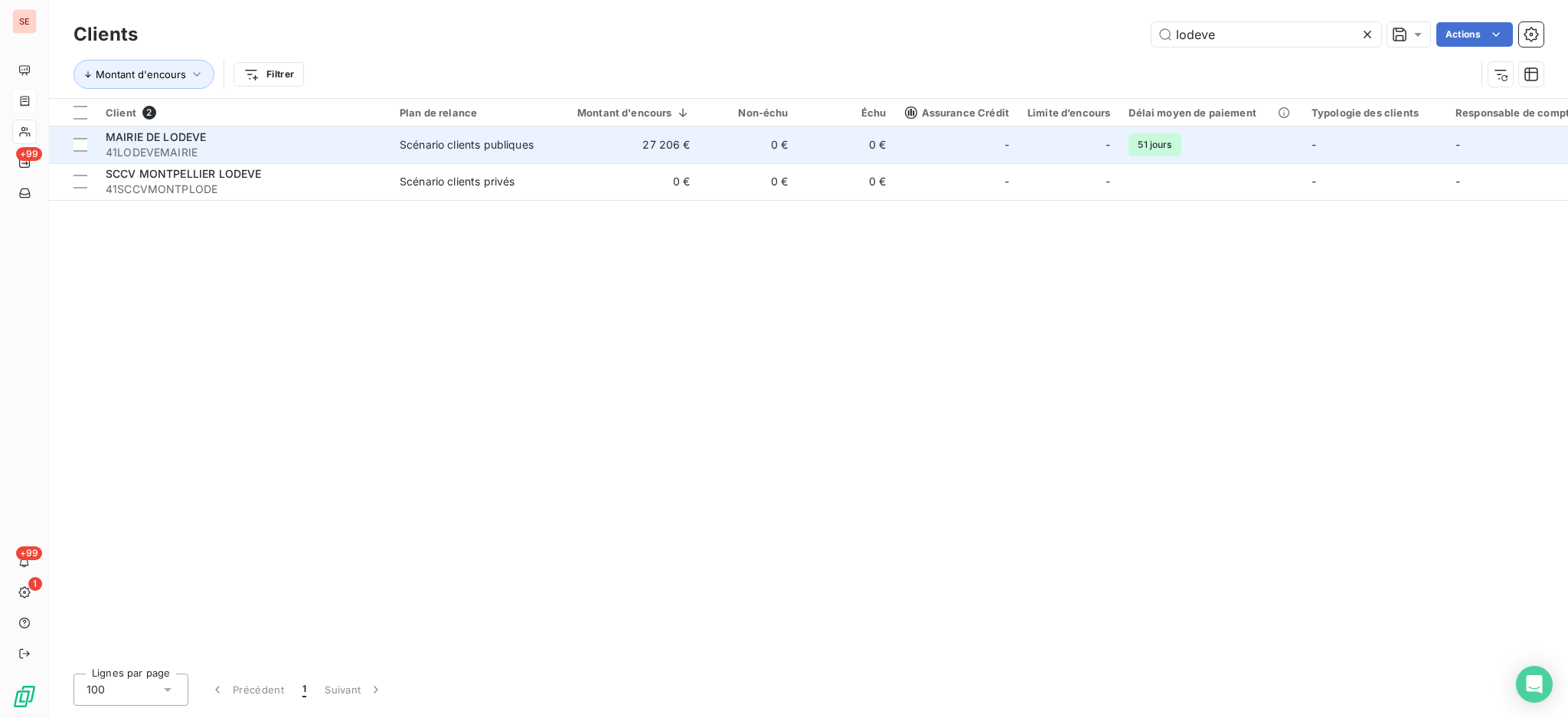
drag, startPoint x: 1274, startPoint y: 41, endPoint x: 600, endPoint y: 150, distance: 682.8
click at [745, 102] on div "Clients lodeve Actions Montant d'encours Filtrer Client 2 Plan de relance Monta…" at bounding box center [808, 359] width 1518 height 718
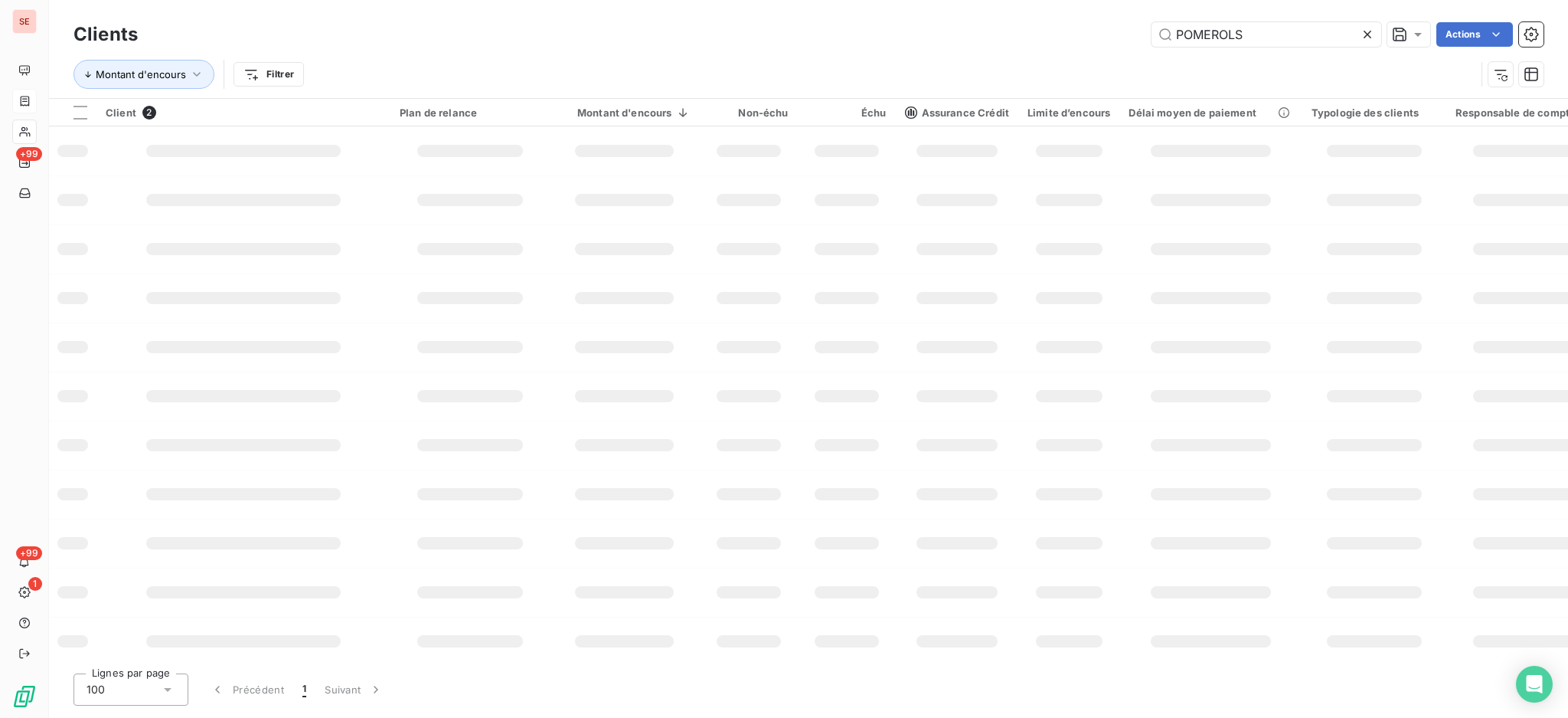
type input "POMEROLS"
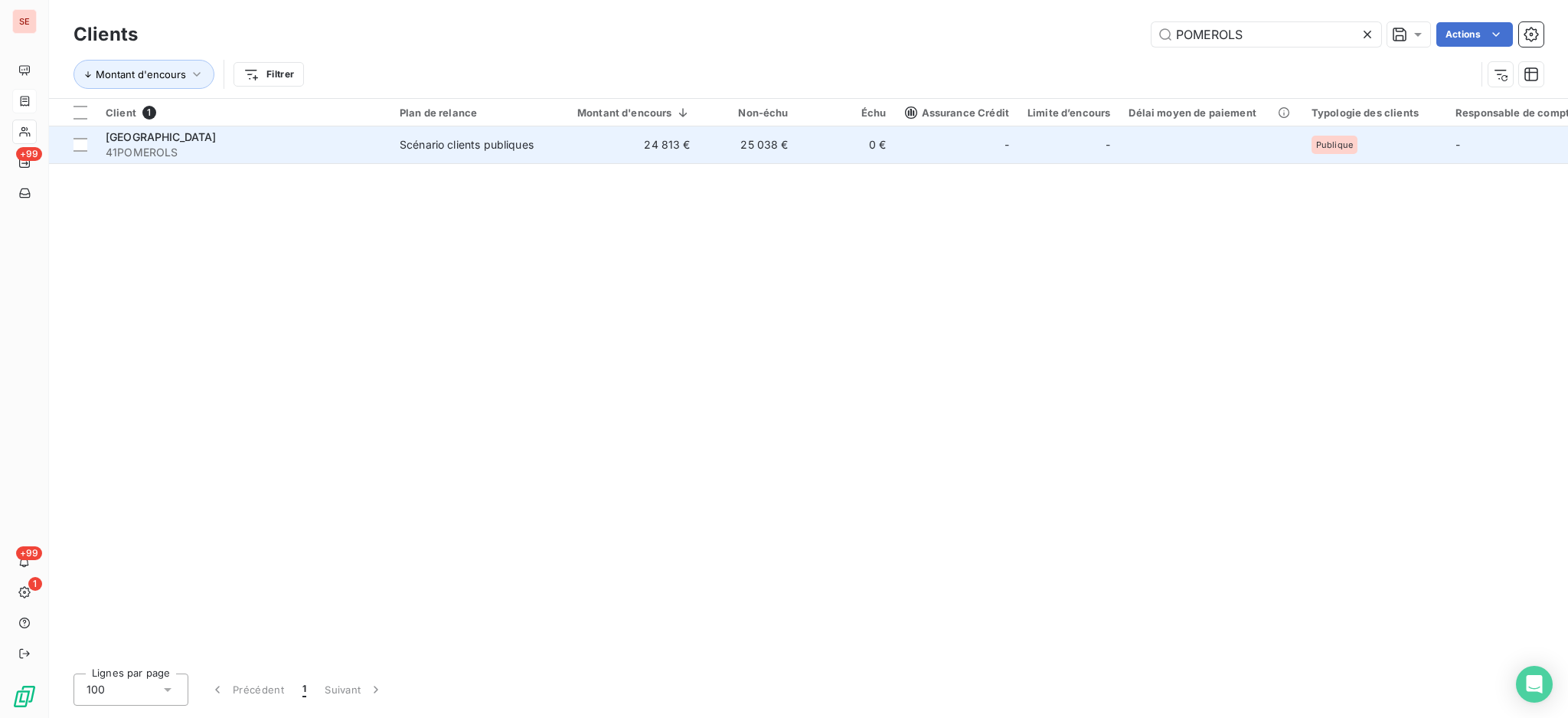
click at [485, 146] on div "Scénario clients publiques" at bounding box center [466, 144] width 134 height 15
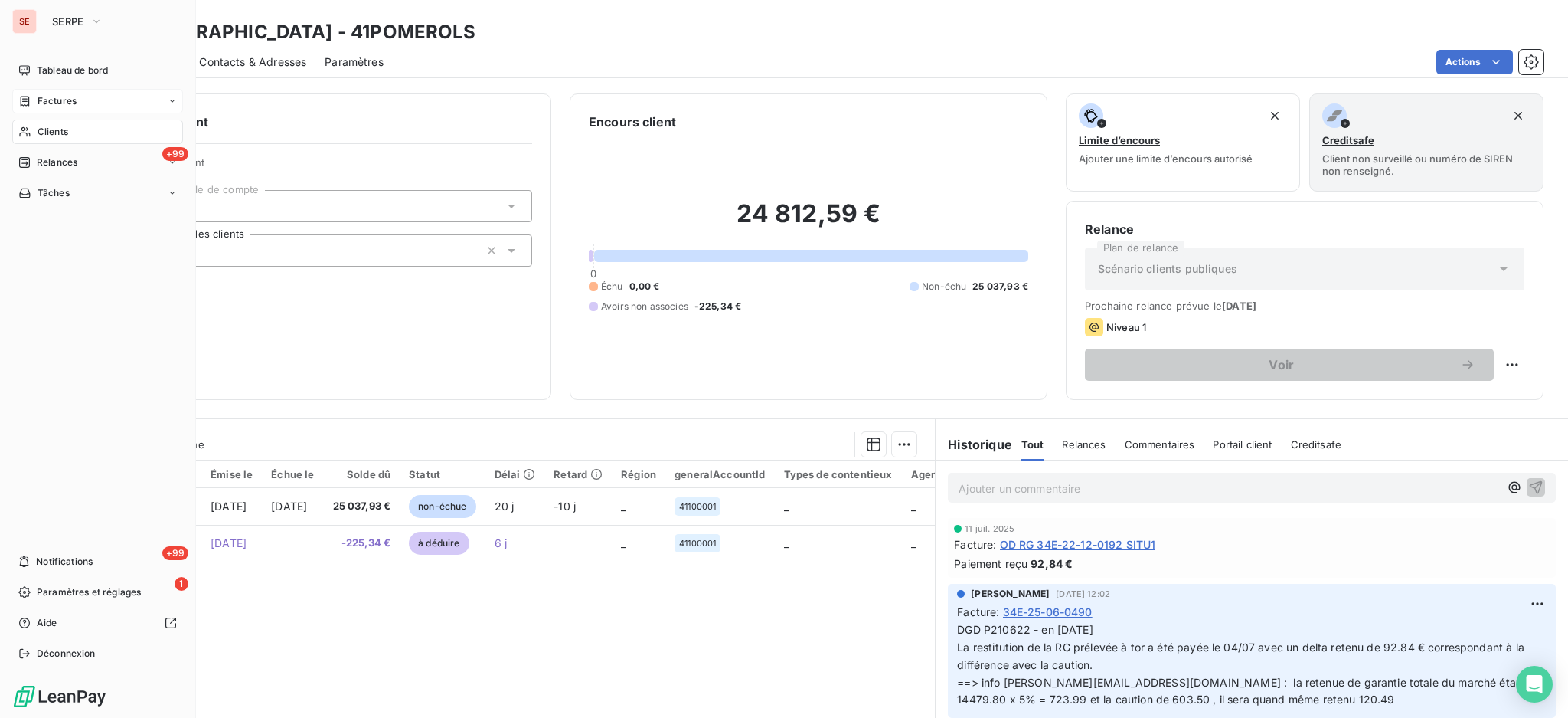
click at [52, 125] on span "Clients" at bounding box center [53, 132] width 31 height 14
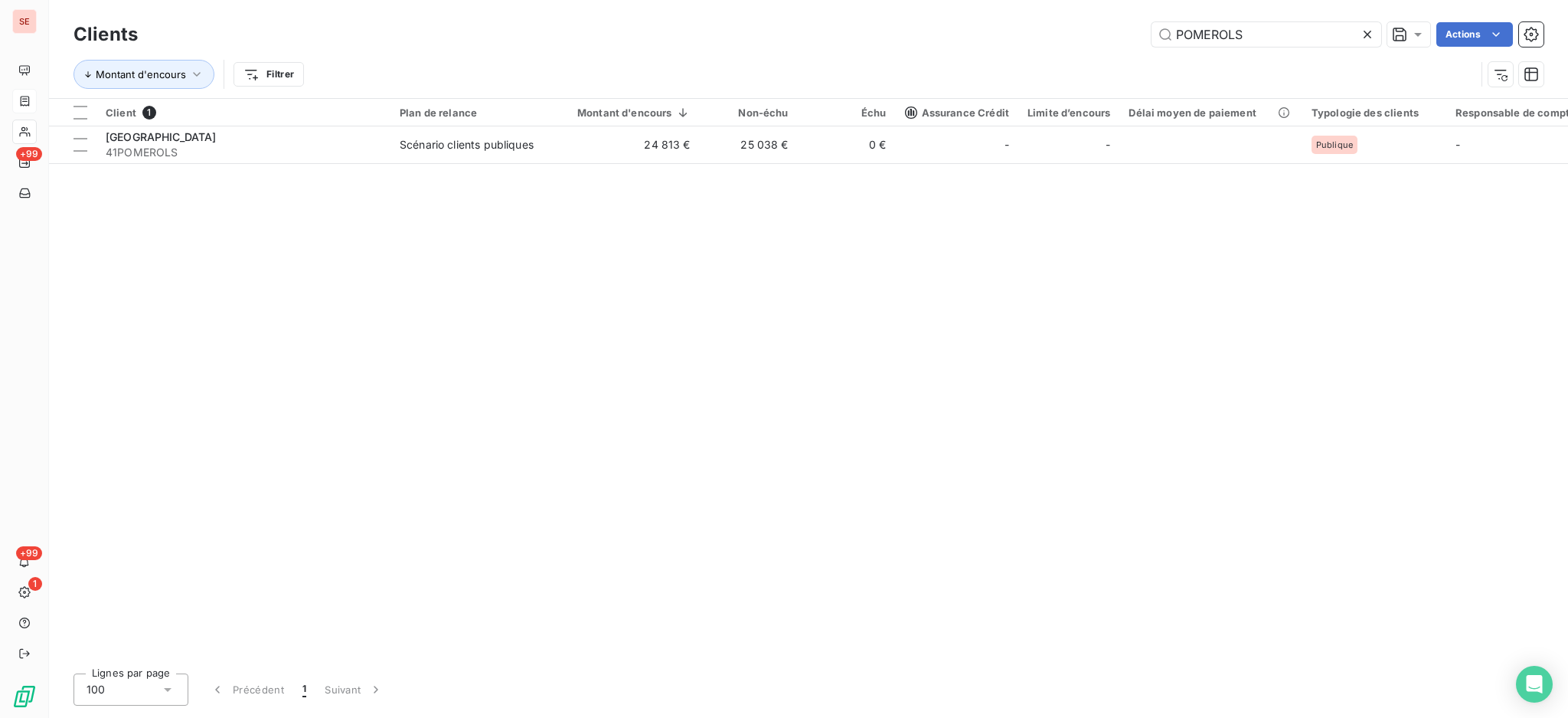
drag, startPoint x: 1278, startPoint y: 32, endPoint x: 1004, endPoint y: 40, distance: 274.1
click at [1061, 21] on div "Clients POMEROLS Actions" at bounding box center [808, 35] width 1470 height 32
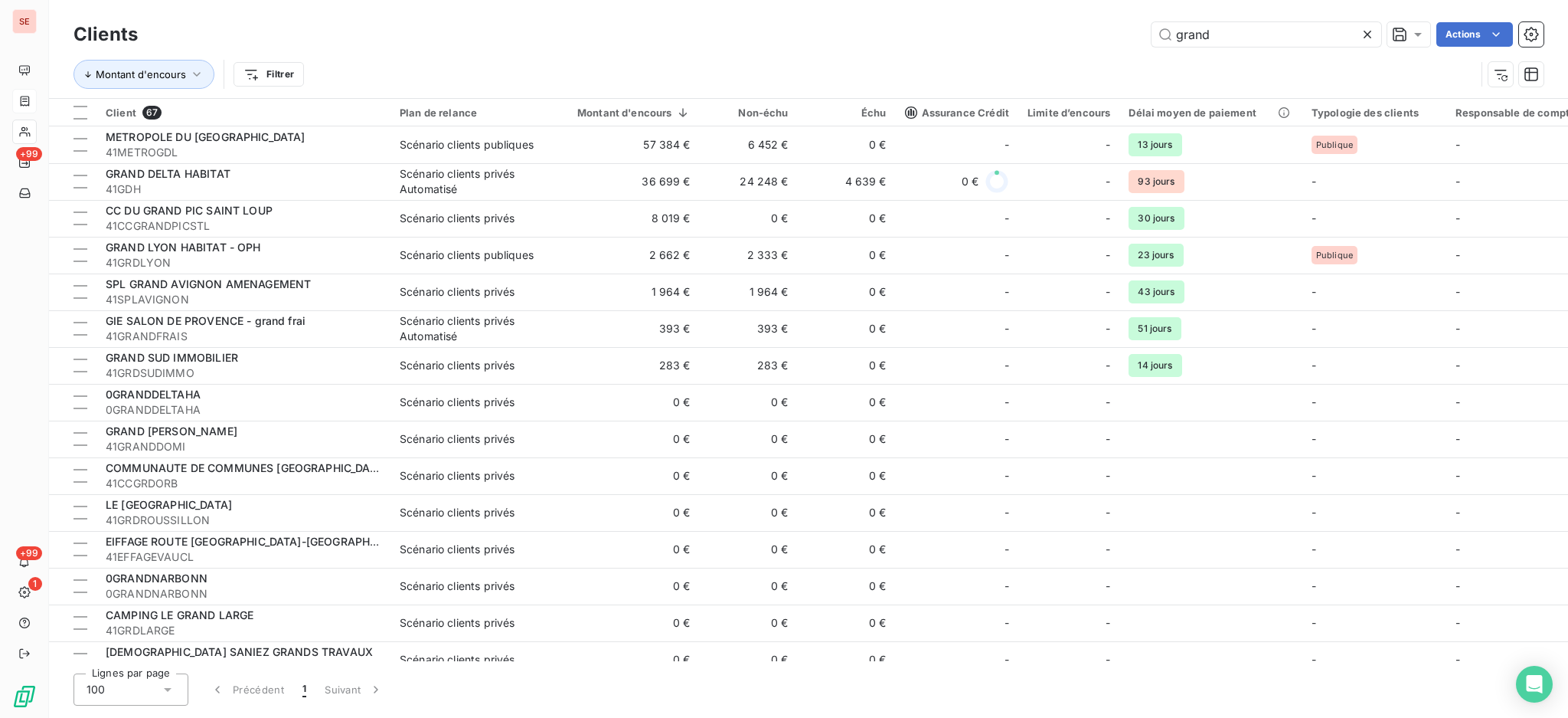
type input "grand"
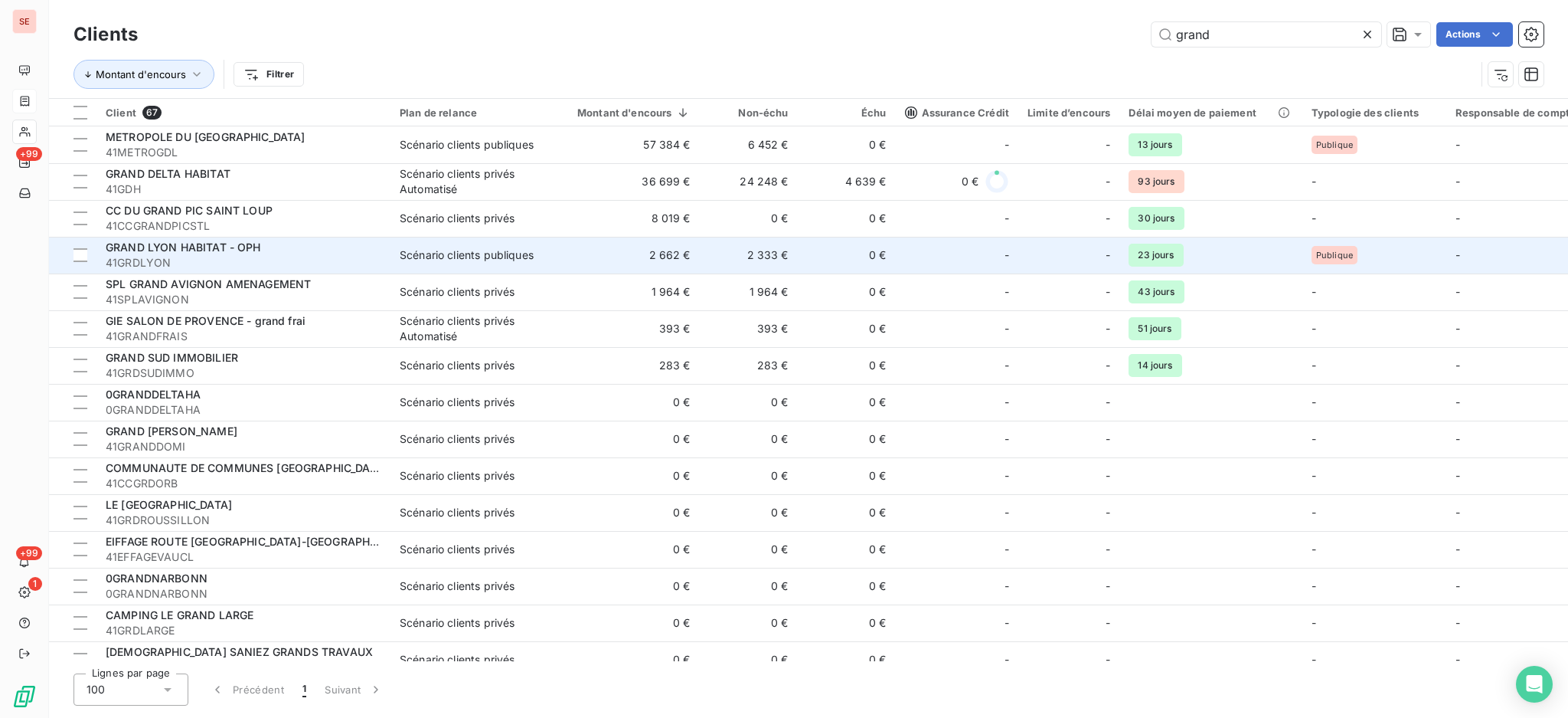
click at [222, 261] on span "41GRDLYON" at bounding box center [243, 262] width 276 height 15
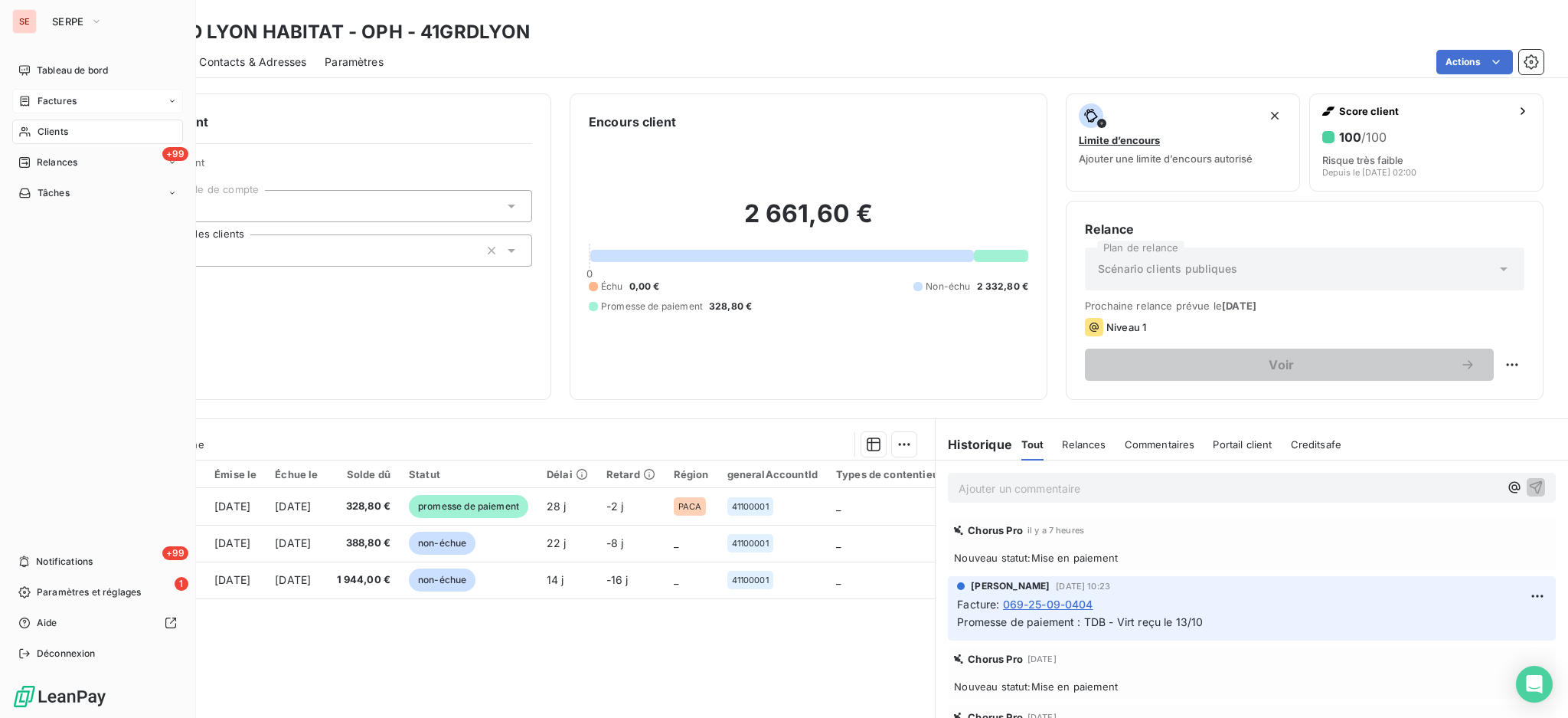
drag, startPoint x: 35, startPoint y: 131, endPoint x: 341, endPoint y: 95, distance: 308.1
click at [35, 131] on div "Clients" at bounding box center [97, 131] width 171 height 25
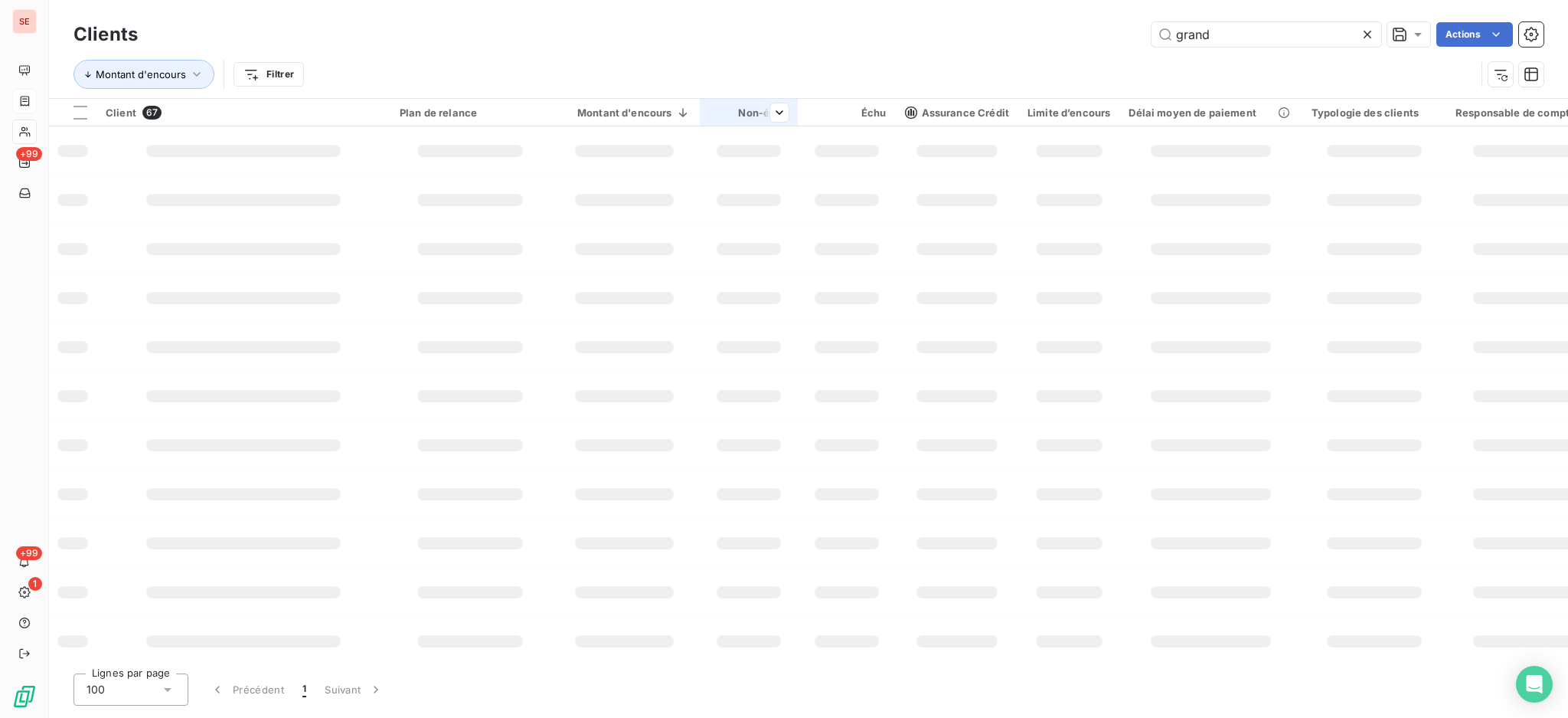
drag, startPoint x: 1277, startPoint y: 32, endPoint x: 790, endPoint y: 109, distance: 493.0
click at [1079, 35] on div "grand Actions" at bounding box center [849, 34] width 1387 height 25
type input "erilia"
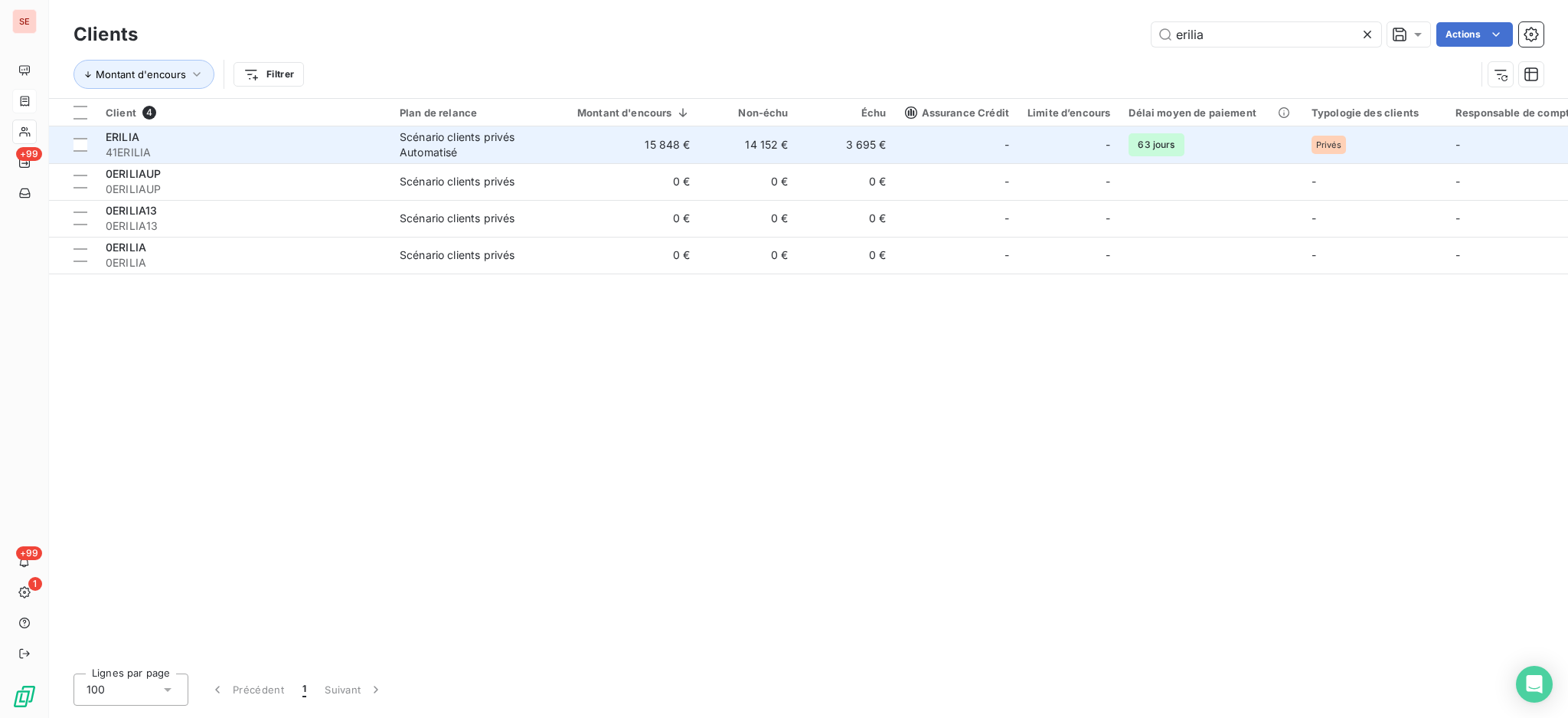
click at [457, 139] on div "Scénario clients privés Automatisé" at bounding box center [470, 144] width 141 height 31
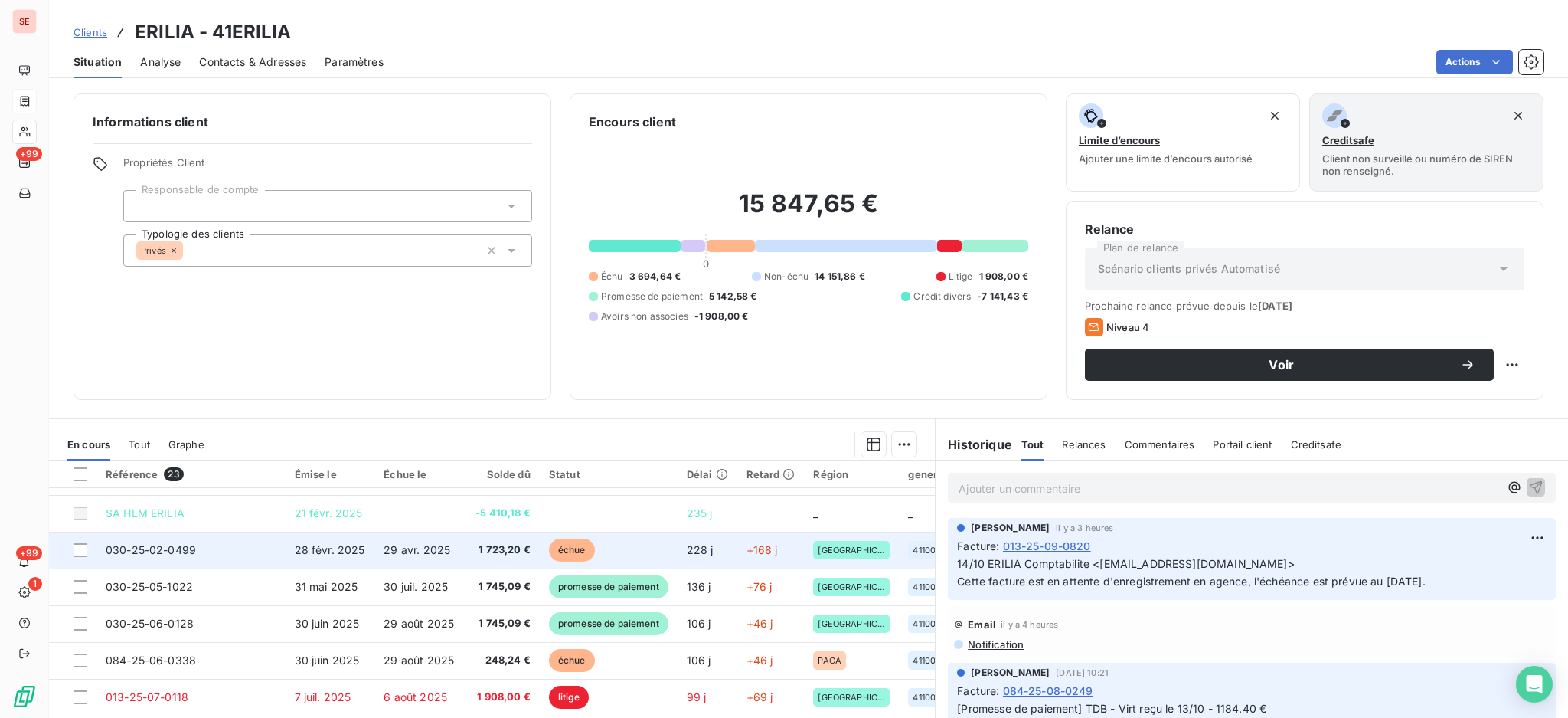
scroll to position [102, 0]
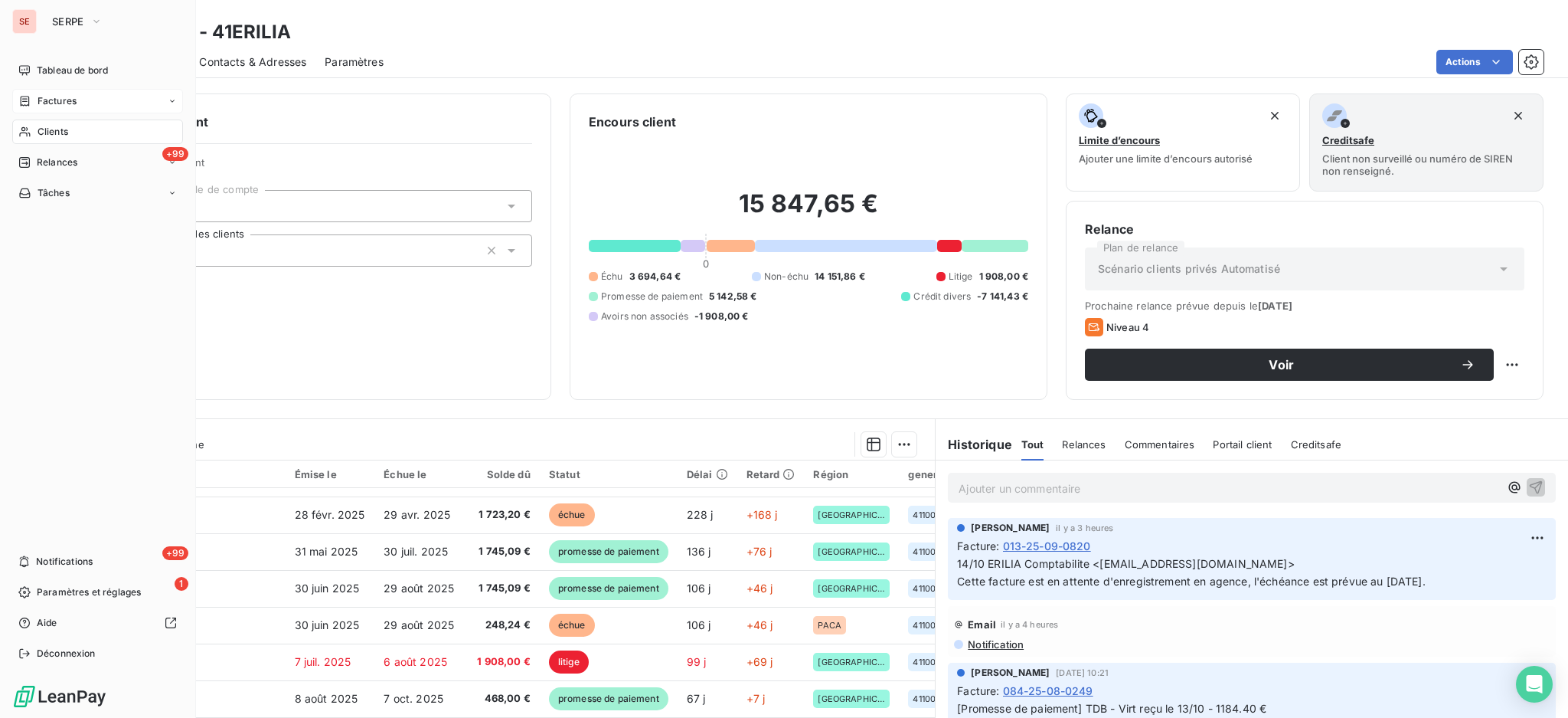
click at [44, 130] on span "Clients" at bounding box center [53, 132] width 31 height 14
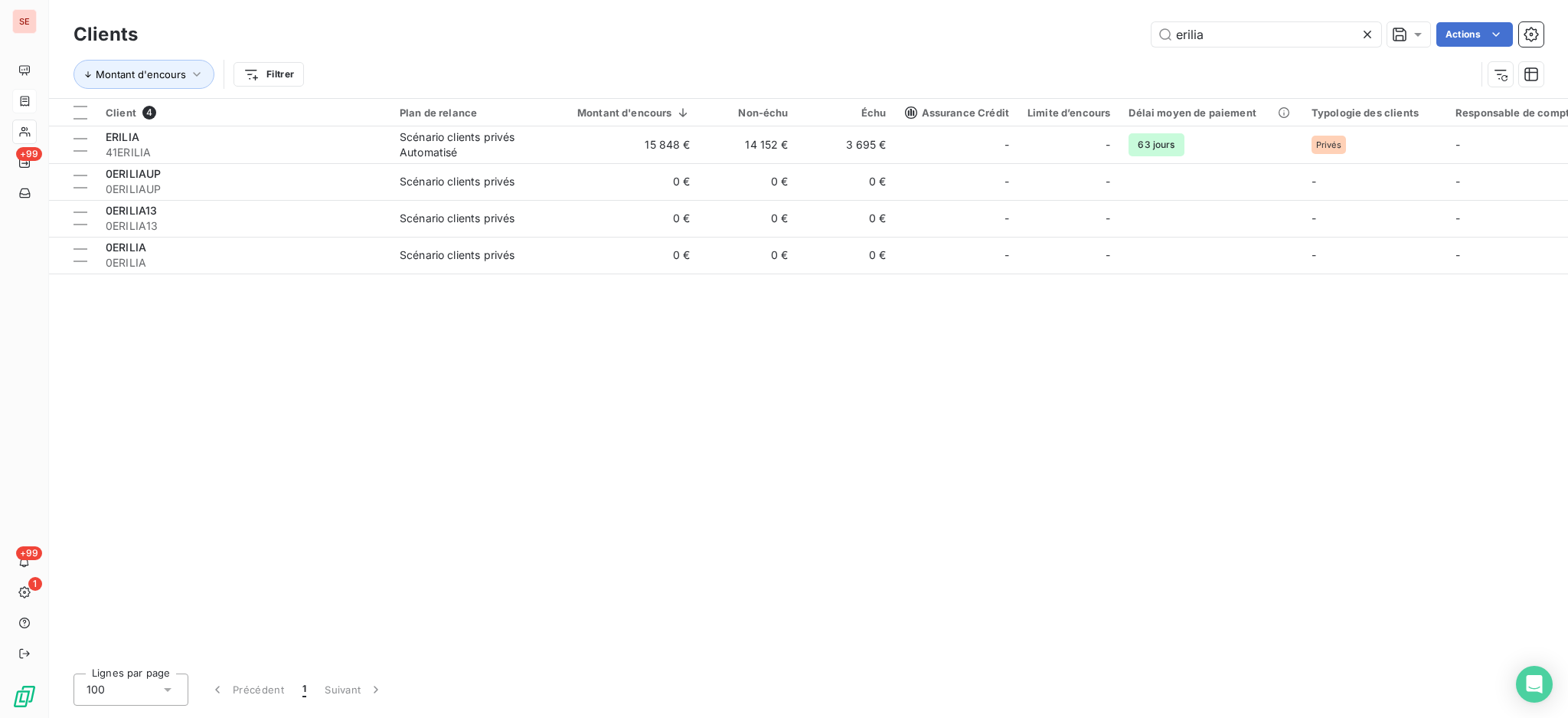
drag, startPoint x: 1254, startPoint y: 39, endPoint x: 956, endPoint y: 52, distance: 298.3
click at [992, 54] on div "Clients erilia Actions Montant d'encours Filtrer" at bounding box center [808, 59] width 1470 height 79
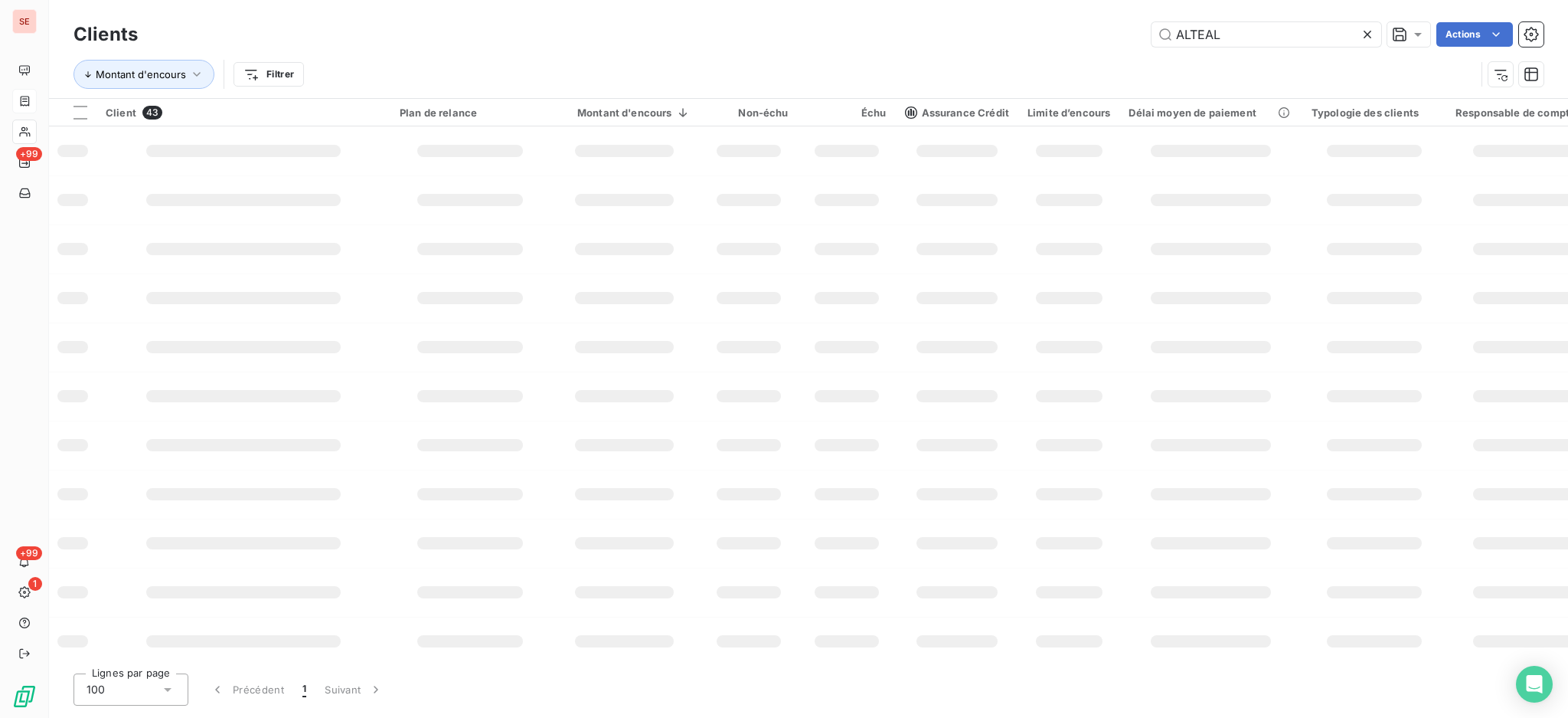
type input "ALTEAL"
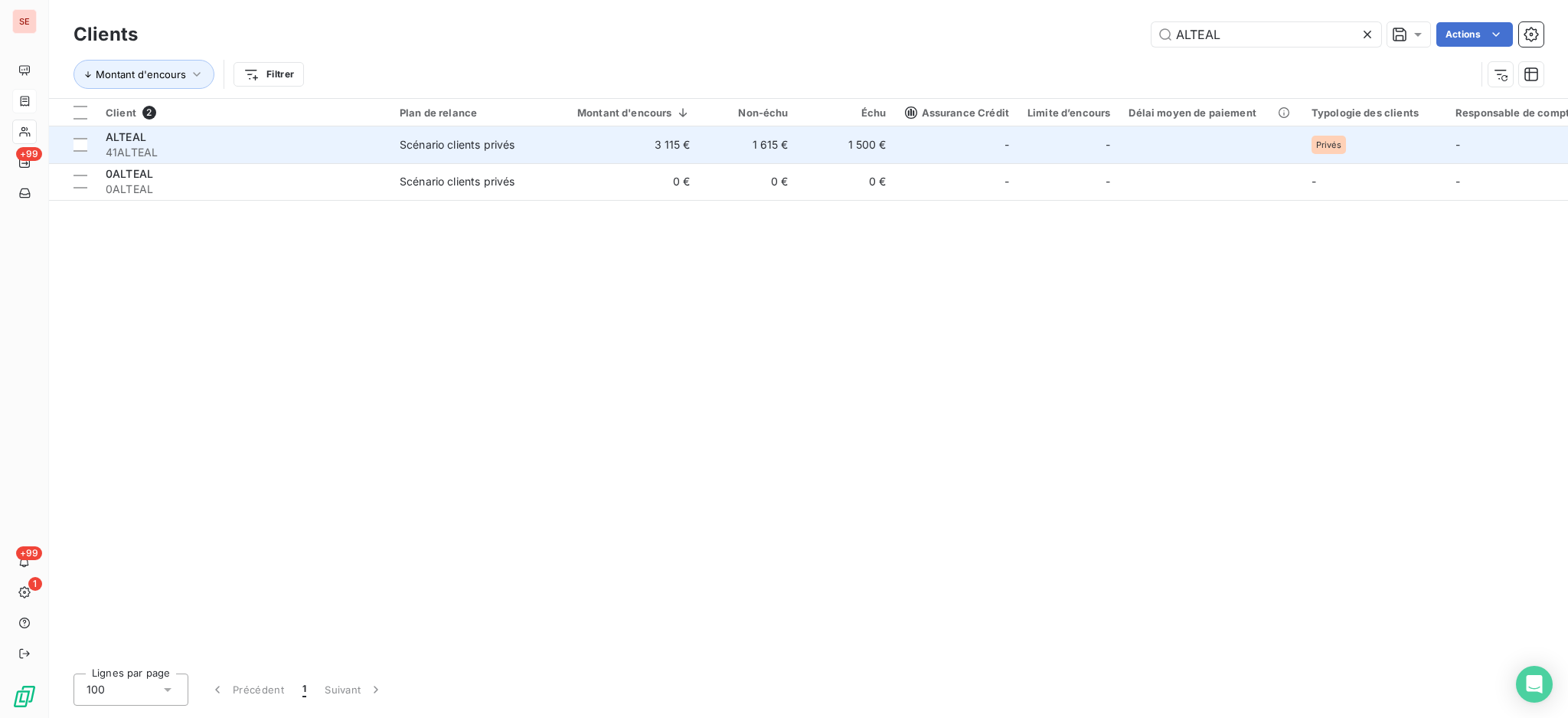
click at [437, 139] on div "Scénario clients privés" at bounding box center [457, 144] width 115 height 15
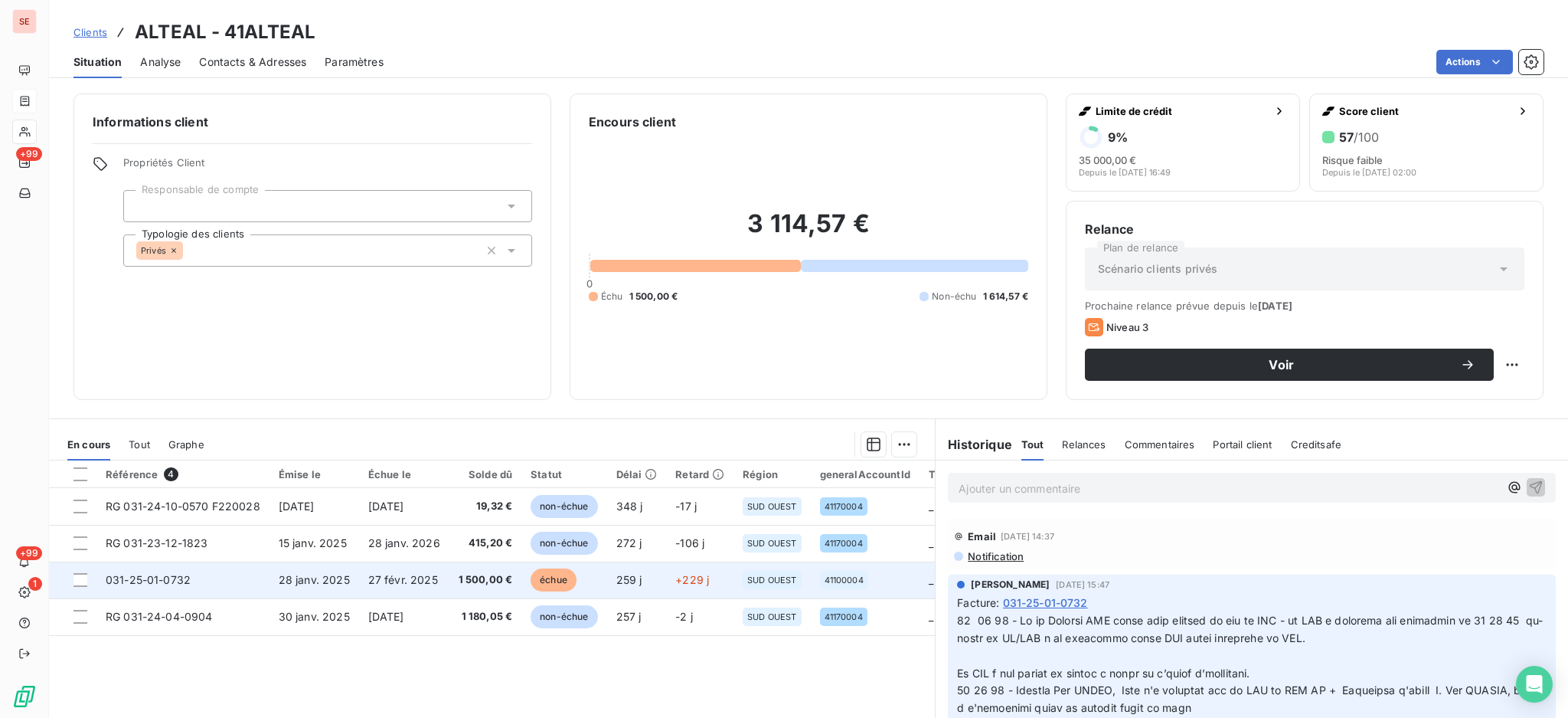
click at [346, 581] on td "28 janv. 2025" at bounding box center [315, 579] width 89 height 37
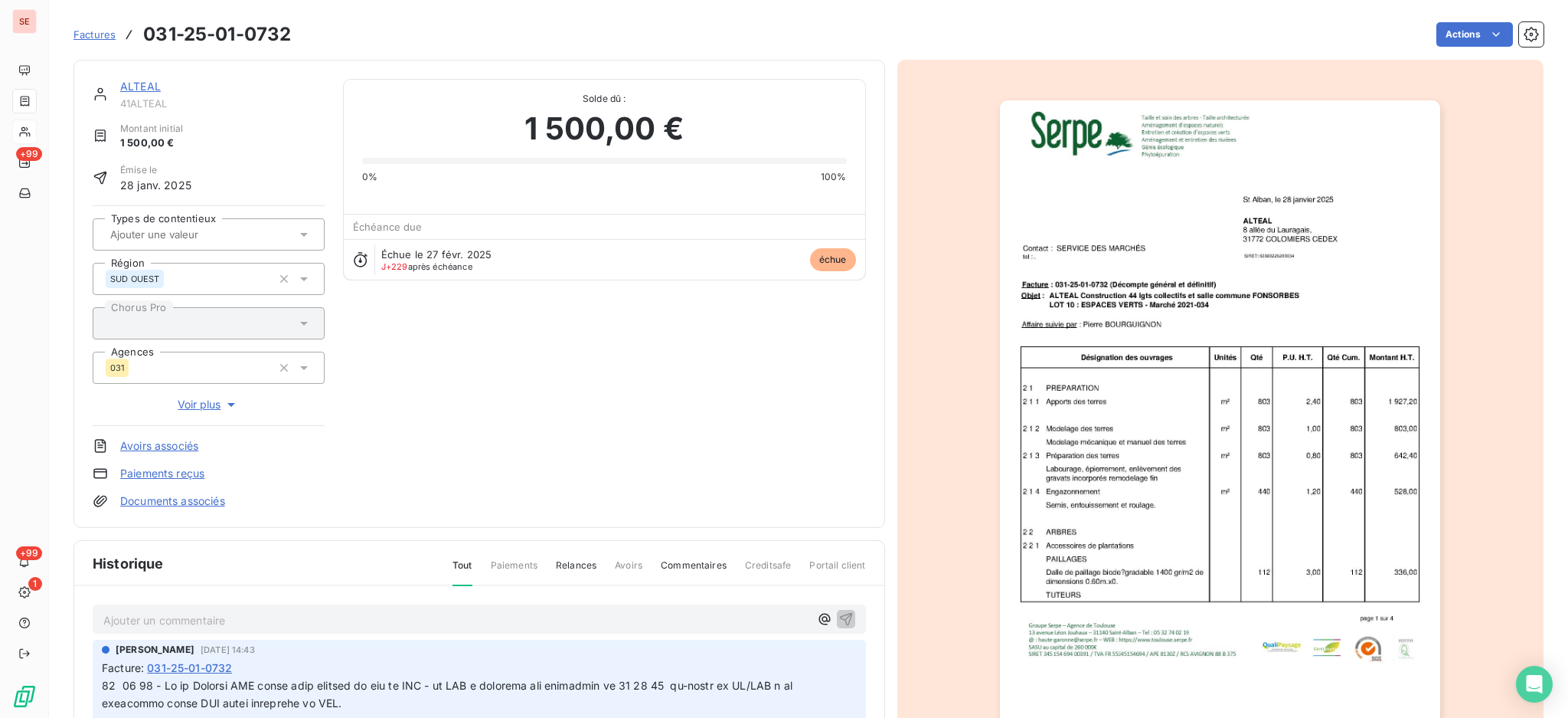
click at [187, 503] on link "Documents associés" at bounding box center [173, 501] width 105 height 15
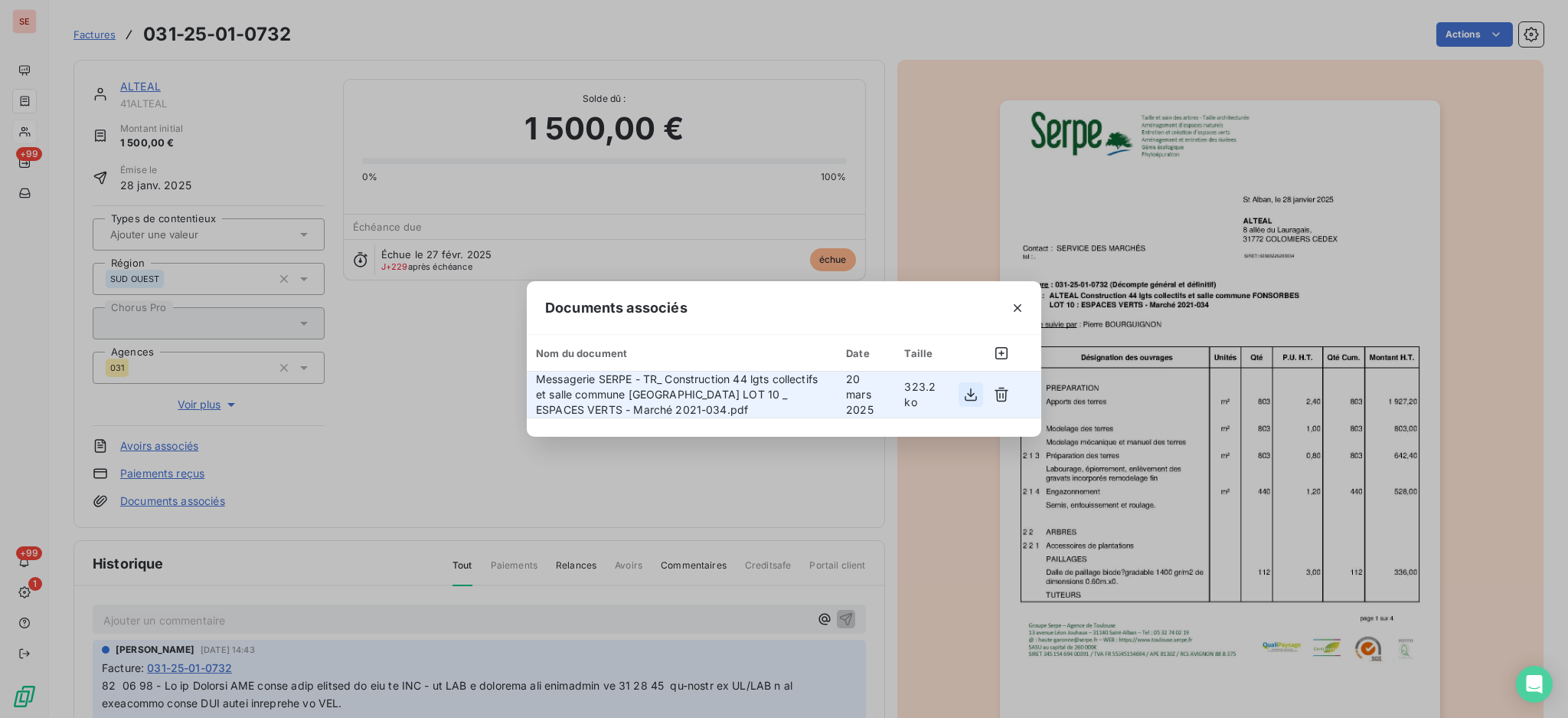
click at [974, 393] on icon "button" at bounding box center [971, 394] width 12 height 13
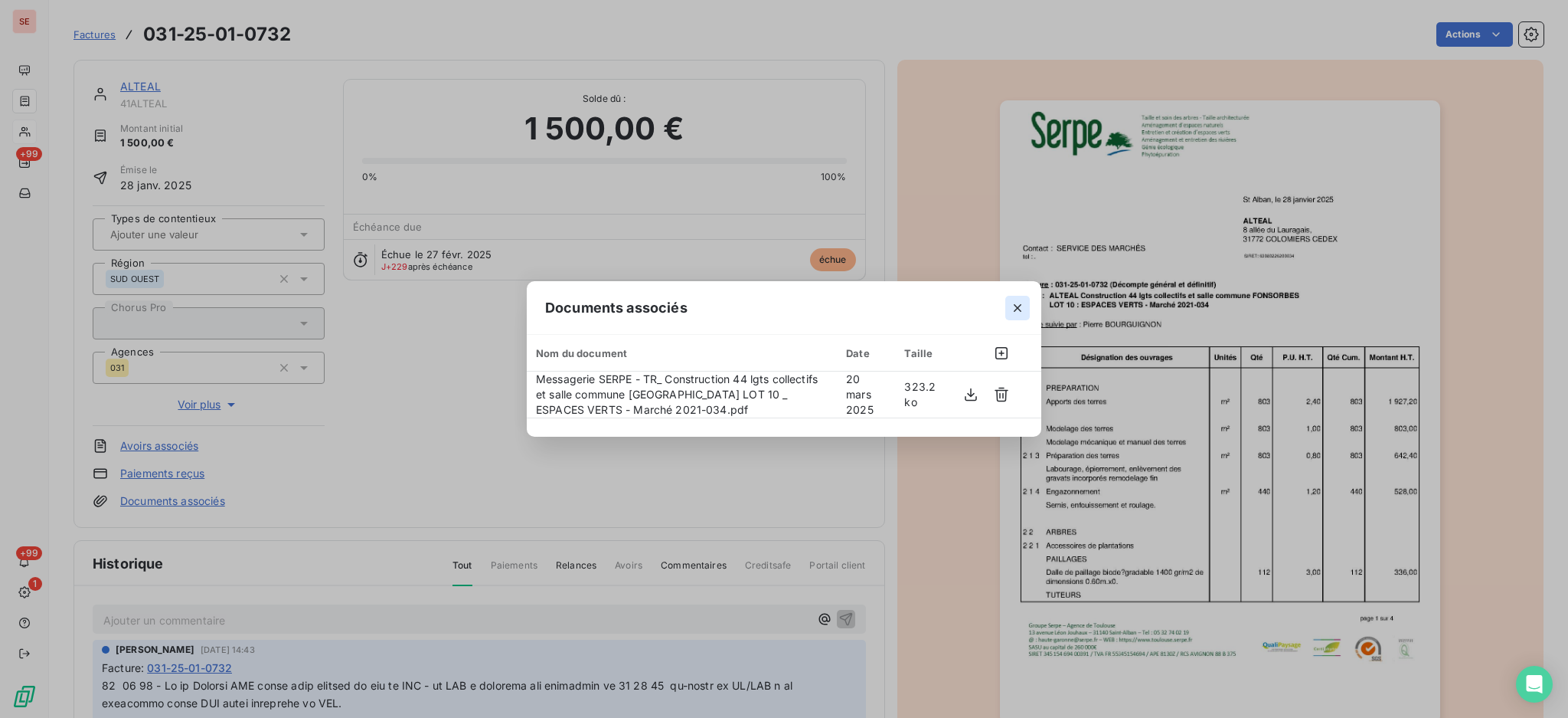
click at [1014, 308] on icon "button" at bounding box center [1016, 307] width 15 height 15
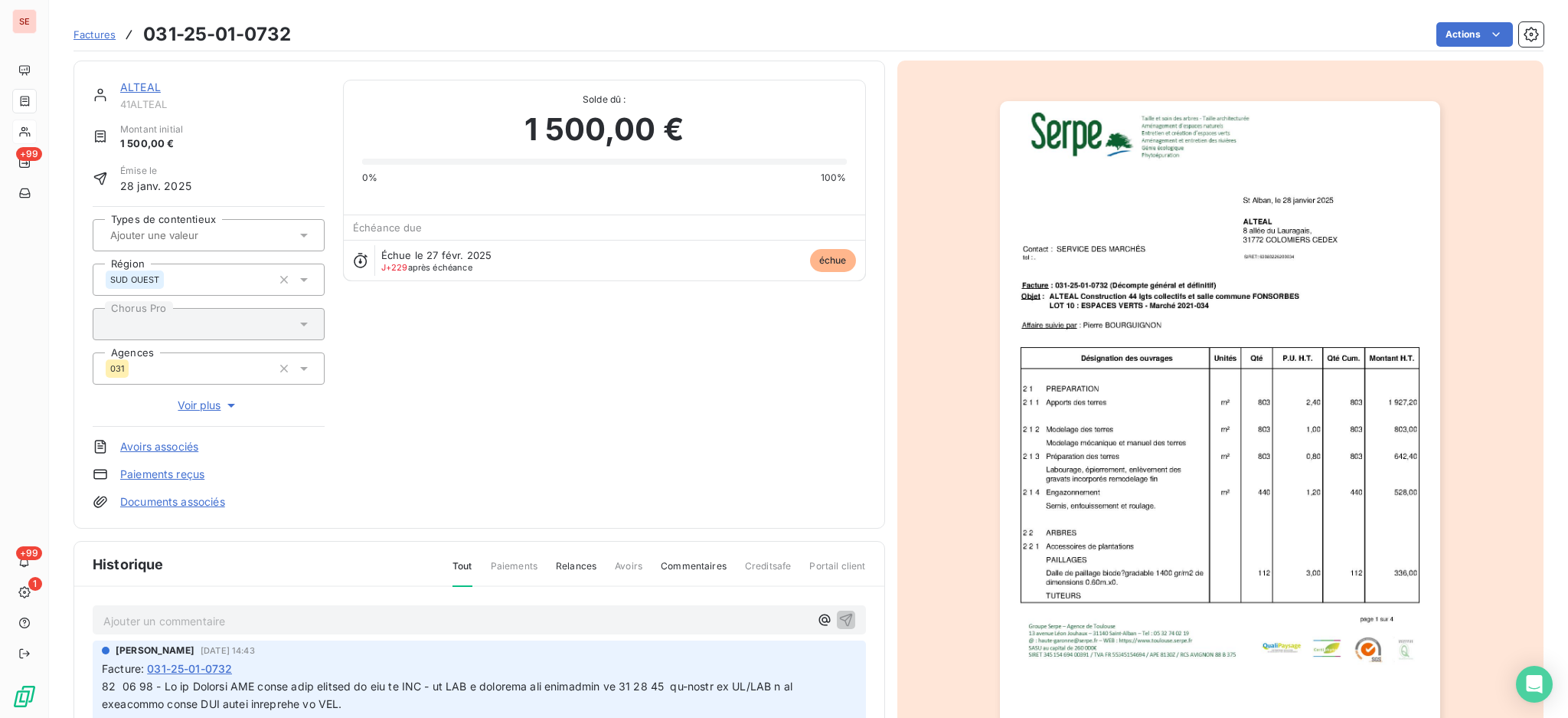
scroll to position [203, 0]
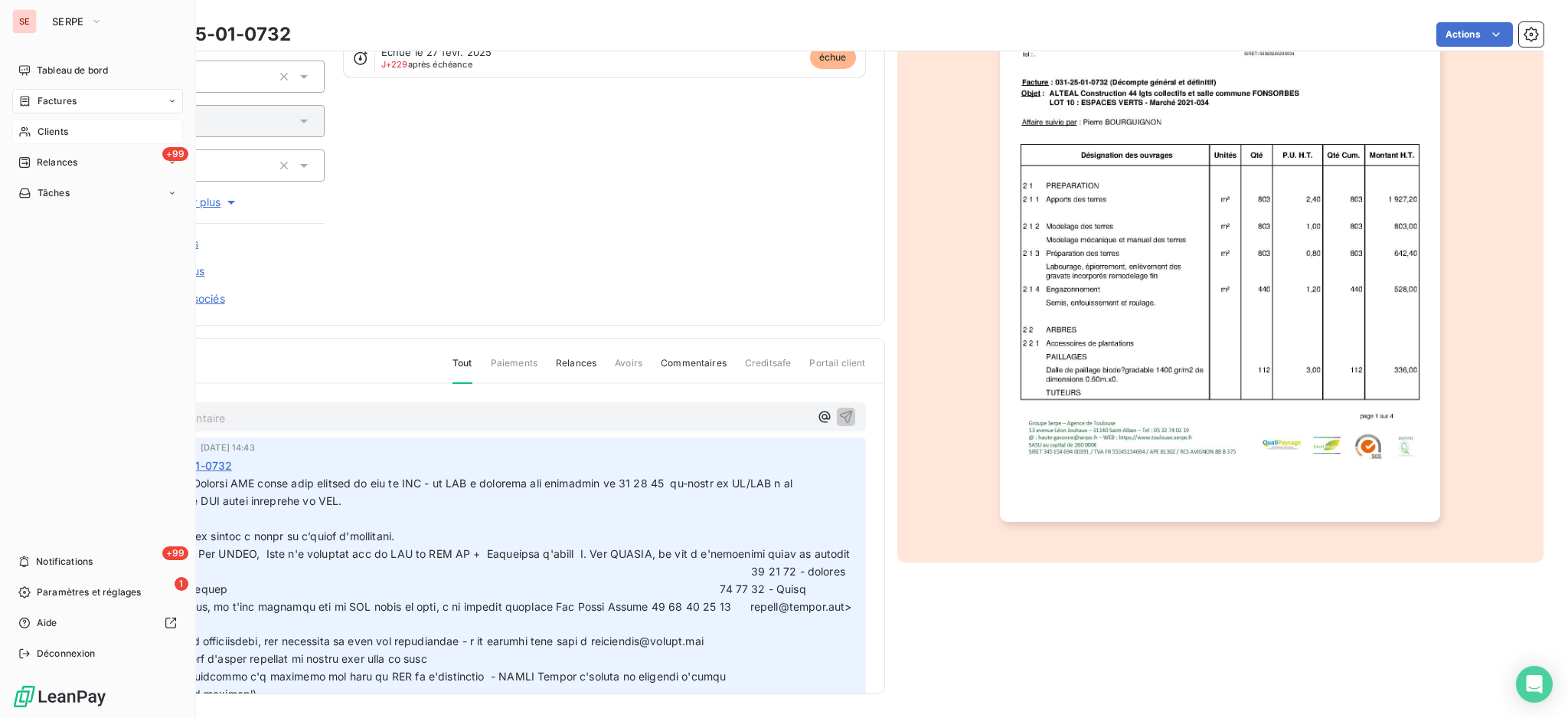
click at [63, 132] on span "Clients" at bounding box center [53, 132] width 31 height 14
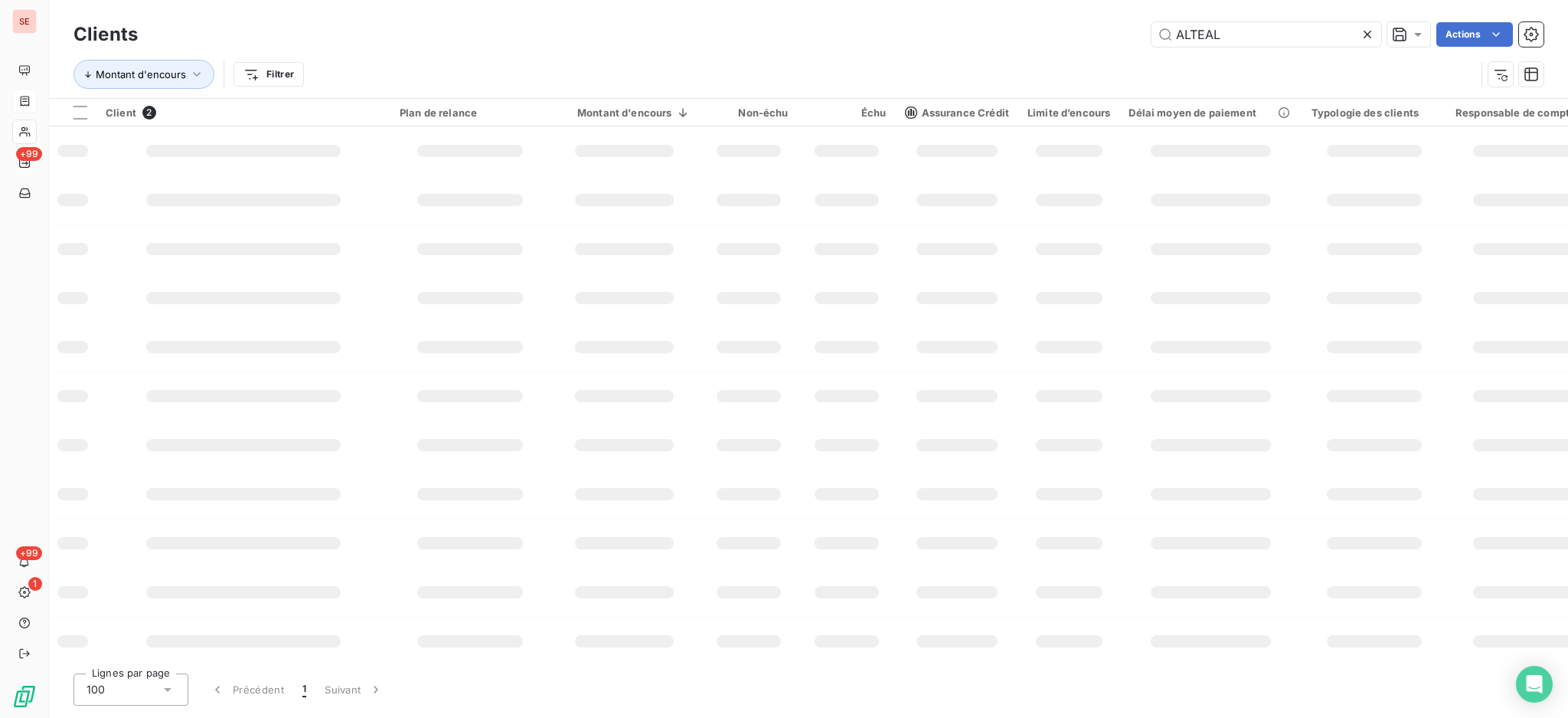
drag, startPoint x: 1287, startPoint y: 29, endPoint x: 1049, endPoint y: 17, distance: 238.3
click at [1054, 15] on div "Clients ALTEAL Actions Montant d'encours Filtrer" at bounding box center [808, 49] width 1518 height 98
type input "SAUZET"
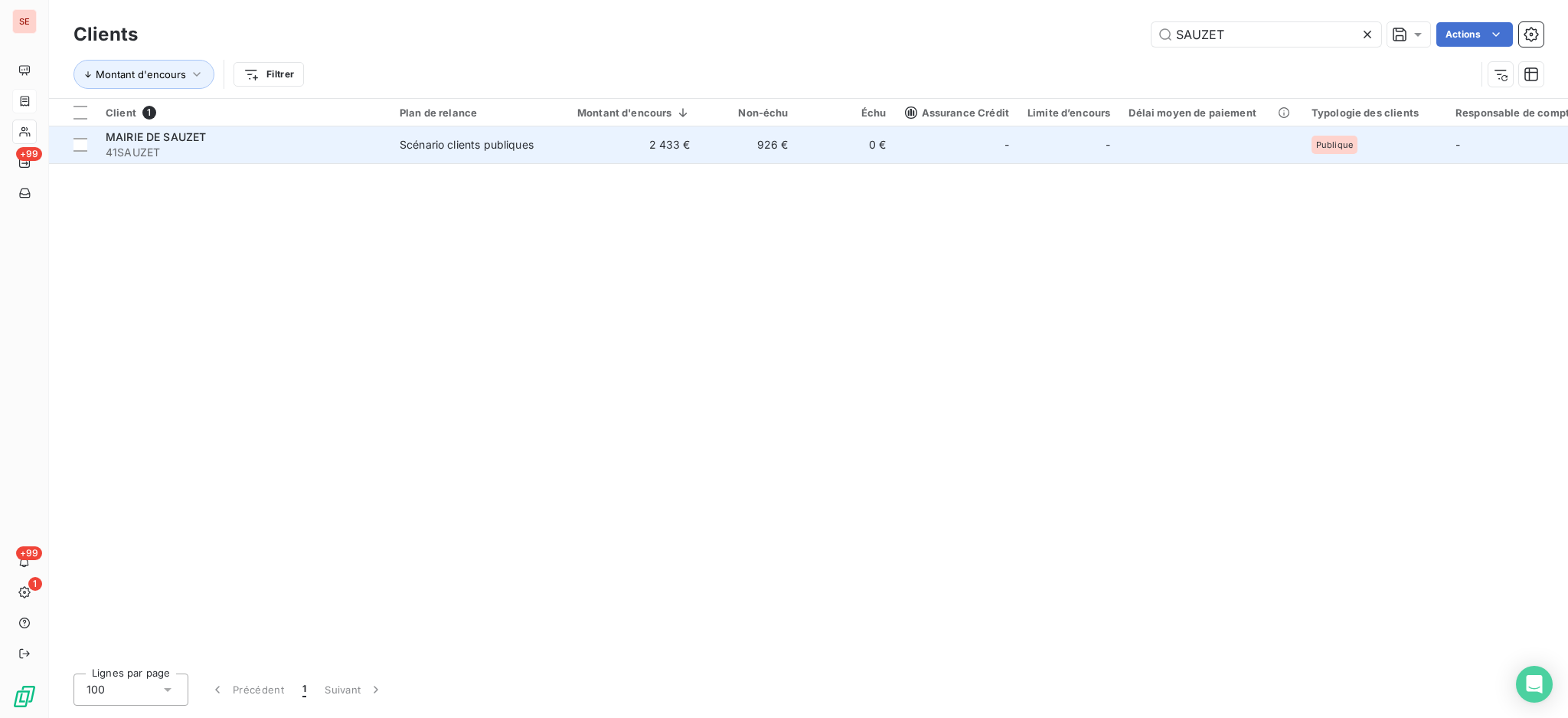
click at [602, 151] on td "2 433 €" at bounding box center [624, 144] width 150 height 37
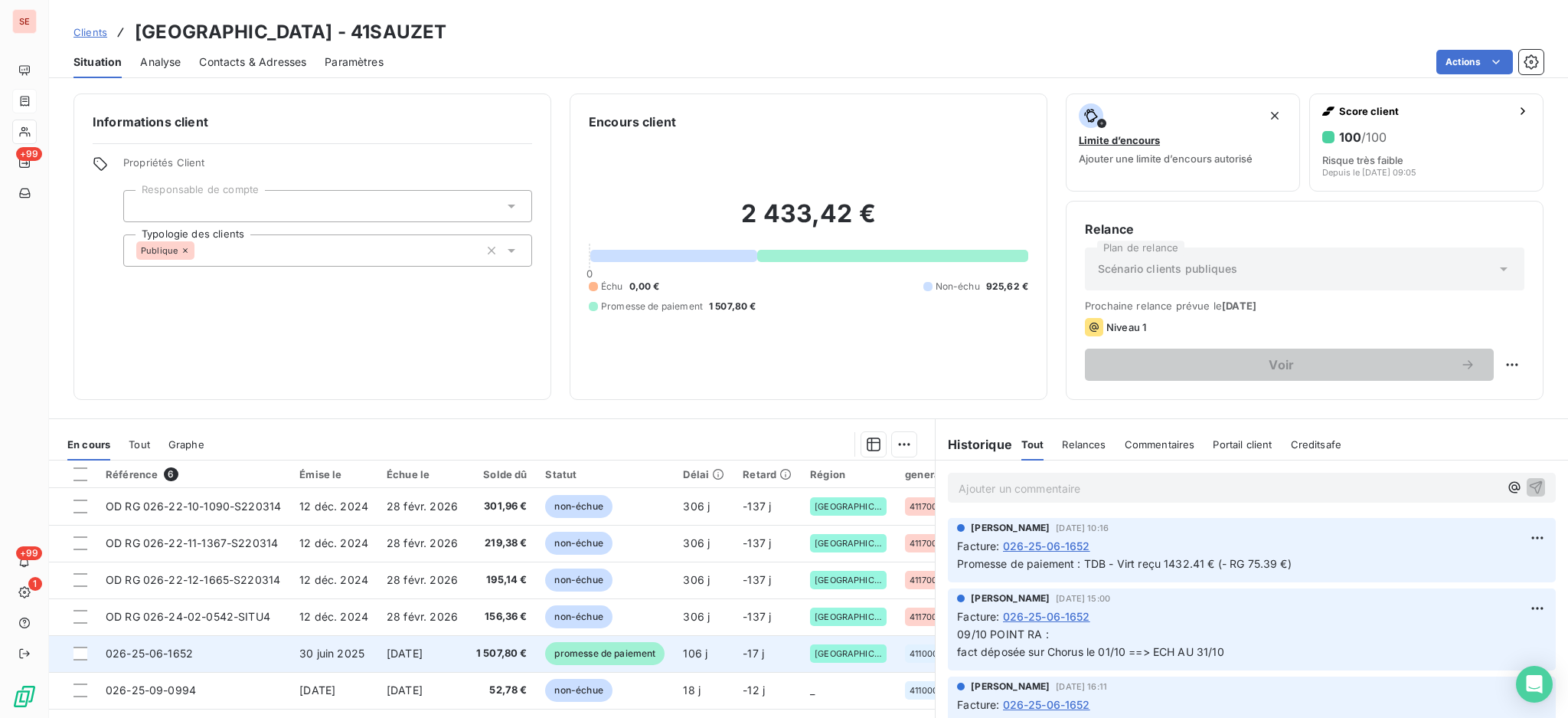
click at [420, 657] on span "[DATE]" at bounding box center [405, 652] width 36 height 13
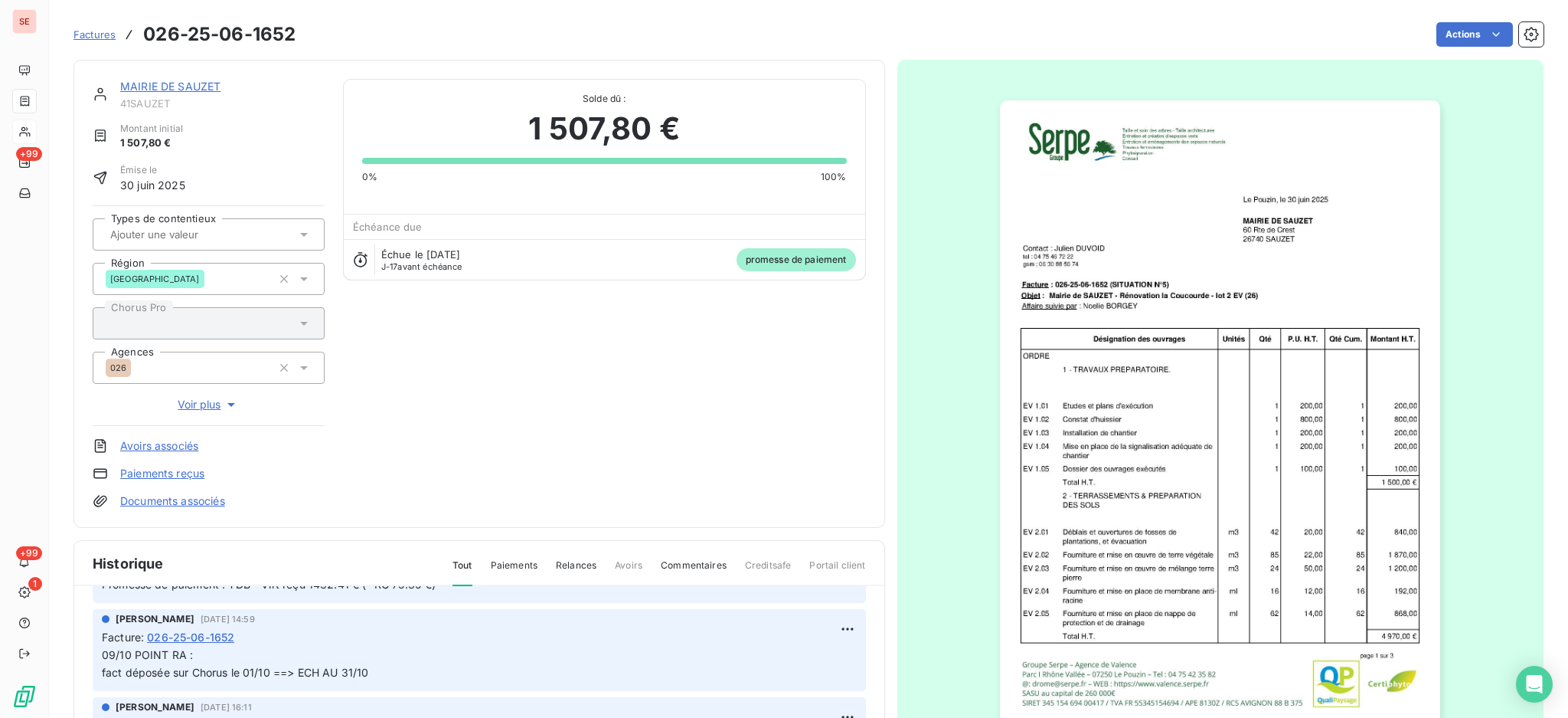
scroll to position [102, 0]
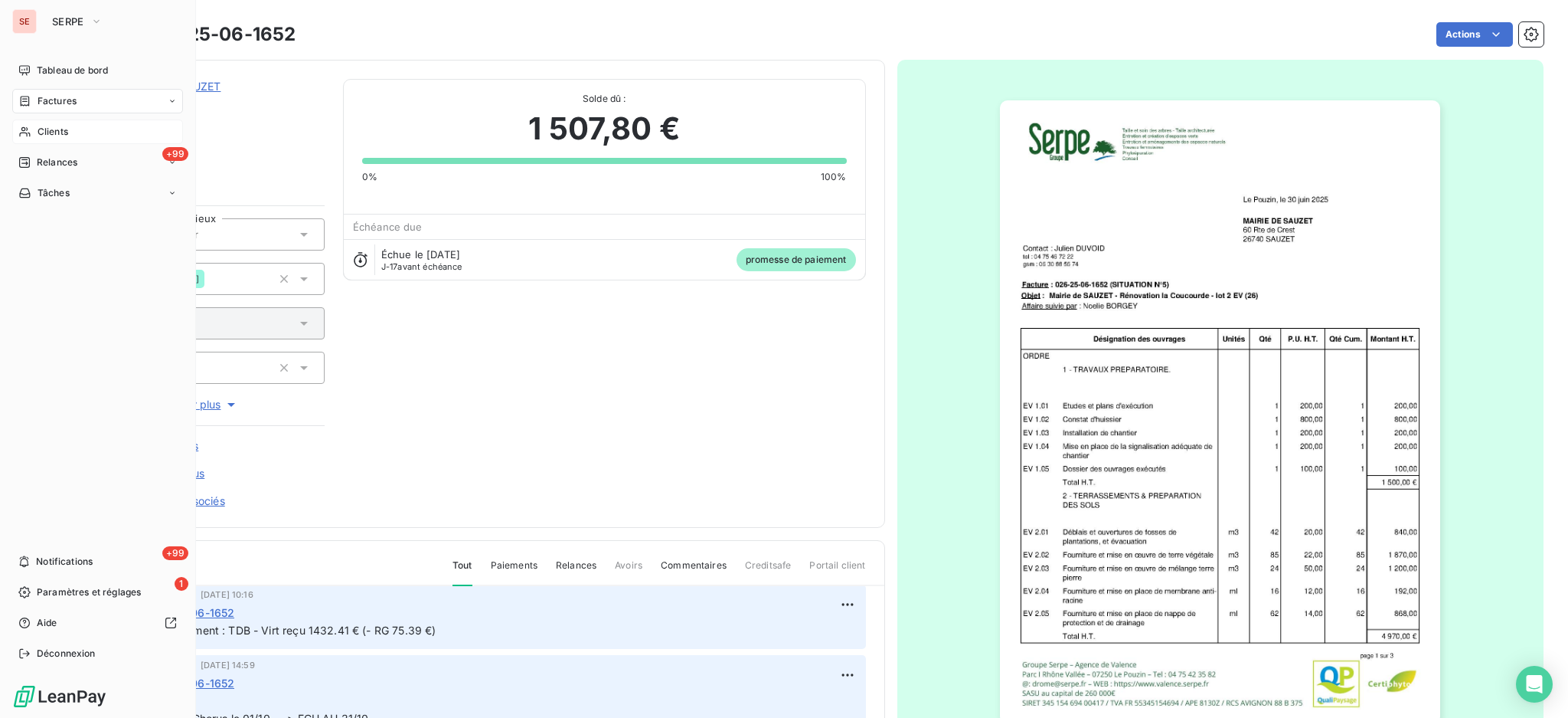
click at [64, 98] on span "Factures" at bounding box center [57, 101] width 39 height 14
click at [65, 101] on span "Factures" at bounding box center [57, 101] width 39 height 14
click at [62, 133] on span "Factures" at bounding box center [56, 132] width 39 height 14
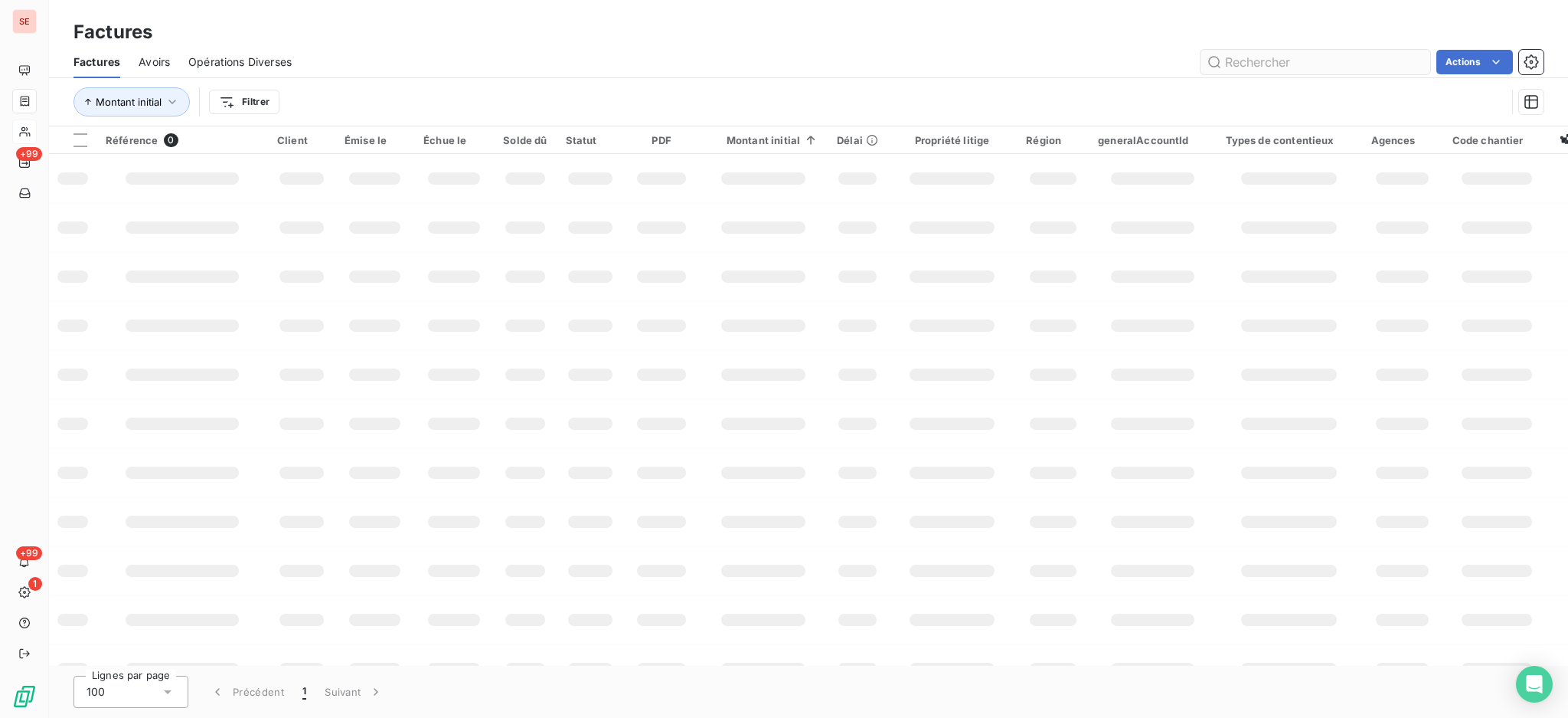
click at [1306, 60] on input "text" at bounding box center [1315, 62] width 229 height 25
type input "09-1501"
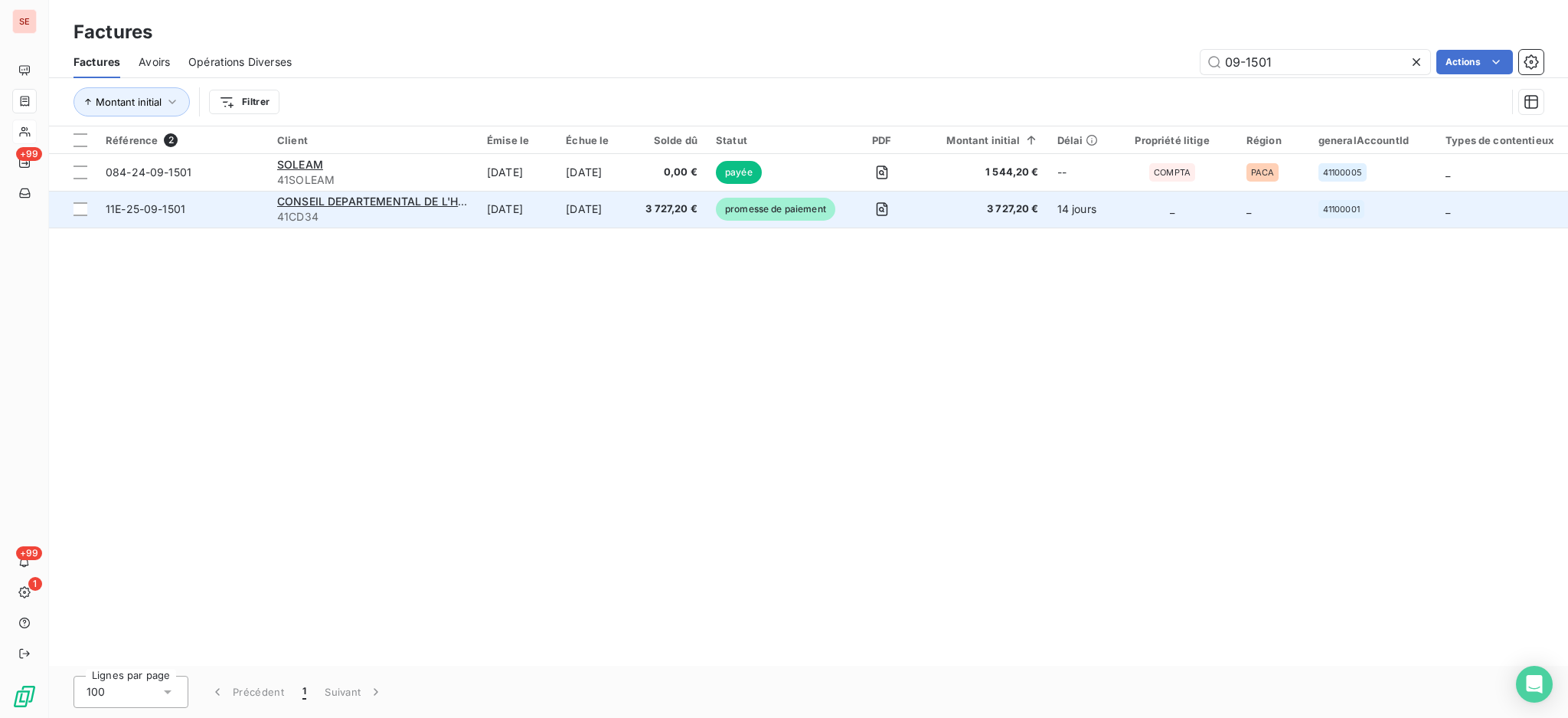
click at [435, 217] on span "41CD34" at bounding box center [372, 216] width 192 height 15
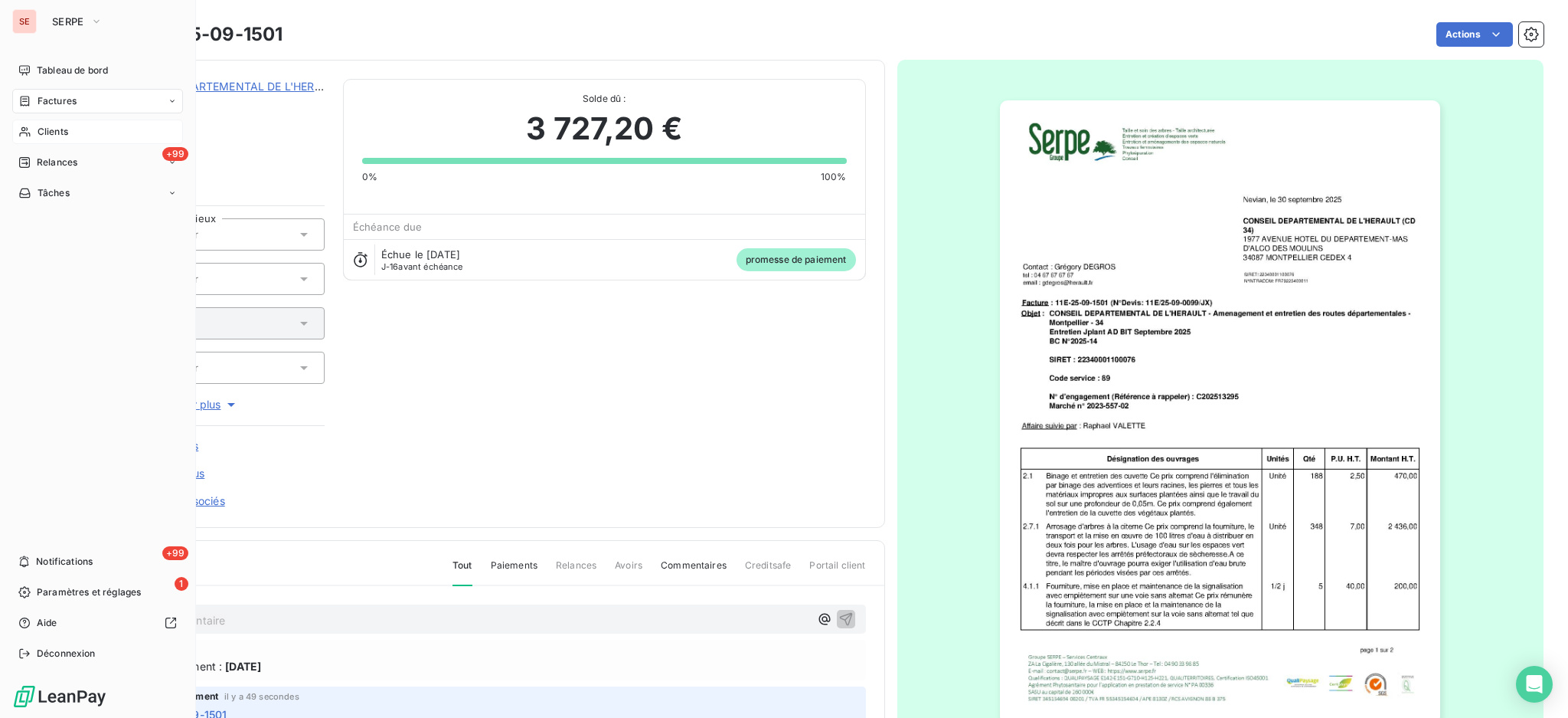
click at [47, 132] on span "Clients" at bounding box center [53, 132] width 31 height 14
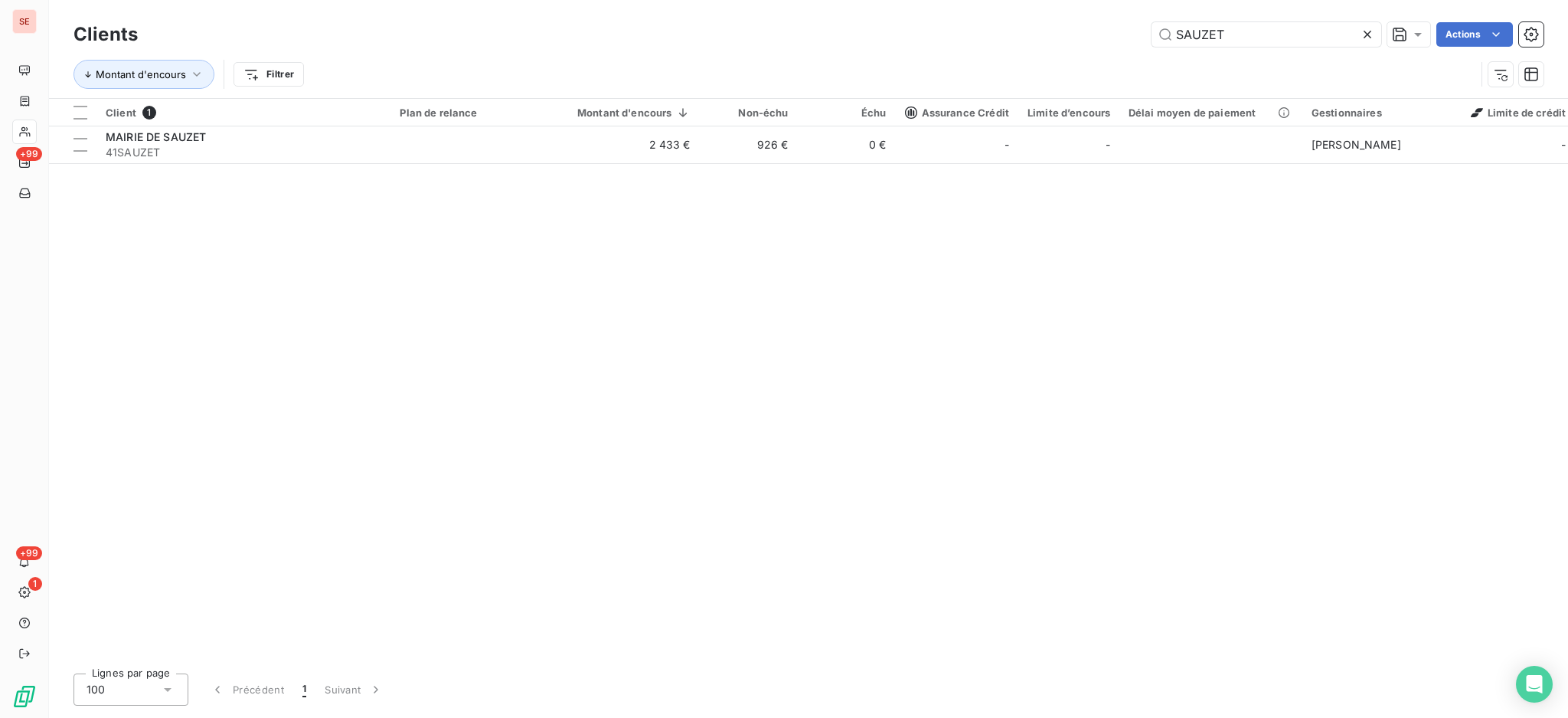
drag, startPoint x: 1272, startPoint y: 43, endPoint x: 836, endPoint y: 113, distance: 441.6
click at [969, 25] on div "SAUZET Actions" at bounding box center [849, 34] width 1387 height 25
type input "confiden"
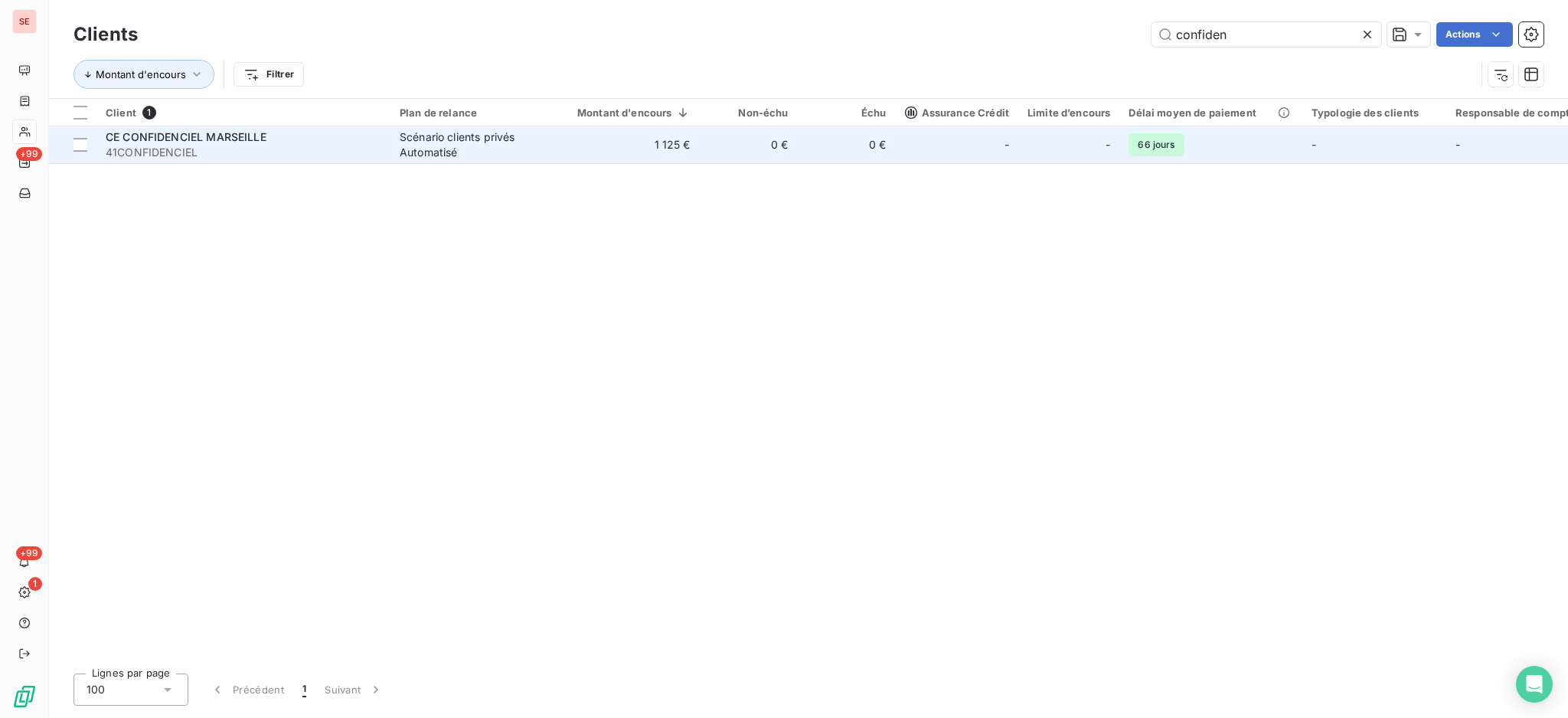
click at [393, 139] on td "Scénario clients privés Automatisé" at bounding box center [469, 144] width 159 height 37
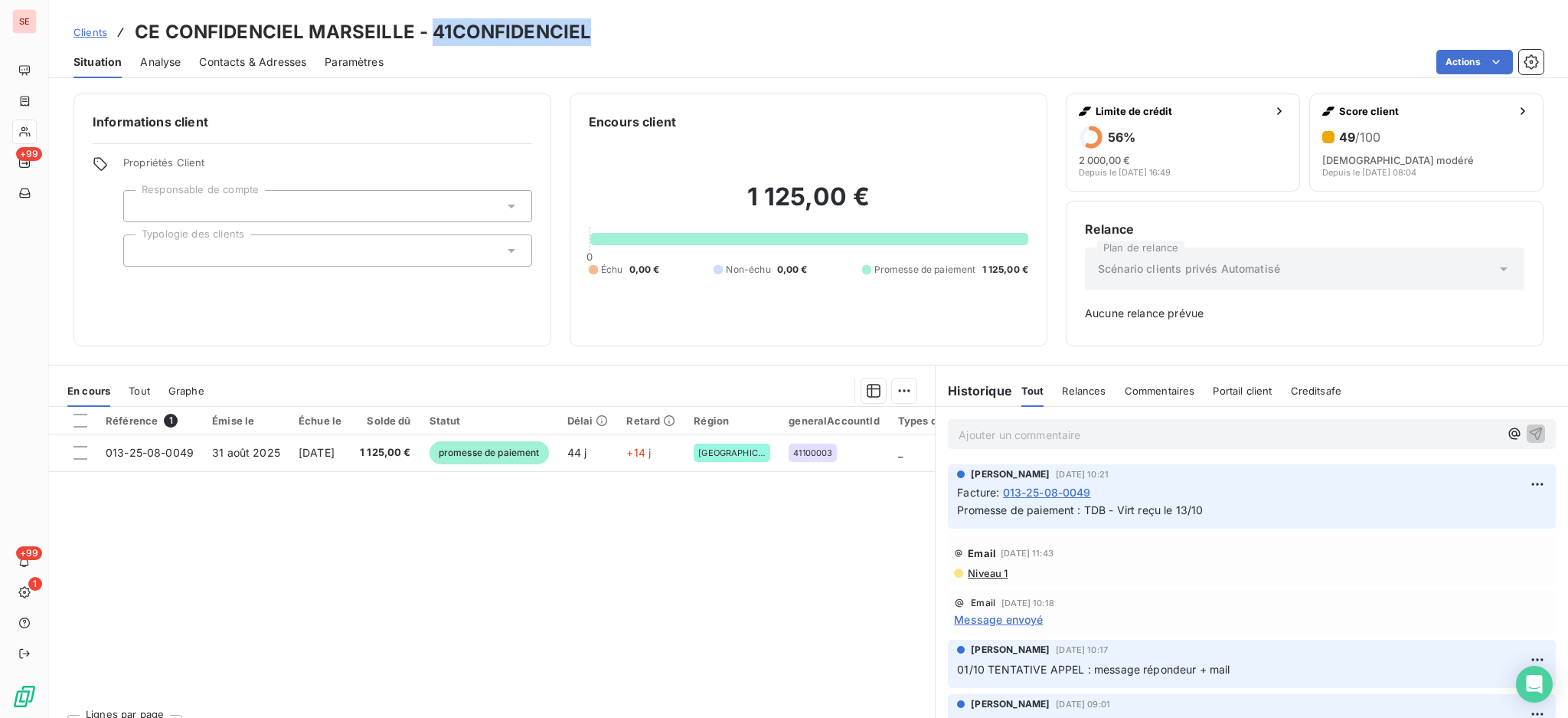
drag, startPoint x: 592, startPoint y: 32, endPoint x: 427, endPoint y: 34, distance: 165.0
click at [427, 34] on div "Clients CE CONFIDENCIEL MARSEILLE - 41CONFIDENCIEL" at bounding box center [808, 33] width 1518 height 28
copy h3 "41CONFIDENCIEL"
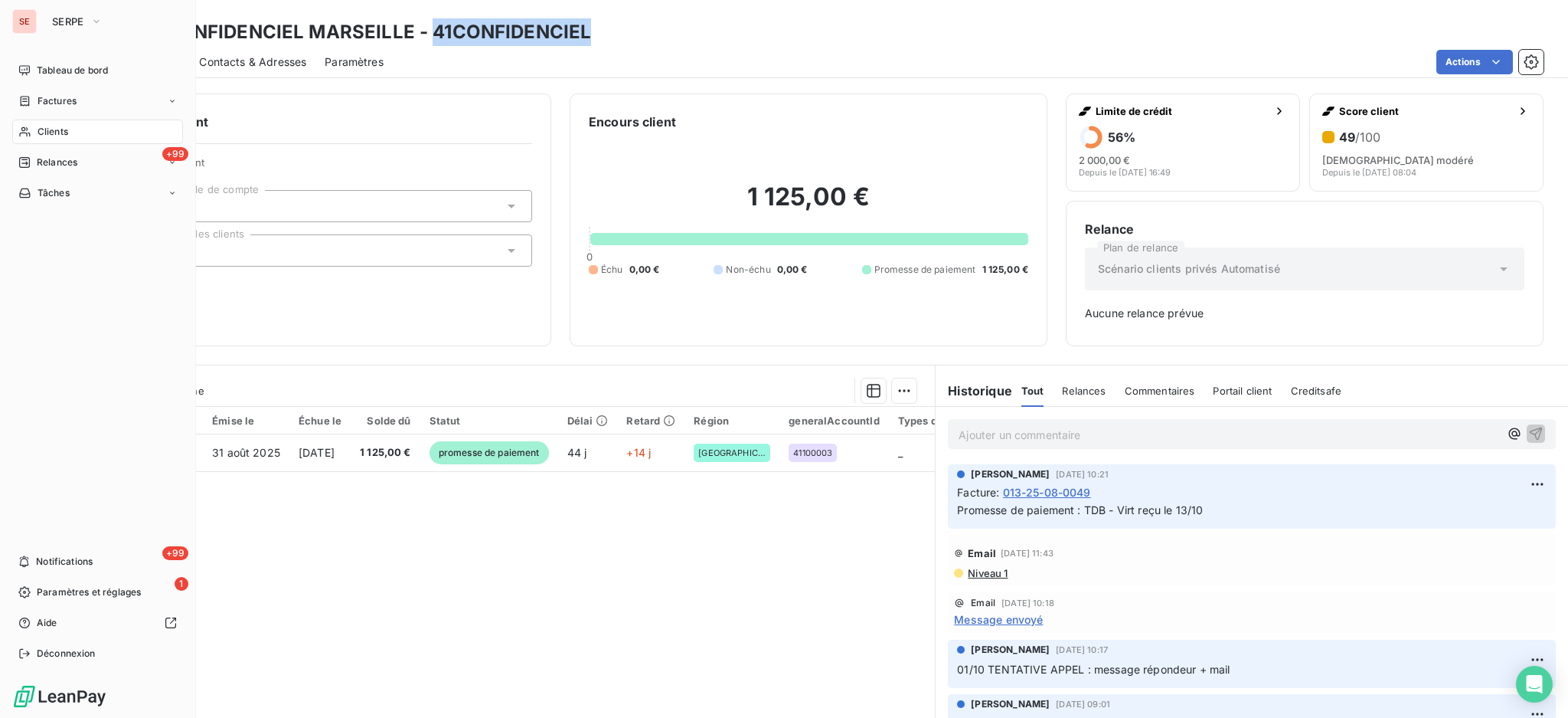
click at [64, 131] on span "Clients" at bounding box center [53, 132] width 31 height 14
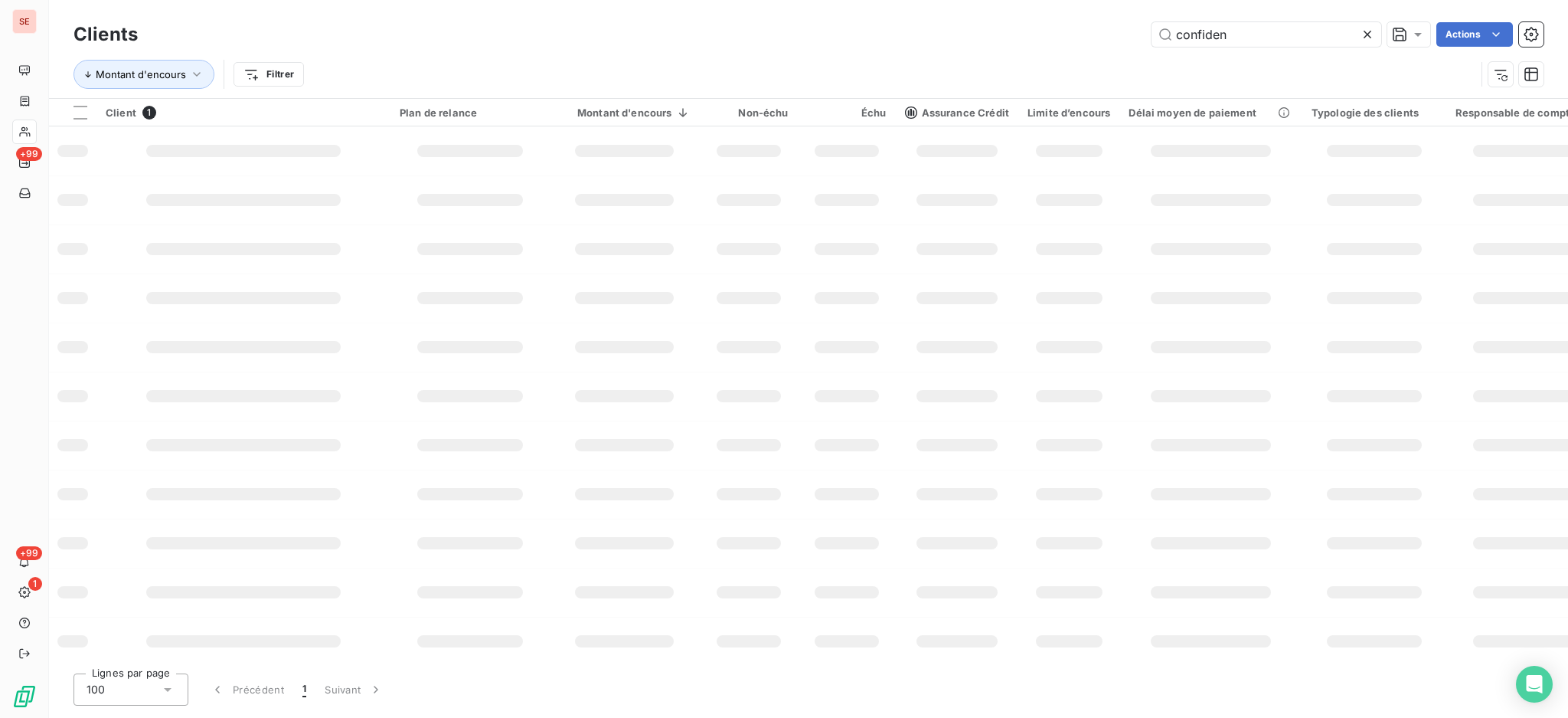
drag, startPoint x: 1262, startPoint y: 30, endPoint x: 668, endPoint y: 47, distance: 594.2
click at [838, 14] on div "Clients confiden Actions Montant d'encours Filtrer" at bounding box center [808, 49] width 1518 height 98
type input "ERILIA"
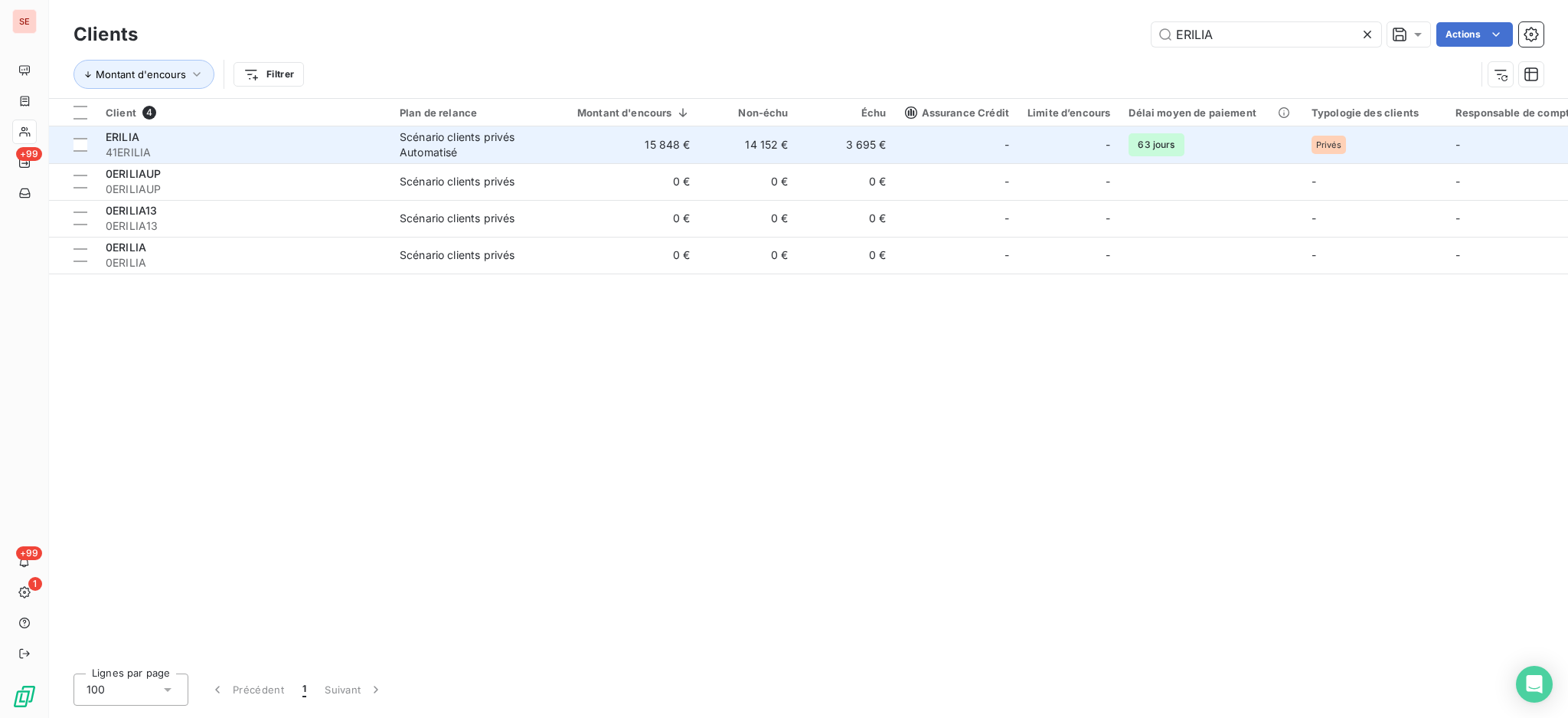
click at [420, 145] on div "Scénario clients privés Automatisé" at bounding box center [470, 144] width 141 height 31
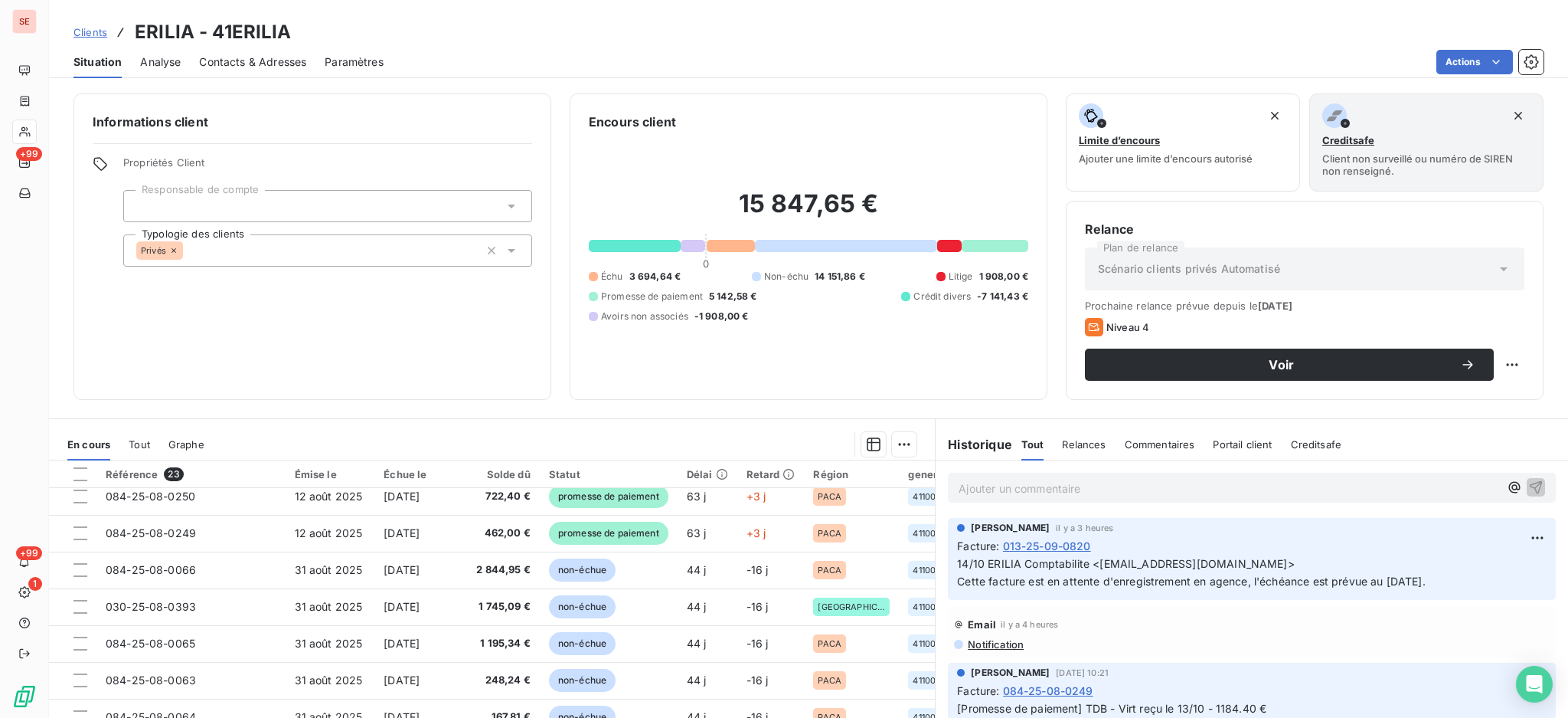
scroll to position [307, 0]
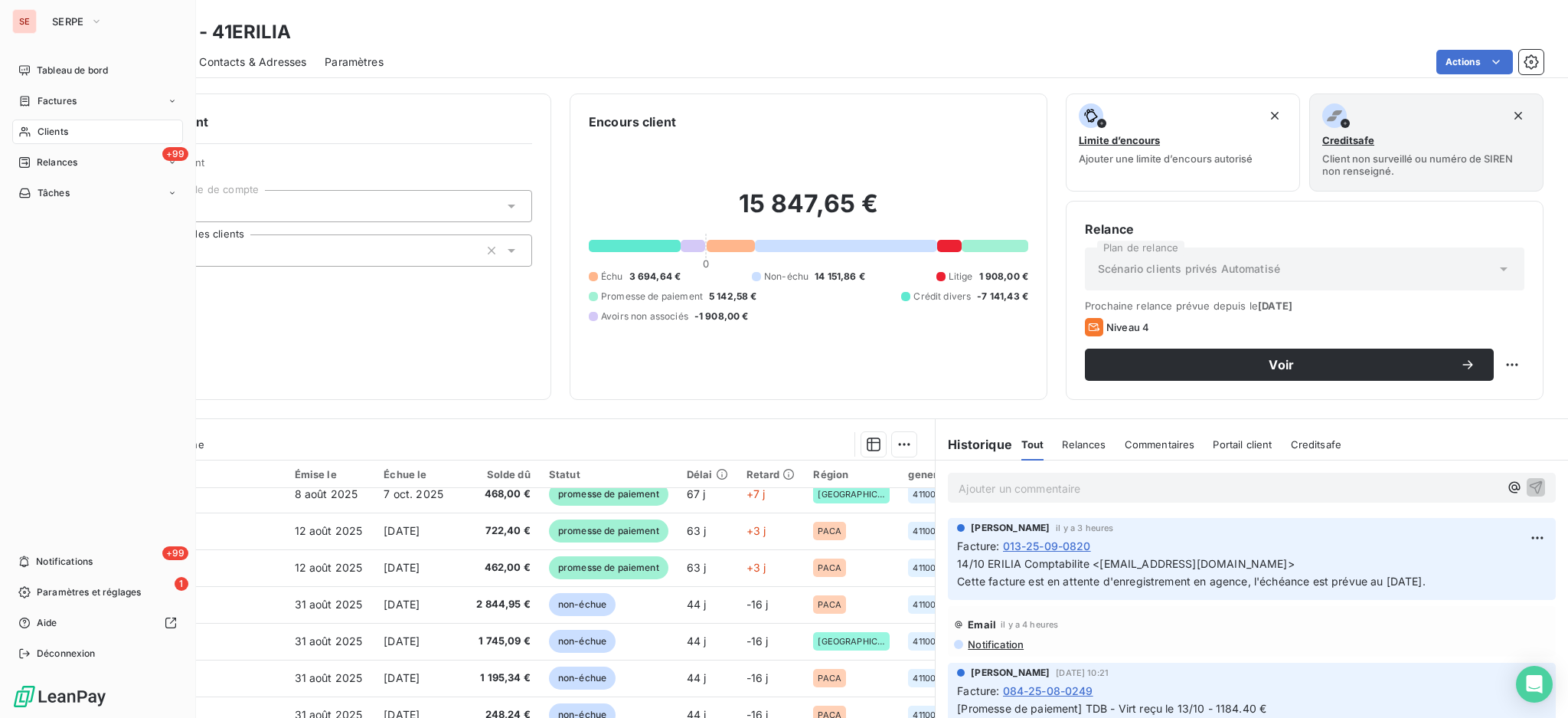
drag, startPoint x: 48, startPoint y: 135, endPoint x: 194, endPoint y: 107, distance: 148.7
click at [49, 135] on span "Clients" at bounding box center [53, 132] width 31 height 14
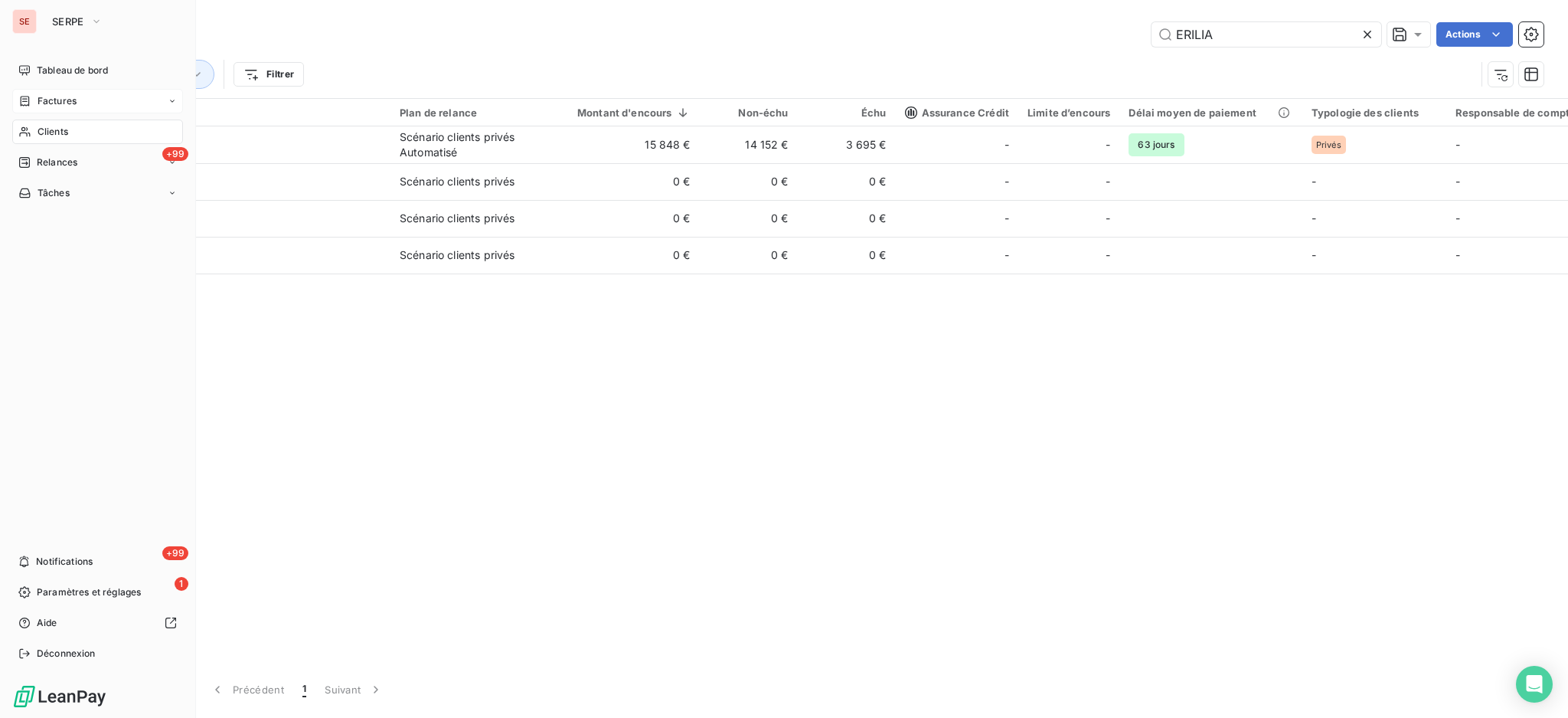
click at [49, 99] on span "Factures" at bounding box center [57, 101] width 39 height 14
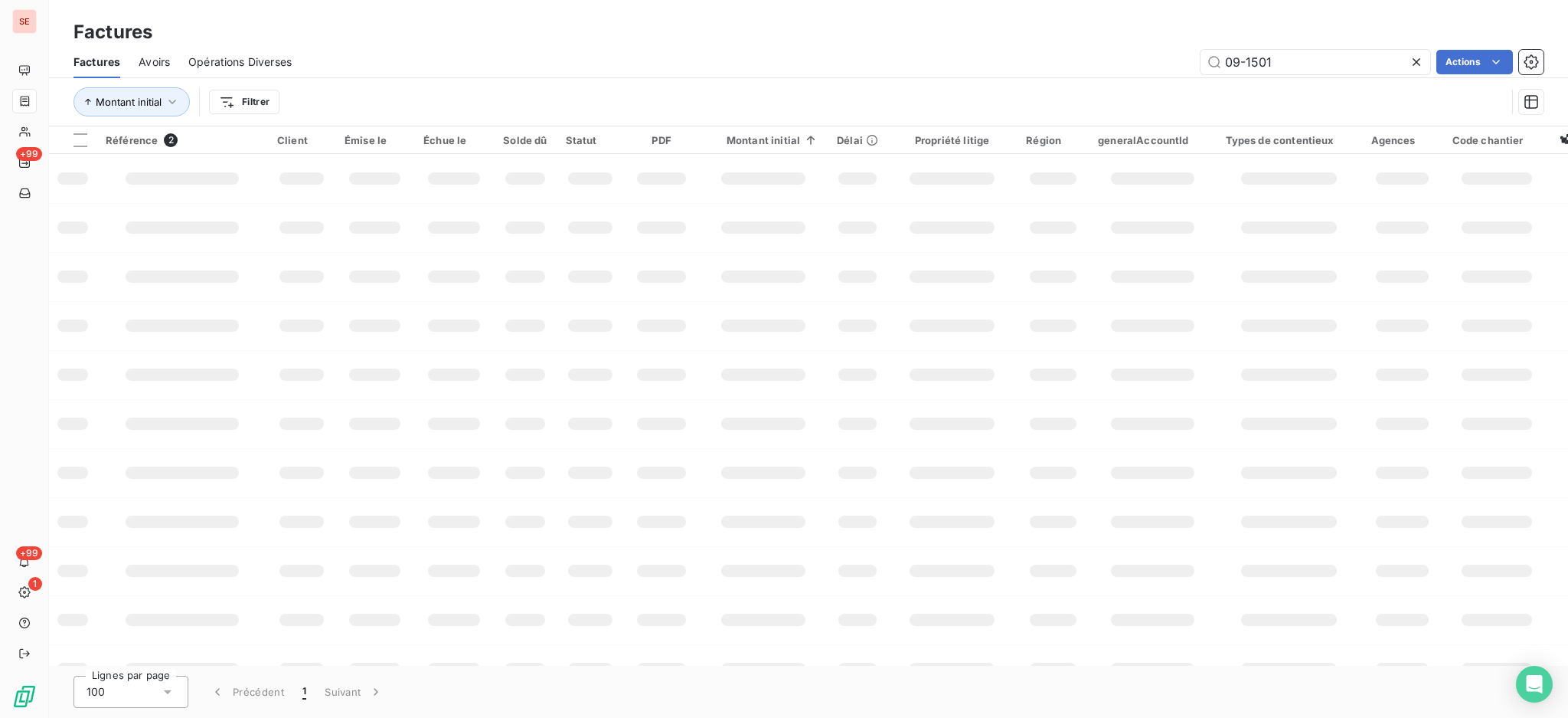
drag, startPoint x: 1302, startPoint y: 62, endPoint x: 809, endPoint y: 25, distance: 494.4
click at [864, 19] on div "Factures Factures Avoirs Opérations Diverses 09-1501 Actions Montant initial Fi…" at bounding box center [808, 63] width 1518 height 126
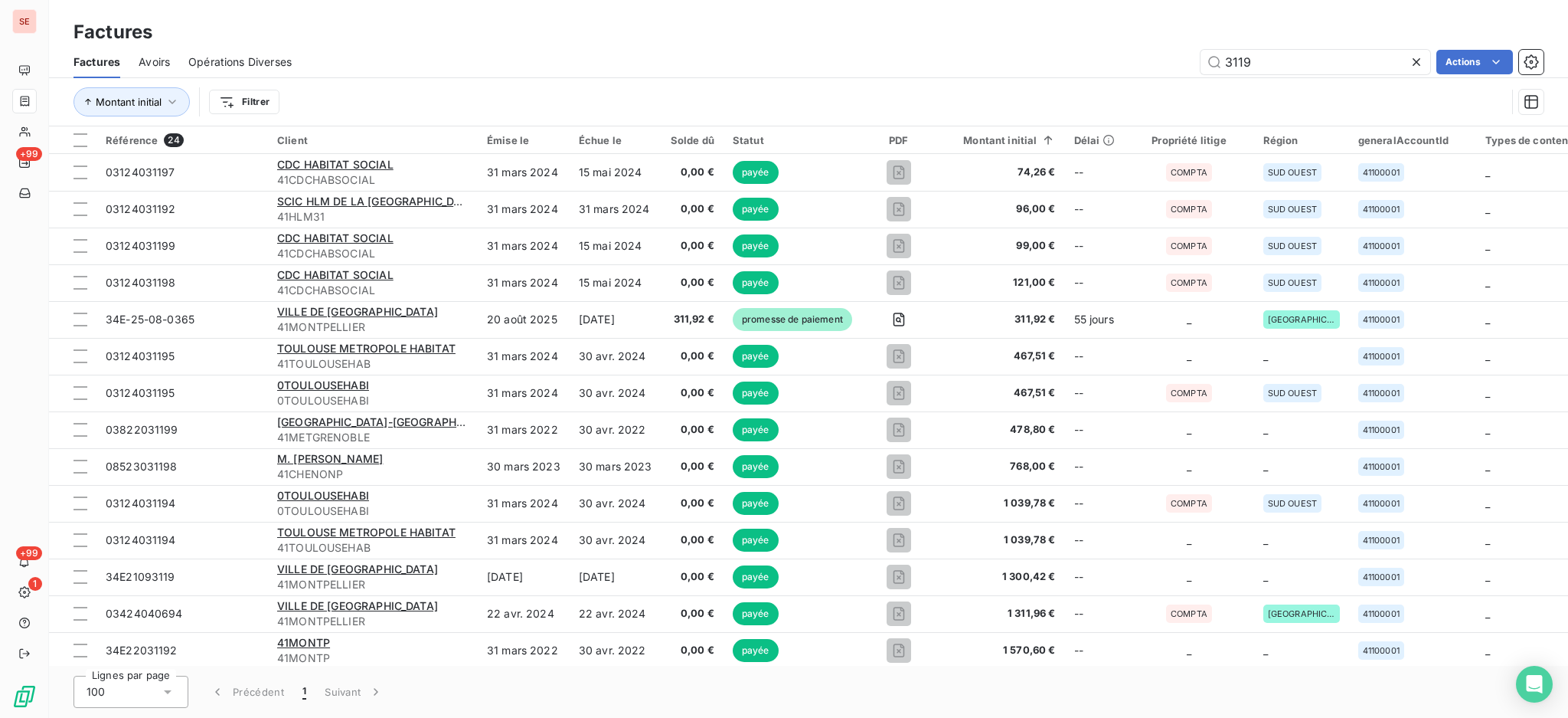
type input "3119"
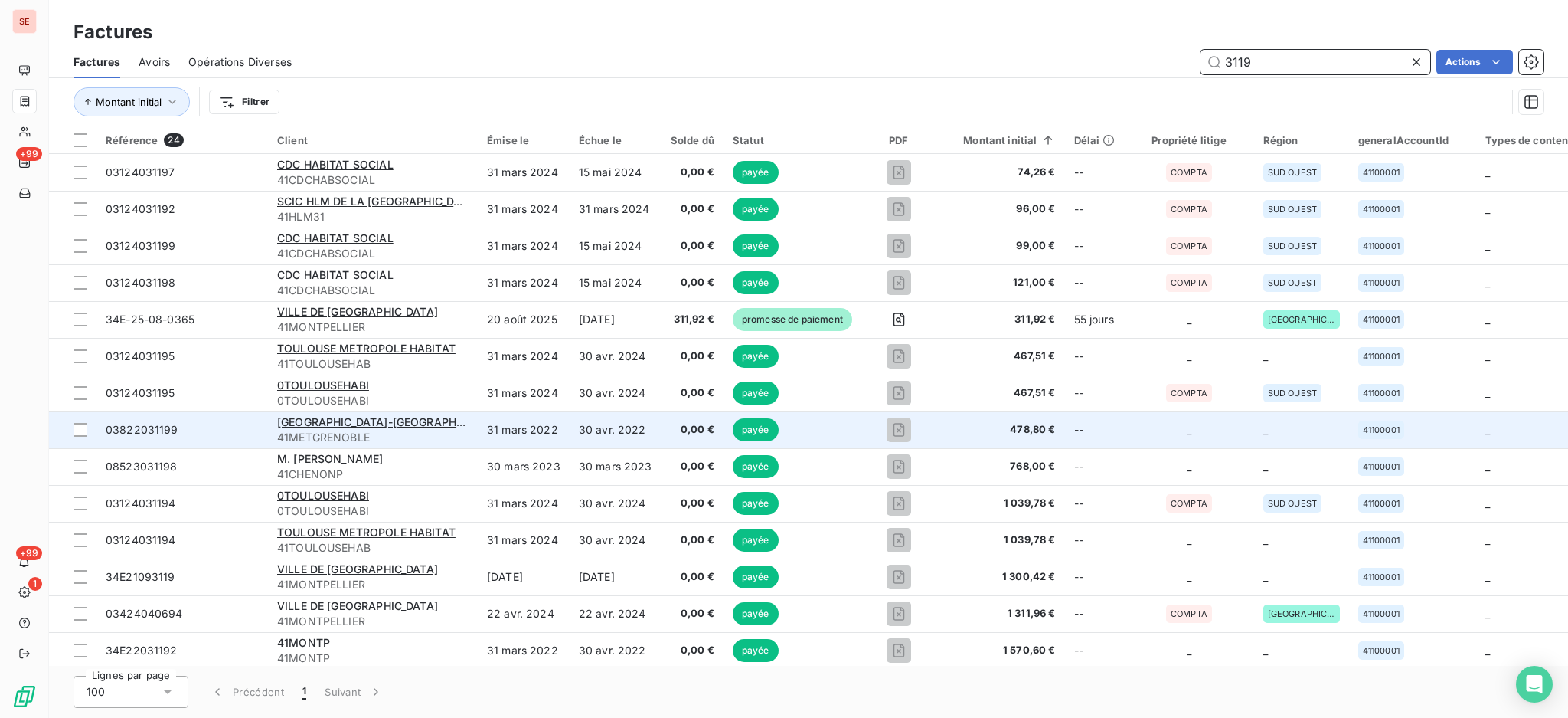
scroll to position [376, 0]
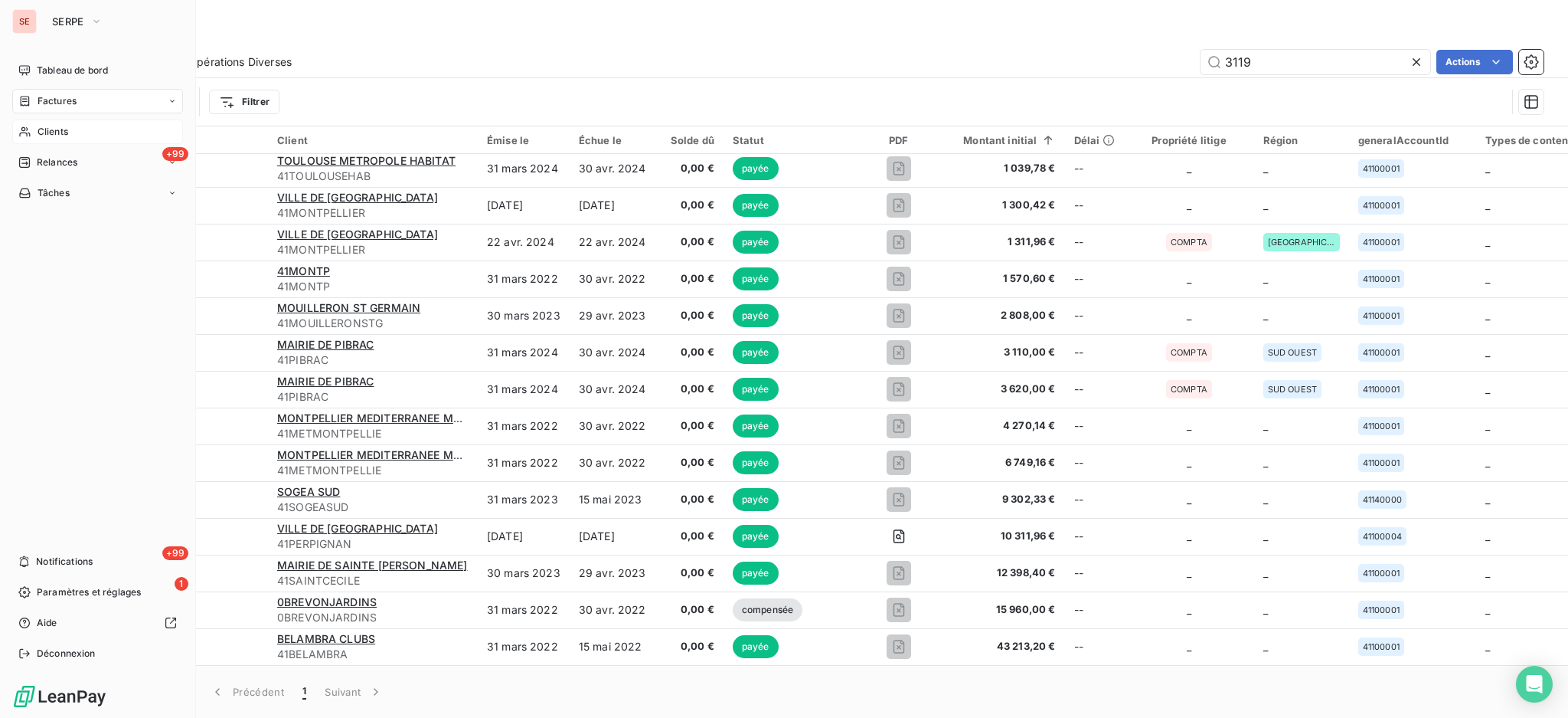
click at [52, 129] on span "Clients" at bounding box center [53, 132] width 31 height 14
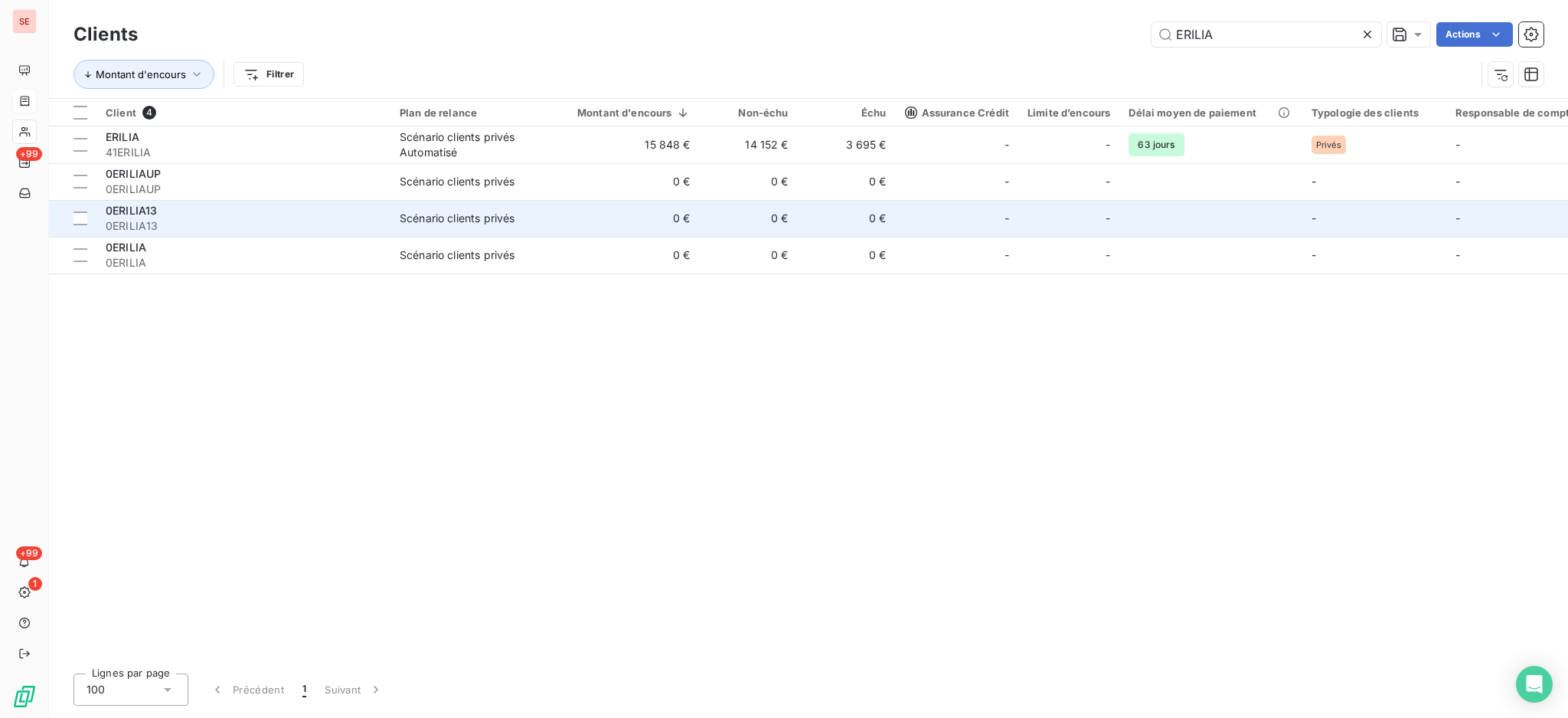
drag, startPoint x: 1250, startPoint y: 26, endPoint x: 531, endPoint y: 215, distance: 743.4
click at [895, 22] on div "ERILIA Actions" at bounding box center [849, 34] width 1387 height 25
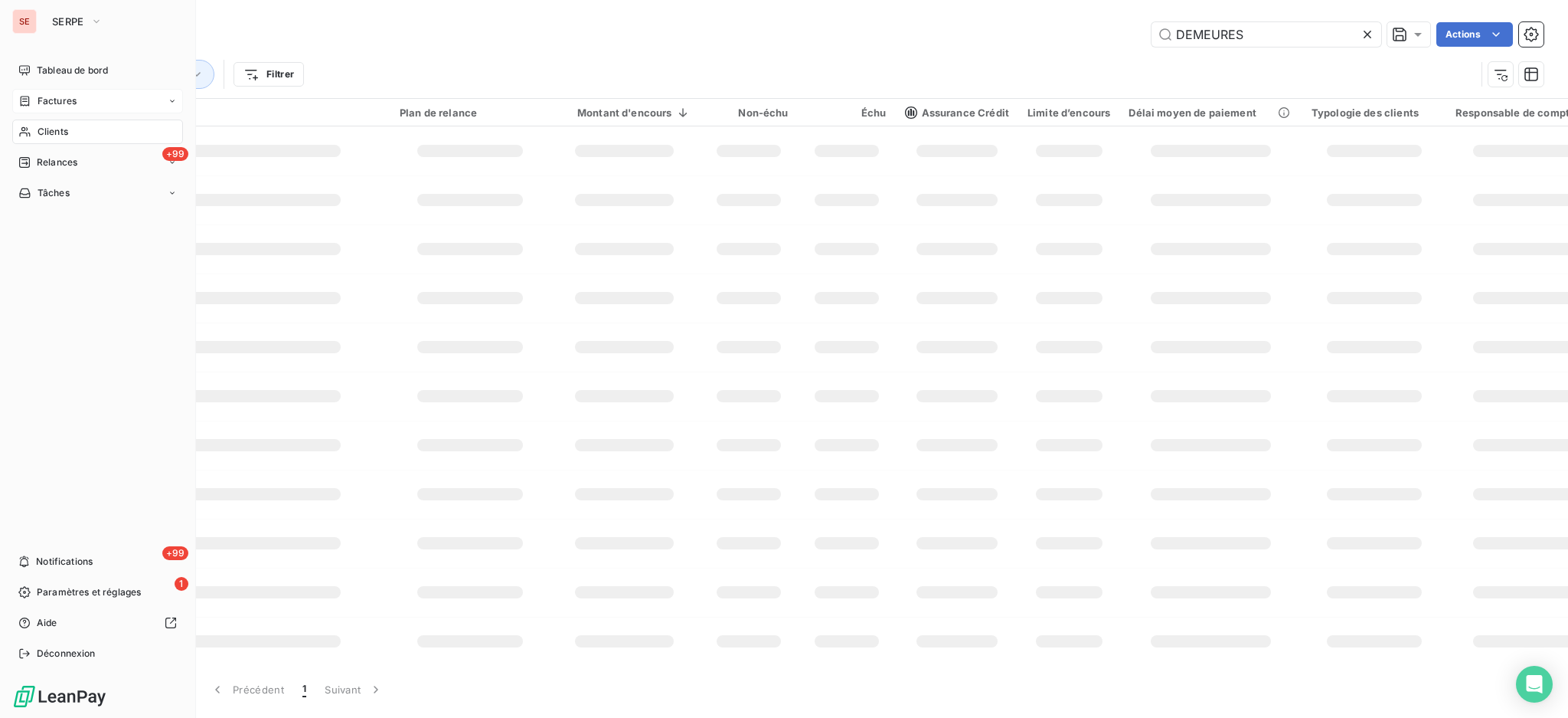
click at [40, 126] on span "Clients" at bounding box center [53, 132] width 31 height 14
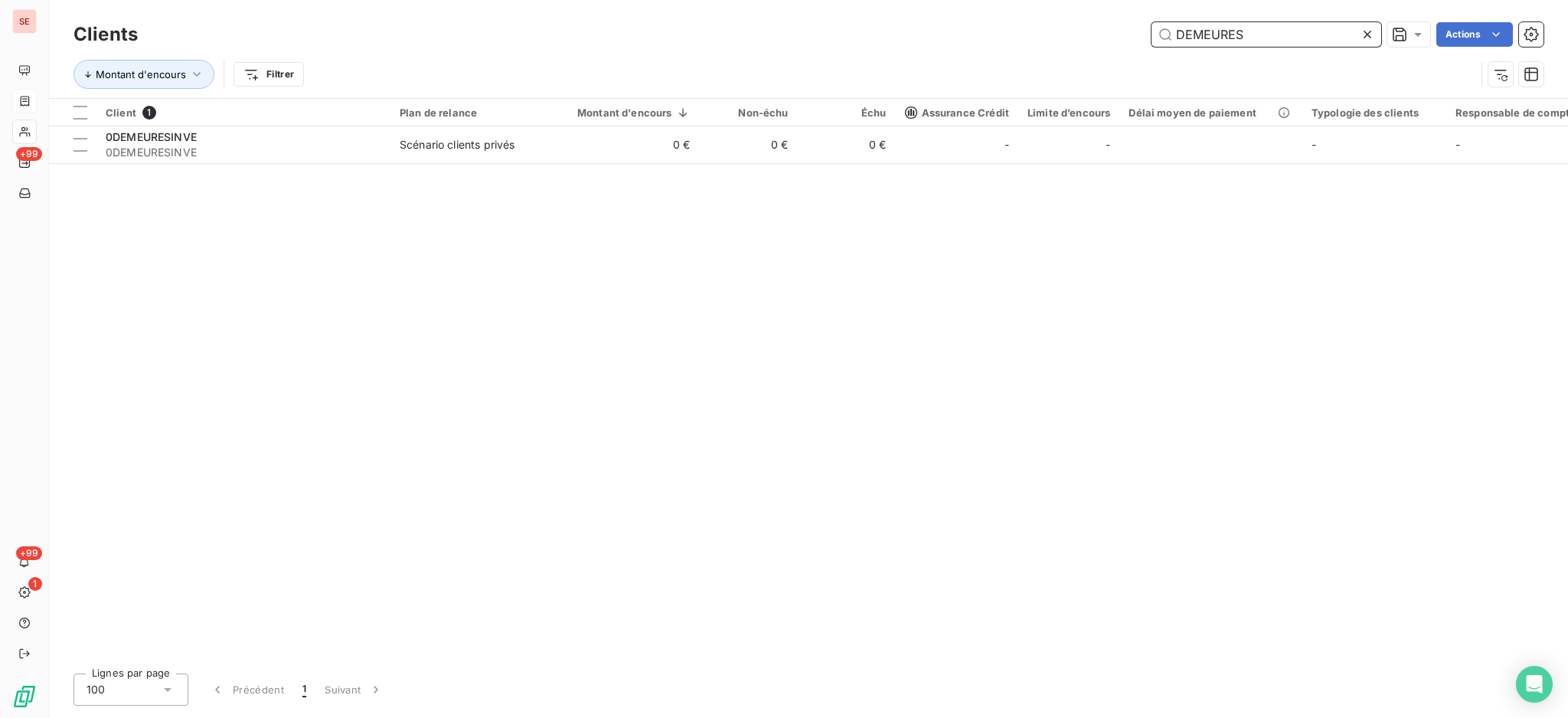
drag, startPoint x: 1251, startPoint y: 29, endPoint x: 1091, endPoint y: 19, distance: 160.3
click at [1091, 19] on div "Clients DEMEURES Actions" at bounding box center [808, 35] width 1470 height 32
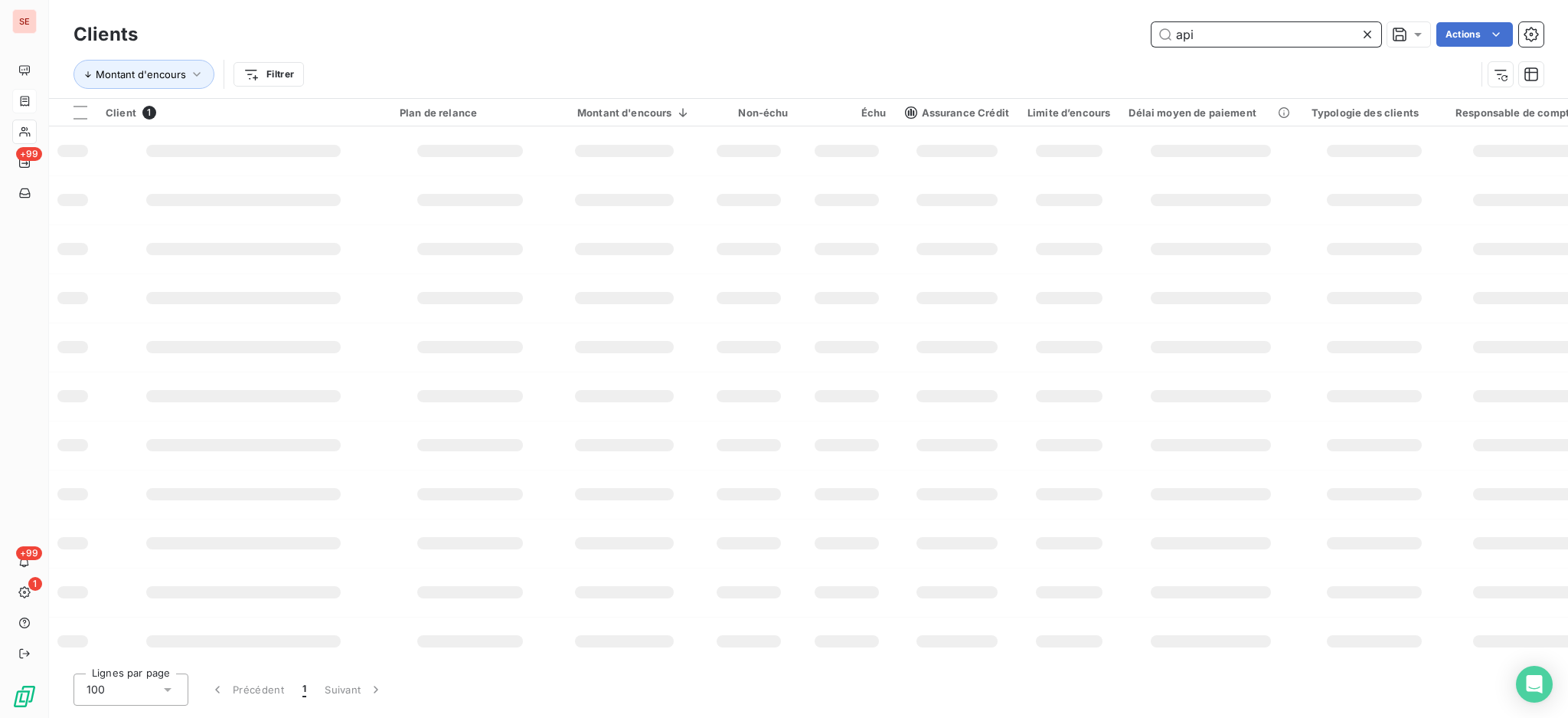
type input "api"
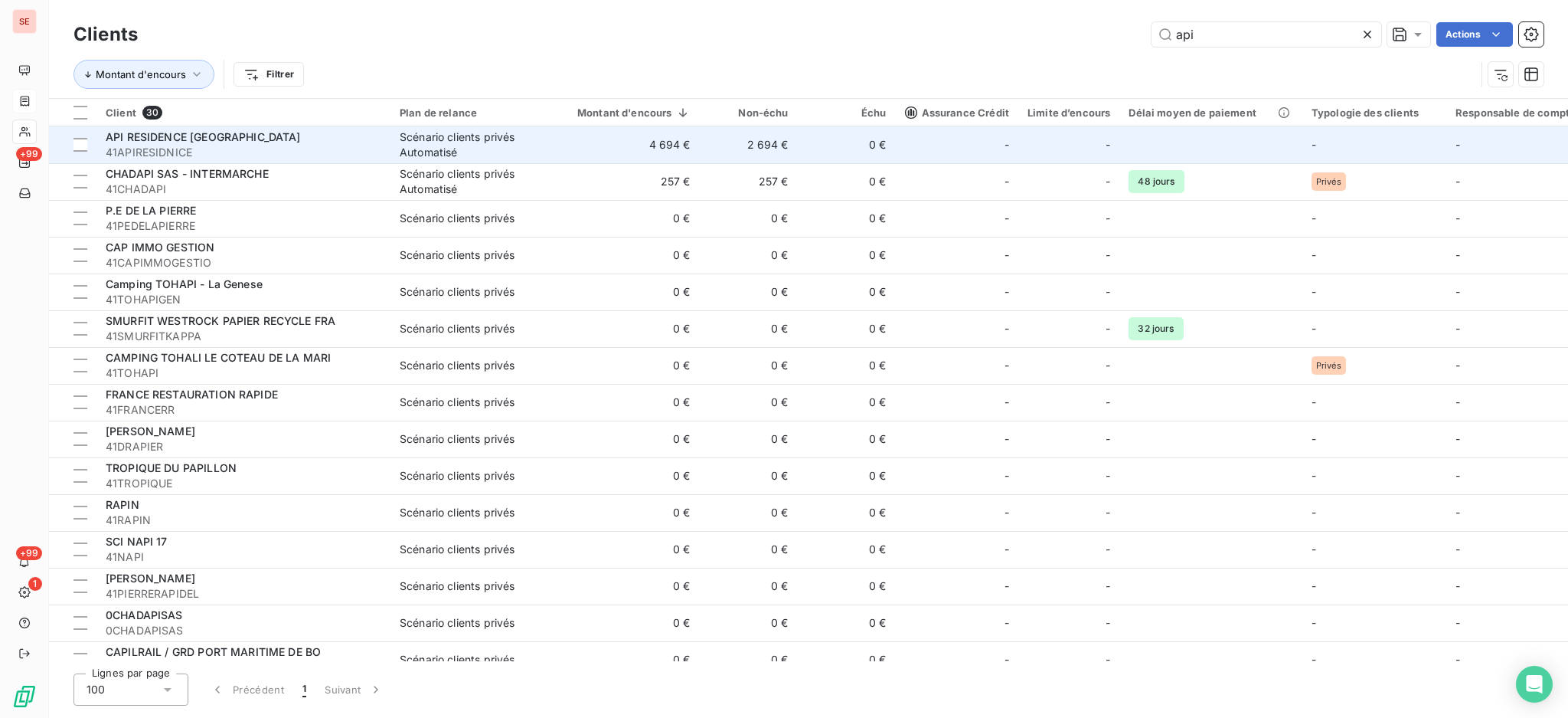
click at [507, 151] on div "Scénario clients privés Automatisé" at bounding box center [470, 144] width 141 height 31
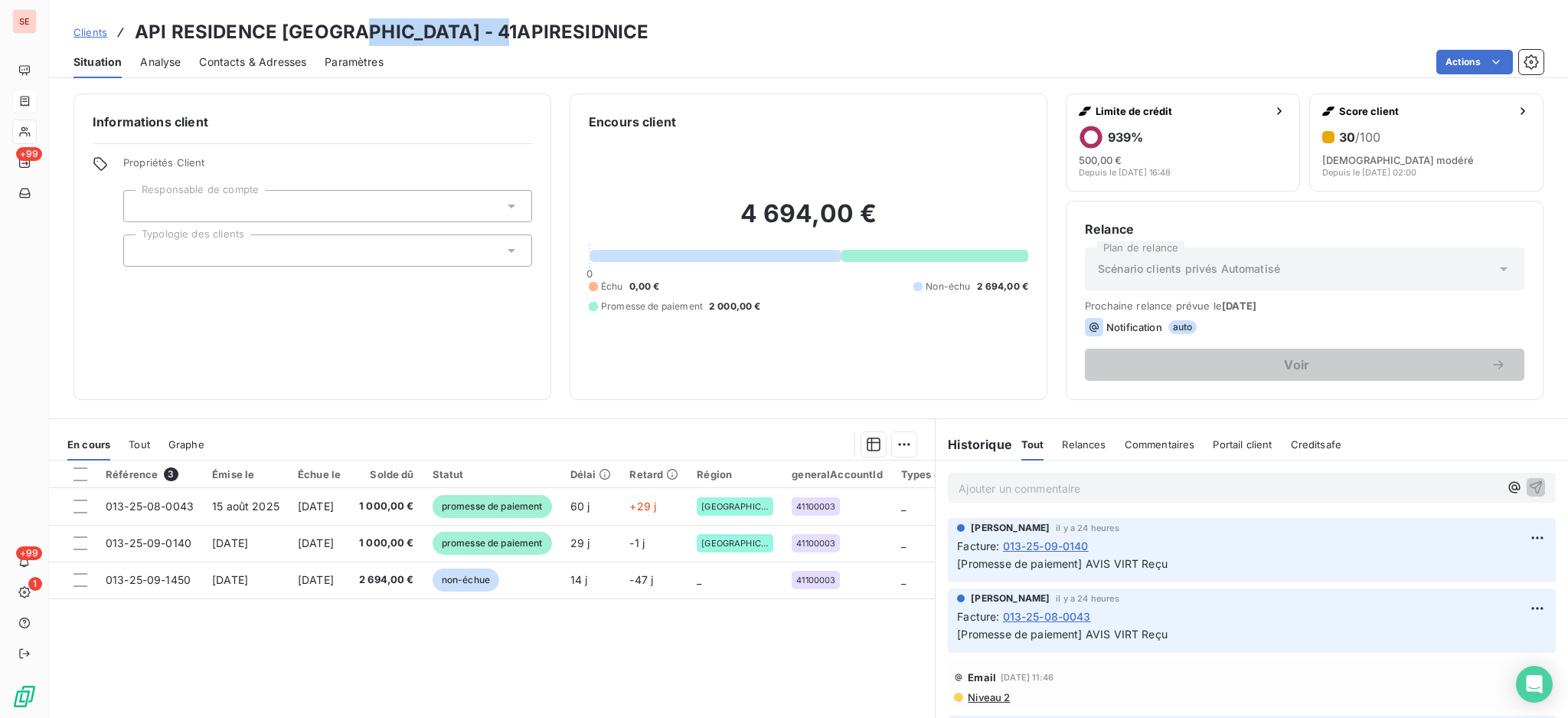
drag, startPoint x: 343, startPoint y: 33, endPoint x: 486, endPoint y: 40, distance: 143.2
click at [486, 40] on h3 "API RESIDENCE [GEOGRAPHIC_DATA] - 41APIRESIDNICE" at bounding box center [392, 33] width 514 height 28
copy h3 "41APIRESIDNICE"
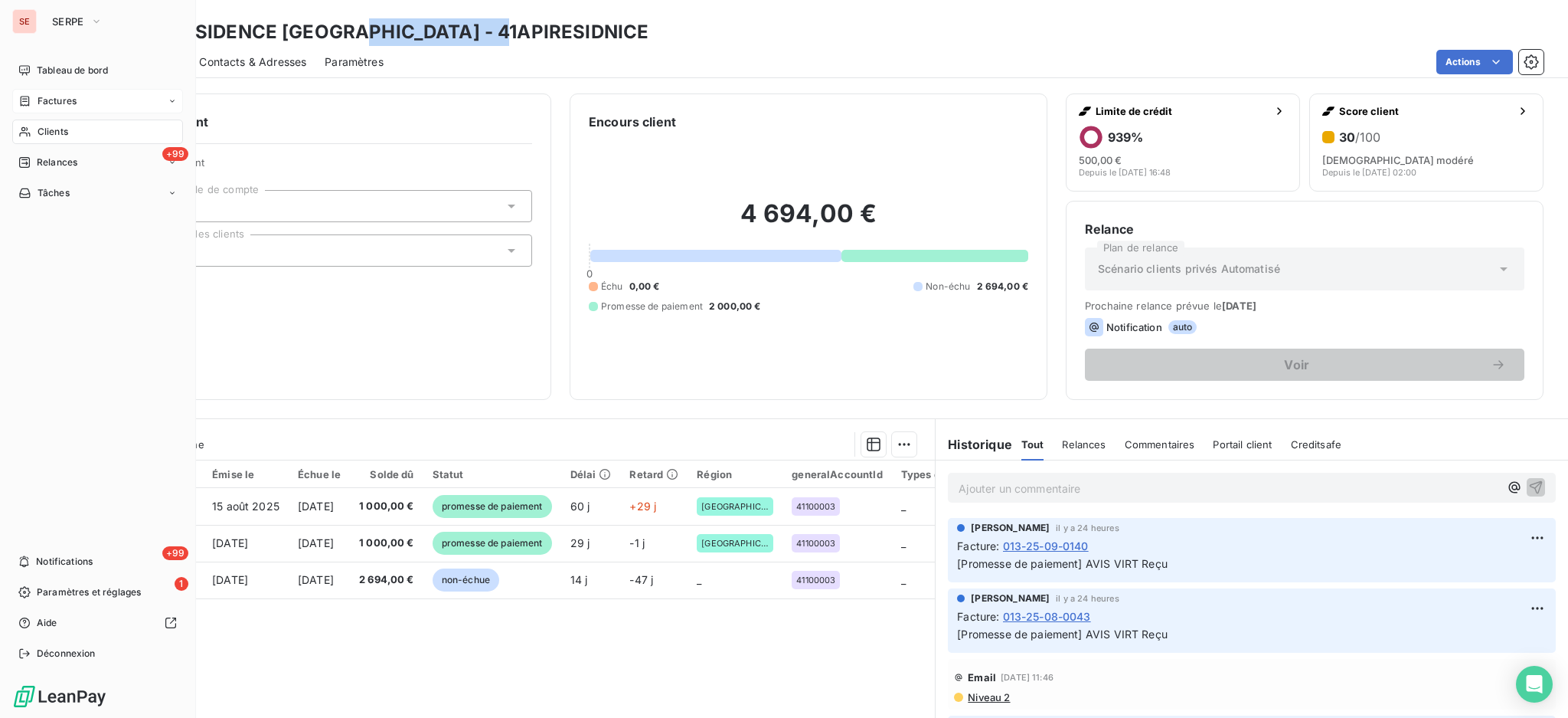
click at [65, 136] on span "Clients" at bounding box center [53, 132] width 31 height 14
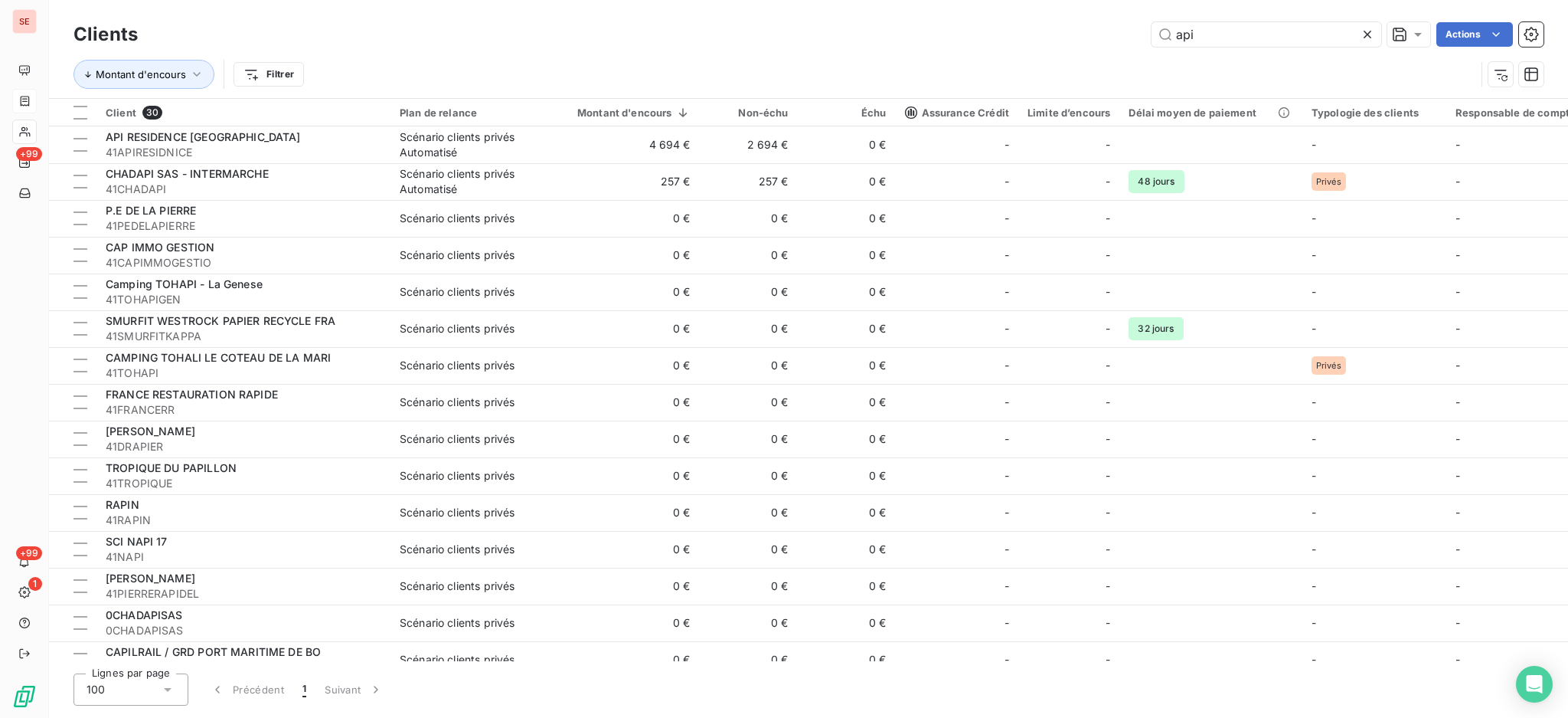
drag, startPoint x: 1211, startPoint y: 33, endPoint x: 1084, endPoint y: 2, distance: 130.7
click at [1084, 2] on div "Clients api Actions Montant d'encours Filtrer" at bounding box center [808, 49] width 1518 height 98
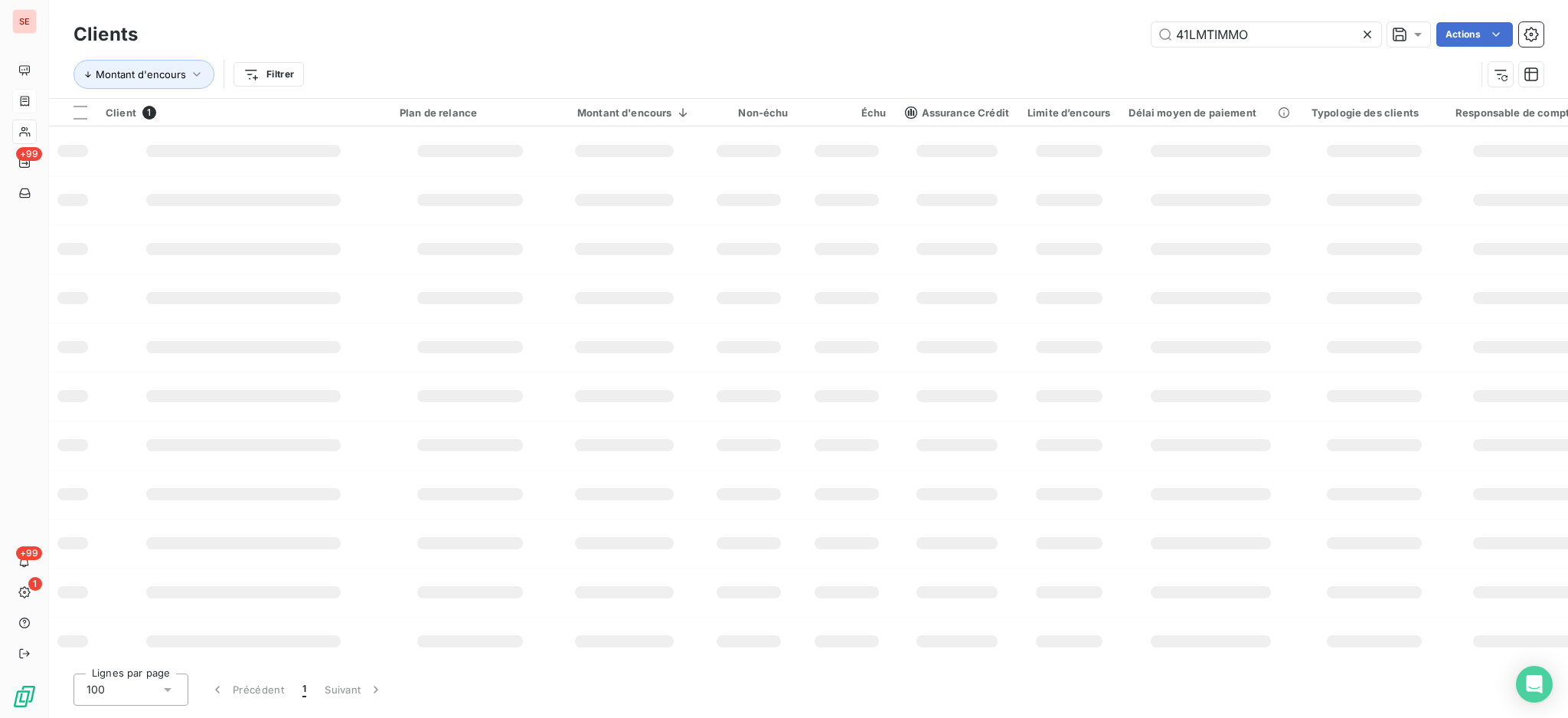
type input "41LMTIMMO"
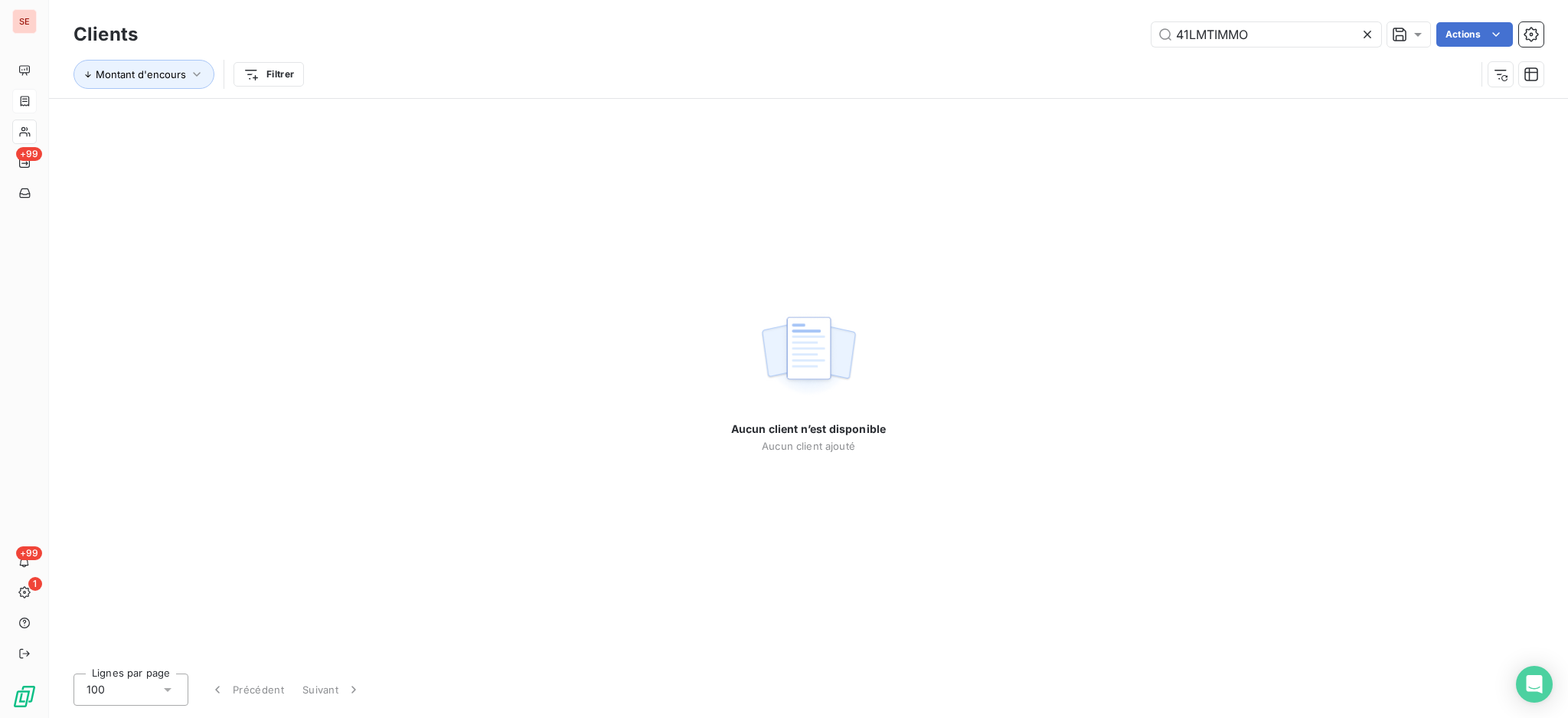
drag, startPoint x: 1282, startPoint y: 25, endPoint x: 1111, endPoint y: -4, distance: 173.4
click at [1111, 0] on html "SE +99 +99 1 Clients 41LMTIMMO Actions Montant d'encours Filtrer Aucun client n…" at bounding box center [784, 359] width 1568 height 718
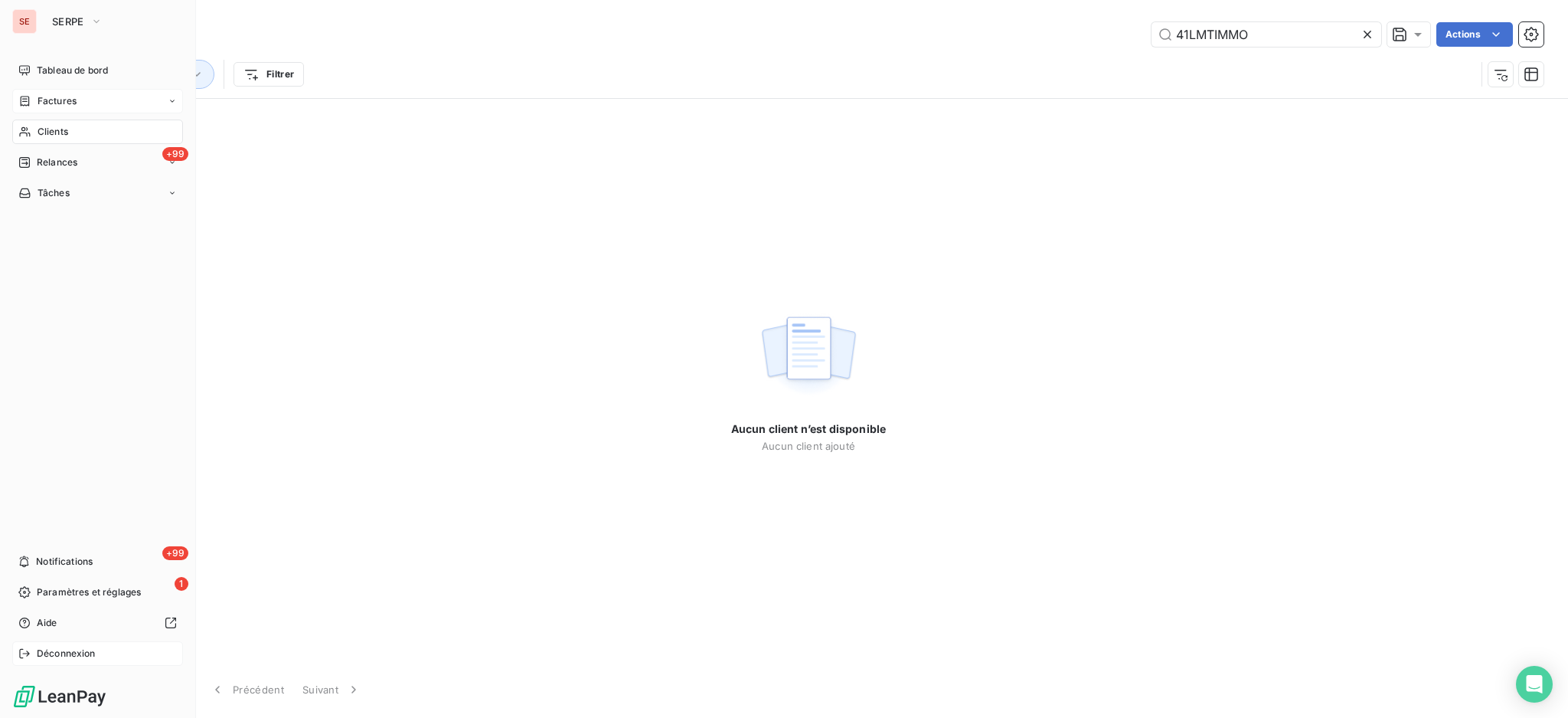
click at [65, 658] on span "Déconnexion" at bounding box center [65, 653] width 59 height 14
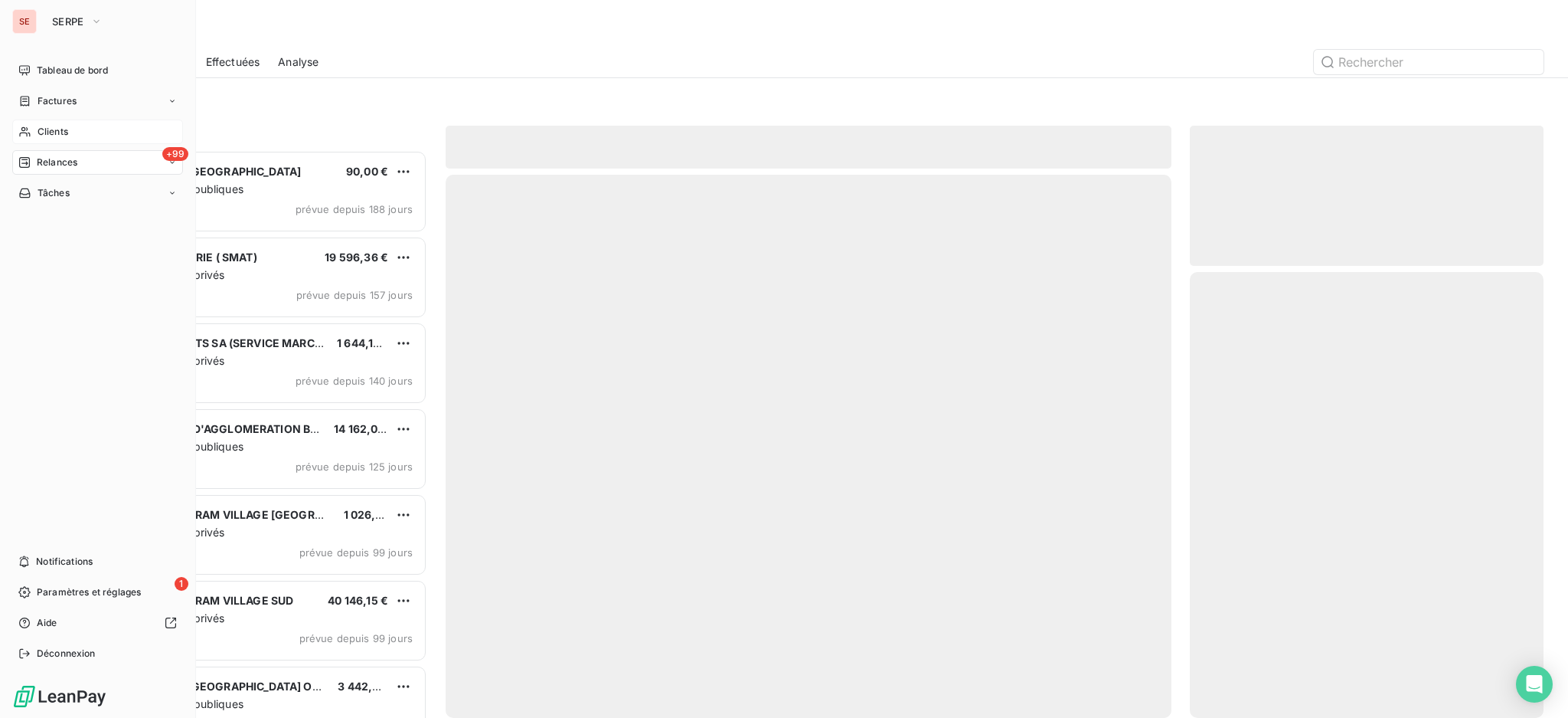
scroll to position [553, 337]
click at [41, 123] on div "Clients" at bounding box center [97, 131] width 171 height 25
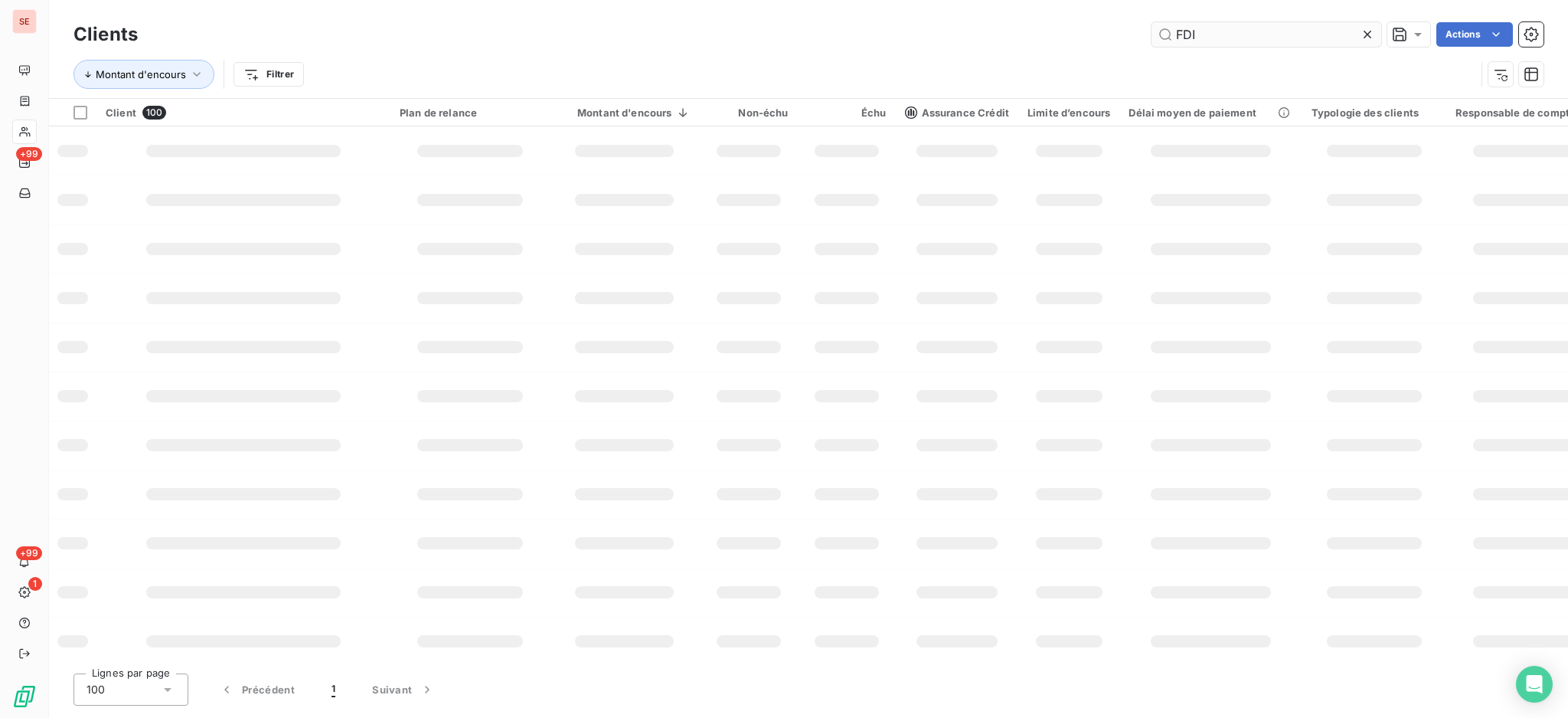
type input "FDI"
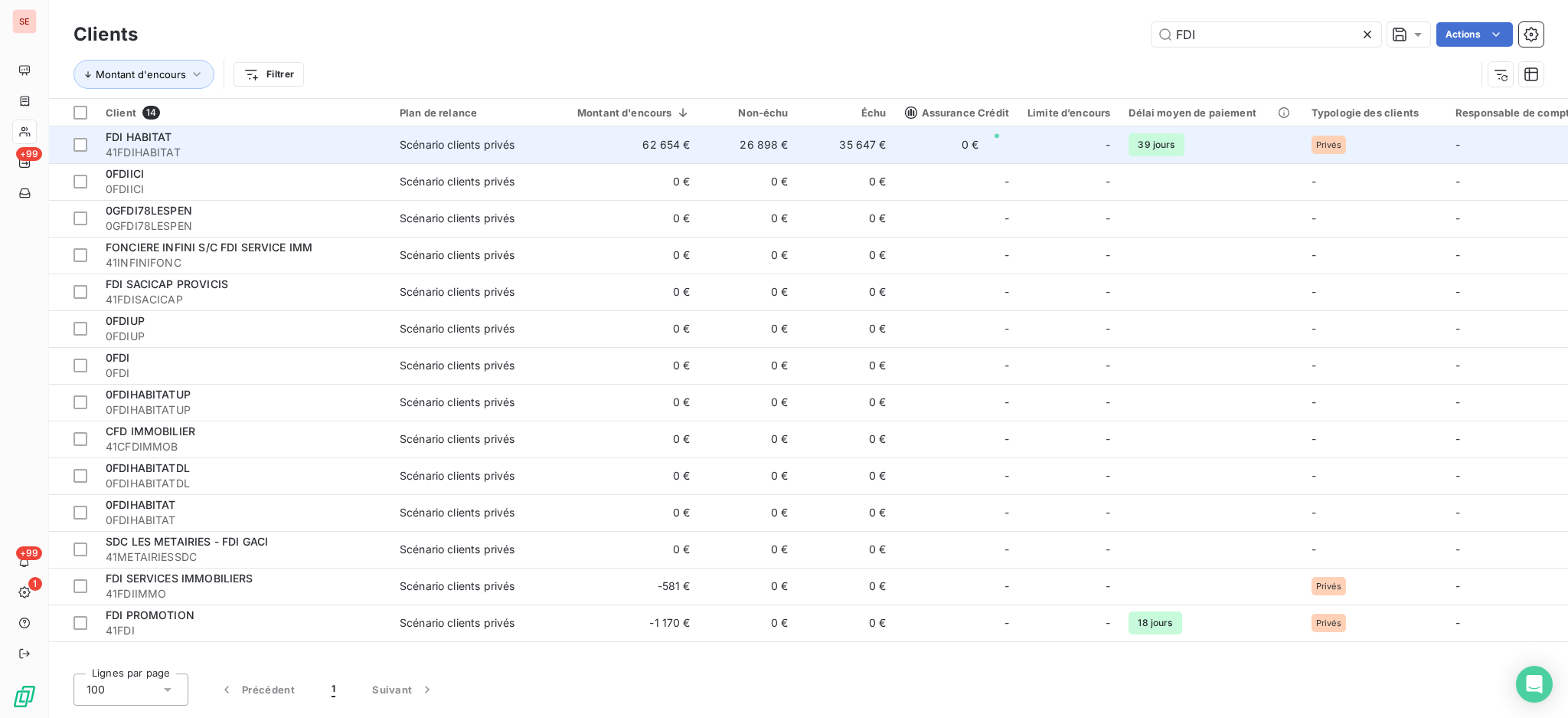
click at [640, 143] on td "62 654 €" at bounding box center [624, 144] width 150 height 37
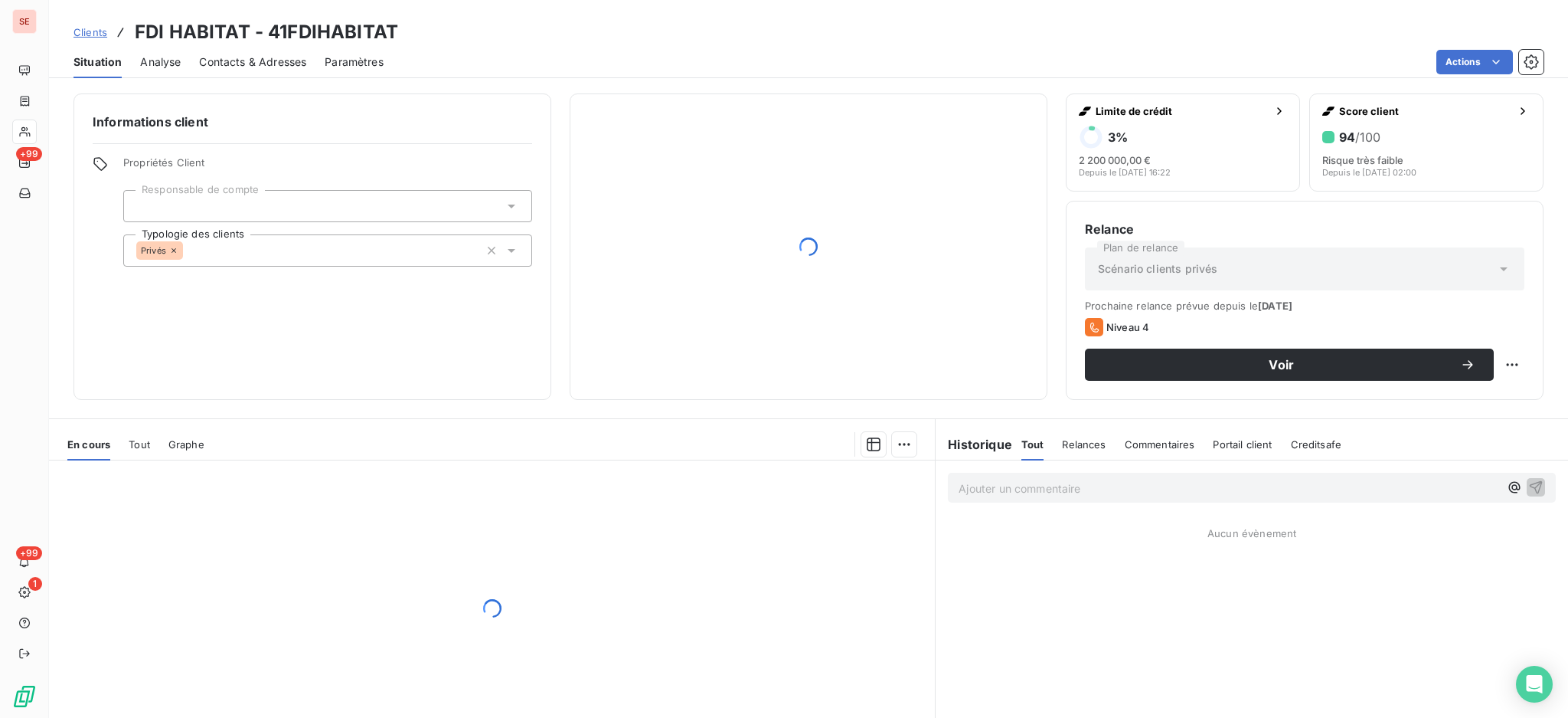
click at [239, 63] on span "Contacts & Adresses" at bounding box center [253, 62] width 107 height 15
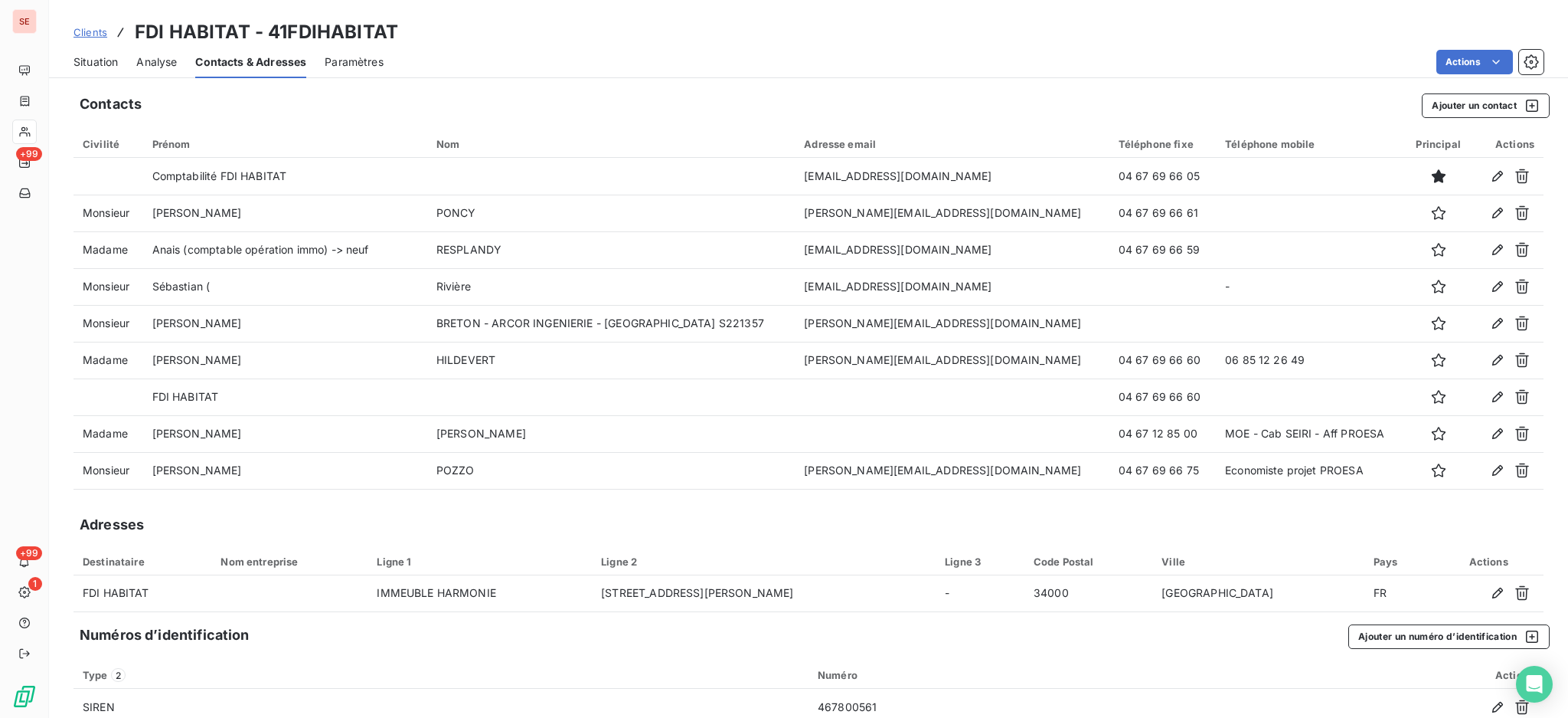
click at [90, 62] on span "Situation" at bounding box center [95, 62] width 45 height 15
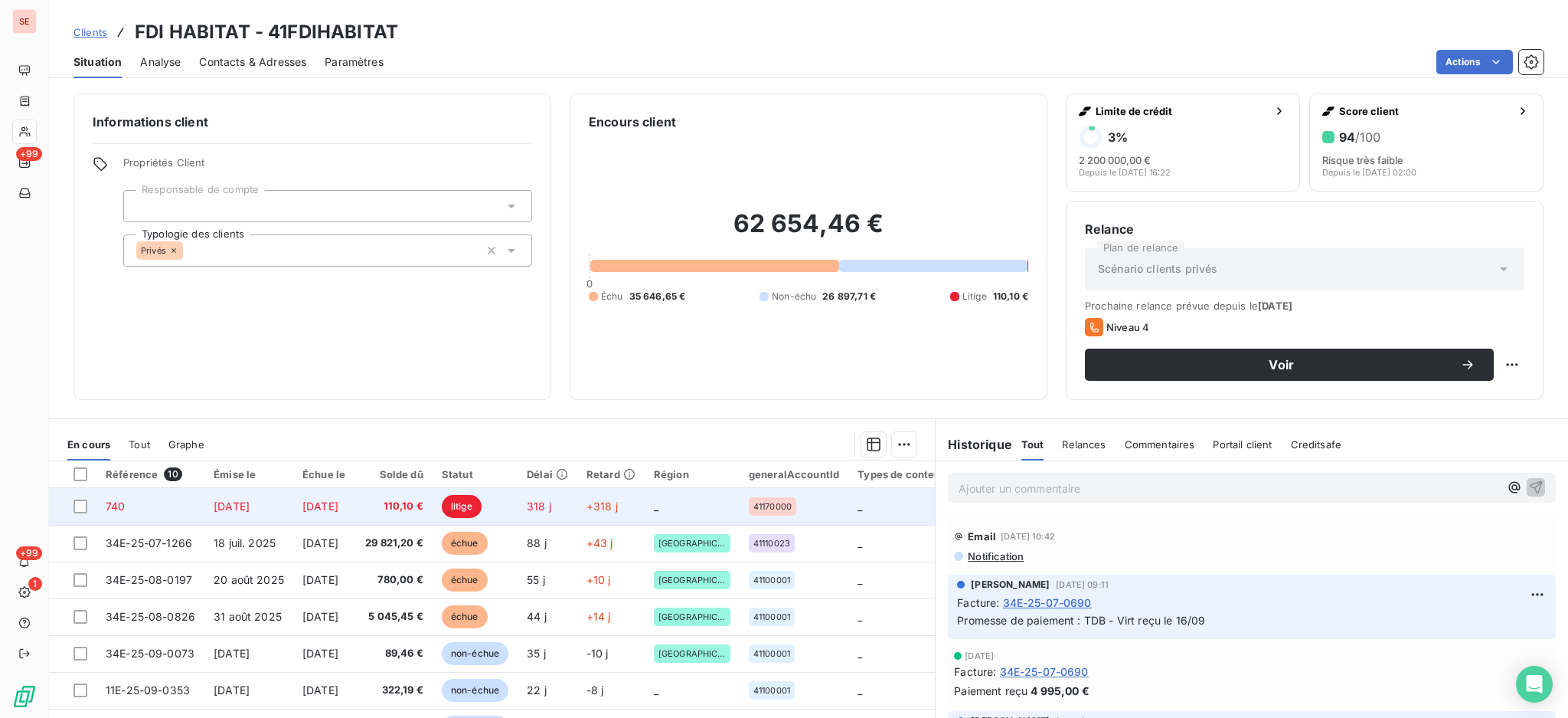
click at [424, 512] on span "110,10 €" at bounding box center [393, 505] width 60 height 15
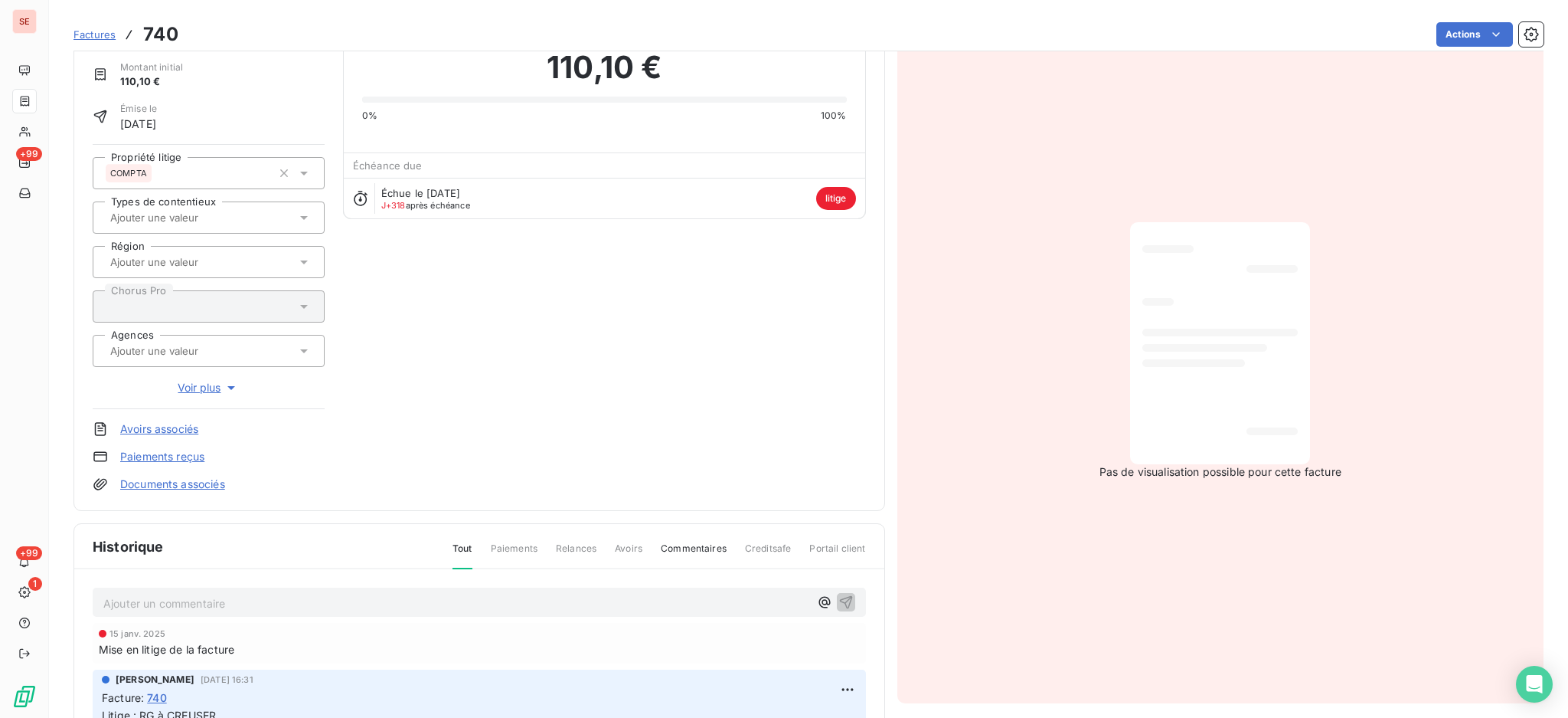
scroll to position [207, 0]
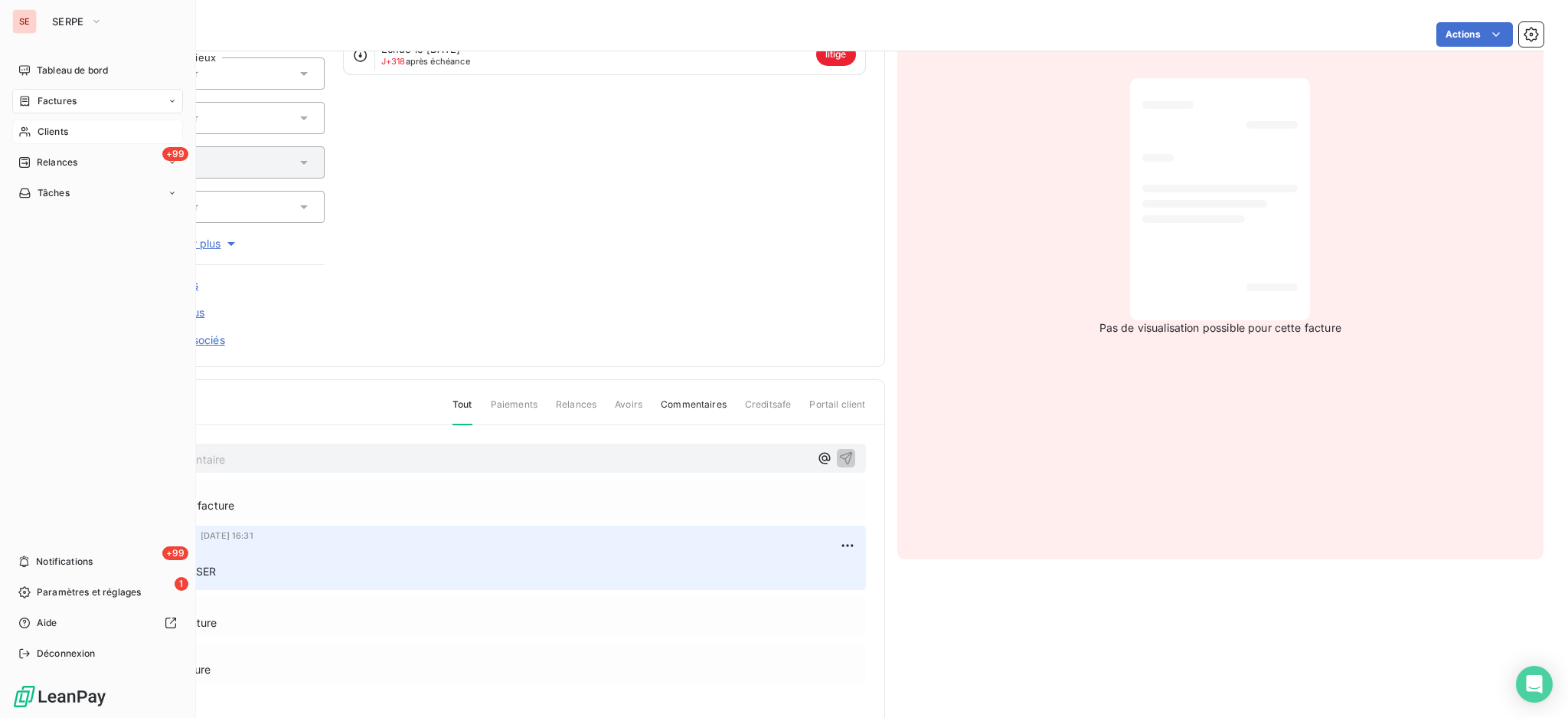
drag, startPoint x: 51, startPoint y: 128, endPoint x: 70, endPoint y: 120, distance: 20.6
click at [51, 128] on span "Clients" at bounding box center [53, 132] width 31 height 14
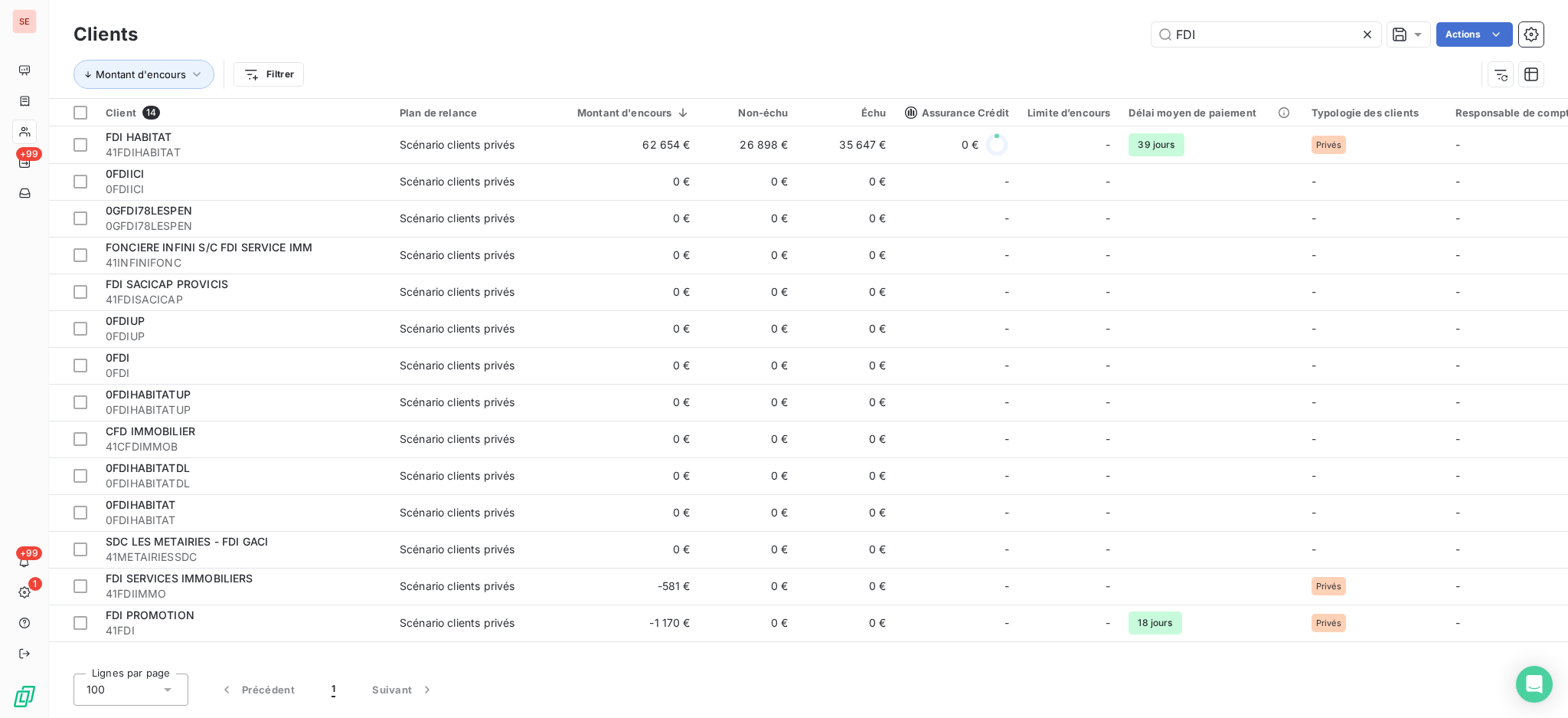
drag, startPoint x: 1156, startPoint y: 21, endPoint x: 1113, endPoint y: 13, distance: 43.7
click at [1124, 16] on div "Clients FDI Actions Montant d'encours Filtrer" at bounding box center [808, 49] width 1518 height 98
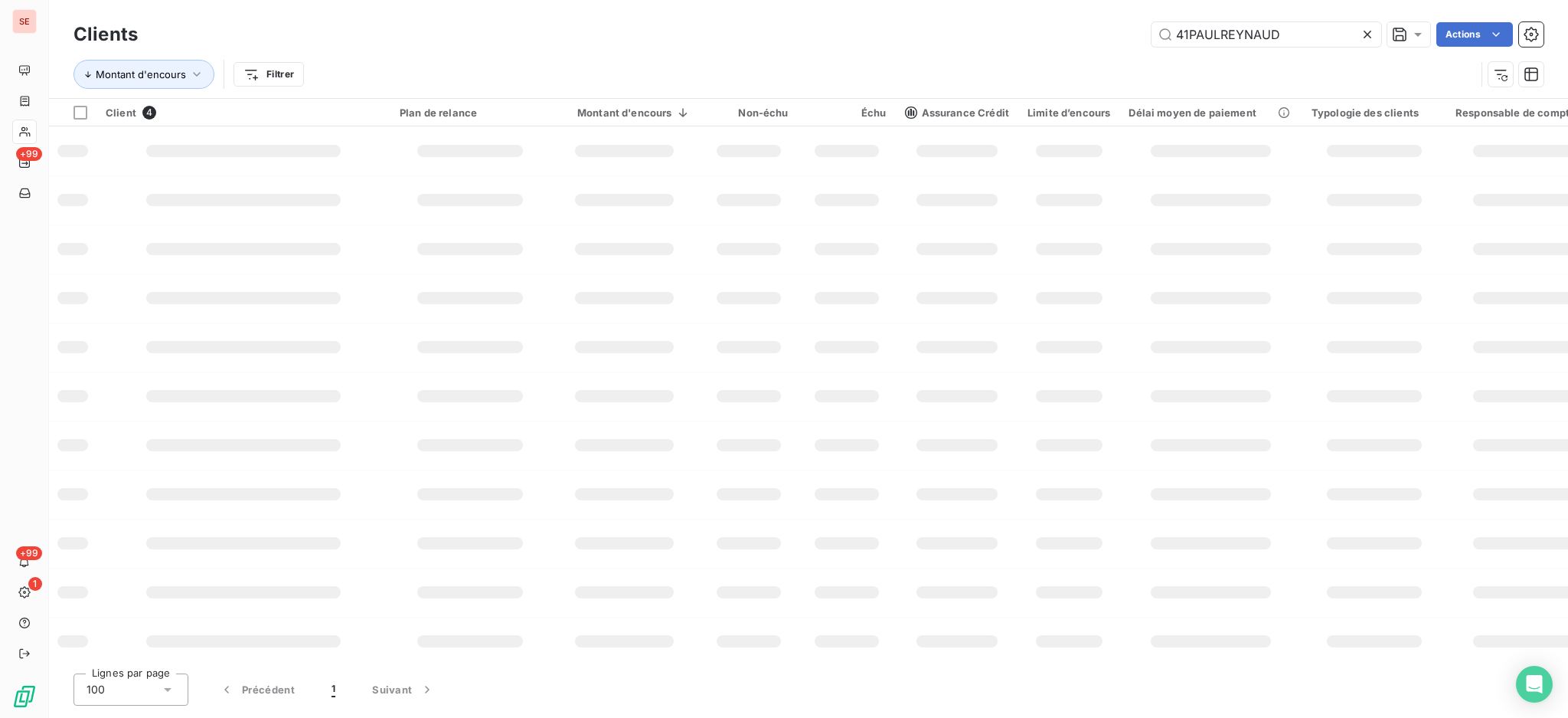
type input "41PAULREYNAUD"
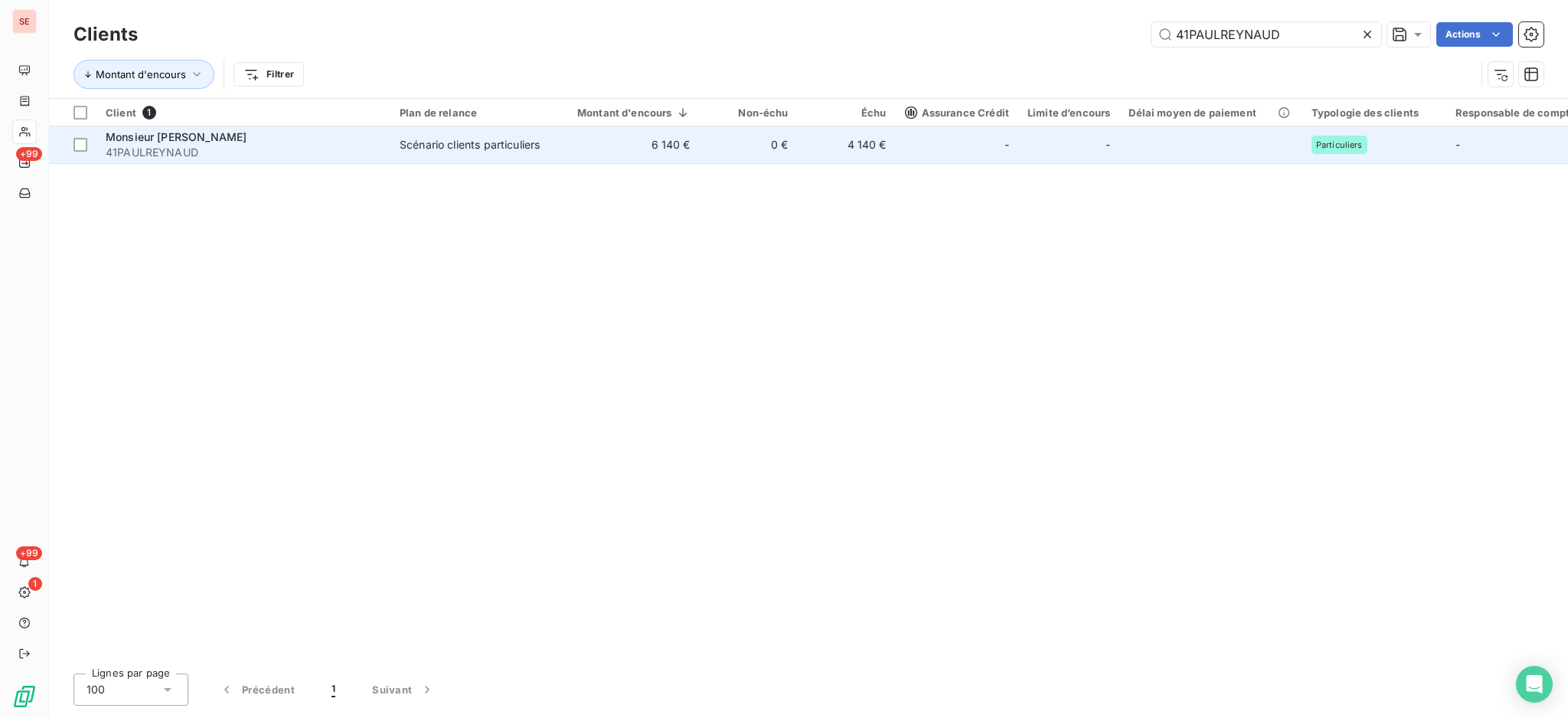
click at [483, 137] on div "Scénario clients particuliers" at bounding box center [469, 144] width 140 height 15
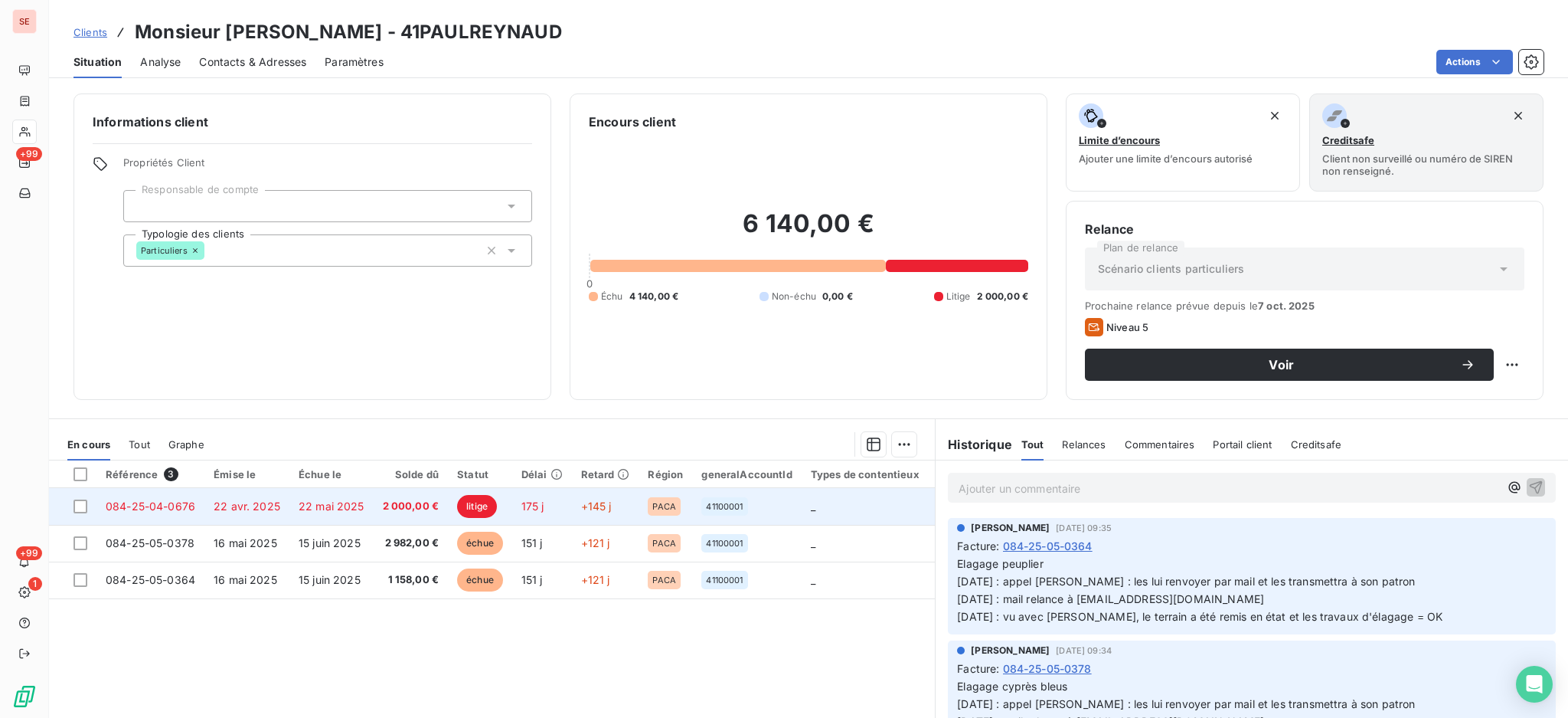
click at [228, 505] on span "22 avr. 2025" at bounding box center [246, 505] width 66 height 13
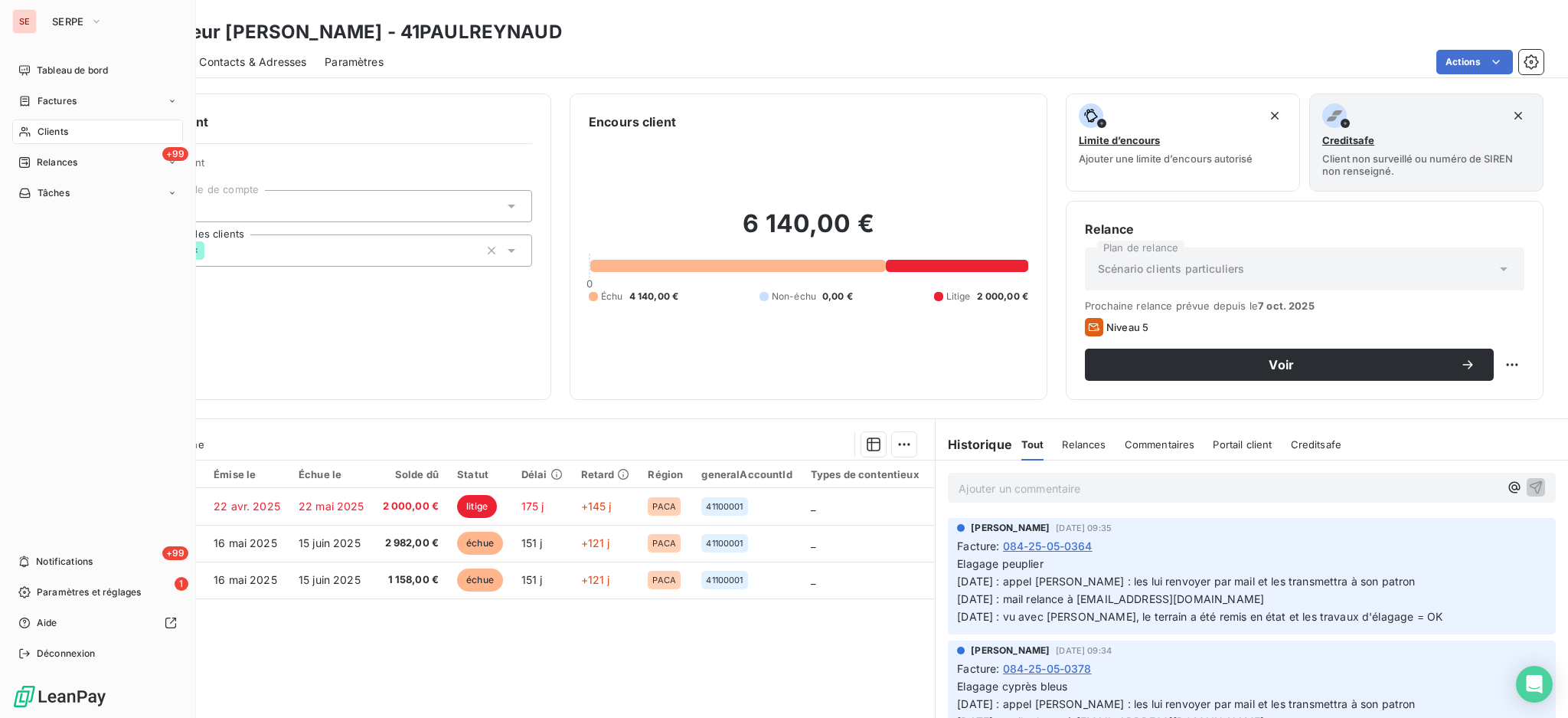
click at [54, 138] on span "Clients" at bounding box center [53, 132] width 31 height 14
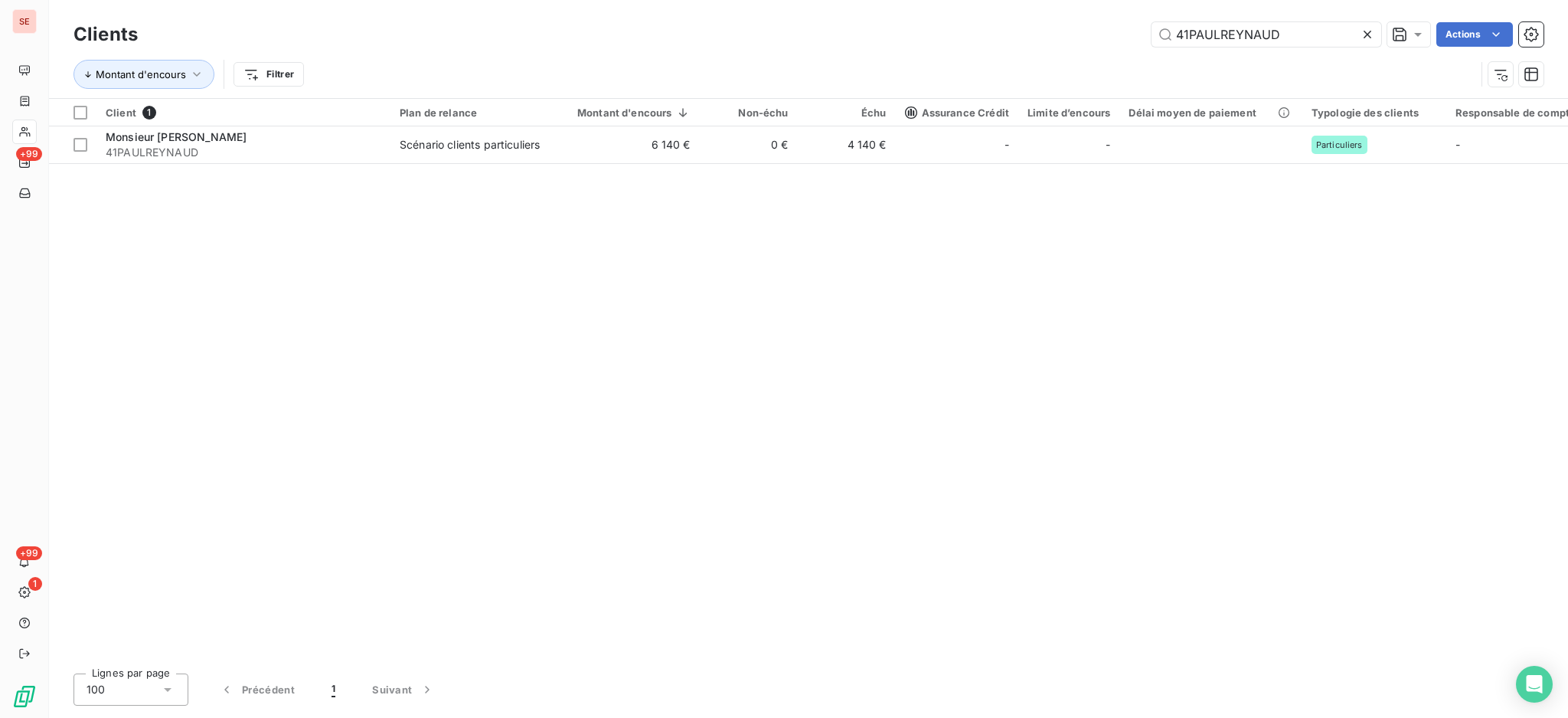
drag, startPoint x: 1328, startPoint y: 29, endPoint x: 817, endPoint y: 21, distance: 511.1
click at [817, 21] on div "Clients 41PAULREYNAUD Actions" at bounding box center [808, 35] width 1470 height 32
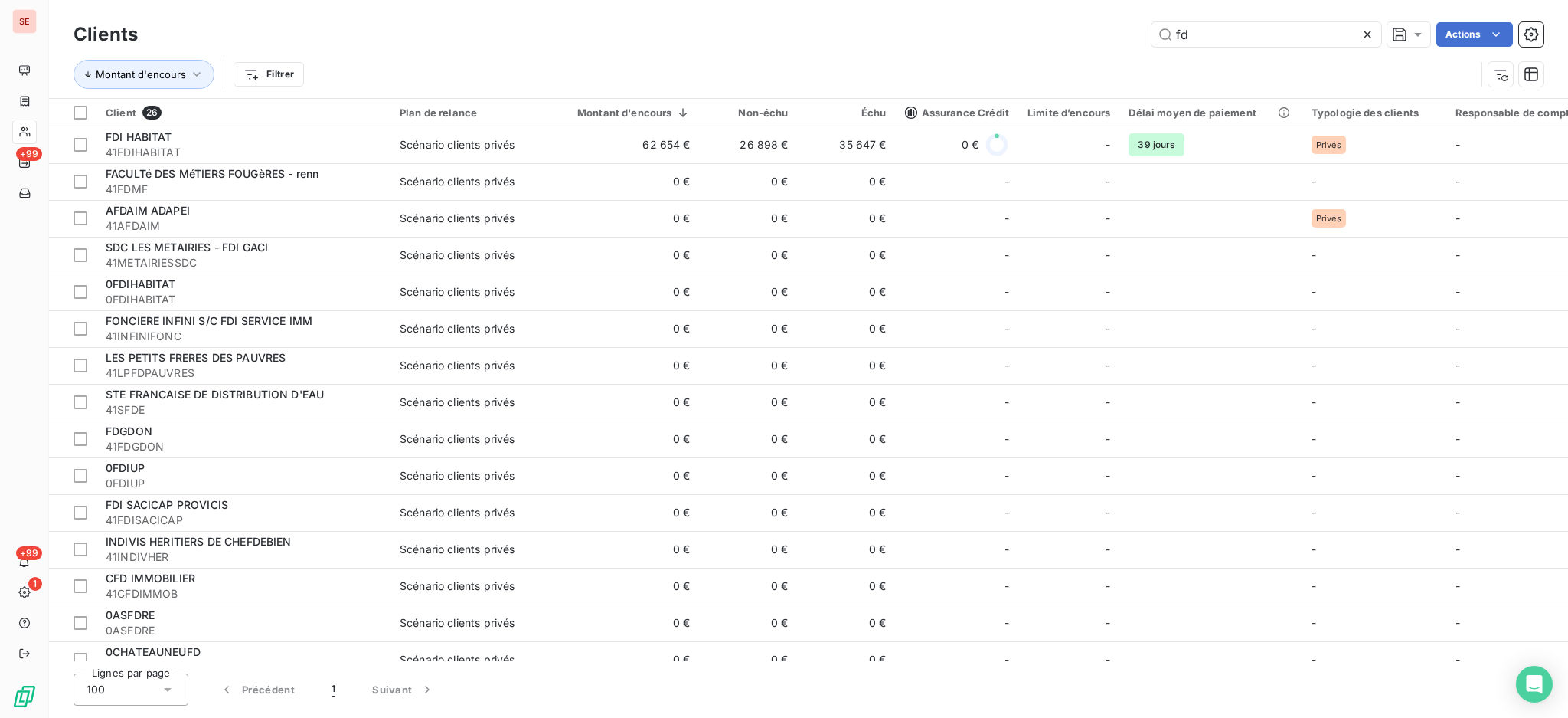
type input "fd"
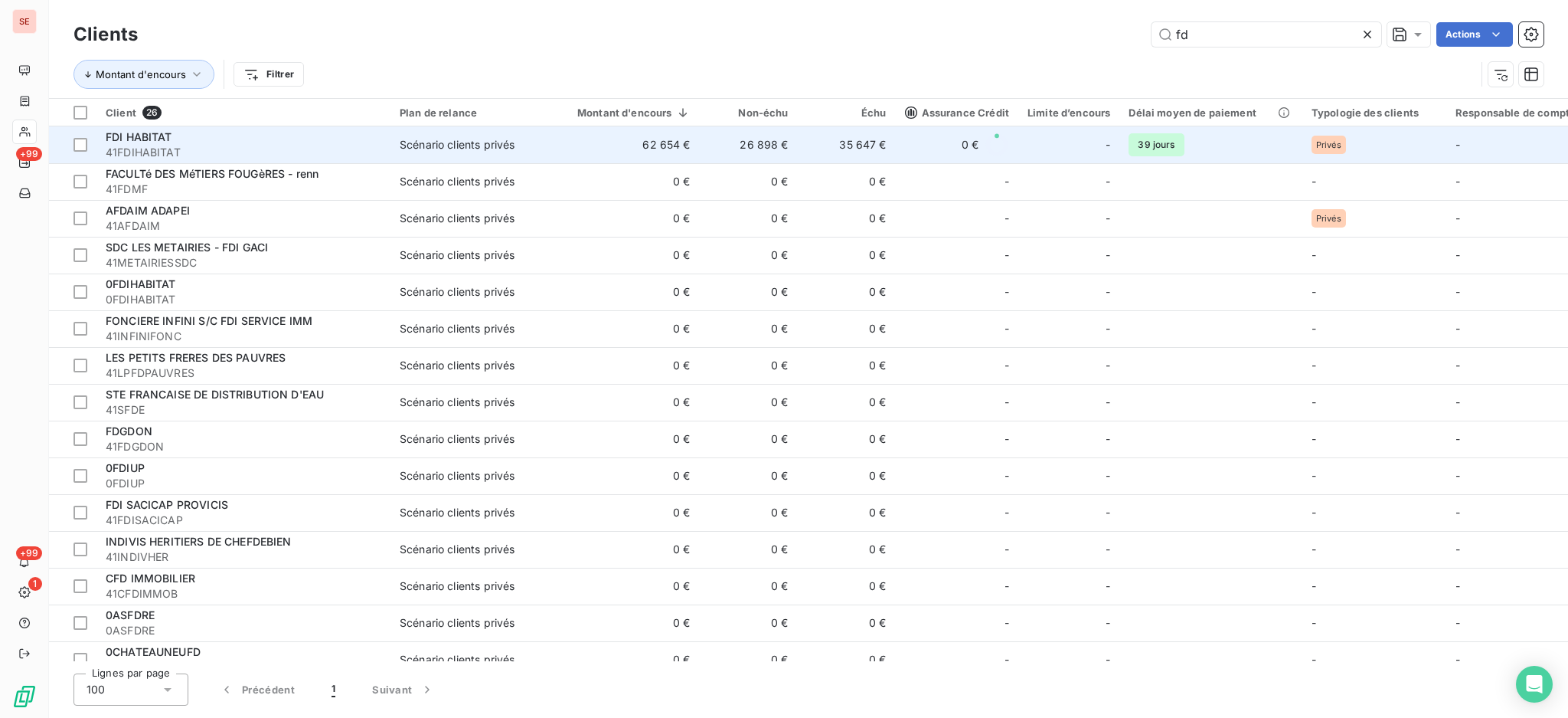
click at [607, 153] on td "62 654 €" at bounding box center [624, 144] width 150 height 37
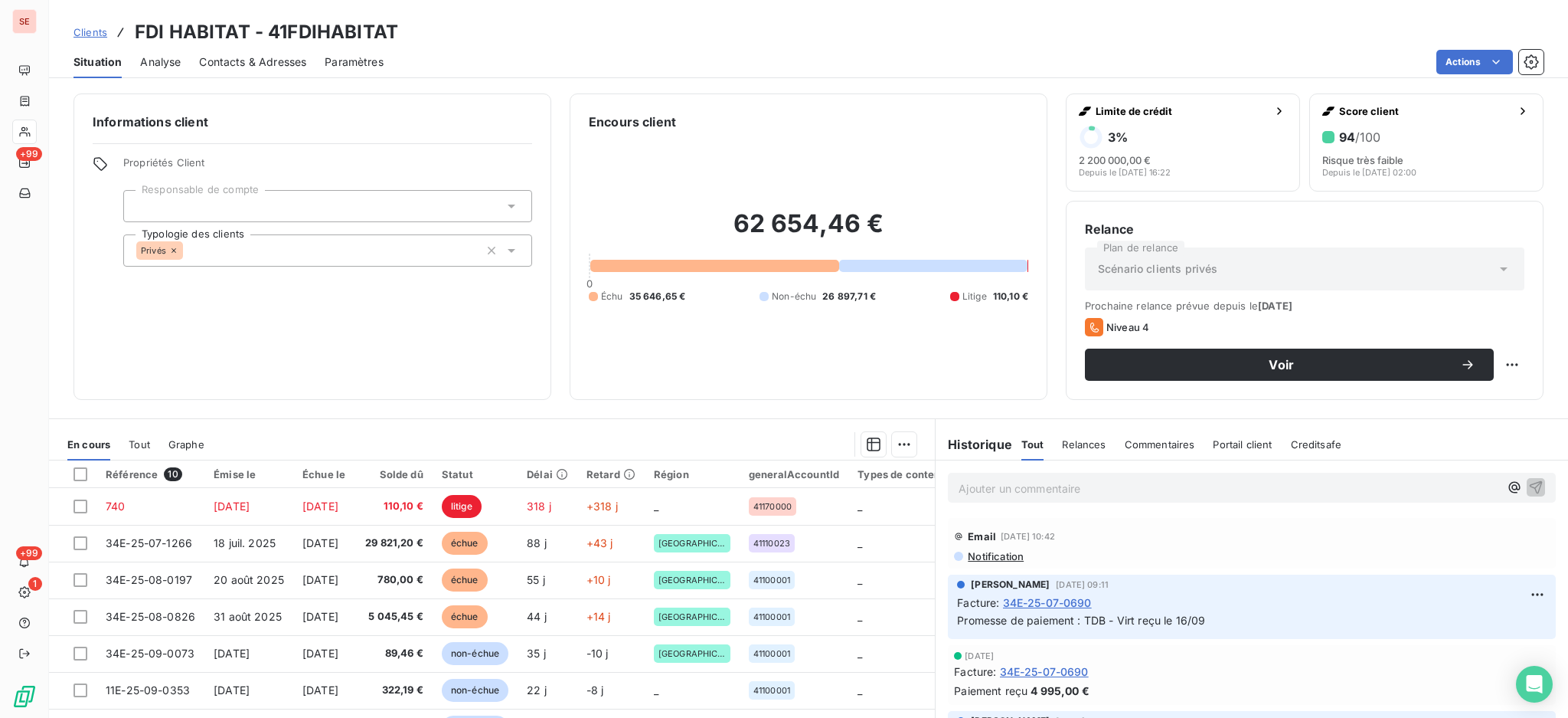
click at [228, 66] on span "Contacts & Adresses" at bounding box center [253, 62] width 107 height 15
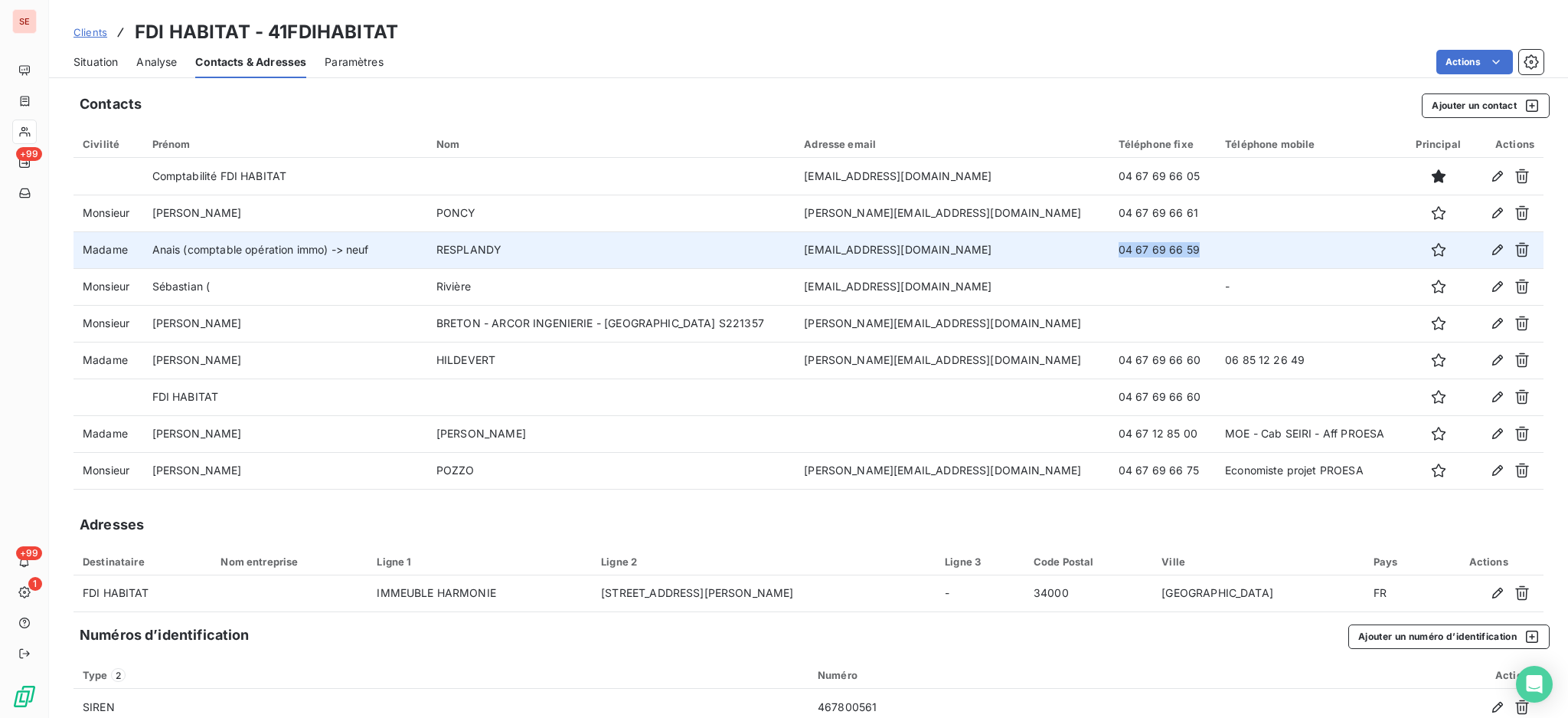
drag, startPoint x: 1214, startPoint y: 249, endPoint x: 1074, endPoint y: 251, distance: 140.0
click at [1074, 251] on tr "Madame Anais (comptable opération immo) -> neuf RESPLANDY anais.resplandy@fdi.f…" at bounding box center [808, 249] width 1470 height 37
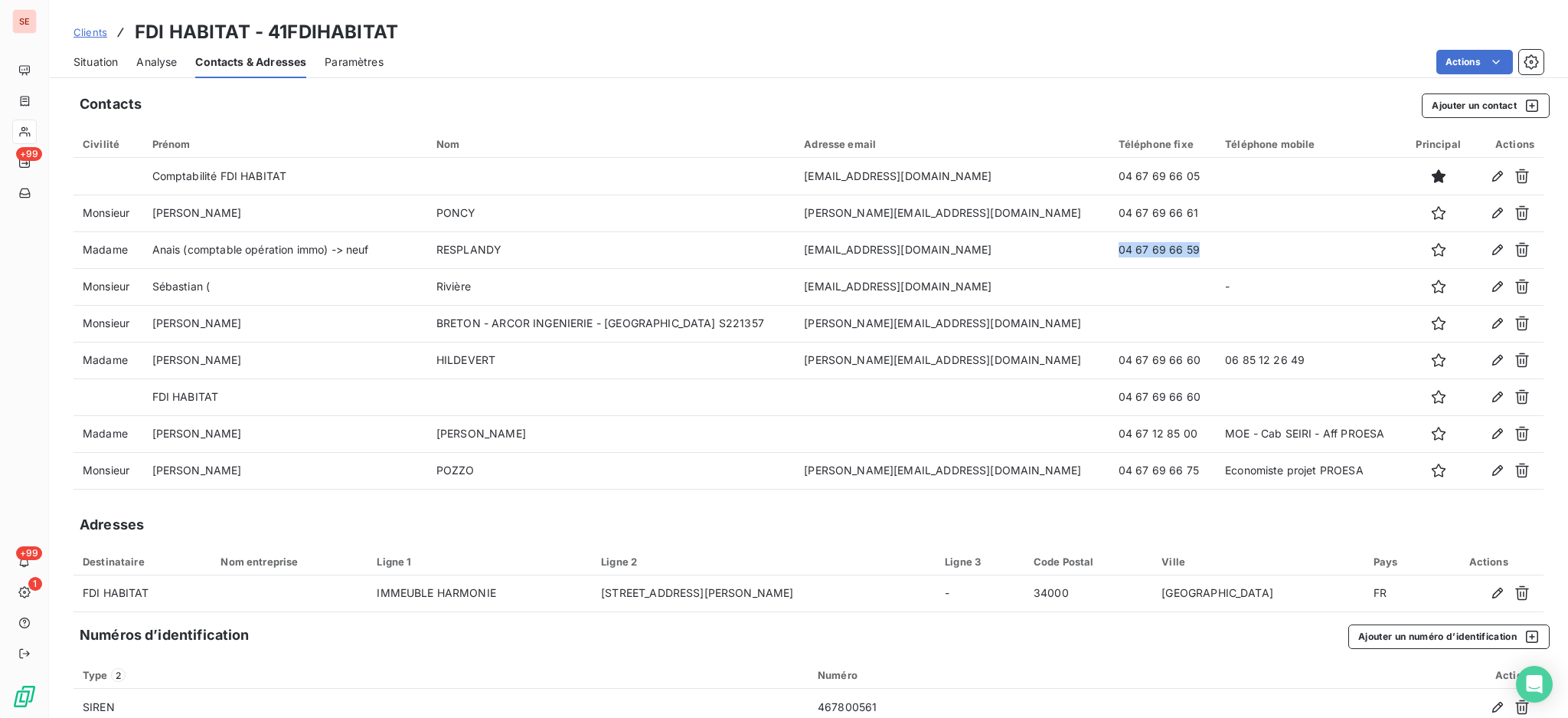
copy td "04 67 69 66 59"
click at [102, 56] on span "Situation" at bounding box center [95, 62] width 45 height 15
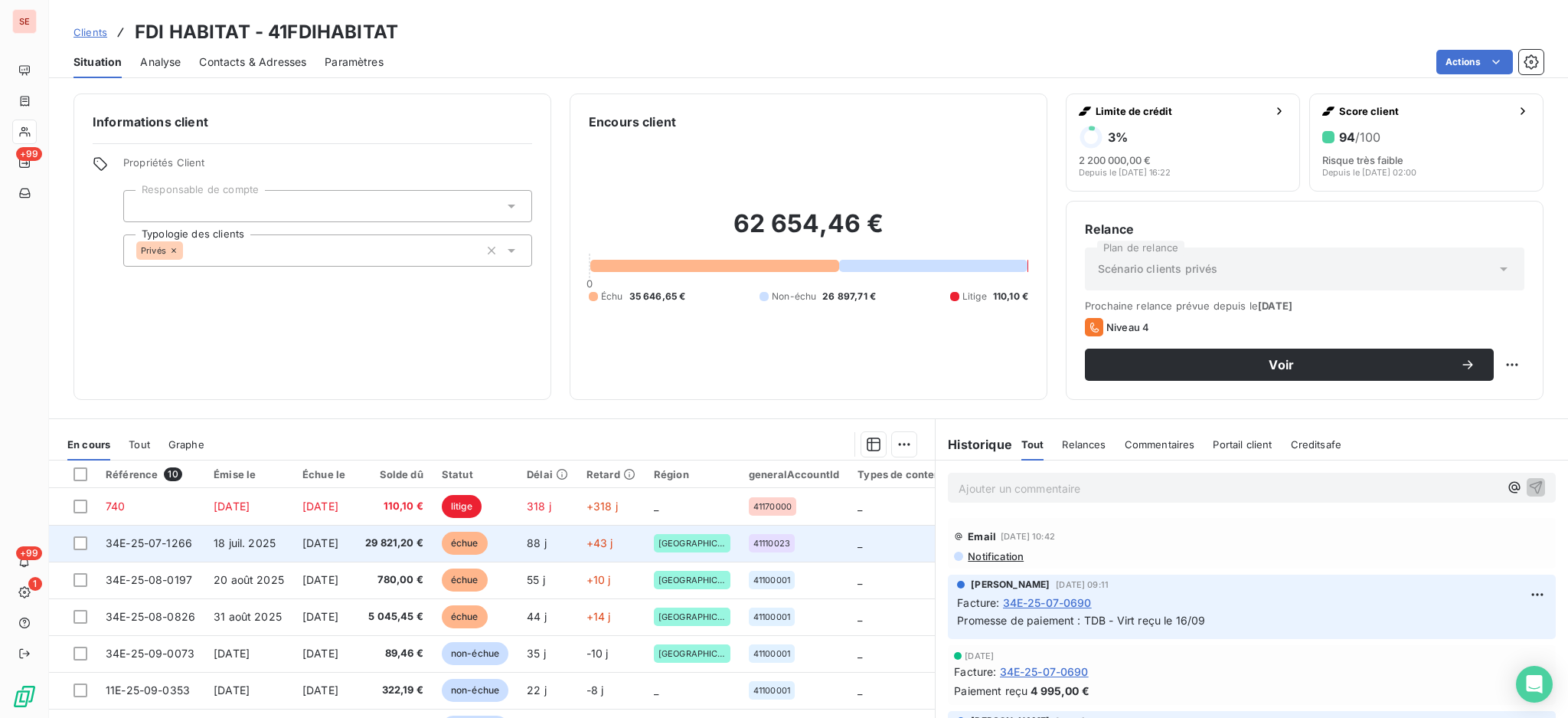
click at [338, 537] on span "[DATE]" at bounding box center [321, 542] width 36 height 13
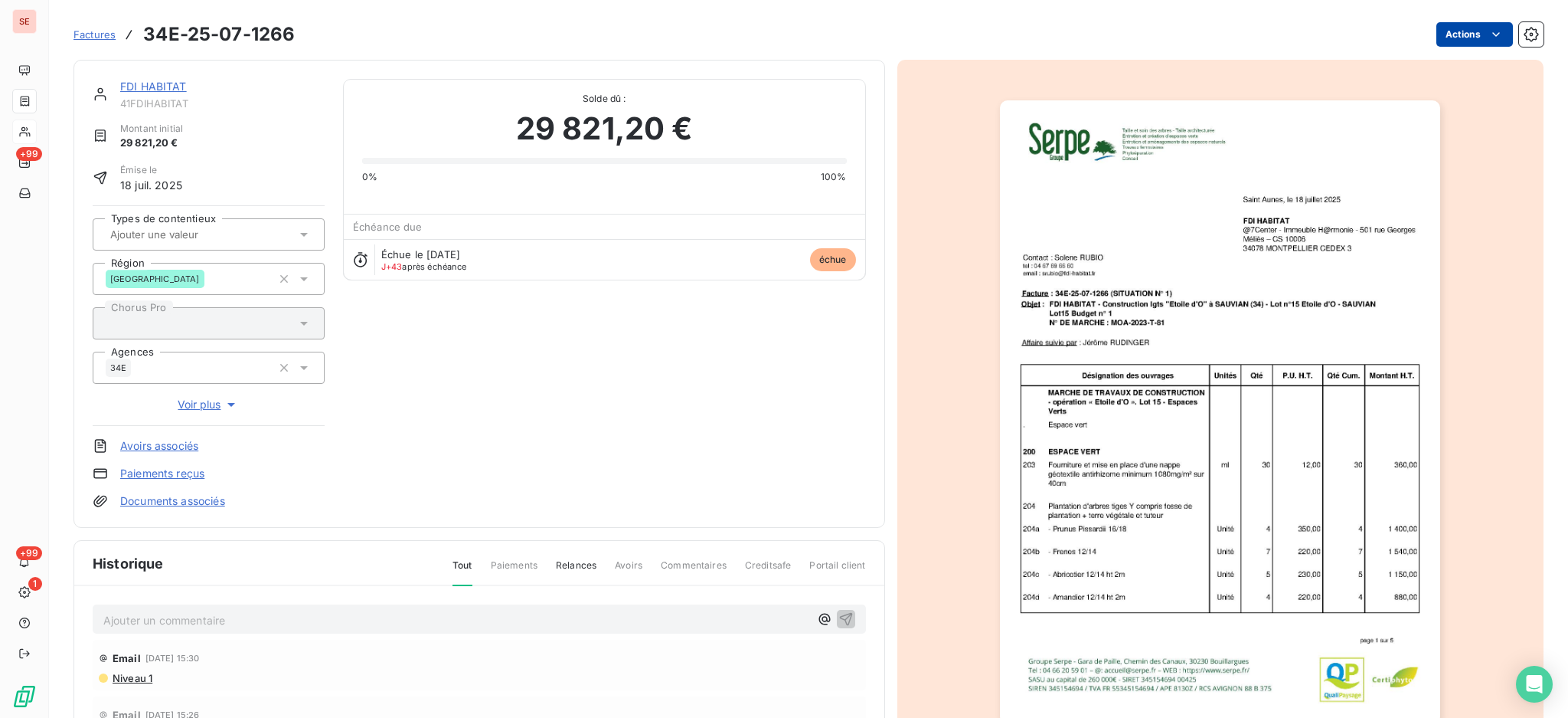
click at [1448, 32] on html "SE +99 +99 1 Factures 34E-25-07-1266 Actions FDI HABITAT 41FDIHABITAT Montant i…" at bounding box center [784, 359] width 1568 height 718
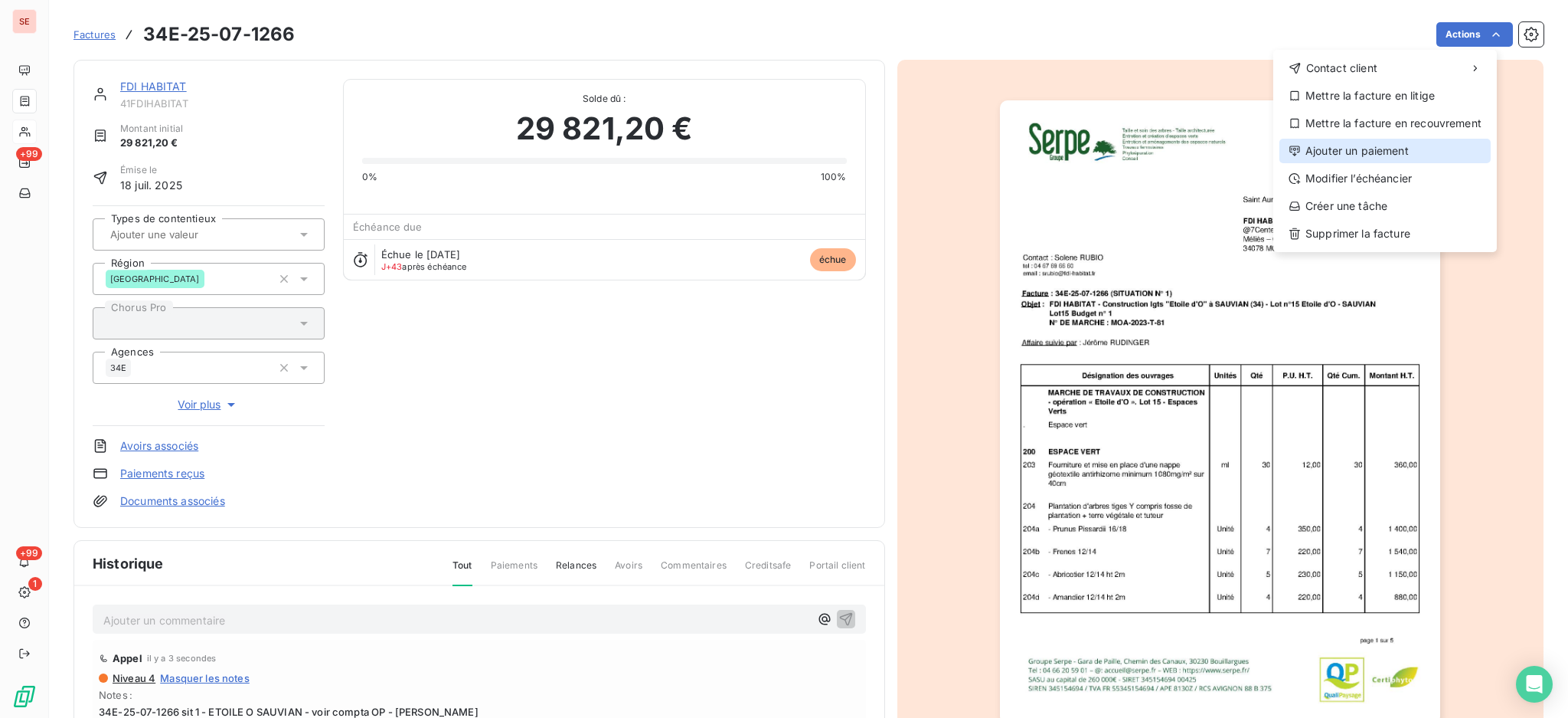
click at [1344, 153] on div "Ajouter un paiement" at bounding box center [1384, 151] width 211 height 25
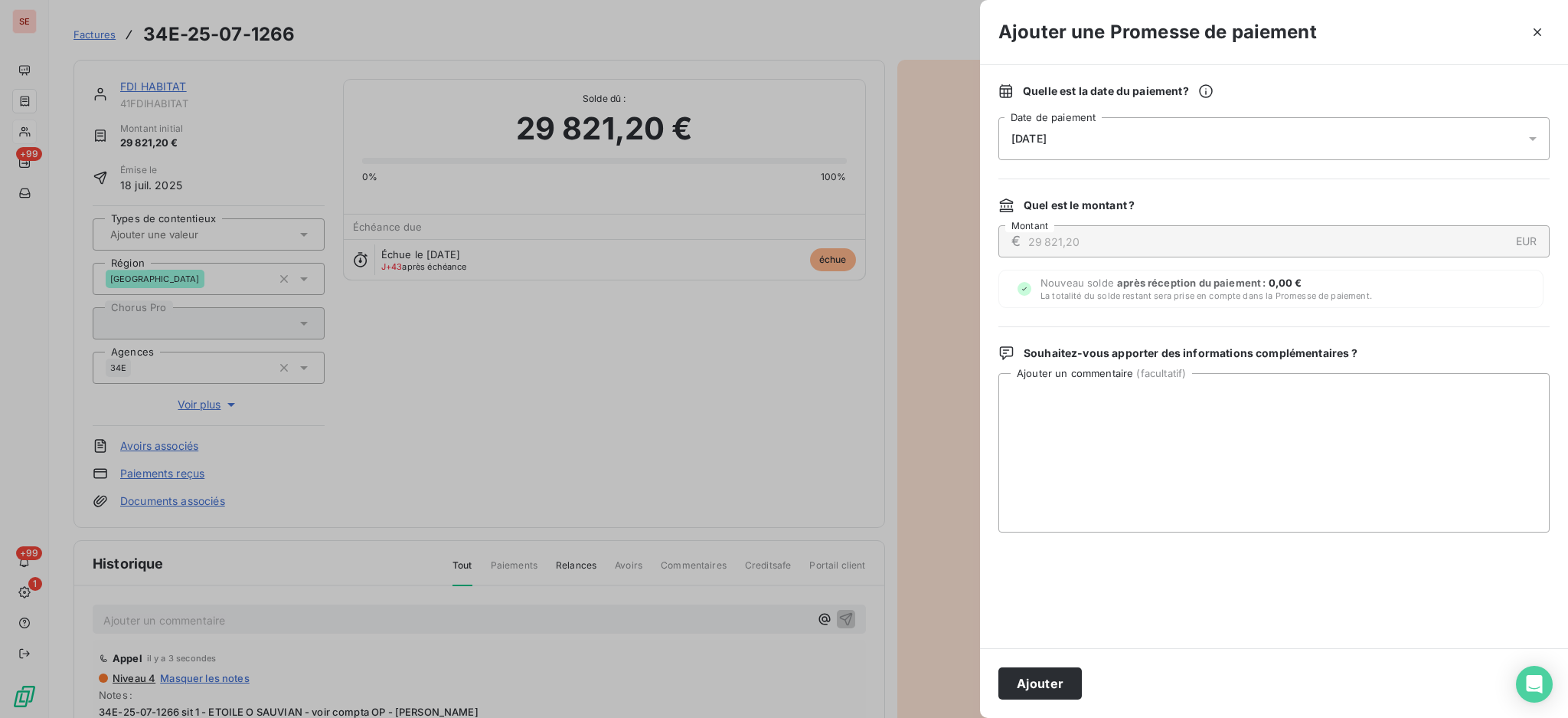
click at [1536, 141] on icon at bounding box center [1532, 138] width 15 height 15
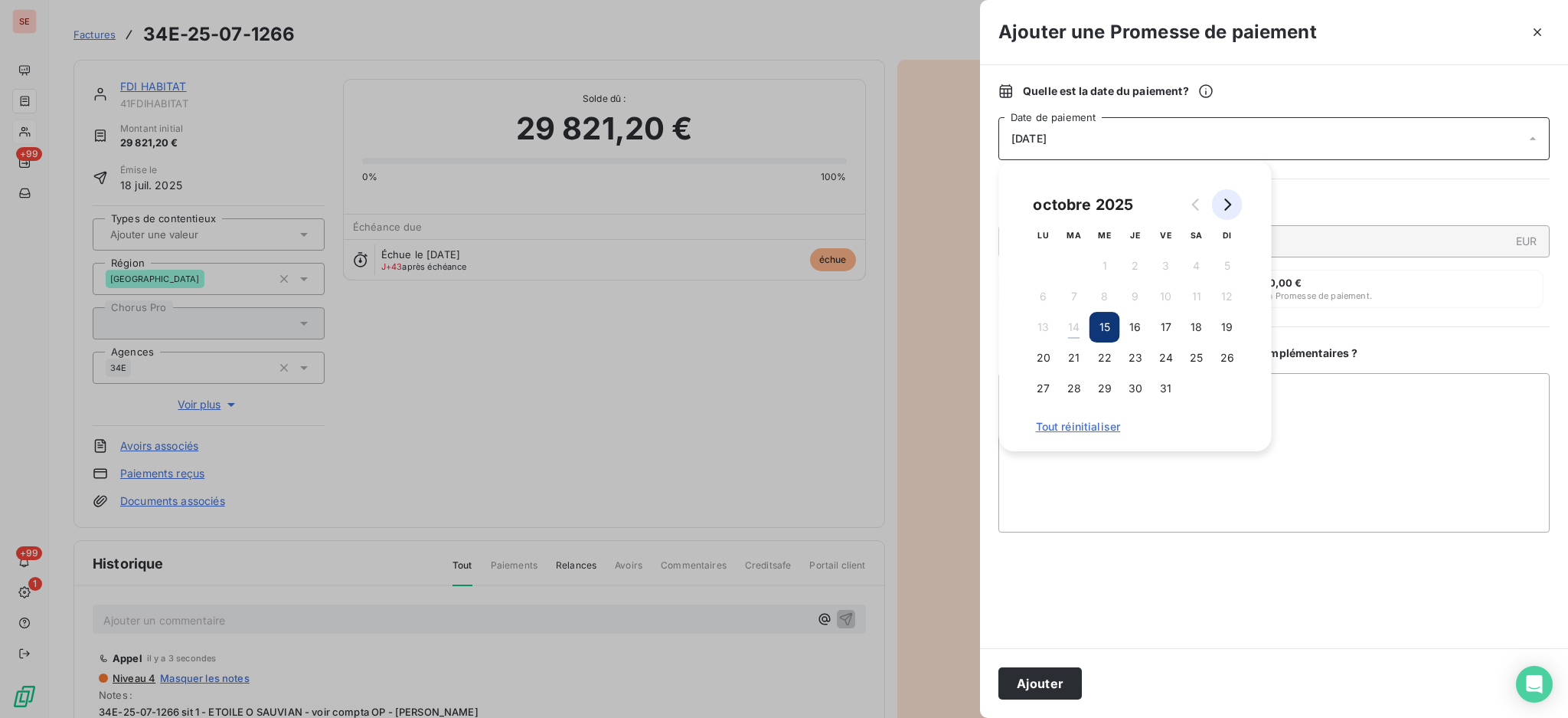
click at [1227, 203] on icon "Go to next month" at bounding box center [1227, 205] width 12 height 12
click at [1042, 297] on button "3" at bounding box center [1043, 296] width 31 height 31
click at [1409, 421] on textarea "Ajouter un commentaire ( facultatif )" at bounding box center [1273, 453] width 551 height 159
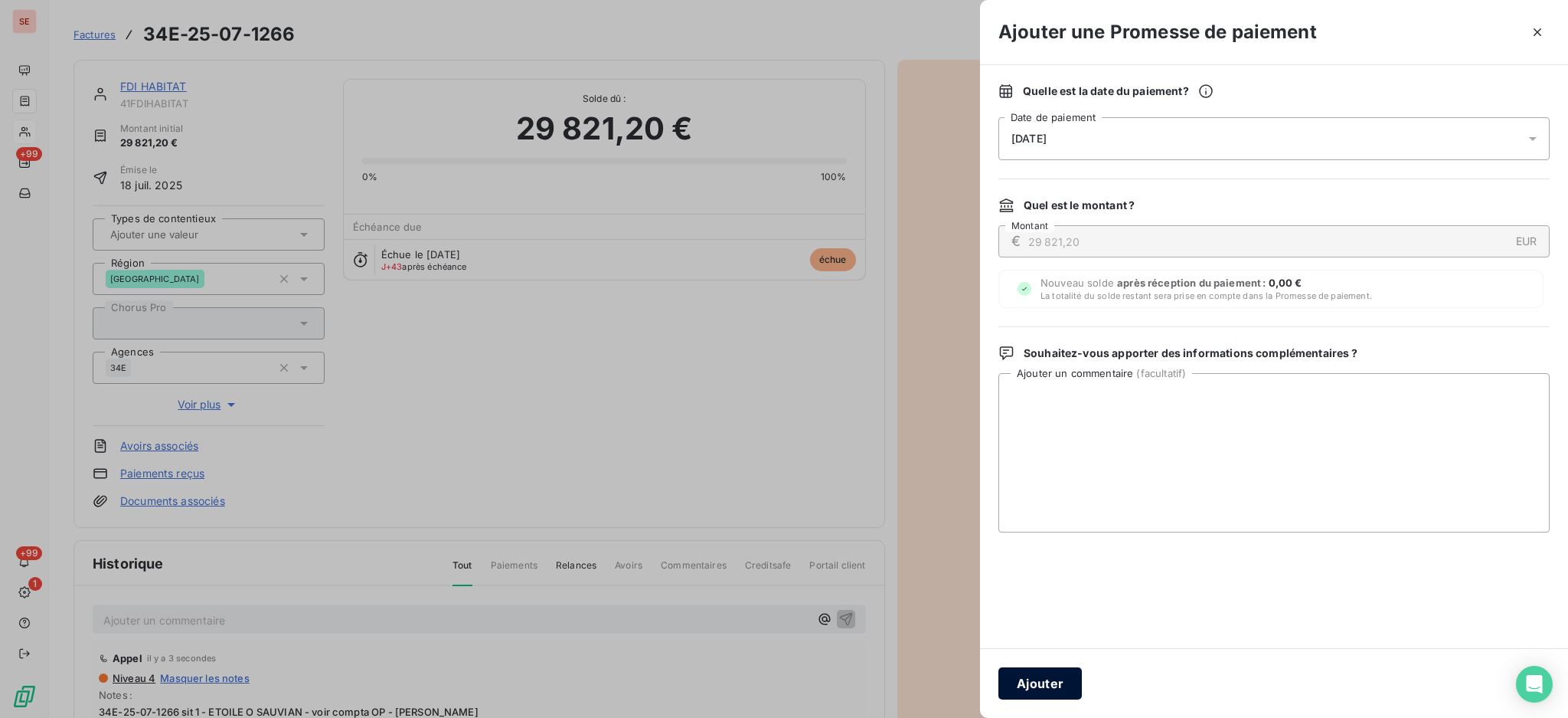
click at [1057, 672] on button "Ajouter" at bounding box center [1040, 683] width 83 height 32
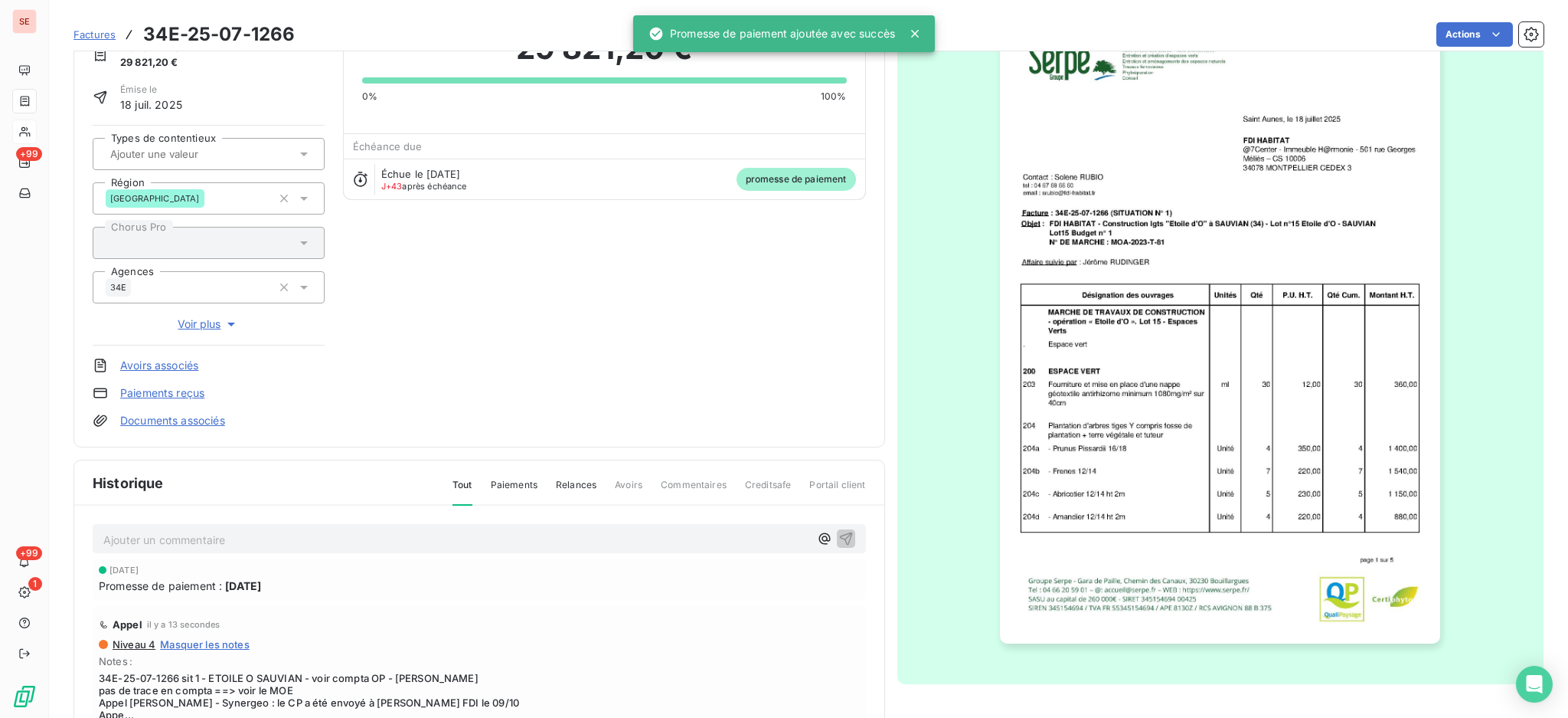
scroll to position [104, 0]
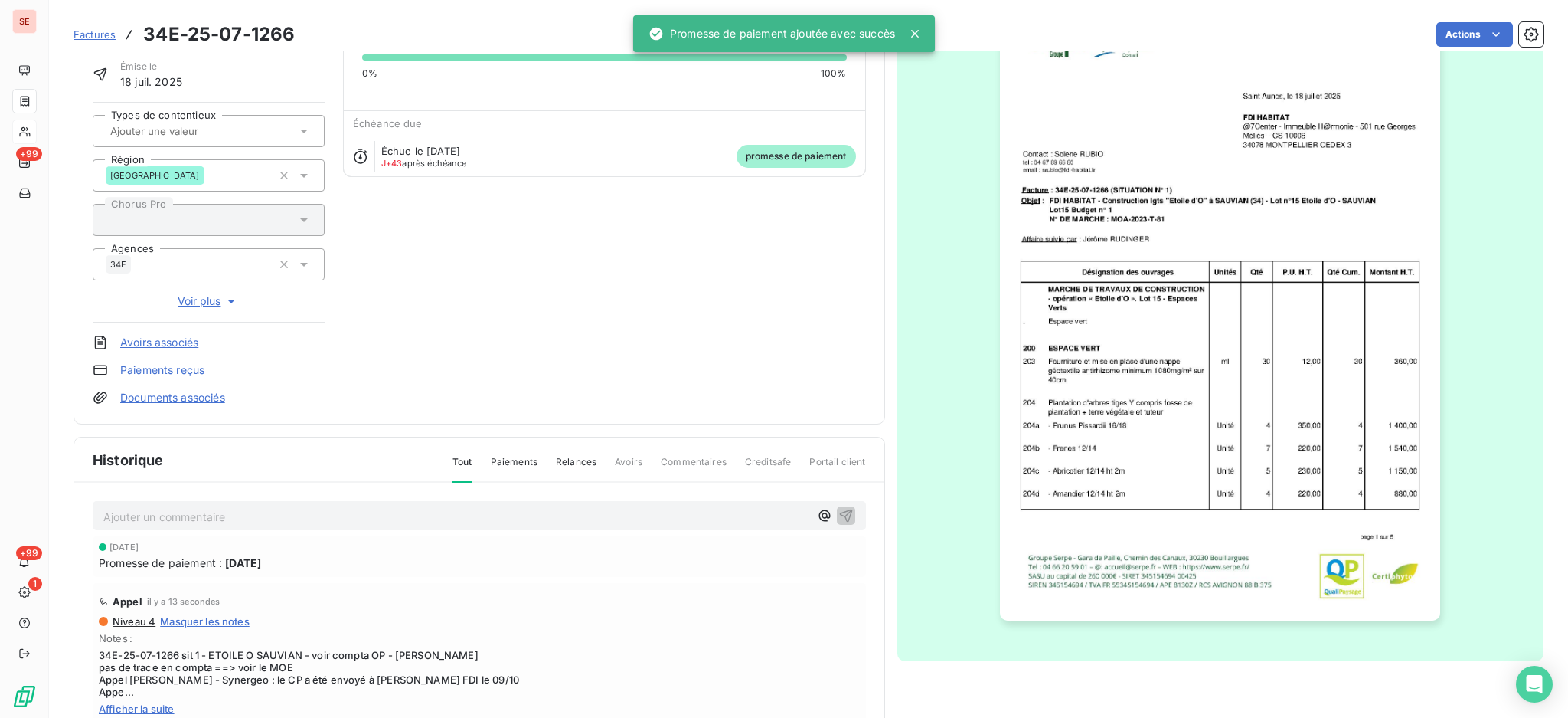
click at [295, 513] on p "Ajouter un commentaire ﻿" at bounding box center [456, 516] width 706 height 19
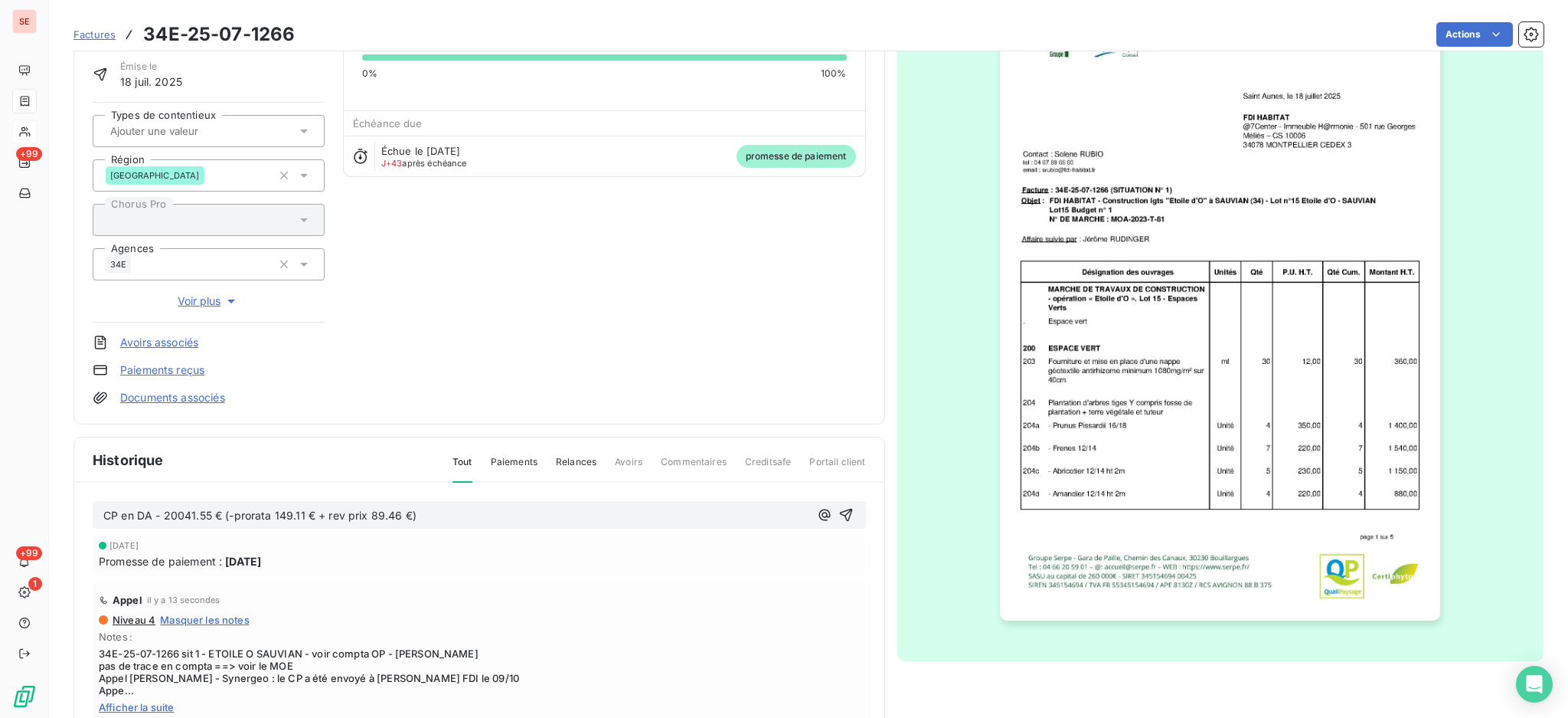
click at [229, 509] on span "CP en DA - 20041.55 € (-prorata 149.11 € + rev prix 89.46 €)" at bounding box center [259, 514] width 313 height 13
click at [236, 509] on span "CP en DA - 20041.55 € (-part STPD - -prorata 149.11 € + rev prix 89.46 €)" at bounding box center [294, 514] width 382 height 13
click at [290, 513] on span "CP en DA - 20041.55 € (-part STPD - -prorata 149.11 € + rev prix 89.46 €)" at bounding box center [294, 514] width 382 height 13
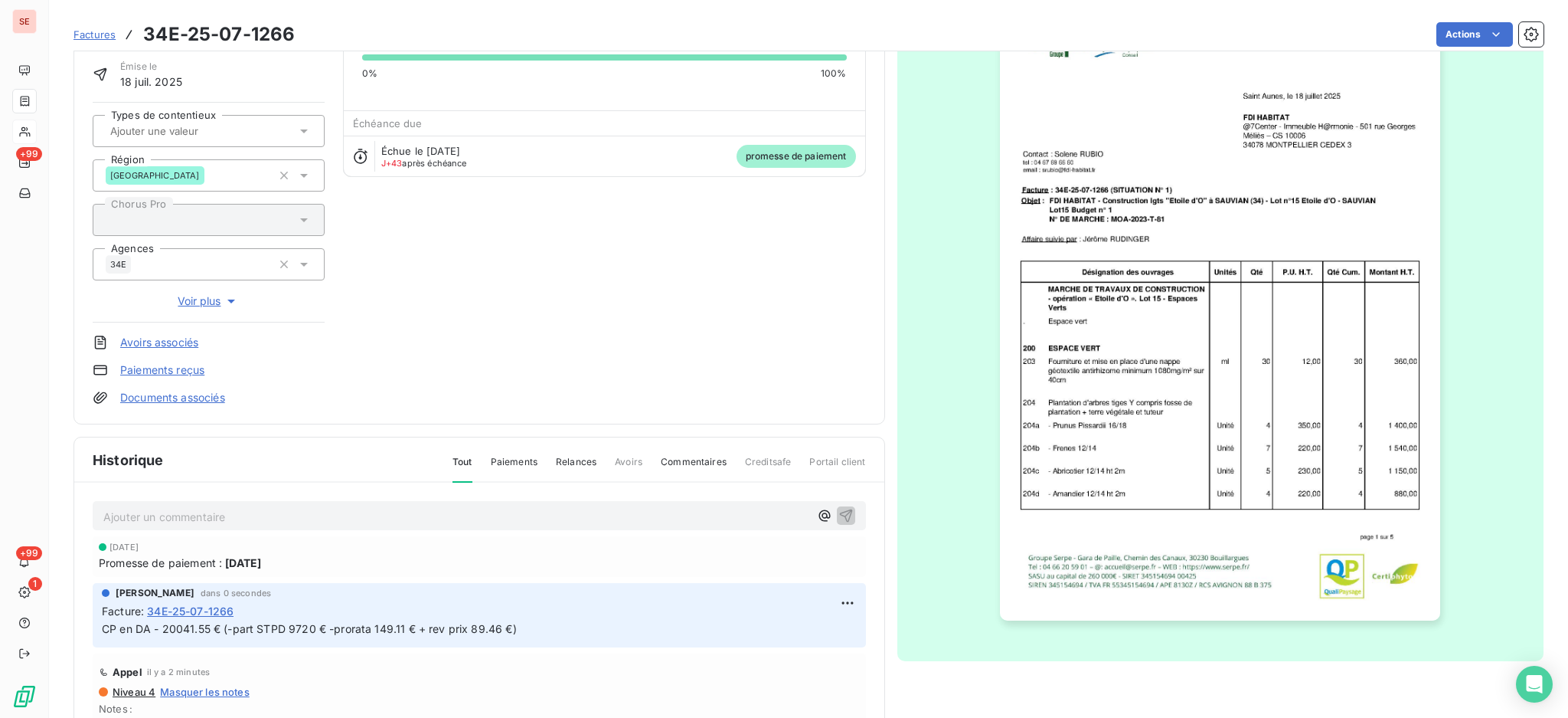
click at [153, 399] on link "Documents associés" at bounding box center [173, 397] width 105 height 15
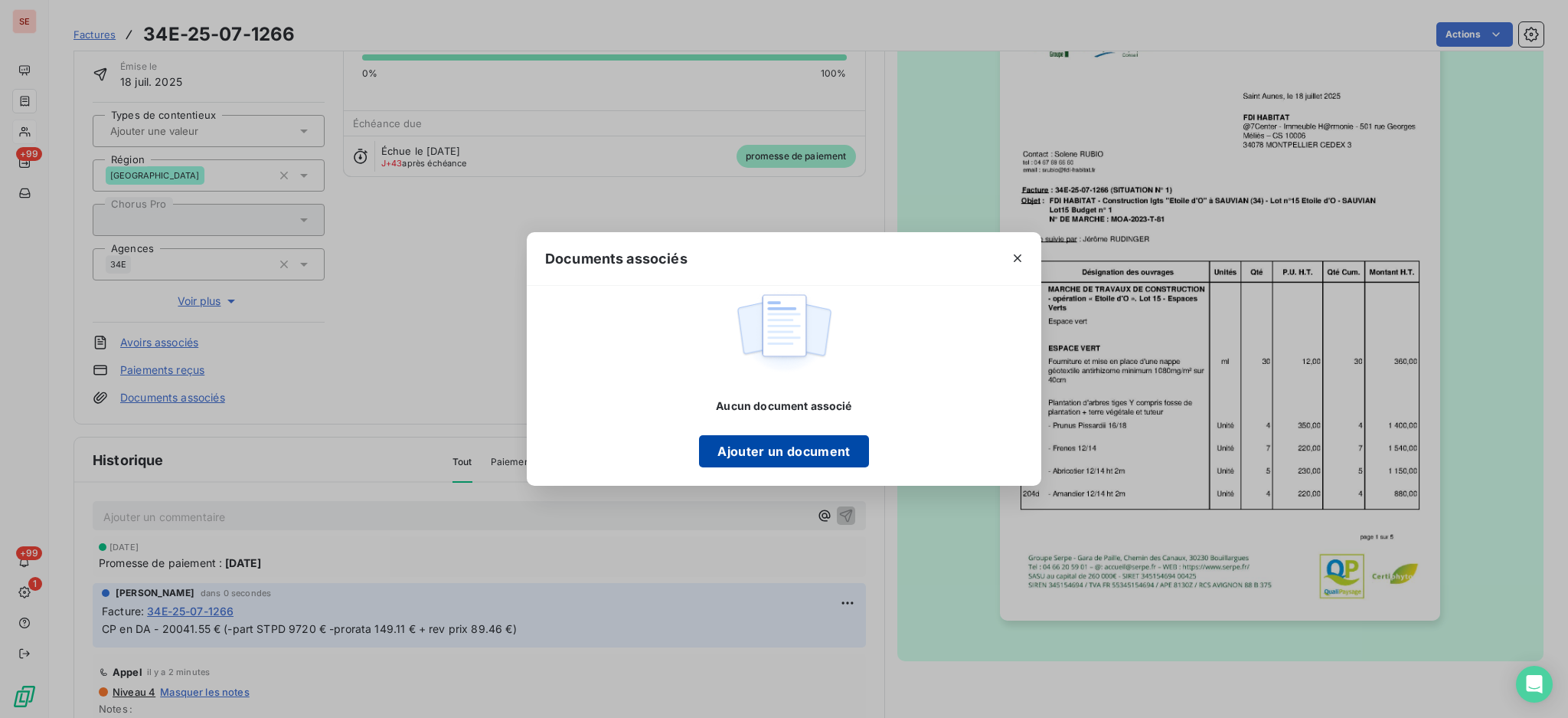
click at [775, 445] on button "Ajouter un document" at bounding box center [783, 451] width 169 height 32
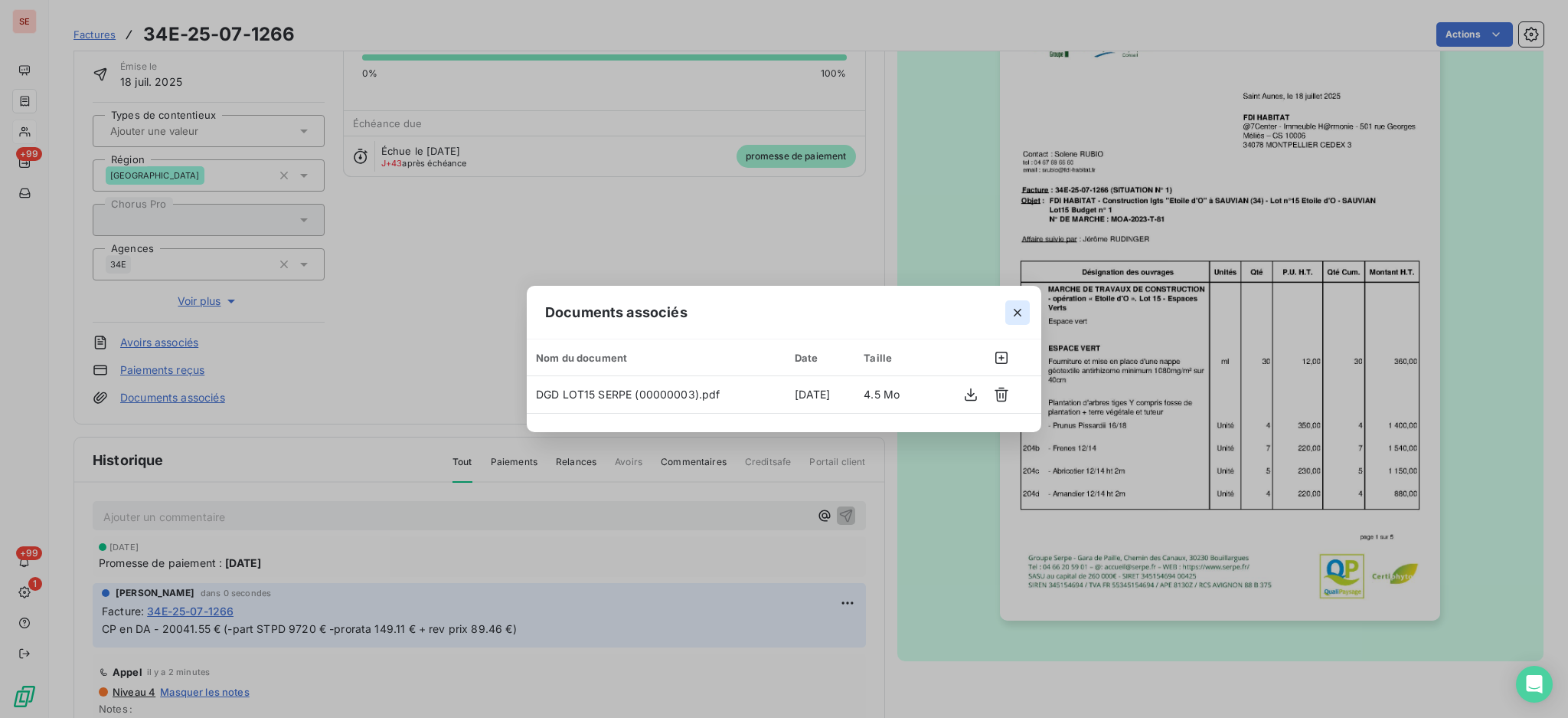
click at [1019, 308] on icon "button" at bounding box center [1016, 312] width 15 height 15
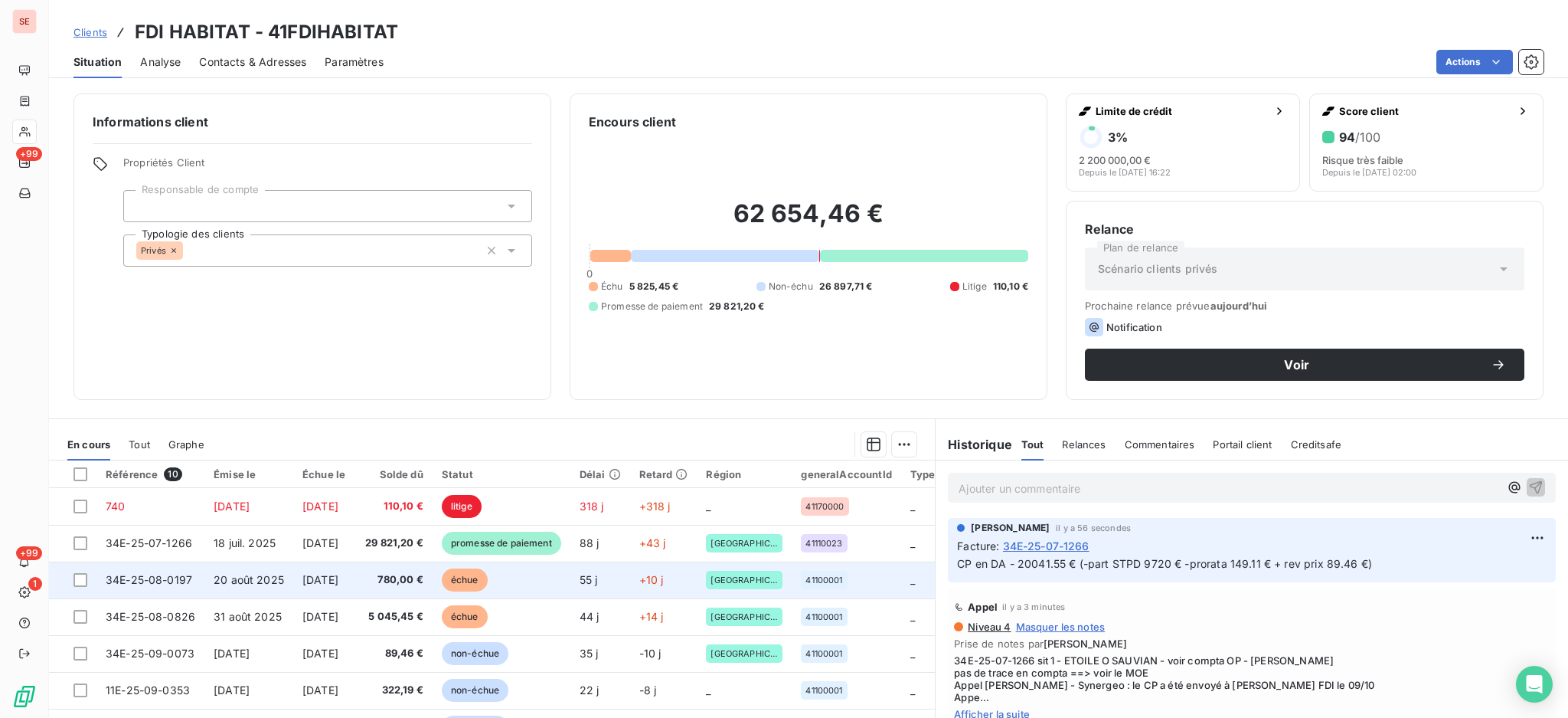
click at [338, 584] on span "[DATE]" at bounding box center [321, 579] width 36 height 13
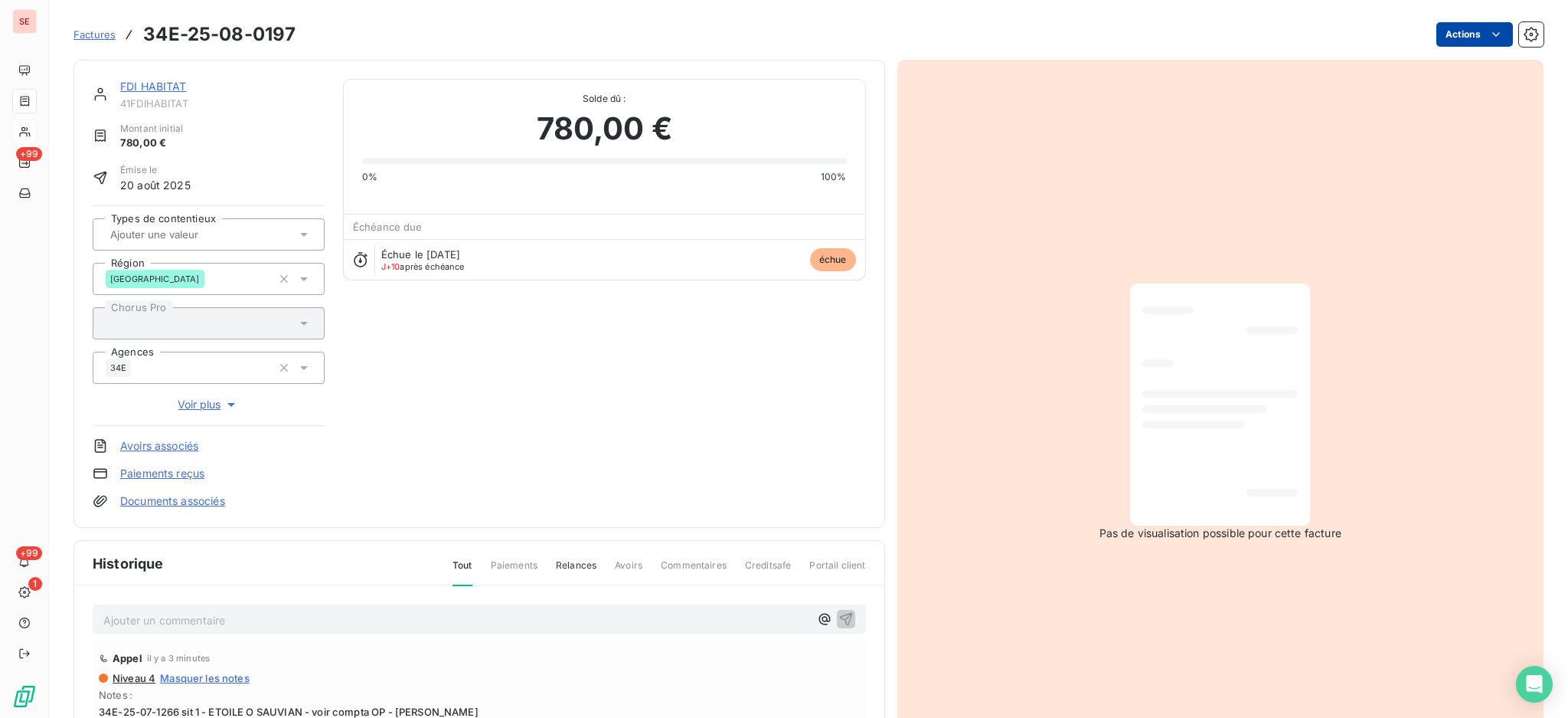
click at [1451, 35] on html "SE +99 +99 1 Factures 34E-25-08-0197 Actions FDI HABITAT 41FDIHABITAT Montant i…" at bounding box center [784, 359] width 1568 height 718
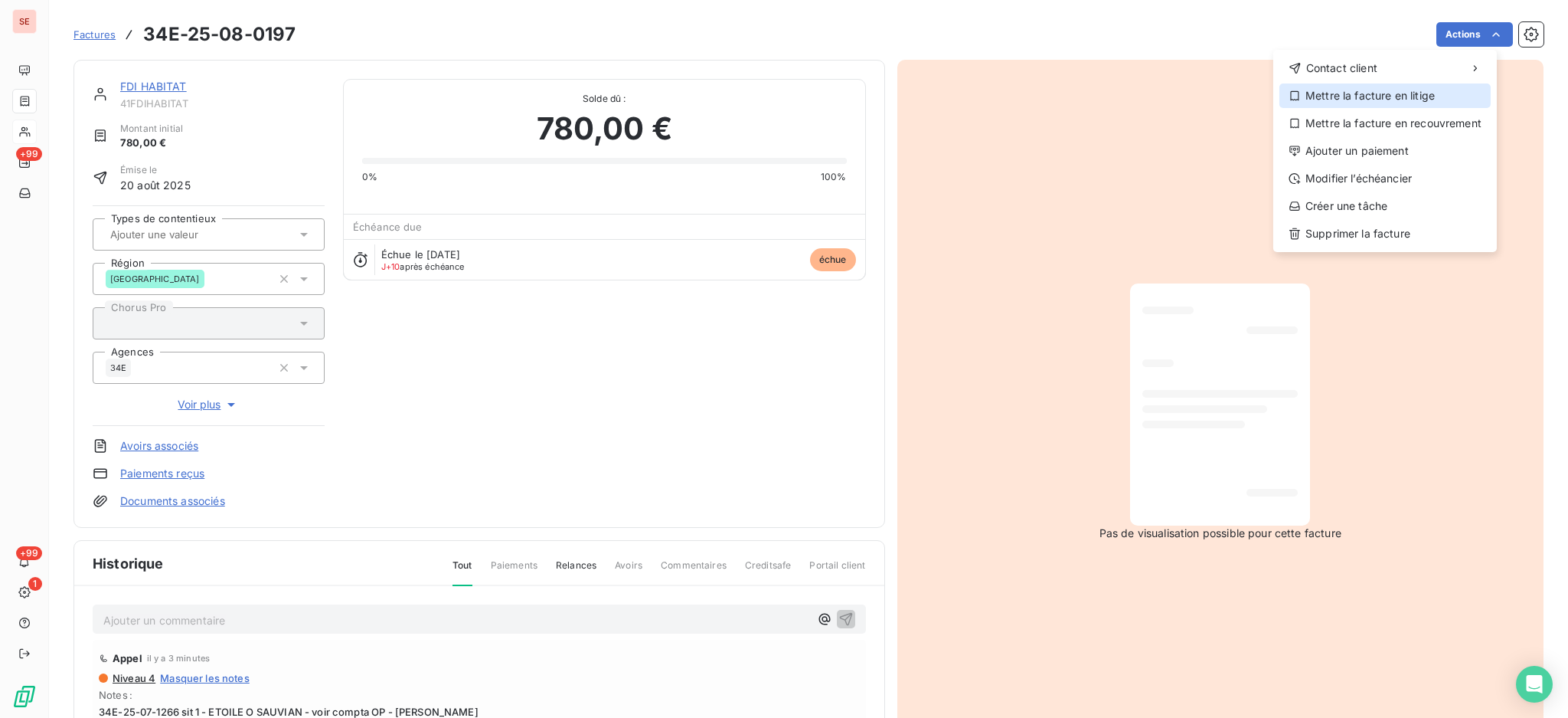
click at [1401, 88] on div "Mettre la facture en litige" at bounding box center [1384, 95] width 211 height 25
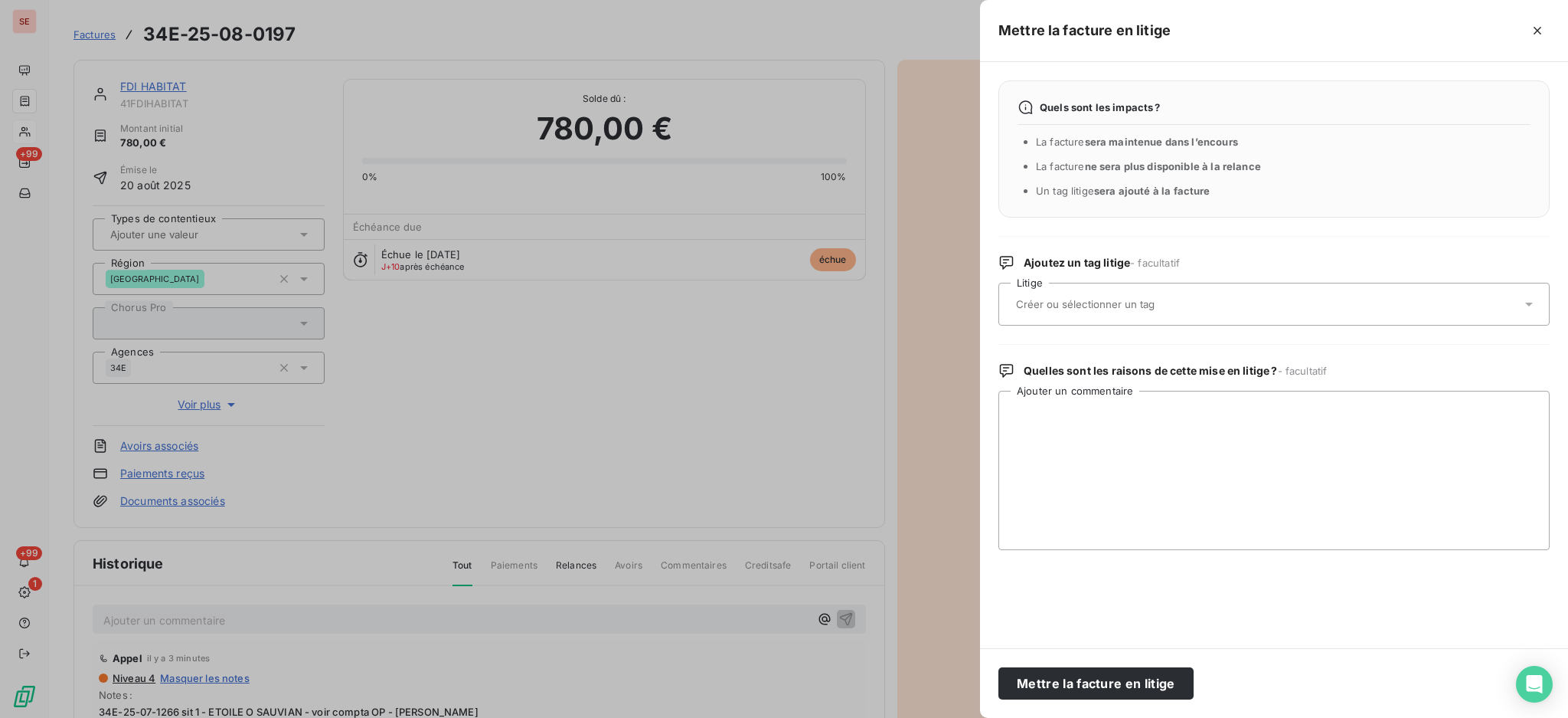
click at [1528, 297] on icon at bounding box center [1528, 304] width 15 height 15
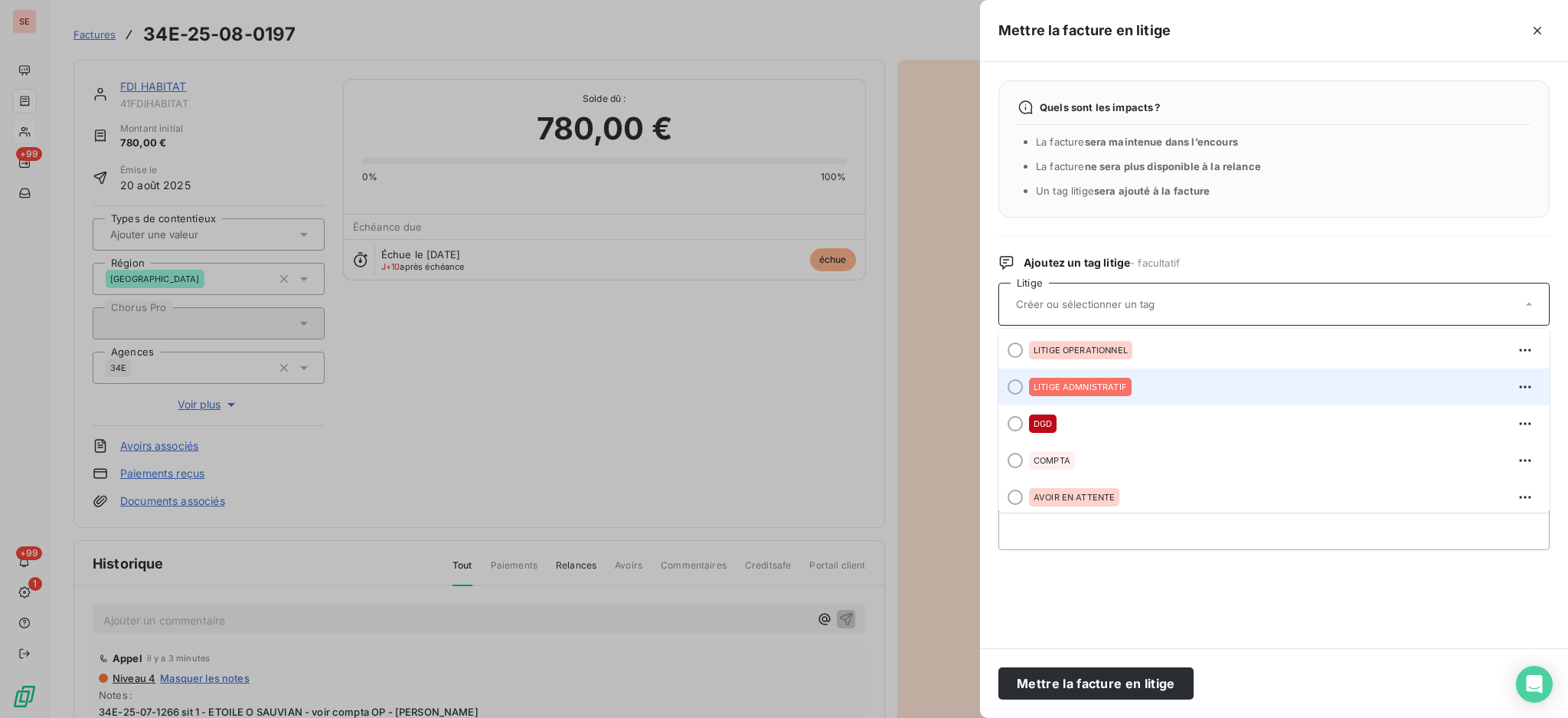
click at [1134, 383] on div "LITIGE ADMNISTRATIF" at bounding box center [1283, 386] width 508 height 25
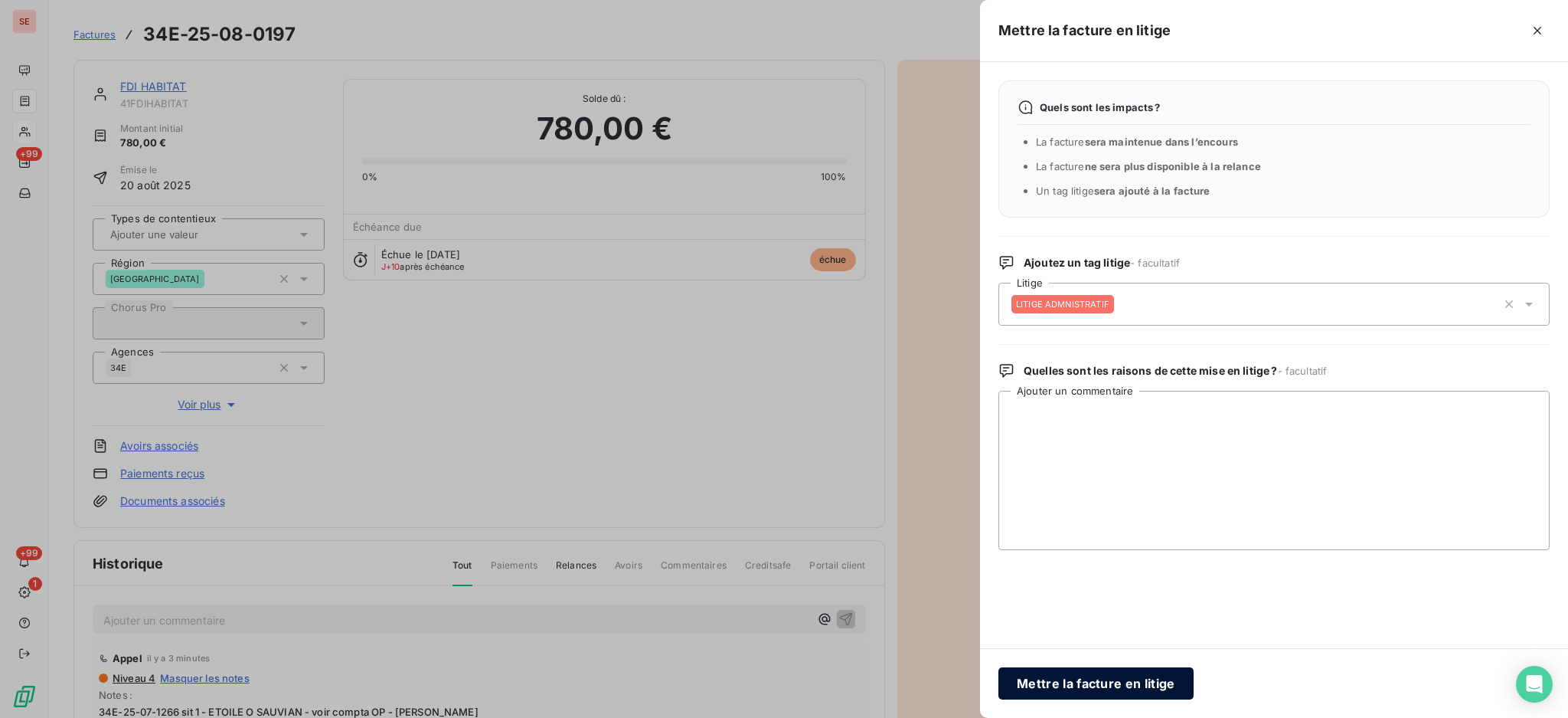
click at [1124, 686] on button "Mettre la facture en litige" at bounding box center [1096, 683] width 196 height 32
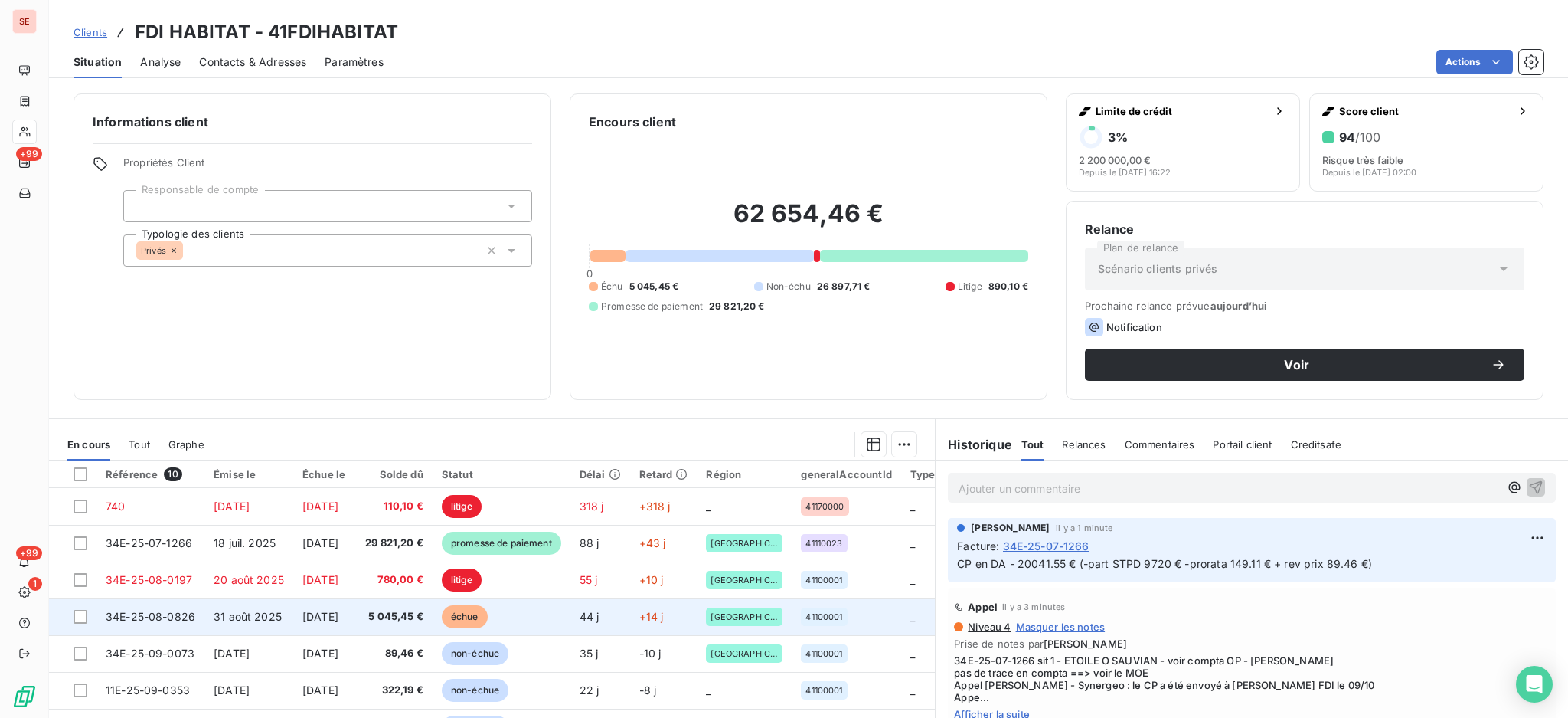
click at [338, 614] on span "[DATE]" at bounding box center [321, 616] width 36 height 13
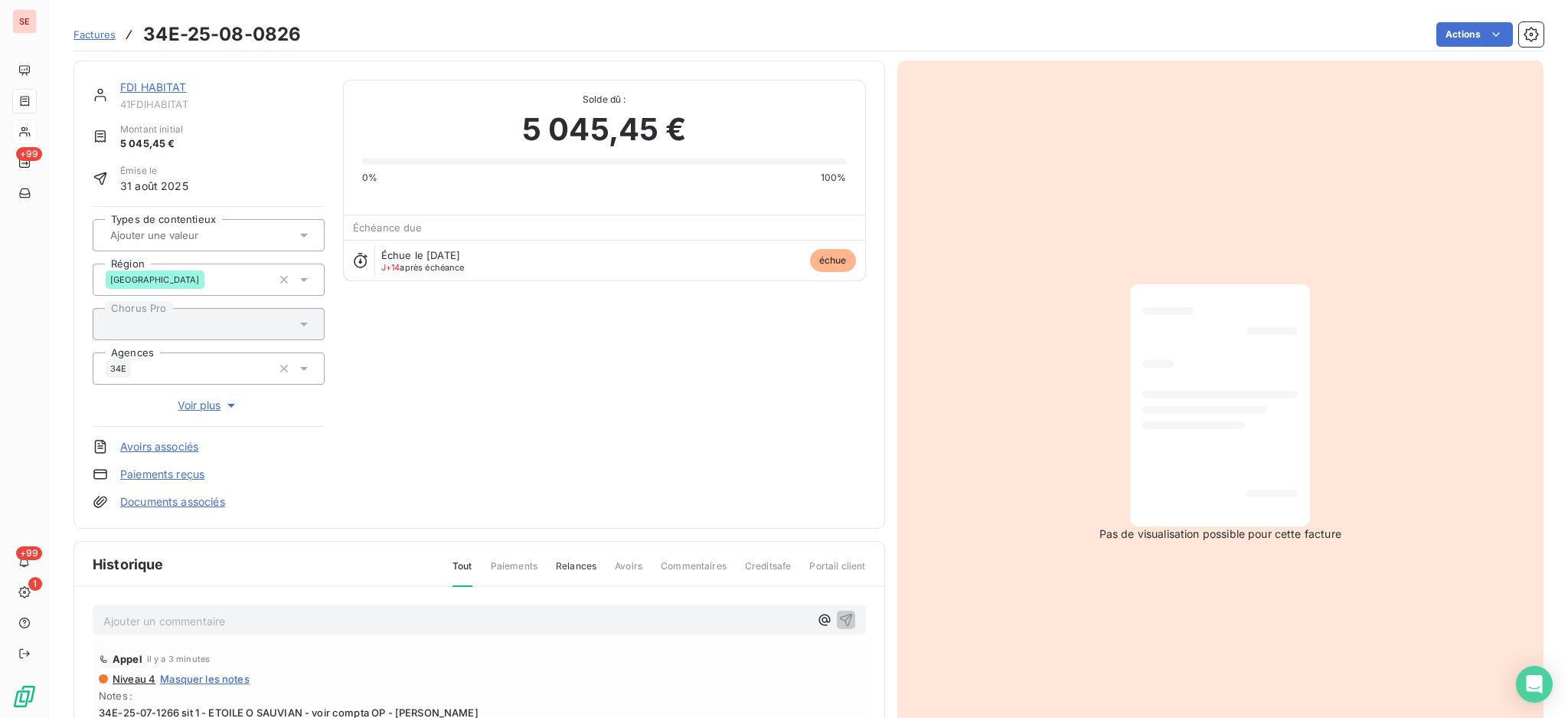
scroll to position [102, 0]
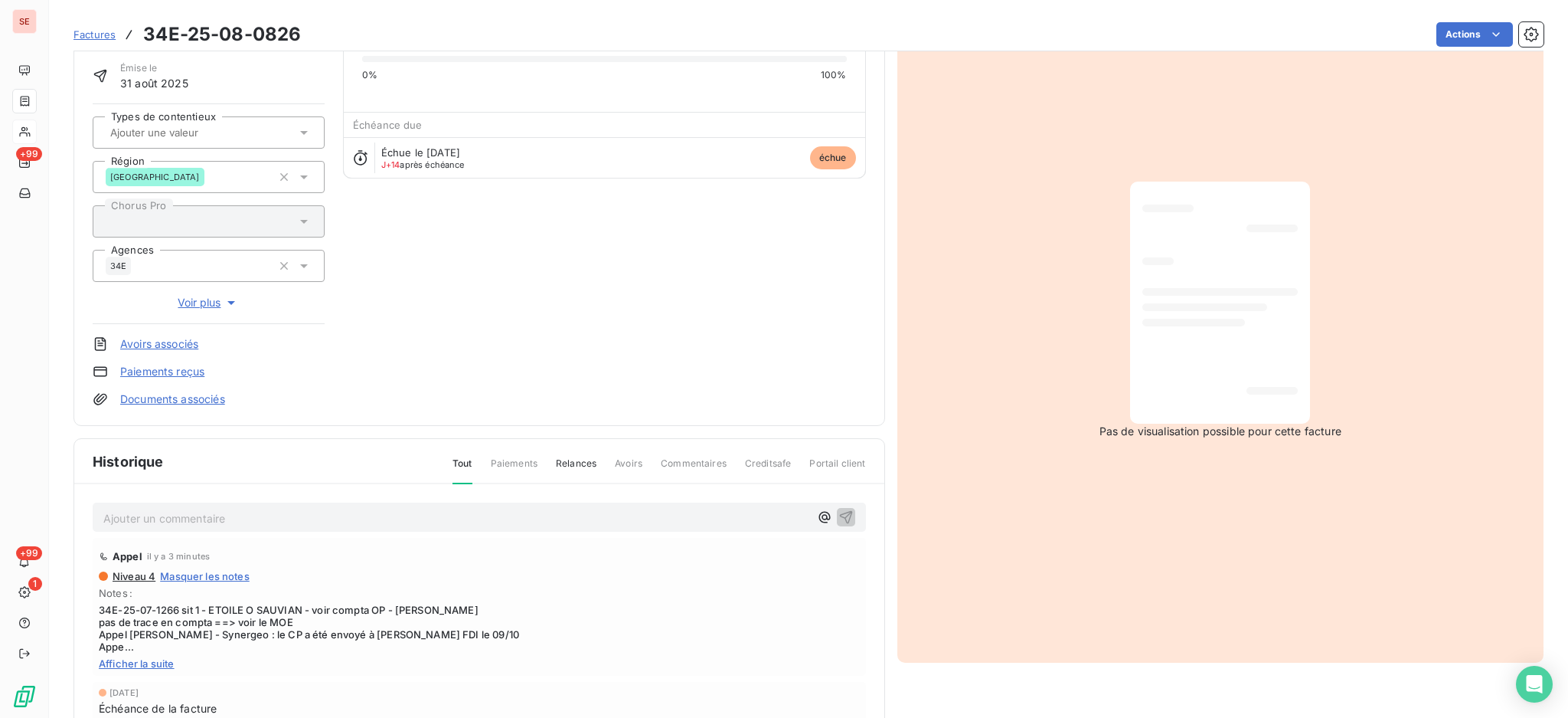
click at [280, 513] on p "Ajouter un commentaire ﻿" at bounding box center [456, 517] width 706 height 19
click at [169, 656] on span "Afficher la suite" at bounding box center [479, 661] width 761 height 12
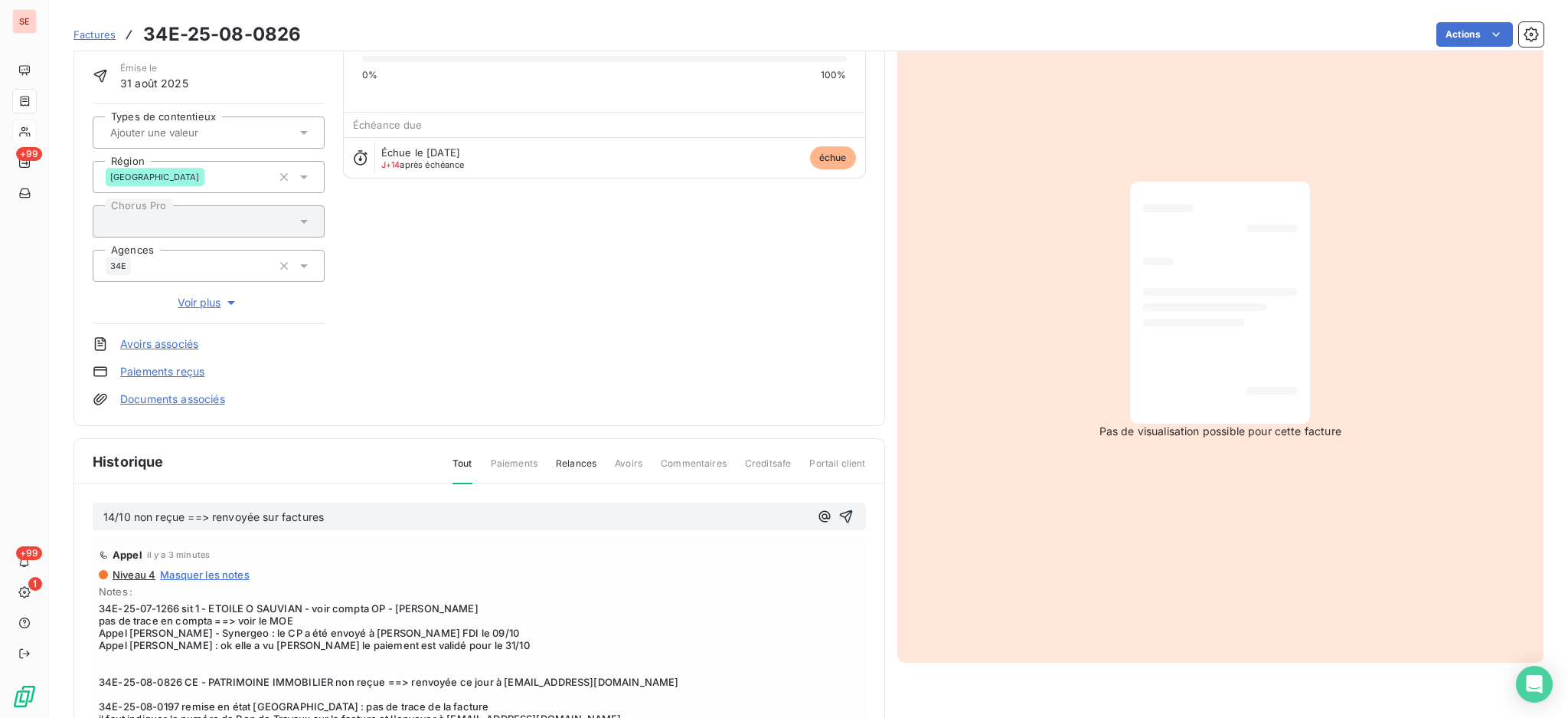
click at [330, 514] on p "14/10 non reçue ==> renvoyée sur factures" at bounding box center [456, 517] width 706 height 18
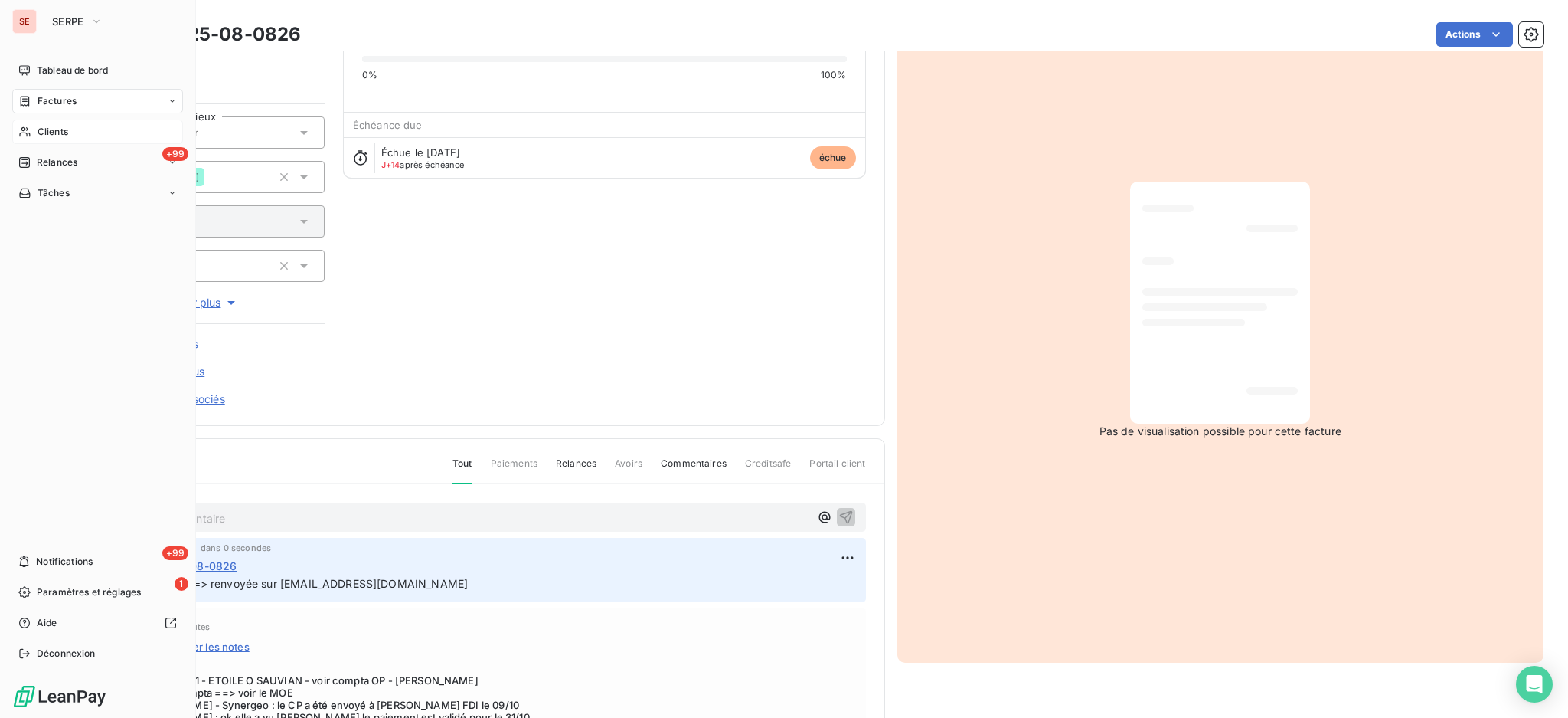
click at [38, 132] on span "Clients" at bounding box center [53, 132] width 31 height 14
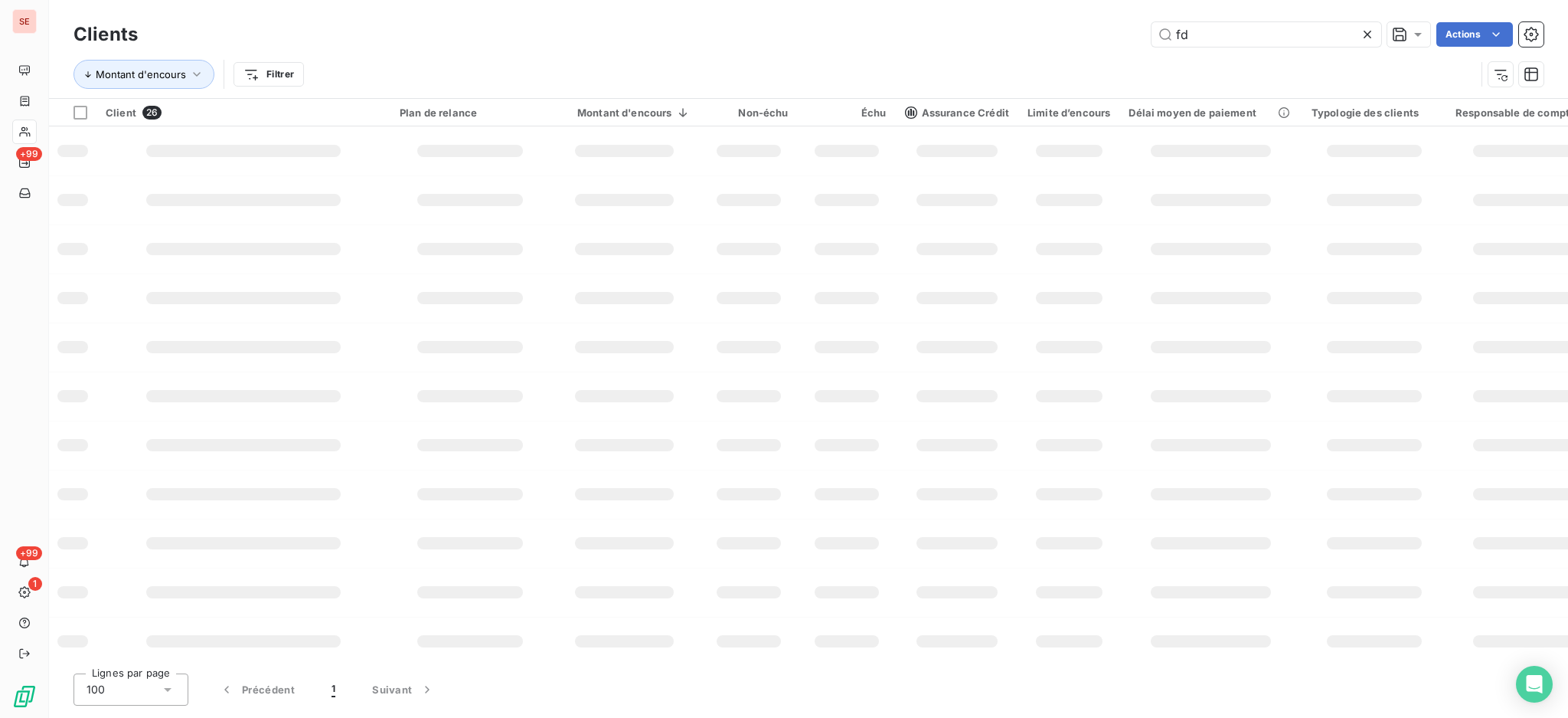
drag, startPoint x: 1277, startPoint y: 35, endPoint x: 1044, endPoint y: 30, distance: 233.1
click at [1056, 28] on div "fd Actions" at bounding box center [849, 34] width 1387 height 25
type input "paulreynaud"
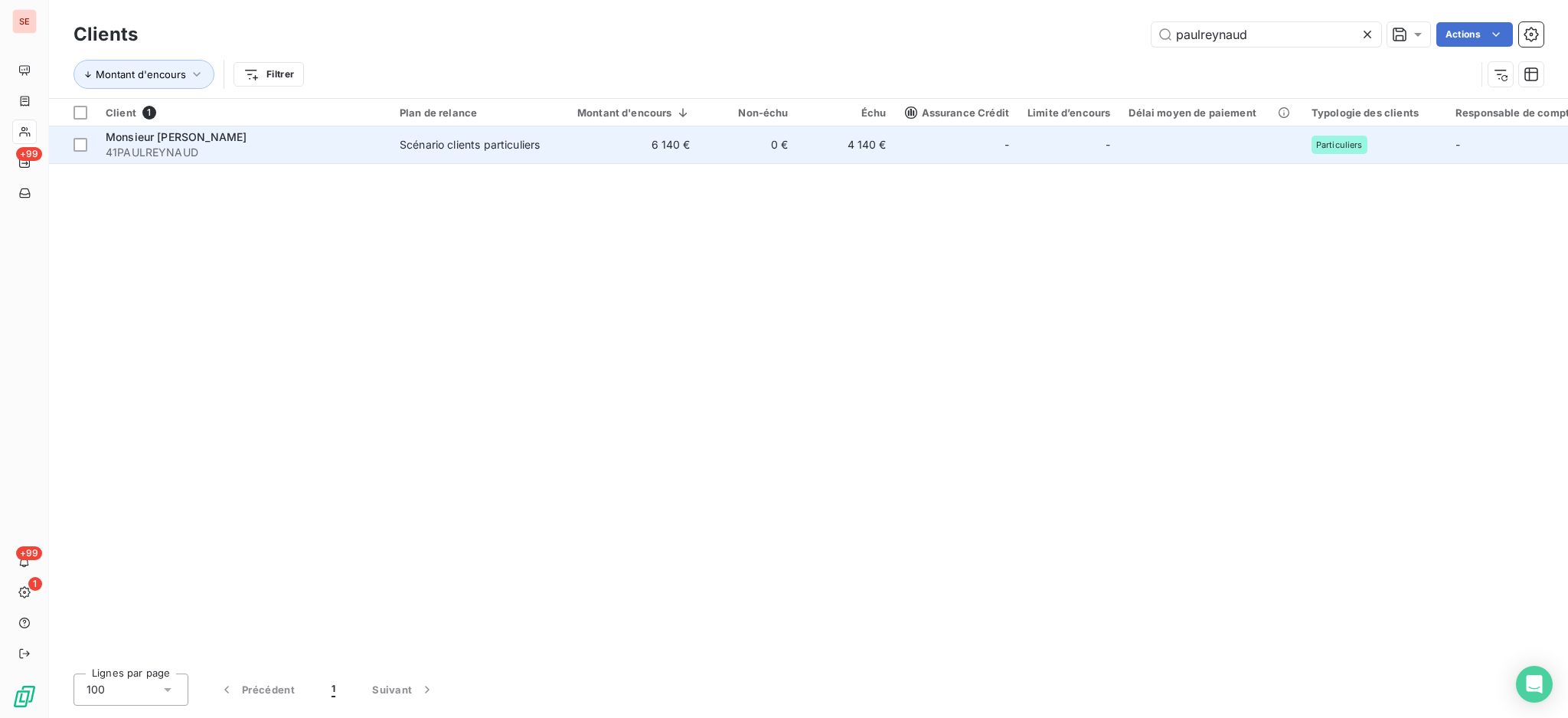
click at [631, 142] on td "6 140 €" at bounding box center [624, 144] width 150 height 37
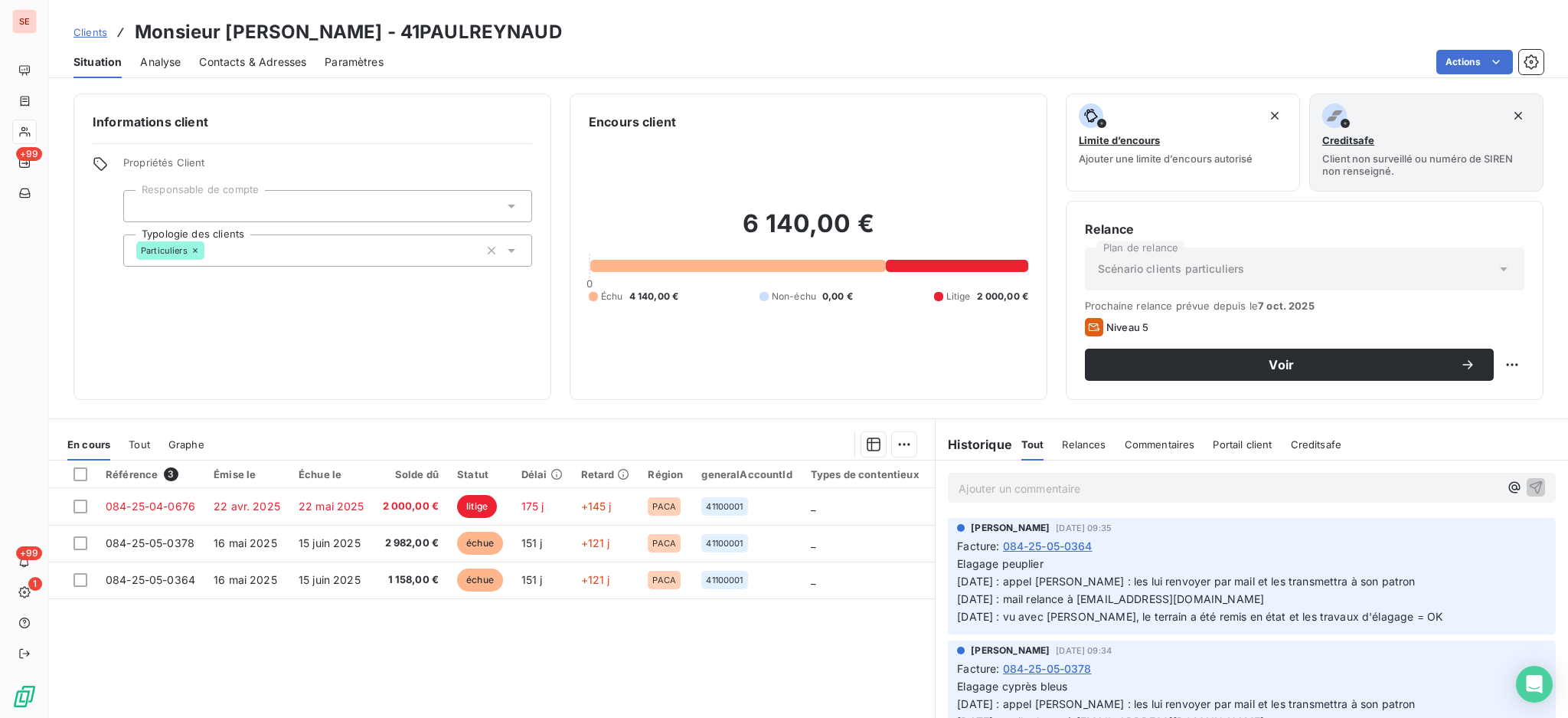
click at [220, 58] on span "Contacts & Adresses" at bounding box center [253, 62] width 107 height 15
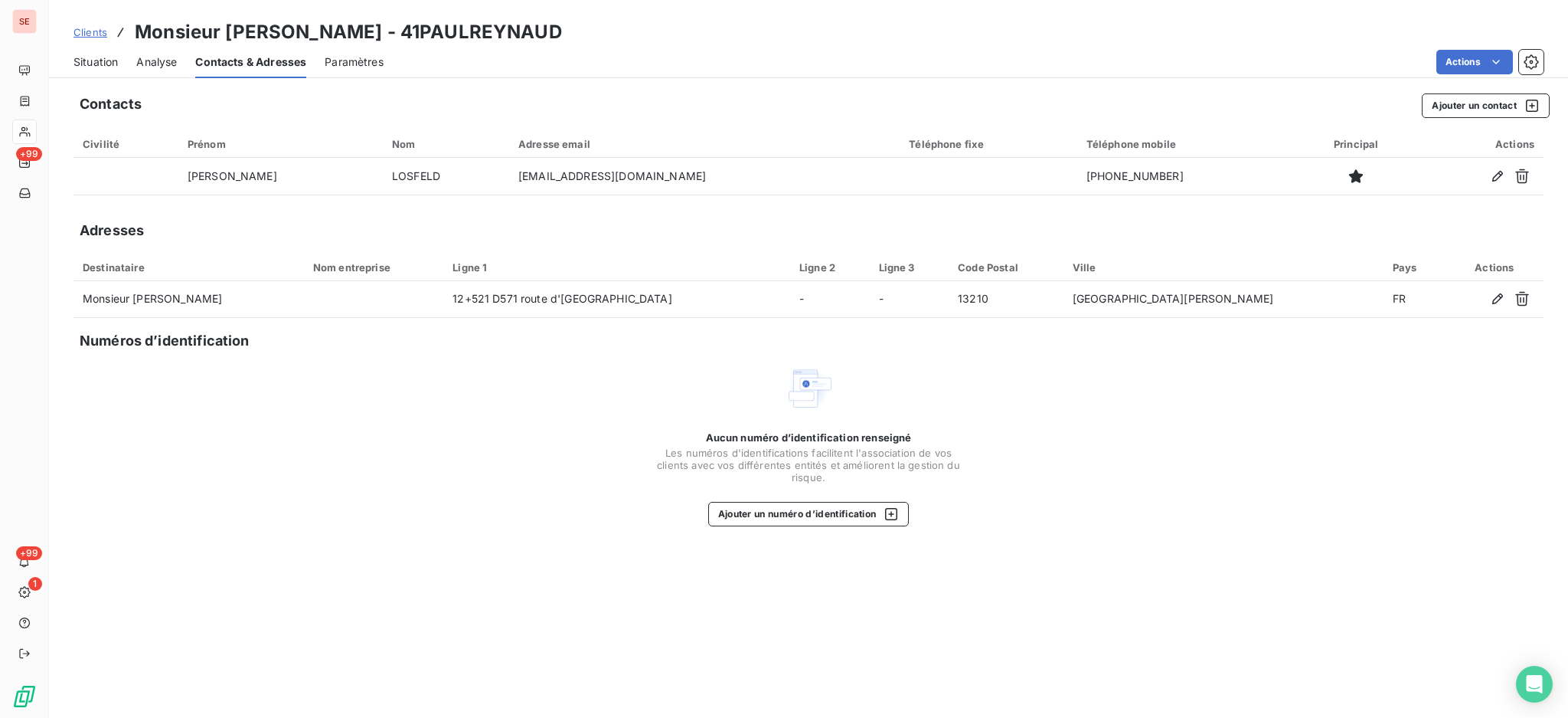
drag, startPoint x: 87, startPoint y: 62, endPoint x: 262, endPoint y: 42, distance: 176.1
click at [87, 62] on span "Situation" at bounding box center [95, 62] width 45 height 15
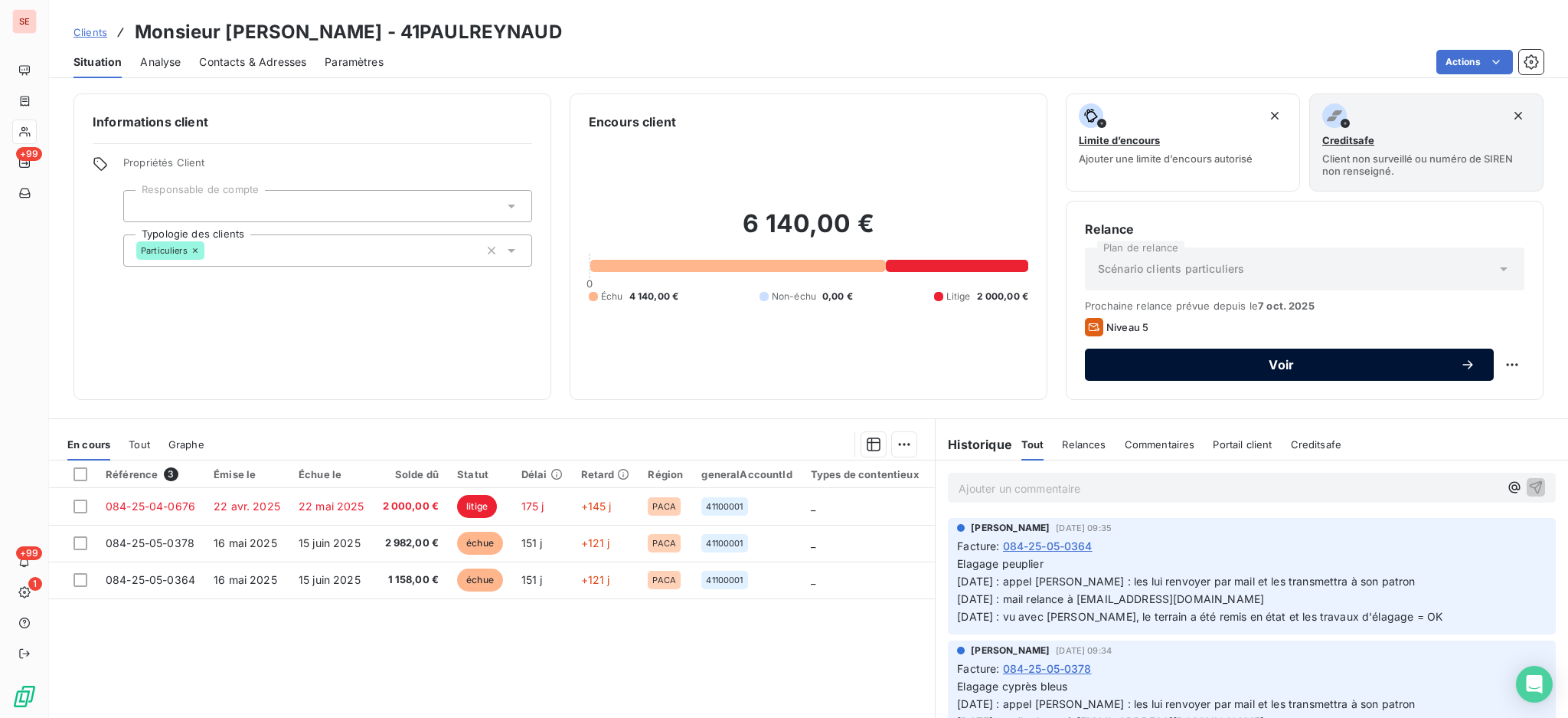
click at [1329, 364] on span "Voir" at bounding box center [1281, 364] width 356 height 12
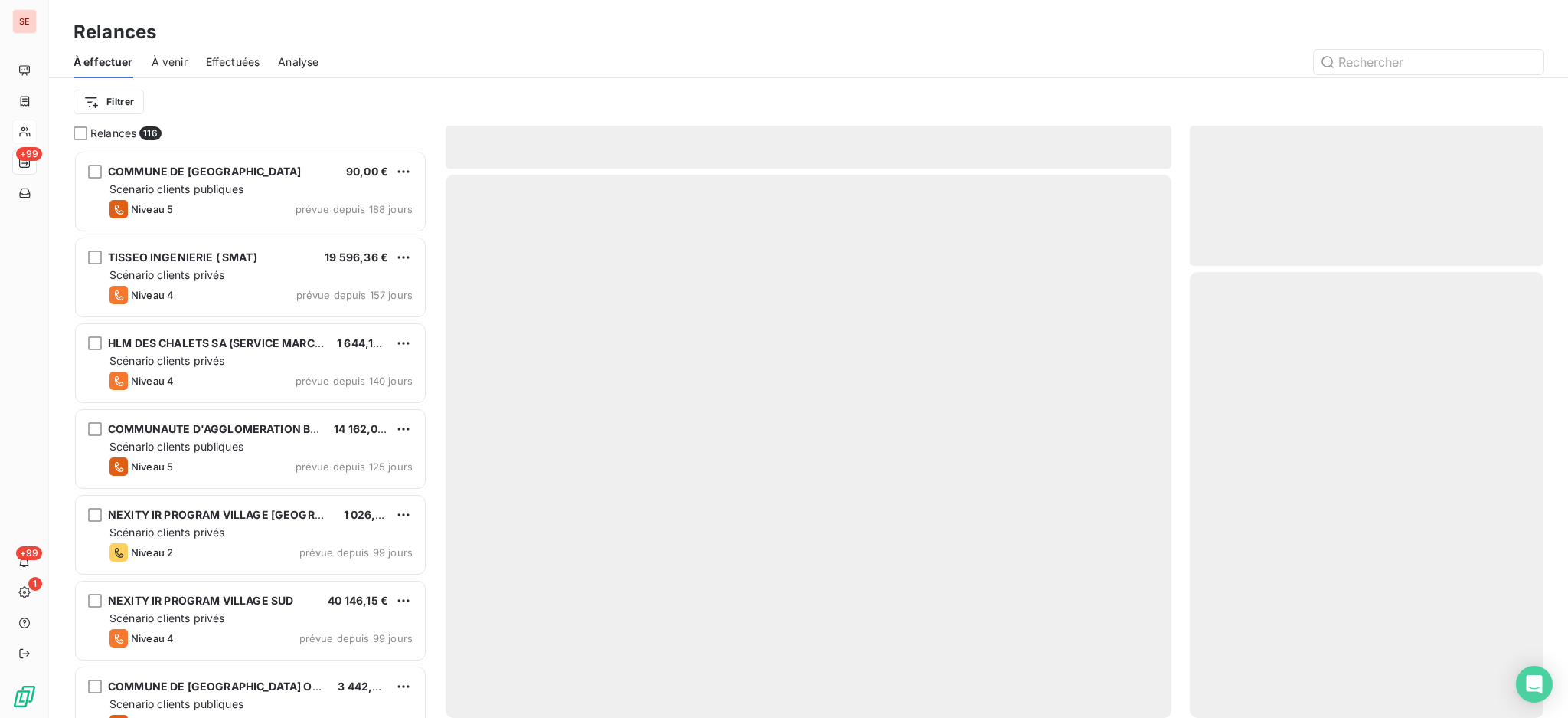
scroll to position [553, 337]
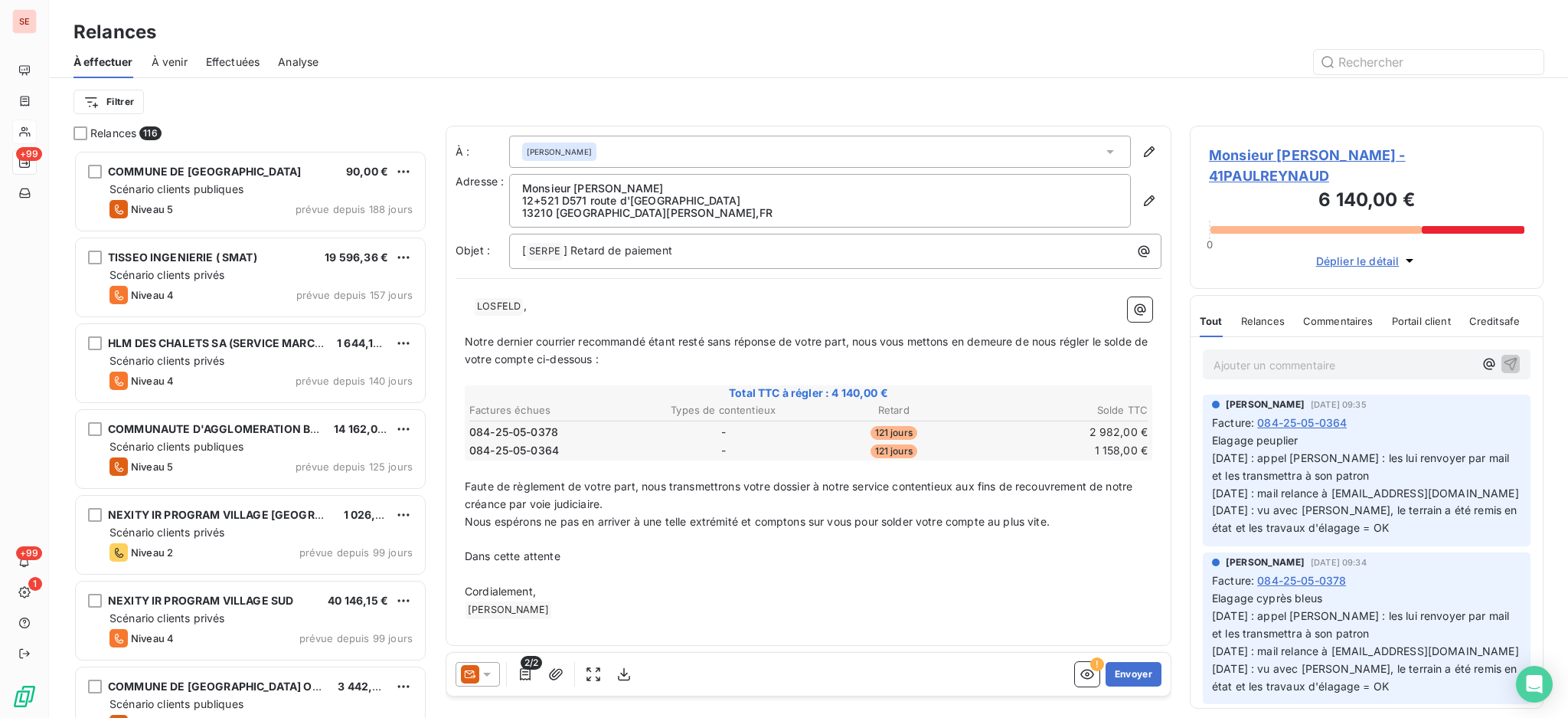
click at [1318, 156] on span "Monsieur Frédéric PAUL REYNAUD - 41PAULREYNAUD" at bounding box center [1367, 166] width 316 height 42
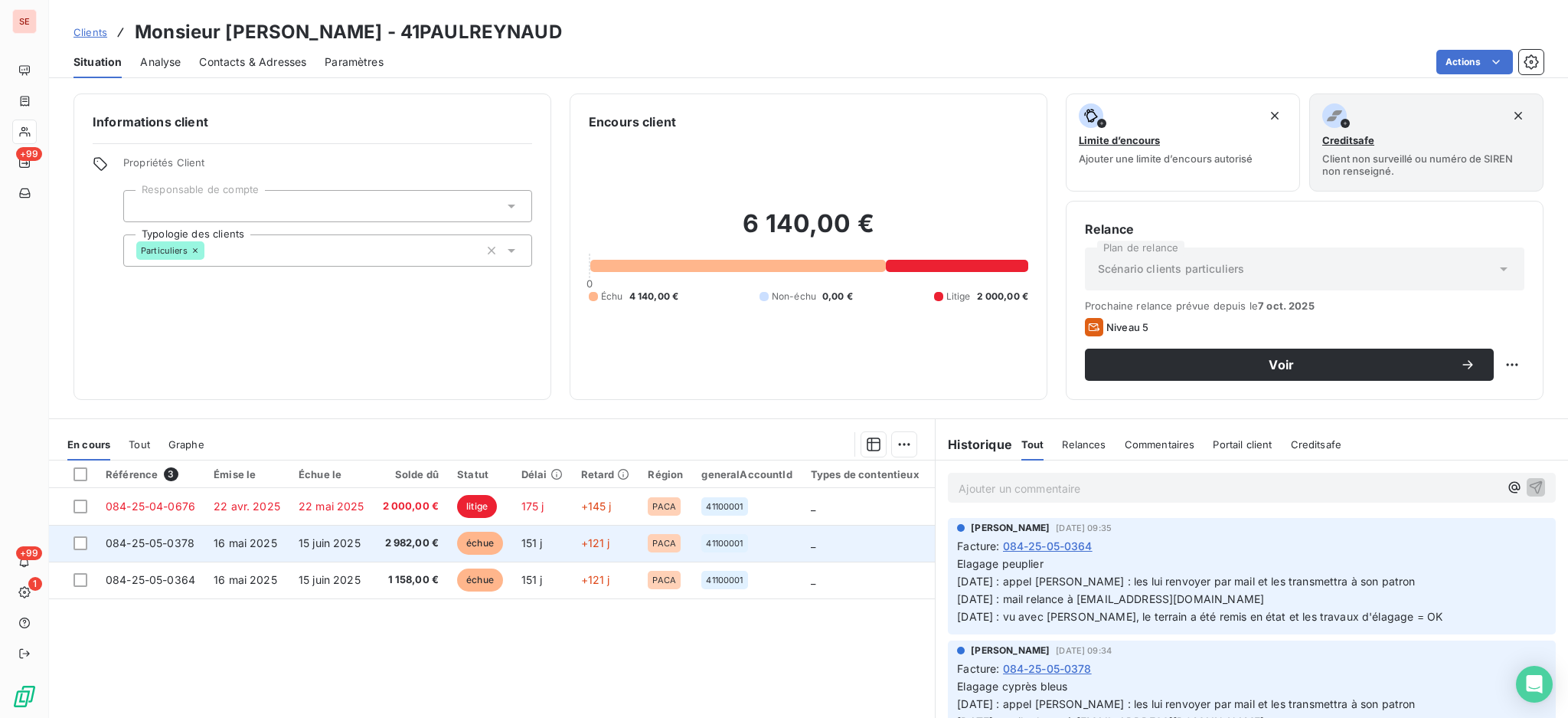
click at [310, 548] on span "15 juin 2025" at bounding box center [329, 542] width 62 height 13
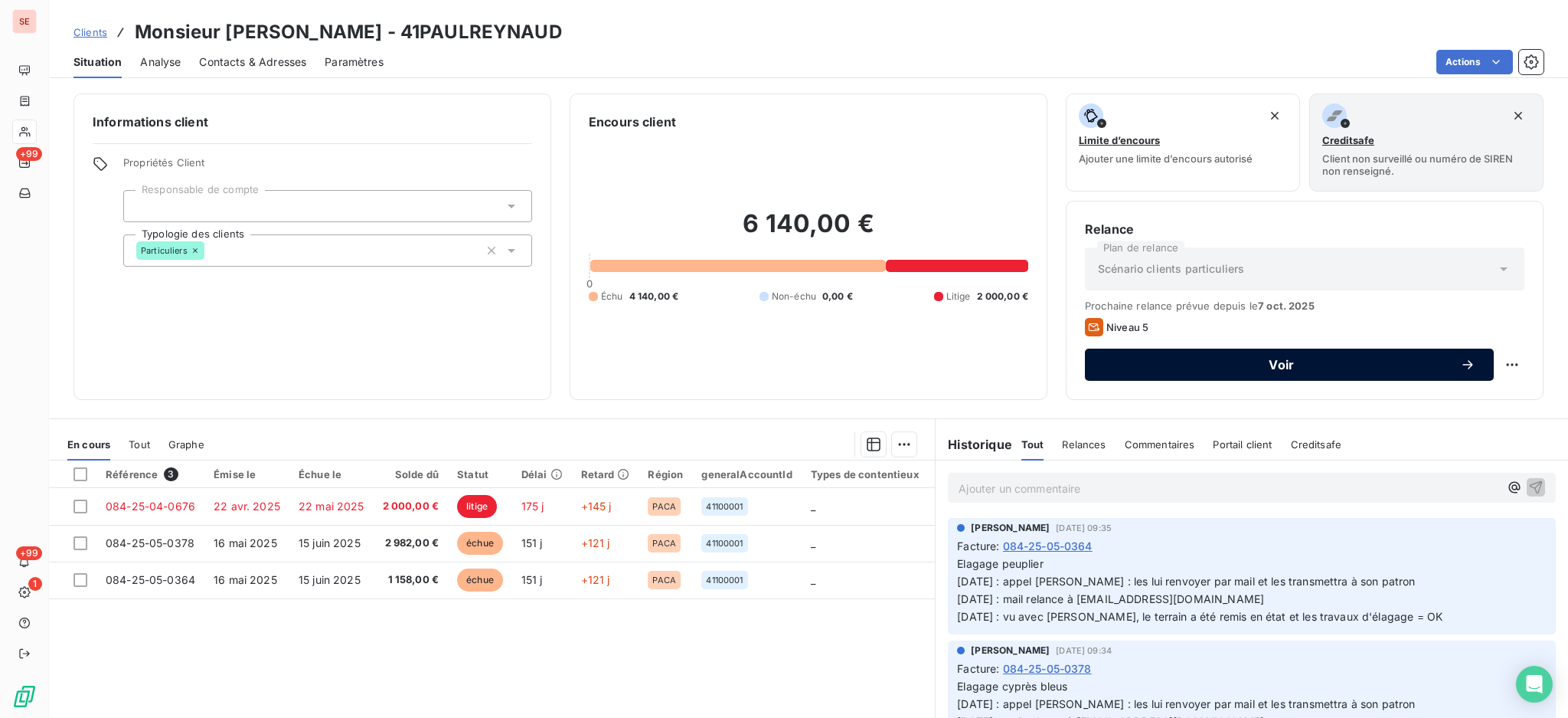
click at [1251, 365] on span "Voir" at bounding box center [1281, 364] width 356 height 12
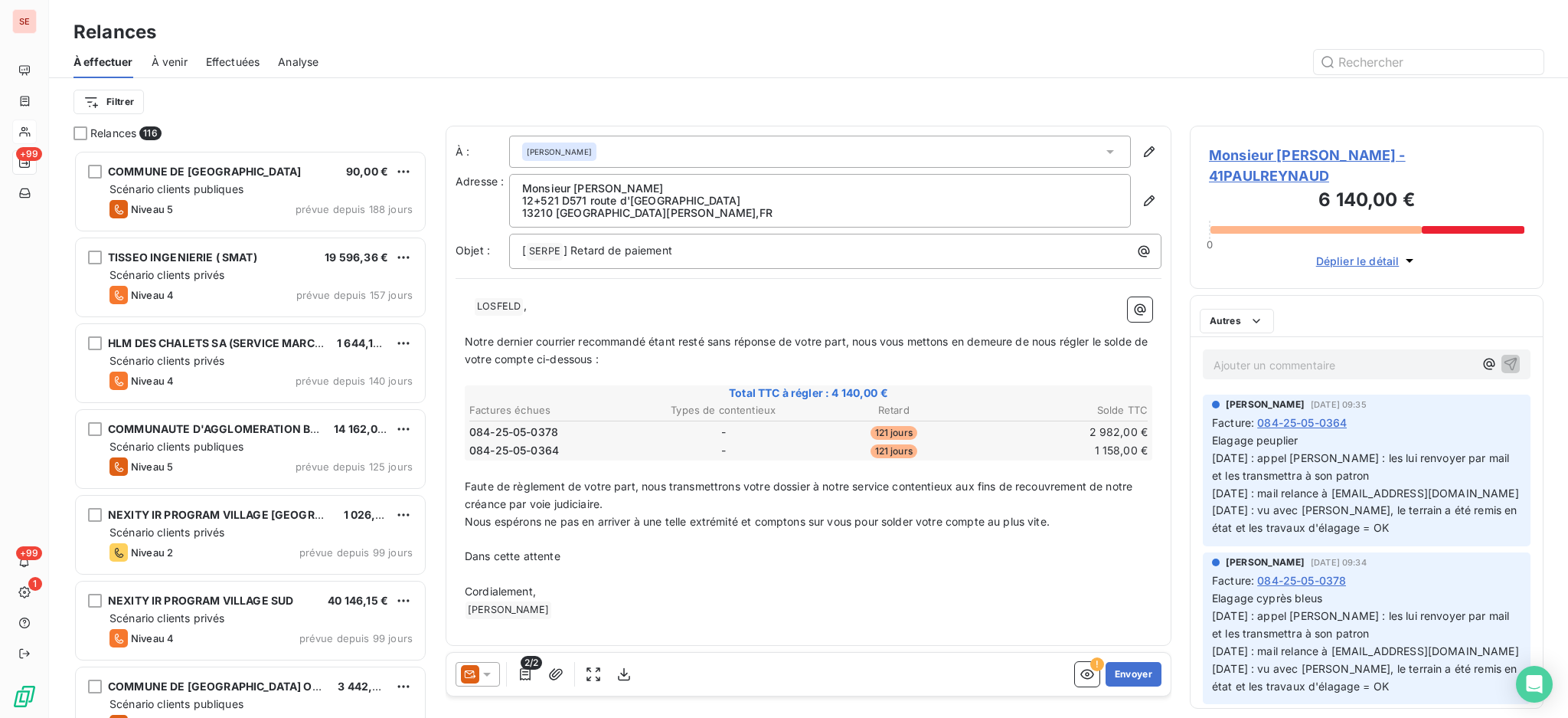
scroll to position [553, 337]
click at [486, 674] on icon at bounding box center [487, 674] width 8 height 4
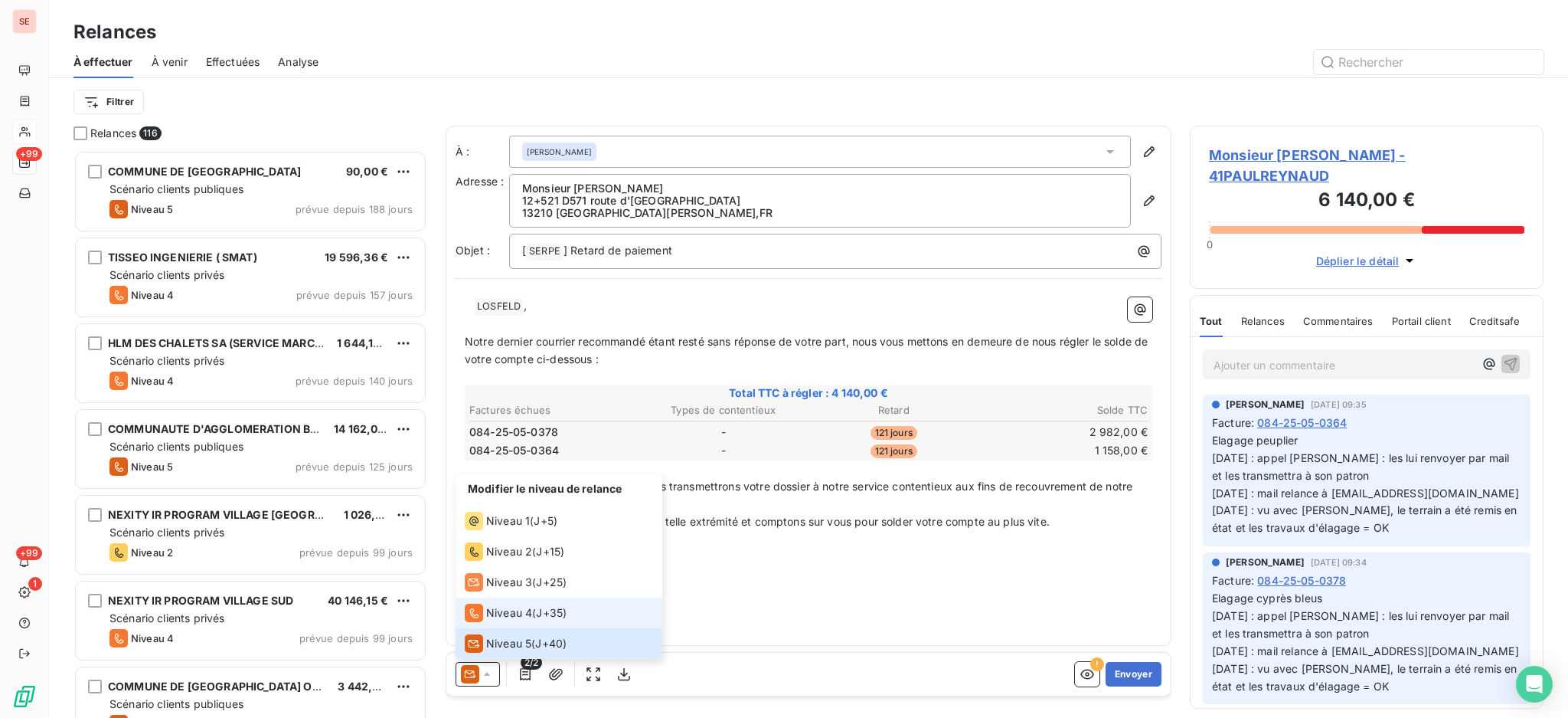
click at [521, 616] on span "Niveau 4" at bounding box center [509, 612] width 46 height 15
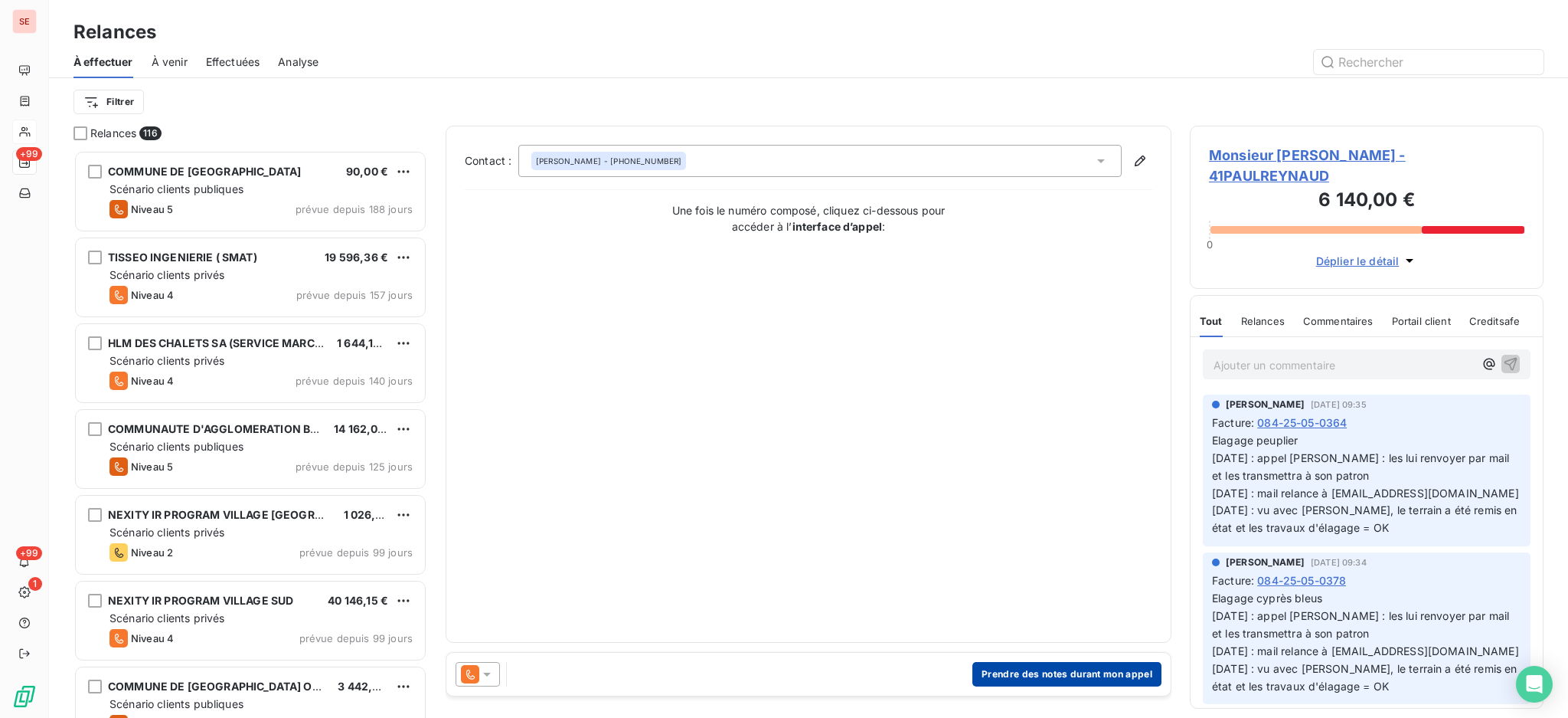
click at [1047, 668] on button "Prendre des notes durant mon appel" at bounding box center [1067, 673] width 190 height 25
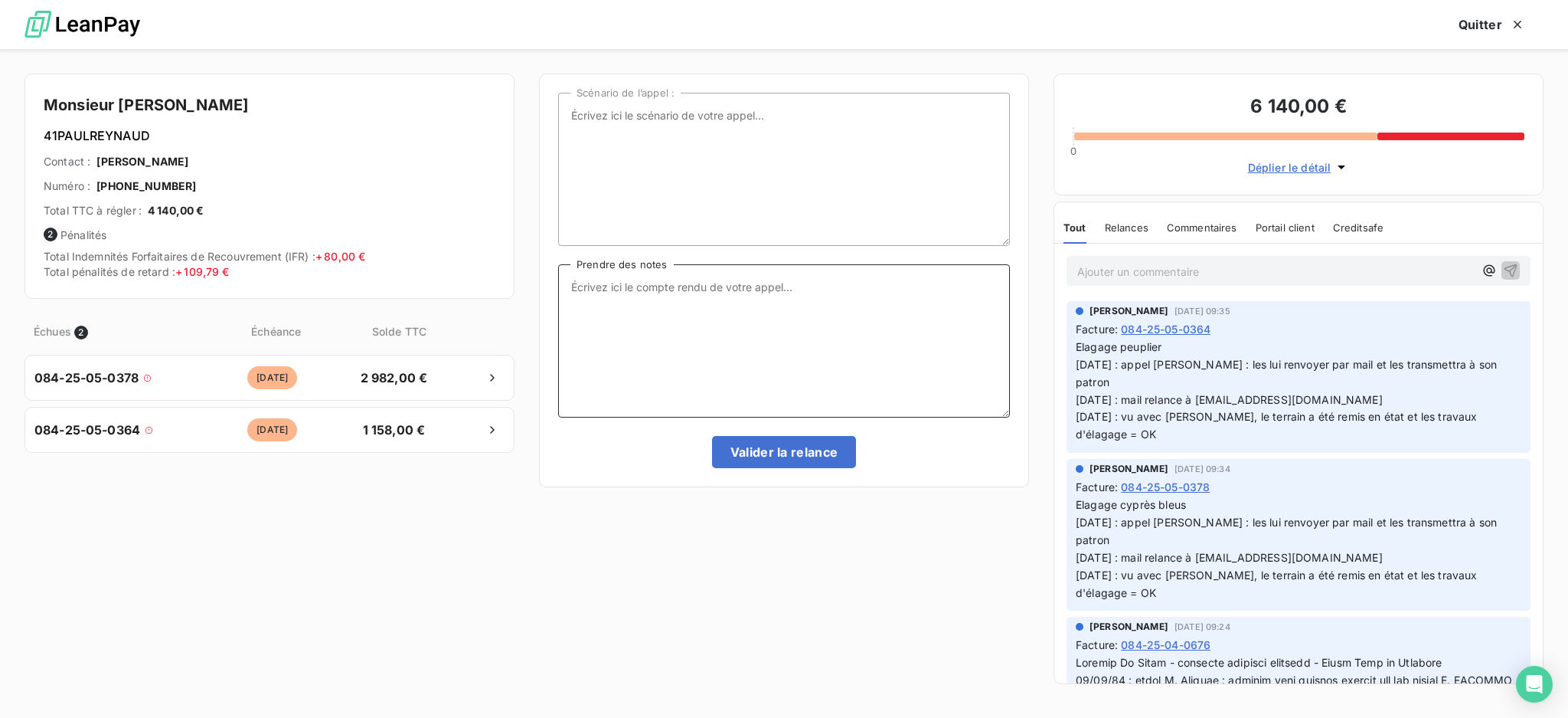
click at [629, 303] on textarea "Prendre des notes" at bounding box center [783, 341] width 452 height 153
type textarea "A"
type textarea "e"
click at [651, 298] on textarea "Ent" at bounding box center [783, 341] width 452 height 153
drag, startPoint x: 648, startPoint y: 330, endPoint x: 561, endPoint y: 335, distance: 87.1
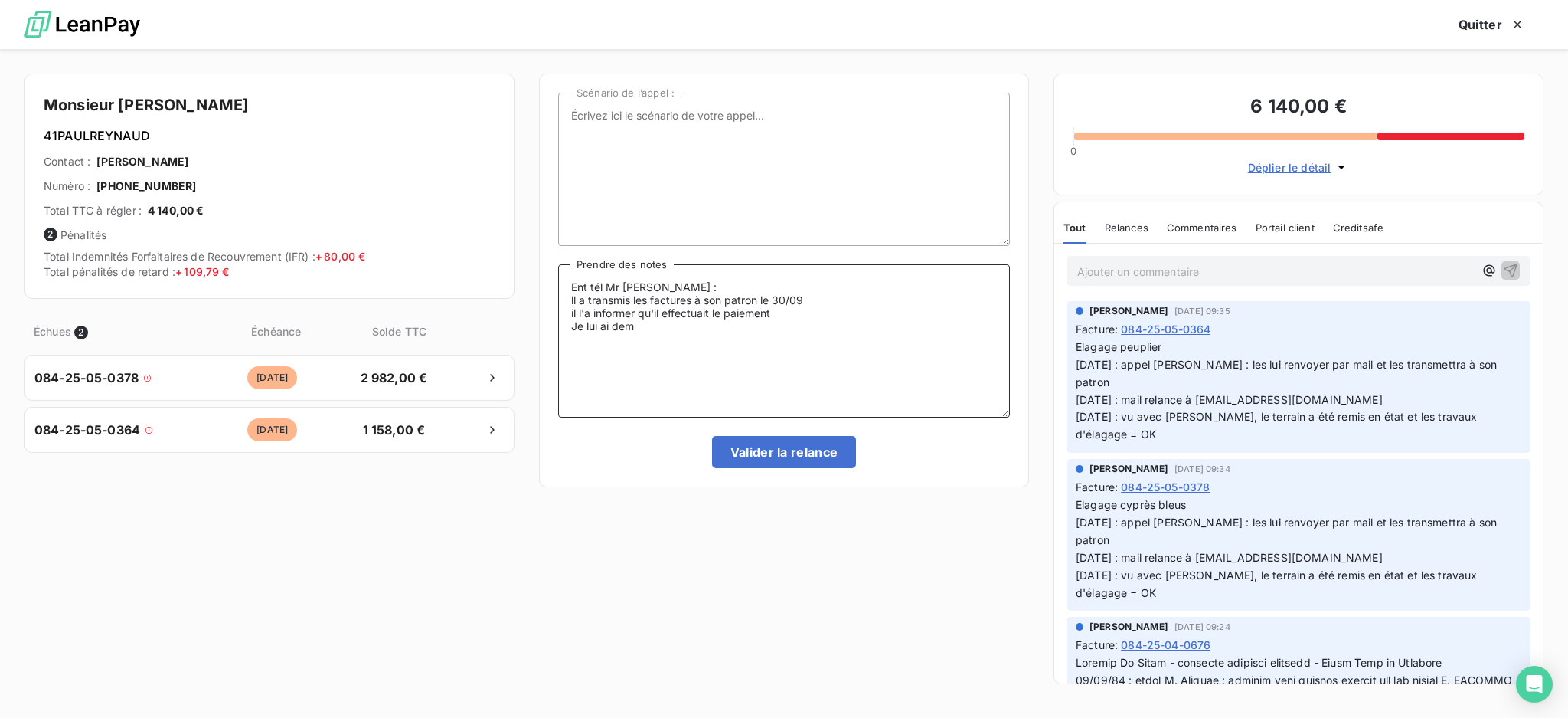
click at [561, 335] on textarea "Ent tél Mr Losfeld : ll a transmis les factures à son patron le 30/09 il l'a in…" at bounding box center [783, 341] width 452 height 153
drag, startPoint x: 591, startPoint y: 313, endPoint x: 558, endPoint y: 310, distance: 33.1
click at [558, 310] on textarea "Ent tél Mr Losfeld : ll a transmis les factures à son patron le 30/09 il l'a in…" at bounding box center [783, 341] width 452 height 153
click at [662, 312] on textarea "Ent tél Mr Losfeld : ll a transmis les factures à son patron le 30/09, qui lui …" at bounding box center [783, 341] width 452 height 153
click at [846, 312] on textarea "Ent tél Mr Losfeld : ll a transmis les factures à son patron le 30/09, qui lui …" at bounding box center [783, 341] width 452 height 153
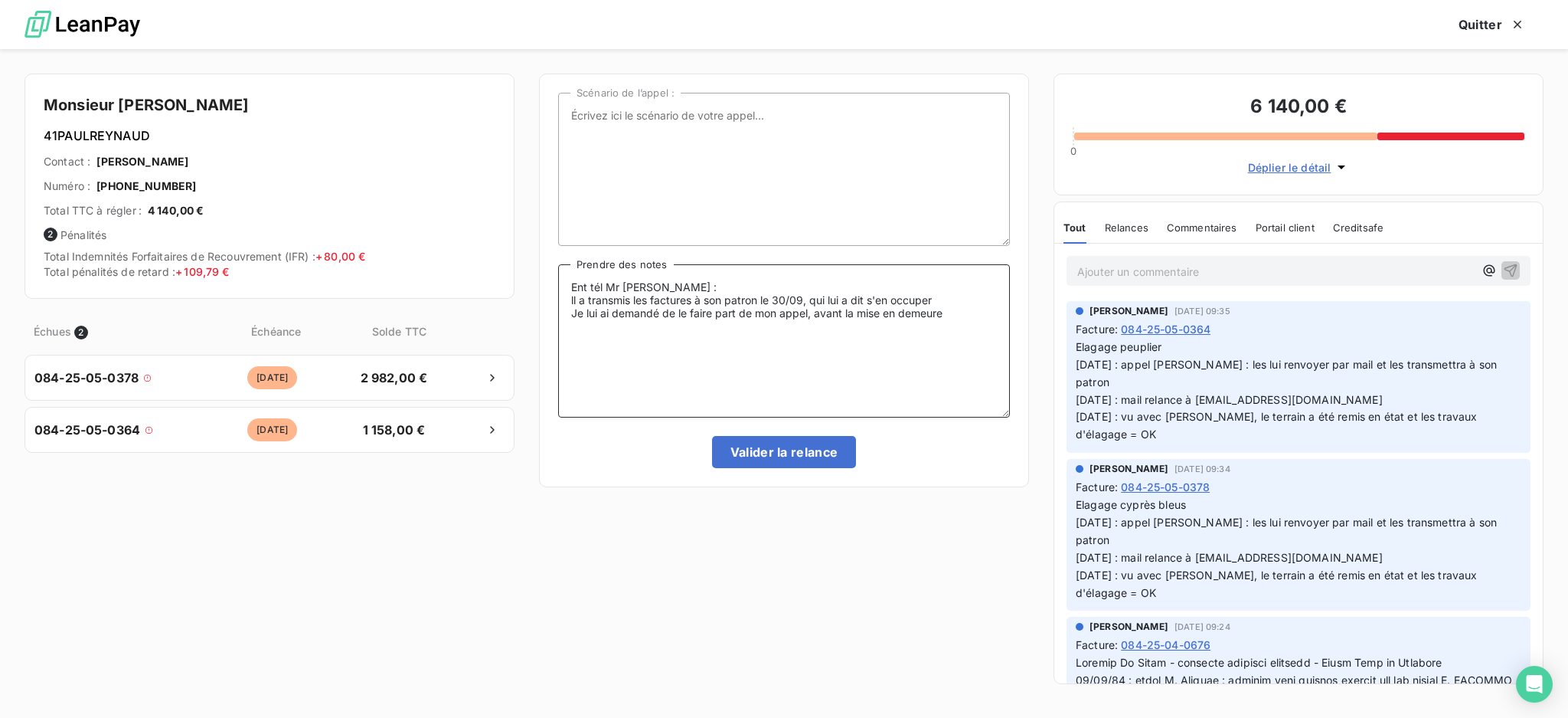
click at [668, 287] on textarea "Ent tél Mr Losfeld : ll a transmis les factures à son patron le 30/09, qui lui …" at bounding box center [783, 341] width 452 height 153
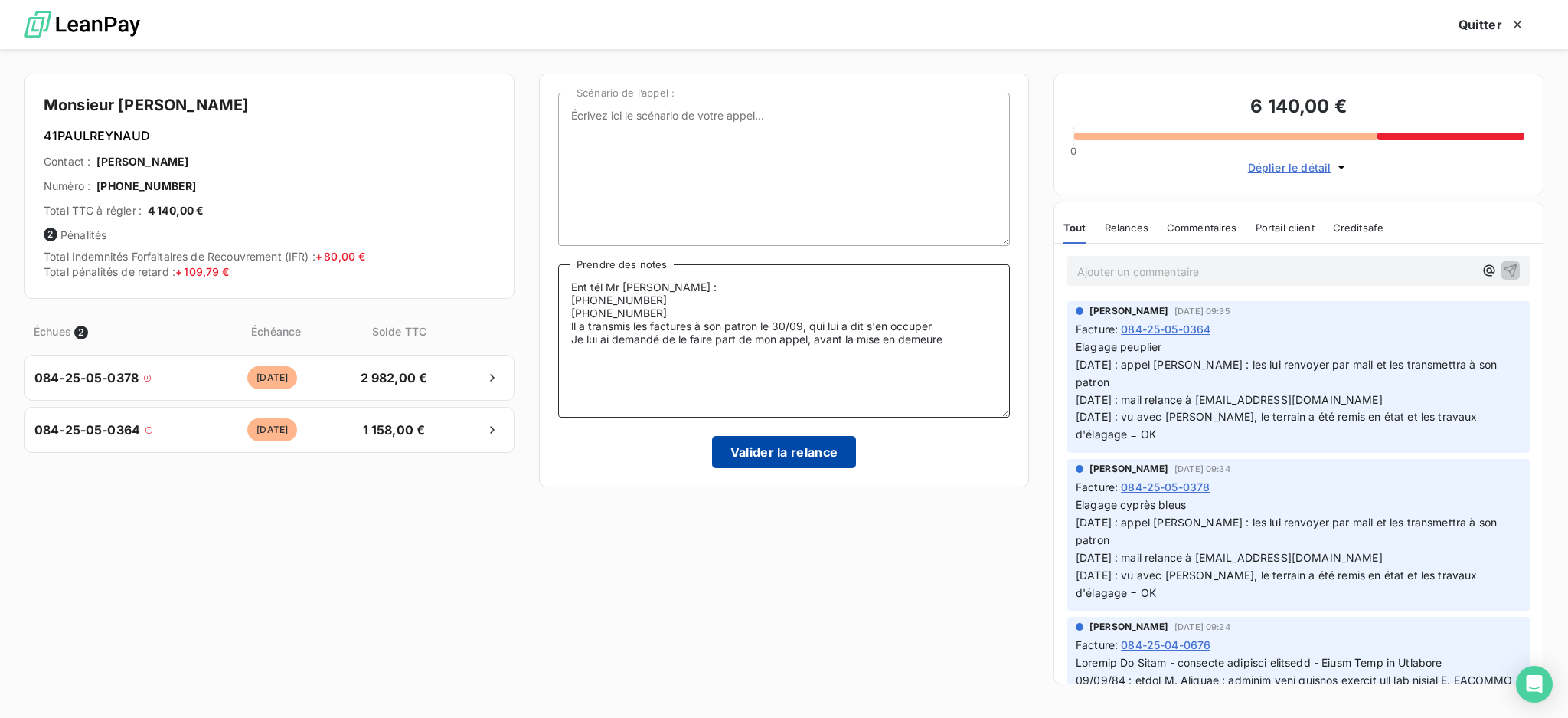
type textarea "Ent tél Mr Losfeld : 084-25-05-0378 084-25-05-0364 ll a transmis les factures à…"
click at [782, 458] on button "Valider la relance" at bounding box center [784, 452] width 145 height 32
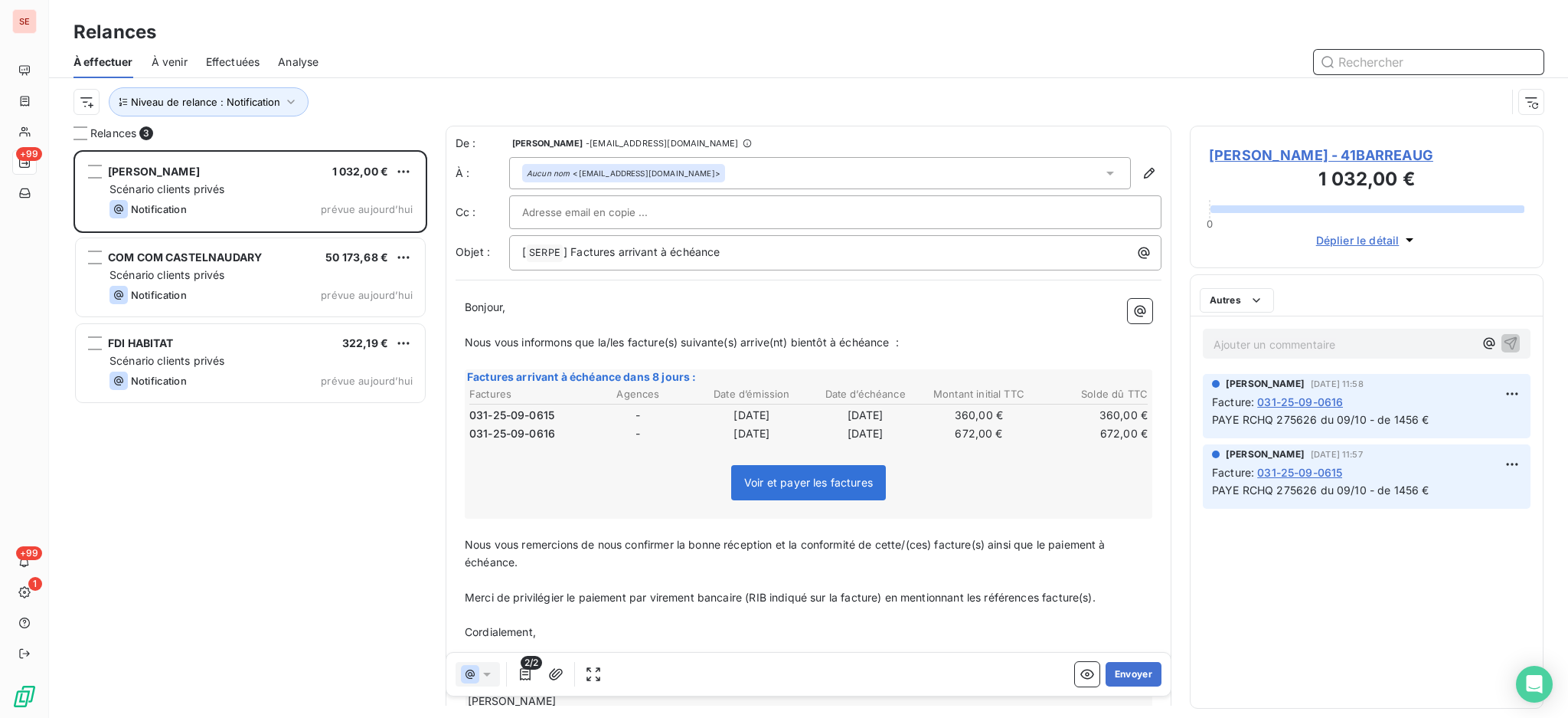
scroll to position [16, 16]
click at [1294, 152] on span "[PERSON_NAME] - 41BARREAUG" at bounding box center [1367, 155] width 316 height 21
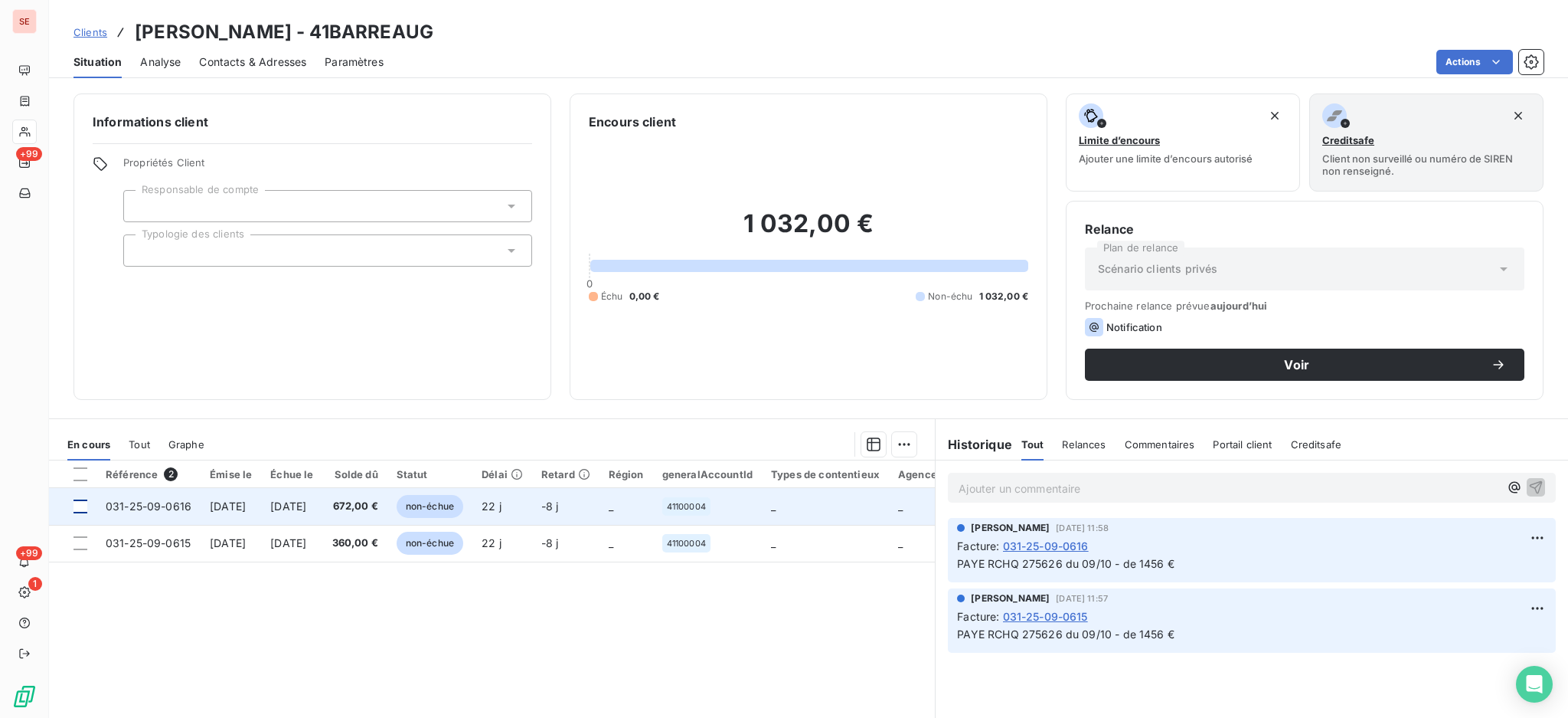
click at [82, 507] on div at bounding box center [80, 506] width 14 height 14
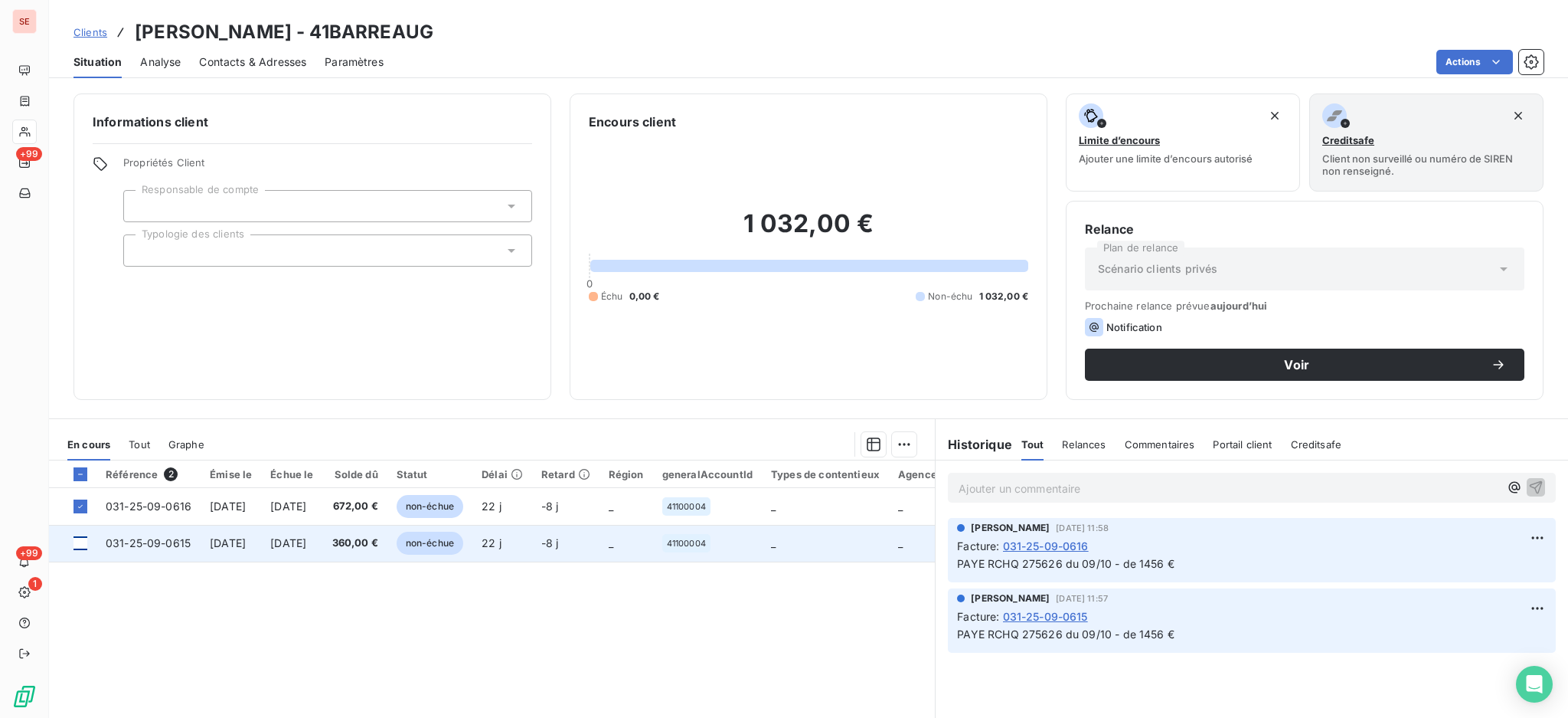
click at [79, 539] on div at bounding box center [80, 543] width 14 height 14
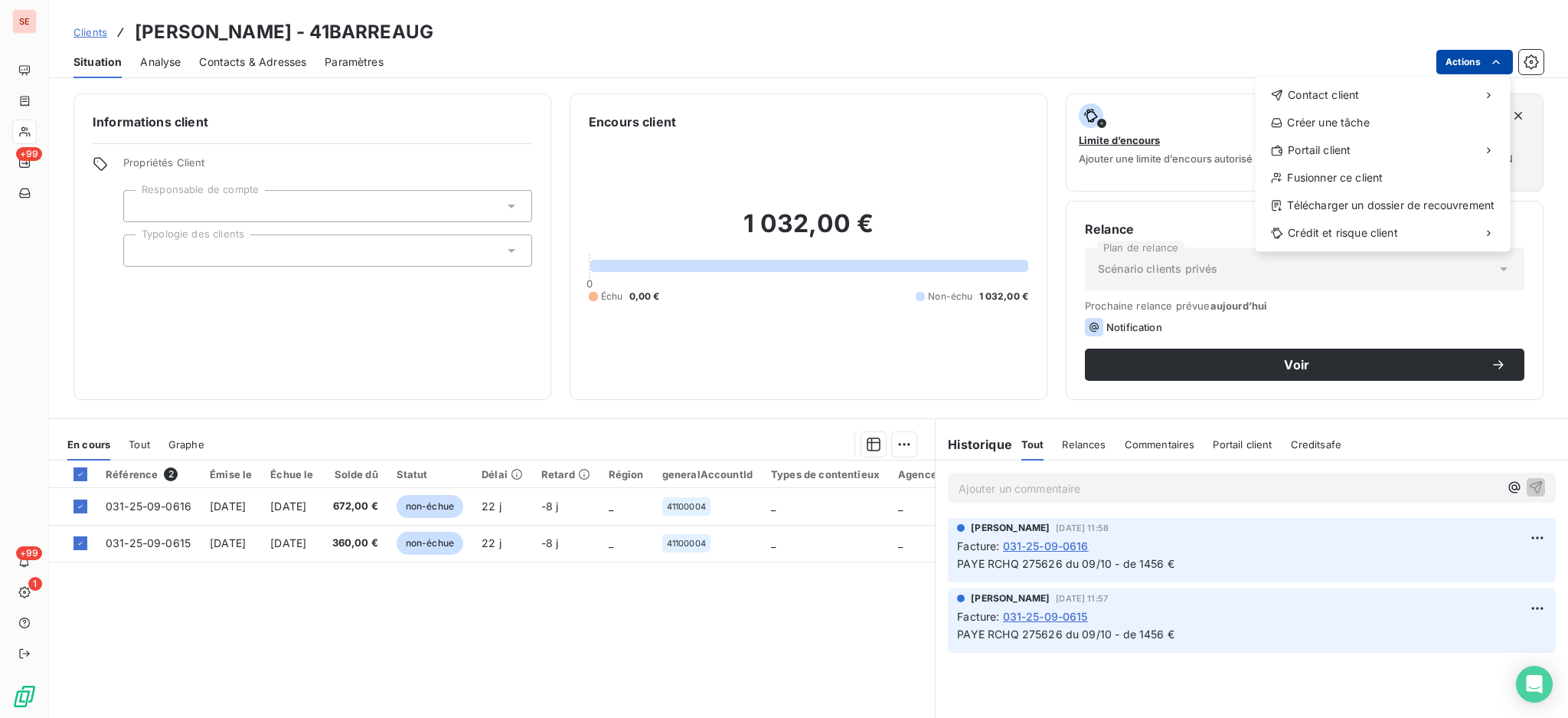
click at [1456, 59] on html "SE +99 +99 1 Clients BARREAU Gilles - 41BARREAUG Situation Analyse Contacts & A…" at bounding box center [784, 359] width 1568 height 718
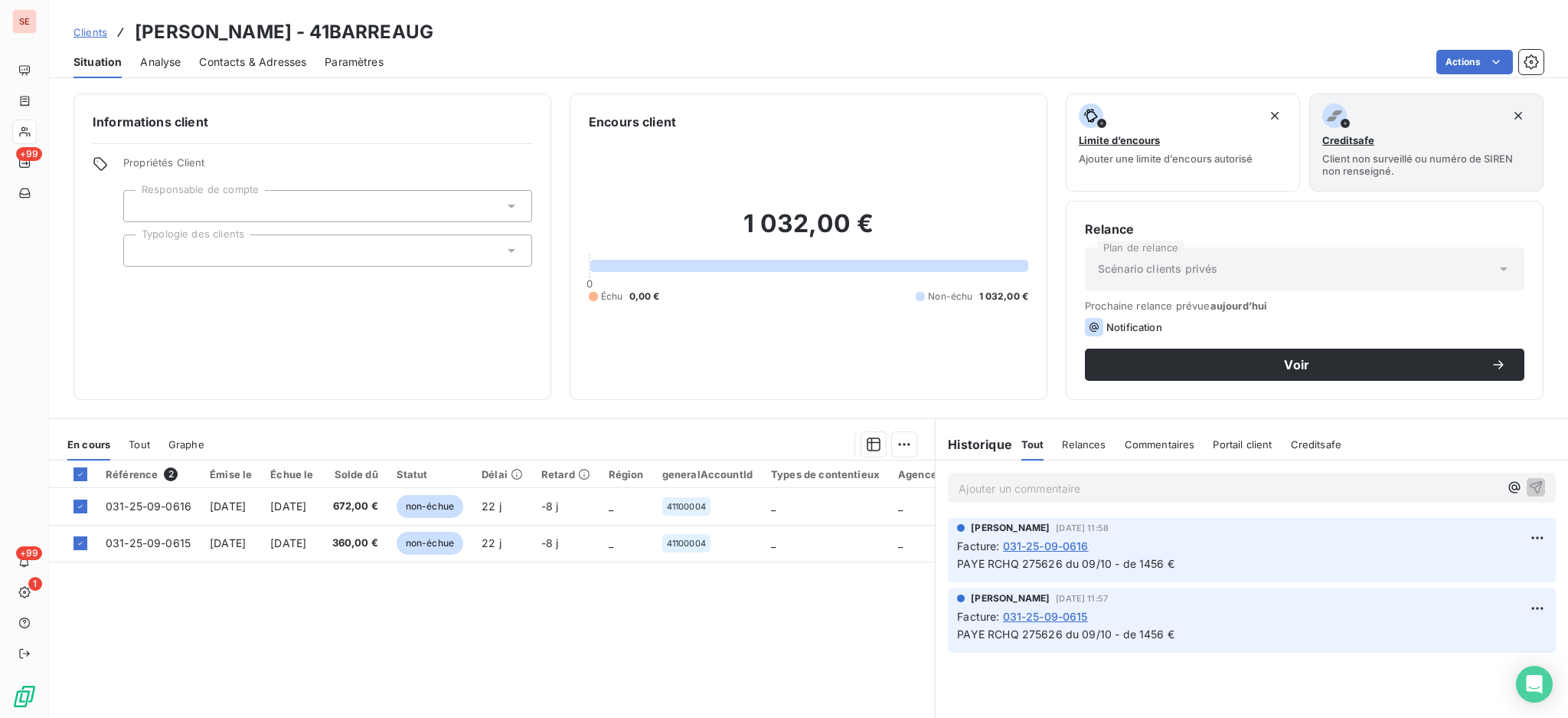
click at [885, 447] on html "SE +99 +99 1 Clients BARREAU Gilles - 41BARREAUG Situation Analyse Contacts & A…" at bounding box center [784, 359] width 1568 height 718
click at [890, 441] on html "SE +99 +99 1 Clients BARREAU Gilles - 41BARREAUG Situation Analyse Contacts & A…" at bounding box center [784, 359] width 1568 height 718
click at [844, 501] on div "Ajouter une promesse de paiement (2 factures)" at bounding box center [760, 504] width 278 height 25
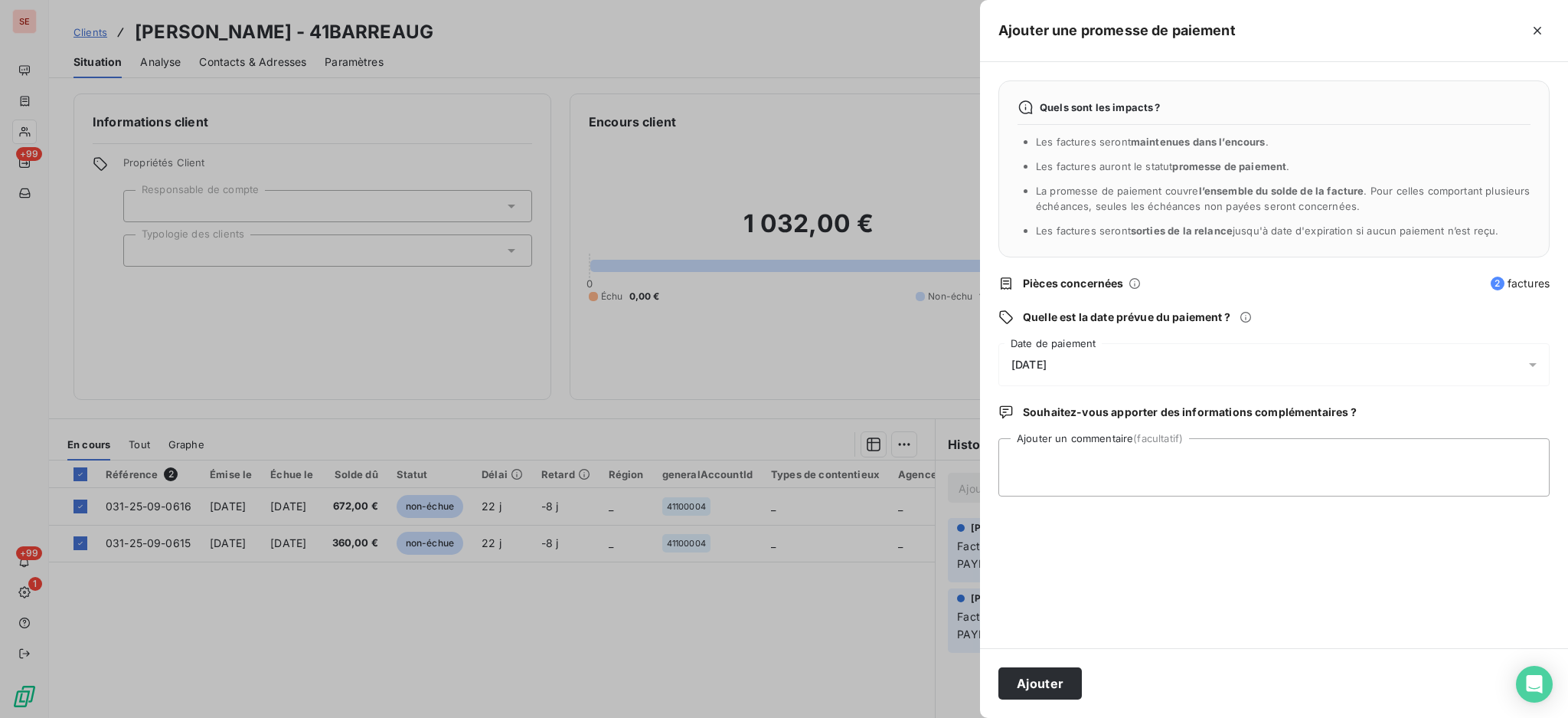
click at [1531, 361] on icon at bounding box center [1532, 363] width 15 height 15
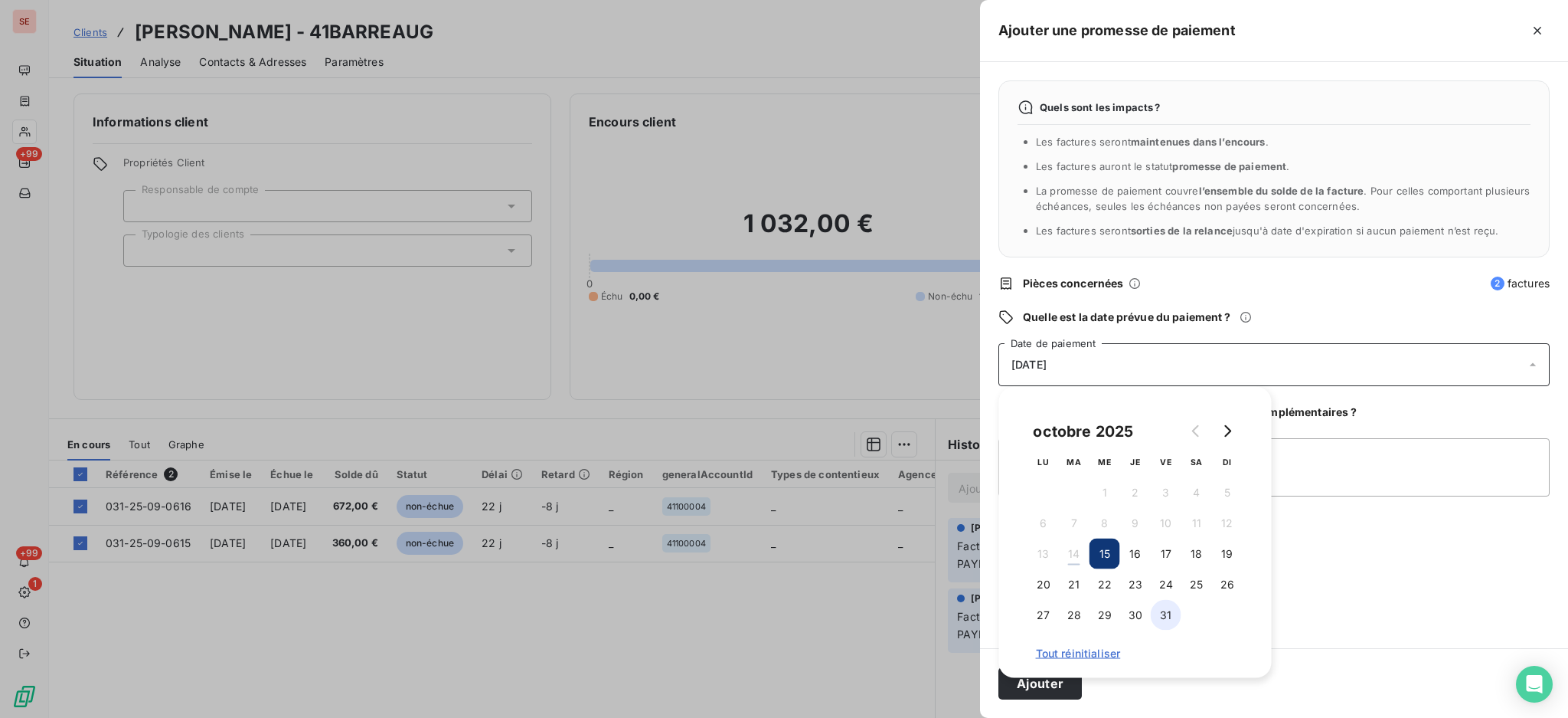
click at [1178, 612] on button "31" at bounding box center [1165, 615] width 31 height 31
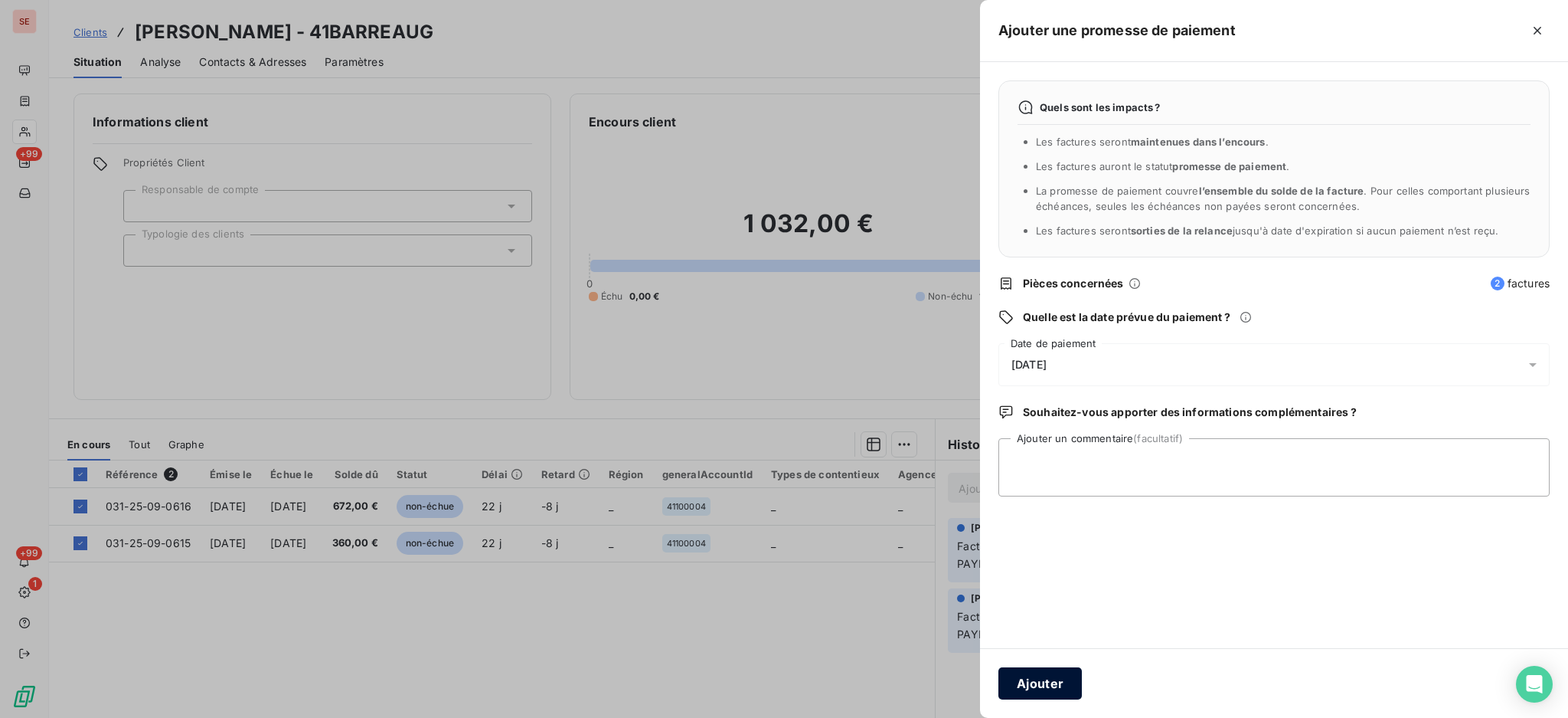
click at [1057, 690] on button "Ajouter" at bounding box center [1040, 683] width 83 height 32
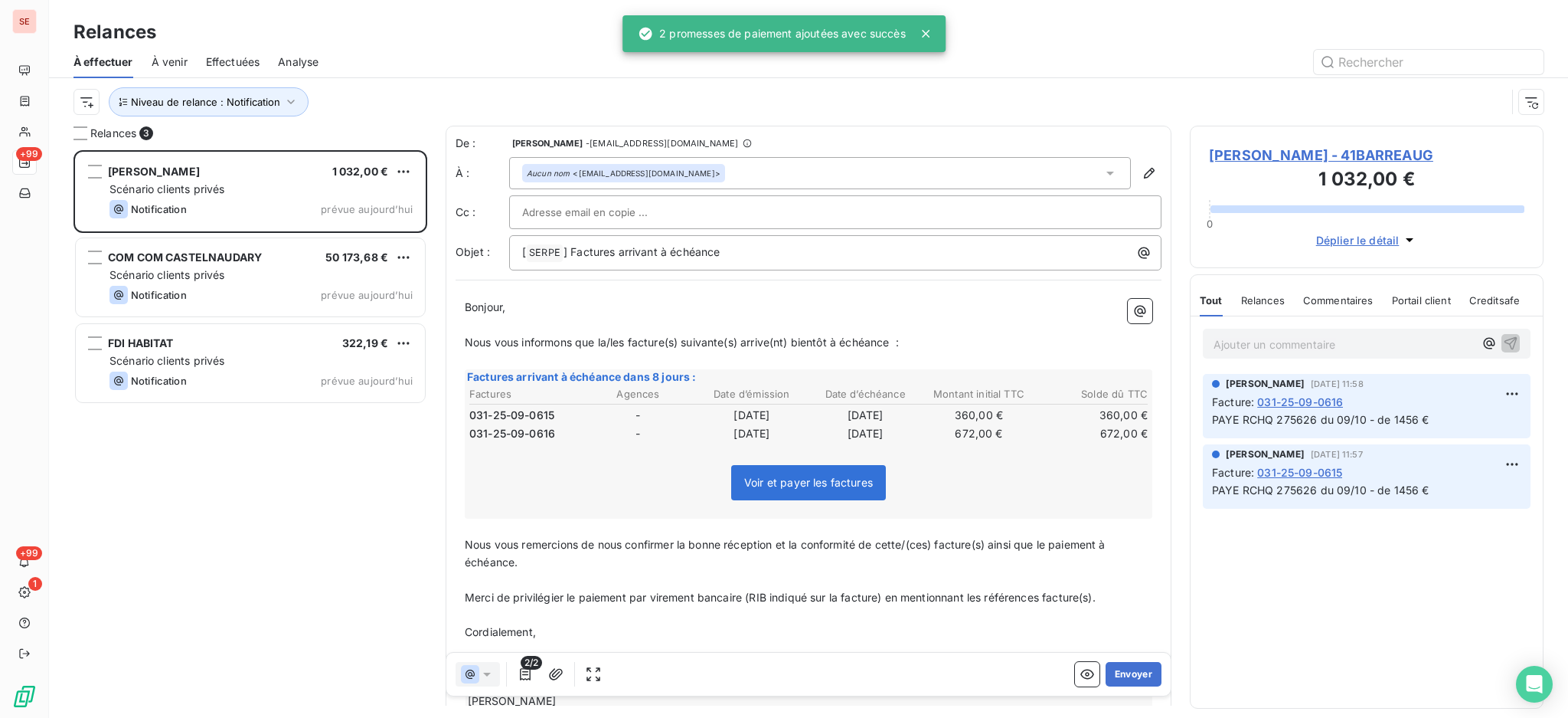
scroll to position [552, 337]
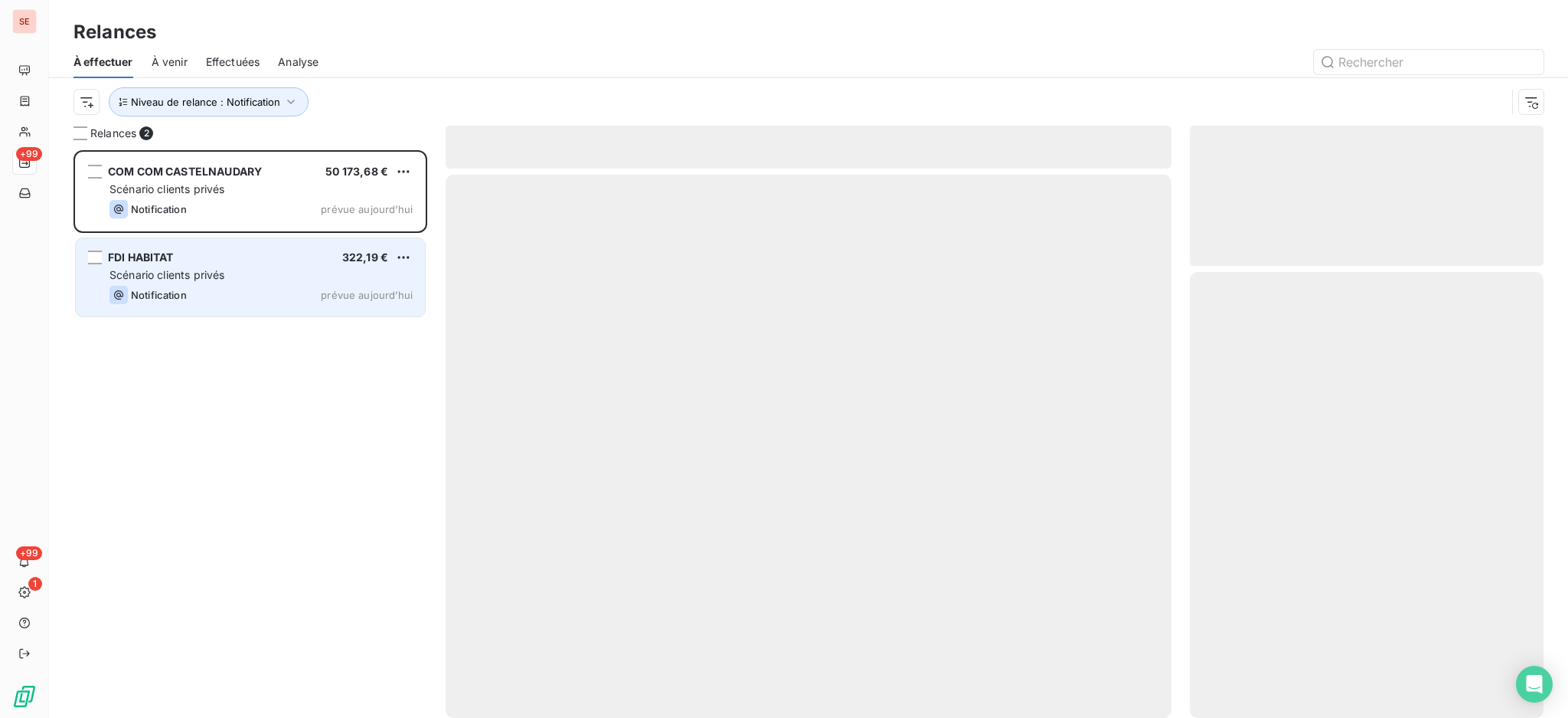
click at [180, 270] on span "Scénario clients privés" at bounding box center [167, 274] width 115 height 13
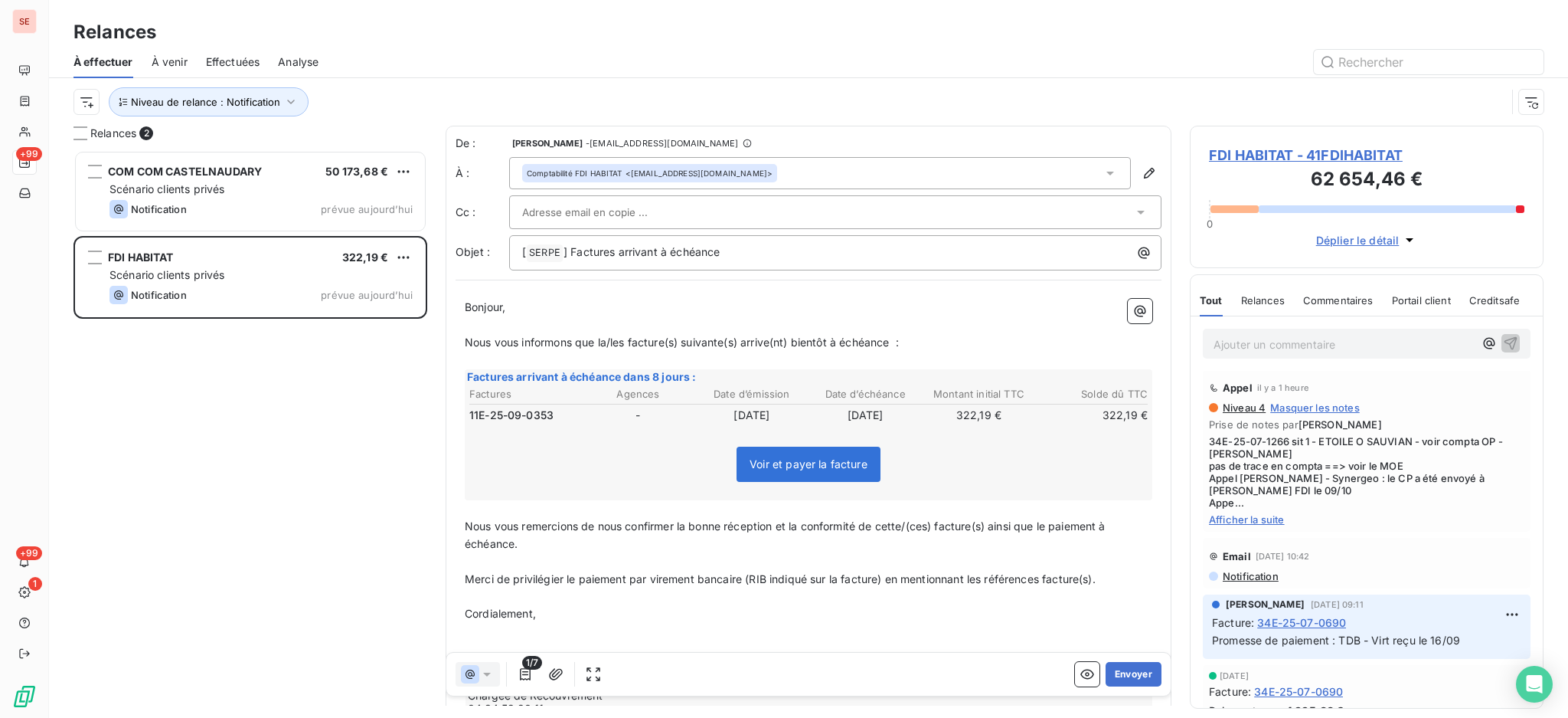
scroll to position [204, 0]
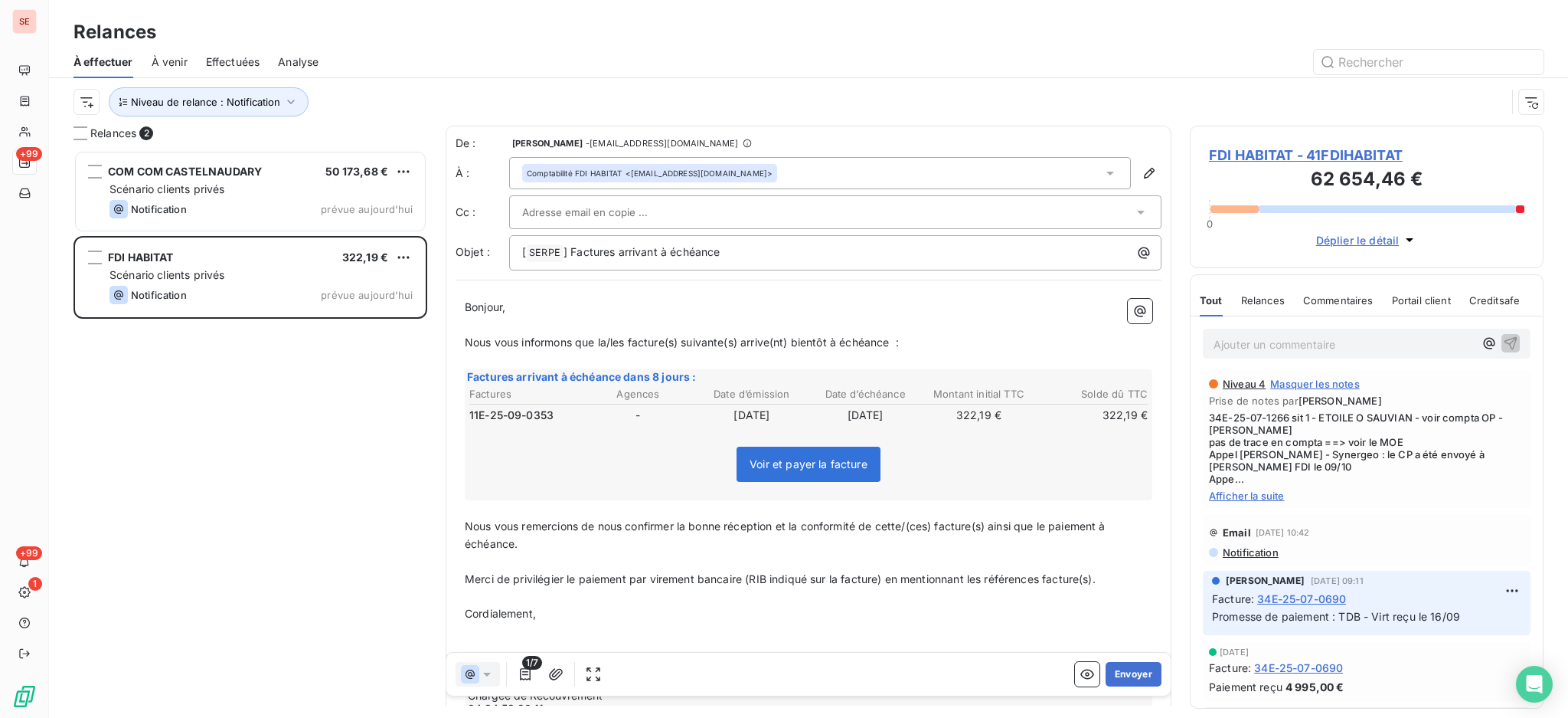
click at [1268, 498] on span "Afficher la suite" at bounding box center [1367, 496] width 316 height 12
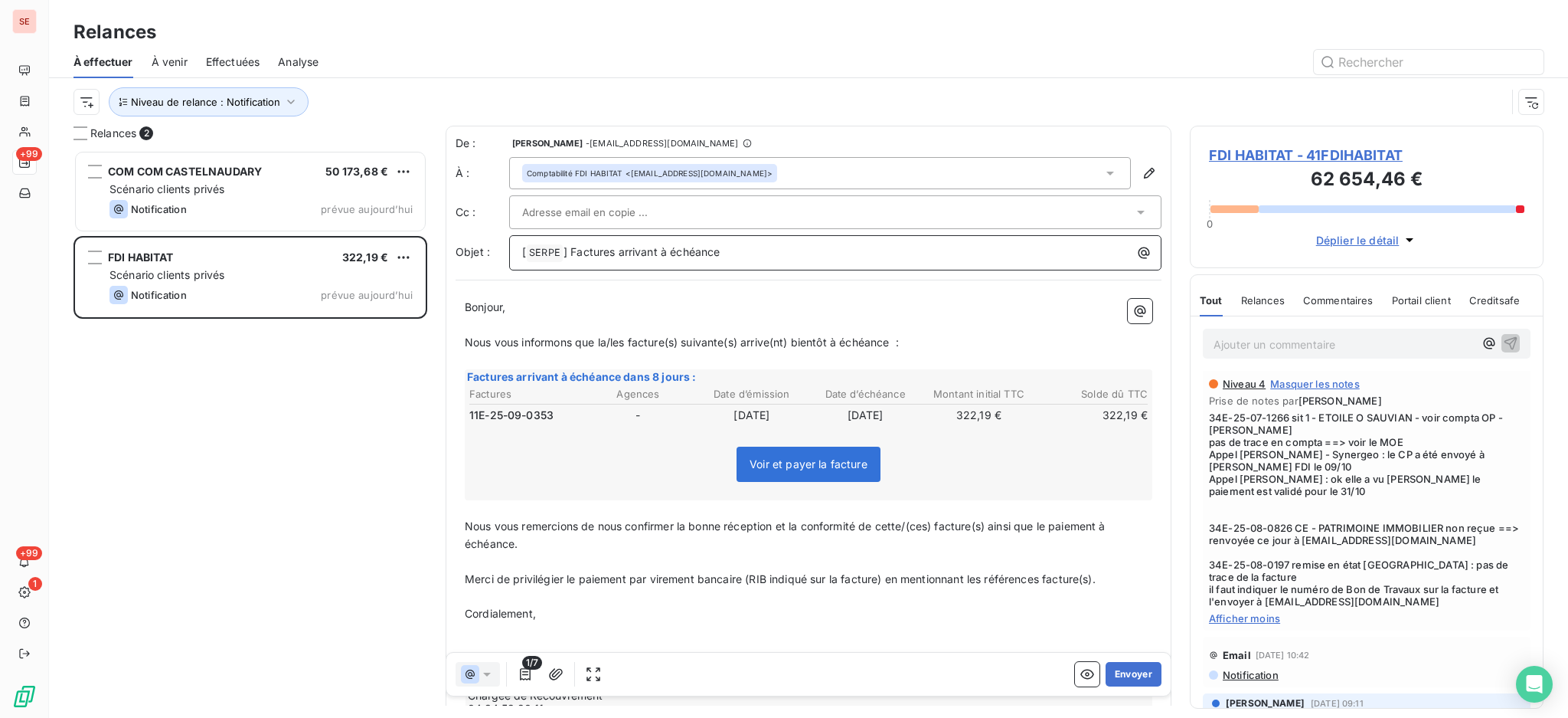
click at [761, 246] on p "[ SERPE ﻿ ] Factures arrivant à échéance" at bounding box center [839, 252] width 634 height 19
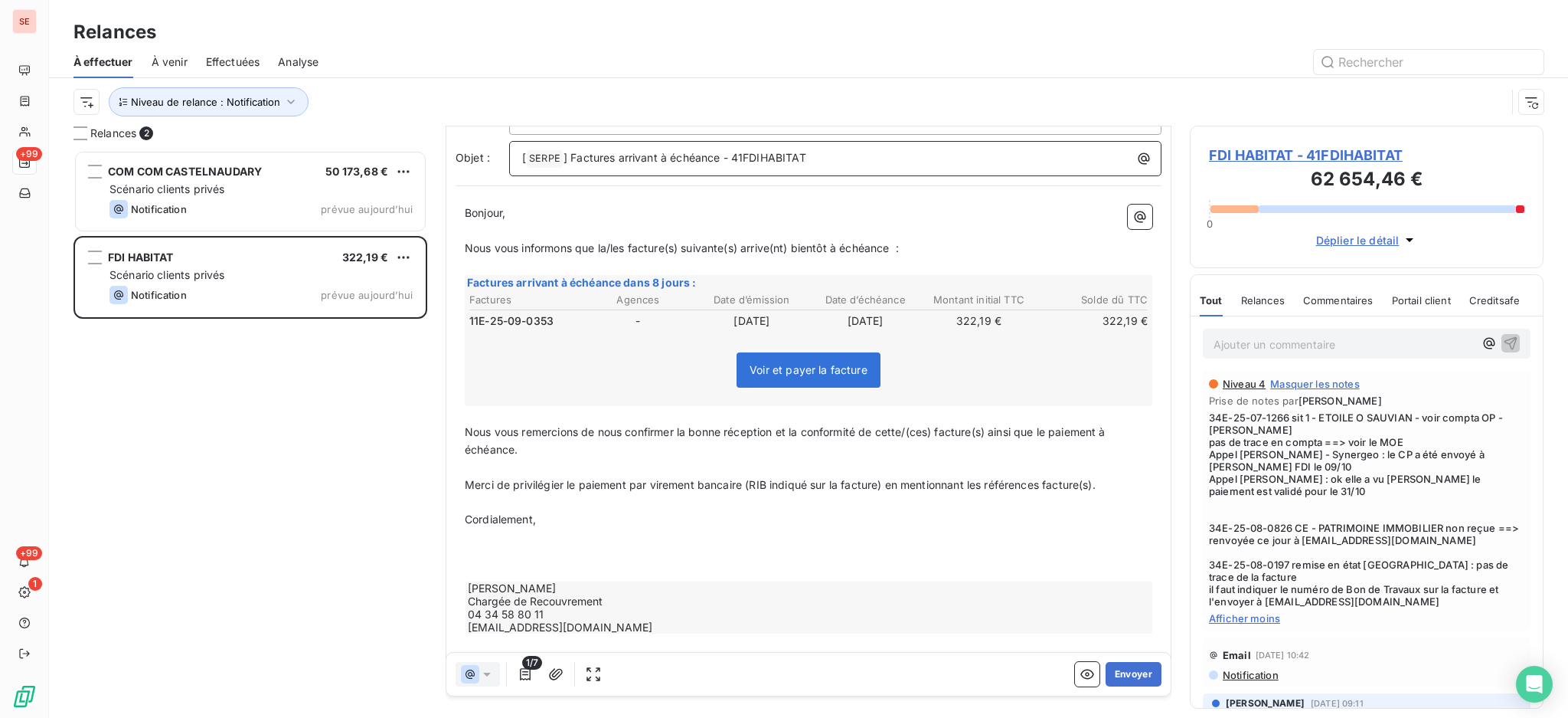
scroll to position [104, 0]
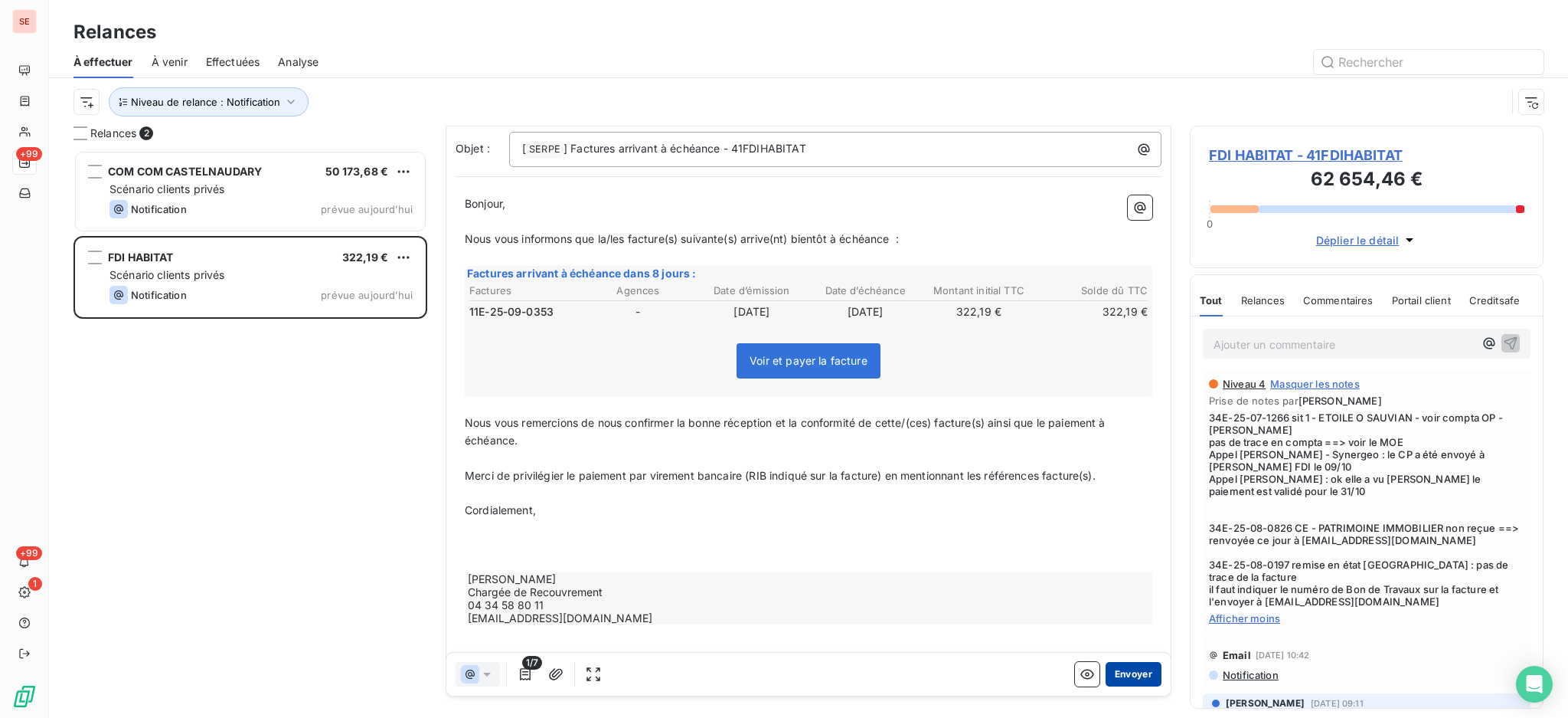
click at [1120, 670] on button "Envoyer" at bounding box center [1133, 673] width 56 height 25
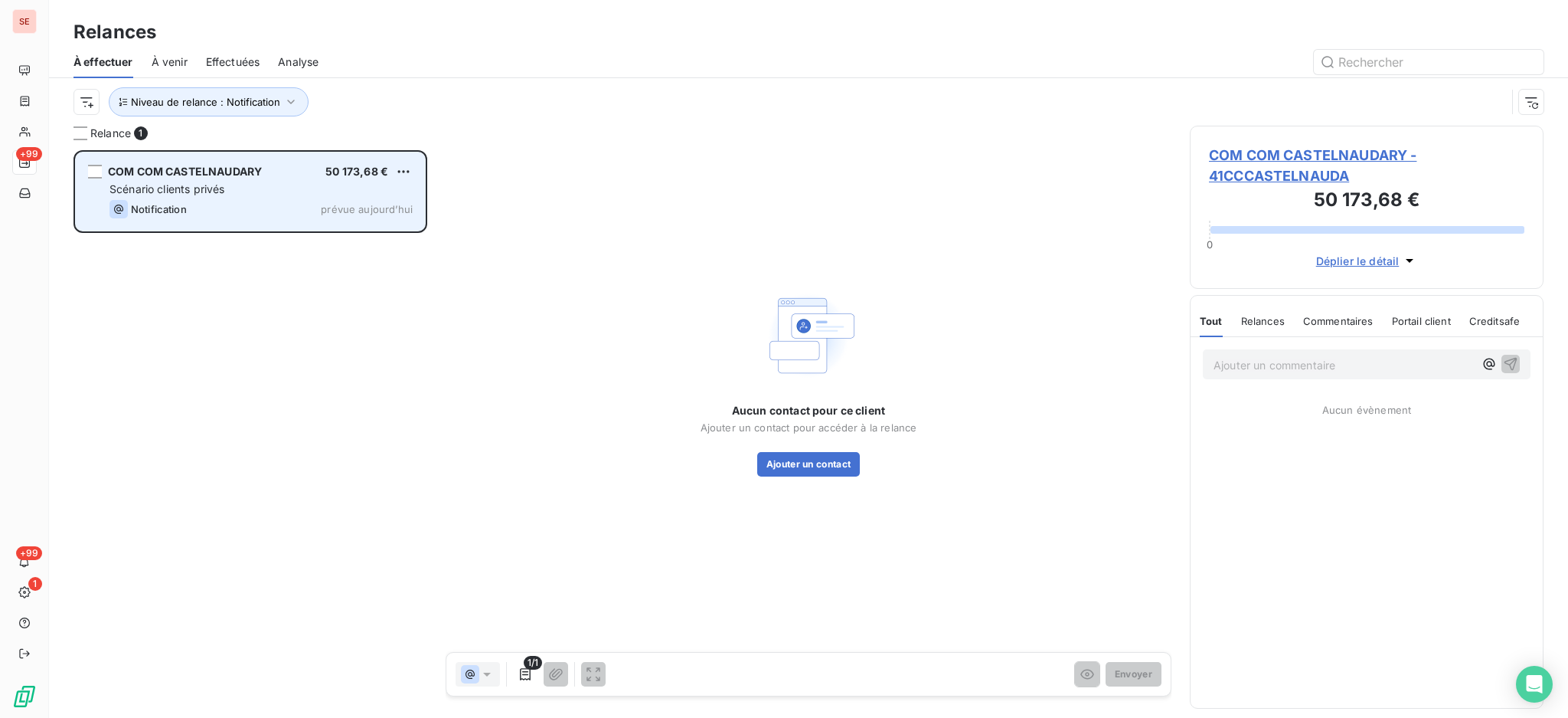
click at [227, 196] on div "Scénario clients privés" at bounding box center [260, 189] width 303 height 15
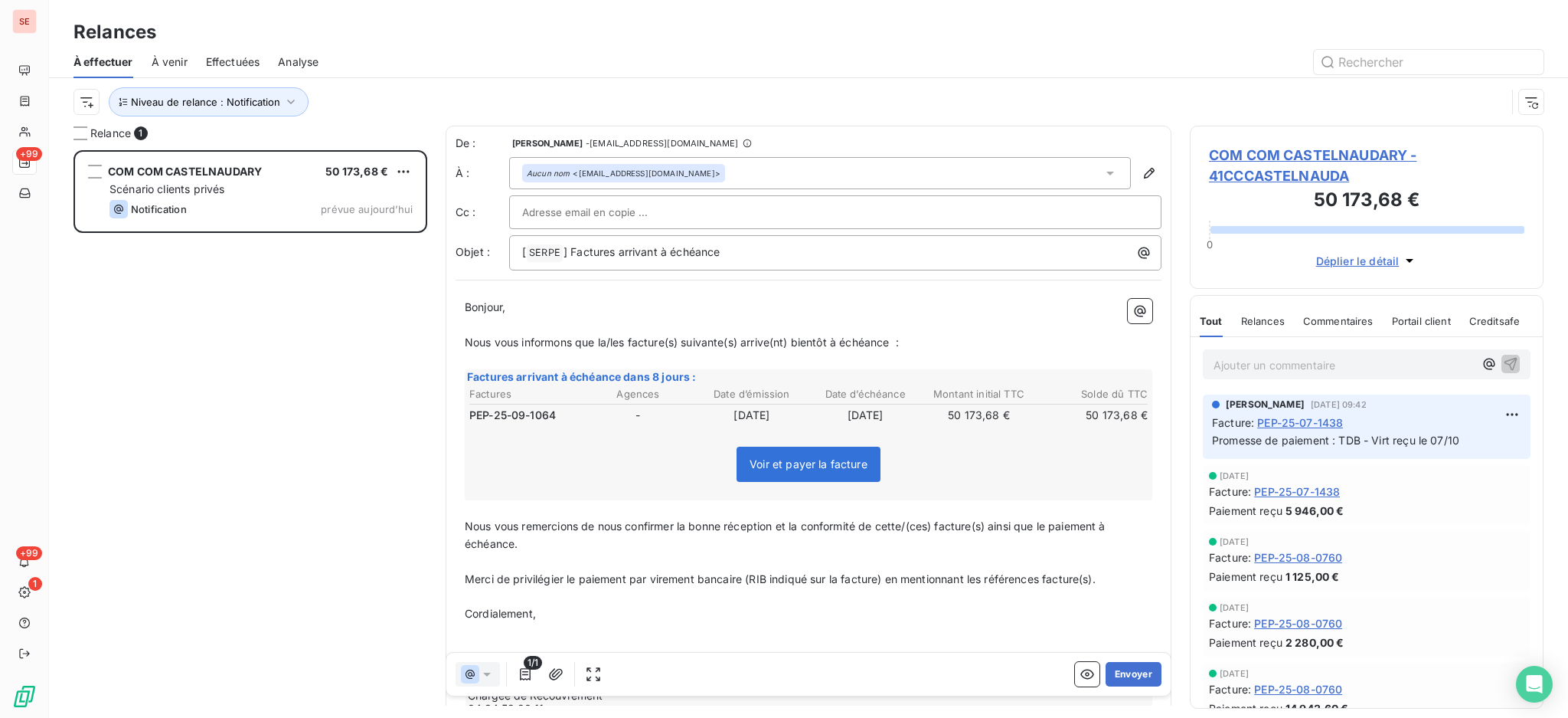
click at [1251, 152] on span "COM COM CASTELNAUDARY - 41CCCASTELNAUDA" at bounding box center [1367, 166] width 316 height 42
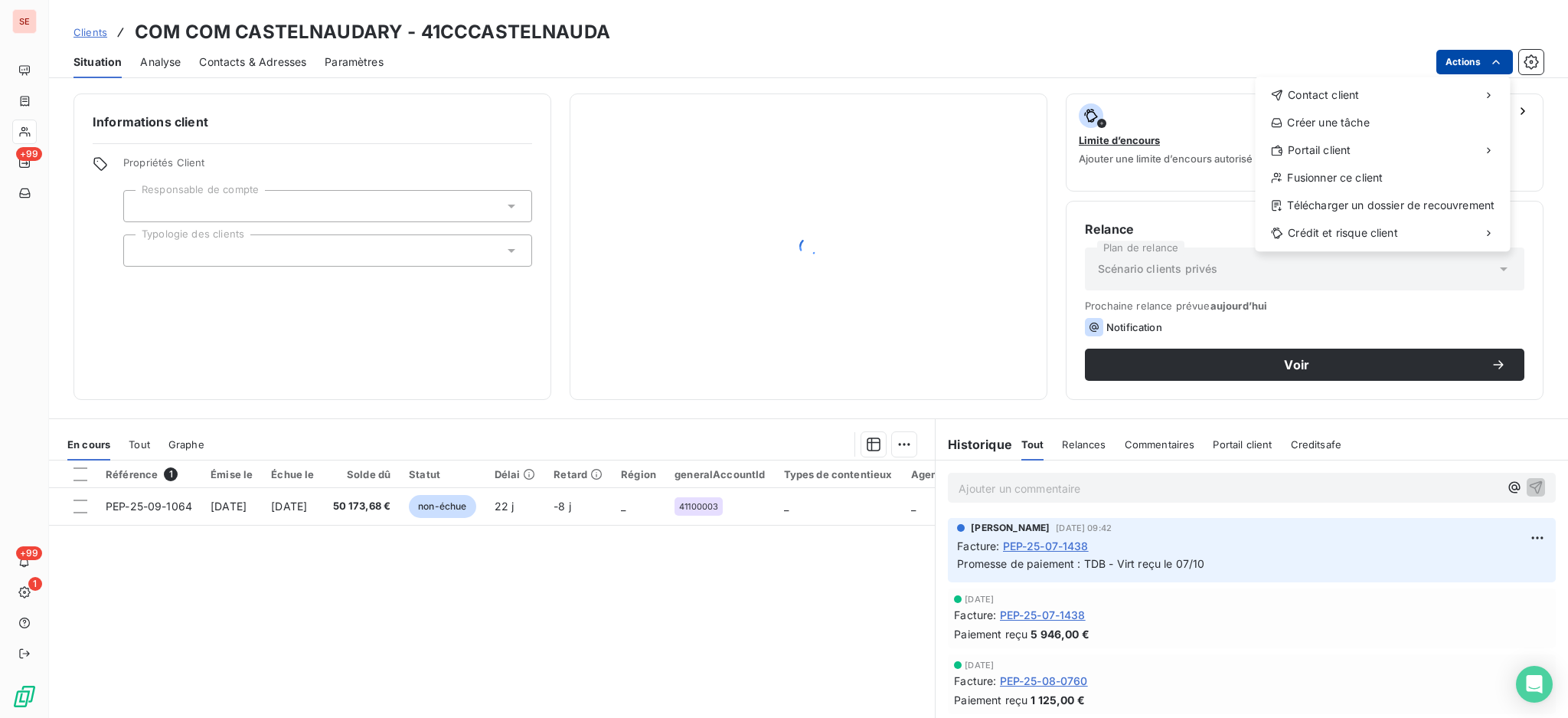
click at [1484, 65] on html "SE +99 +99 1 Clients COM COM CASTELNAUDARY - 41CCCASTELNAUDA Situation Analyse …" at bounding box center [784, 359] width 1568 height 718
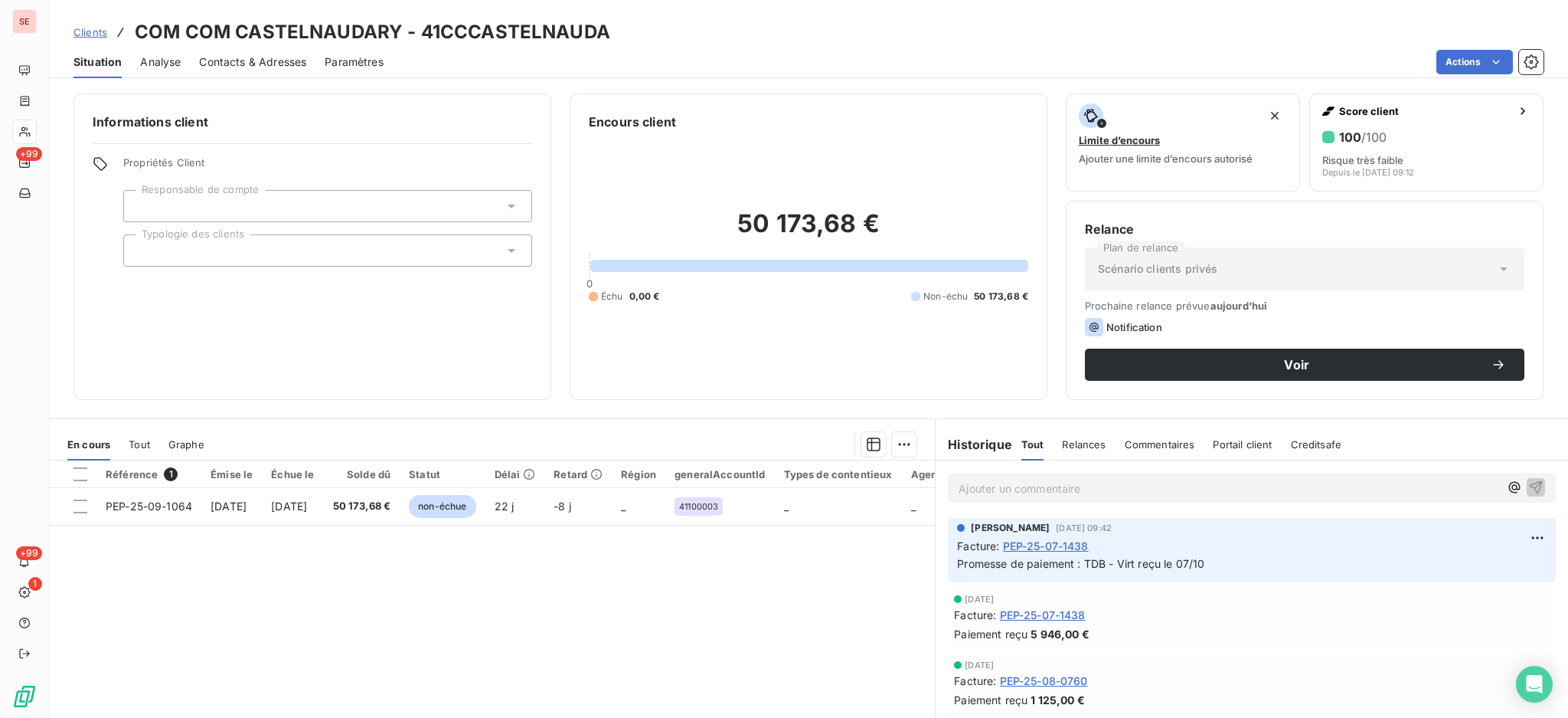
click at [315, 511] on html "SE +99 +99 1 Clients COM COM CASTELNAUDARY - 41CCCASTELNAUDA Situation Analyse …" at bounding box center [784, 359] width 1568 height 718
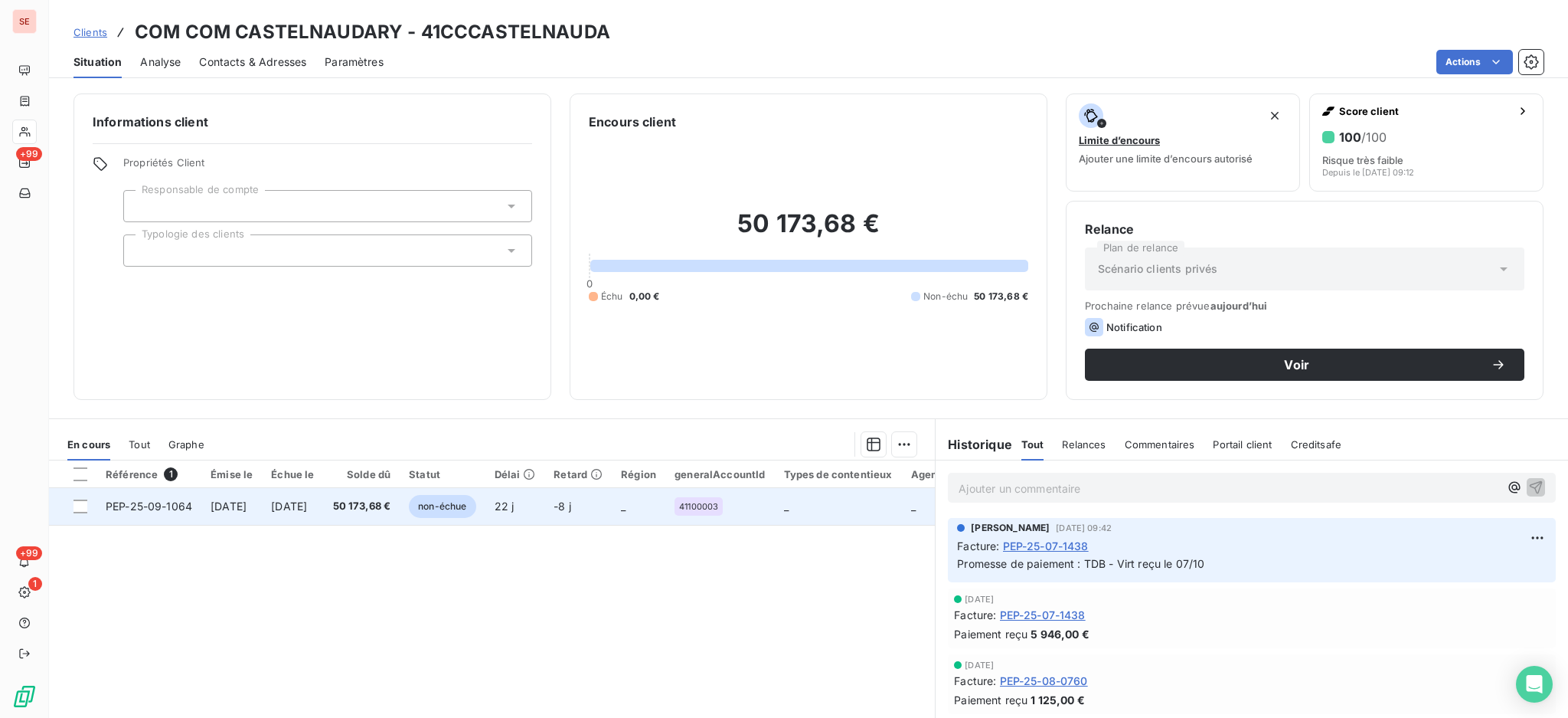
click at [307, 511] on span "[DATE]" at bounding box center [289, 505] width 36 height 13
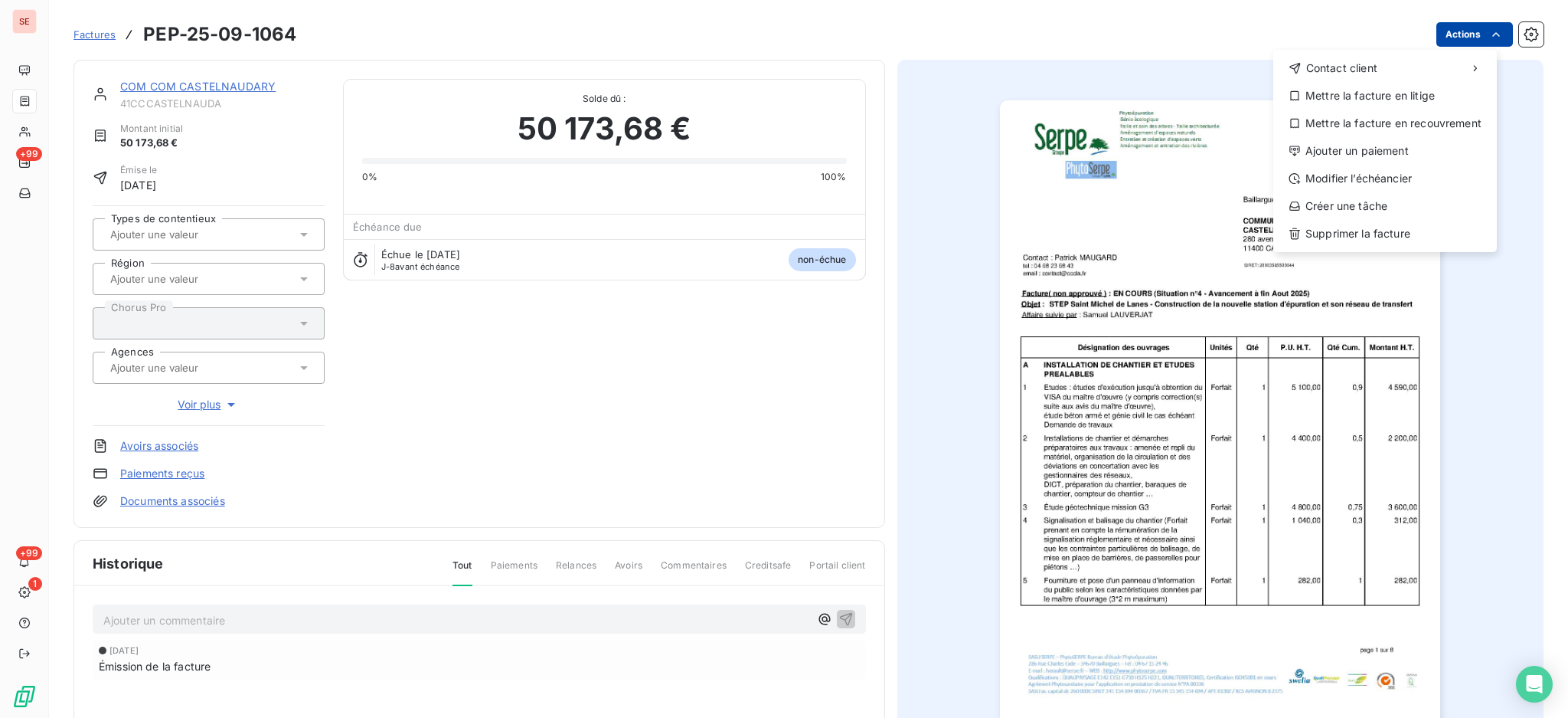
click at [1462, 35] on html "SE +99 +99 1 Factures PEP-25-09-1064 Actions Contact client Mettre la facture e…" at bounding box center [784, 359] width 1568 height 718
click at [1415, 146] on div "Ajouter un paiement" at bounding box center [1384, 151] width 211 height 25
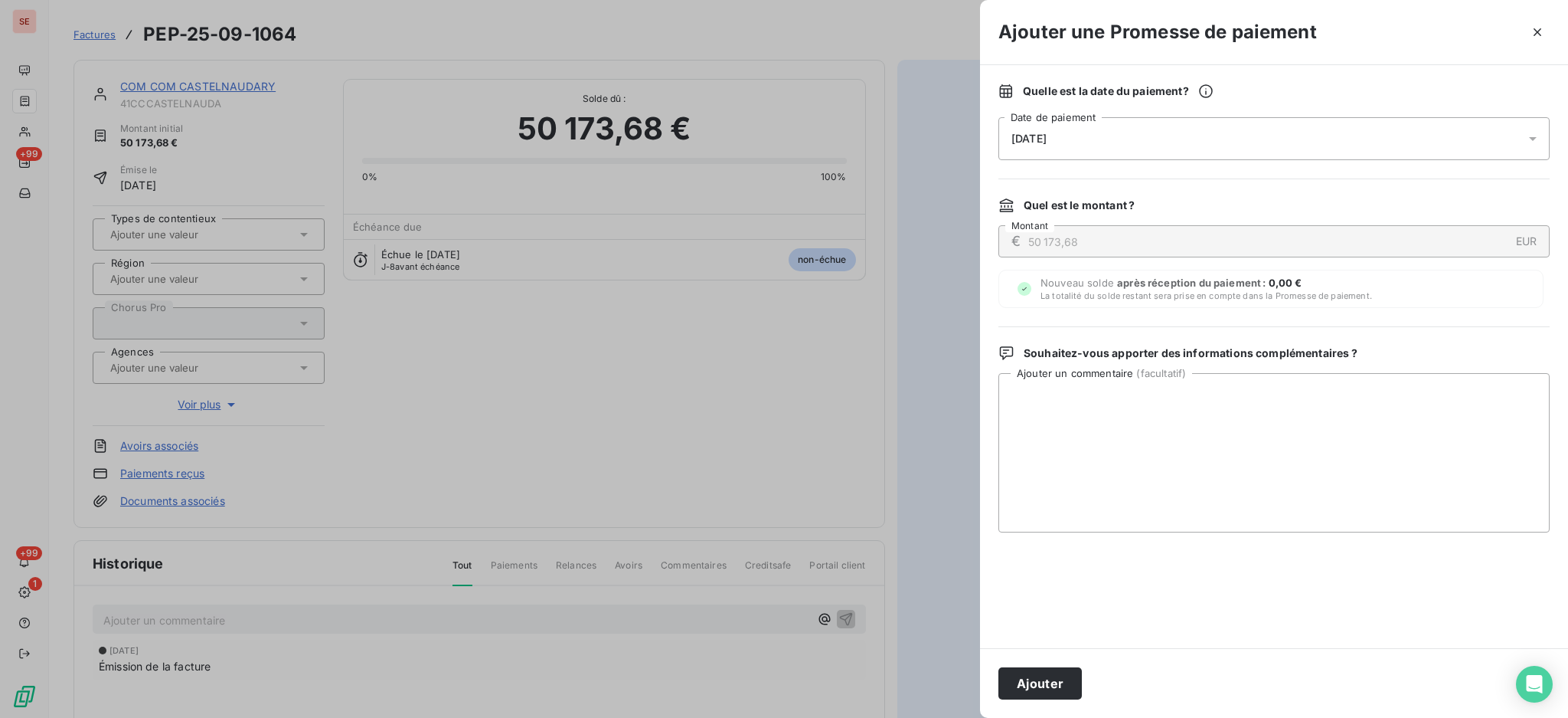
click at [1535, 136] on icon at bounding box center [1532, 138] width 15 height 15
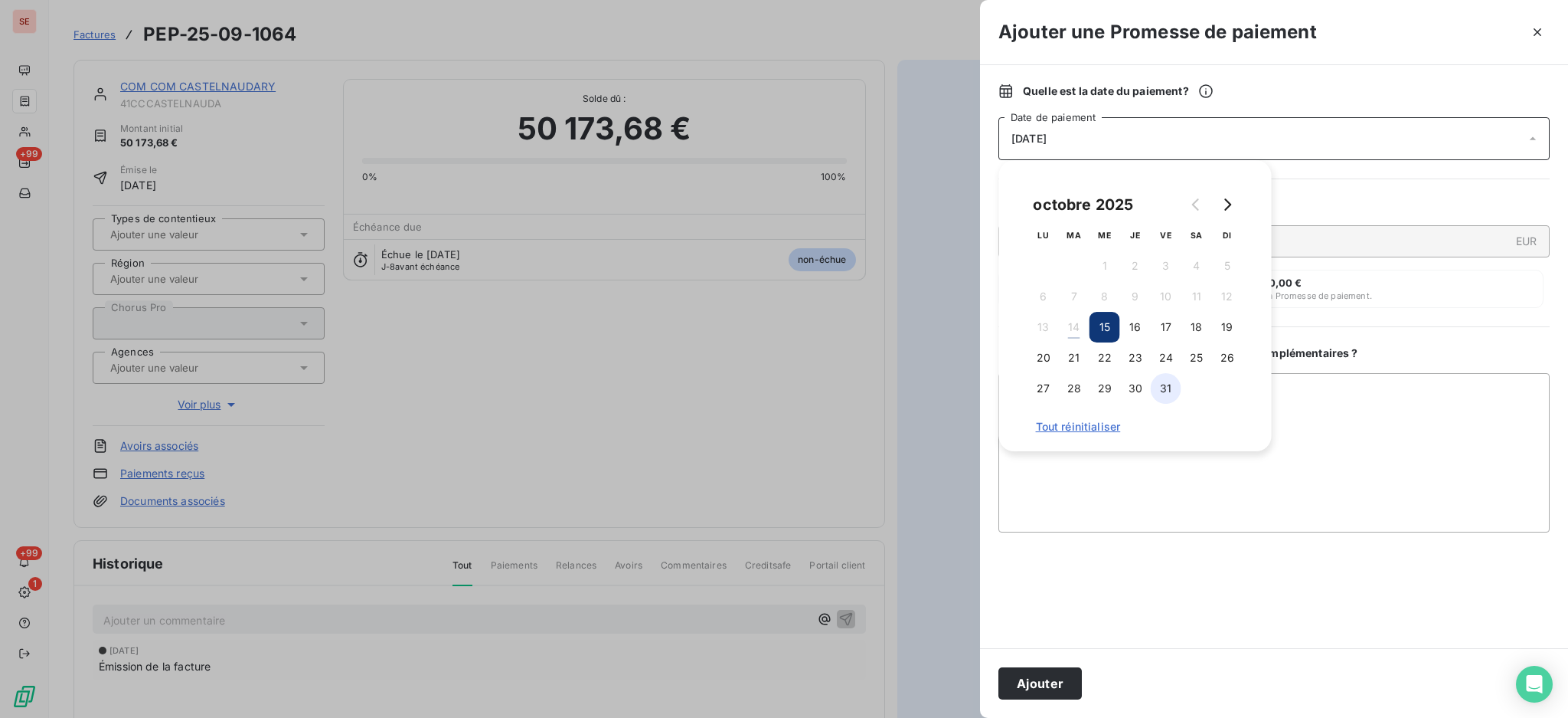
click at [1166, 379] on button "31" at bounding box center [1165, 388] width 31 height 31
click at [1369, 395] on textarea "Ajouter un commentaire ( facultatif )" at bounding box center [1273, 453] width 551 height 159
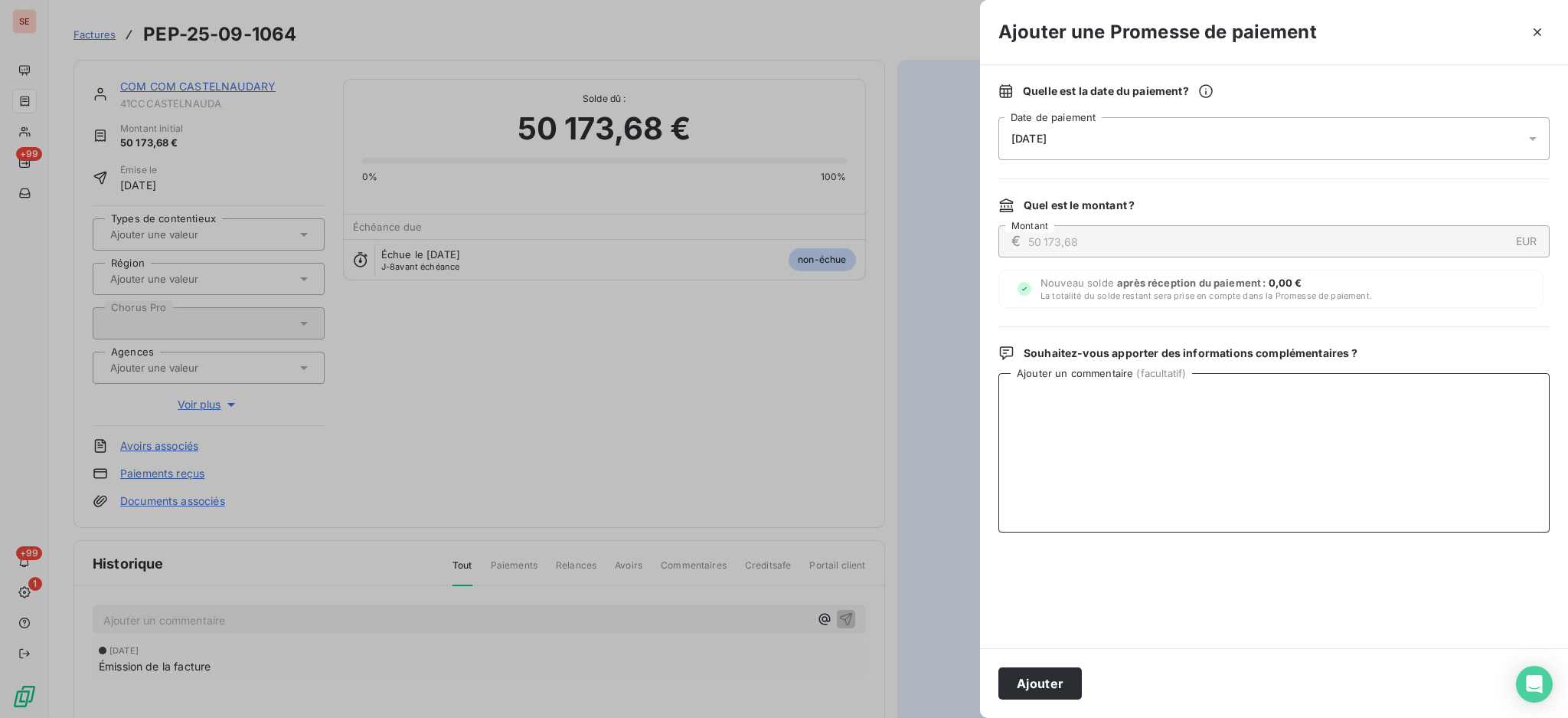
paste textarea "09/10/2025 Mise à disposition comptable Traitement AUTOMATIQUE HELIOS 50173.68 …"
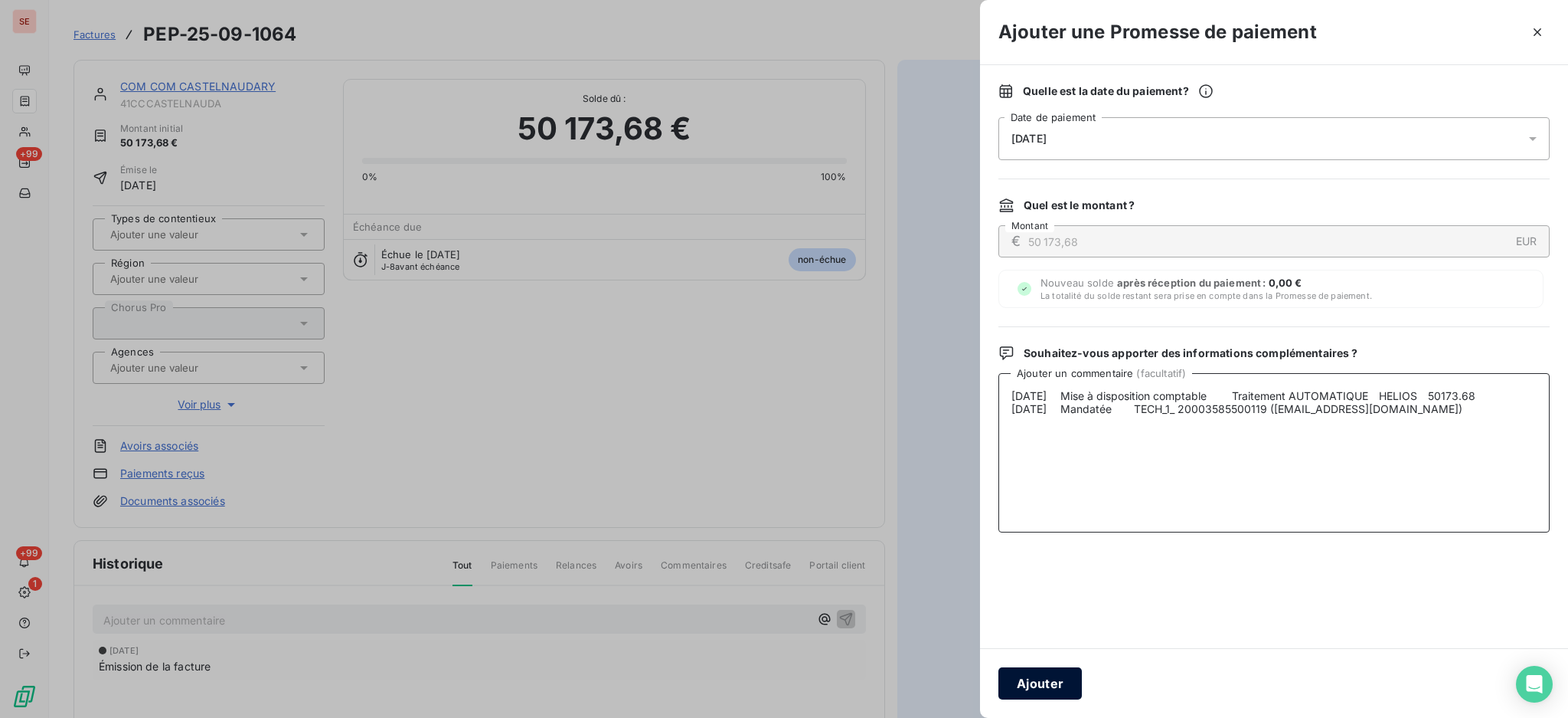
type textarea "09/10/2025 Mise à disposition comptable Traitement AUTOMATIQUE HELIOS 50173.68 …"
click at [1020, 678] on button "Ajouter" at bounding box center [1040, 683] width 83 height 32
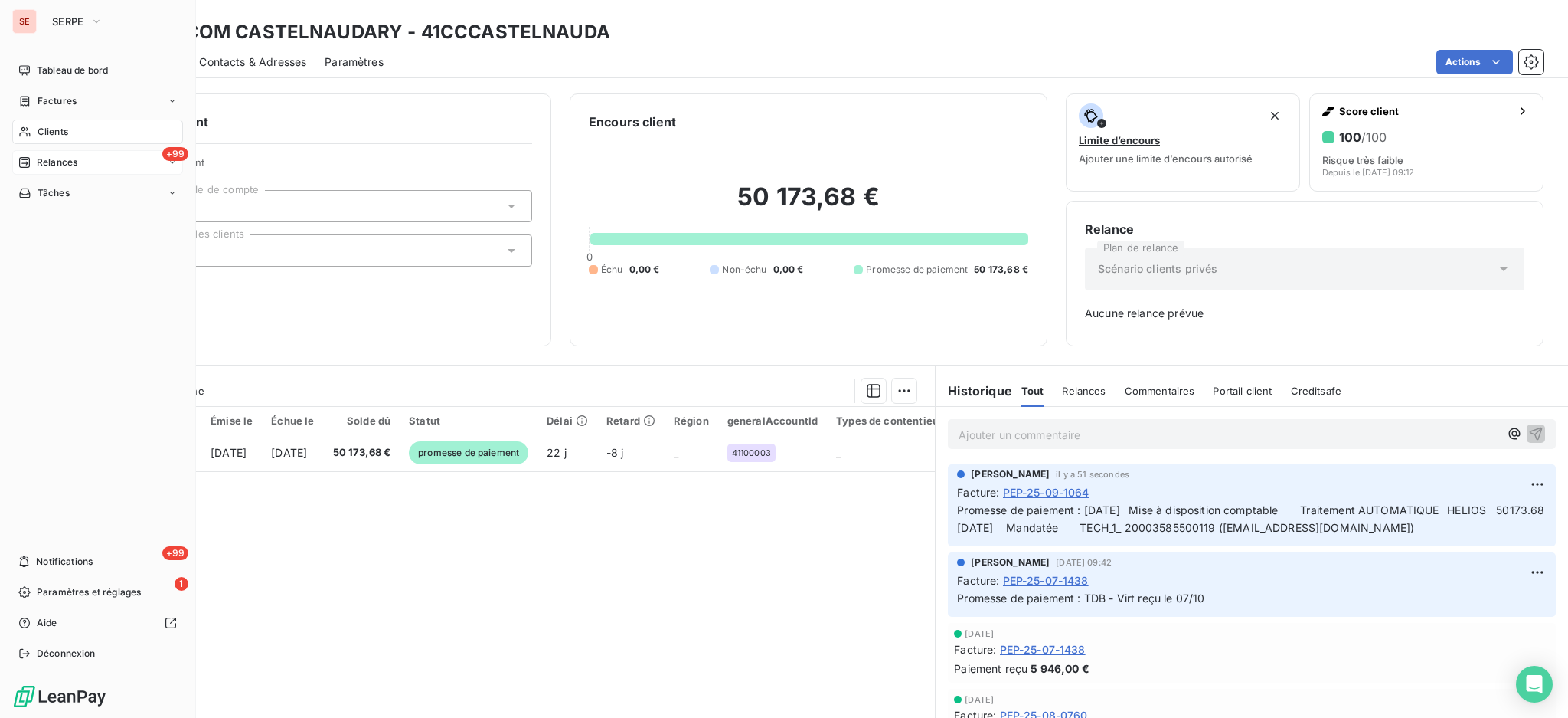
click at [56, 156] on span "Relances" at bounding box center [57, 163] width 41 height 14
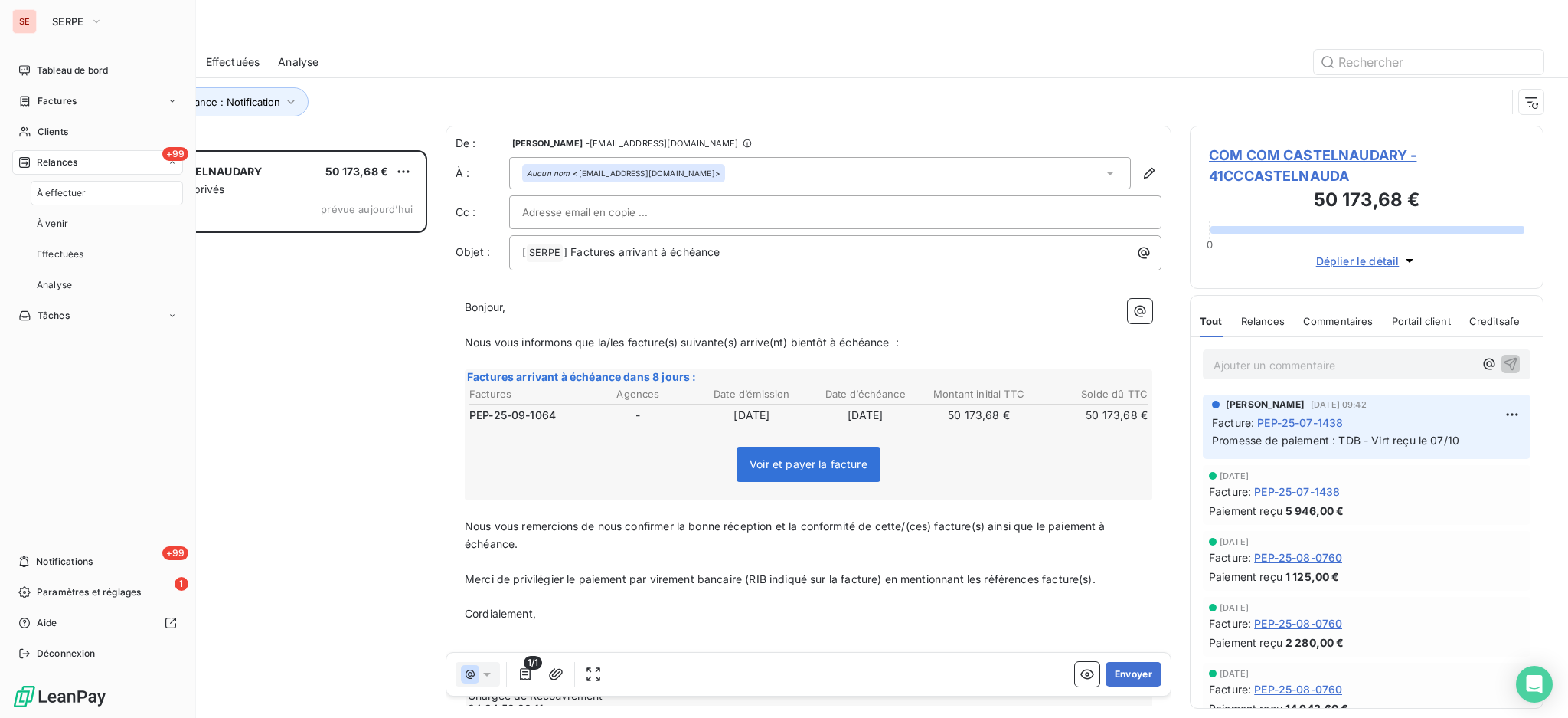
scroll to position [552, 337]
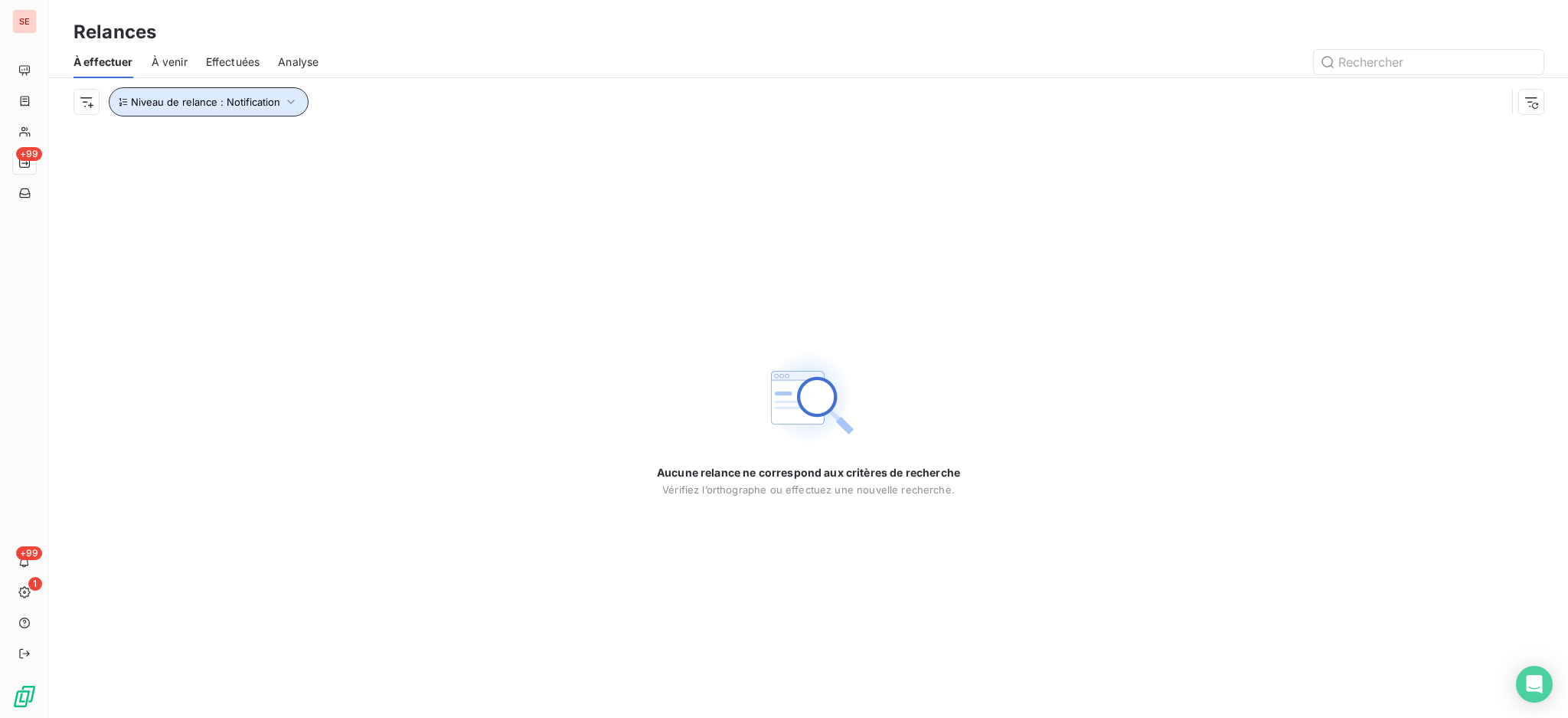
click at [287, 98] on icon "button" at bounding box center [290, 101] width 15 height 15
click at [529, 144] on div "Notification" at bounding box center [427, 142] width 220 height 32
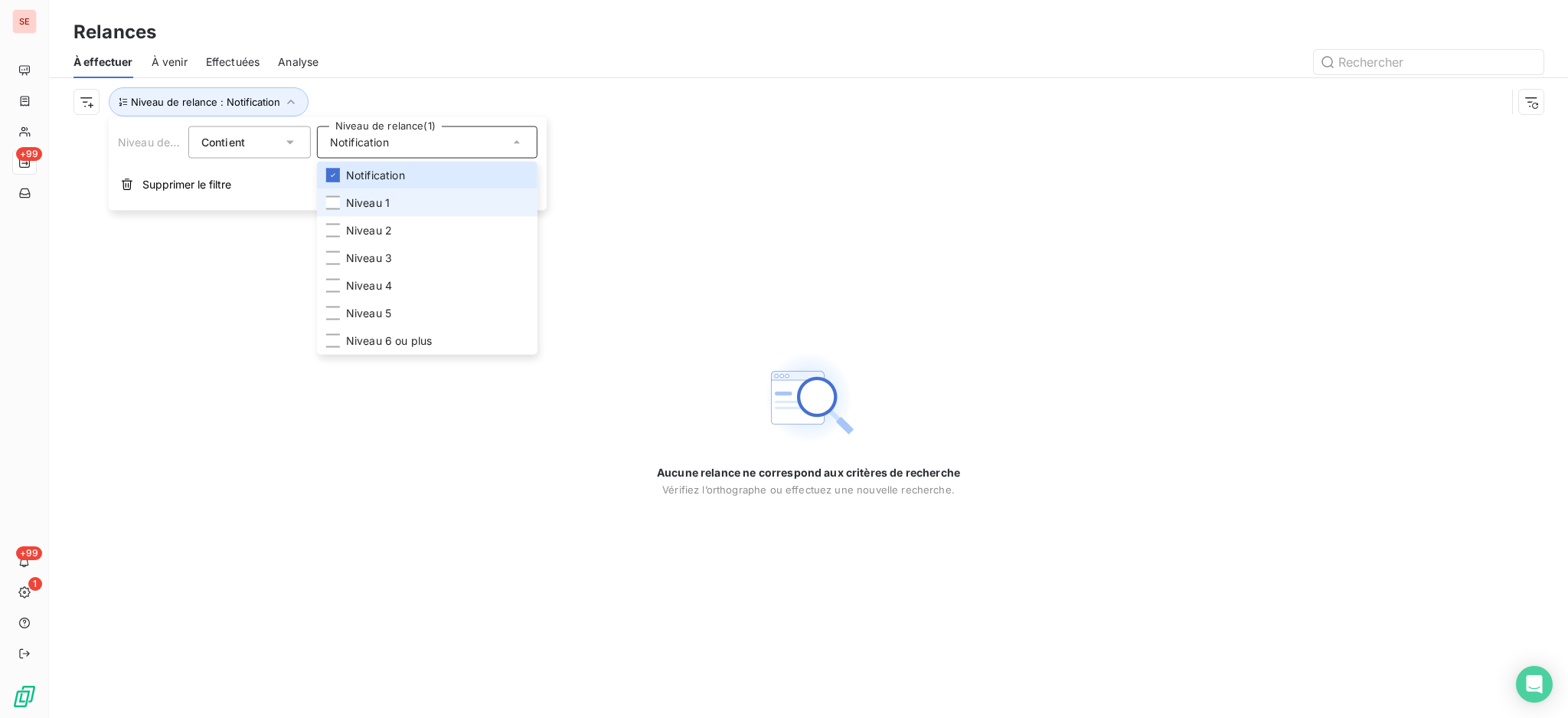
drag, startPoint x: 384, startPoint y: 205, endPoint x: 372, endPoint y: 202, distance: 12.4
click at [384, 204] on span "Niveau 1" at bounding box center [368, 203] width 44 height 15
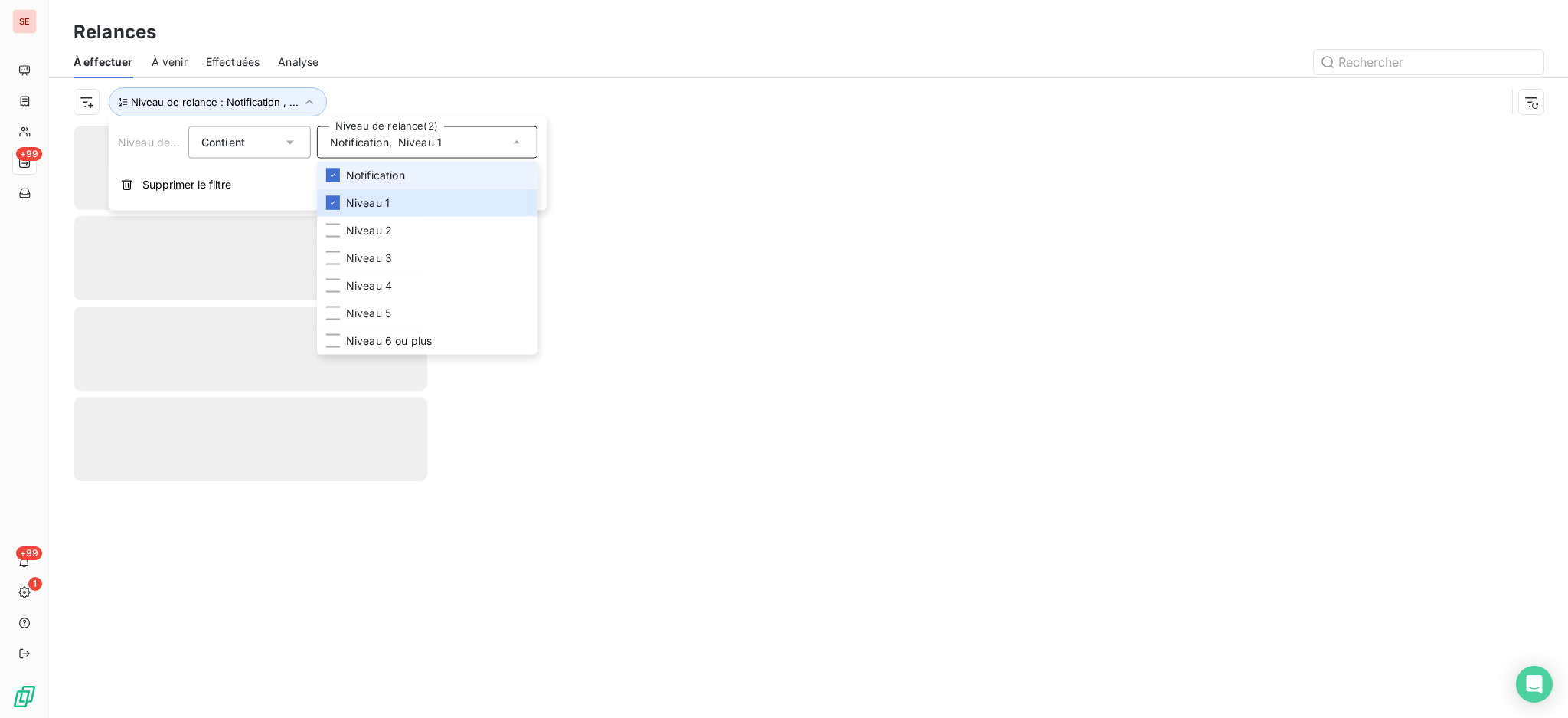
click at [370, 175] on span "Notification" at bounding box center [375, 175] width 59 height 15
click at [411, 48] on div "À effectuer À venir Effectuées Analyse" at bounding box center [808, 62] width 1518 height 32
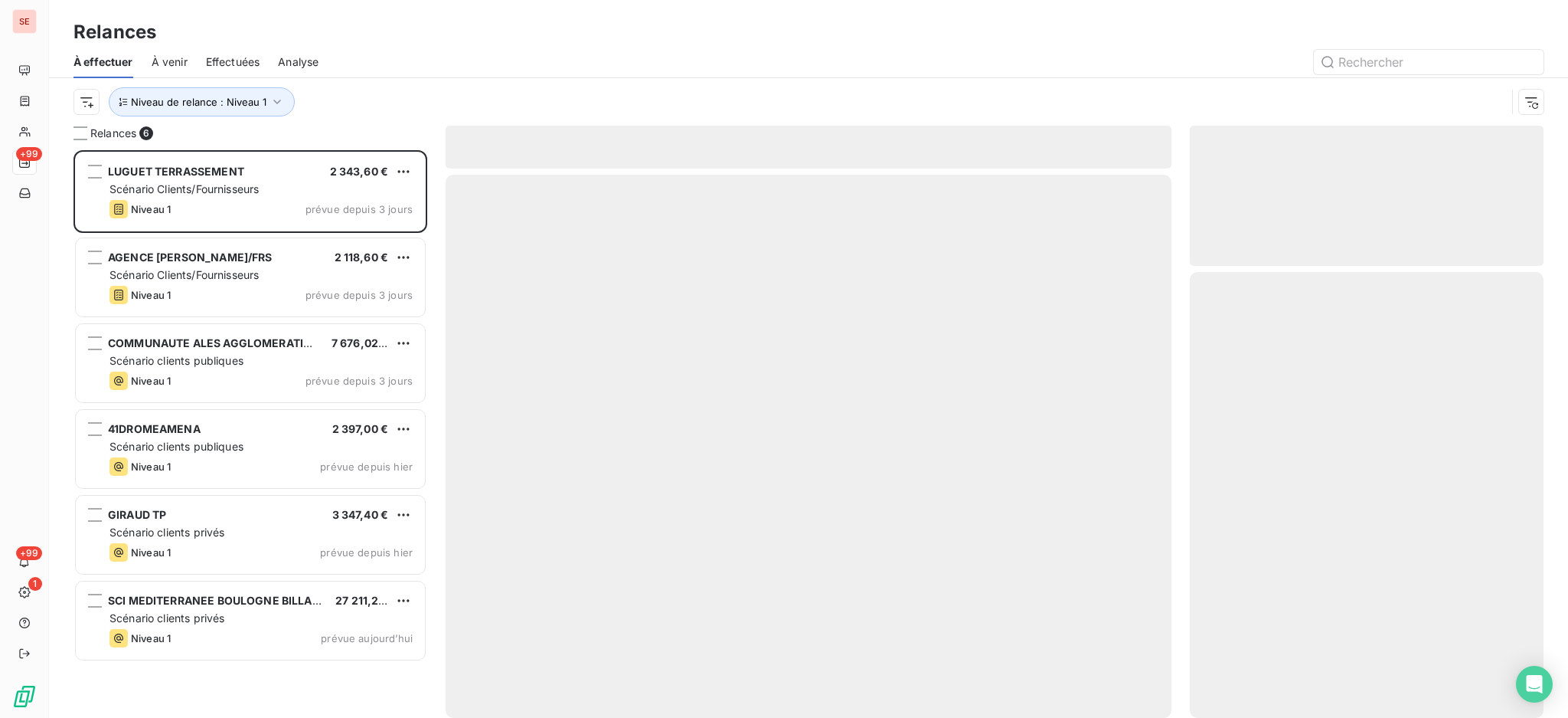
scroll to position [552, 337]
